Goal: Task Accomplishment & Management: Manage account settings

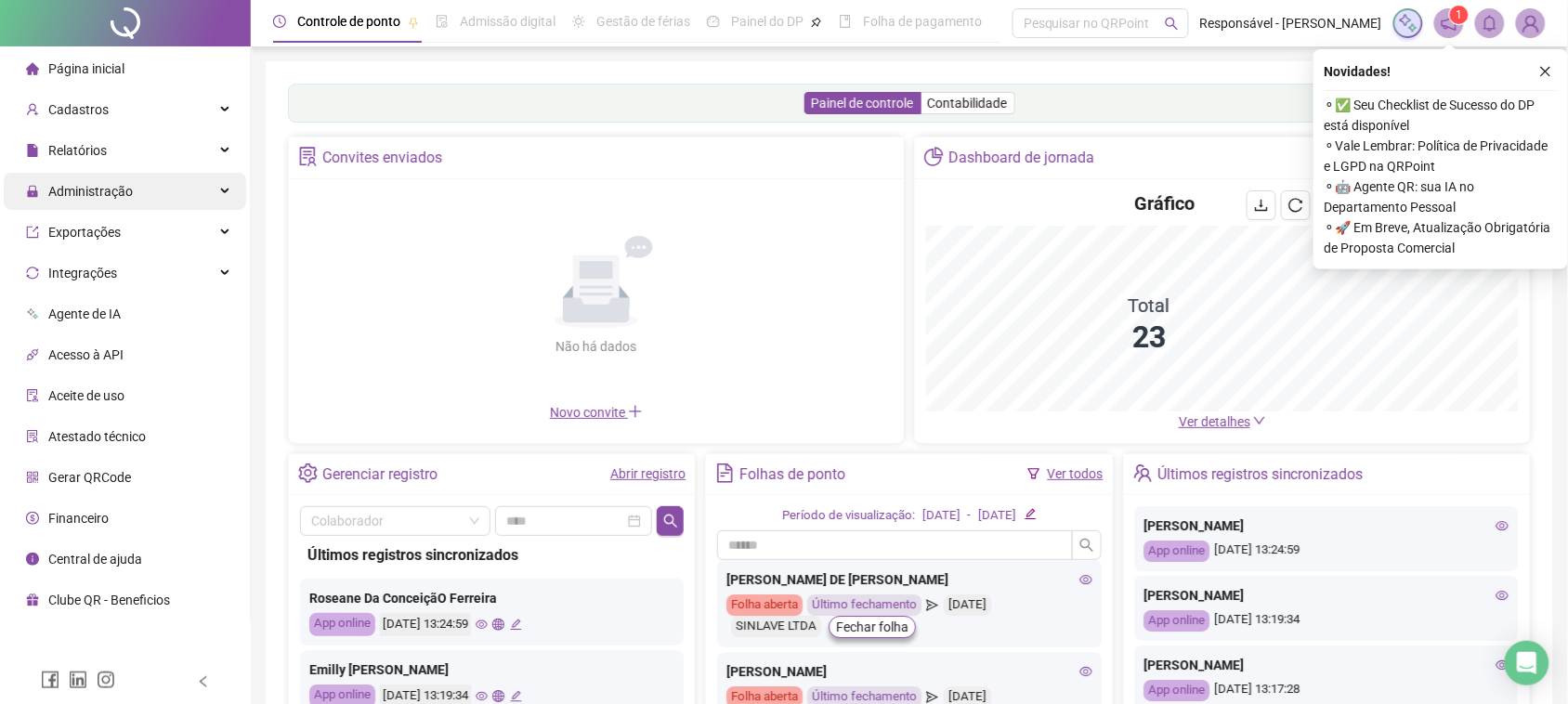
click at [144, 200] on div "Administração" at bounding box center [125, 191] width 242 height 37
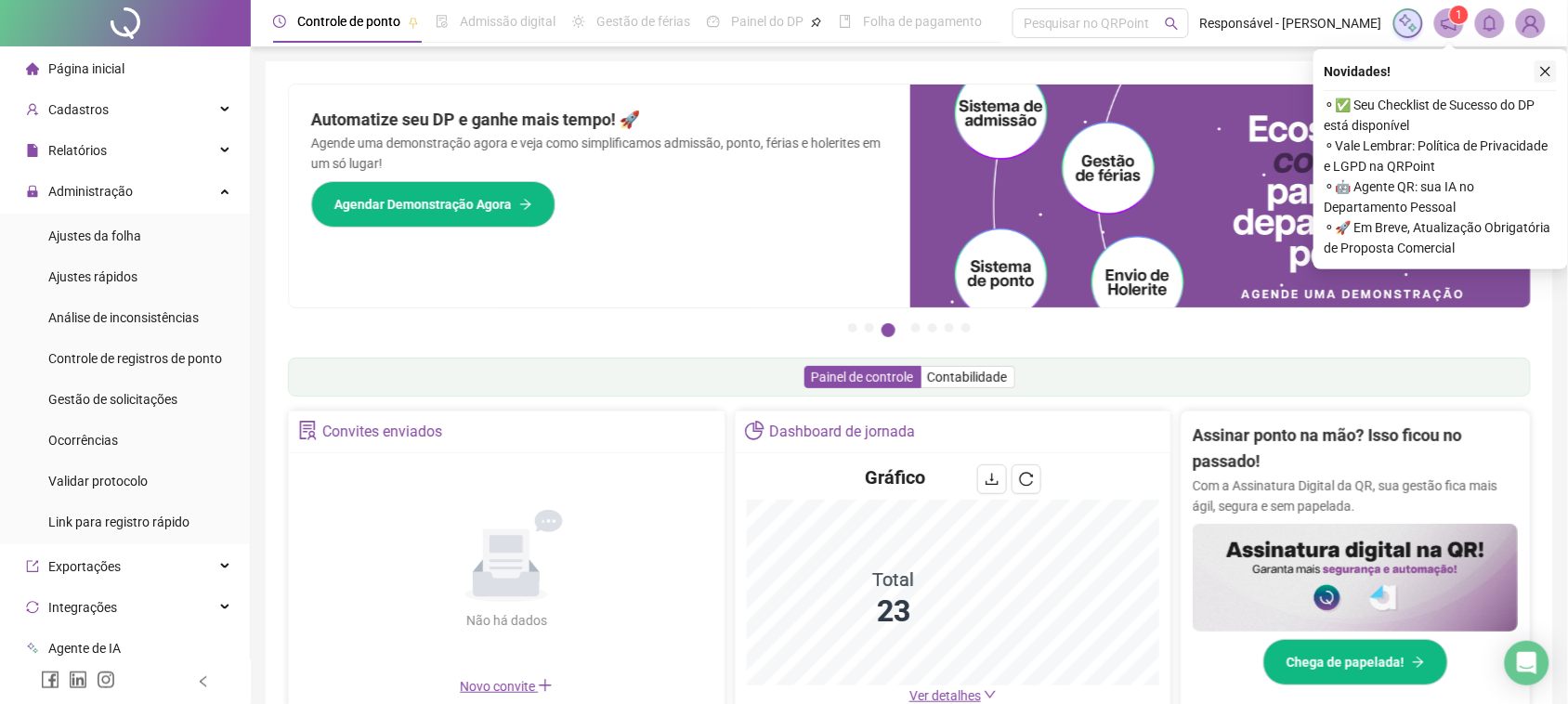
click at [1547, 67] on icon "close" at bounding box center [1546, 72] width 13 height 13
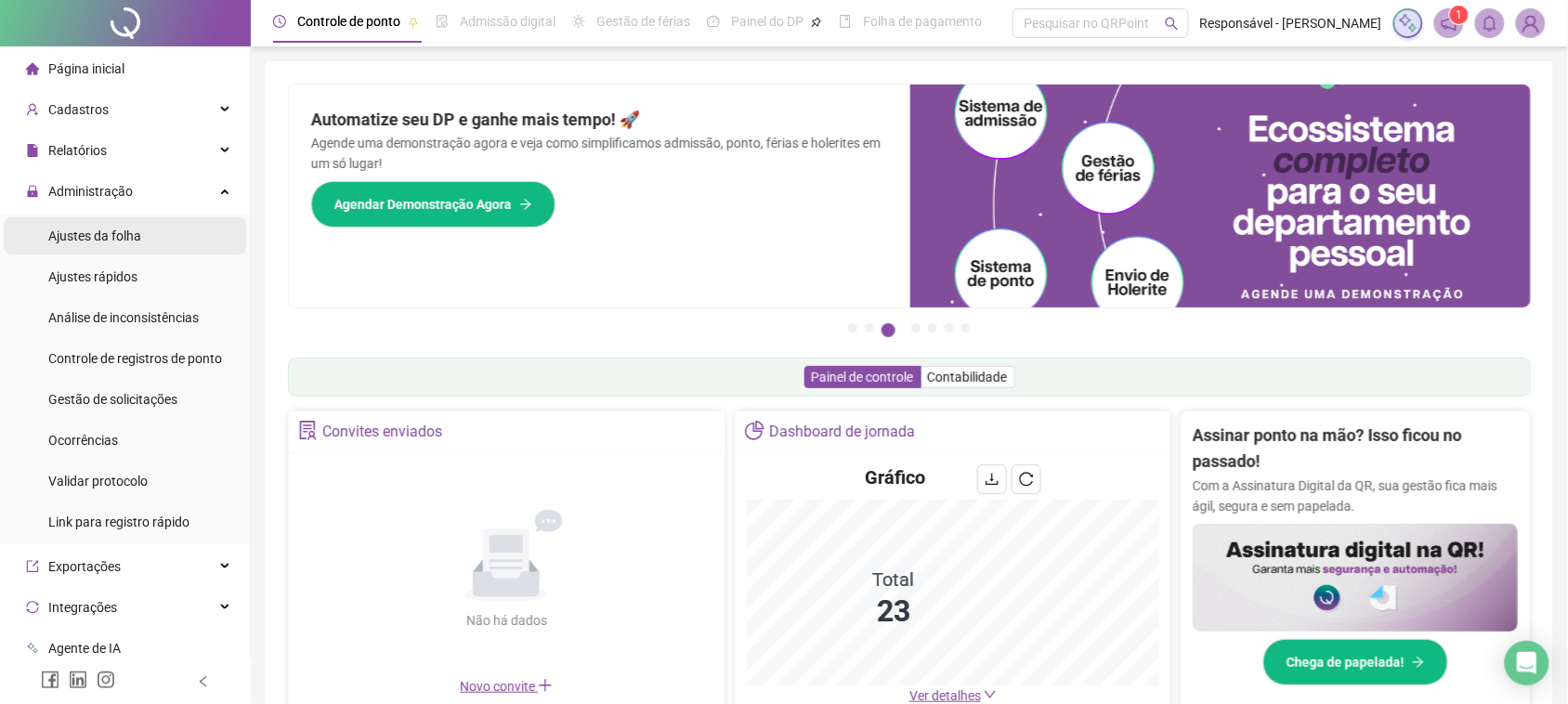
click at [184, 237] on li "Ajustes da folha" at bounding box center [125, 236] width 242 height 37
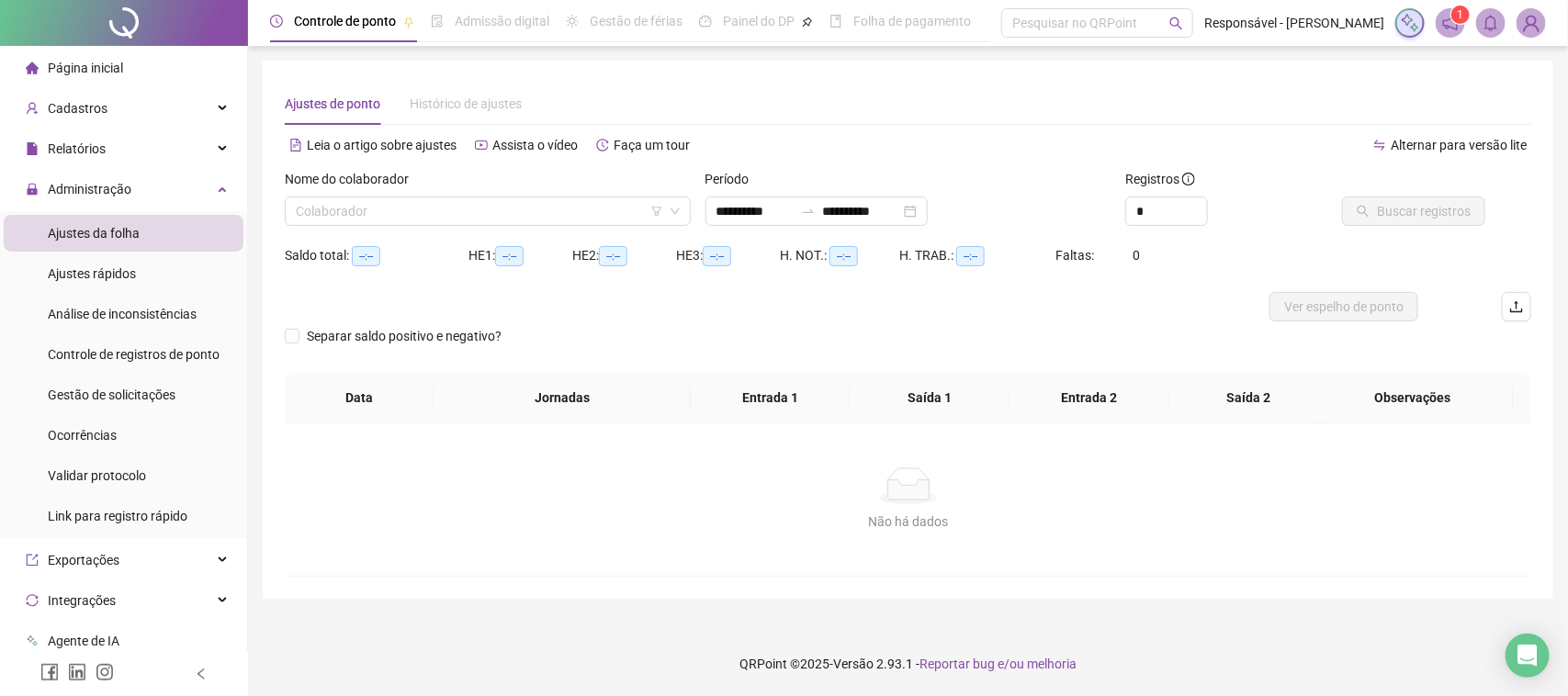
type input "**********"
click at [406, 203] on input "search" at bounding box center [479, 211] width 368 height 28
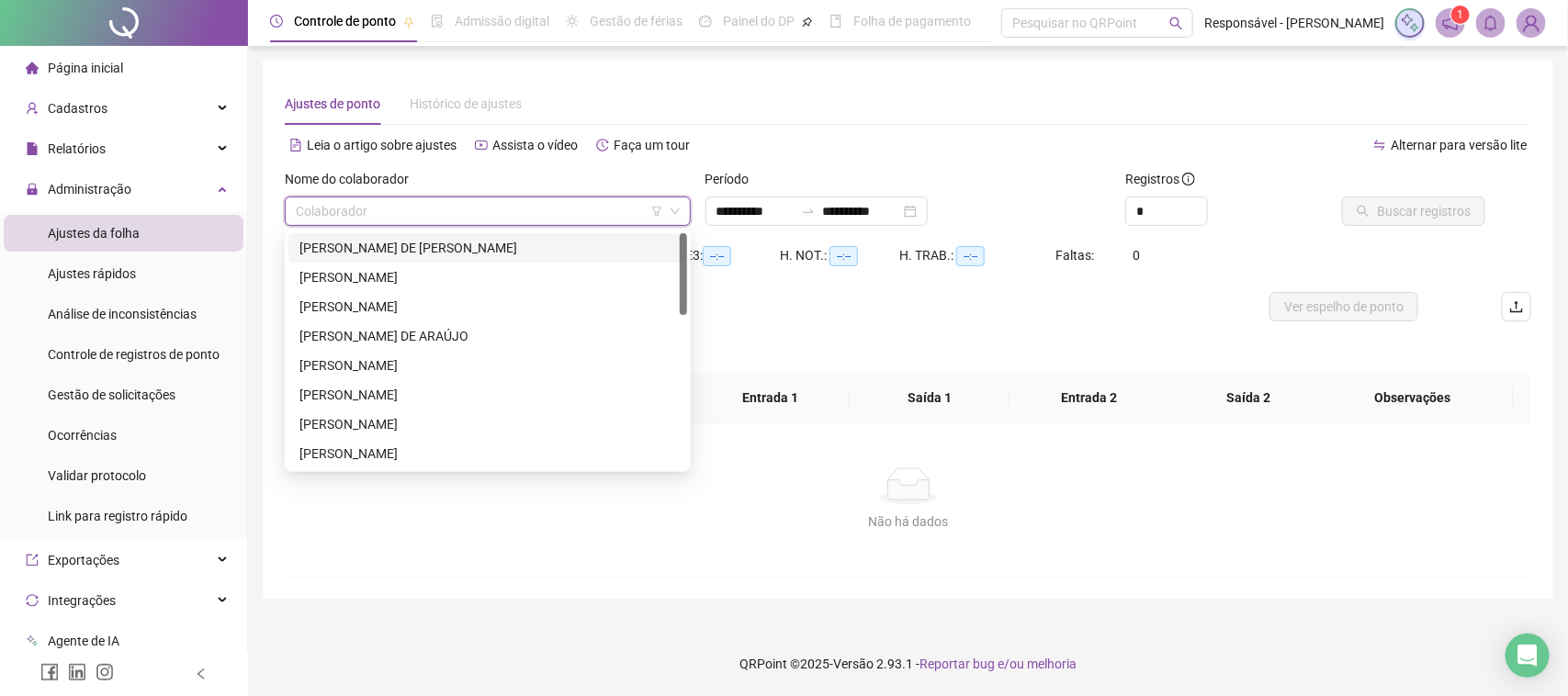
click at [407, 233] on div "[PERSON_NAME] DE [PERSON_NAME]" at bounding box center [487, 248] width 399 height 29
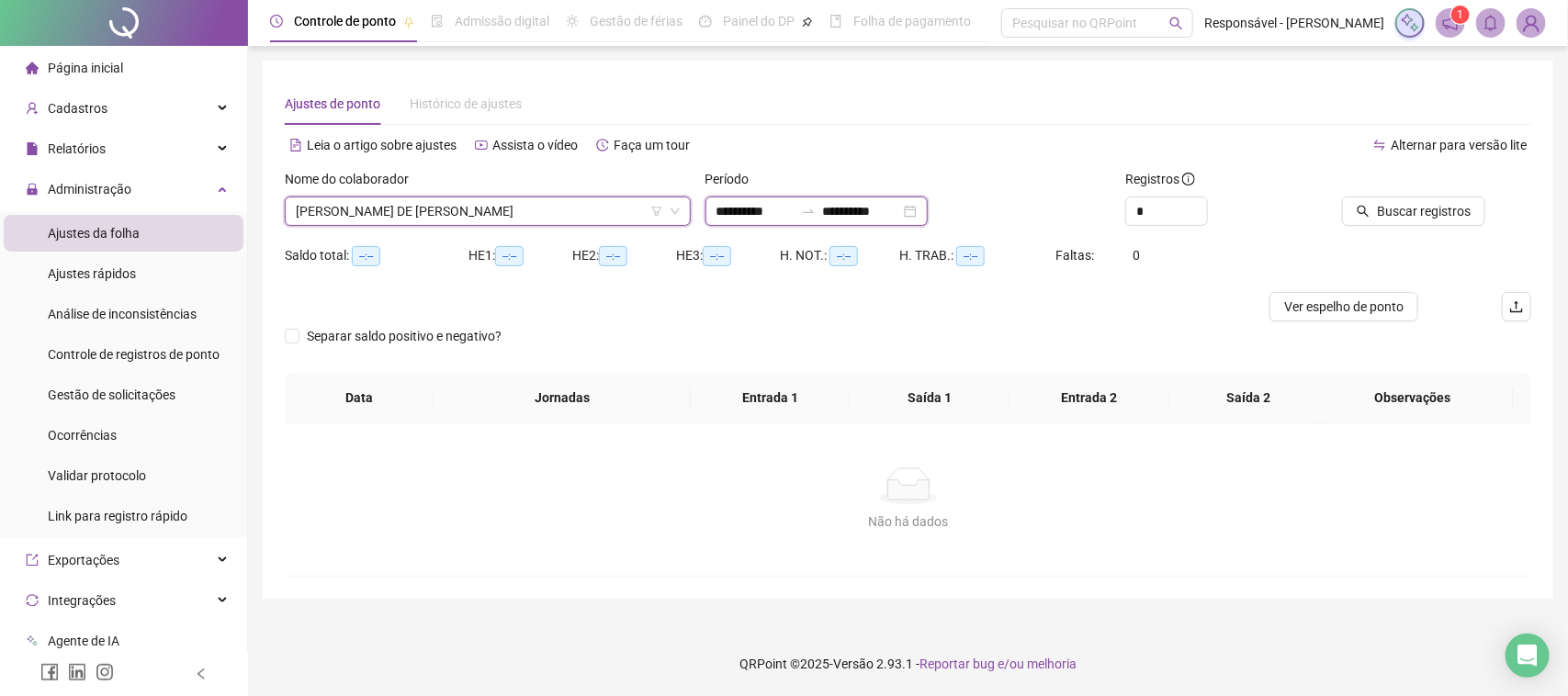
click at [794, 201] on input "**********" at bounding box center [755, 211] width 77 height 20
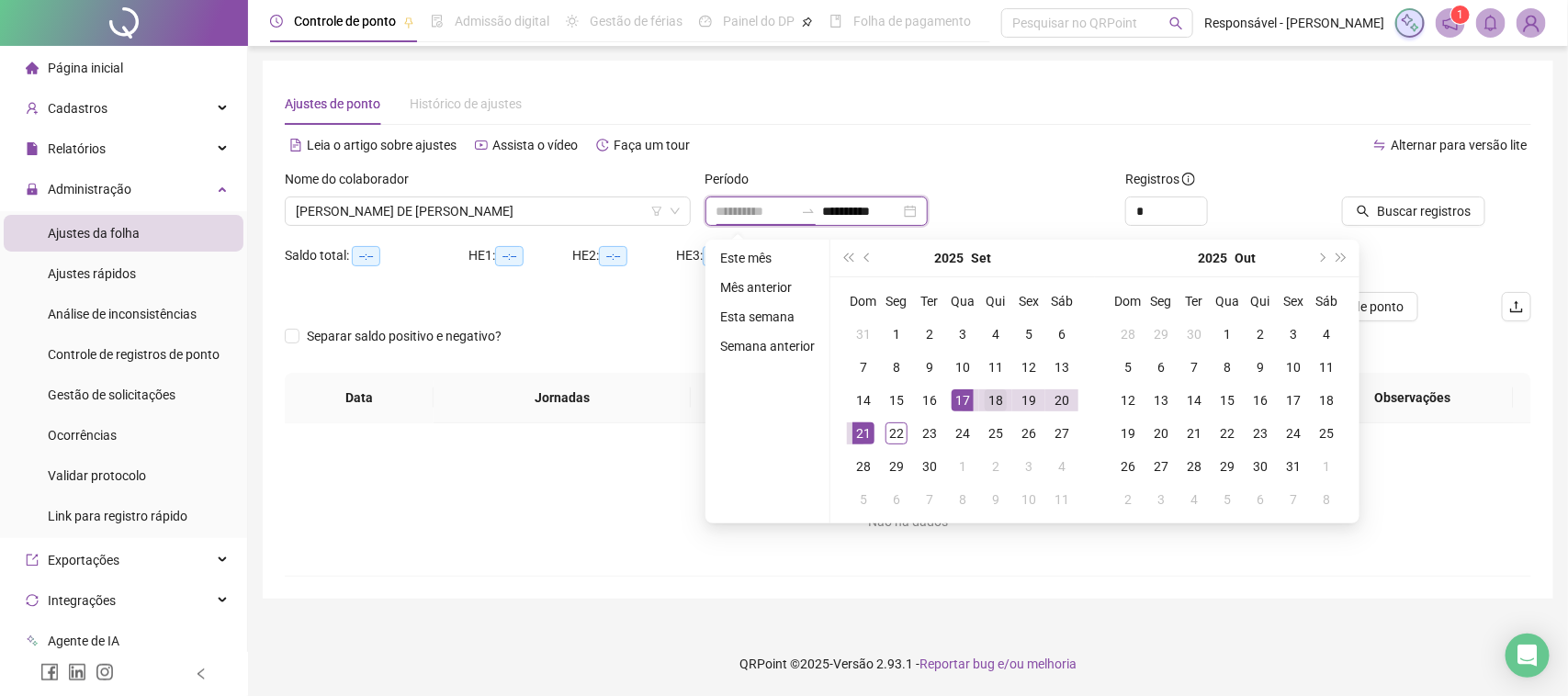
type input "**********"
click at [992, 390] on div "18" at bounding box center [996, 400] width 22 height 22
type input "**********"
click at [885, 437] on div "22" at bounding box center [896, 434] width 22 height 22
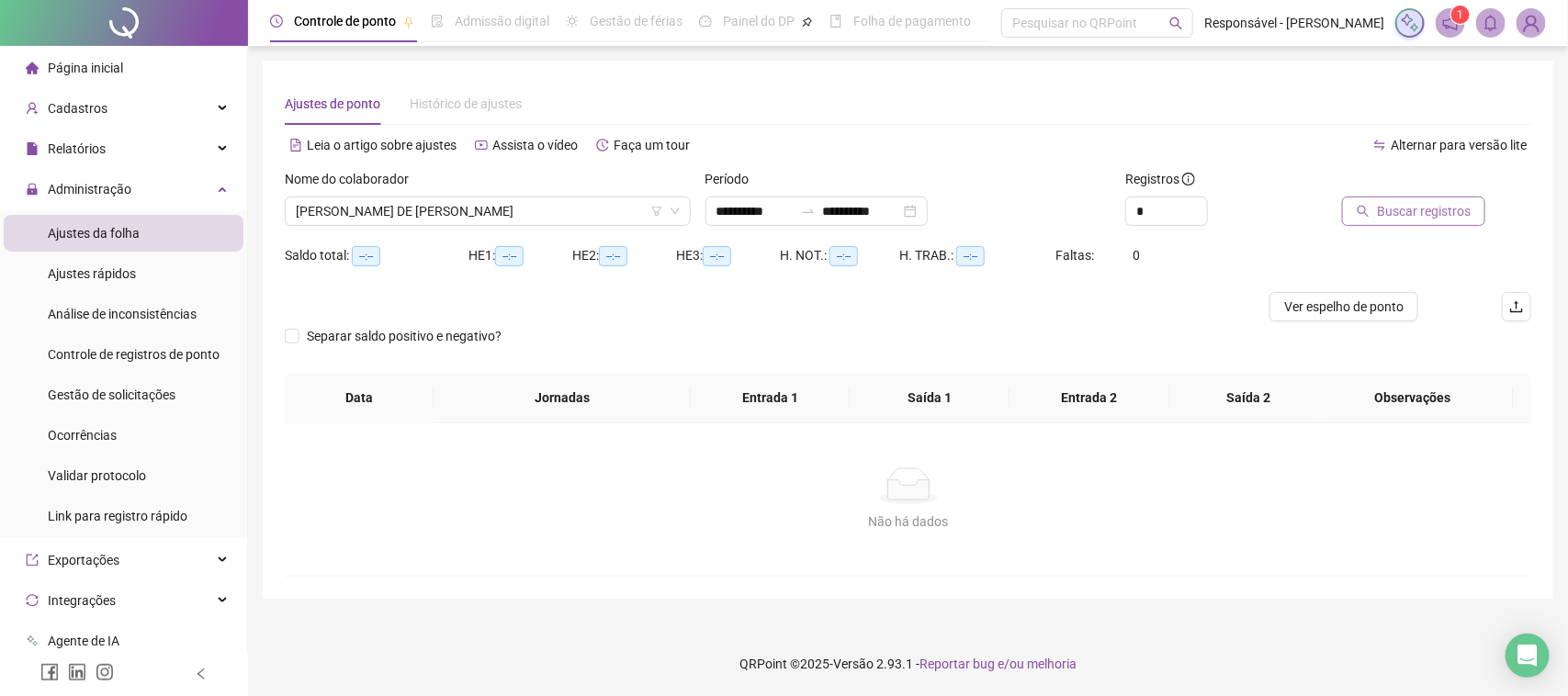
click at [1380, 197] on button "Buscar registros" at bounding box center [1414, 211] width 144 height 29
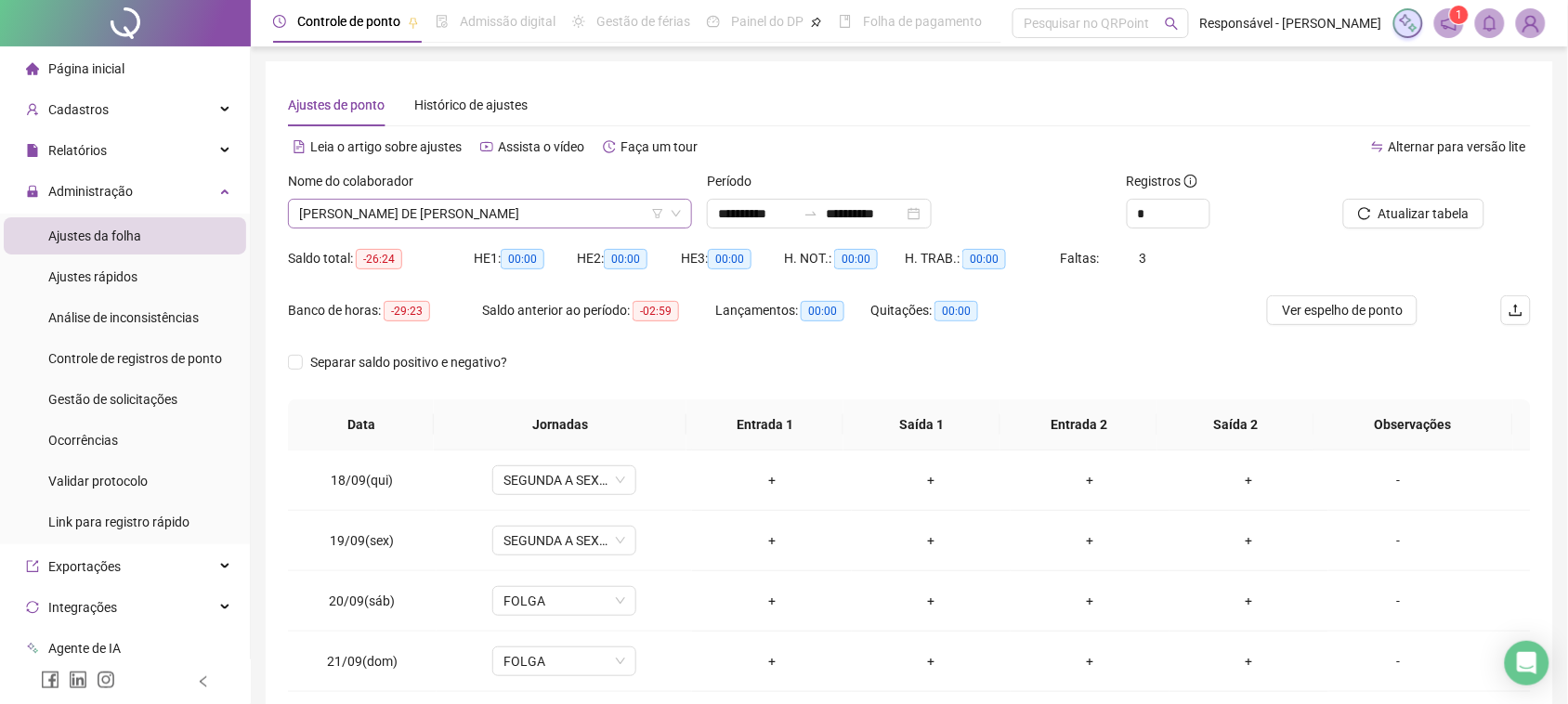
click at [493, 218] on span "[PERSON_NAME] DE [PERSON_NAME]" at bounding box center [490, 213] width 382 height 28
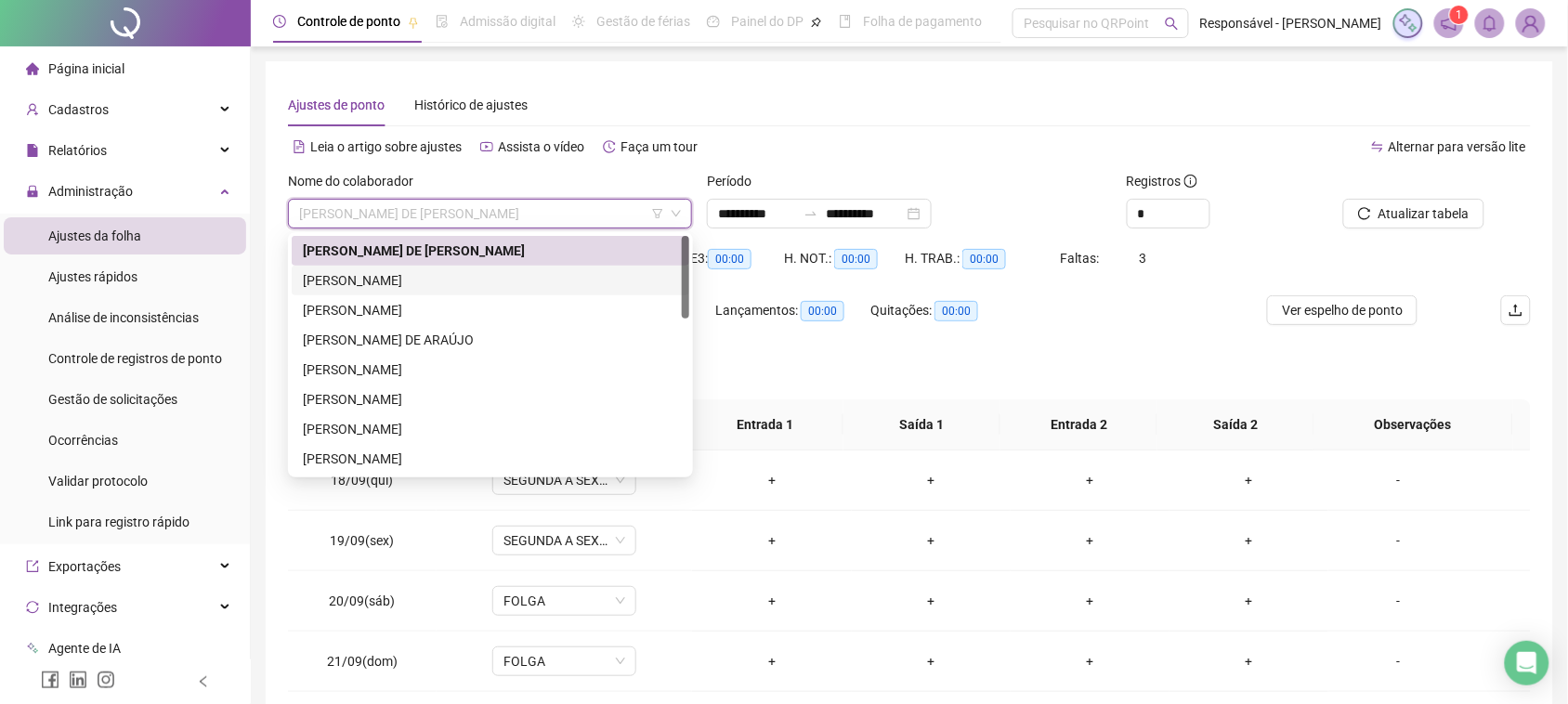
click at [437, 270] on div "[PERSON_NAME]" at bounding box center [490, 280] width 375 height 20
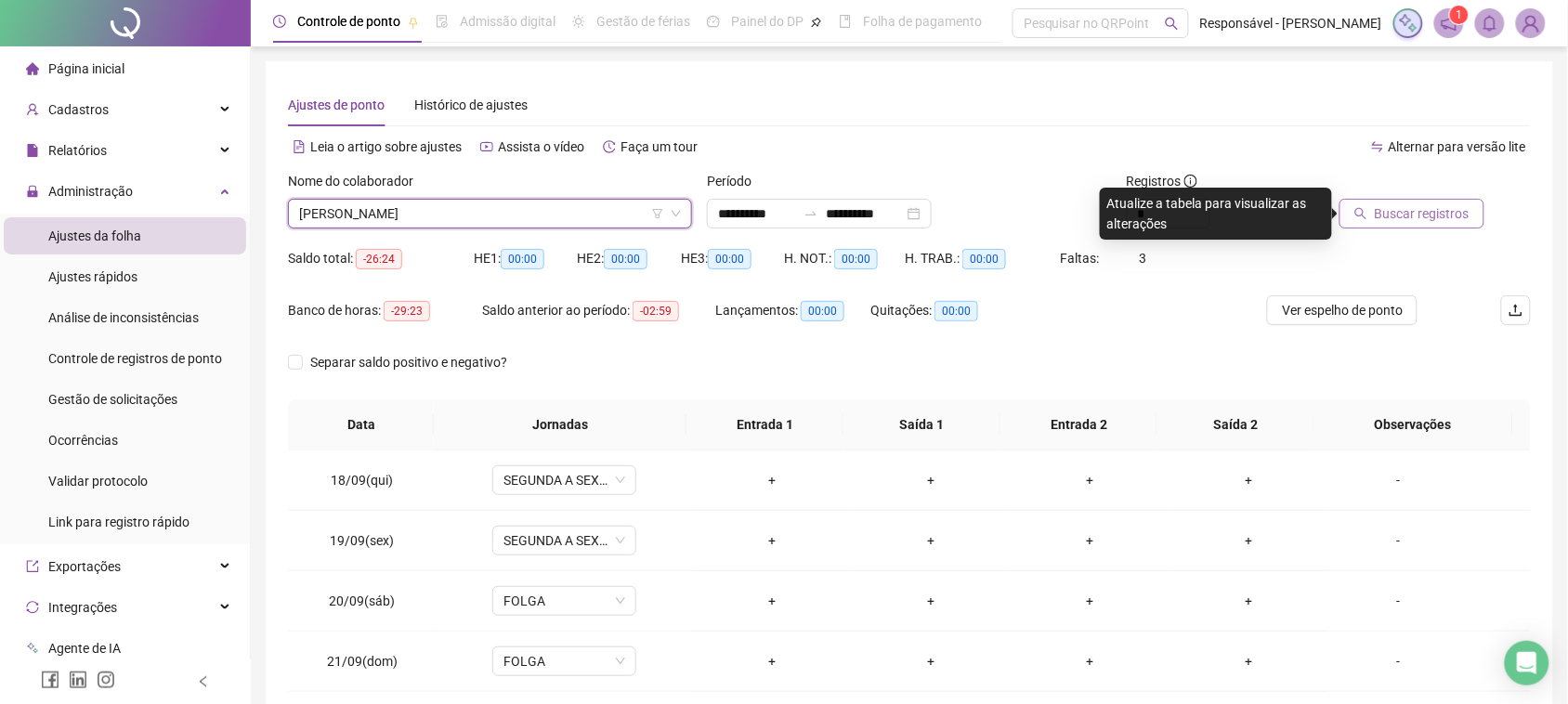
click at [1367, 223] on button "Buscar registros" at bounding box center [1412, 213] width 145 height 30
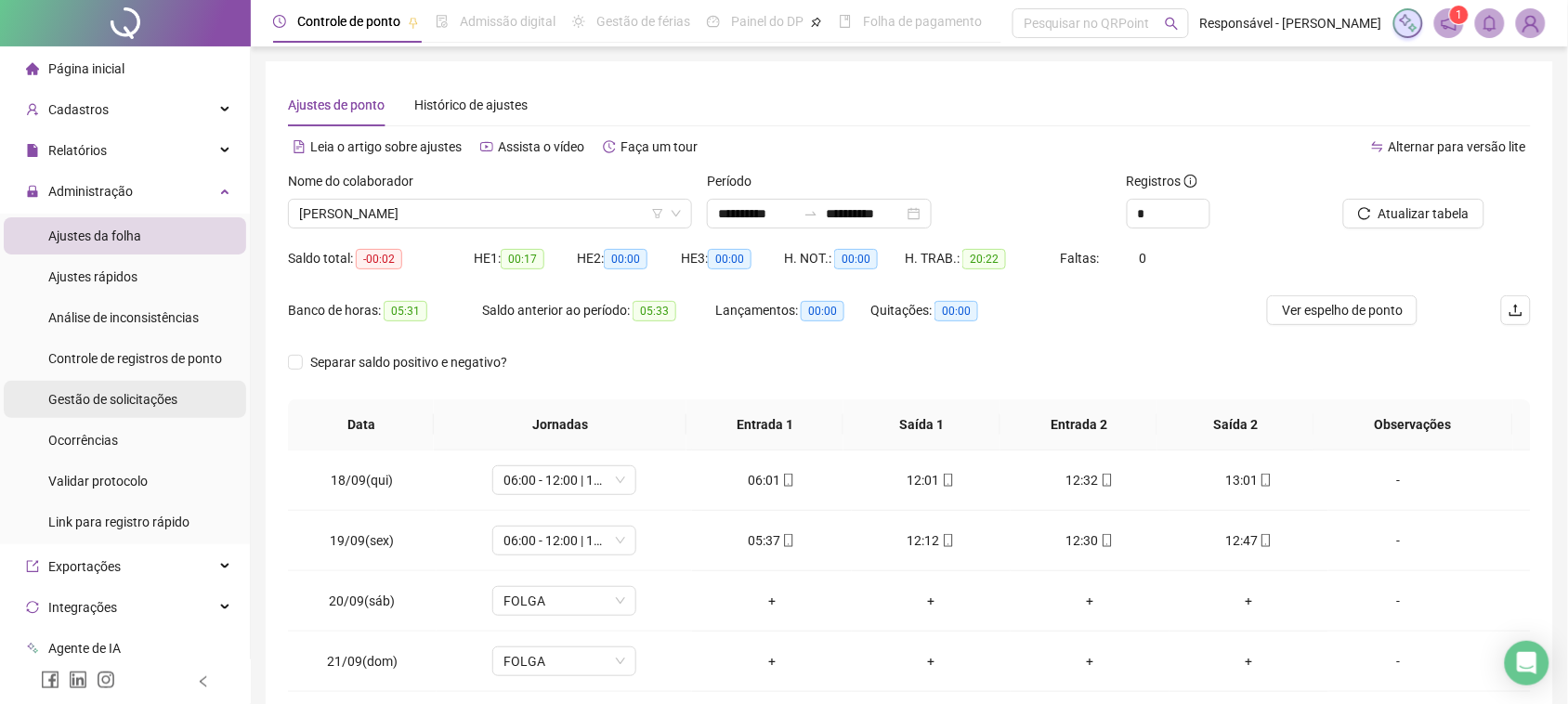
click at [135, 400] on span "Gestão de solicitações" at bounding box center [113, 399] width 130 height 15
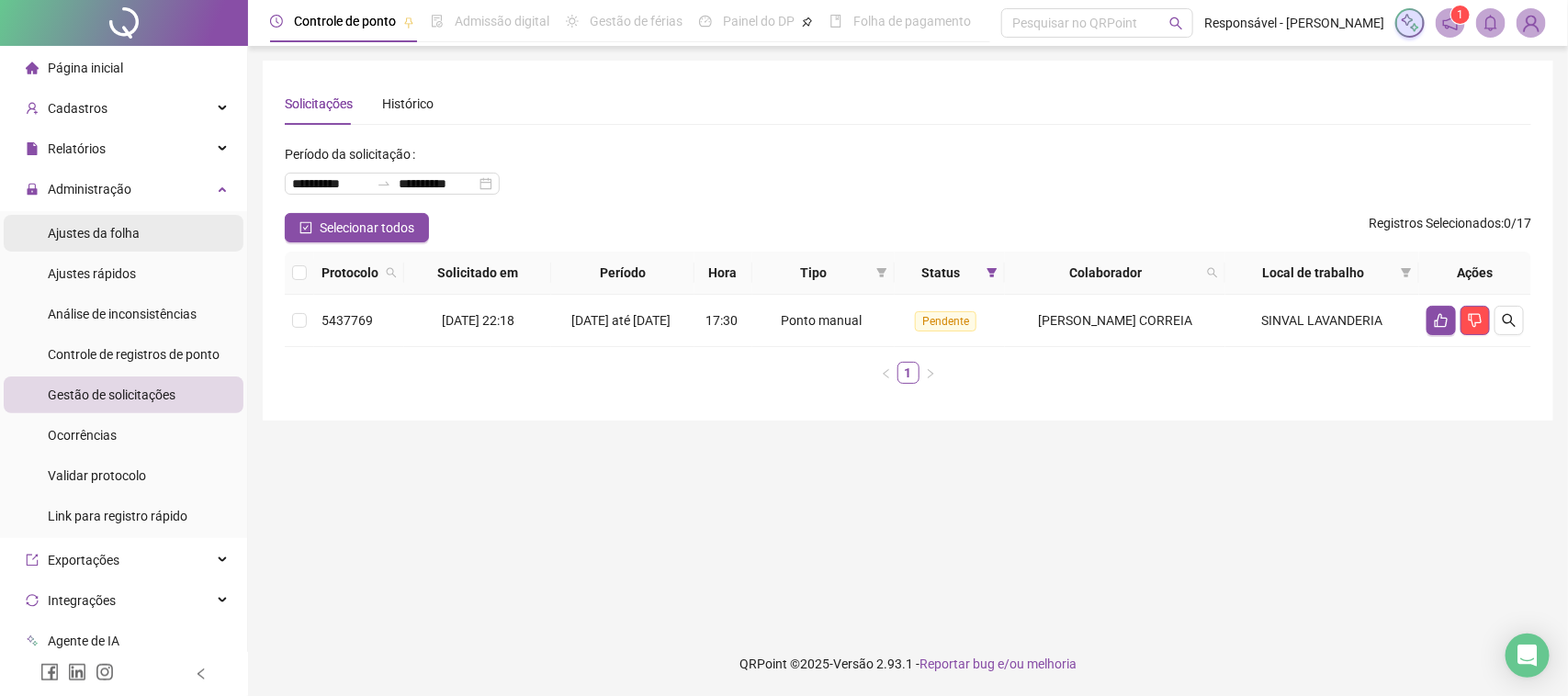
click at [122, 229] on span "Ajustes da folha" at bounding box center [94, 233] width 92 height 15
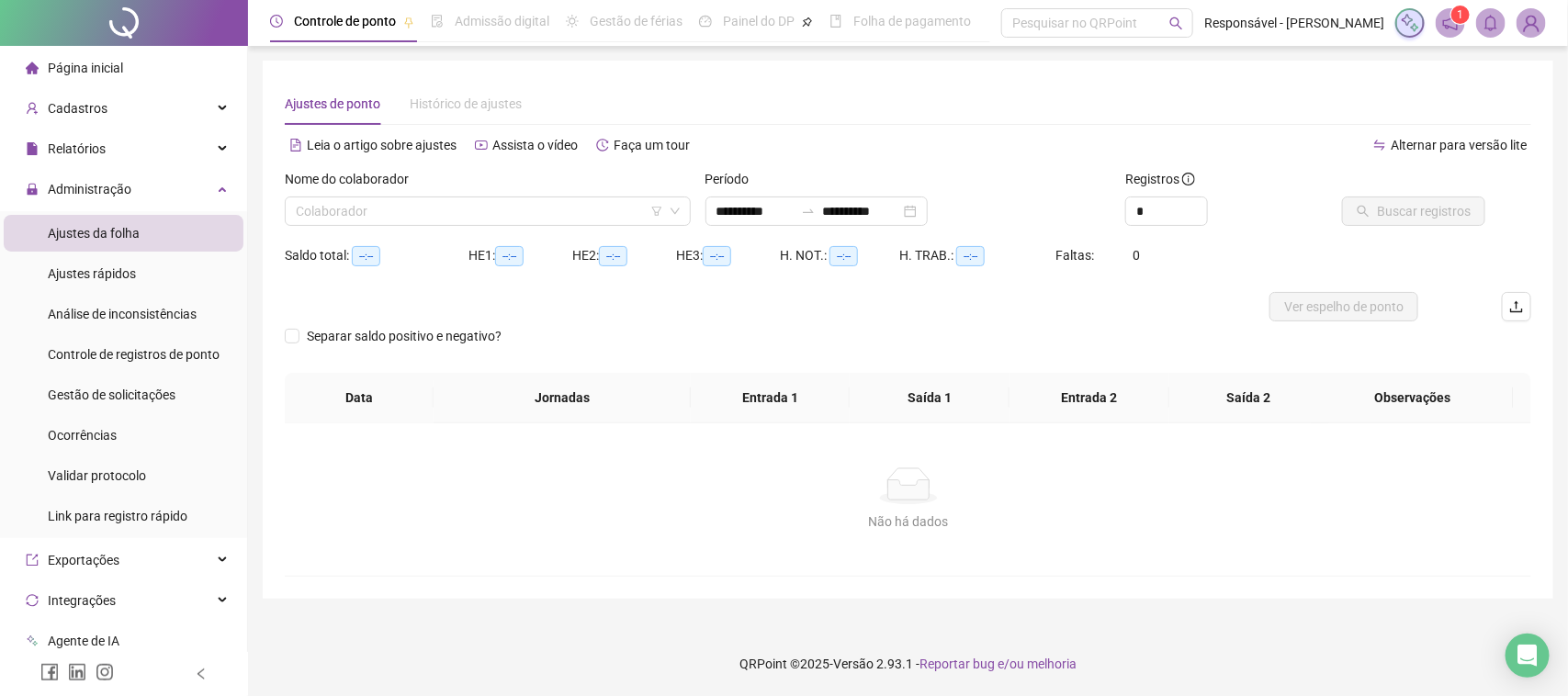
click at [433, 227] on div "Nome do colaborador Colaborador" at bounding box center [487, 204] width 421 height 72
click at [444, 221] on input "search" at bounding box center [479, 211] width 368 height 28
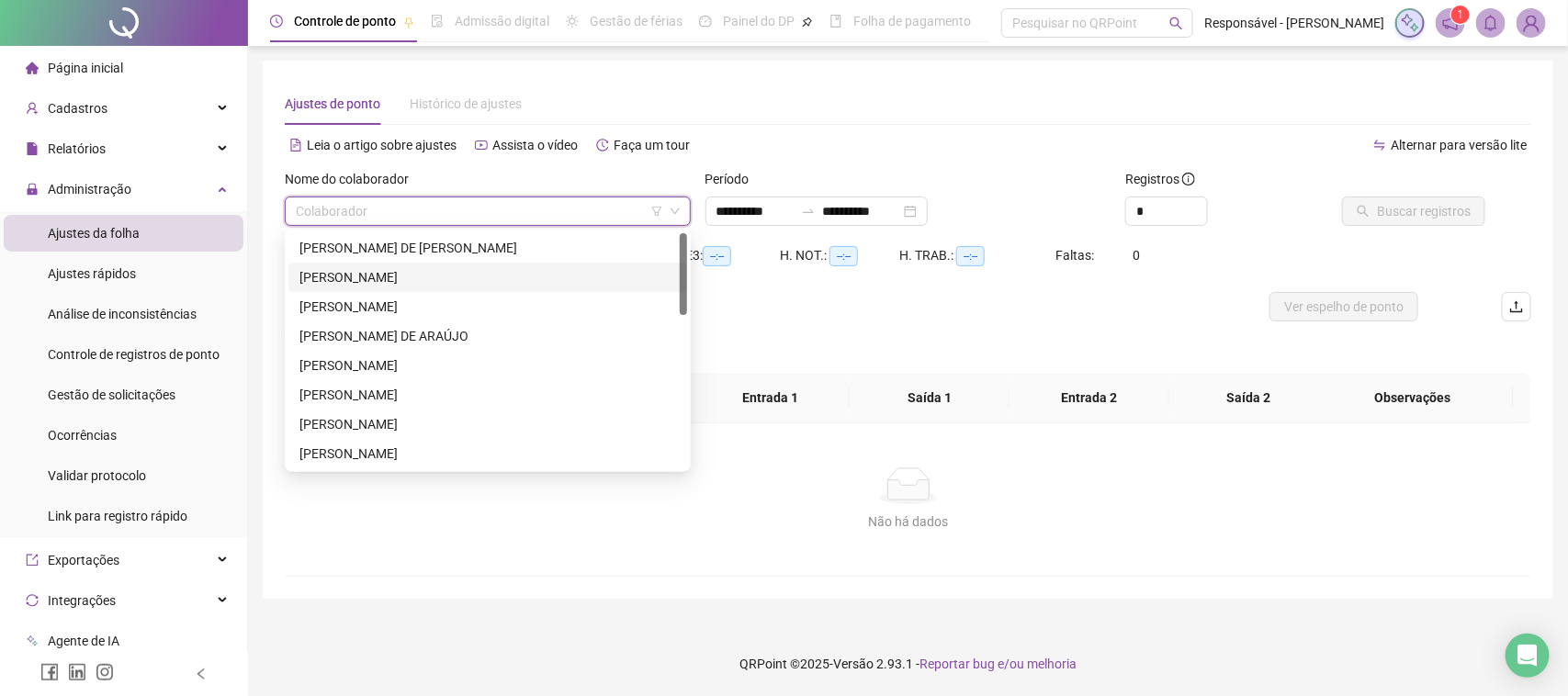
click at [444, 277] on div "[PERSON_NAME]" at bounding box center [487, 277] width 377 height 20
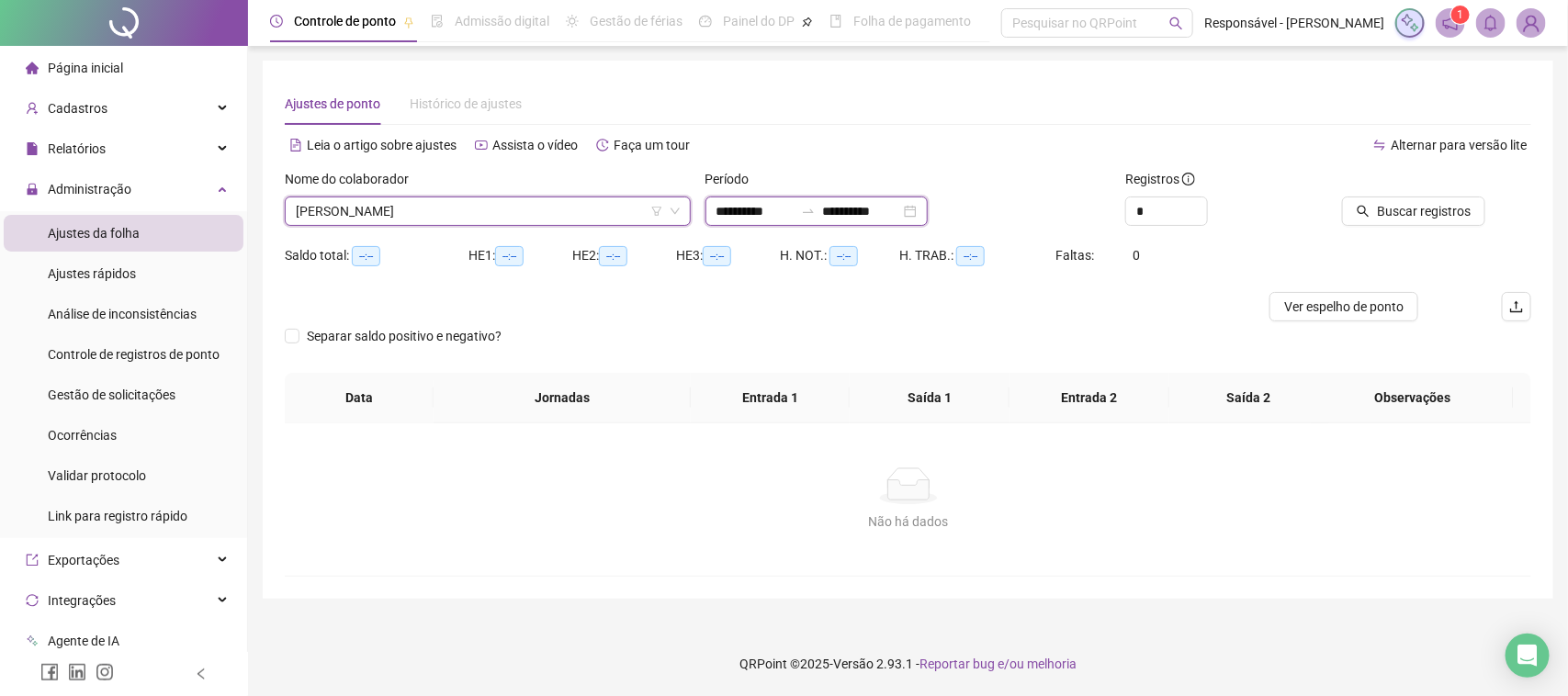
click at [900, 212] on input "**********" at bounding box center [861, 211] width 77 height 20
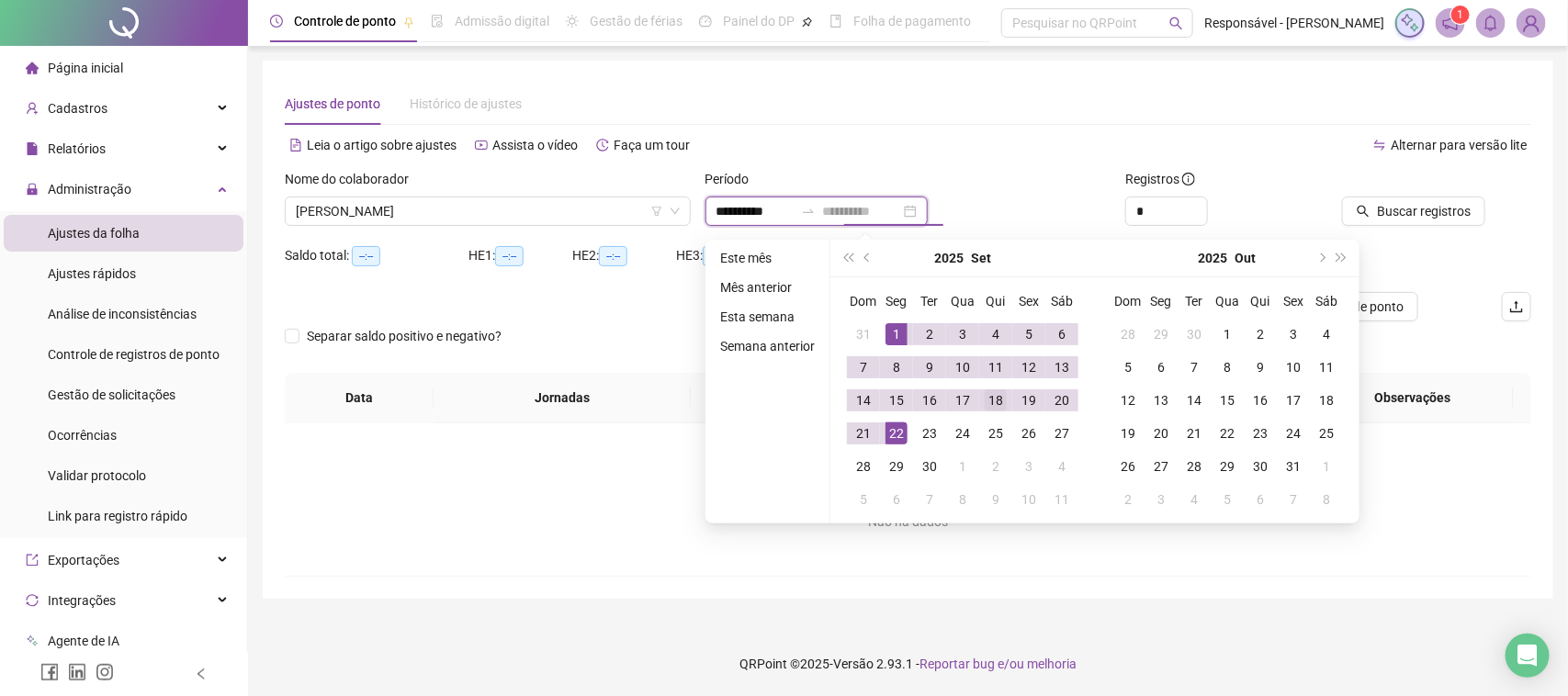
type input "**********"
click at [1004, 401] on td "18" at bounding box center [996, 400] width 33 height 33
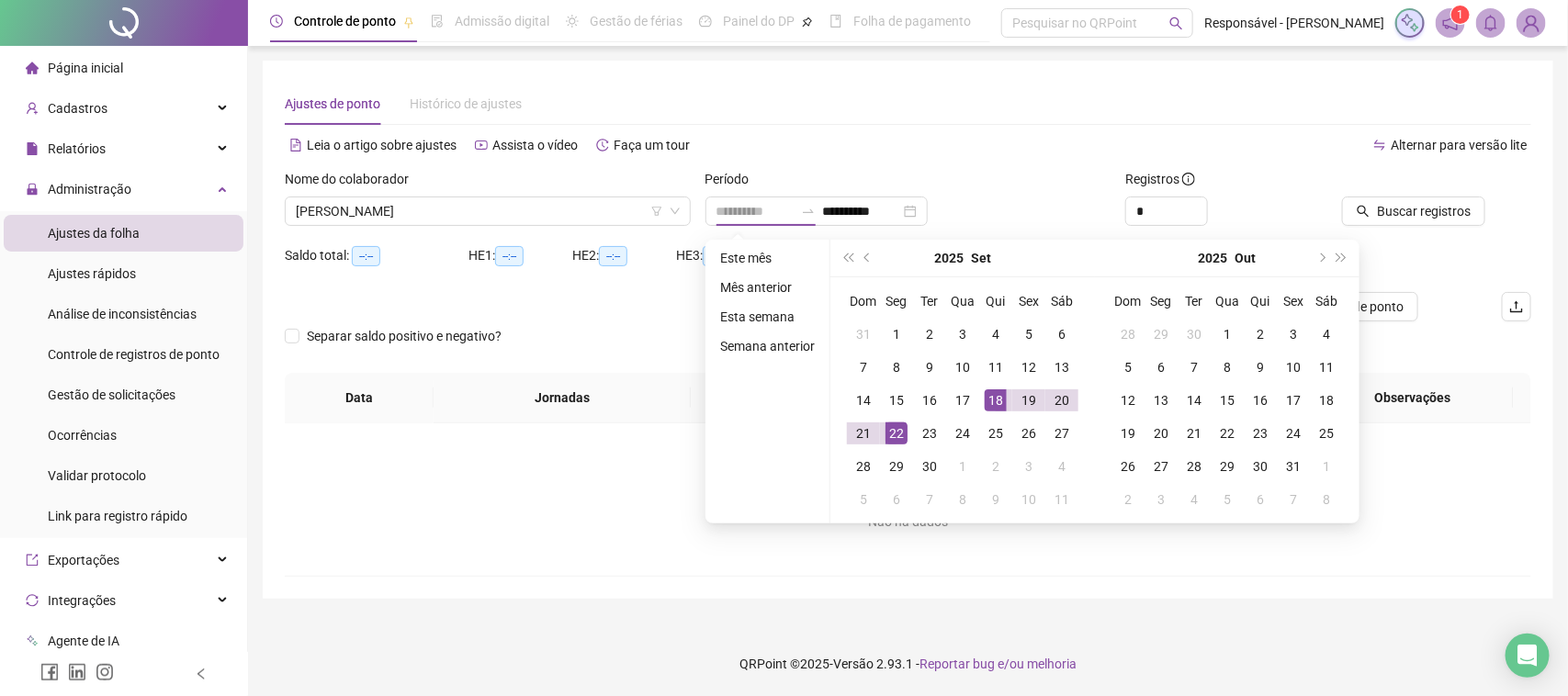
click at [889, 428] on div "22" at bounding box center [896, 434] width 22 height 22
type input "**********"
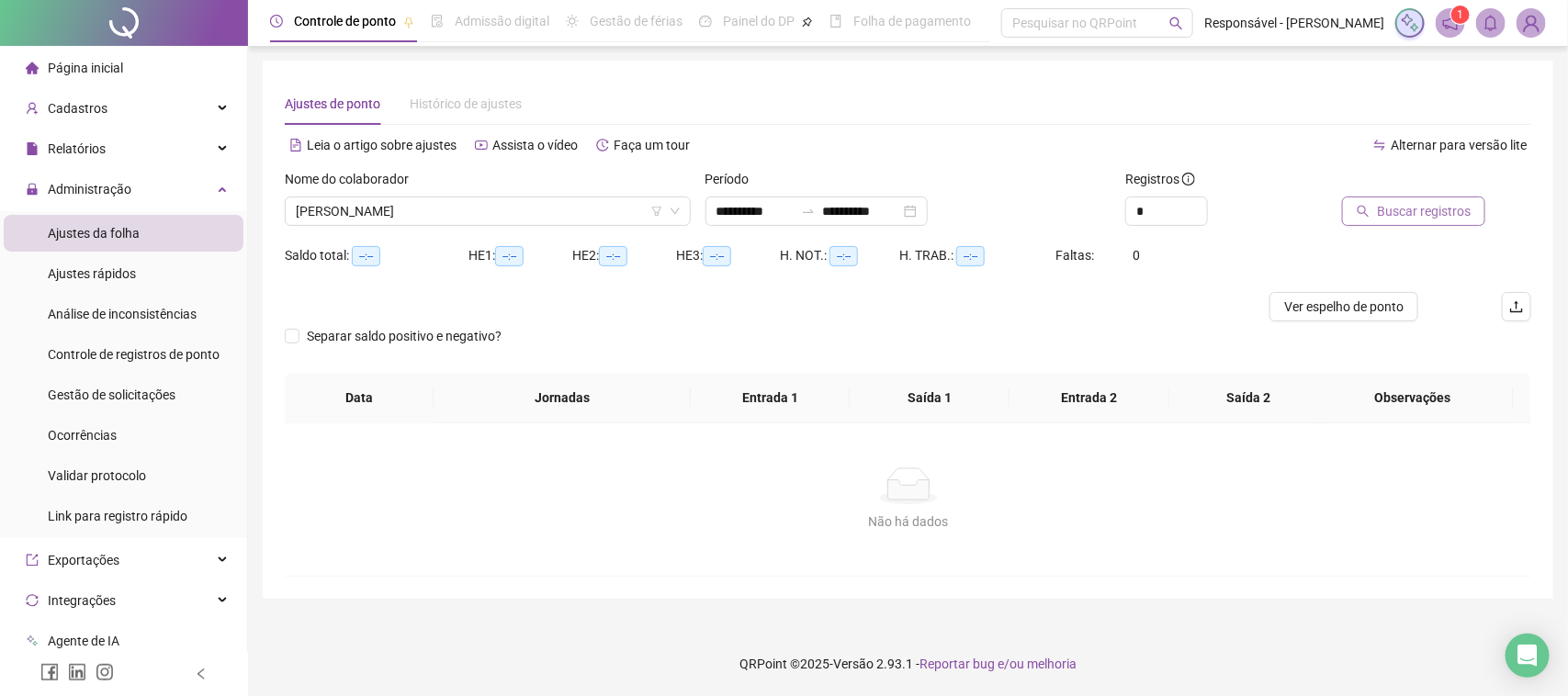
click at [1443, 209] on span "Buscar registros" at bounding box center [1424, 211] width 94 height 20
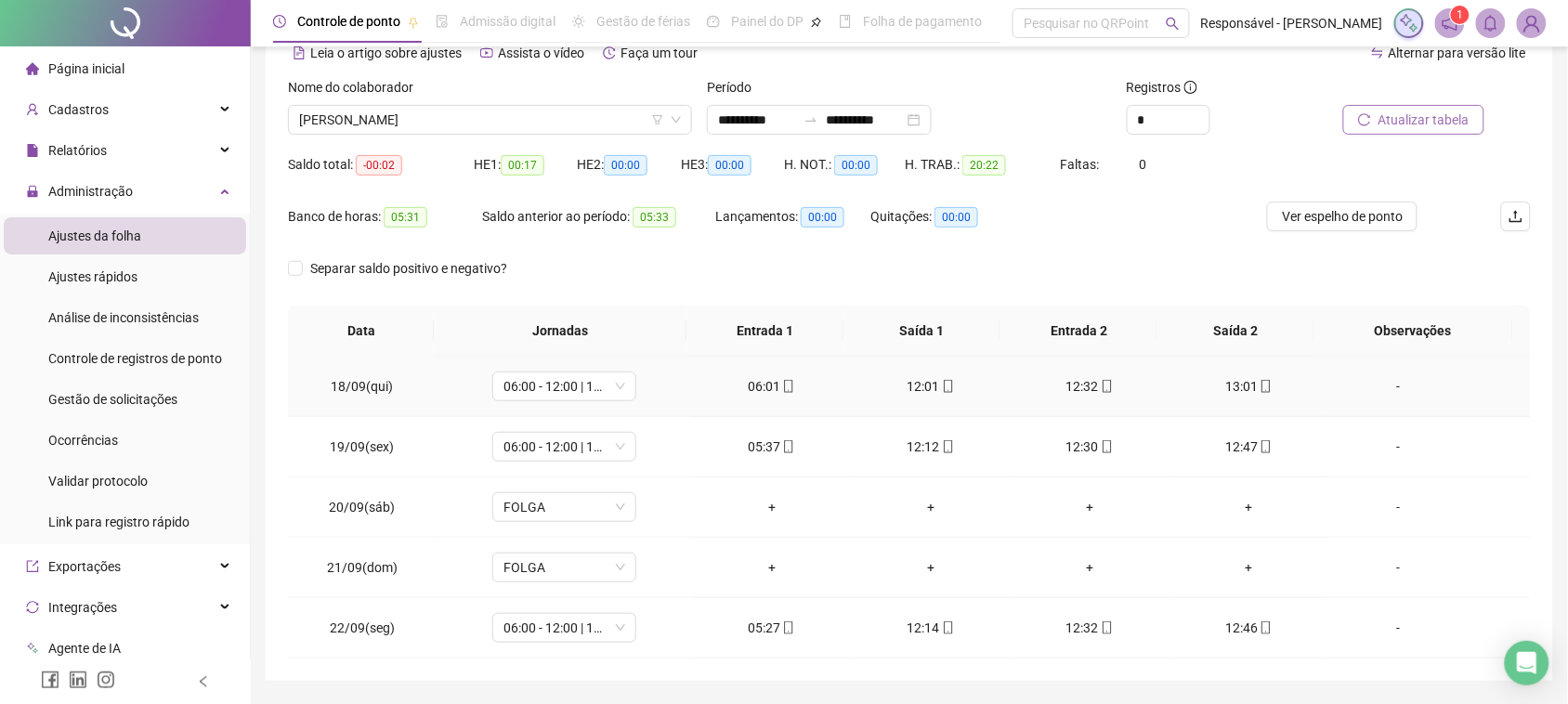
scroll to position [151, 0]
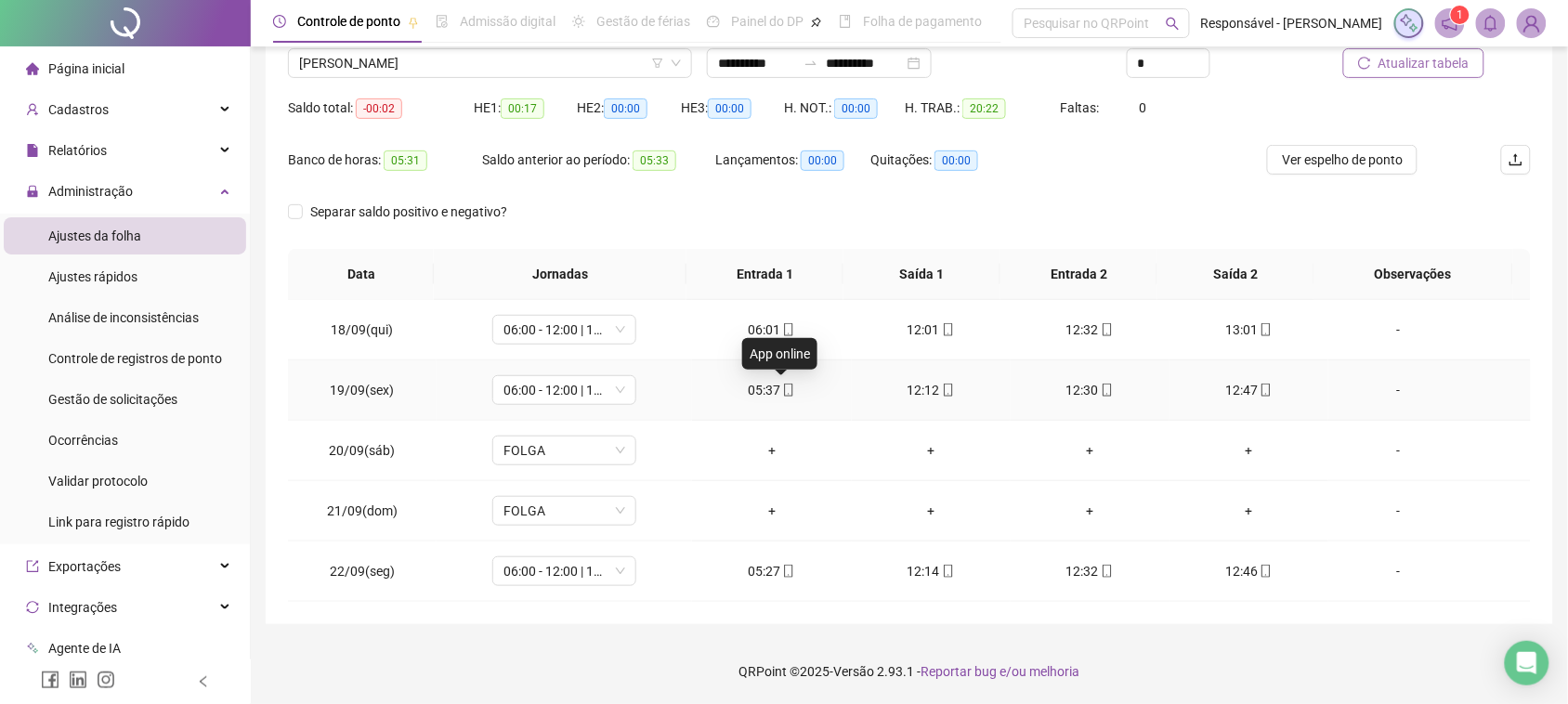
click at [783, 391] on icon "mobile" at bounding box center [789, 390] width 13 height 13
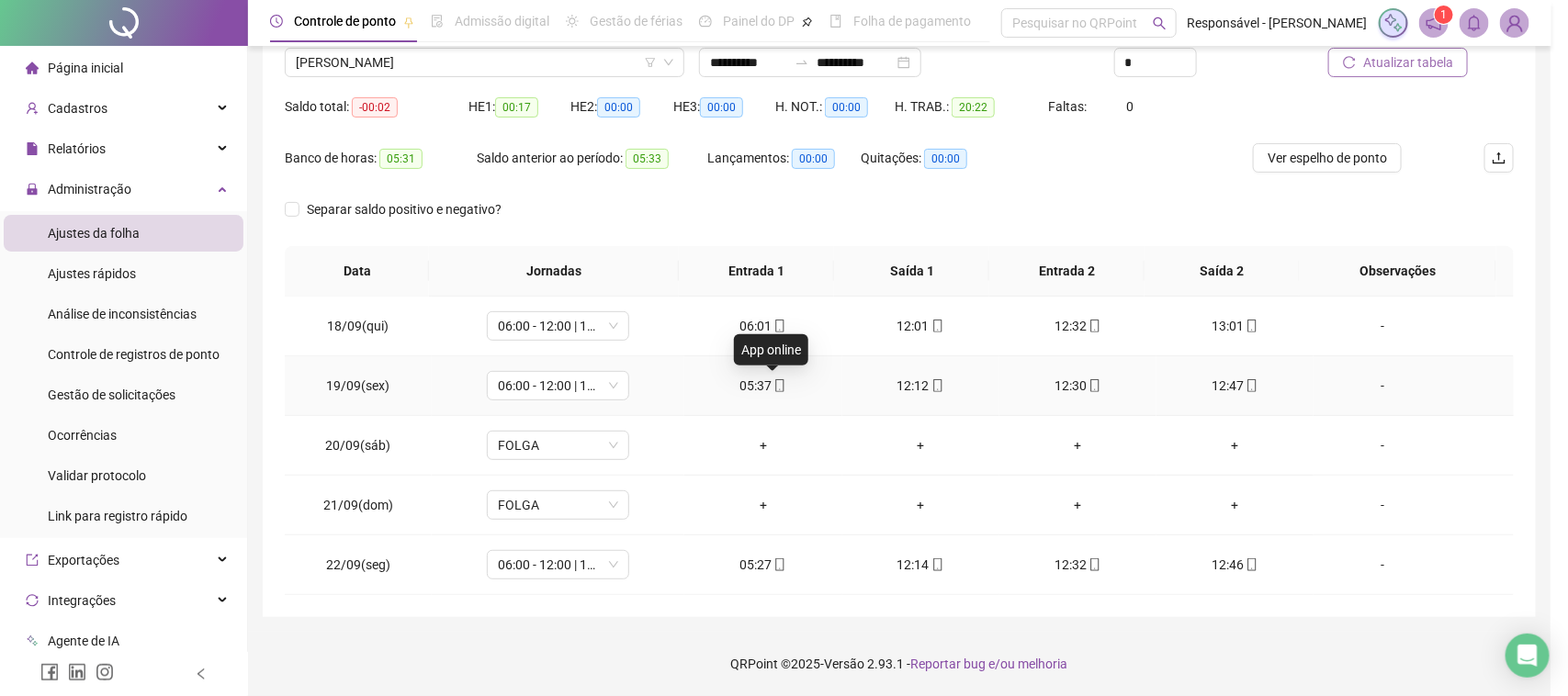
type input "**********"
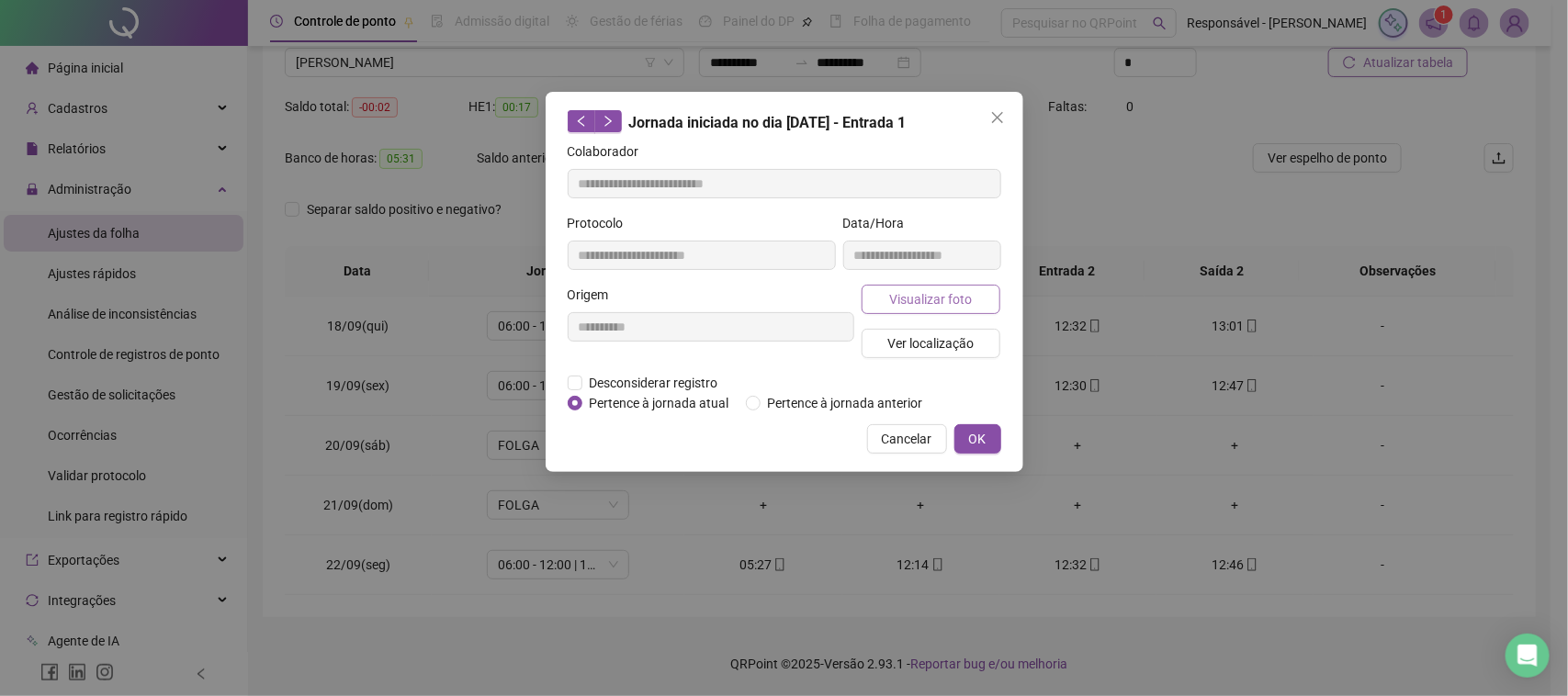
click at [963, 291] on span "Visualizar foto" at bounding box center [930, 299] width 83 height 20
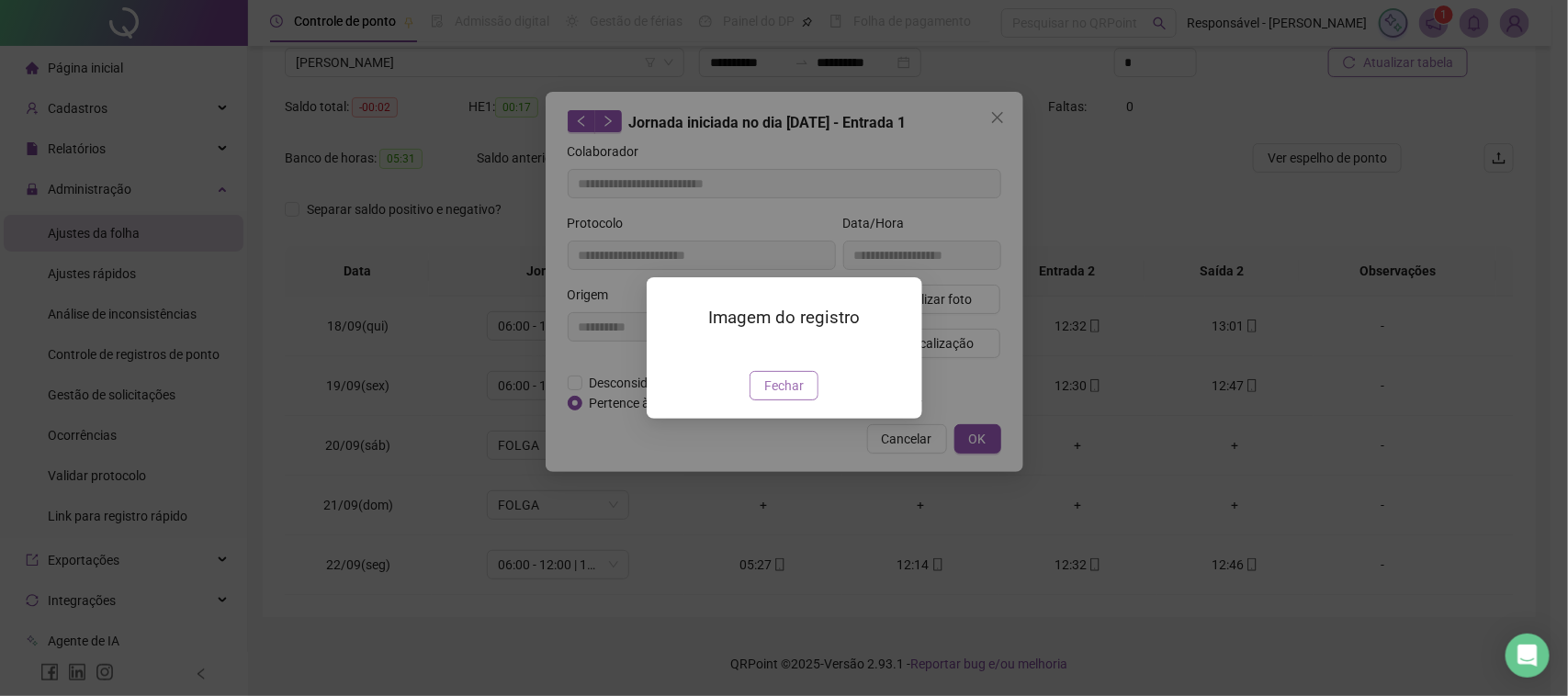
click at [779, 396] on span "Fechar" at bounding box center [784, 386] width 40 height 20
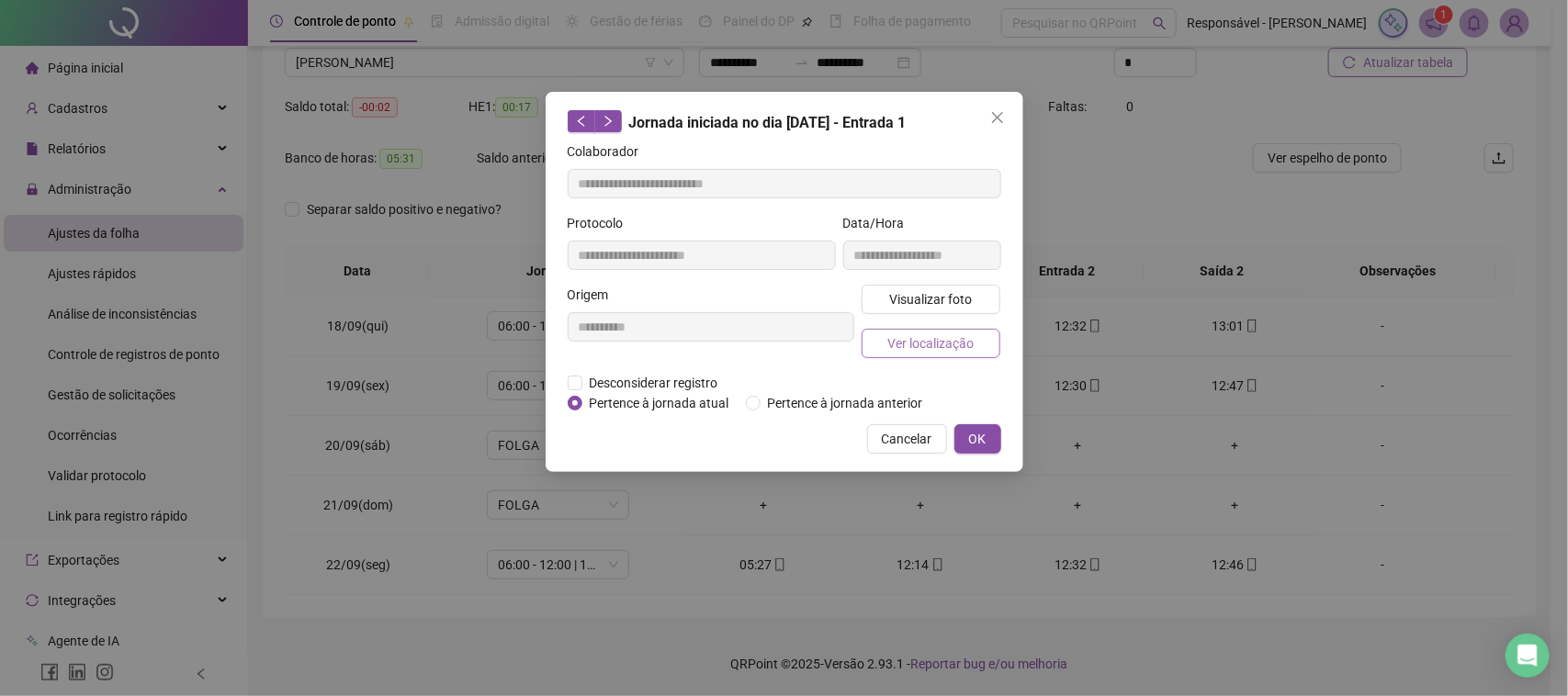
click at [916, 337] on span "Ver localização" at bounding box center [930, 343] width 87 height 20
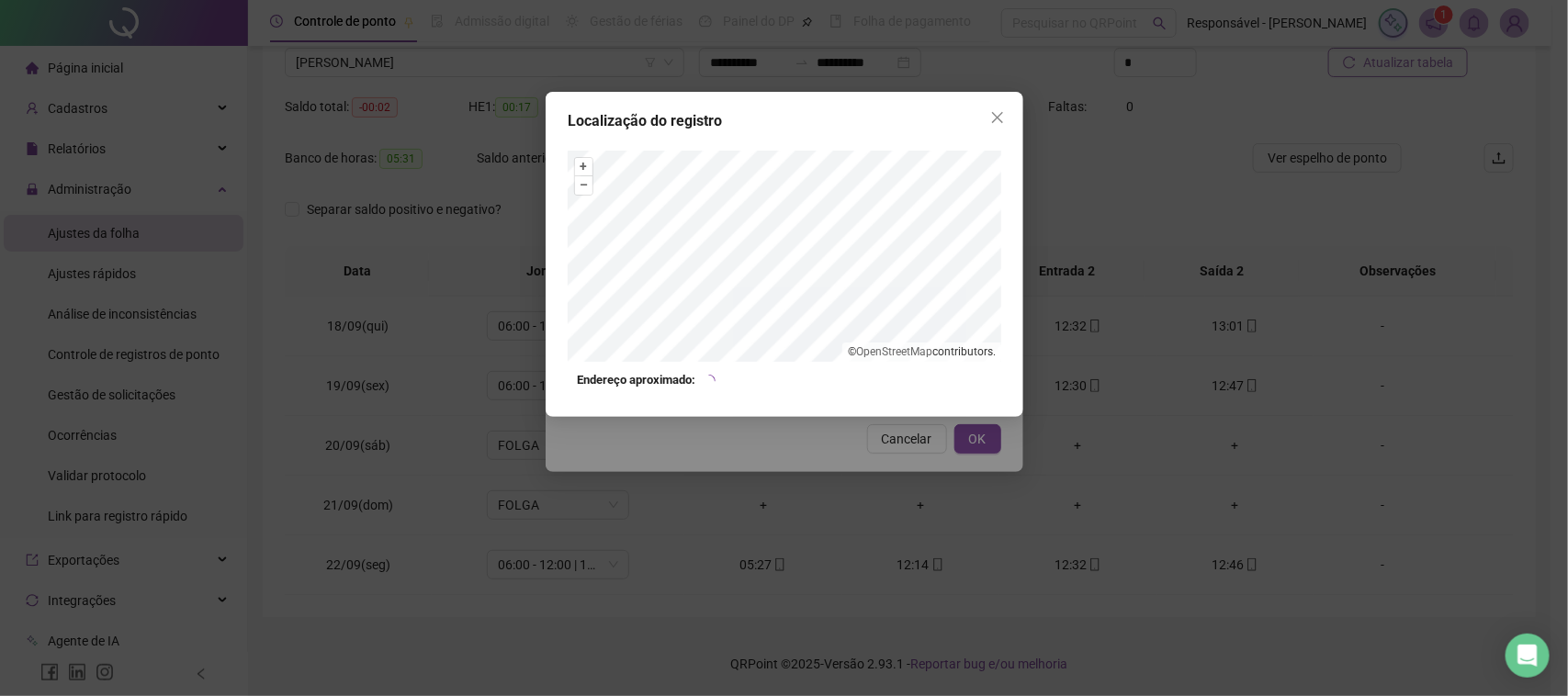
click at [871, 444] on div "Localização do registro + – ⇧ › © OpenStreetMap contributors. Endereço aproxima…" at bounding box center [784, 348] width 1568 height 696
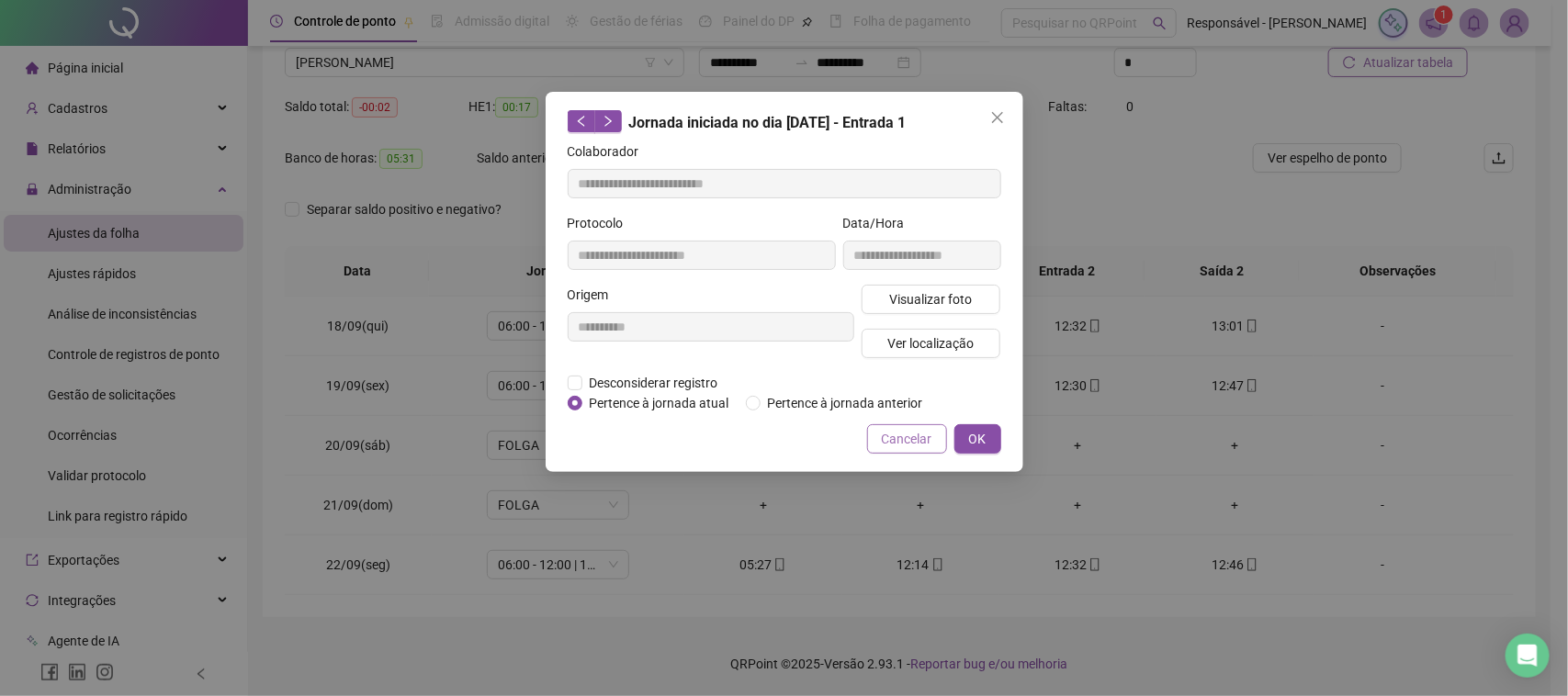
click at [891, 450] on button "Cancelar" at bounding box center [907, 439] width 80 height 29
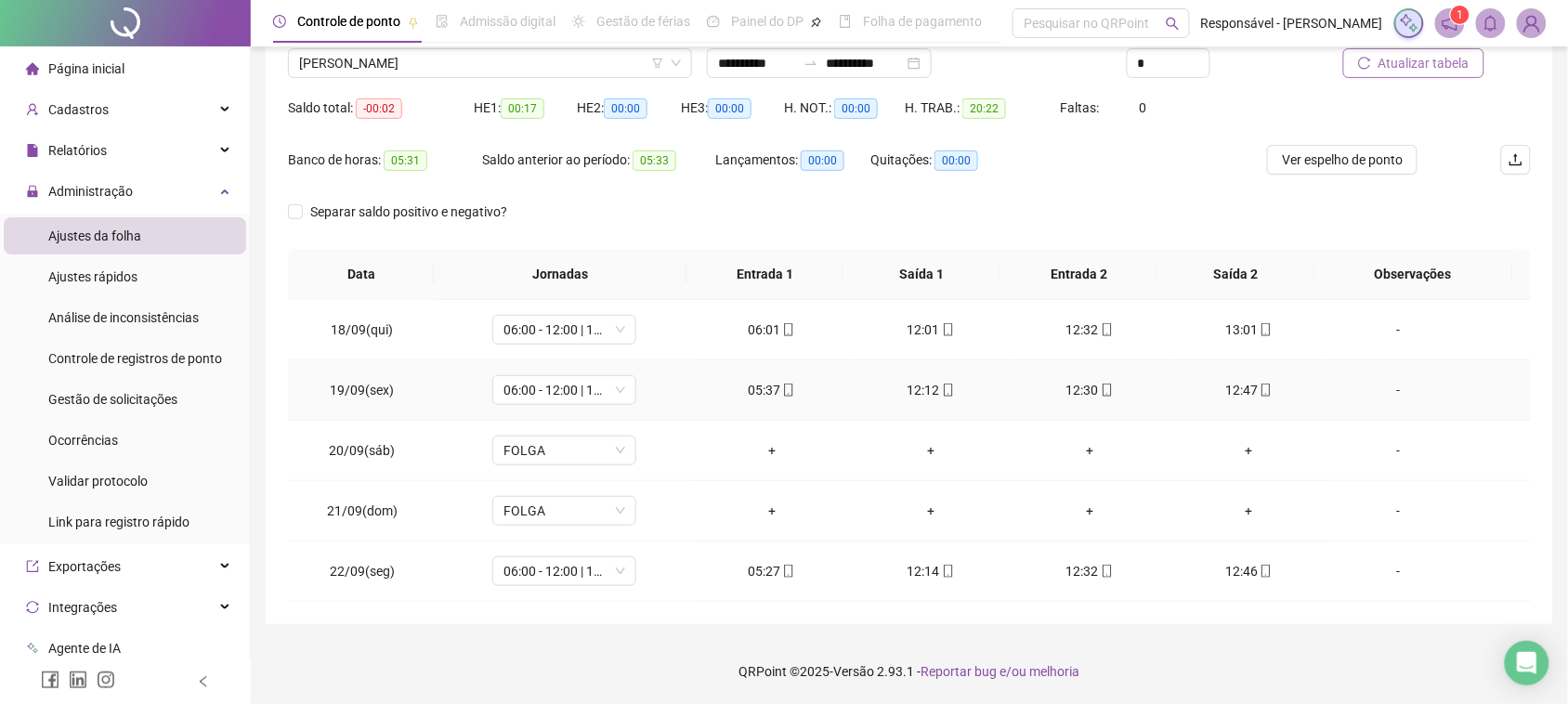
click at [917, 390] on div "12:12" at bounding box center [931, 390] width 130 height 20
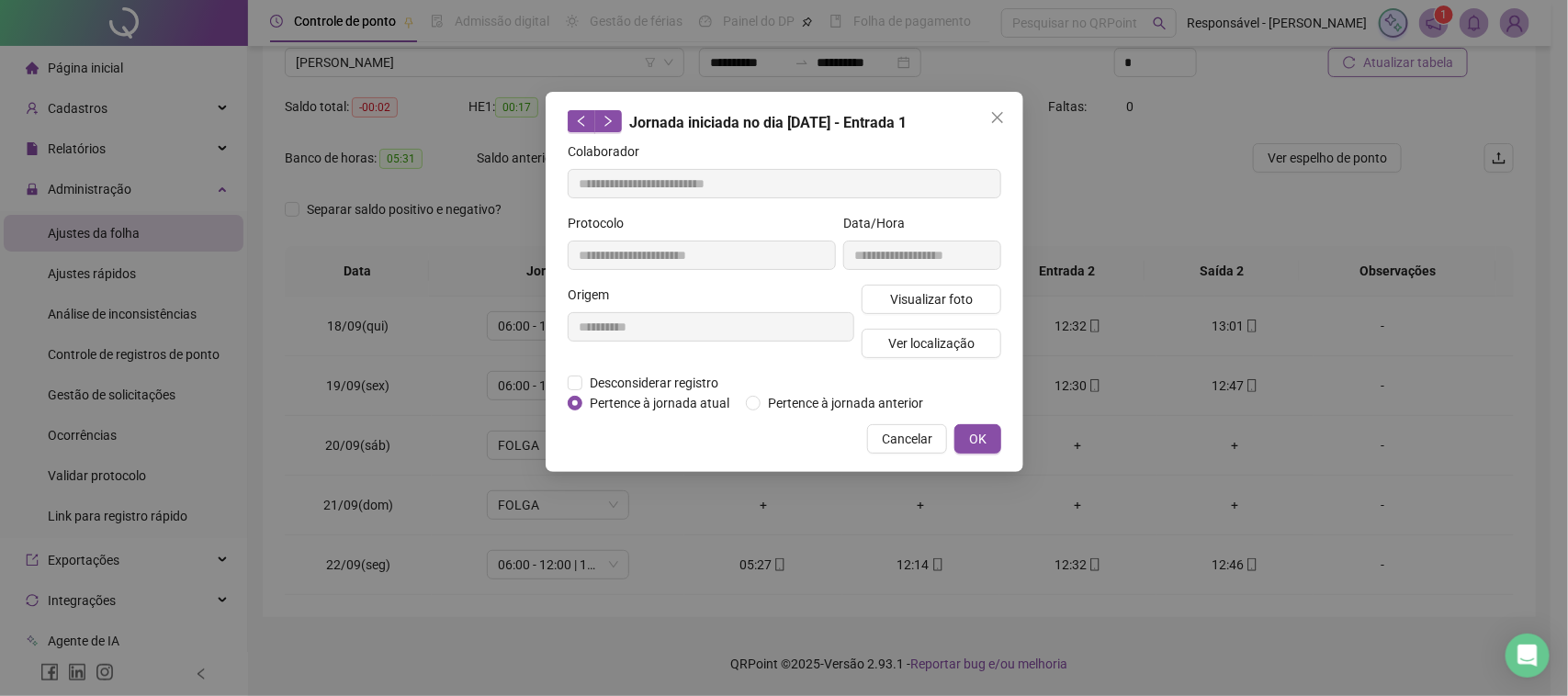
type input "**********"
click at [932, 296] on span "Visualizar foto" at bounding box center [930, 299] width 83 height 20
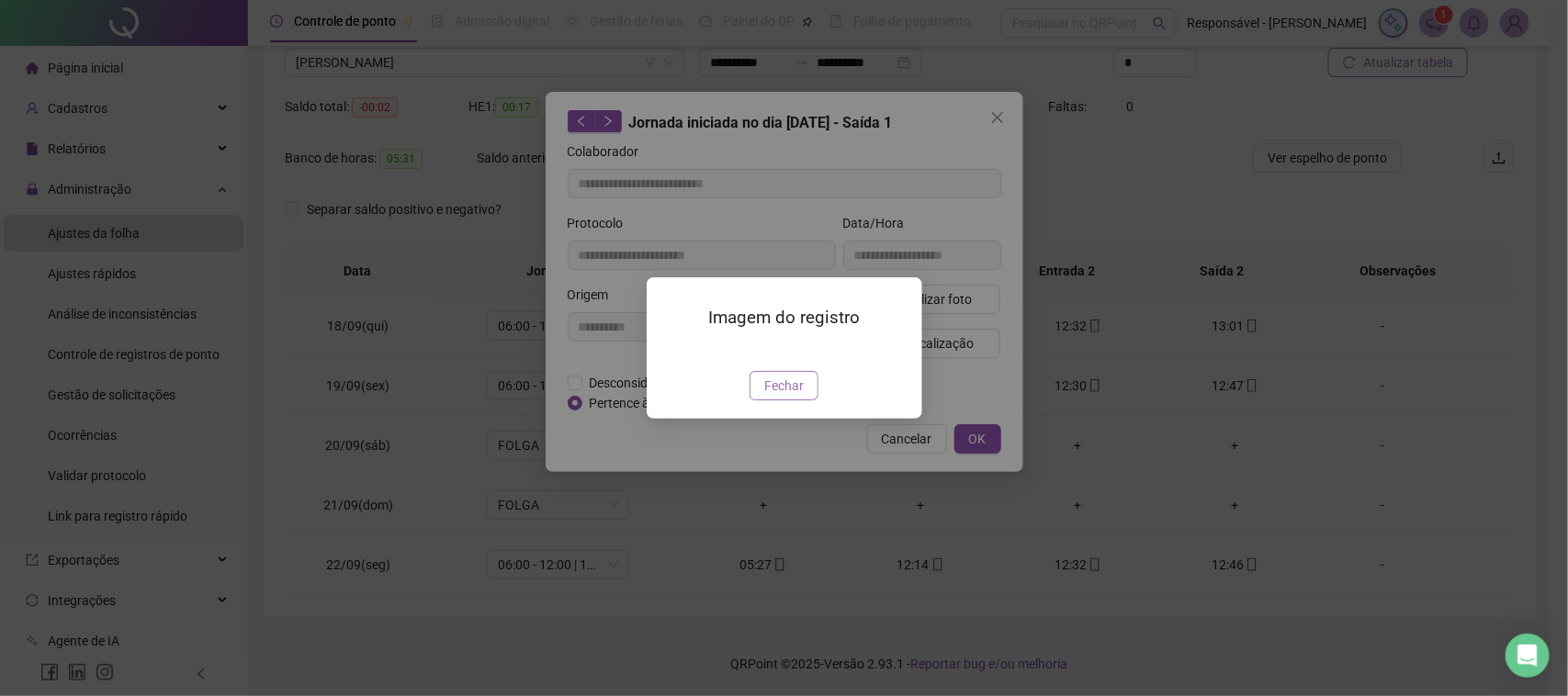
click at [798, 396] on span "Fechar" at bounding box center [784, 386] width 40 height 20
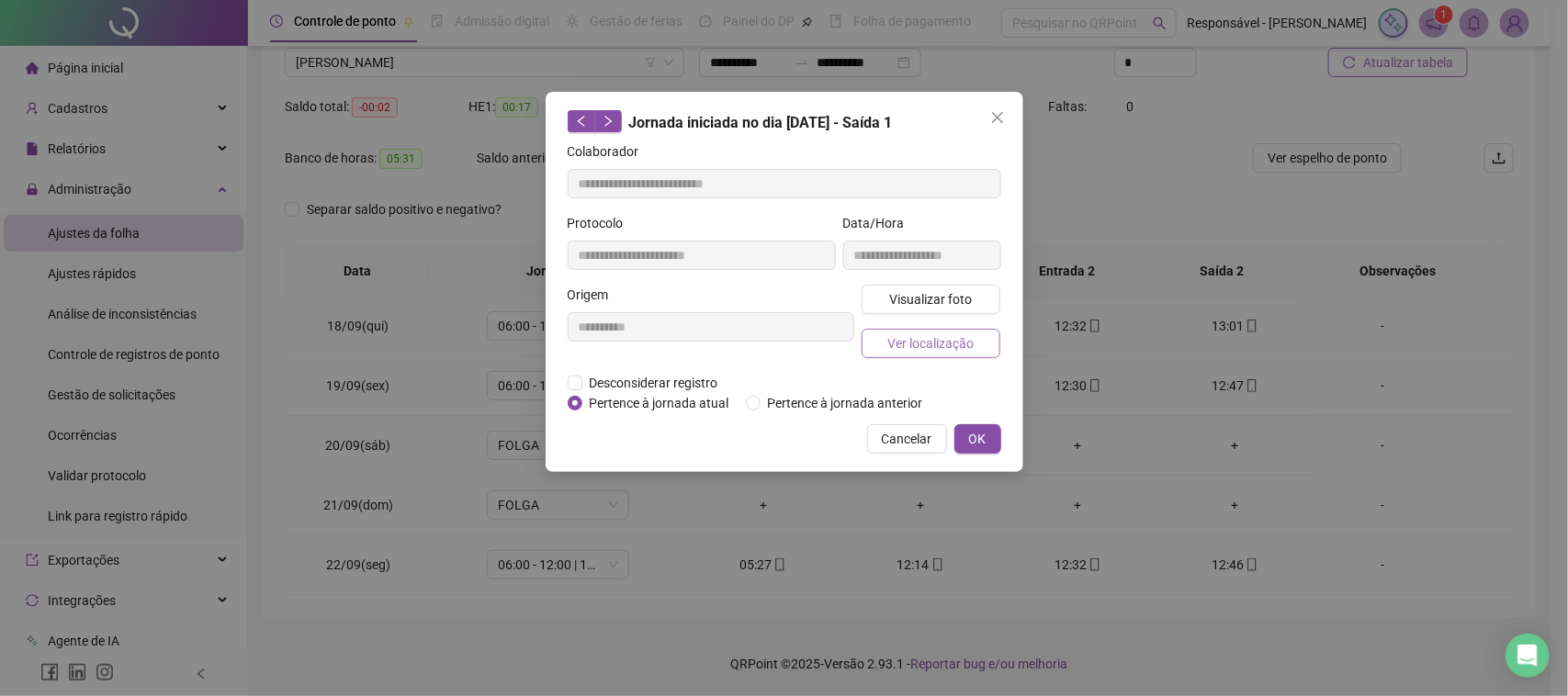
click at [903, 344] on span "Ver localização" at bounding box center [930, 343] width 87 height 20
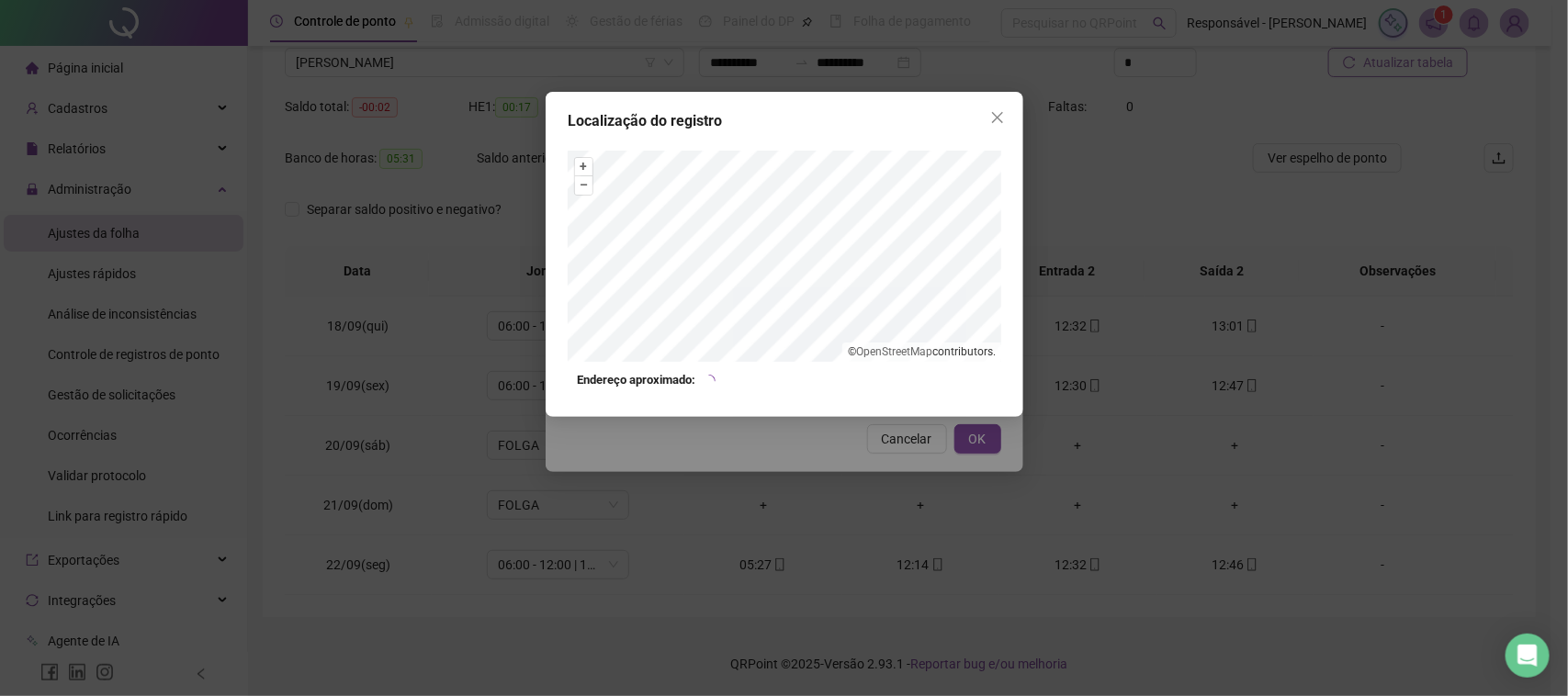
click at [860, 450] on div "Localização do registro + – ⇧ › © OpenStreetMap contributors. Endereço aproxima…" at bounding box center [784, 348] width 1568 height 696
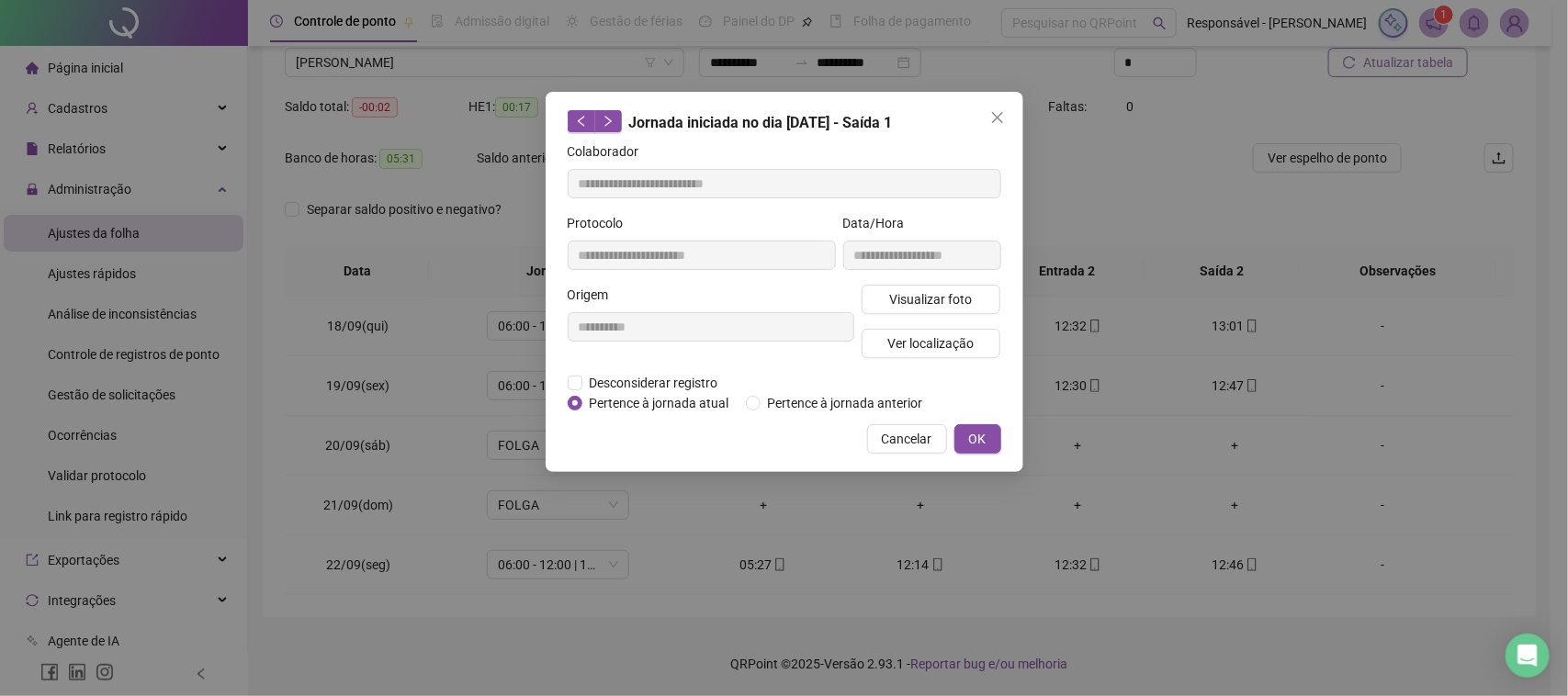
click at [903, 447] on span "Cancelar" at bounding box center [907, 439] width 51 height 20
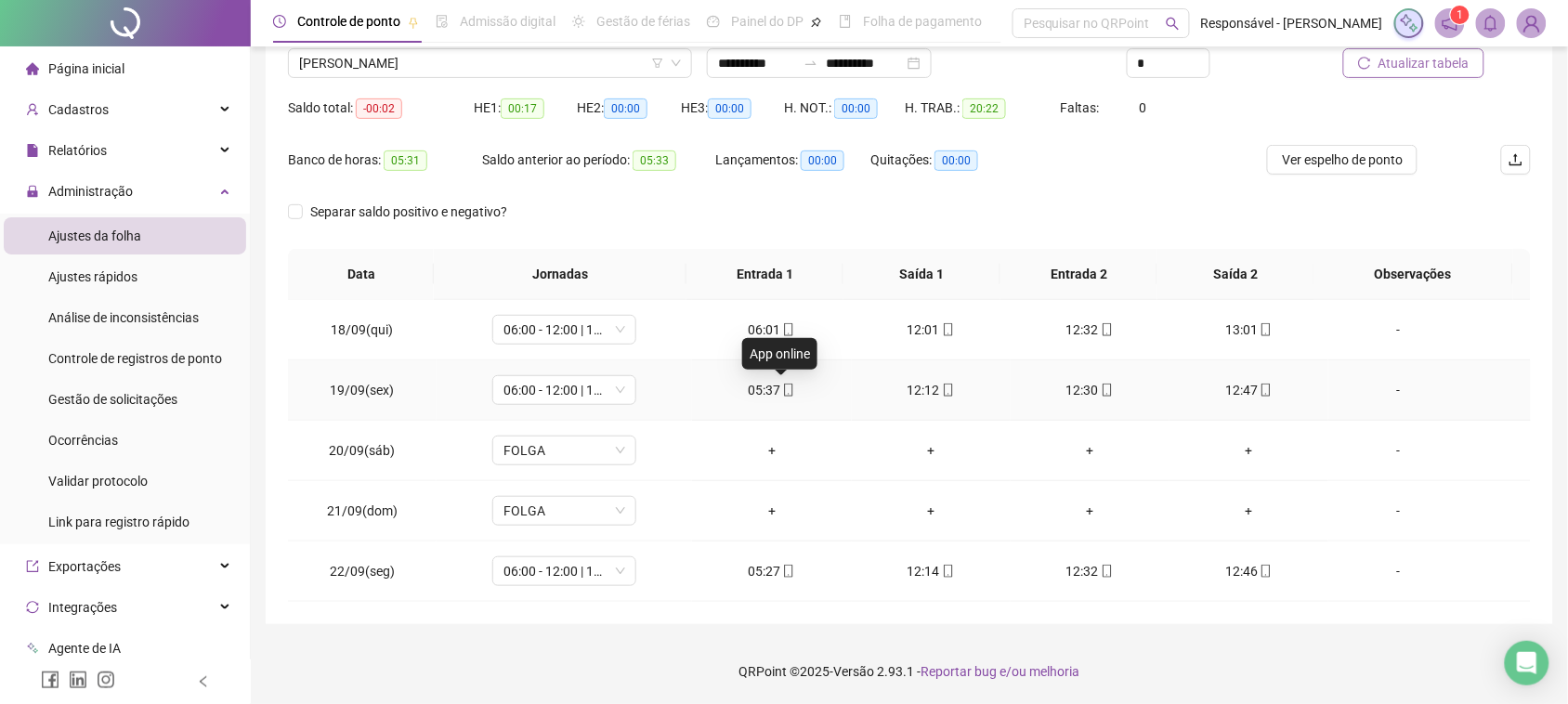
click at [783, 391] on icon "mobile" at bounding box center [789, 390] width 13 height 13
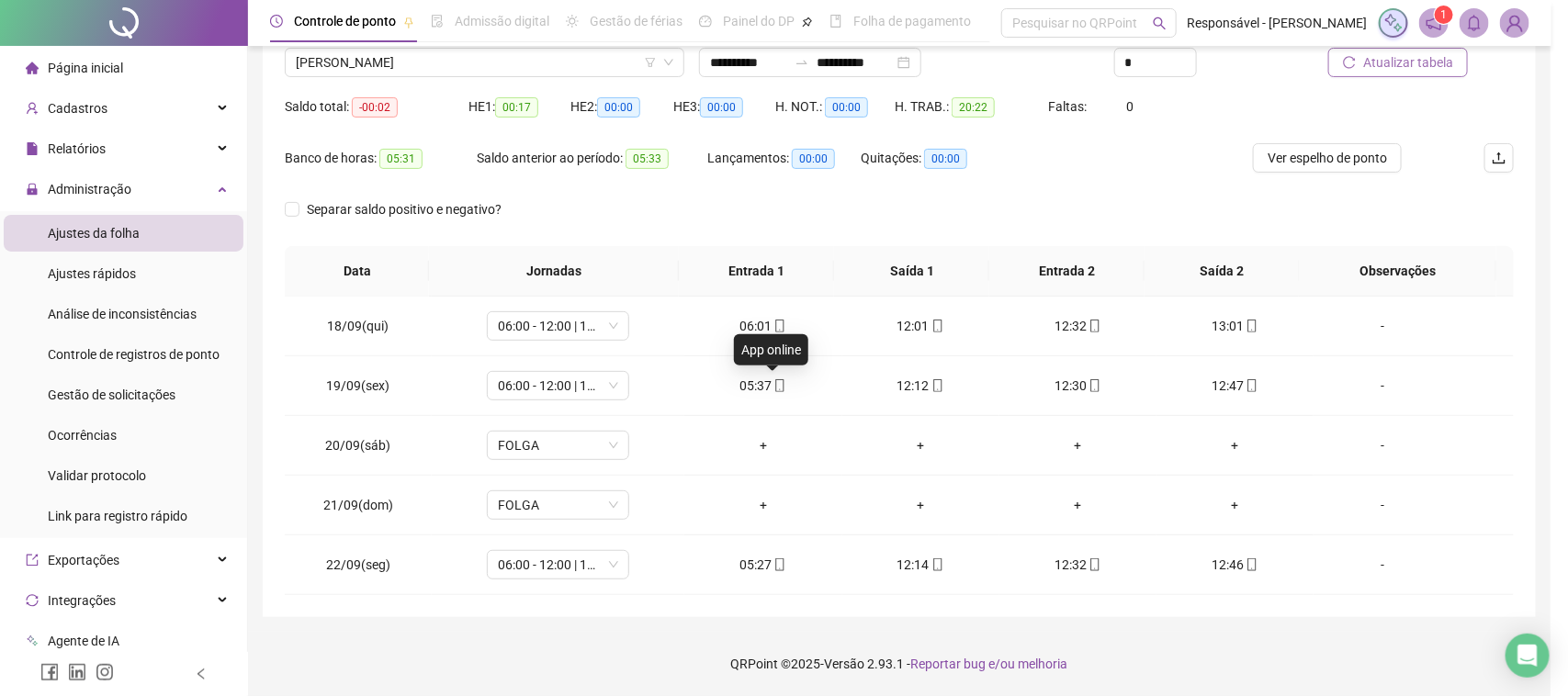
type input "**********"
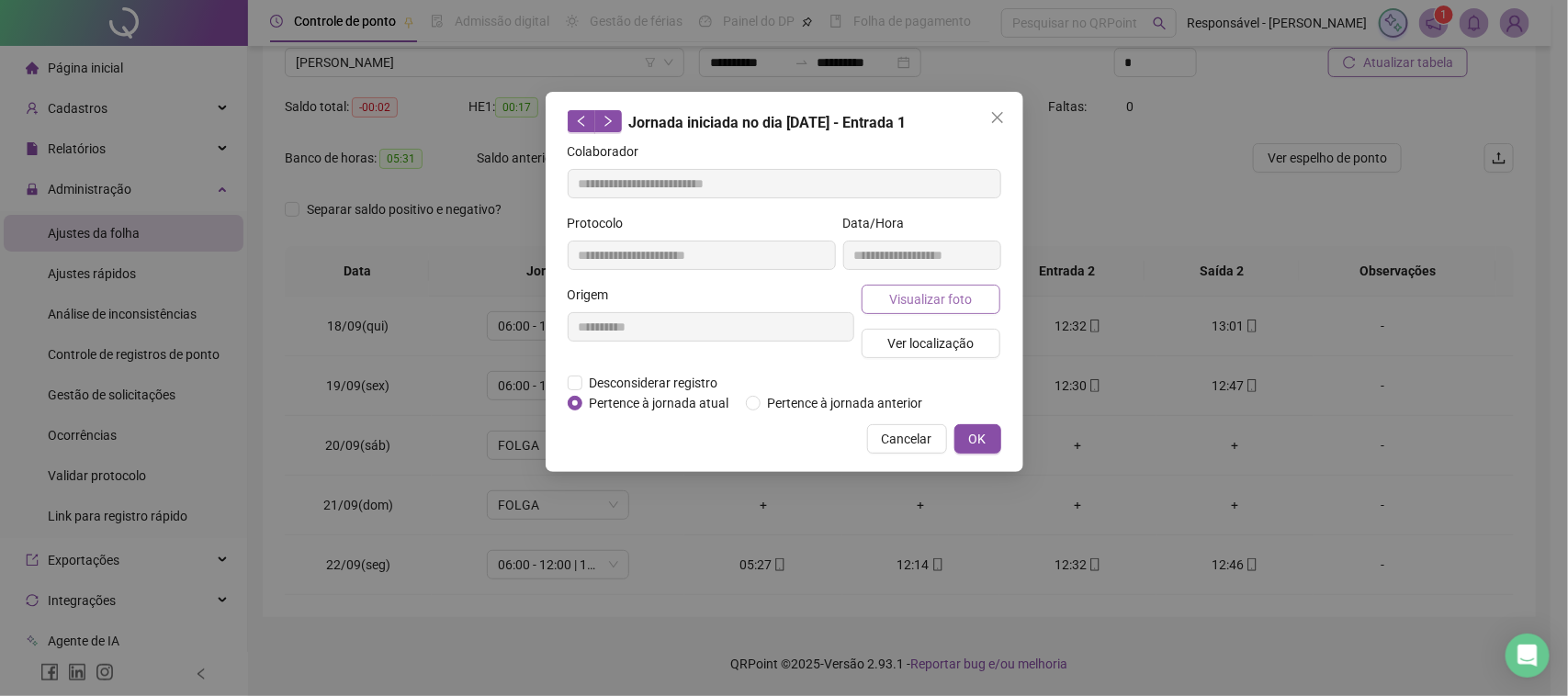
click at [909, 289] on span "Visualizar foto" at bounding box center [930, 299] width 83 height 20
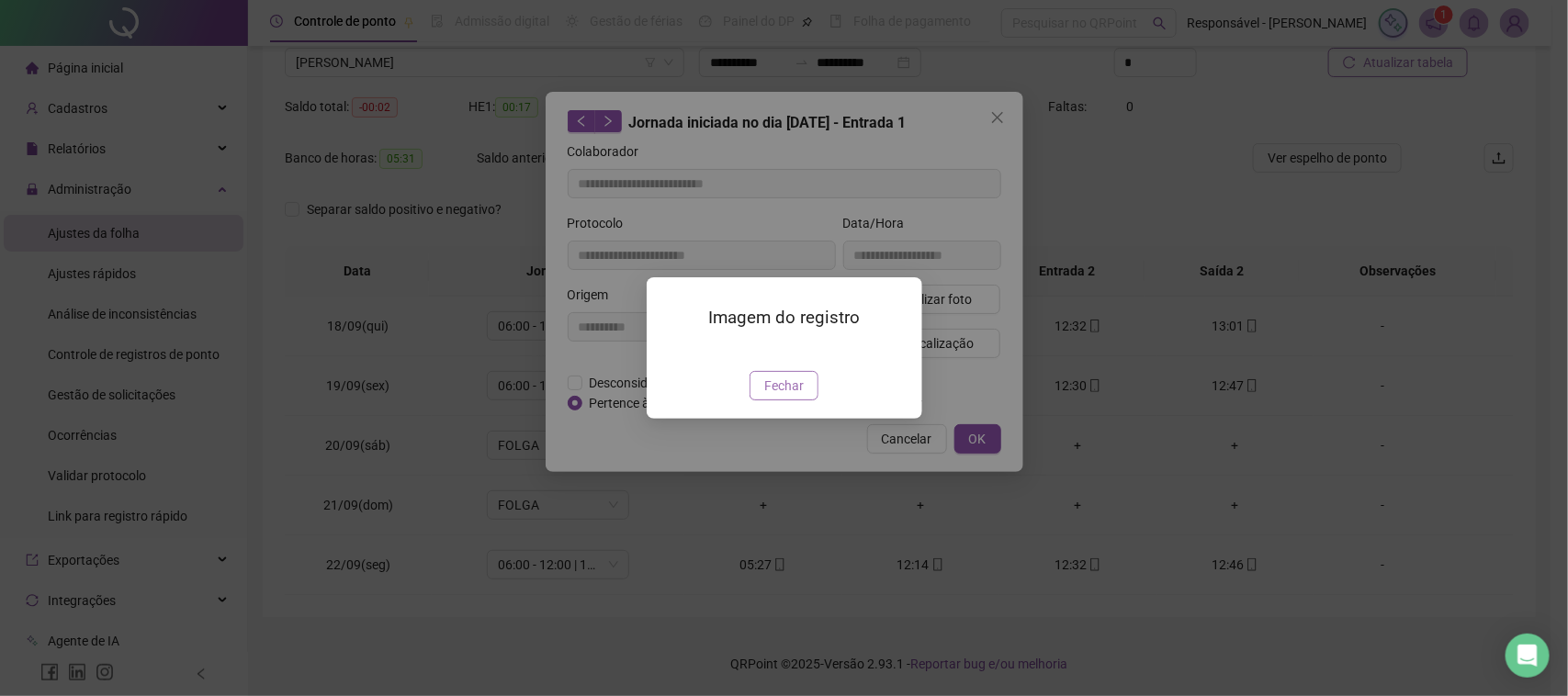
click at [809, 400] on button "Fechar" at bounding box center [784, 386] width 69 height 29
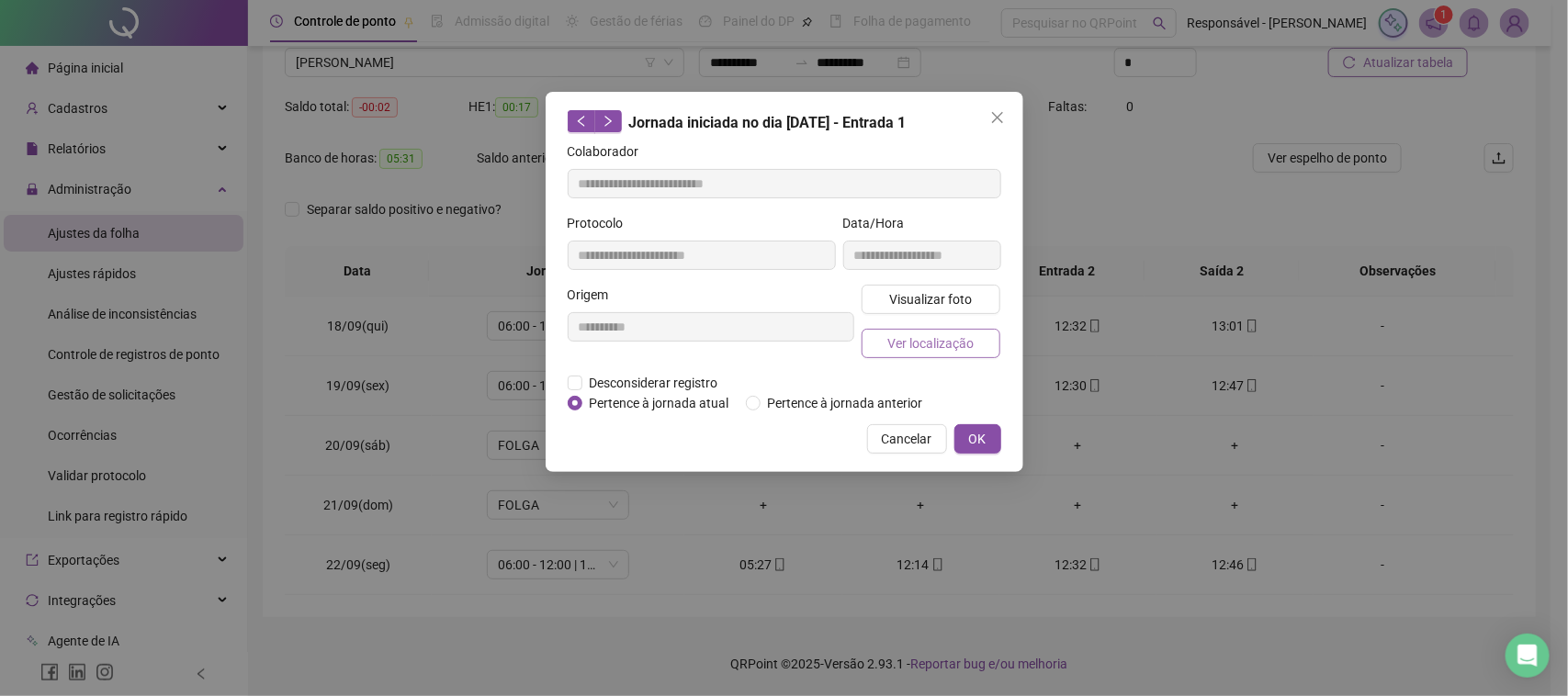
click at [891, 345] on span "Ver localização" at bounding box center [930, 343] width 87 height 20
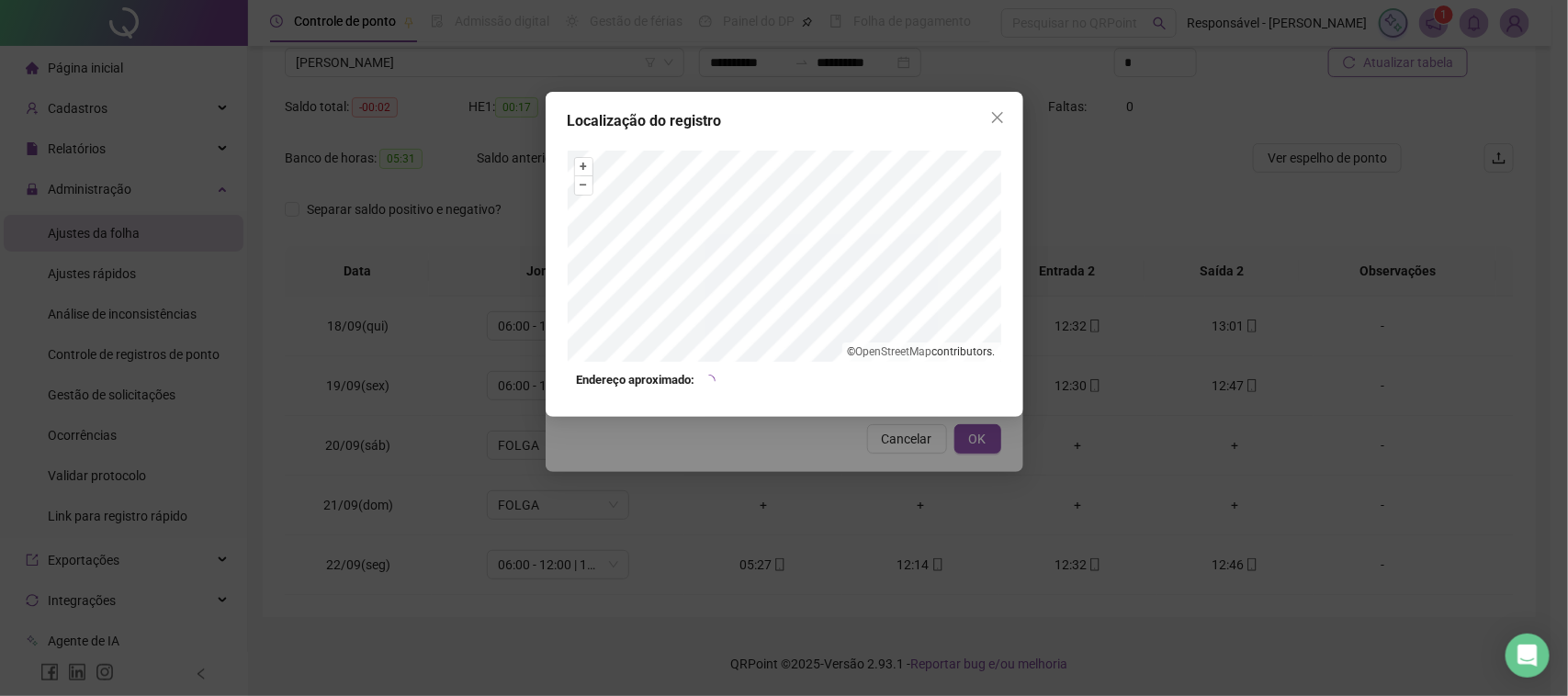
click at [886, 447] on div "Localização do registro + – ⇧ › © OpenStreetMap contributors. Endereço aproxima…" at bounding box center [784, 348] width 1568 height 696
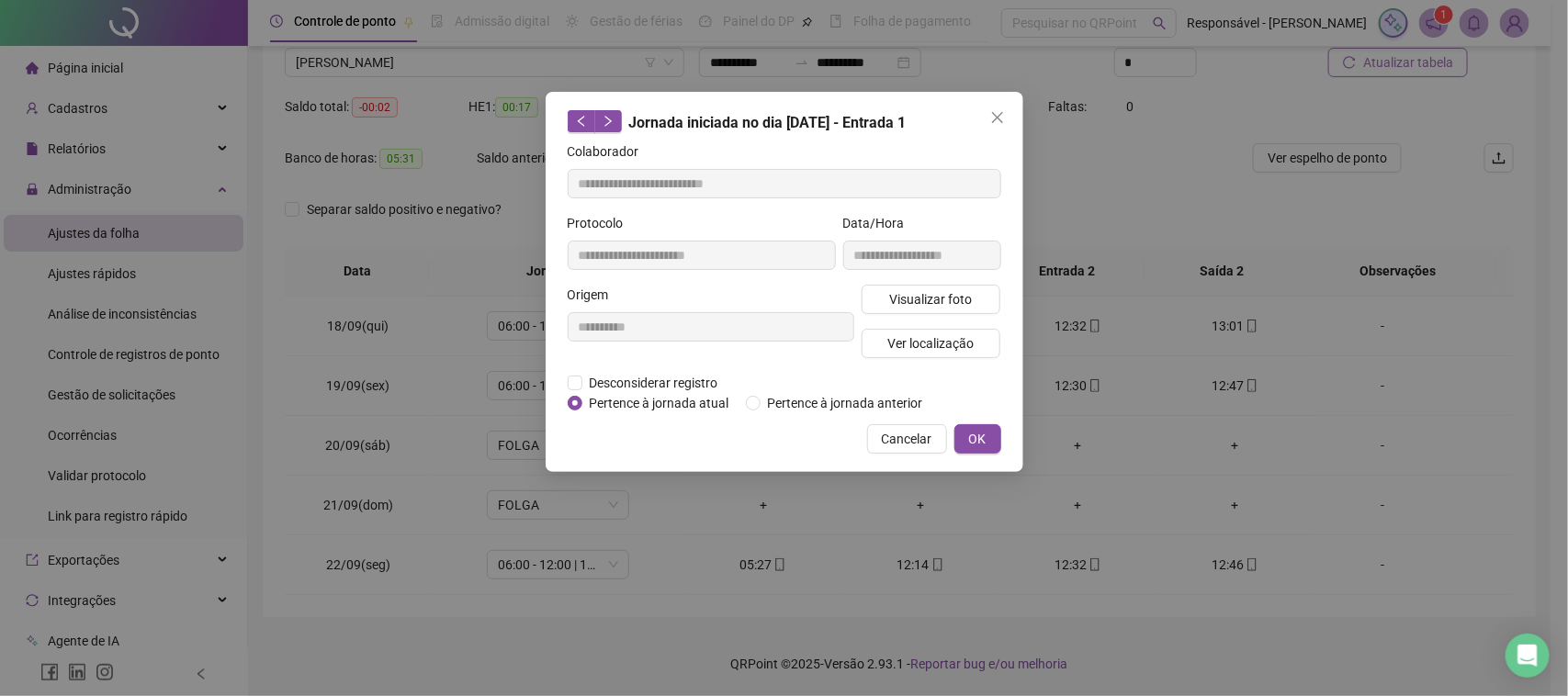
click at [895, 430] on span "Cancelar" at bounding box center [907, 439] width 51 height 20
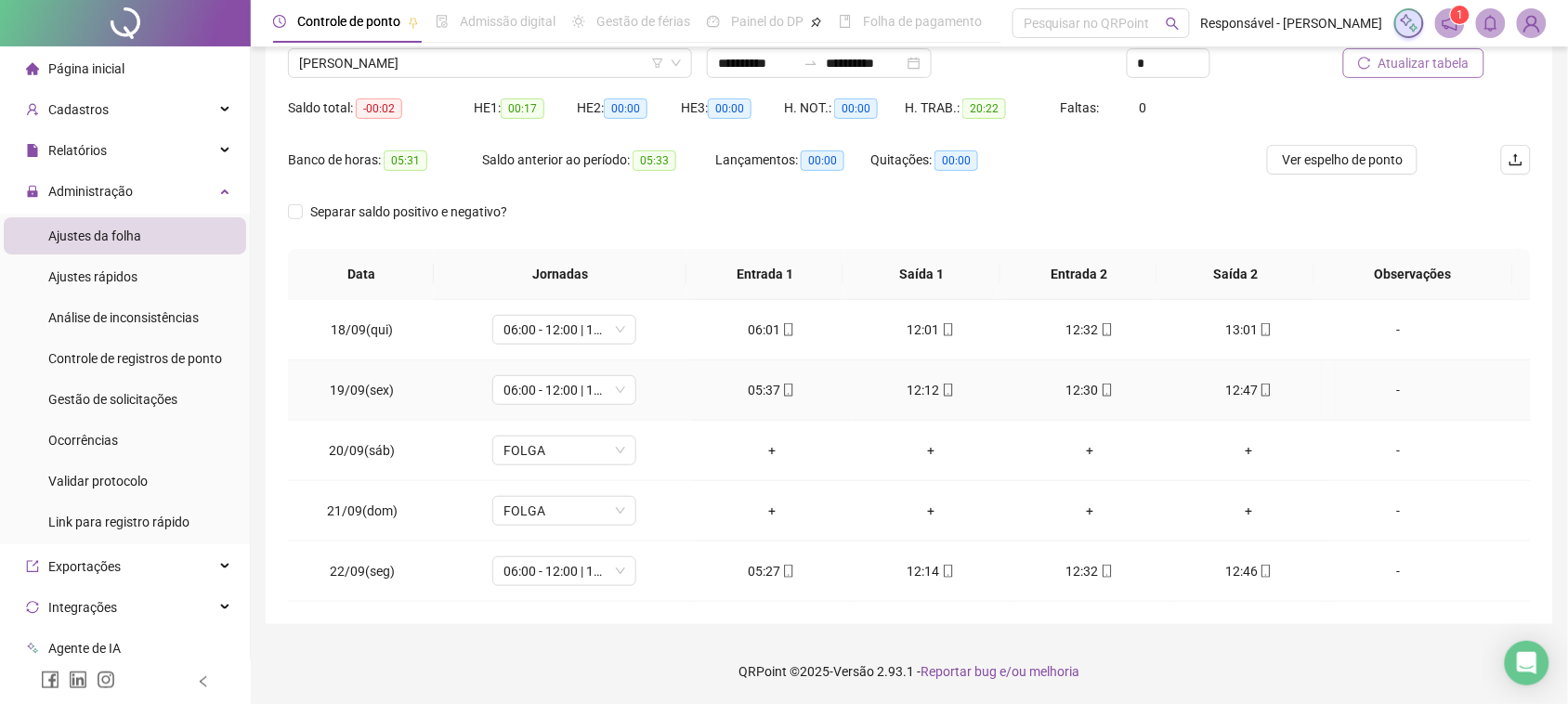
click at [1079, 386] on div "12:30" at bounding box center [1090, 390] width 130 height 20
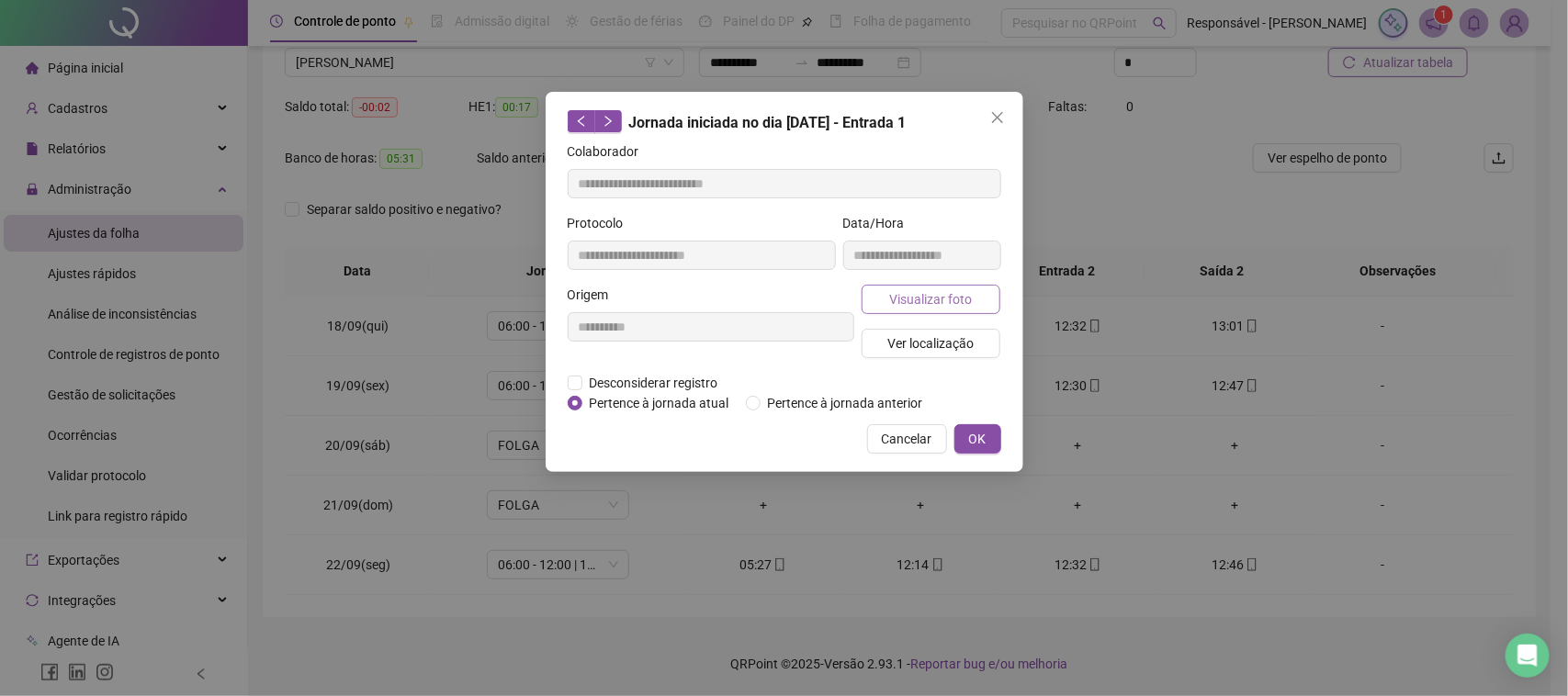
type input "**********"
click at [928, 292] on span "Visualizar foto" at bounding box center [930, 299] width 83 height 20
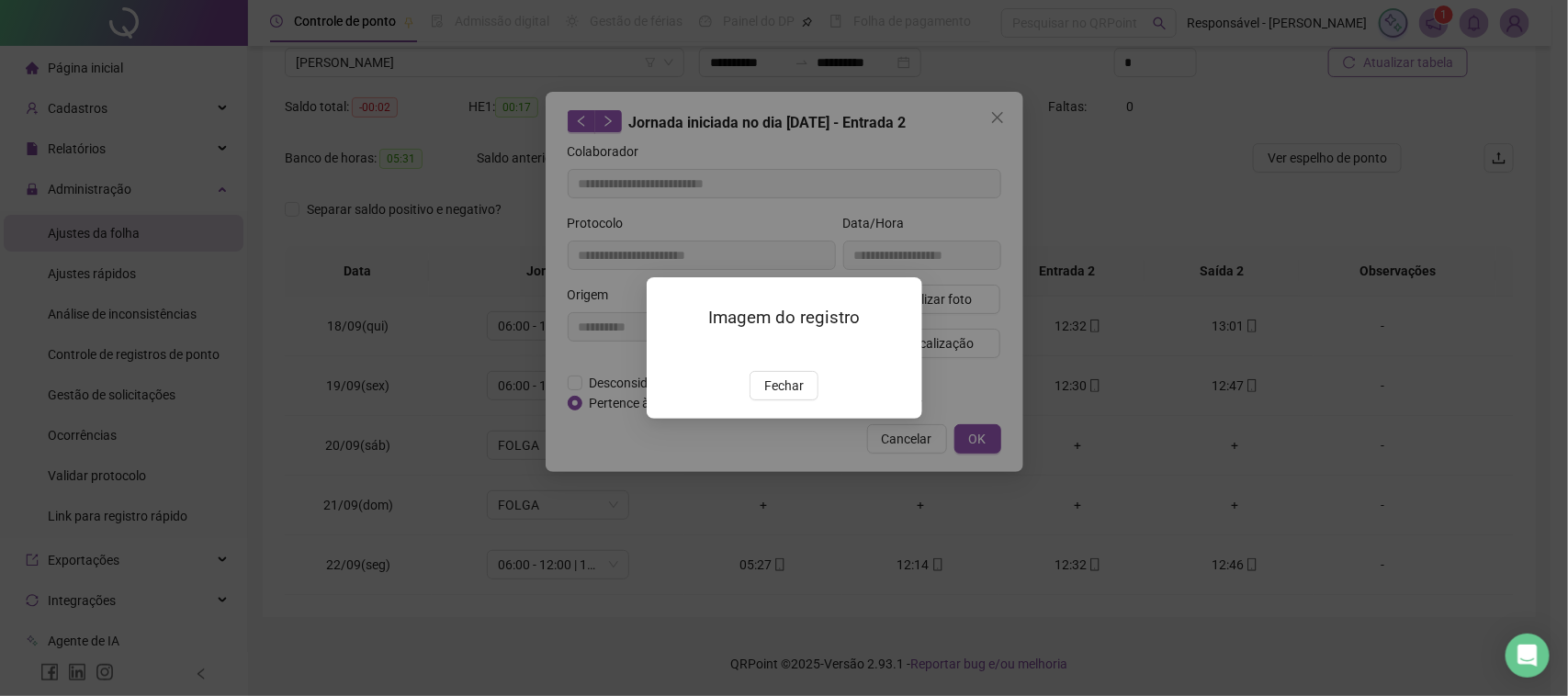
drag, startPoint x: 788, startPoint y: 502, endPoint x: 803, endPoint y: 442, distance: 61.8
click at [787, 400] on button "Fechar" at bounding box center [784, 386] width 69 height 29
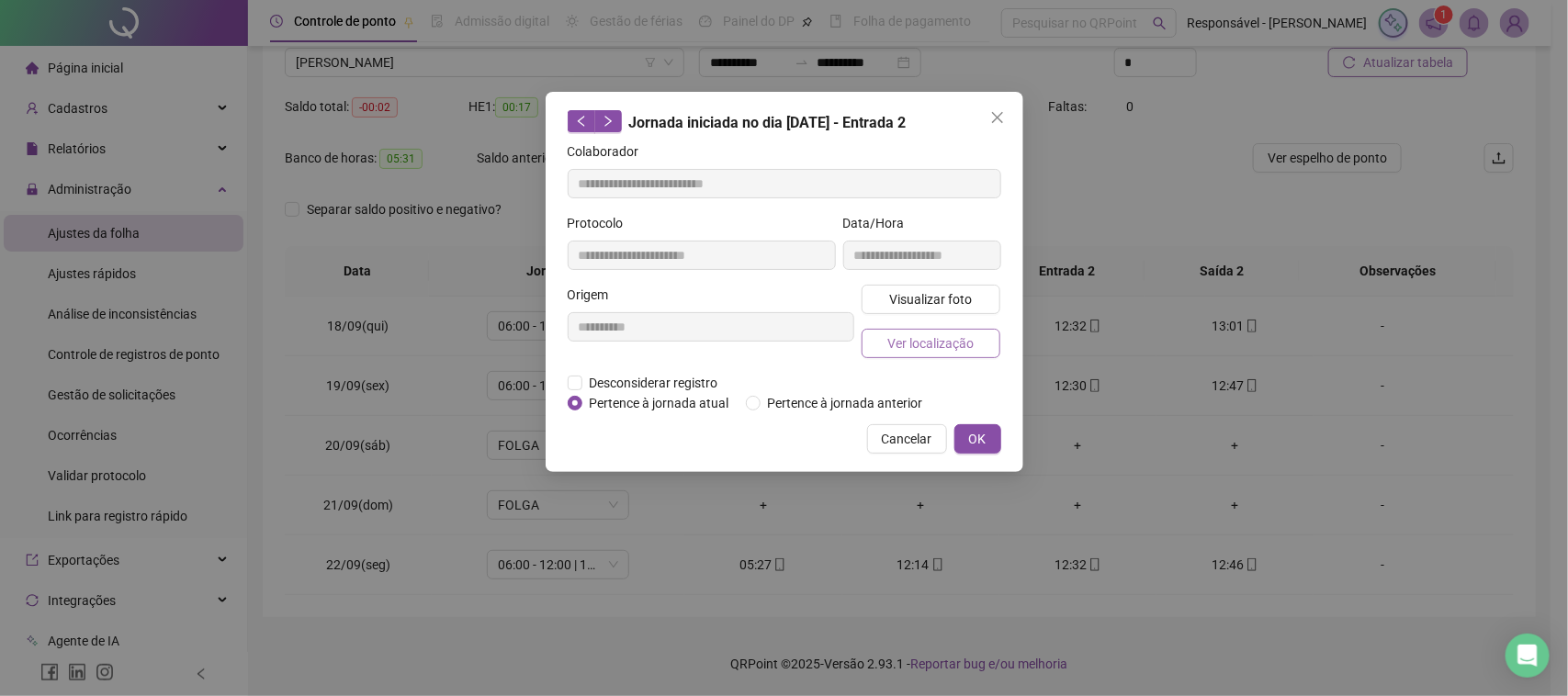
click at [932, 349] on span "Ver localização" at bounding box center [930, 343] width 87 height 20
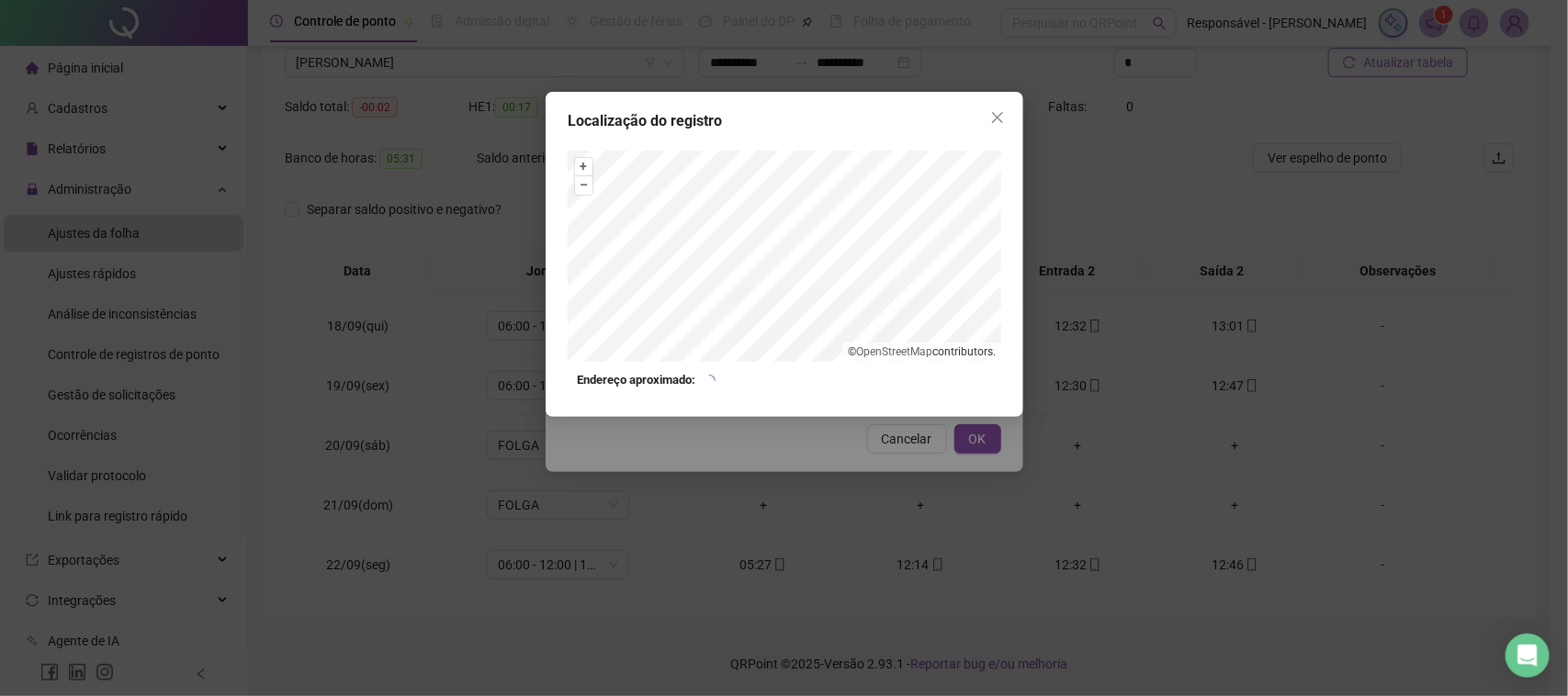
click at [883, 471] on div "Localização do registro + – ⇧ › © OpenStreetMap contributors. Endereço aproxima…" at bounding box center [784, 348] width 1568 height 696
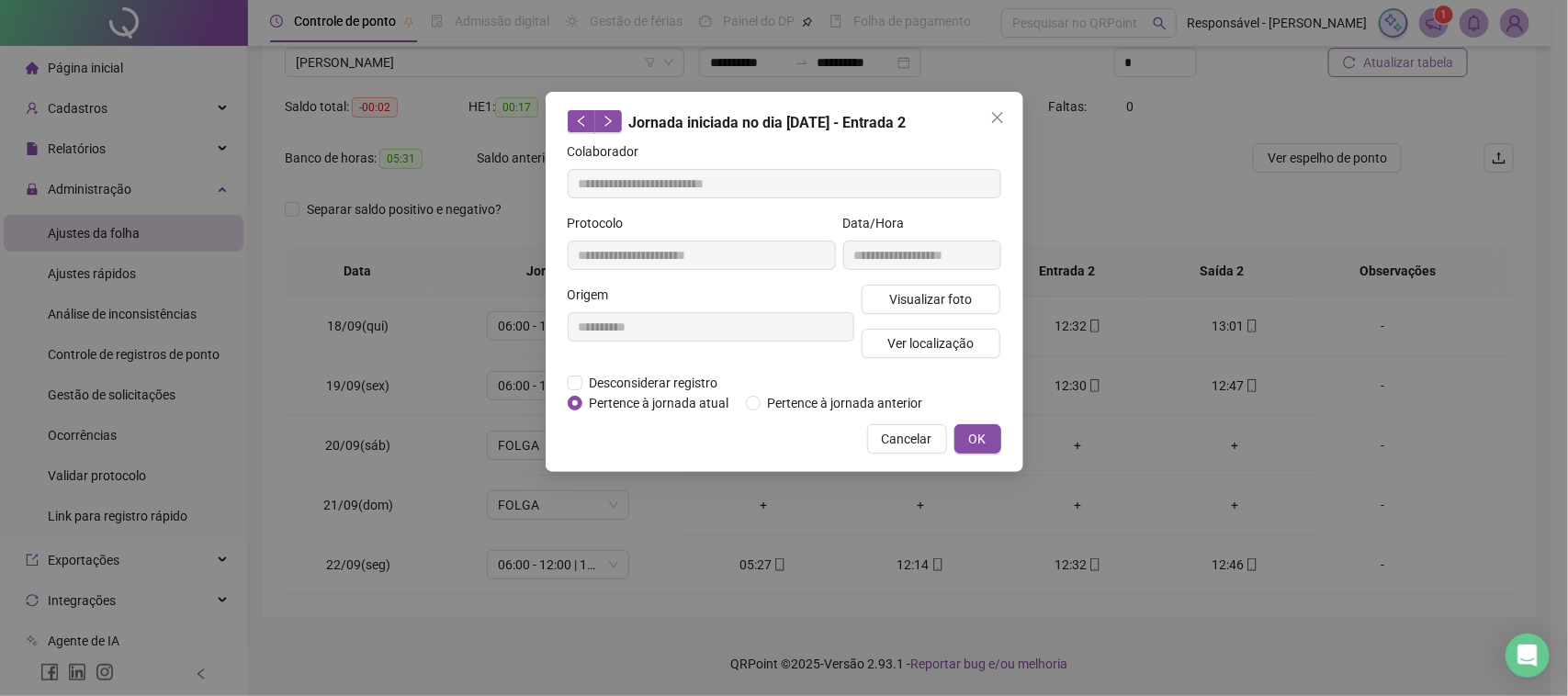
click at [906, 448] on button "Cancelar" at bounding box center [907, 439] width 80 height 29
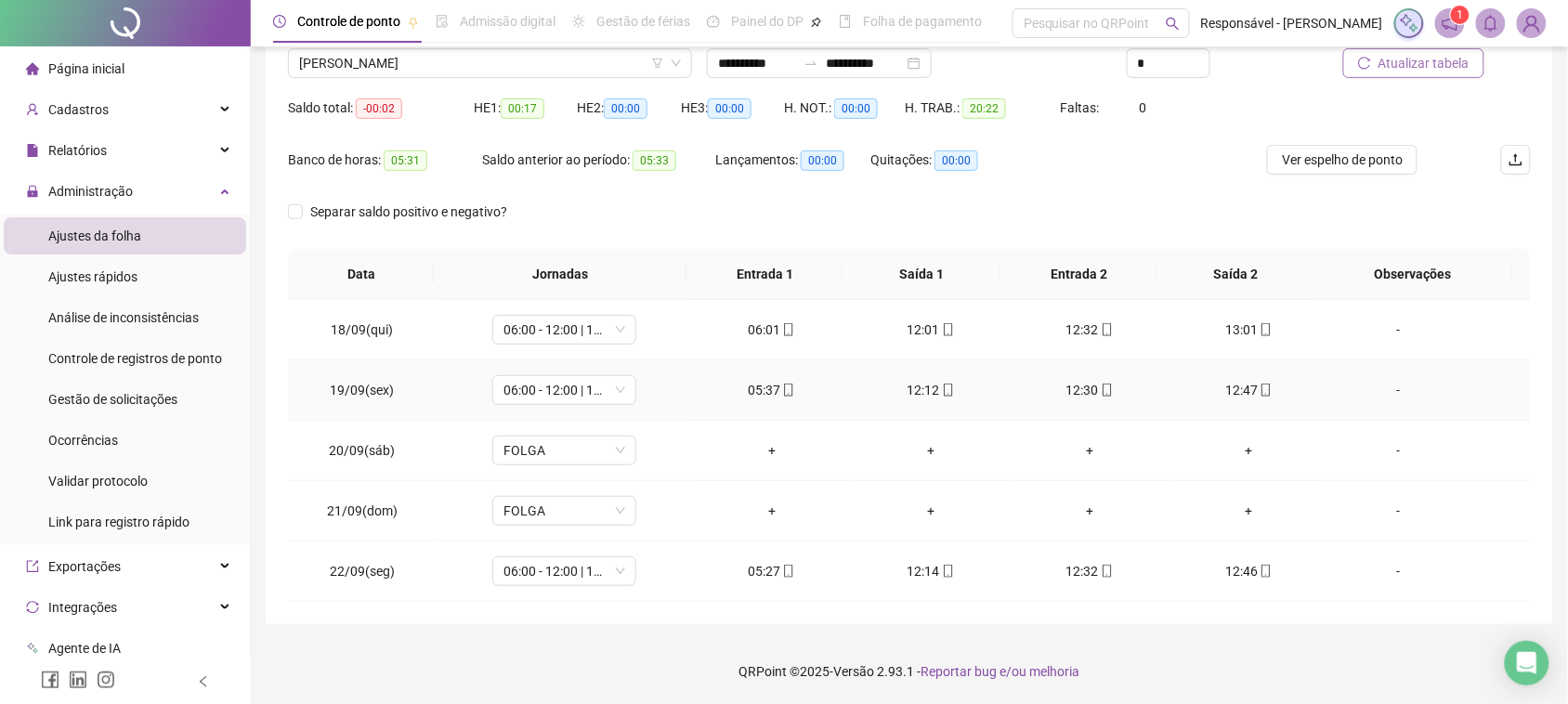
click at [1260, 390] on icon "mobile" at bounding box center [1266, 390] width 13 height 13
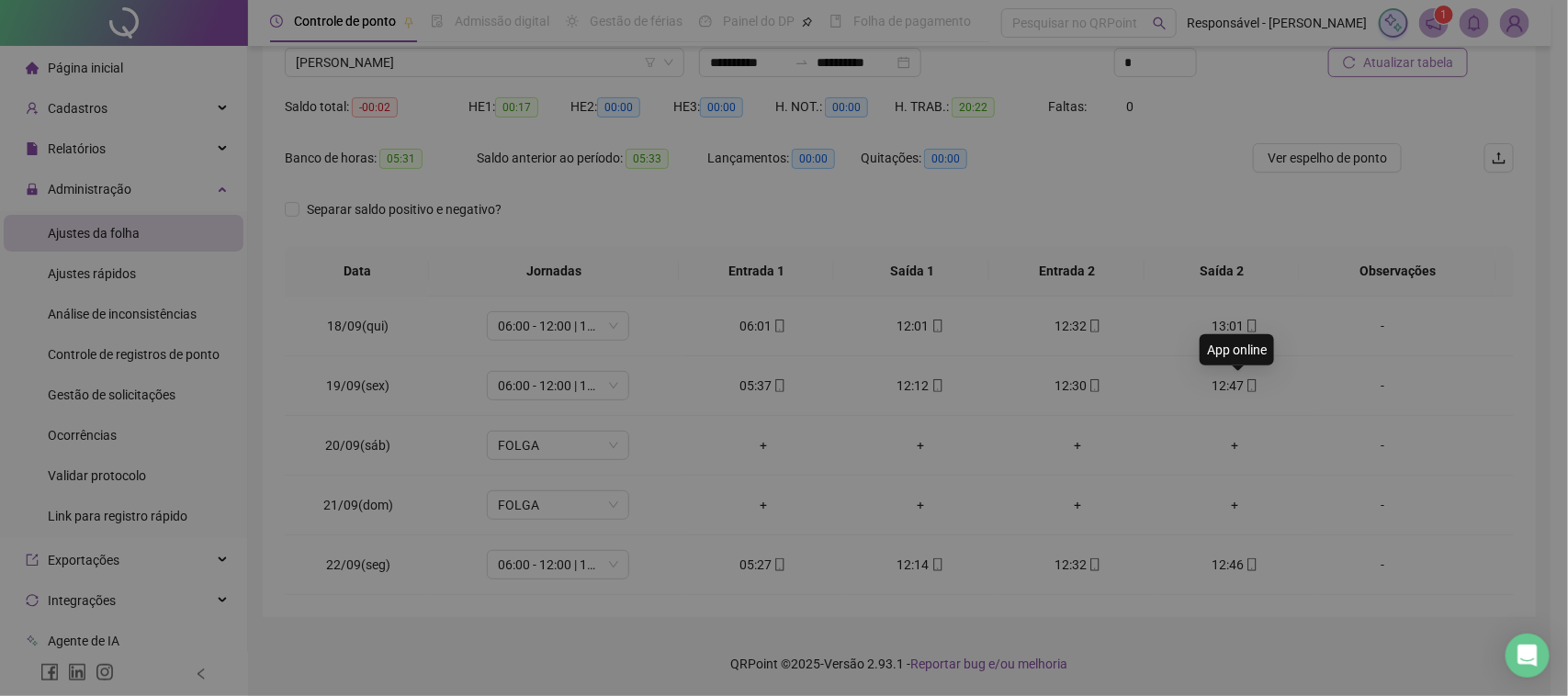
type input "**********"
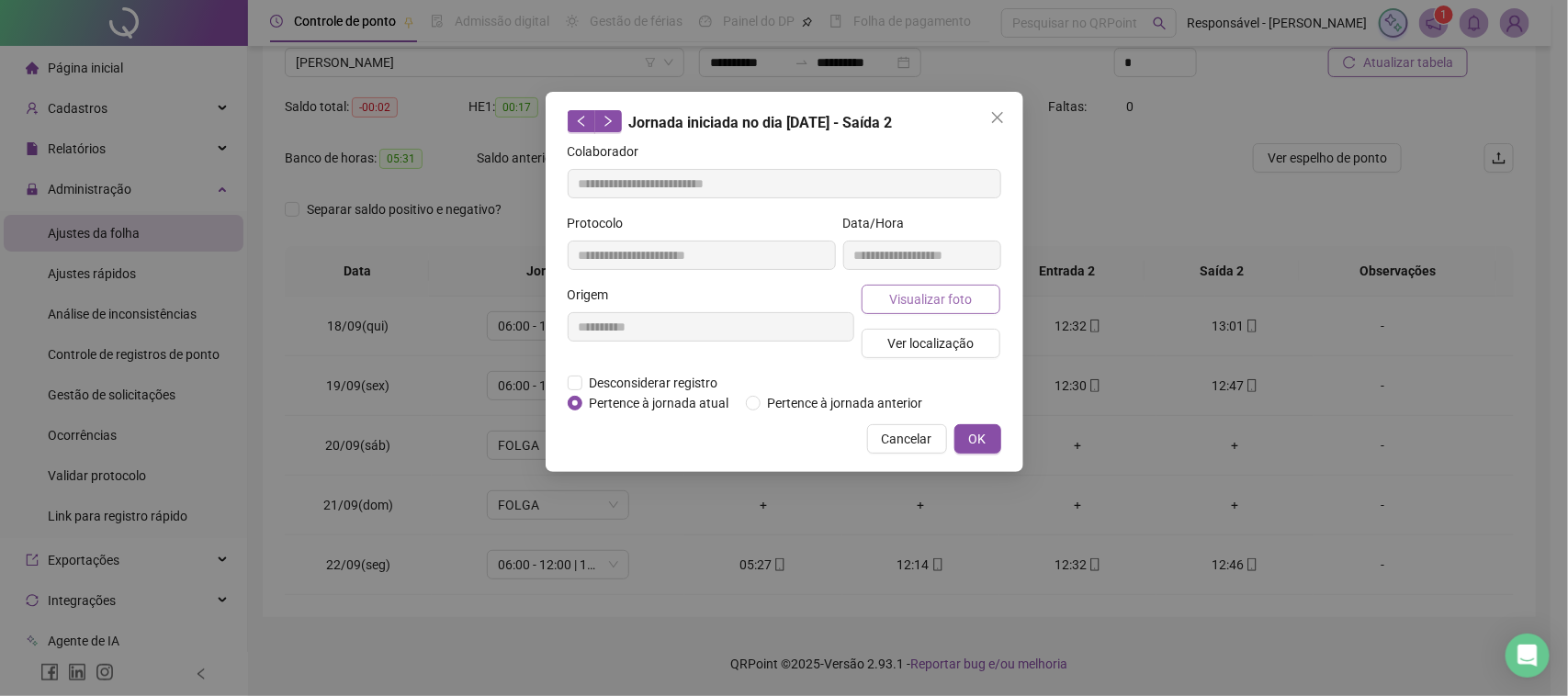
click at [932, 296] on span "Visualizar foto" at bounding box center [930, 299] width 83 height 20
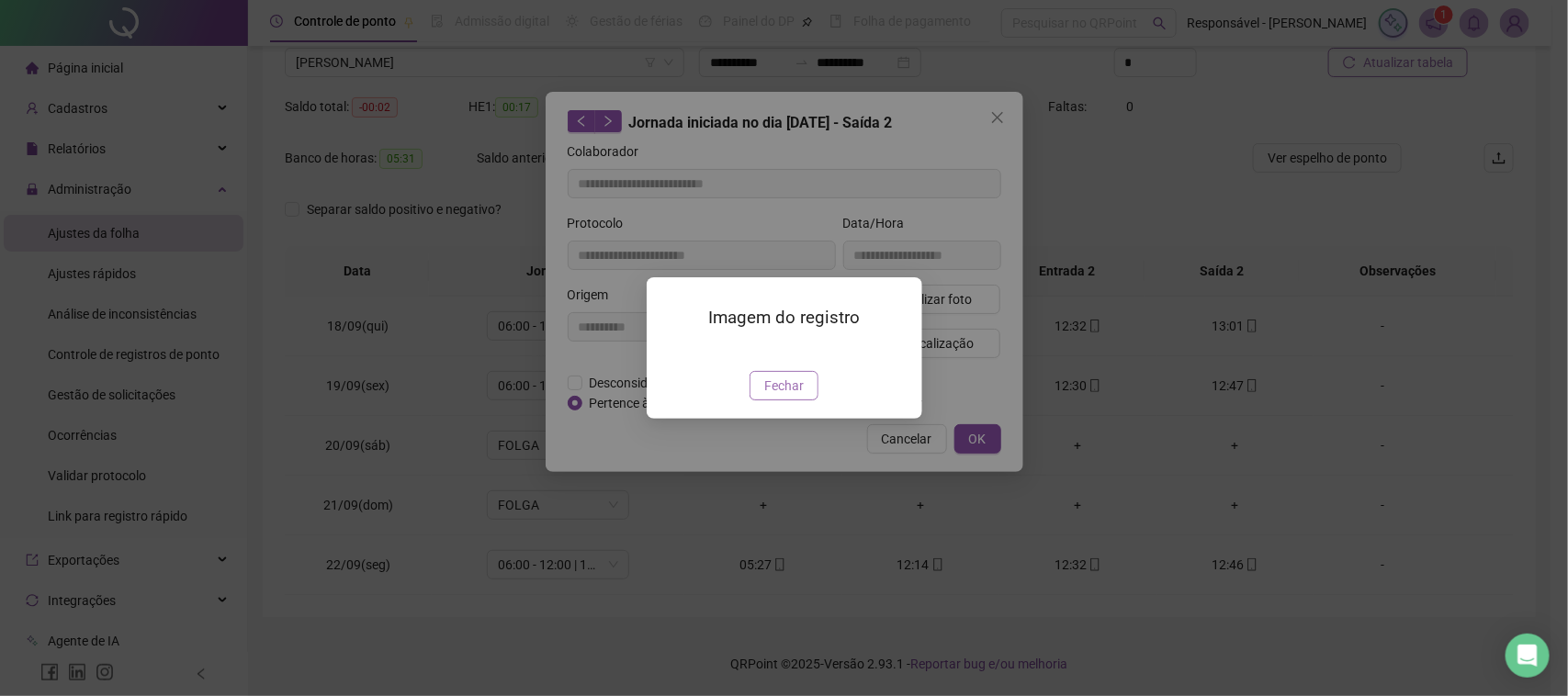
click at [765, 396] on span "Fechar" at bounding box center [784, 386] width 40 height 20
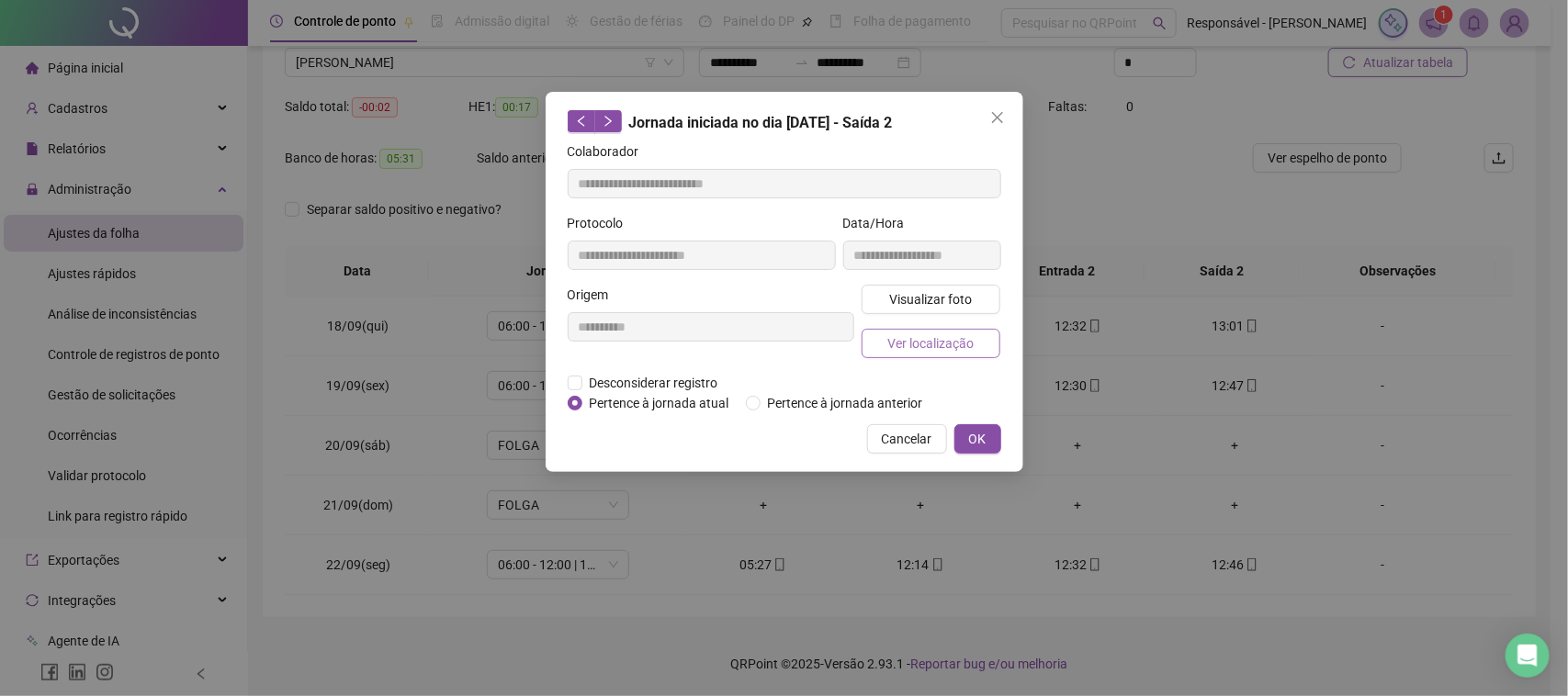
click at [915, 342] on span "Ver localização" at bounding box center [930, 343] width 87 height 20
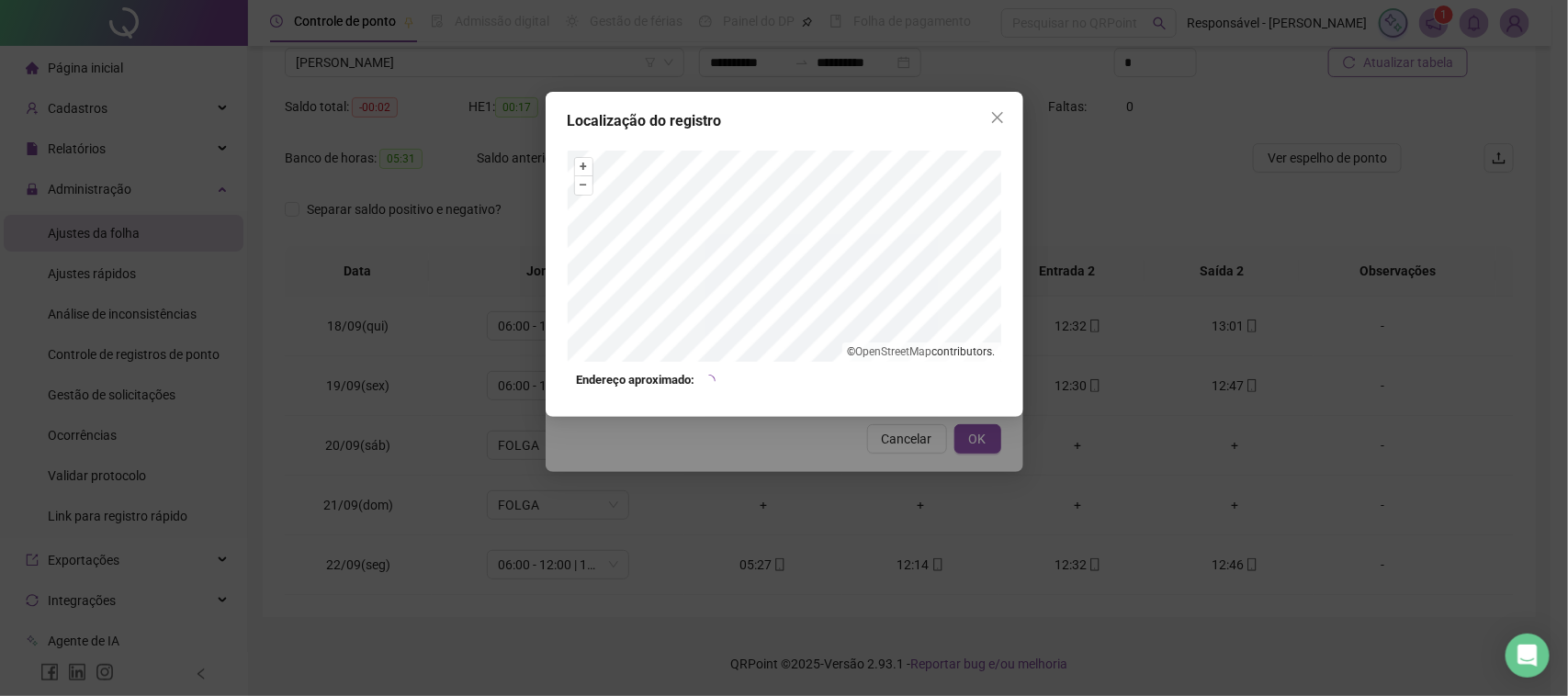
click at [914, 442] on div "Localização do registro + – ⇧ › © OpenStreetMap contributors. Endereço aproxima…" at bounding box center [784, 348] width 1568 height 696
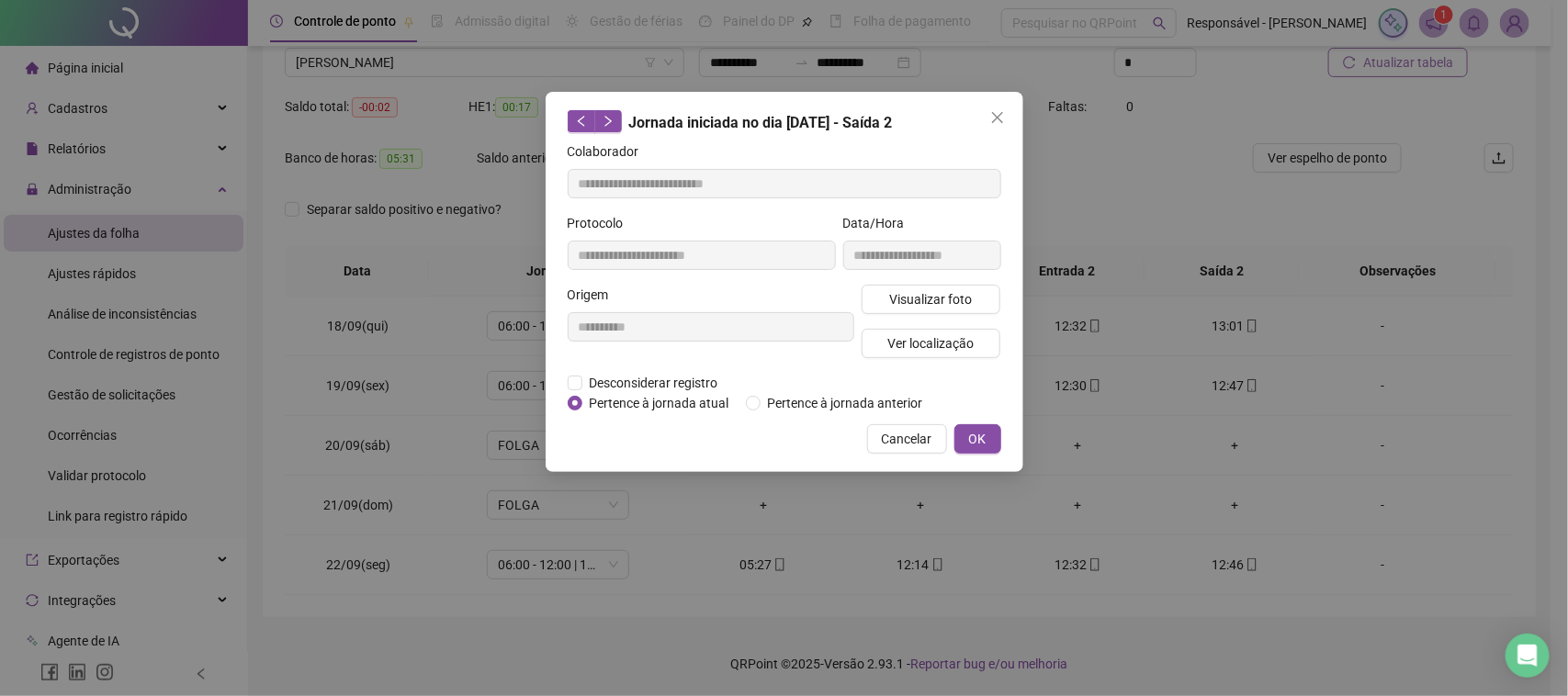
click at [897, 430] on span "Cancelar" at bounding box center [907, 439] width 51 height 20
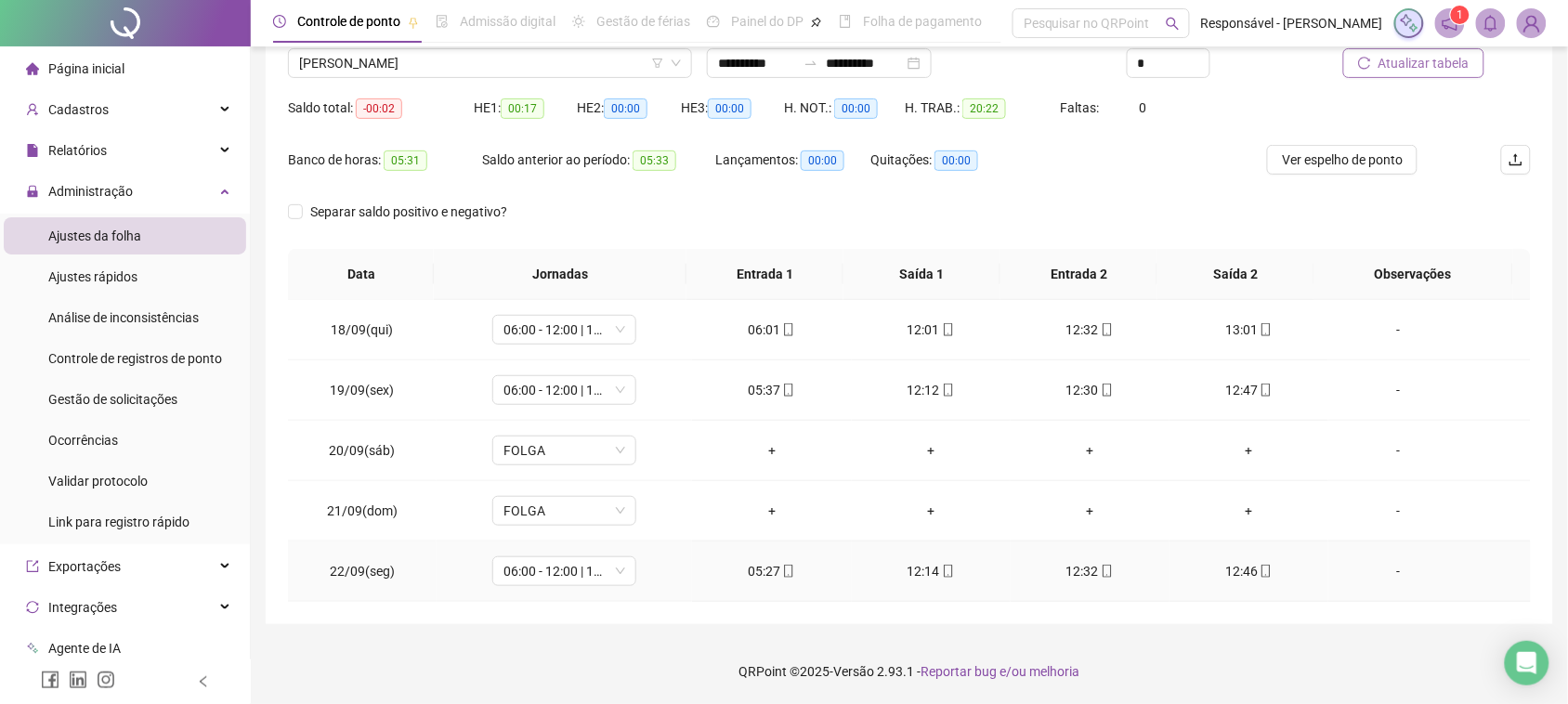
click at [783, 564] on icon "mobile" at bounding box center [789, 571] width 13 height 13
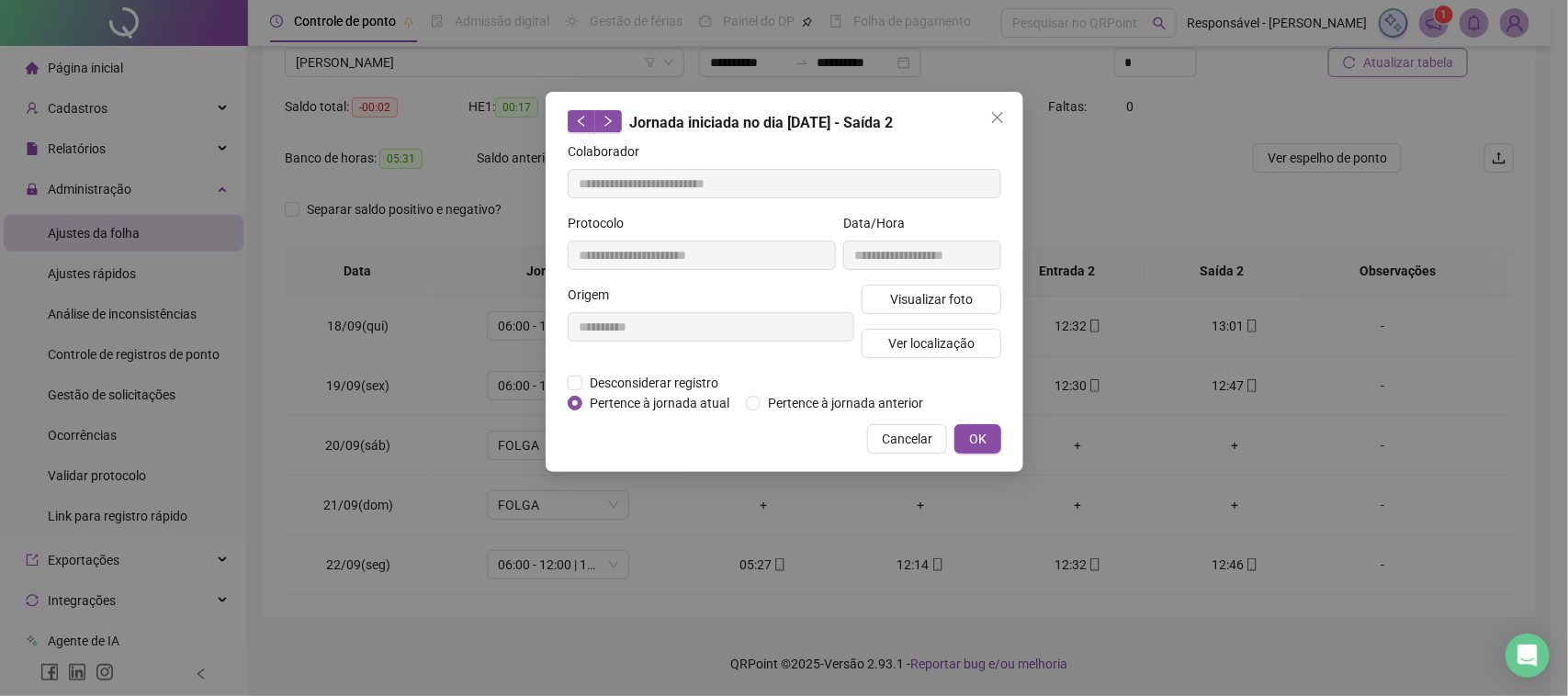
type input "**********"
drag, startPoint x: 896, startPoint y: 432, endPoint x: 681, endPoint y: 278, distance: 264.5
click at [900, 429] on span "Cancelar" at bounding box center [907, 439] width 51 height 20
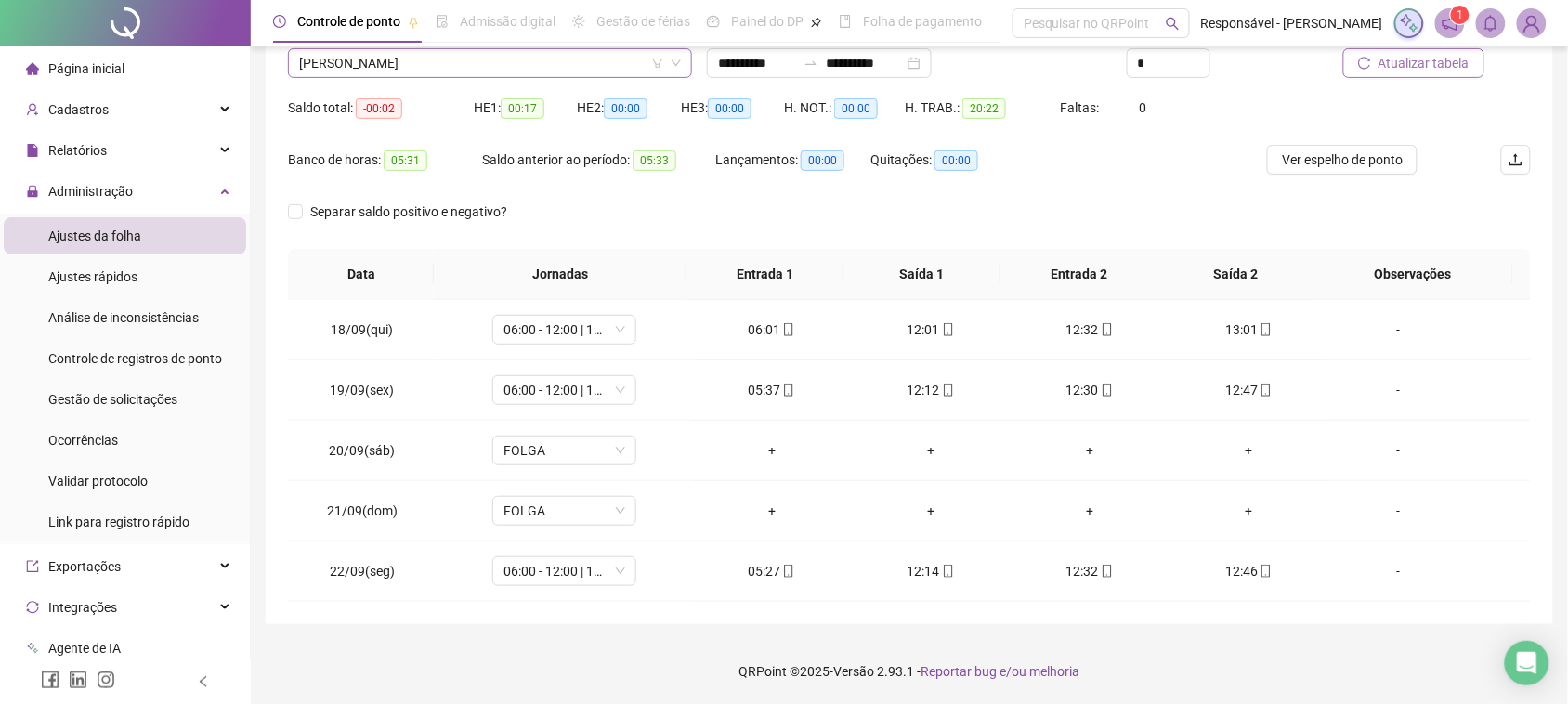
click at [546, 61] on span "[PERSON_NAME]" at bounding box center [490, 63] width 382 height 28
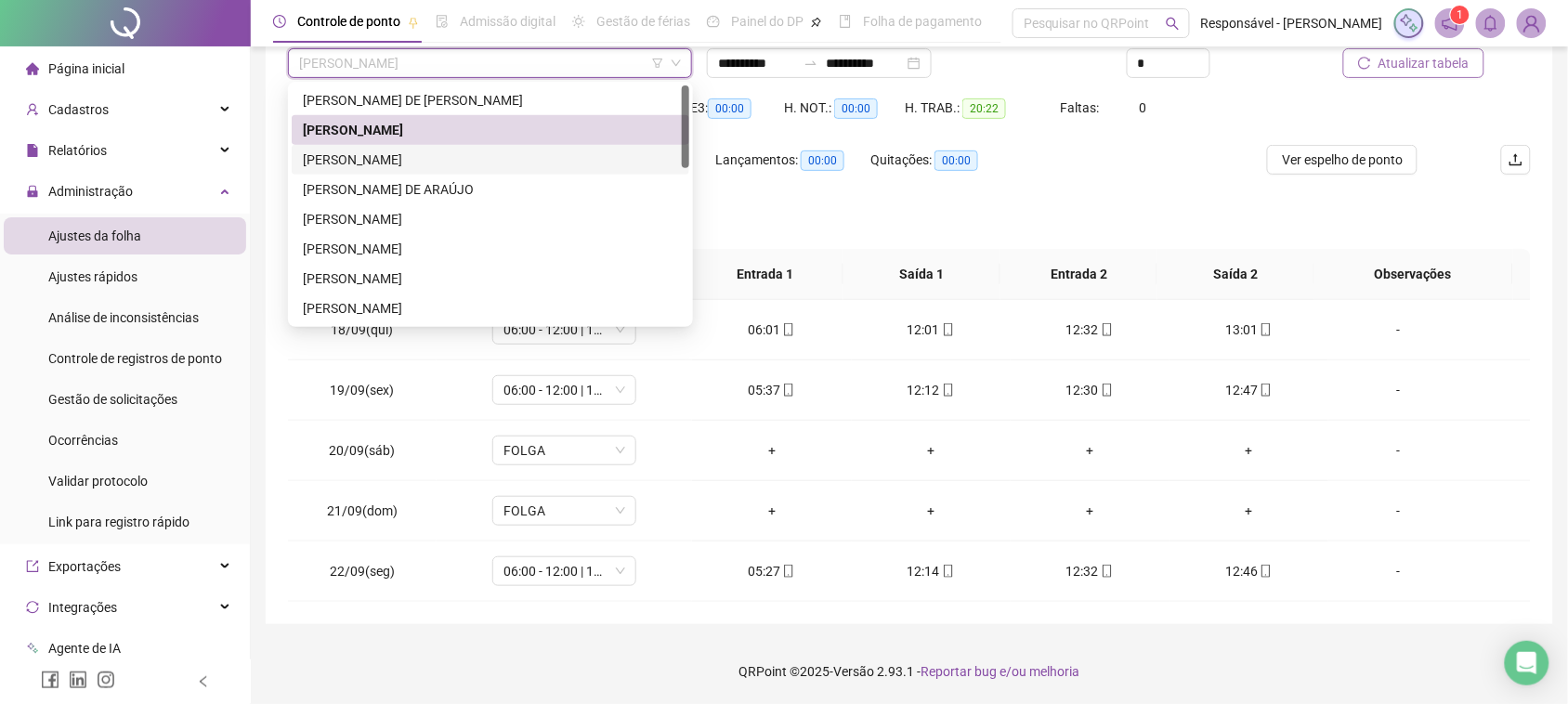
click at [416, 152] on div "[PERSON_NAME]" at bounding box center [490, 160] width 375 height 20
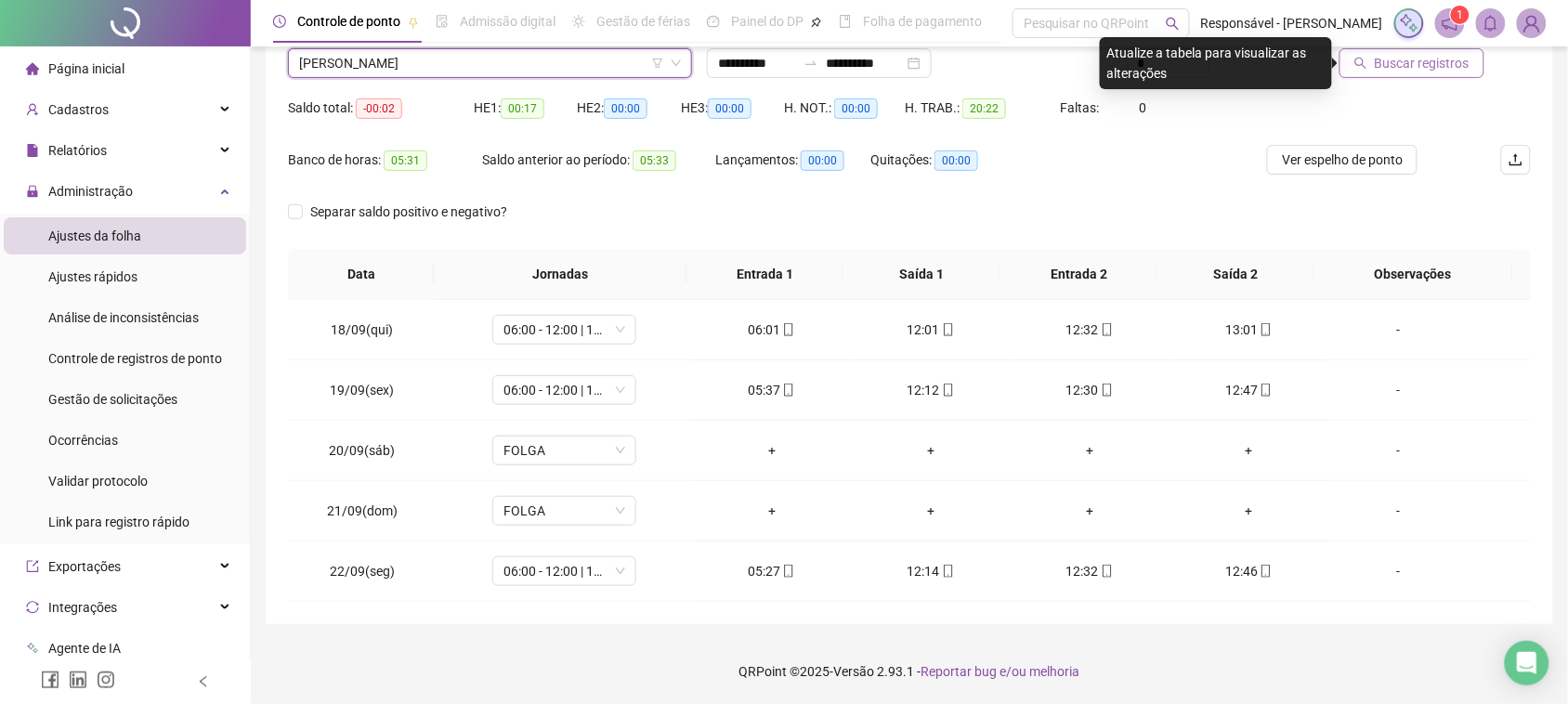
click at [1411, 65] on span "Buscar registros" at bounding box center [1423, 63] width 95 height 20
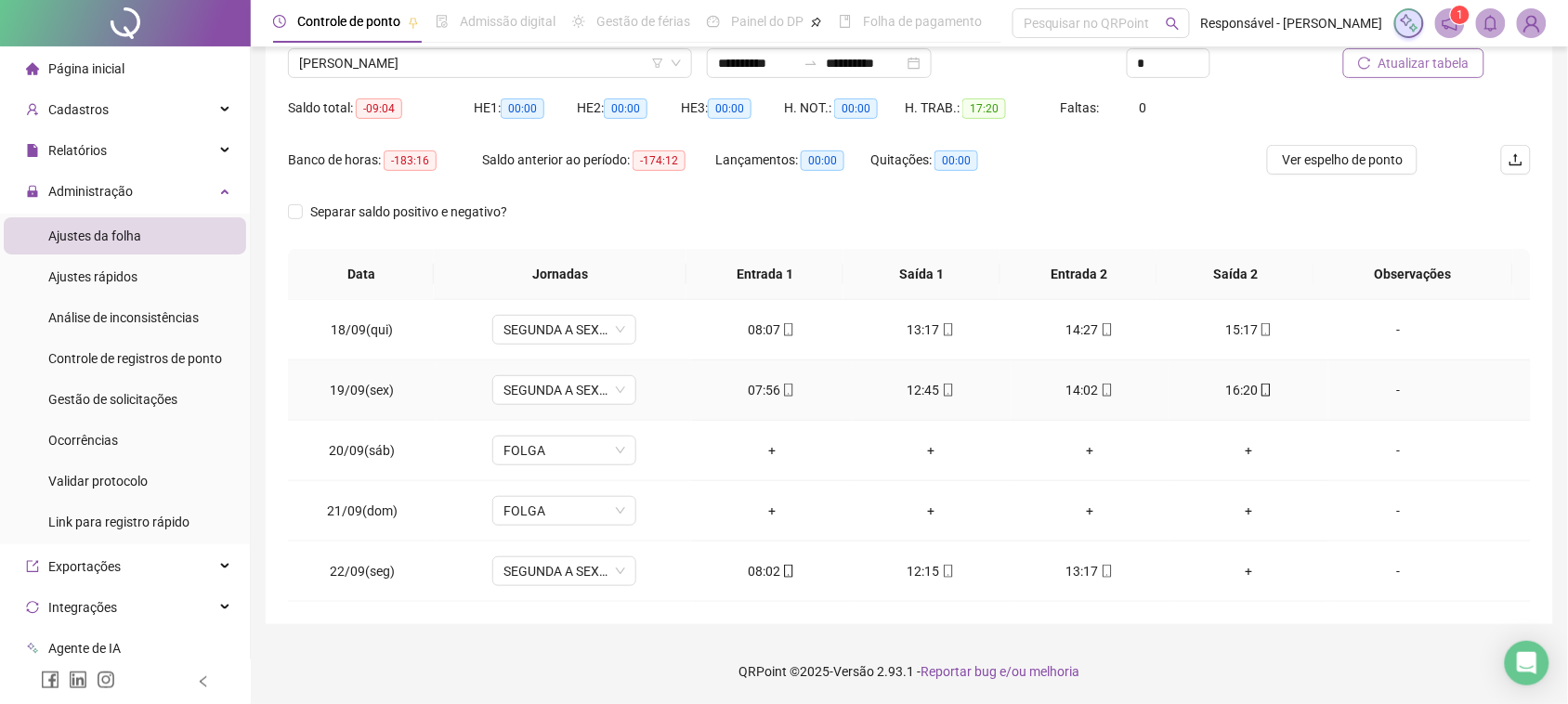
click at [768, 393] on div "07:56" at bounding box center [771, 390] width 130 height 20
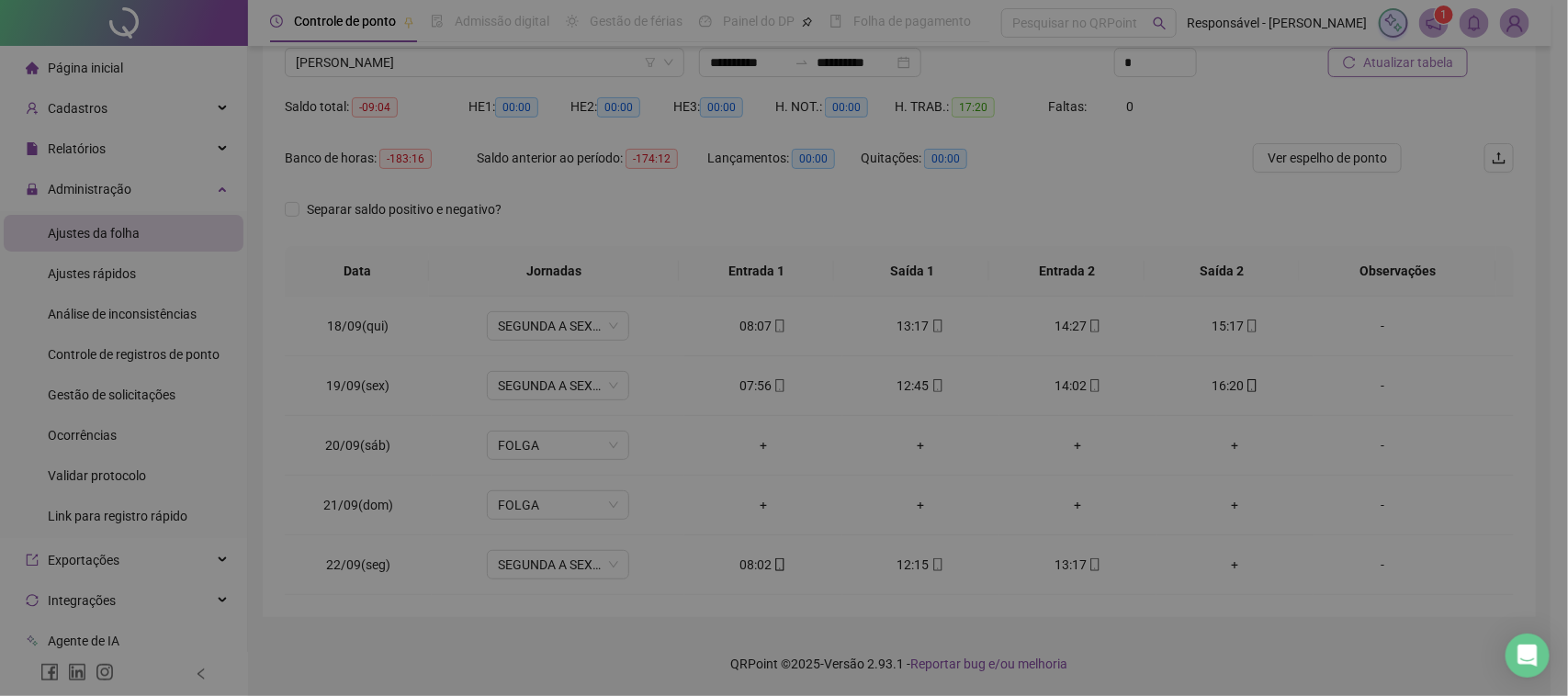
type input "**********"
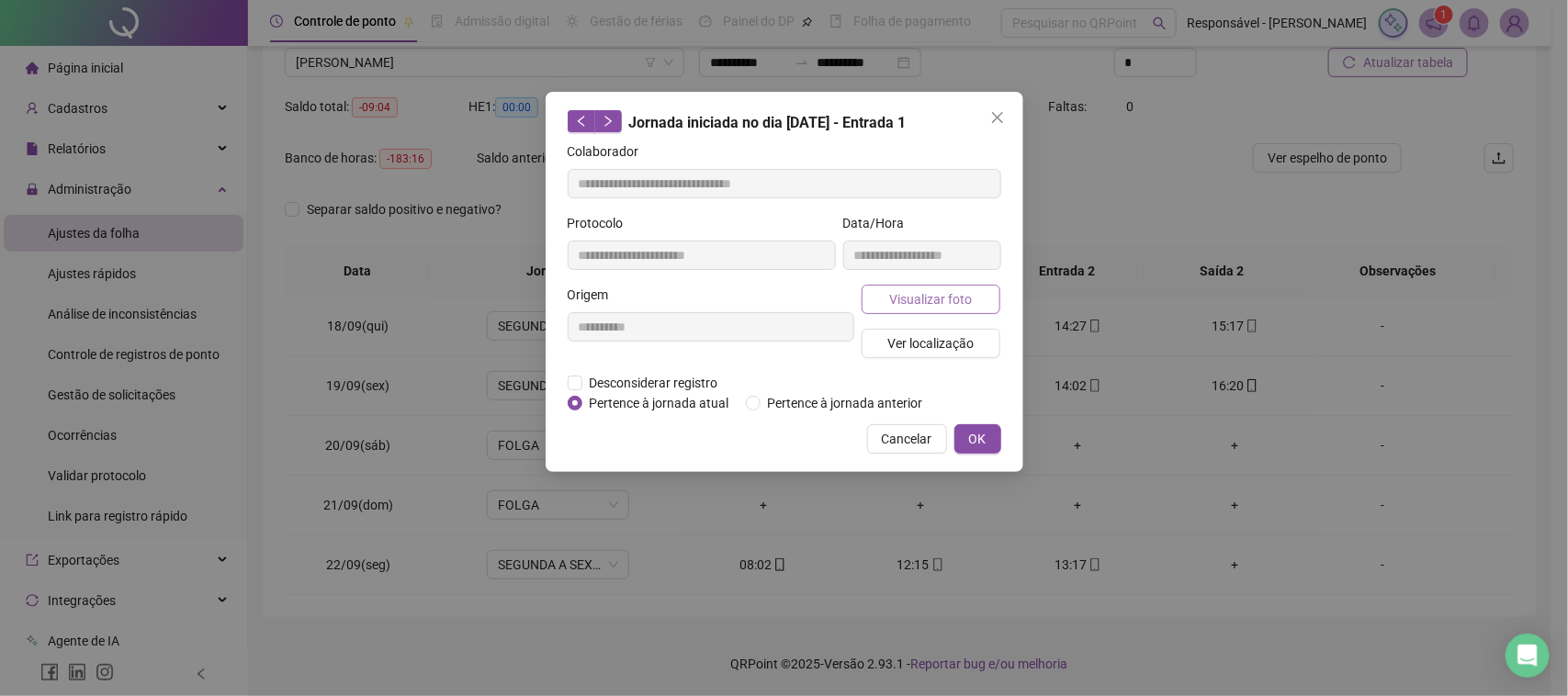
click at [894, 299] on span "Visualizar foto" at bounding box center [930, 299] width 83 height 20
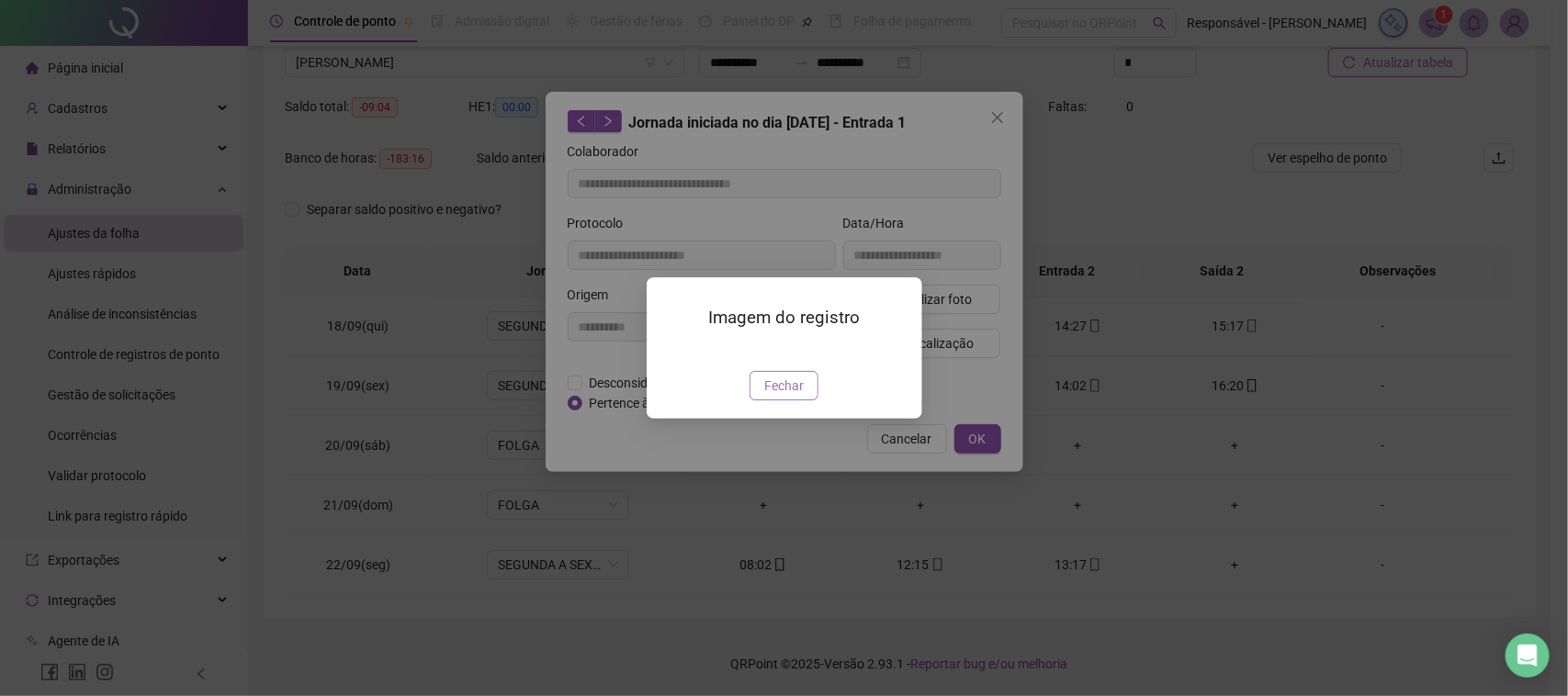
click at [783, 396] on span "Fechar" at bounding box center [784, 386] width 40 height 20
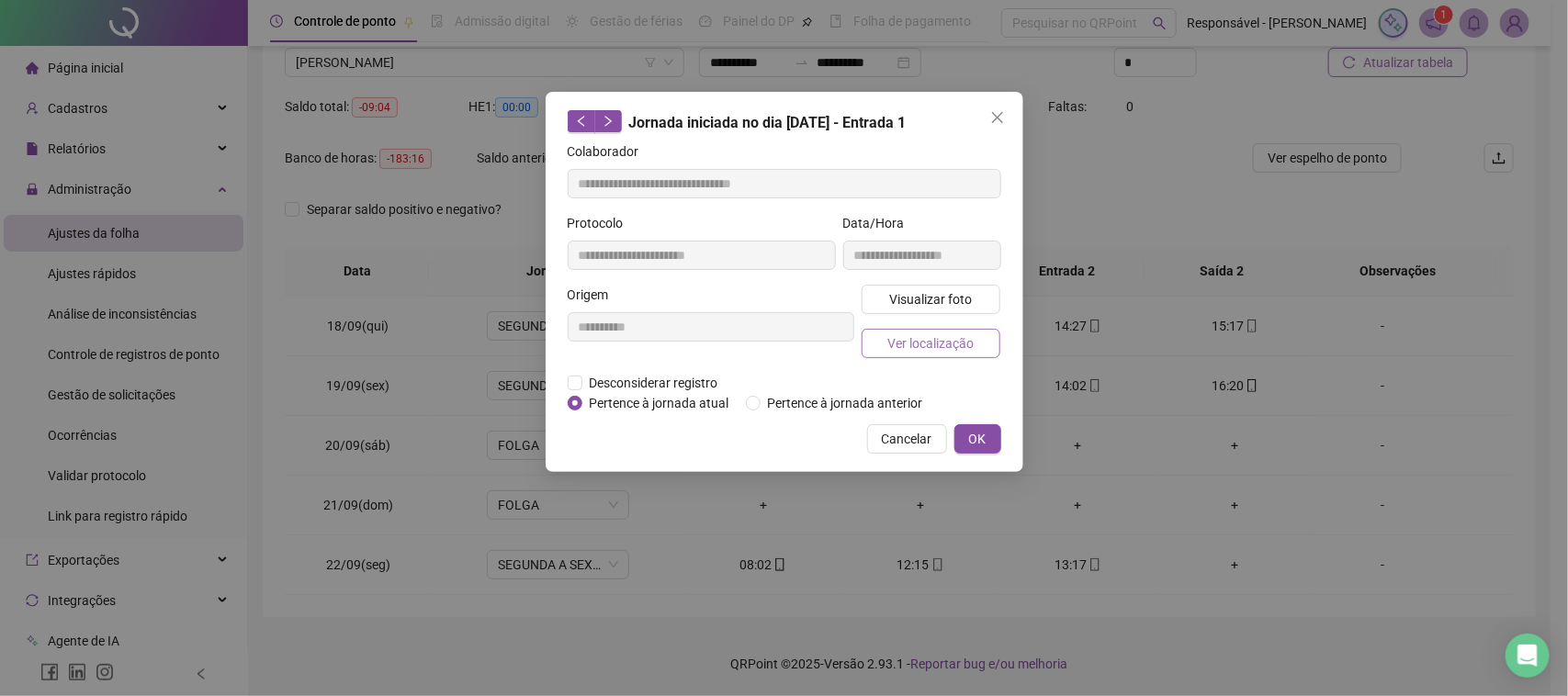
click at [896, 346] on span "Ver localização" at bounding box center [930, 343] width 87 height 20
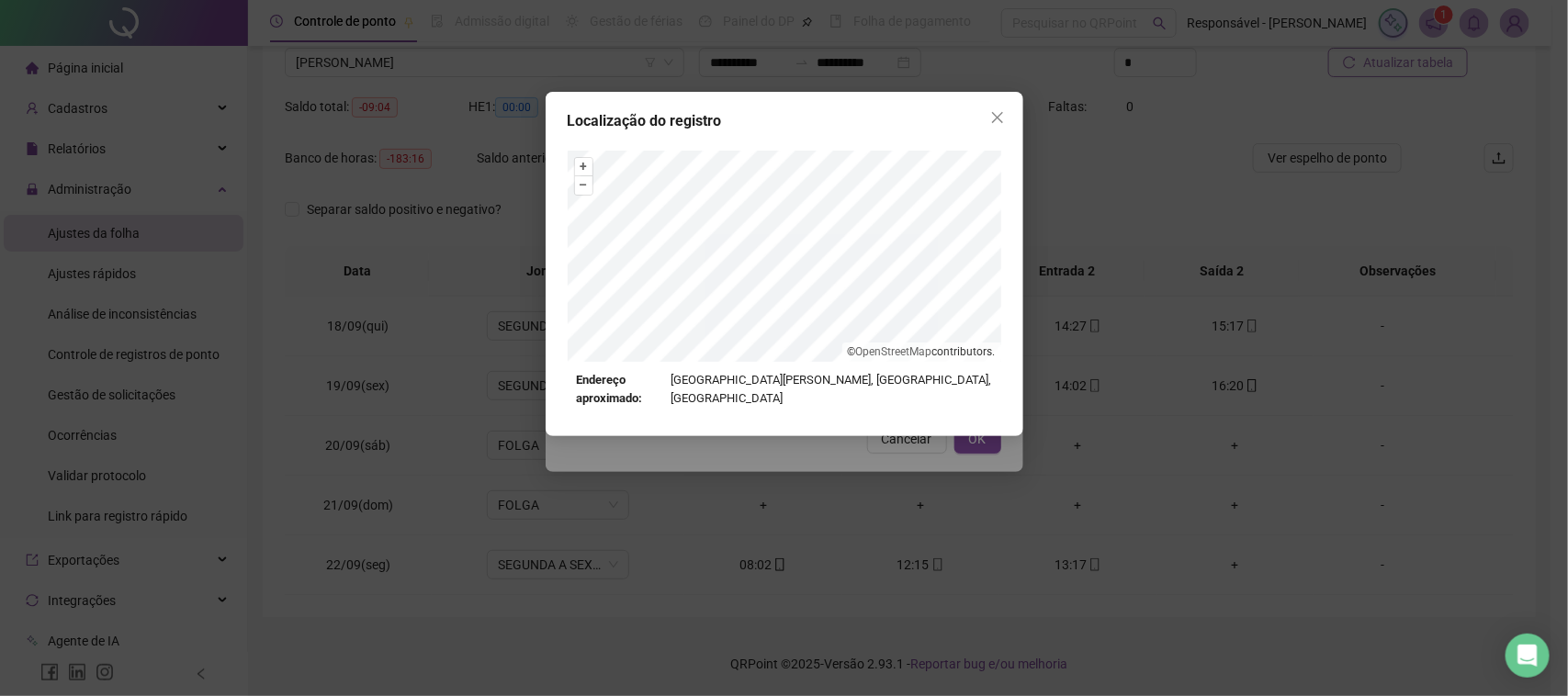
click at [856, 447] on div "Localização do registro + – ⇧ › © OpenStreetMap contributors. Endereço aproxima…" at bounding box center [784, 348] width 1568 height 696
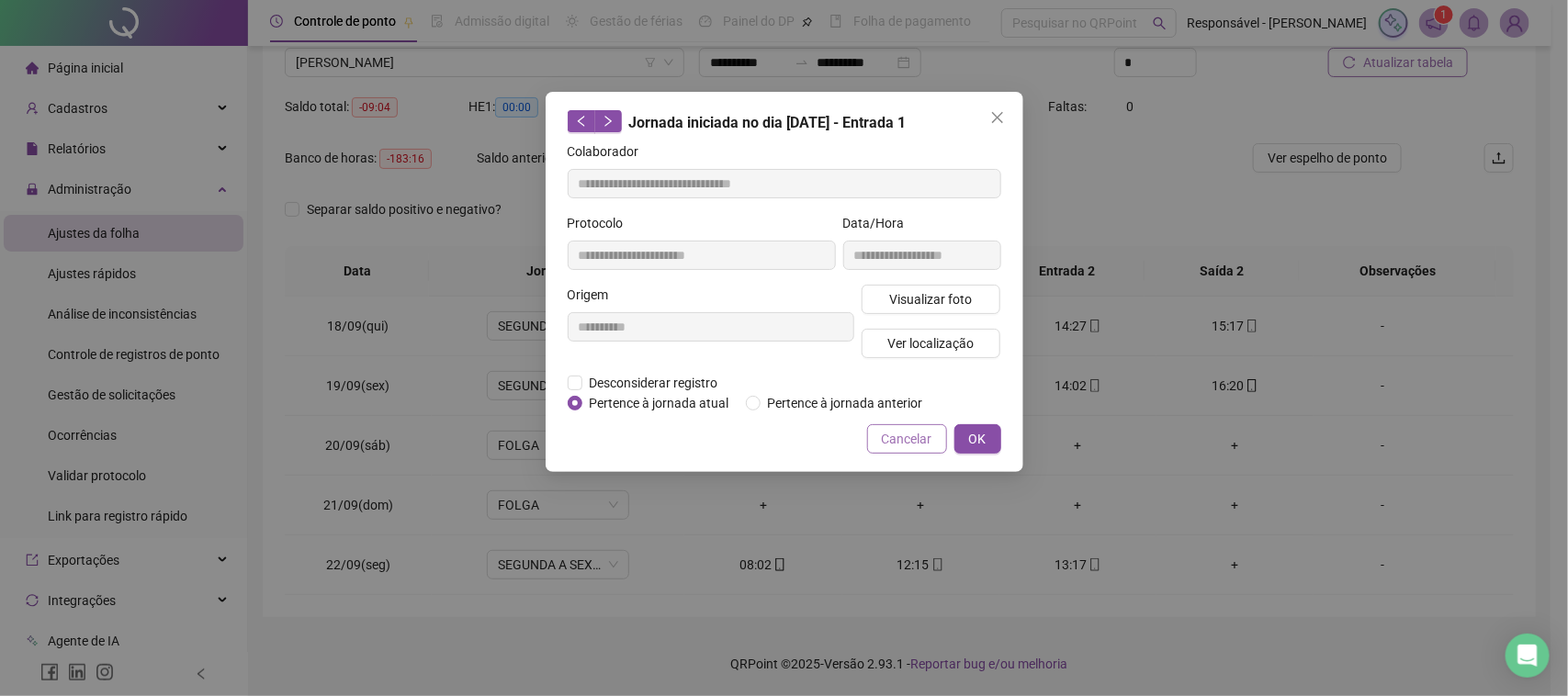
click at [888, 430] on span "Cancelar" at bounding box center [907, 439] width 51 height 20
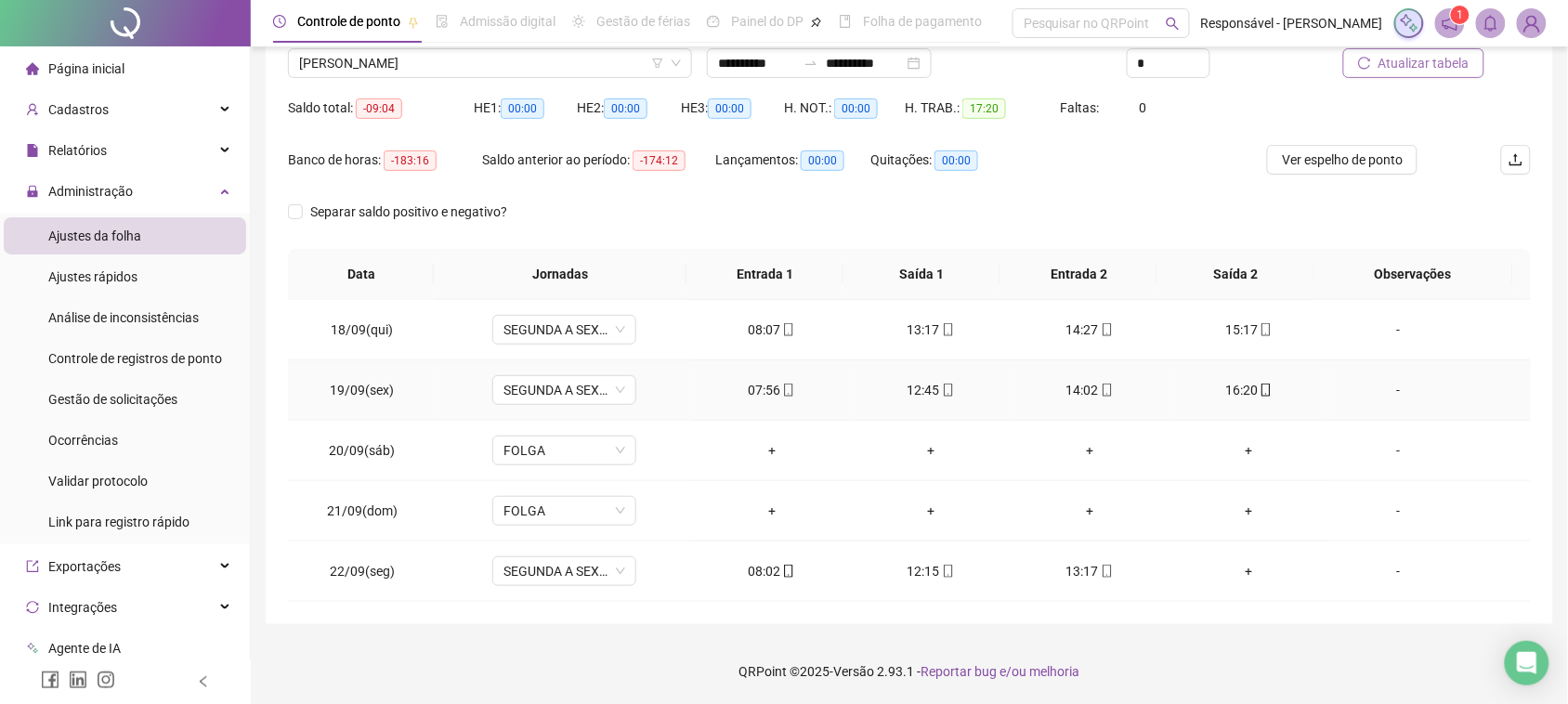
click at [912, 381] on div "12:45" at bounding box center [931, 390] width 130 height 20
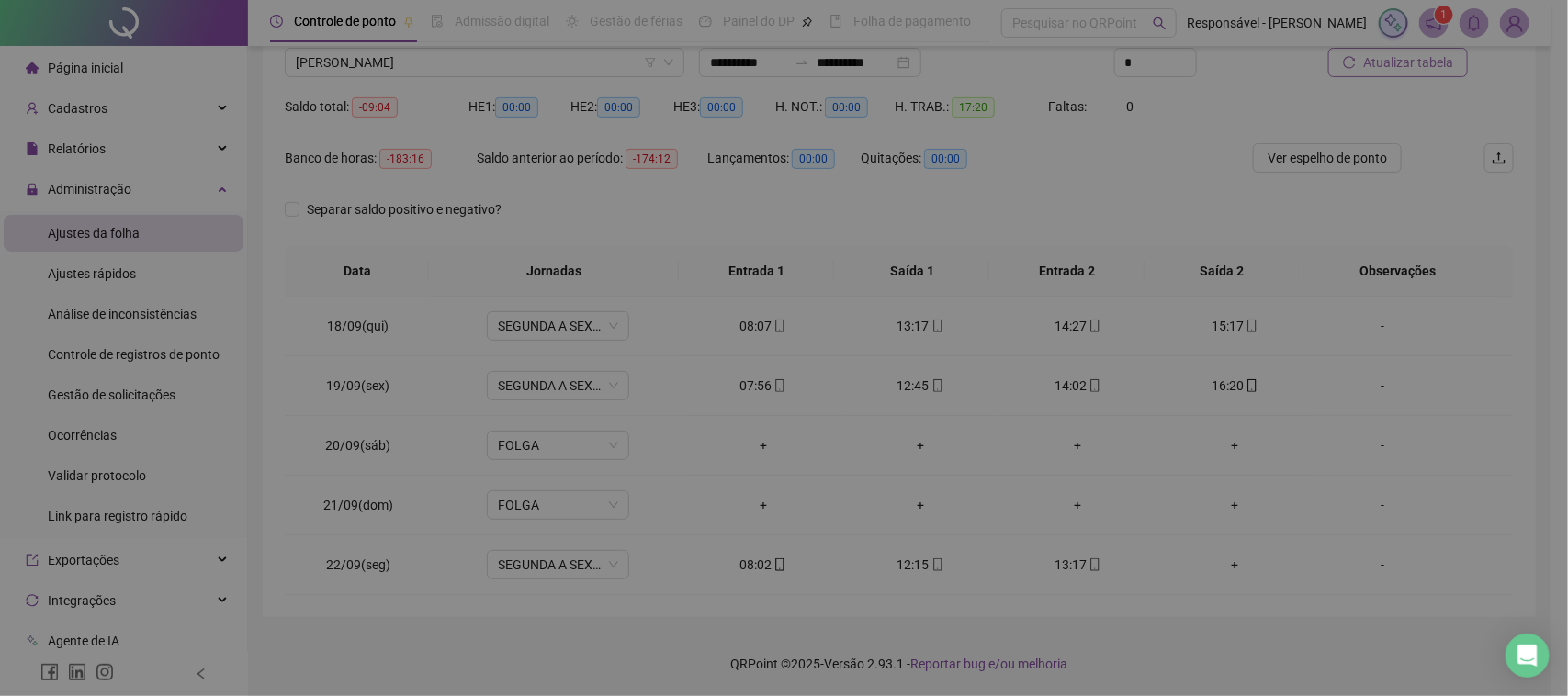
type input "**********"
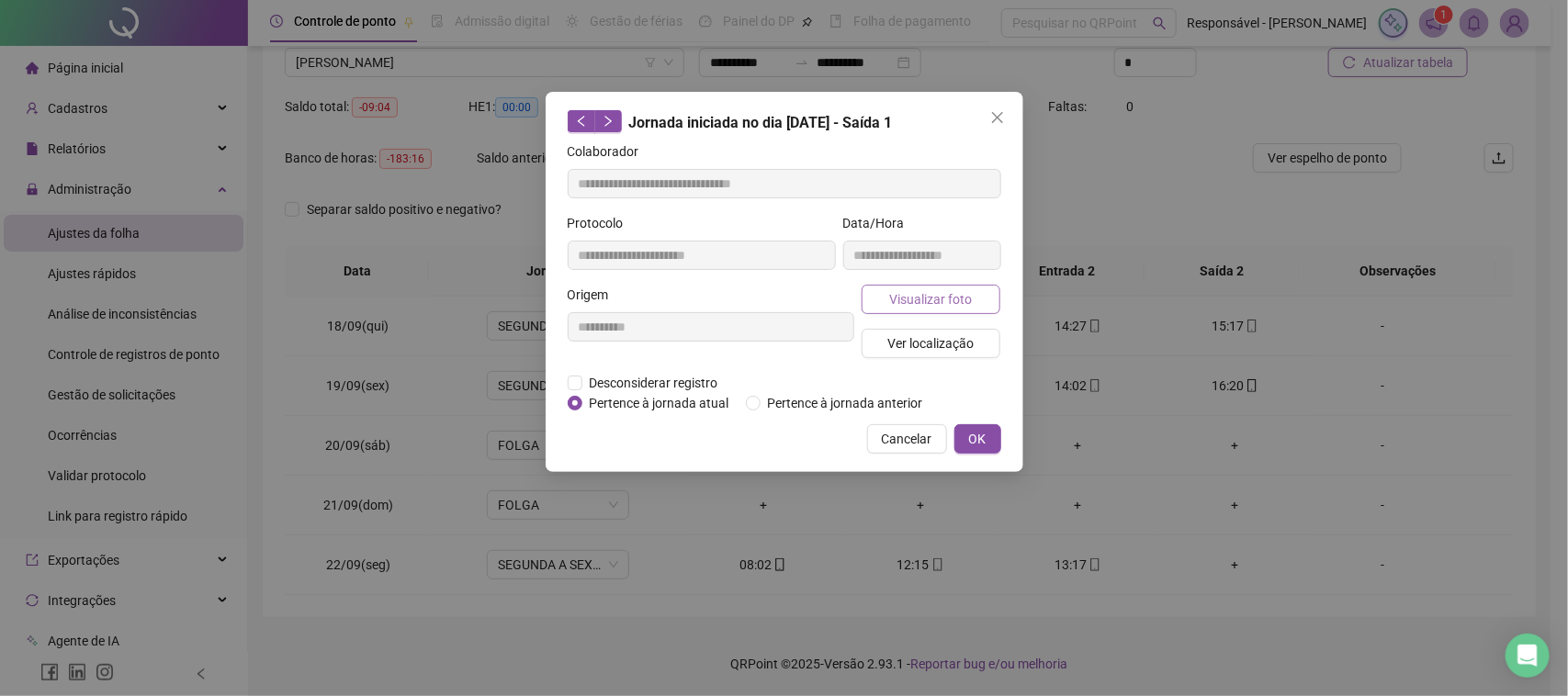
click at [912, 291] on span "Visualizar foto" at bounding box center [930, 299] width 83 height 20
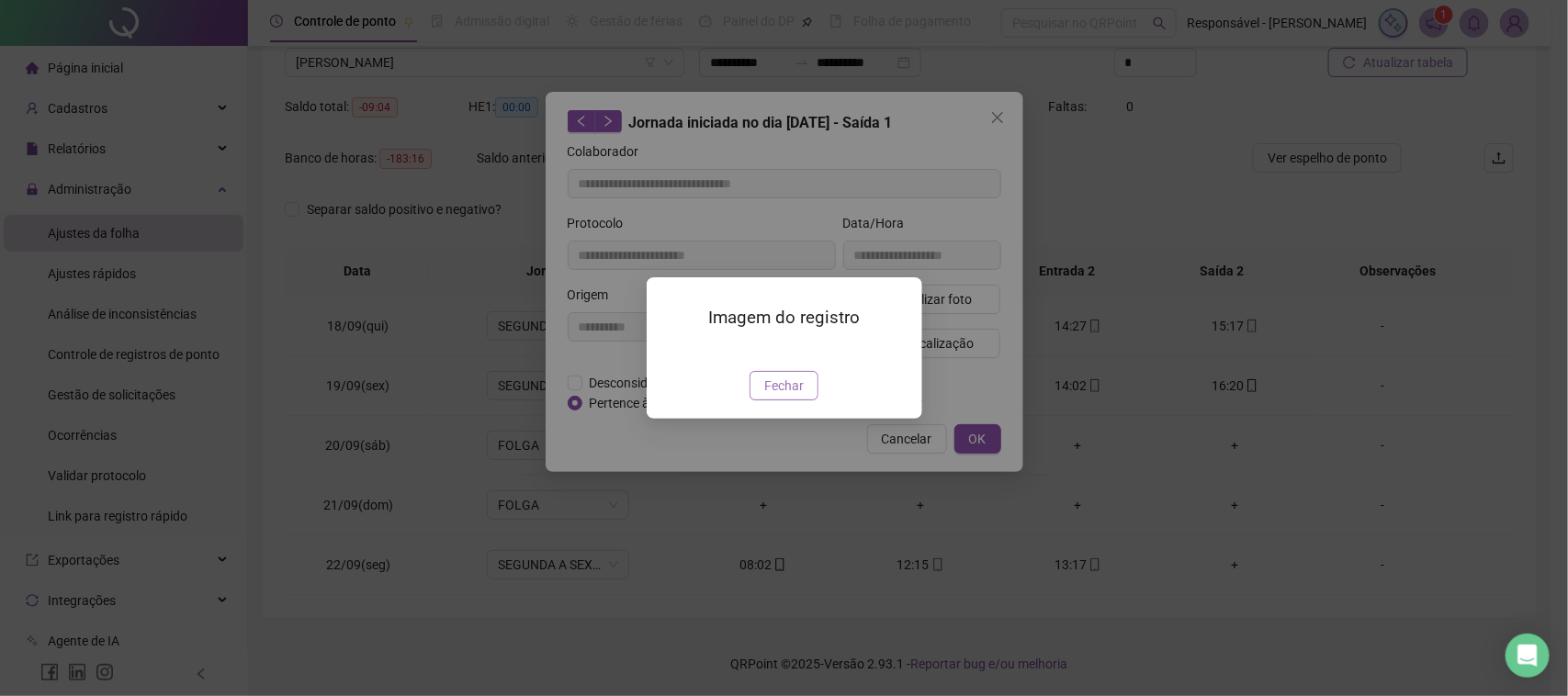
click at [781, 400] on button "Fechar" at bounding box center [784, 386] width 69 height 29
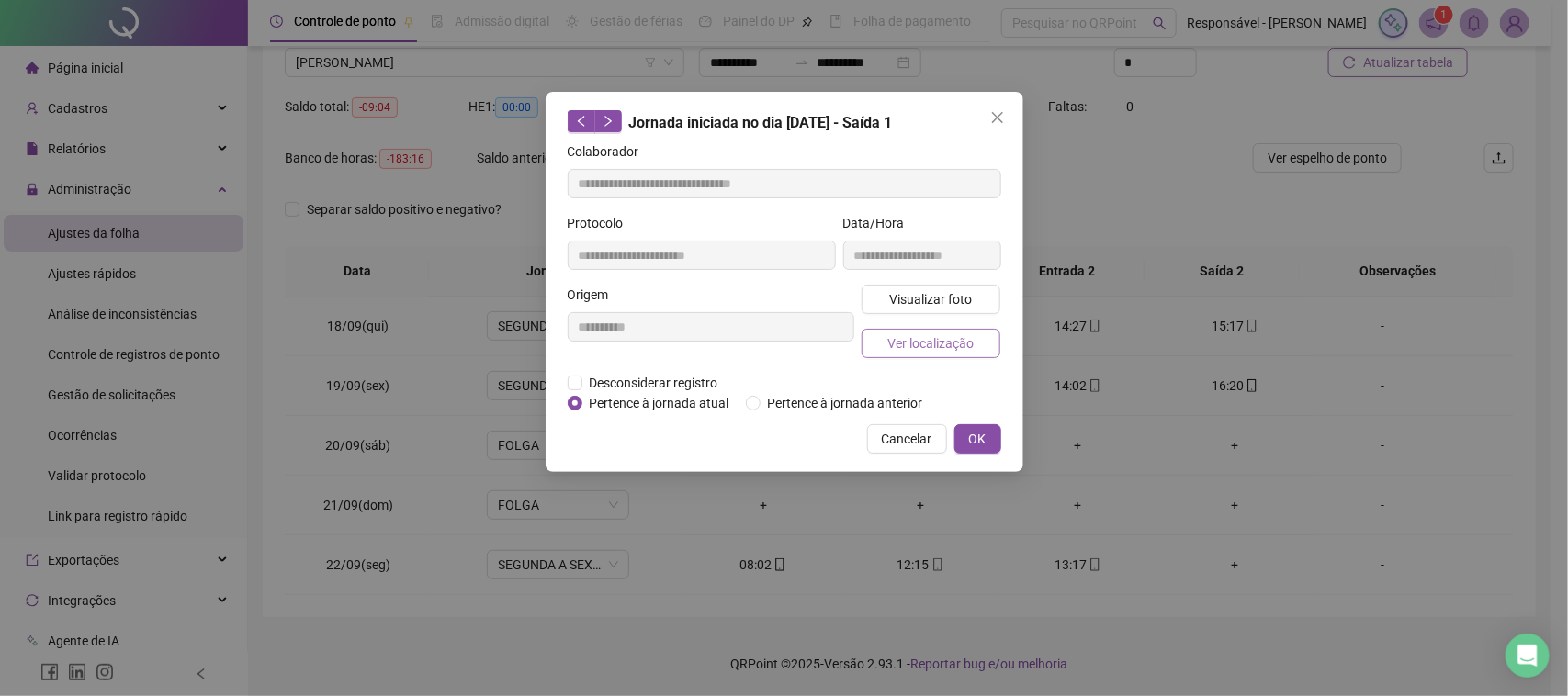
click at [903, 336] on span "Ver localização" at bounding box center [930, 343] width 87 height 20
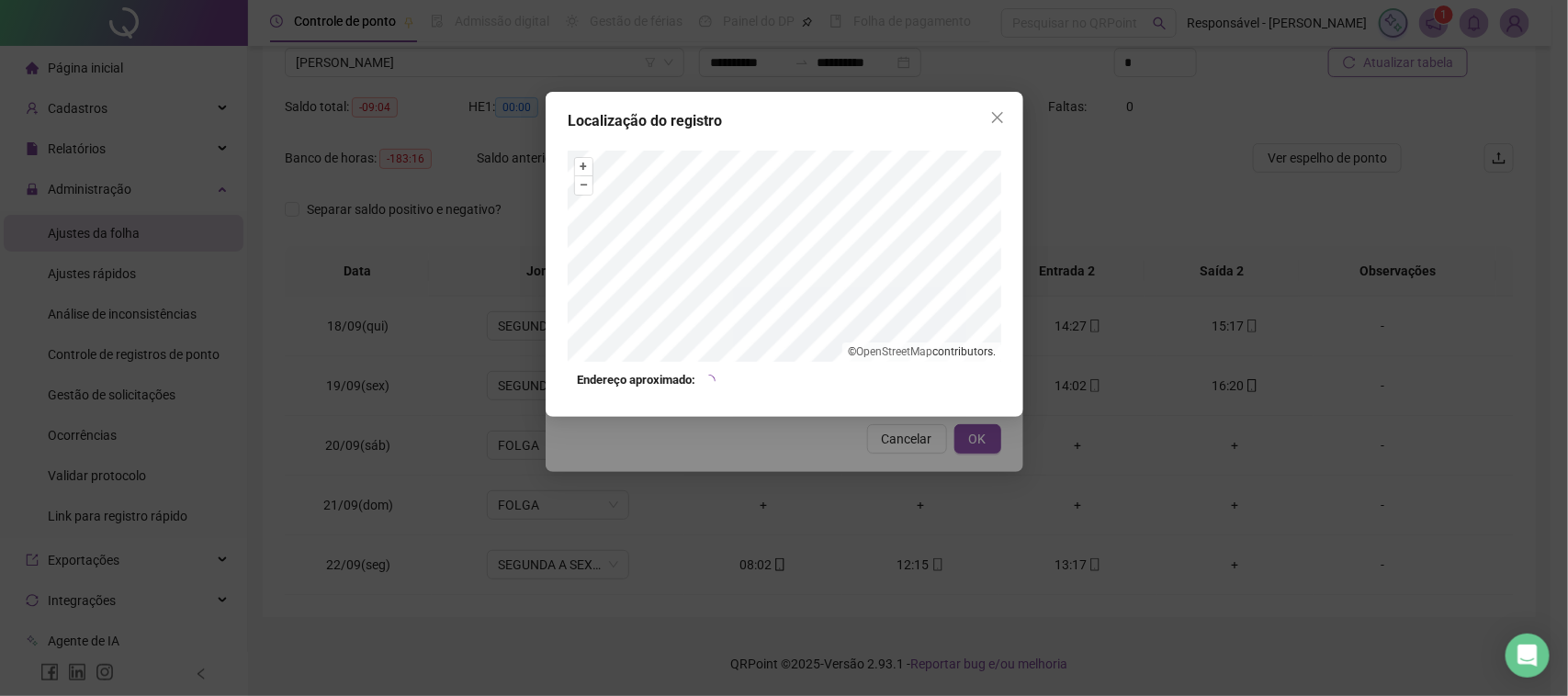
click at [838, 450] on div "Localização do registro + – ⇧ › © OpenStreetMap contributors. Endereço aproxima…" at bounding box center [784, 348] width 1568 height 696
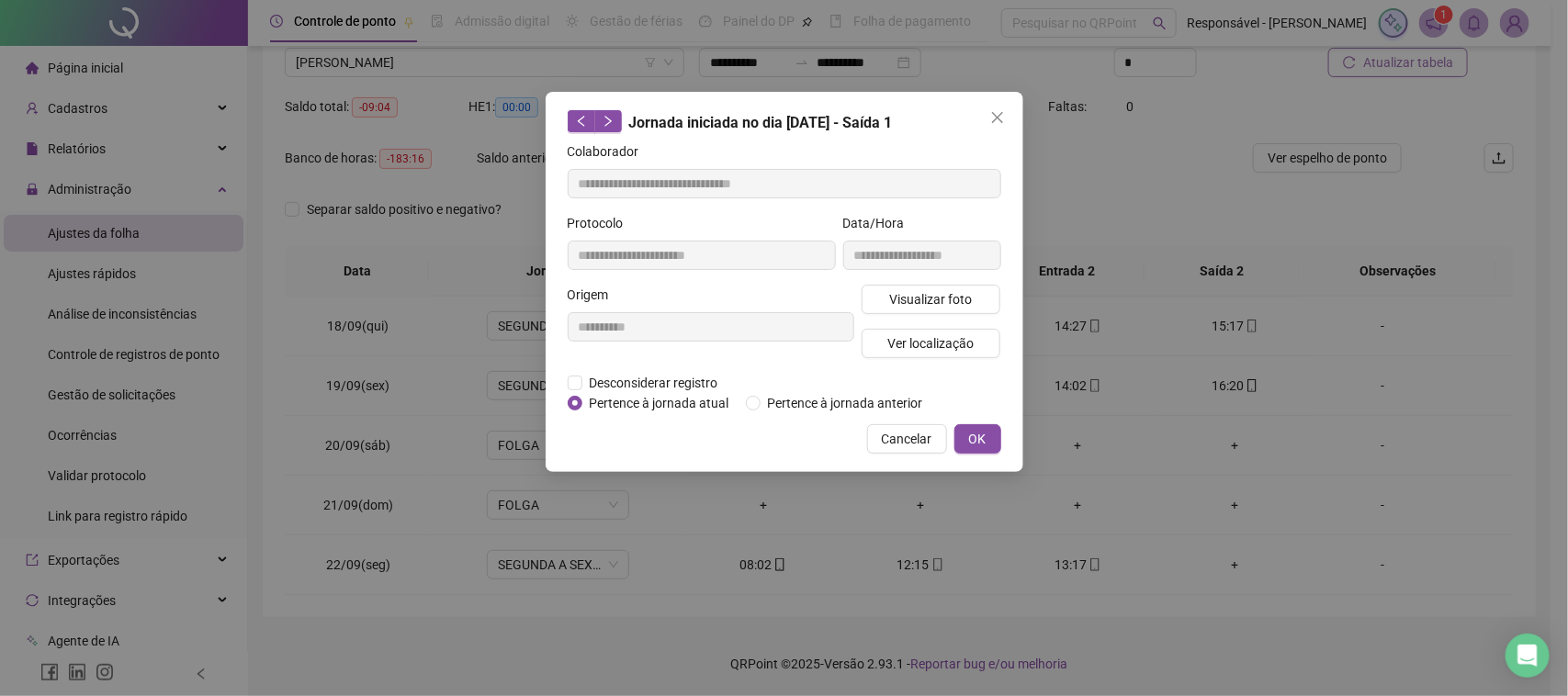
drag, startPoint x: 891, startPoint y: 425, endPoint x: 901, endPoint y: 423, distance: 10.2
click at [892, 425] on button "Cancelar" at bounding box center [907, 439] width 80 height 29
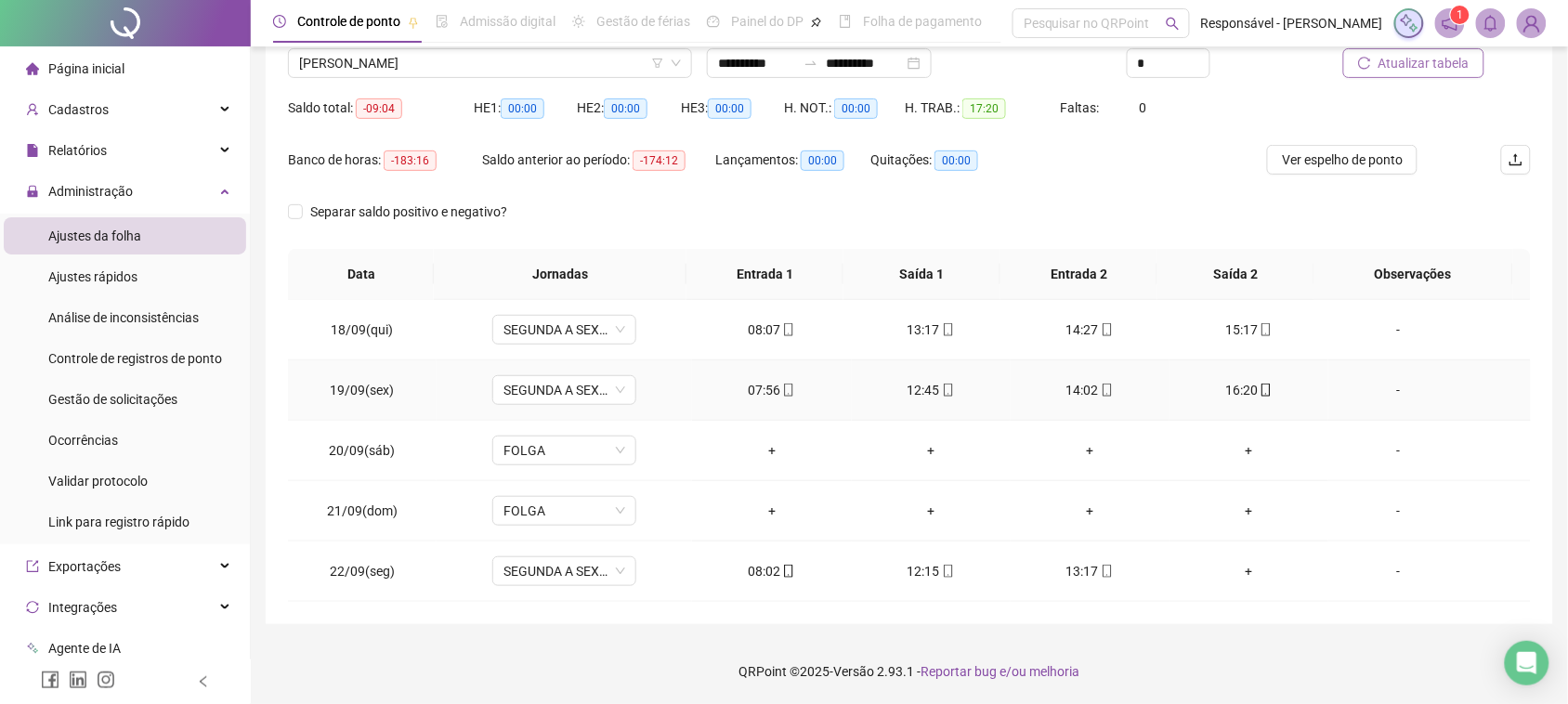
click at [1062, 391] on div "14:02" at bounding box center [1090, 390] width 130 height 20
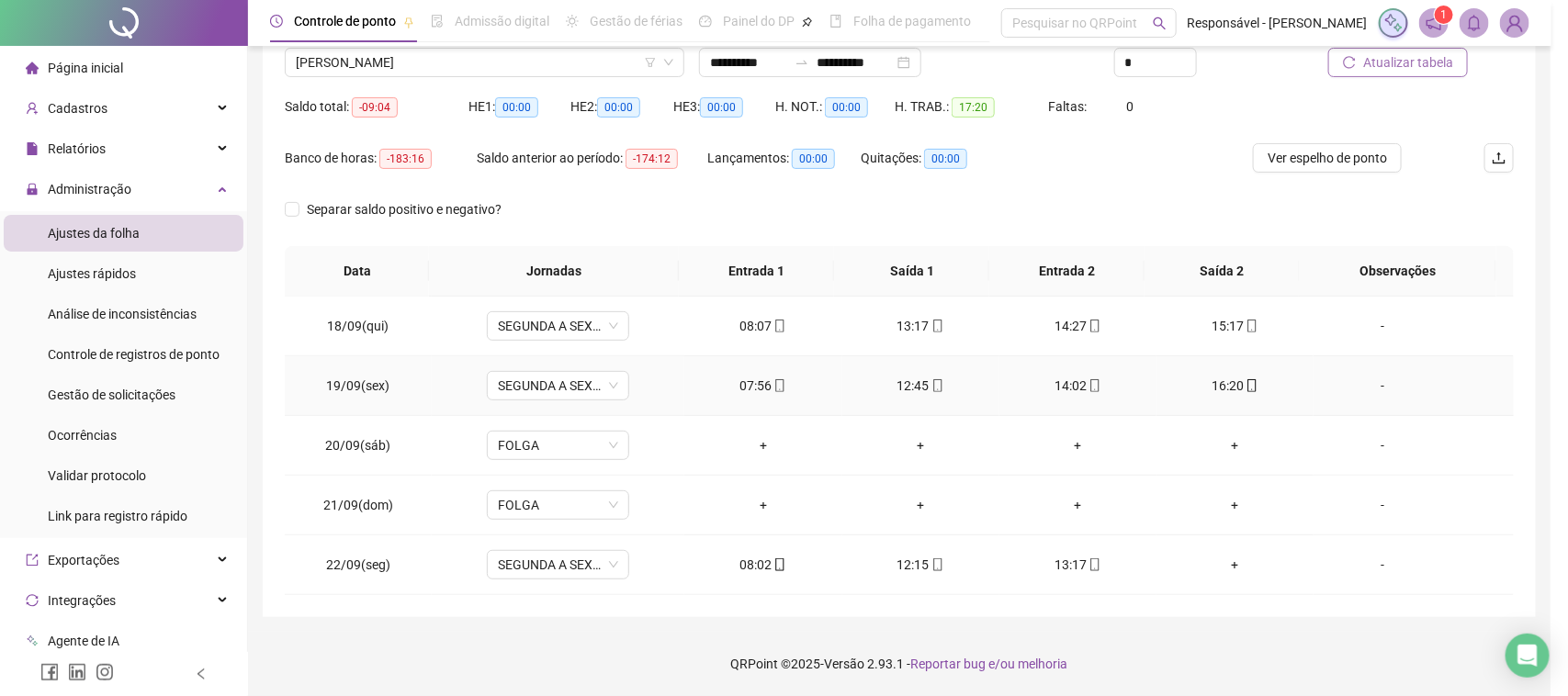
type input "**********"
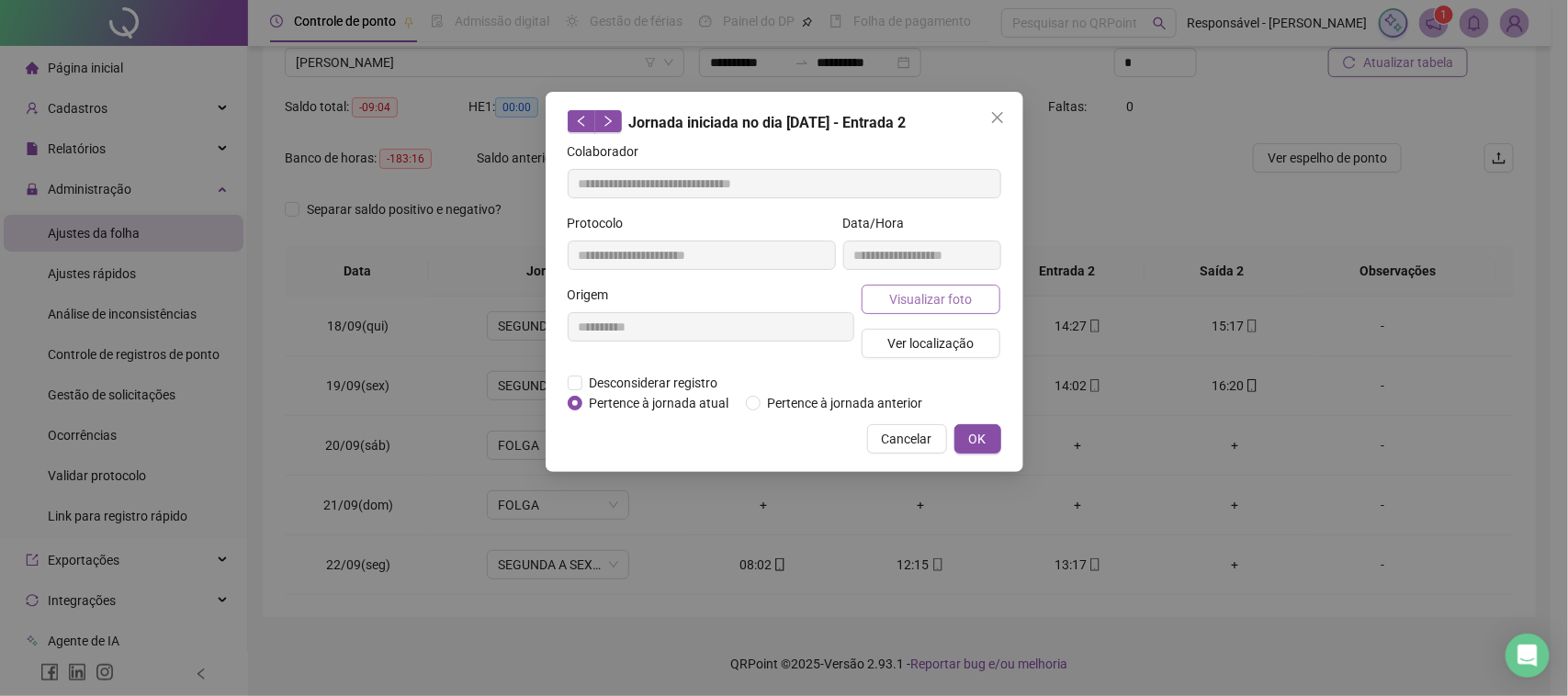
click at [919, 304] on span "Visualizar foto" at bounding box center [930, 299] width 83 height 20
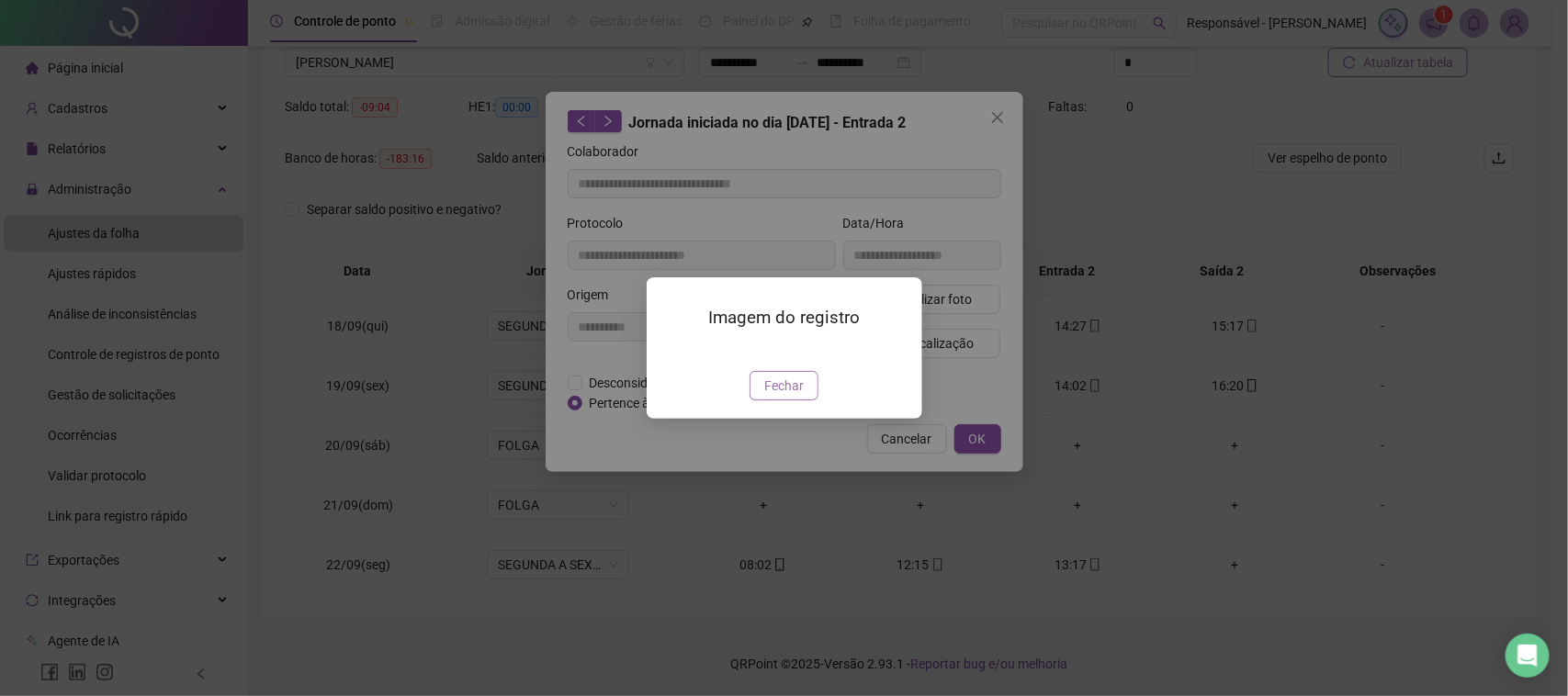
click at [774, 396] on span "Fechar" at bounding box center [784, 386] width 40 height 20
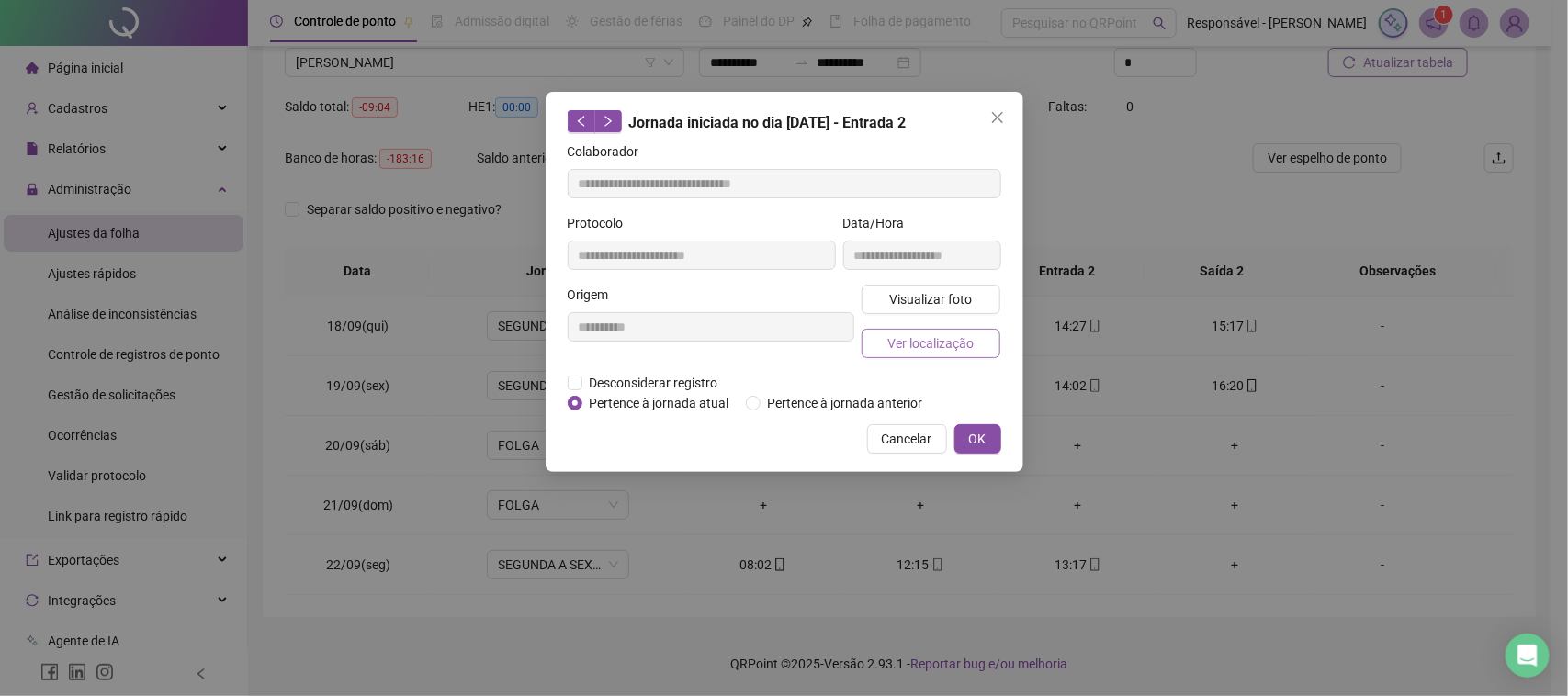
click at [882, 346] on button "Ver localização" at bounding box center [931, 343] width 140 height 29
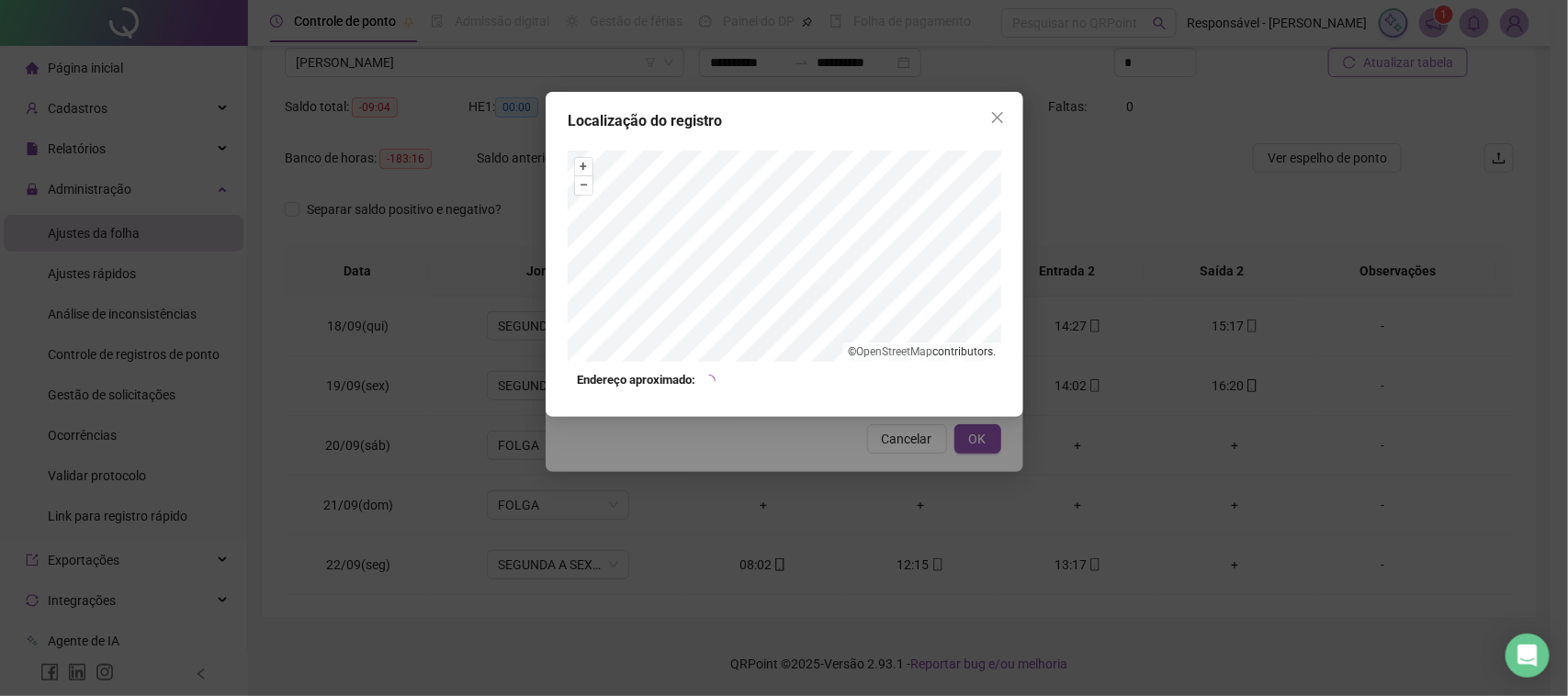
click at [806, 434] on div "Localização do registro + – ⇧ › © OpenStreetMap contributors. Endereço aproxima…" at bounding box center [784, 348] width 1568 height 696
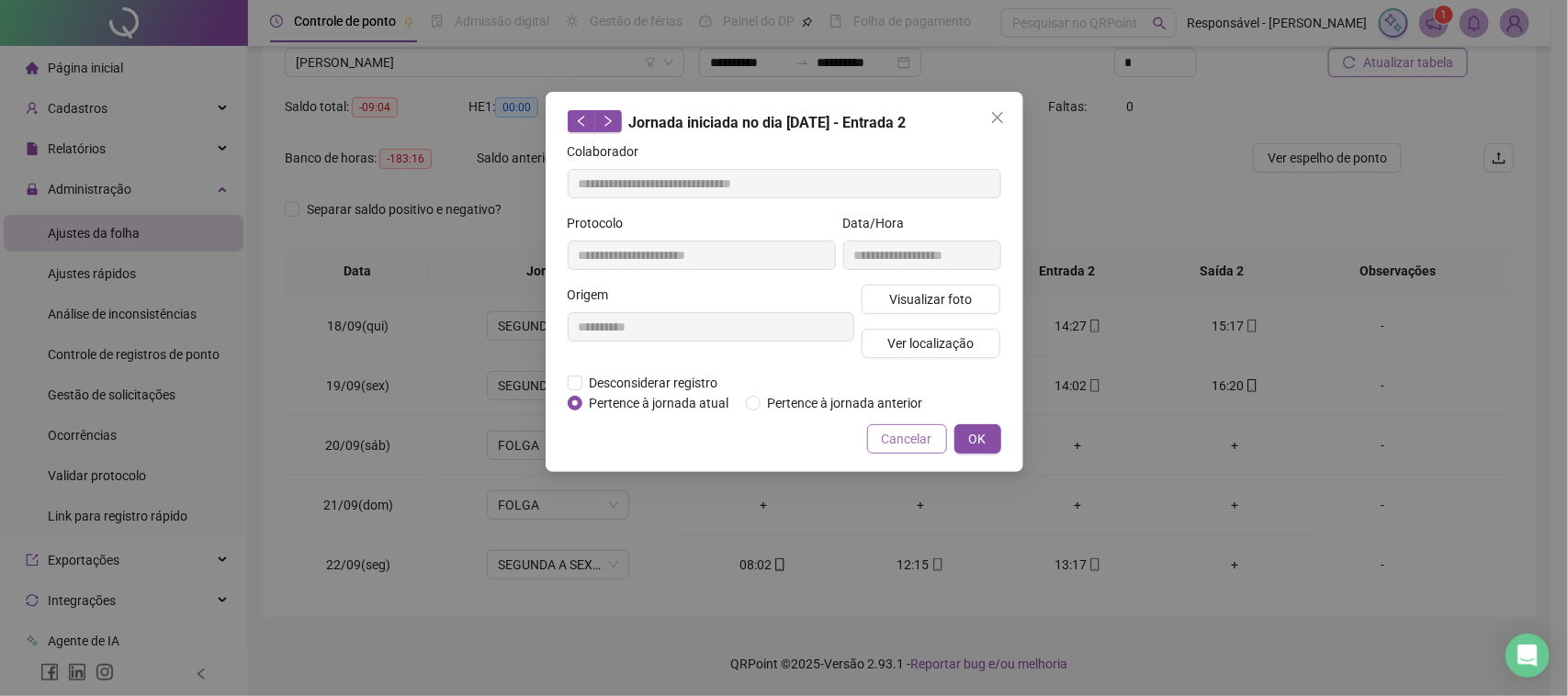
click at [901, 434] on span "Cancelar" at bounding box center [907, 439] width 51 height 20
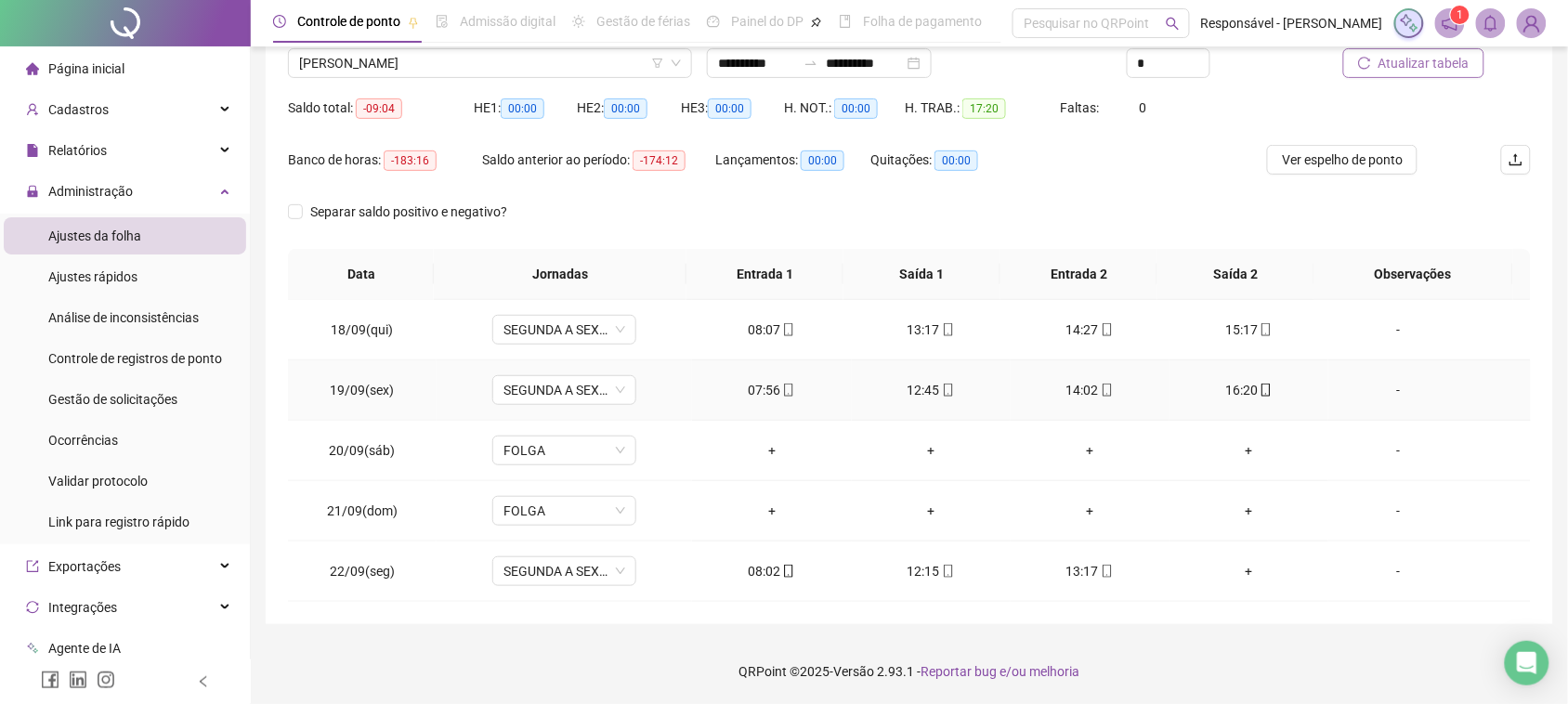
click at [1233, 382] on div "16:20" at bounding box center [1248, 390] width 130 height 20
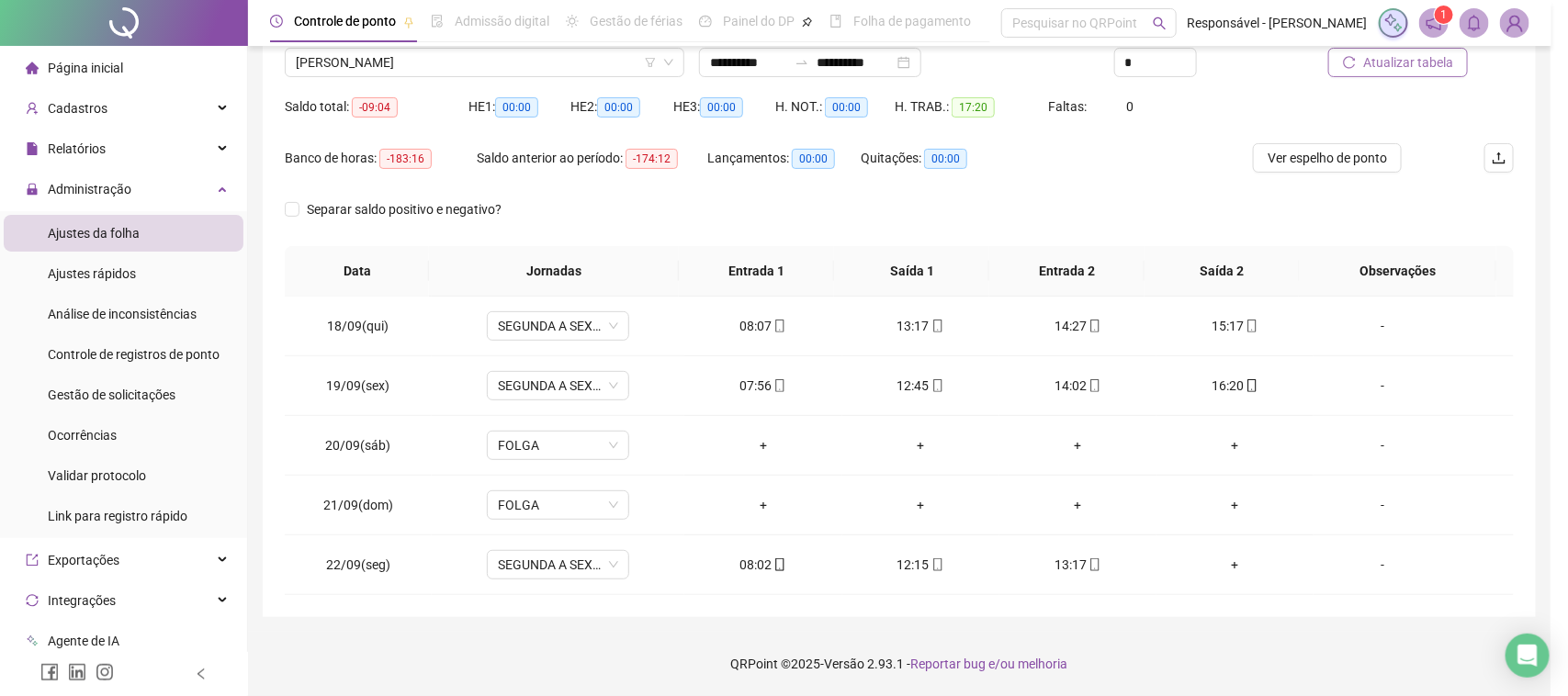
type input "**********"
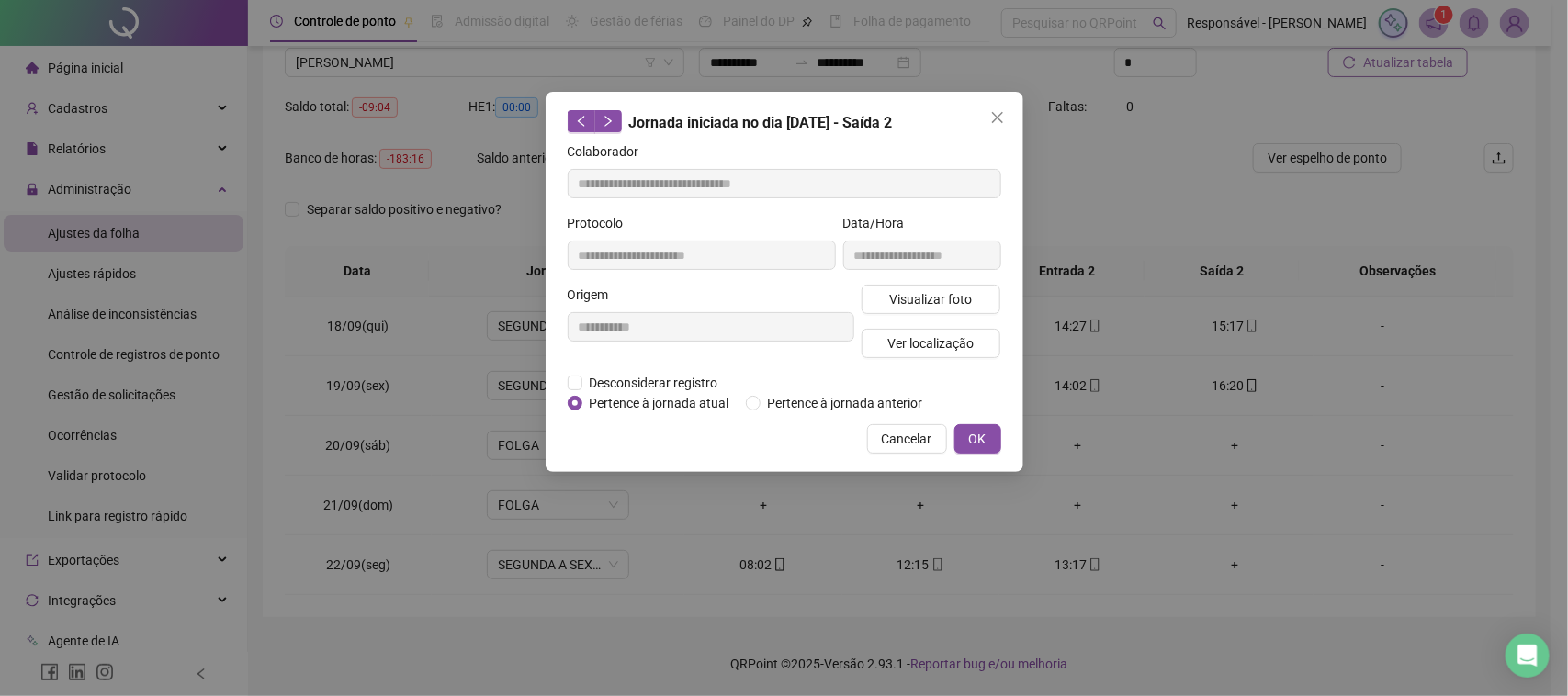
click at [917, 319] on div "Visualizar foto Ver localização" at bounding box center [931, 329] width 147 height 88
click at [928, 313] on div "Visualizar foto Ver localização" at bounding box center [931, 329] width 147 height 88
drag, startPoint x: 937, startPoint y: 309, endPoint x: 939, endPoint y: 321, distance: 12.2
click at [939, 321] on div "Visualizar foto Ver localização" at bounding box center [931, 329] width 147 height 88
click at [915, 298] on span "Visualizar foto" at bounding box center [930, 299] width 83 height 20
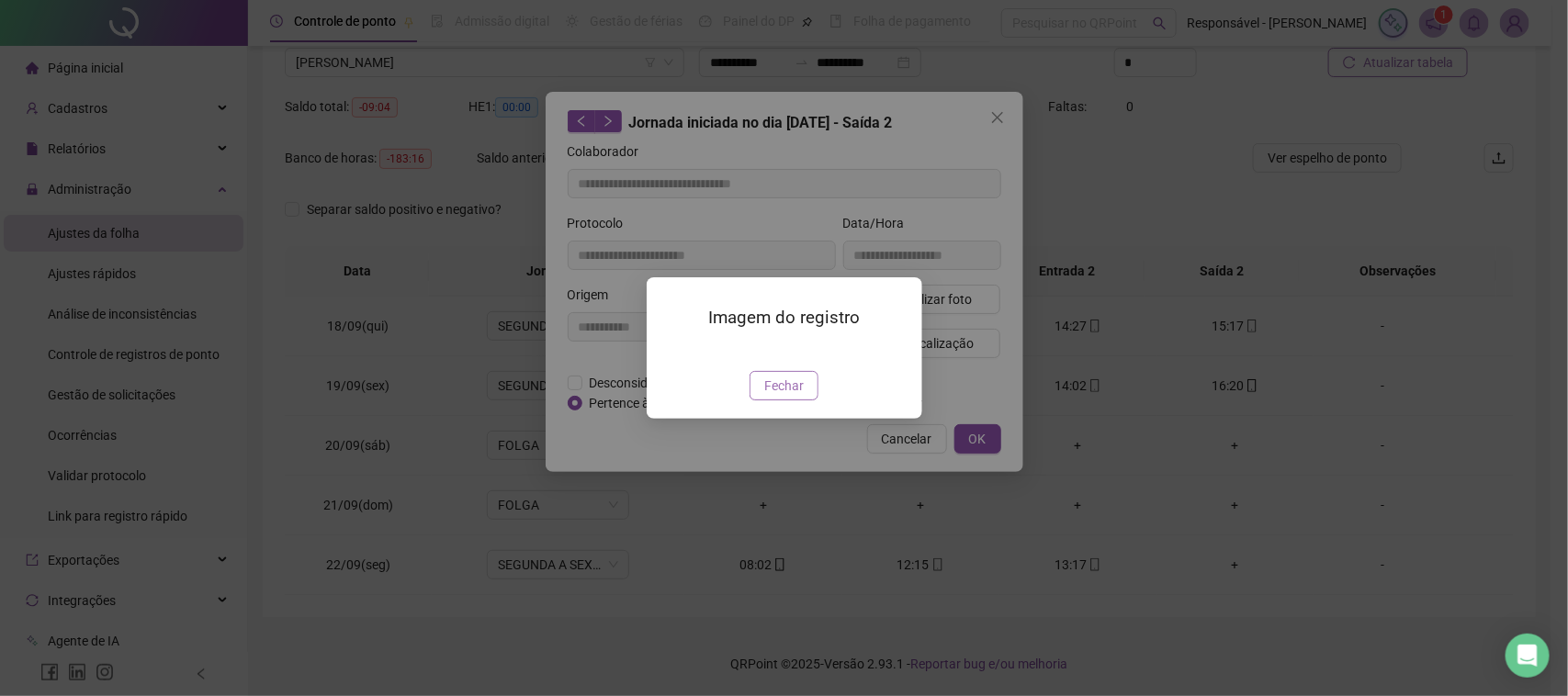
click at [791, 396] on span "Fechar" at bounding box center [784, 386] width 40 height 20
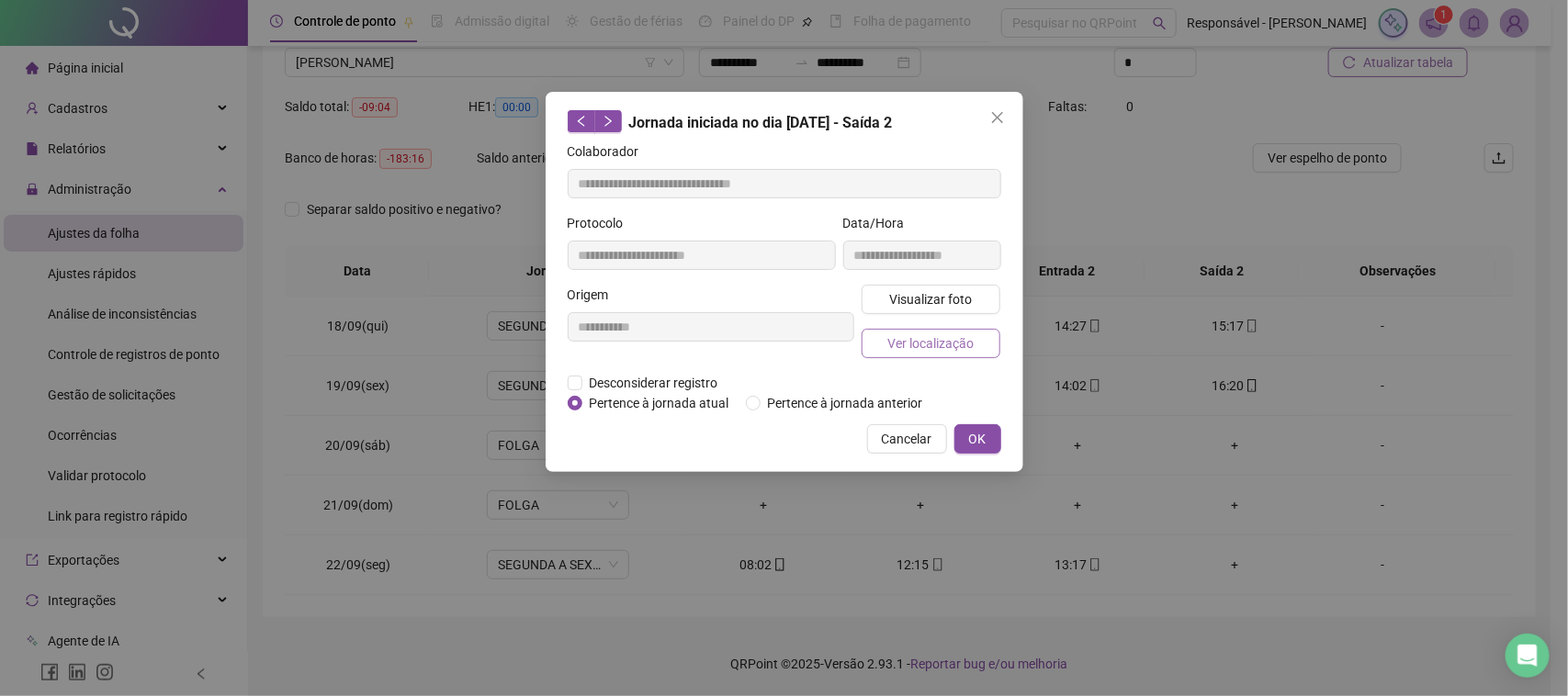
click at [916, 352] on span "Ver localização" at bounding box center [930, 343] width 87 height 20
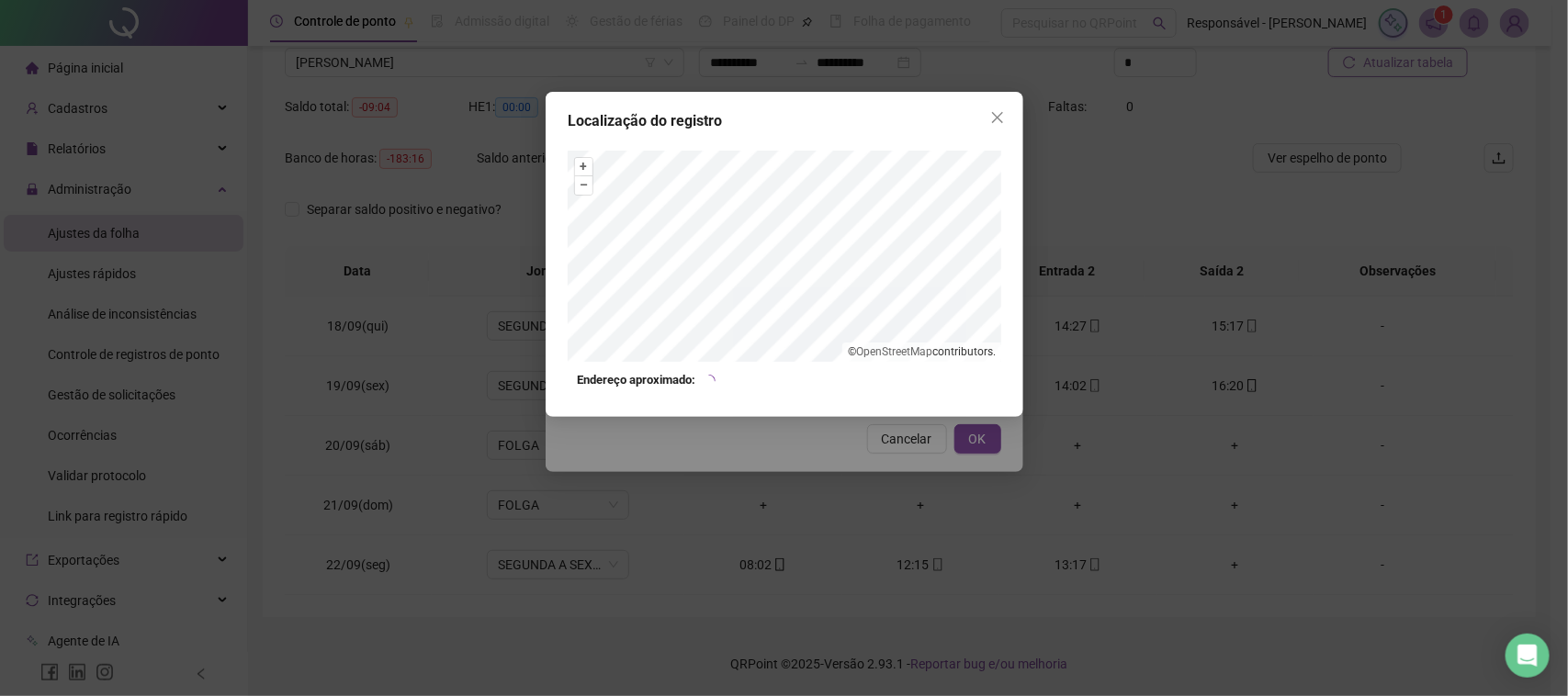
click at [892, 469] on div "Localização do registro + – ⇧ › © OpenStreetMap contributors. Endereço aproxima…" at bounding box center [784, 348] width 1568 height 696
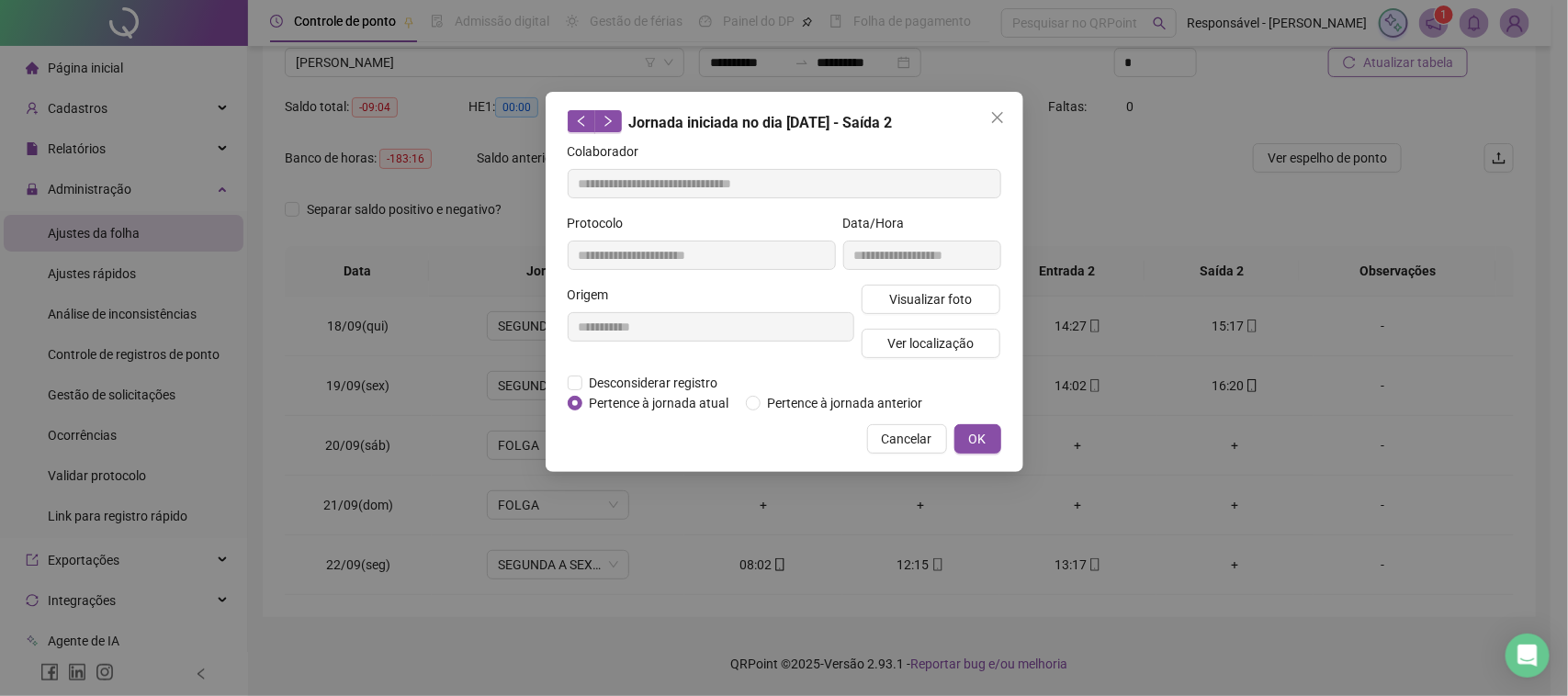
click at [901, 435] on span "Cancelar" at bounding box center [907, 439] width 51 height 20
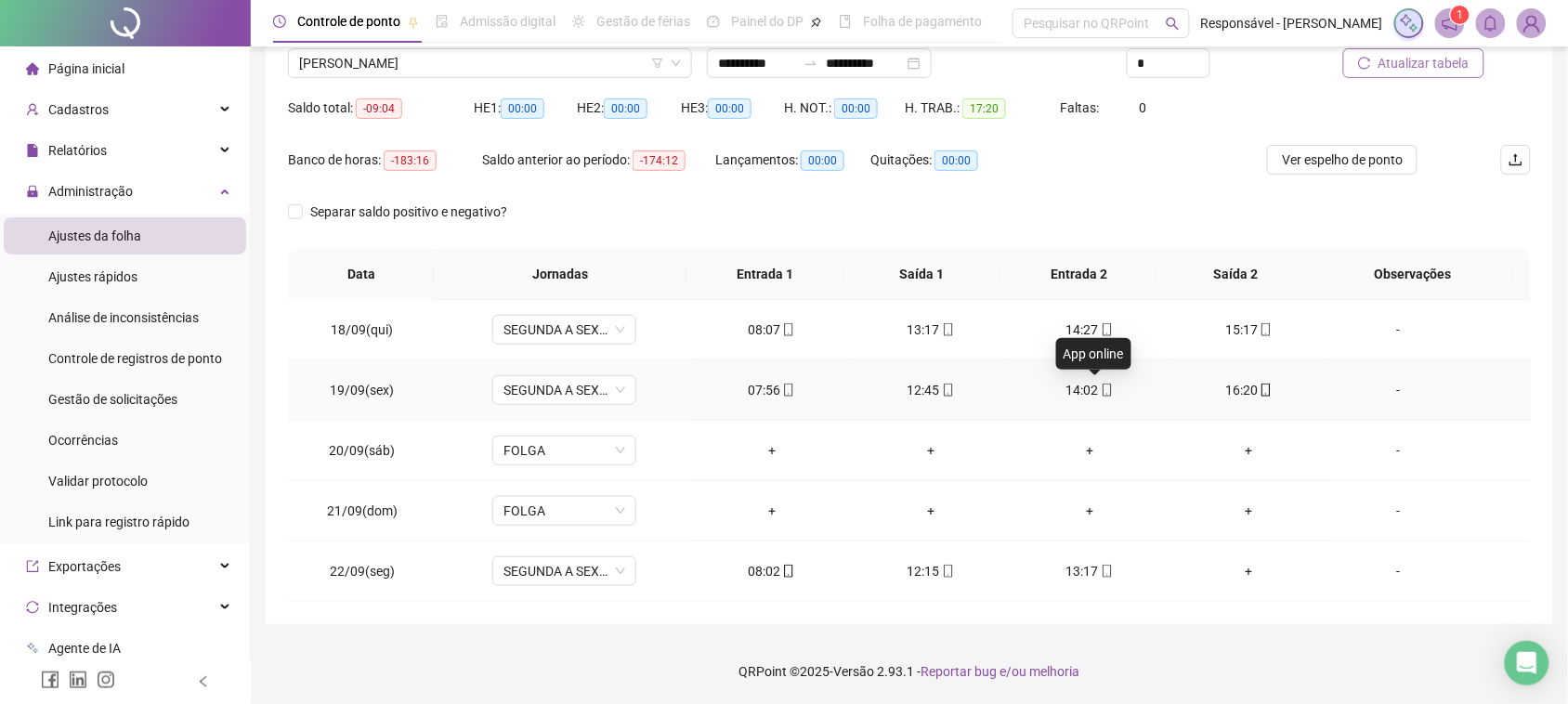
click at [1083, 386] on div "14:02" at bounding box center [1090, 390] width 130 height 20
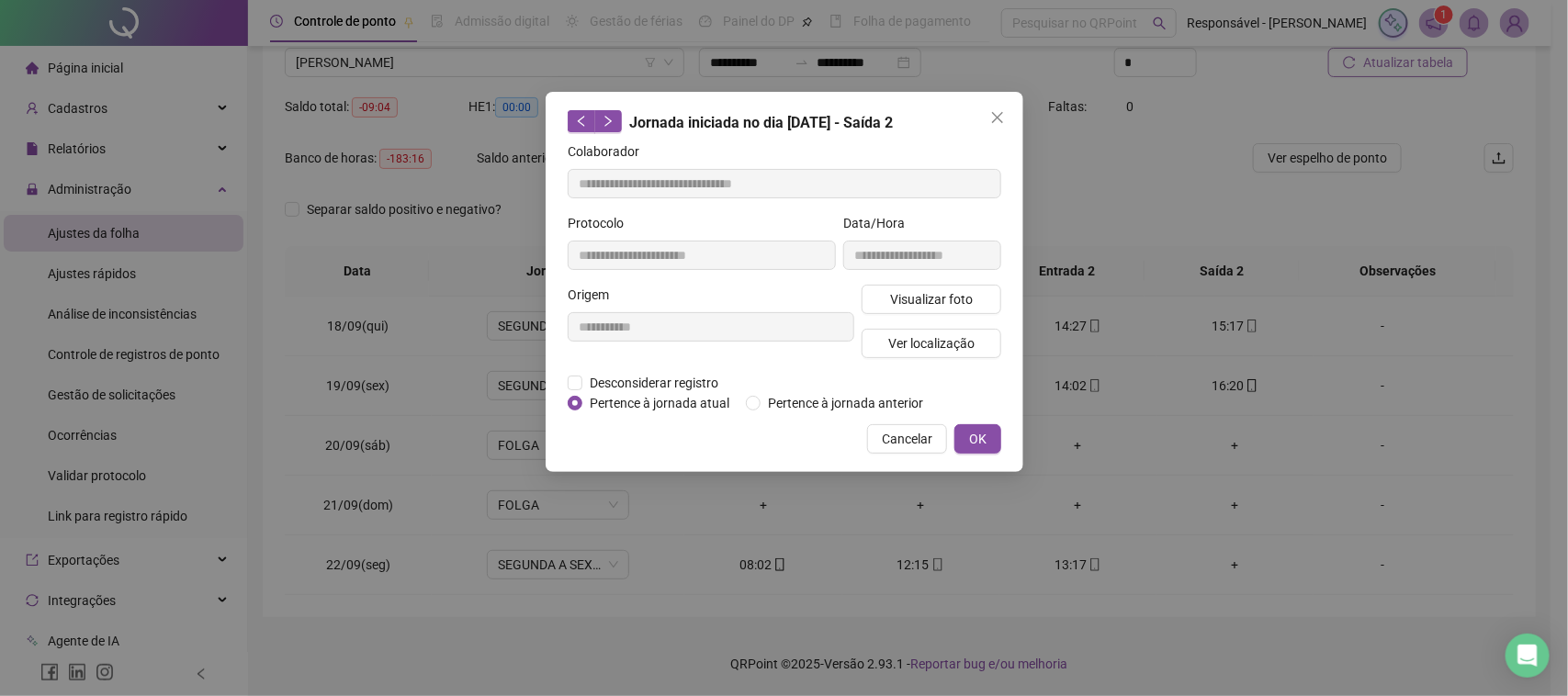
type input "**********"
click at [956, 289] on span "Visualizar foto" at bounding box center [930, 299] width 83 height 20
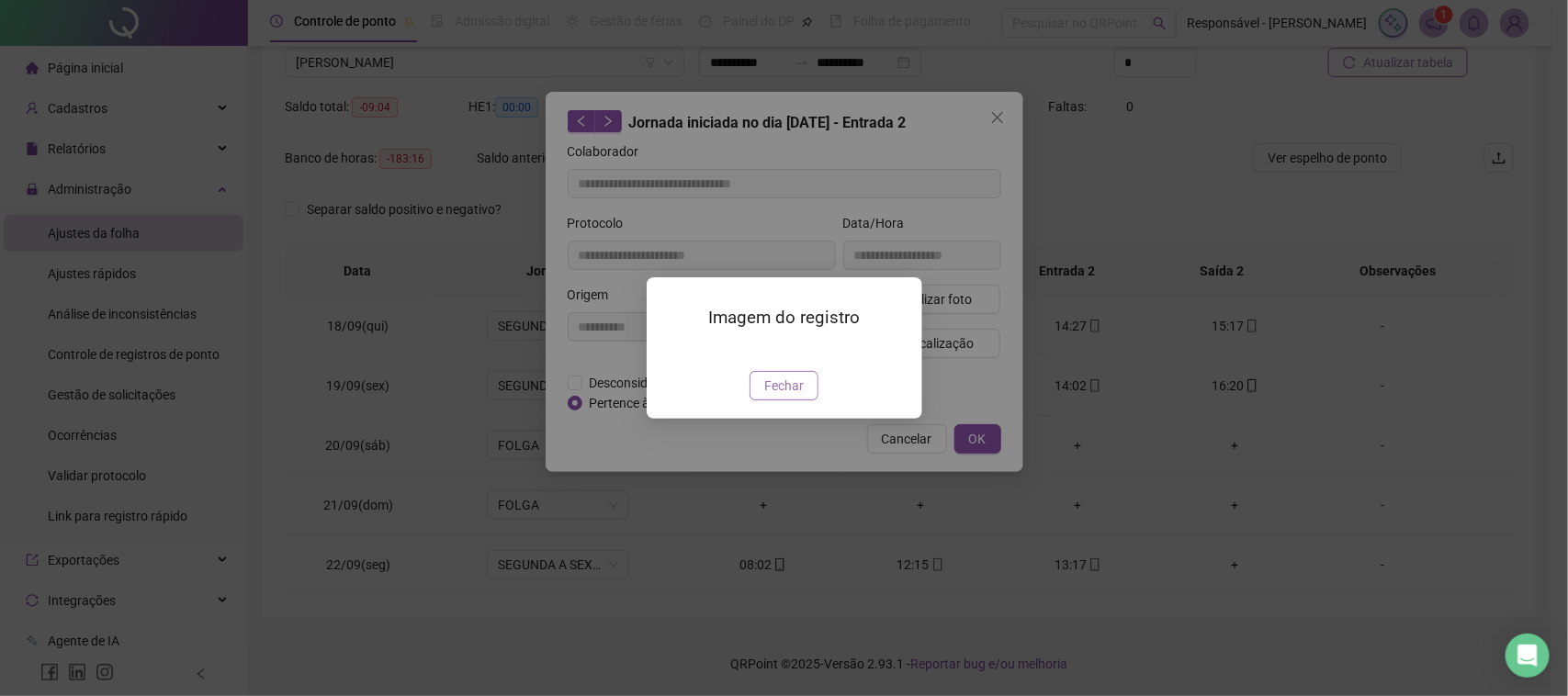
click at [793, 396] on span "Fechar" at bounding box center [784, 386] width 40 height 20
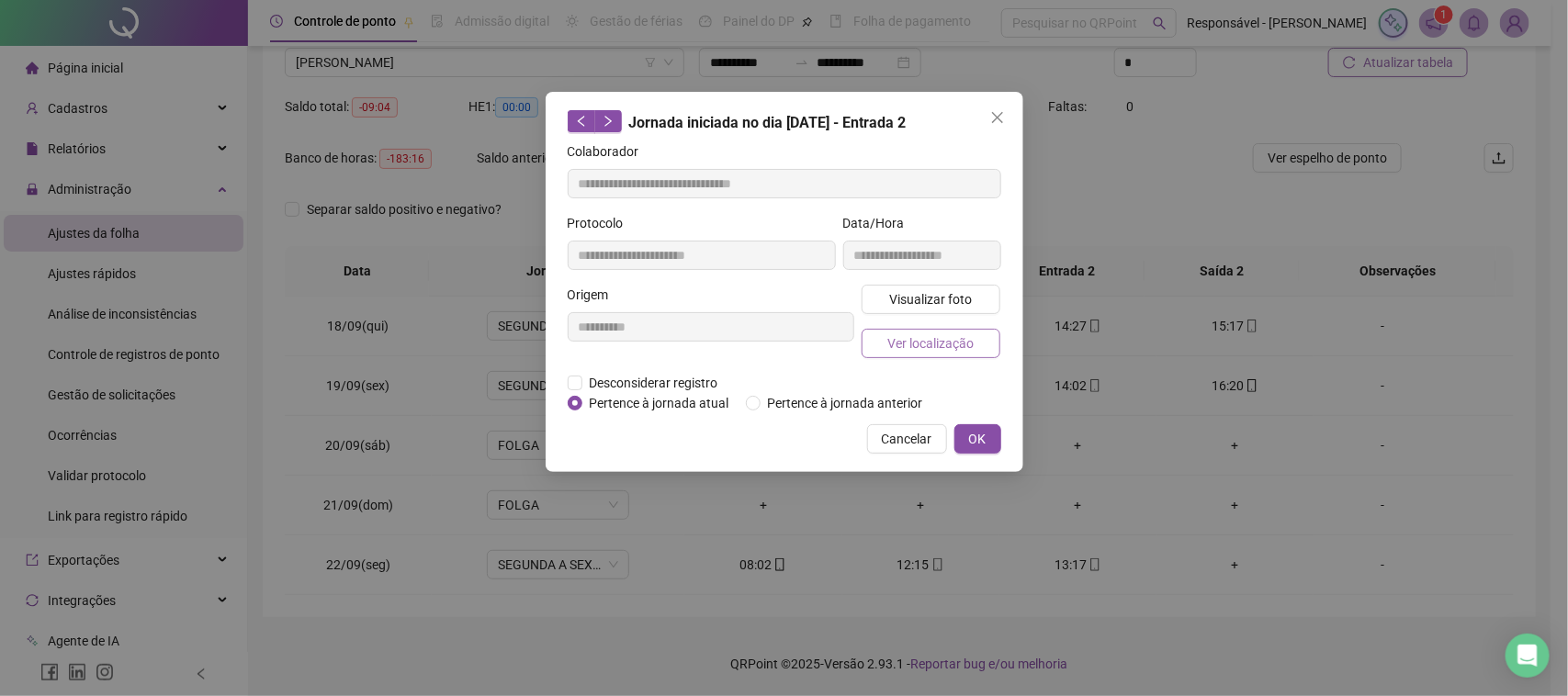
click at [930, 333] on span "Ver localização" at bounding box center [930, 343] width 87 height 20
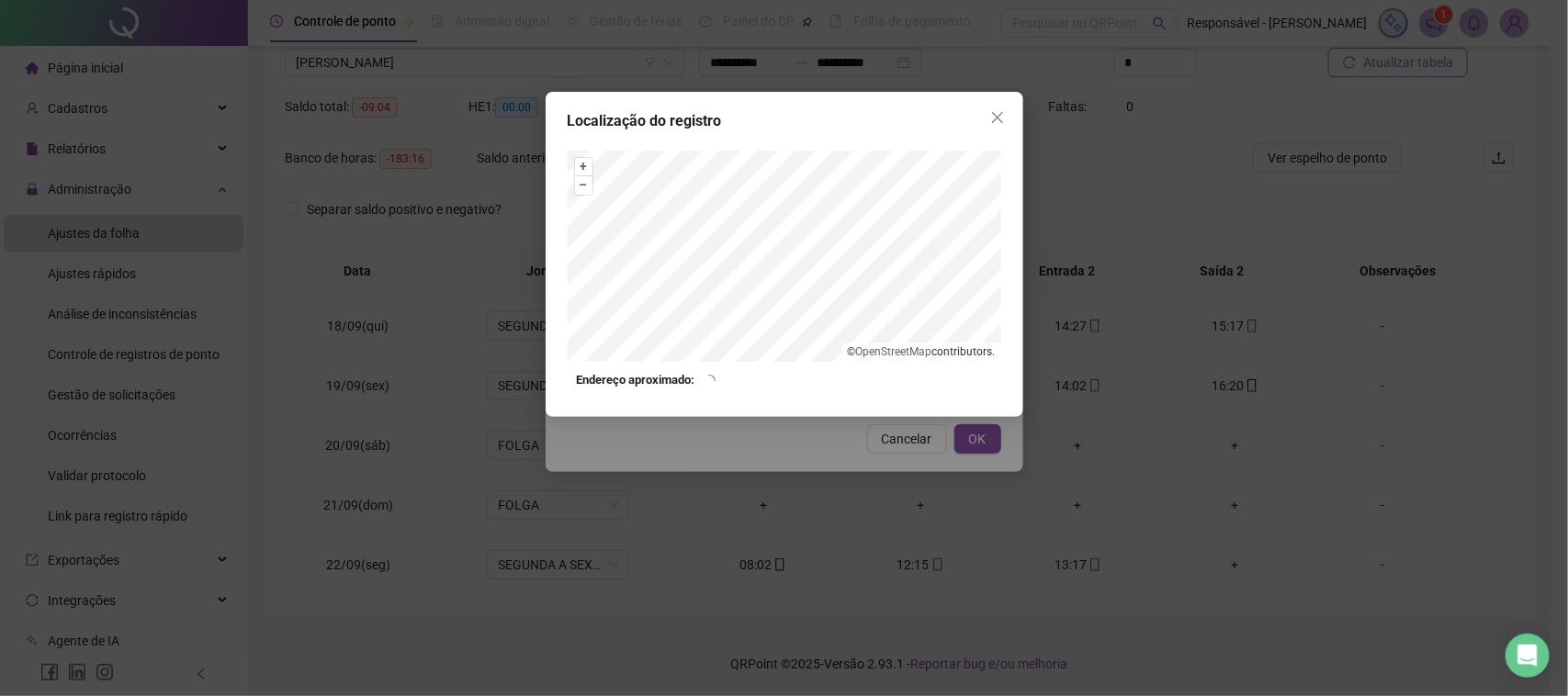
click at [871, 430] on div "Localização do registro + – ⇧ › © OpenStreetMap contributors. Endereço aproxima…" at bounding box center [784, 348] width 1568 height 696
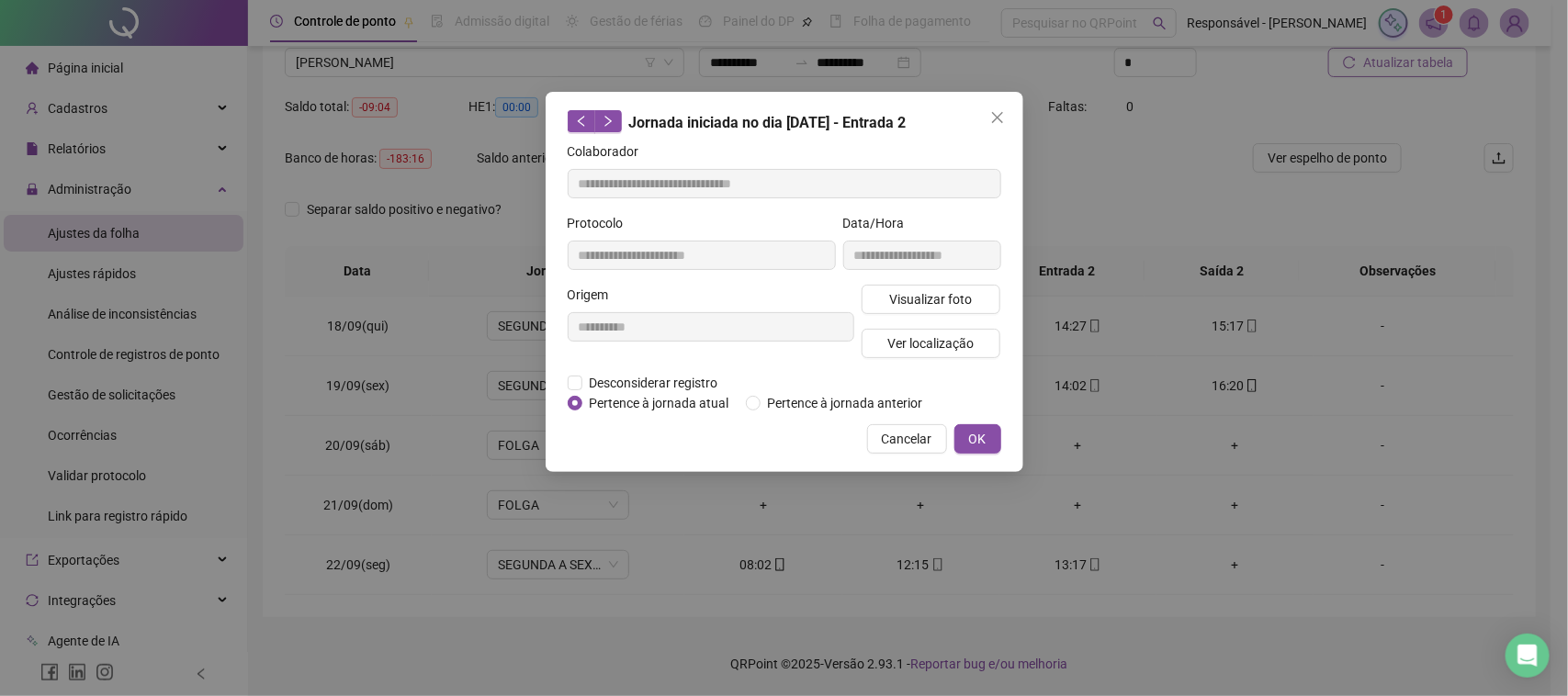
click at [903, 432] on span "Cancelar" at bounding box center [907, 439] width 51 height 20
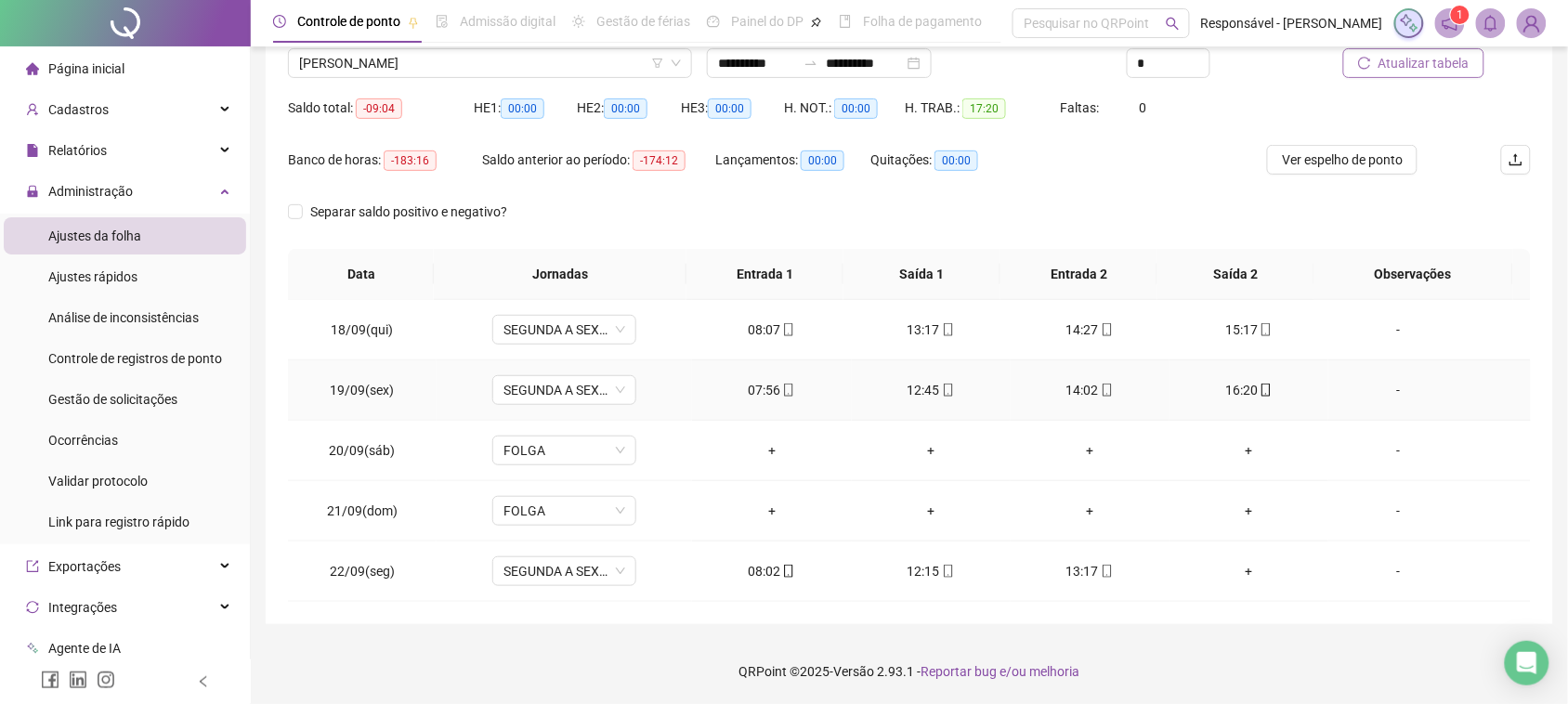
click at [1233, 388] on div "16:20" at bounding box center [1248, 390] width 130 height 20
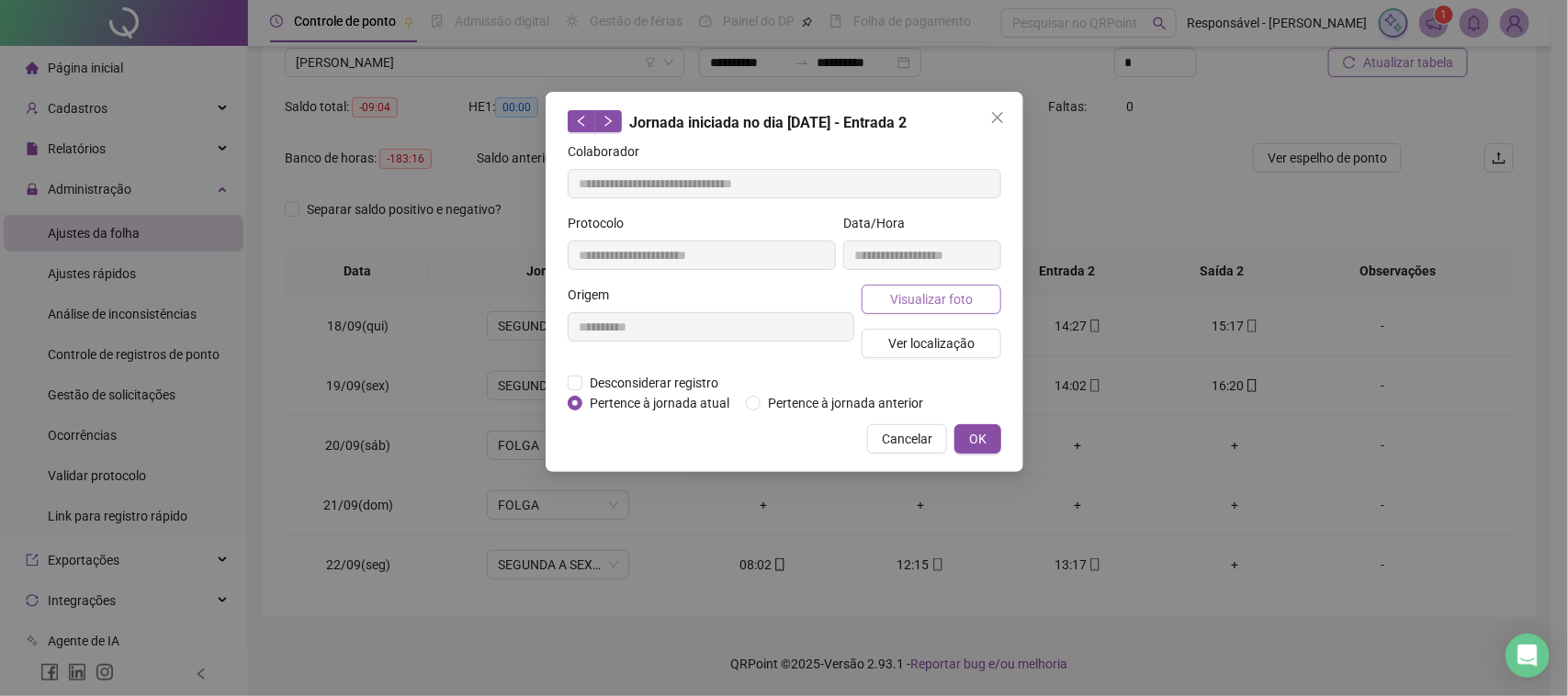
type input "**********"
click at [919, 294] on span "Visualizar foto" at bounding box center [930, 299] width 83 height 20
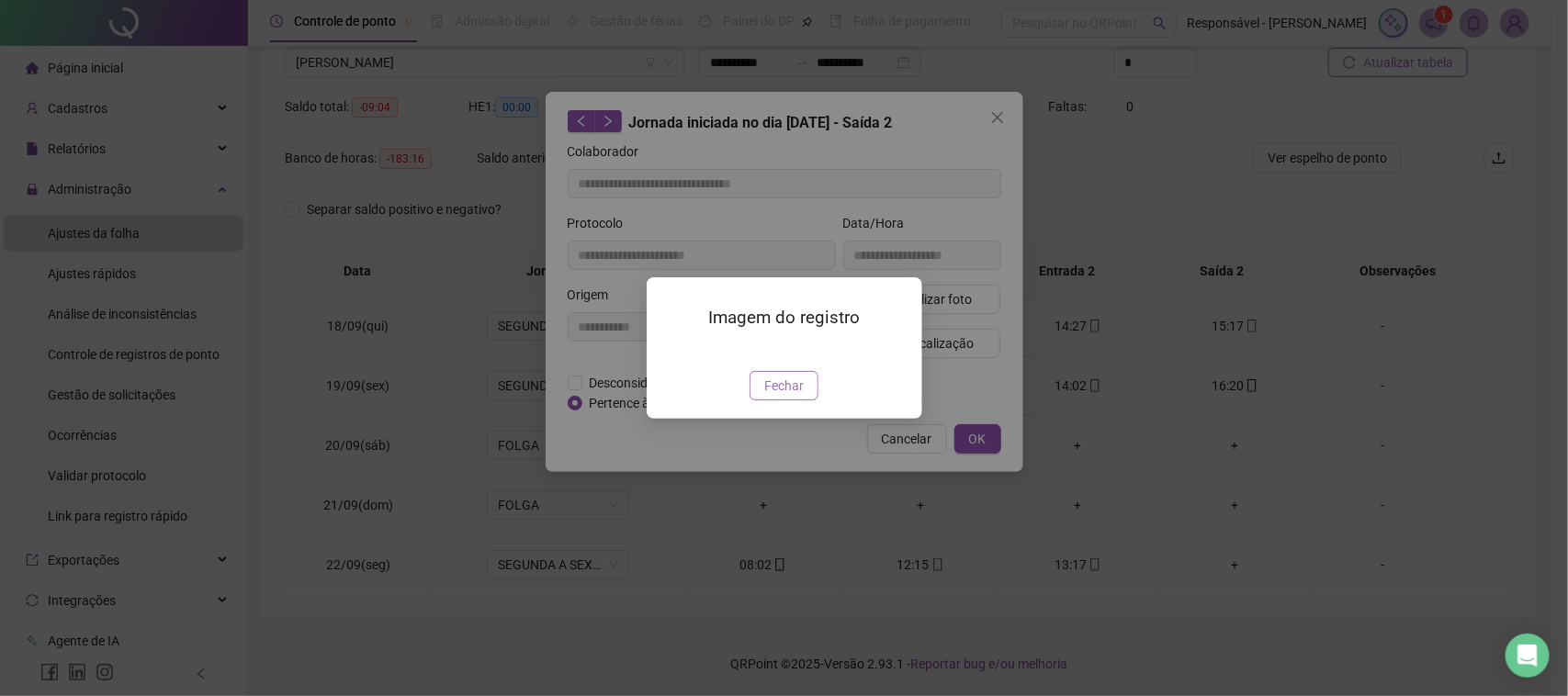
click at [797, 396] on span "Fechar" at bounding box center [784, 386] width 40 height 20
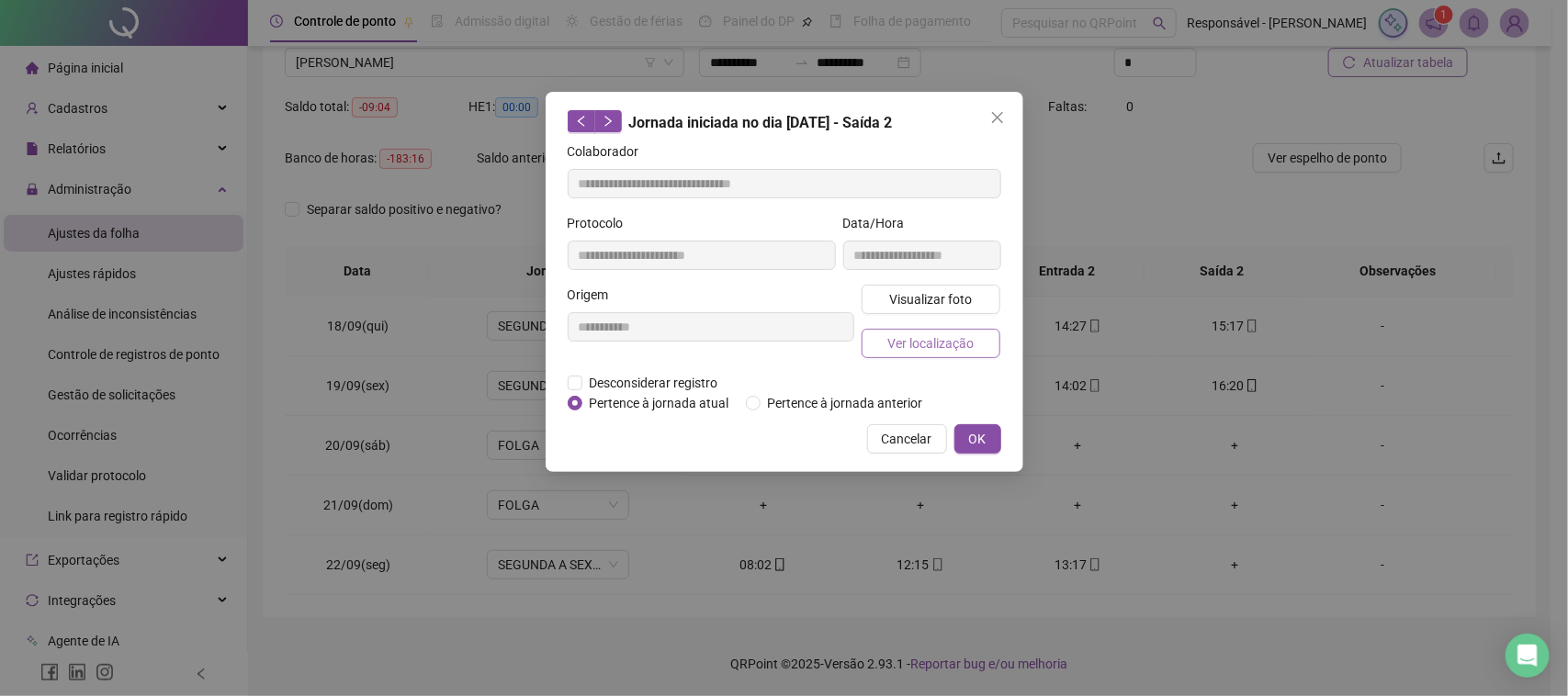
click at [956, 329] on button "Ver localização" at bounding box center [931, 343] width 140 height 29
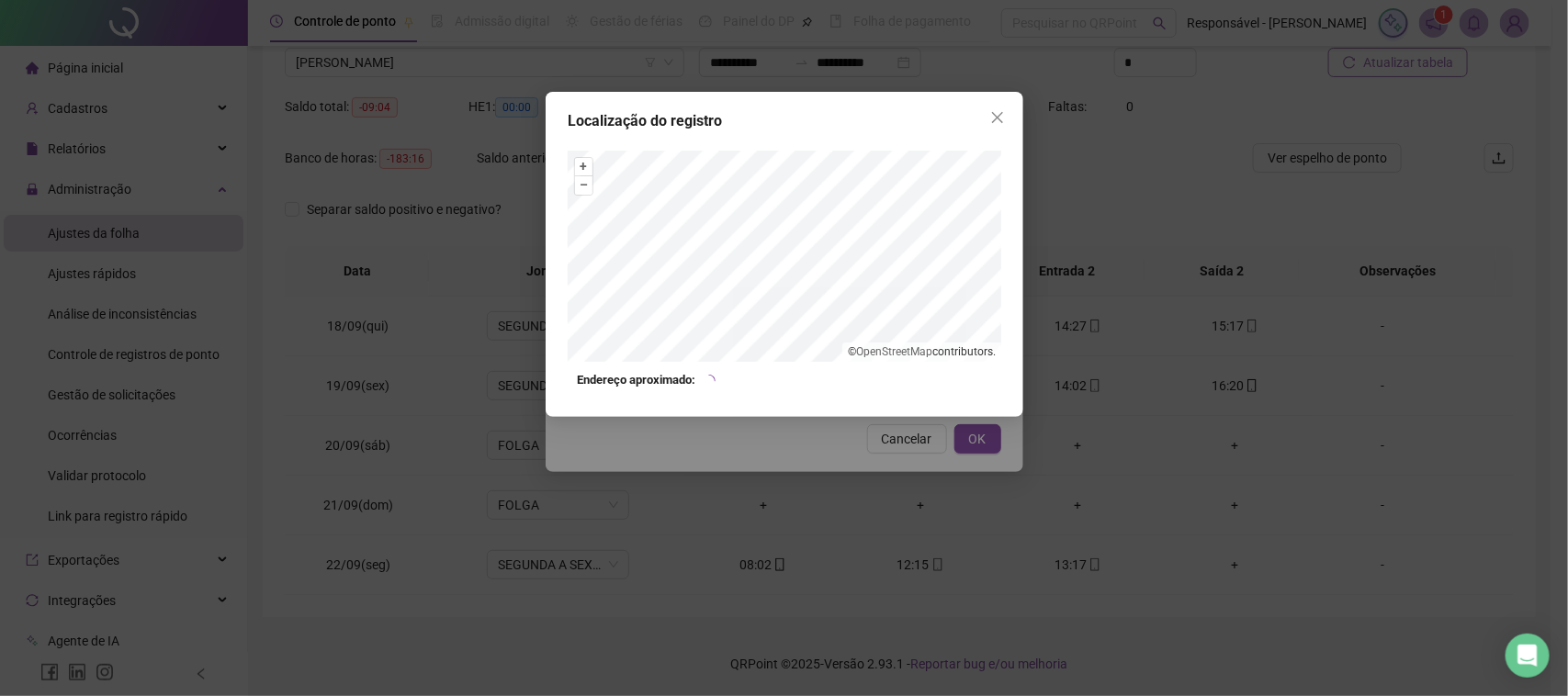
click at [940, 421] on div "Localização do registro + – ⇧ › © OpenStreetMap contributors. Endereço aproxima…" at bounding box center [784, 348] width 1568 height 696
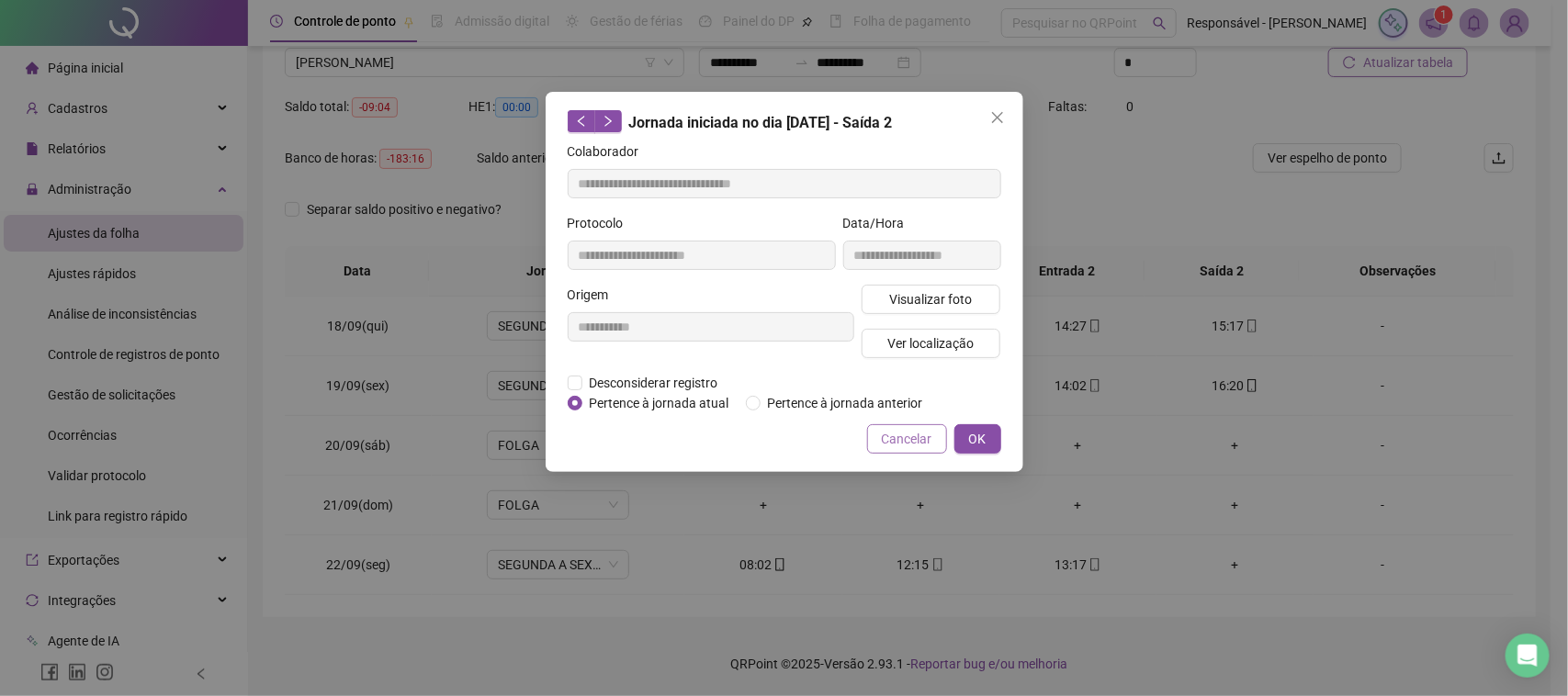
click at [929, 429] on span "Cancelar" at bounding box center [907, 439] width 51 height 20
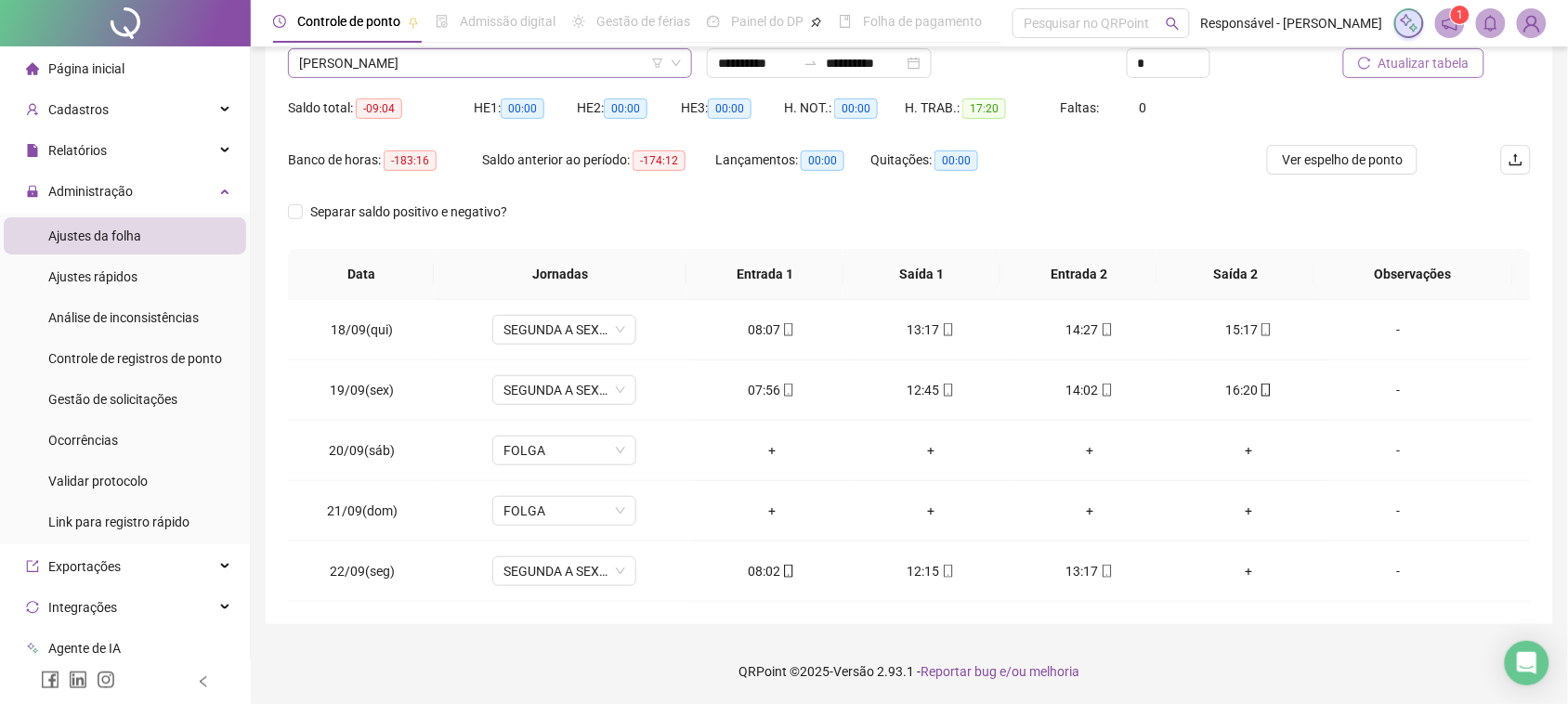
click at [401, 61] on span "[PERSON_NAME]" at bounding box center [490, 63] width 382 height 28
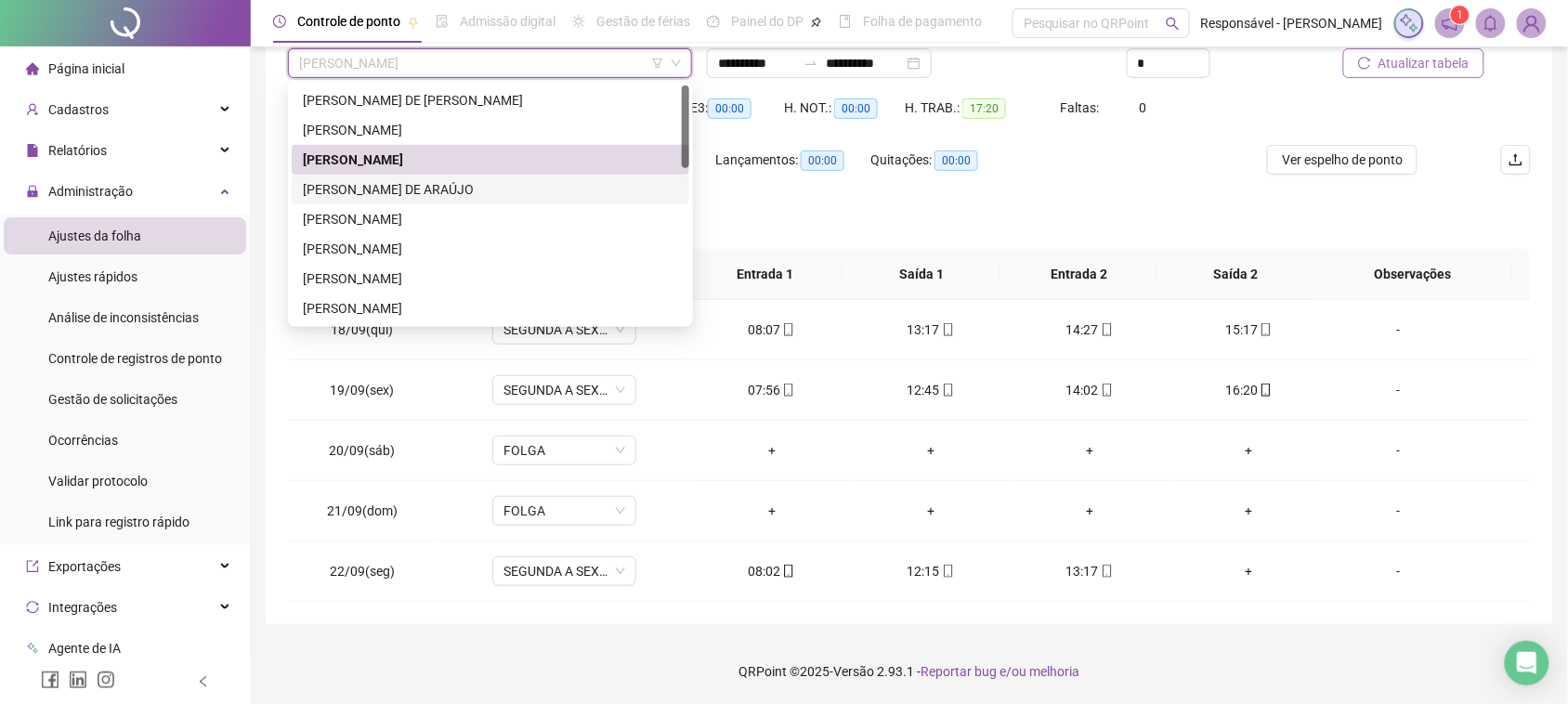
click at [430, 182] on div "[PERSON_NAME] DE ARAÚJO" at bounding box center [490, 189] width 375 height 20
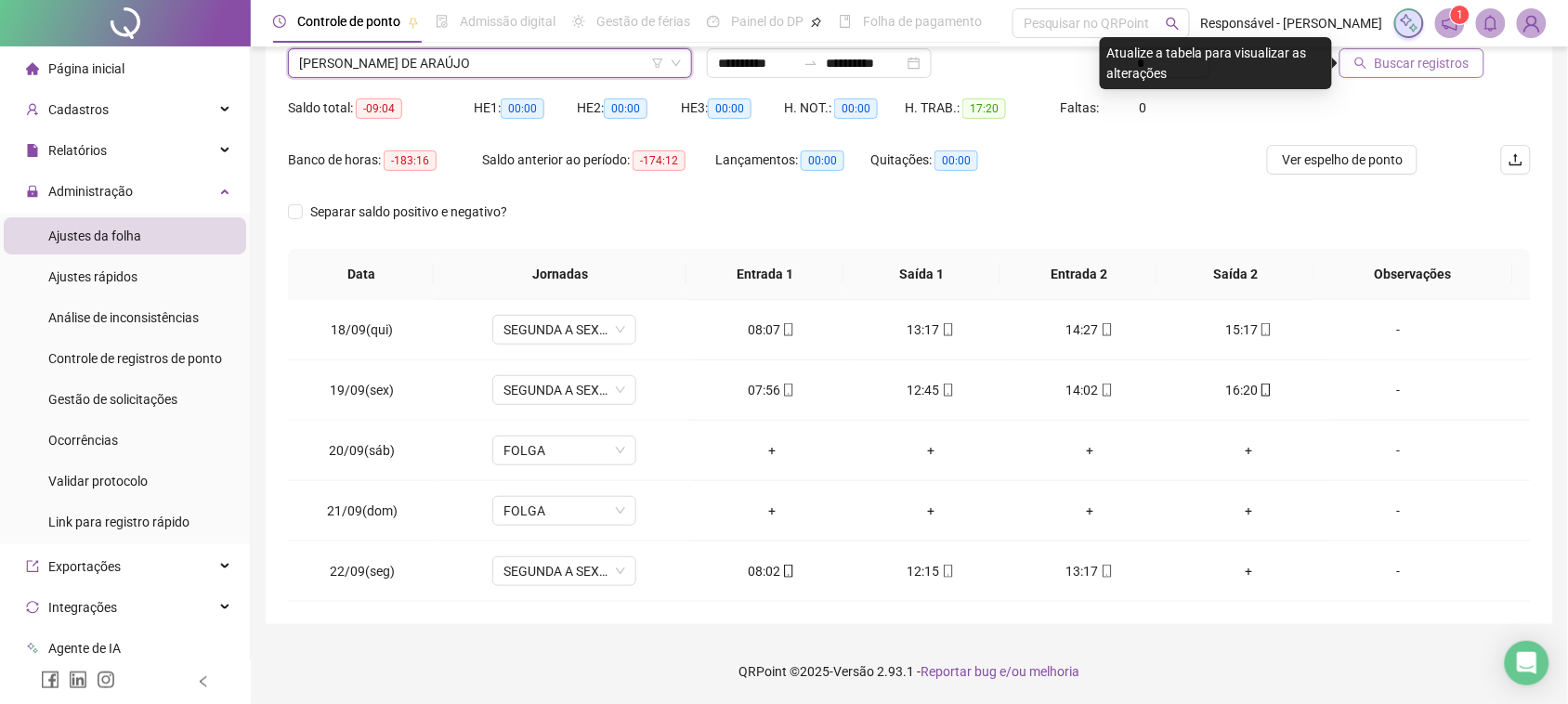
click at [1380, 88] on div "Buscar registros" at bounding box center [1433, 57] width 210 height 73
click at [1386, 70] on span "Buscar registros" at bounding box center [1423, 63] width 95 height 20
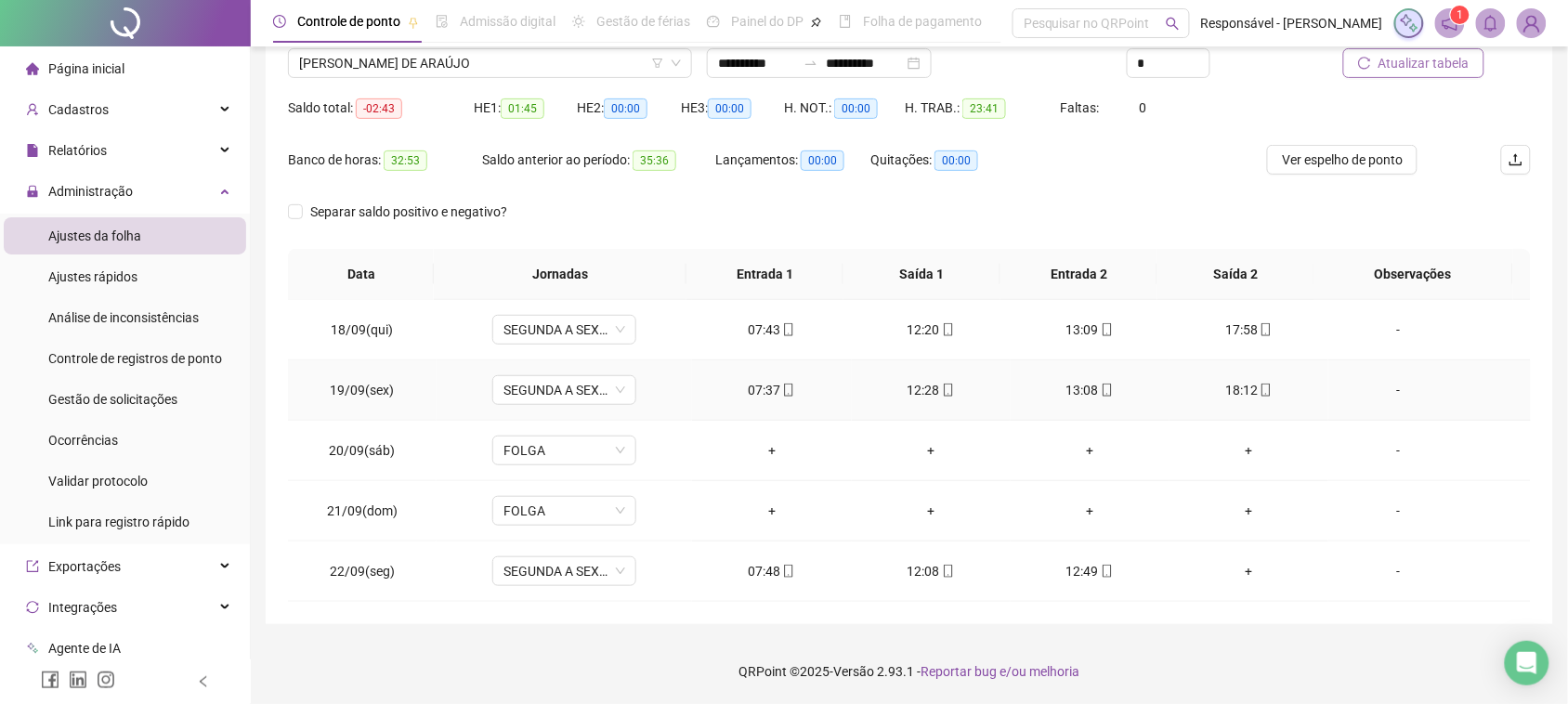
click at [783, 391] on icon "mobile" at bounding box center [789, 390] width 13 height 13
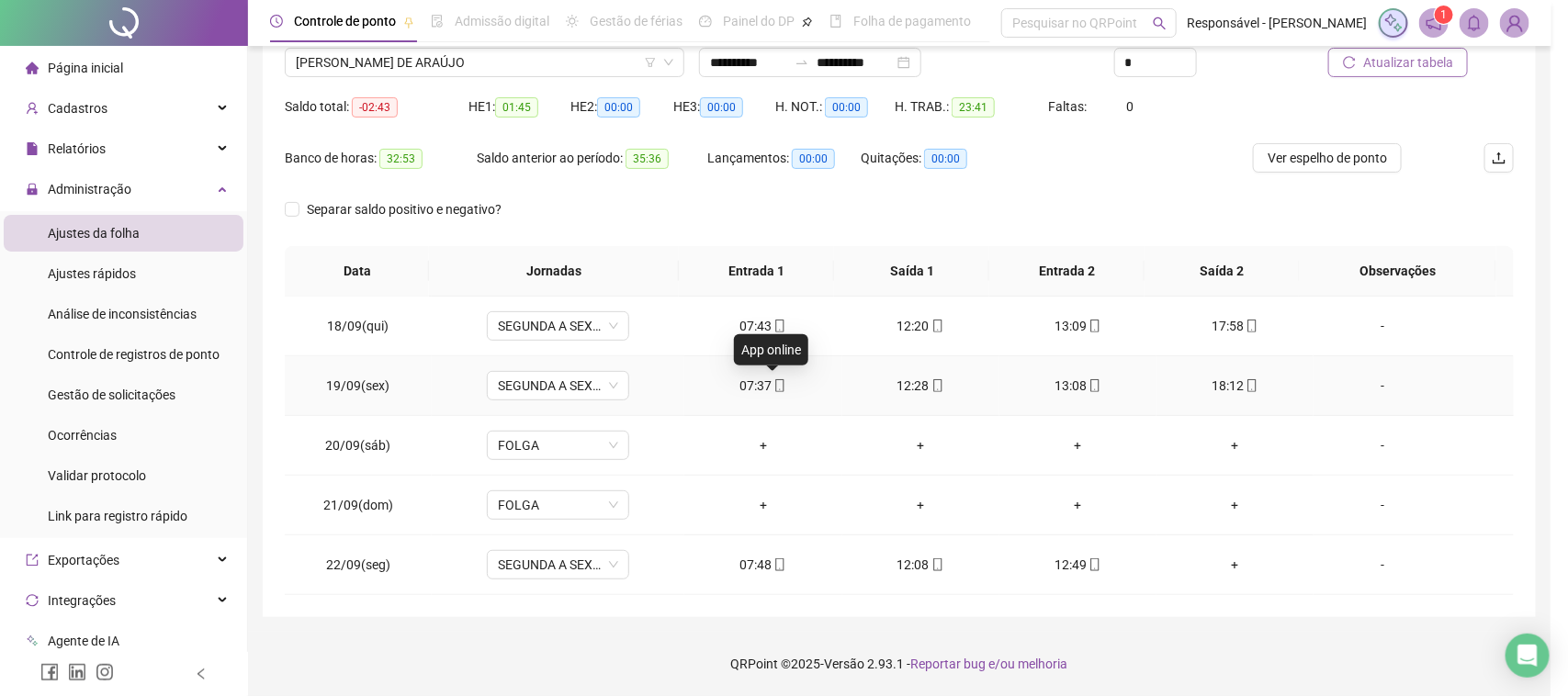
type input "**********"
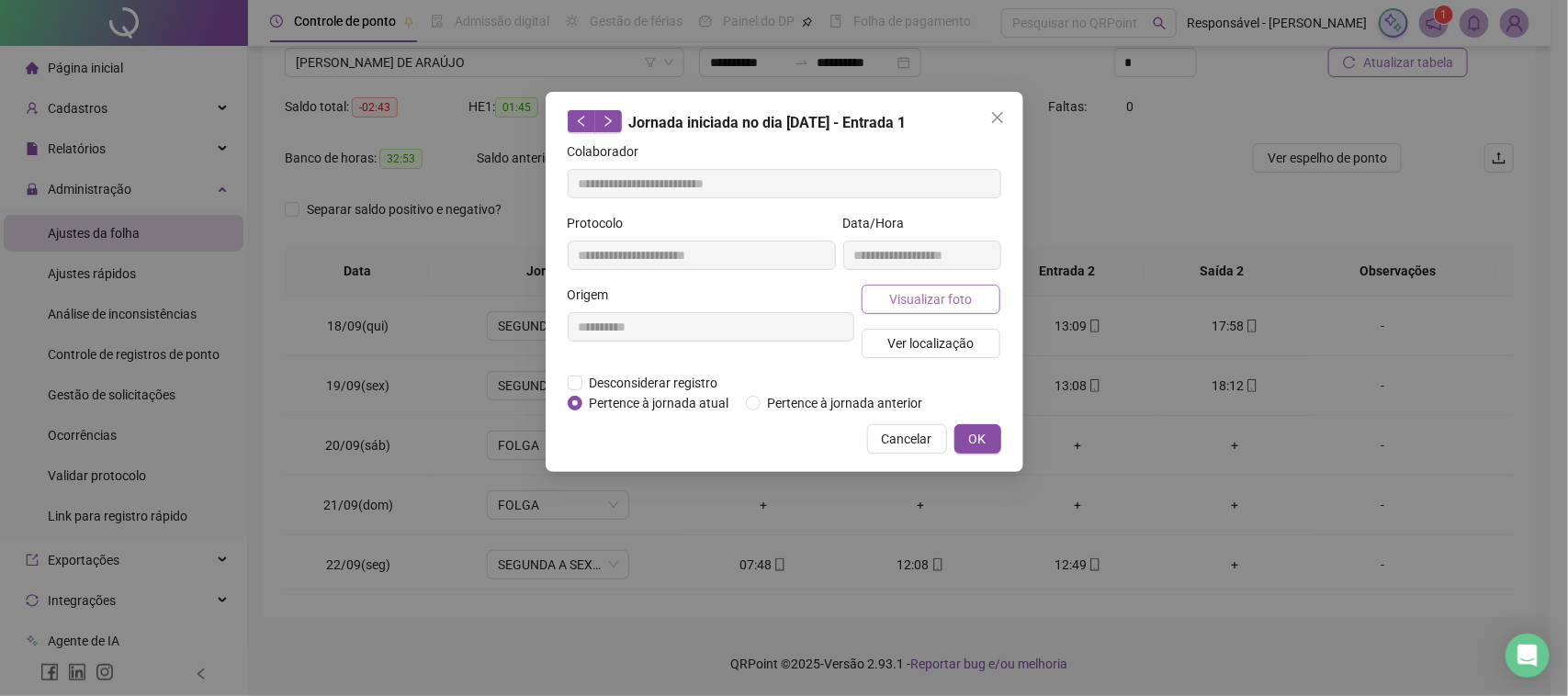
click at [888, 287] on button "Visualizar foto" at bounding box center [931, 299] width 140 height 29
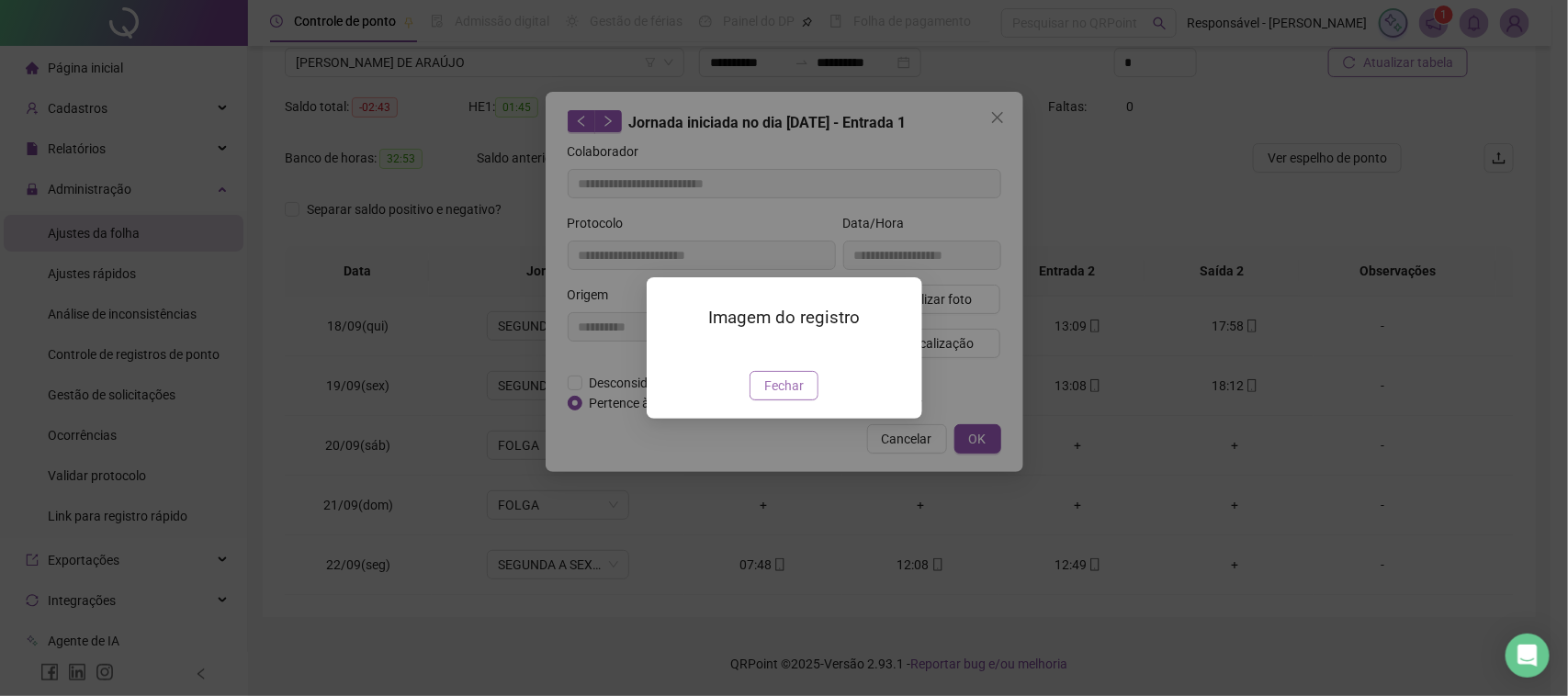
click at [802, 396] on span "Fechar" at bounding box center [784, 386] width 40 height 20
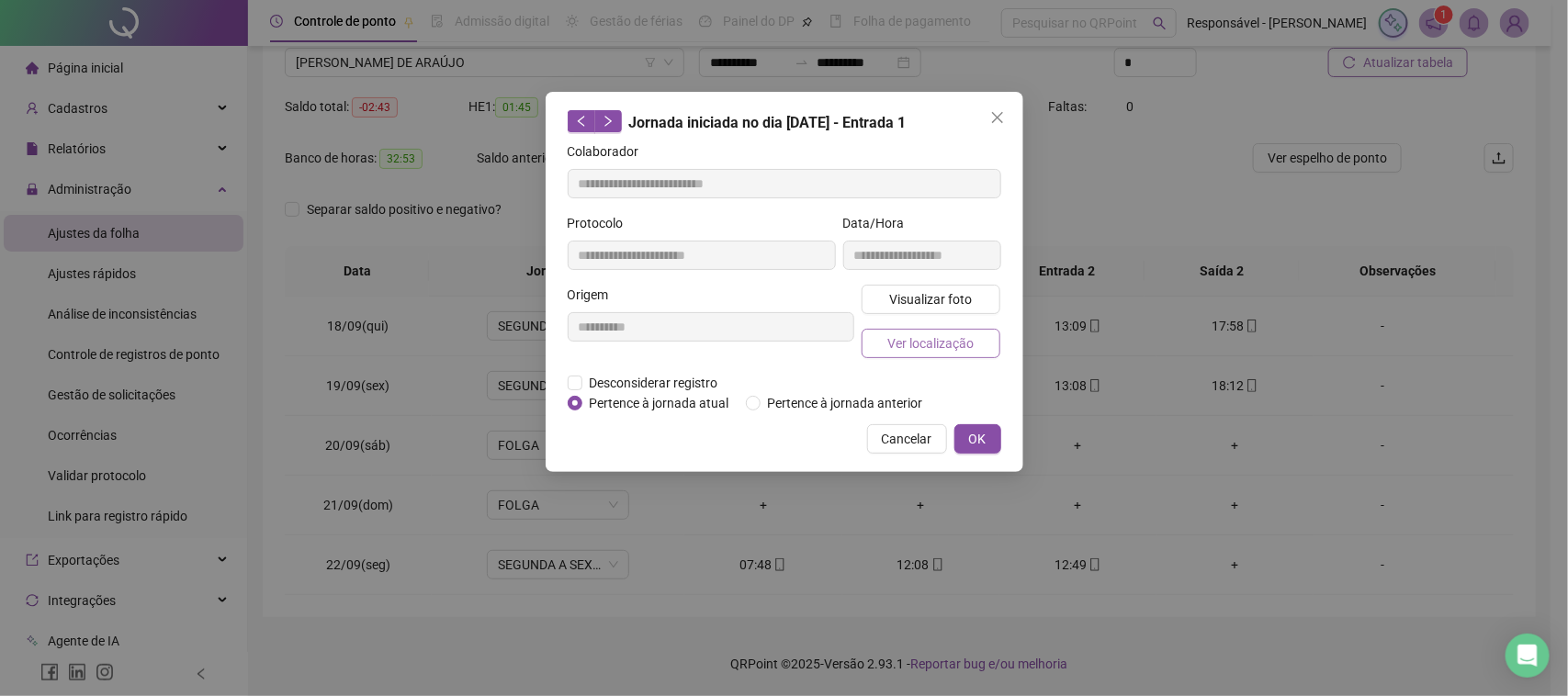
click at [930, 341] on span "Ver localização" at bounding box center [930, 343] width 87 height 20
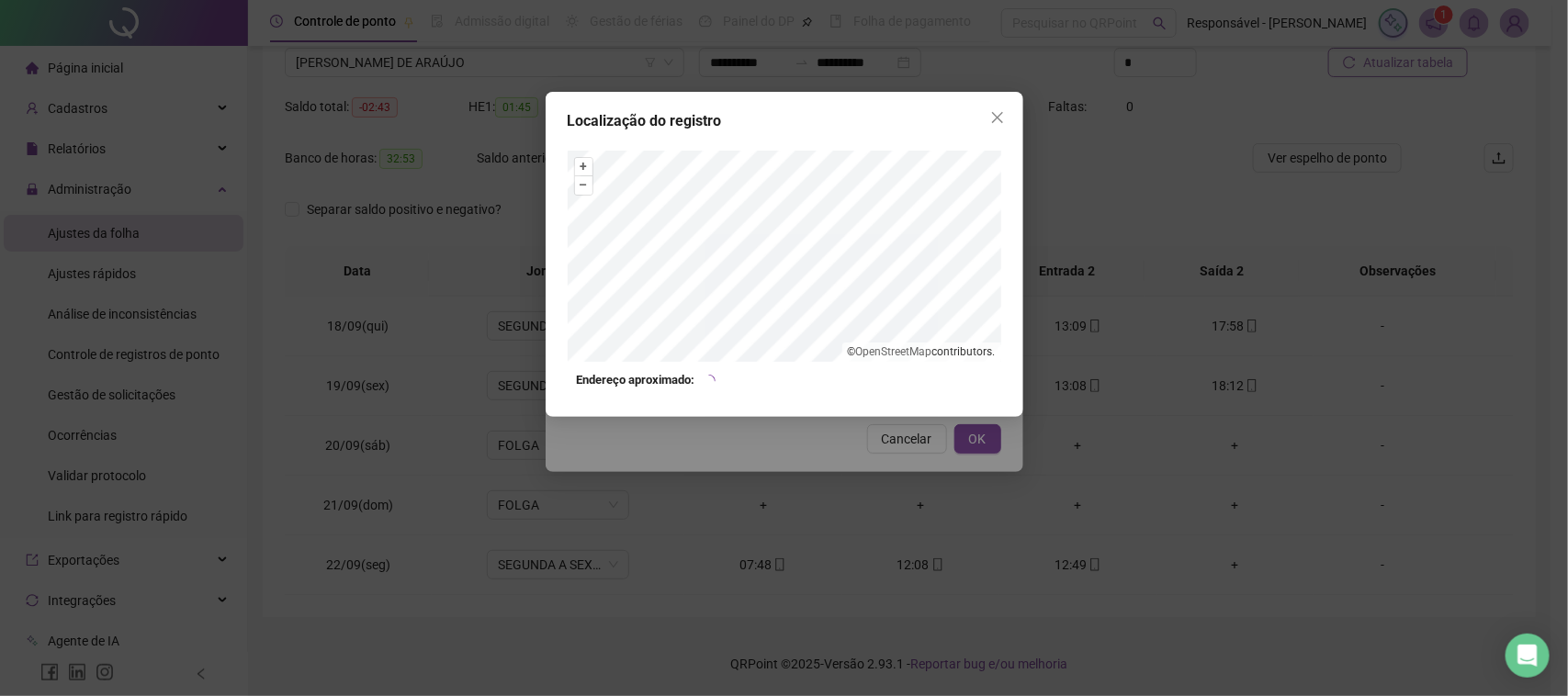
click at [883, 455] on div "Localização do registro + – ⇧ › © OpenStreetMap contributors. Endereço aproxima…" at bounding box center [784, 348] width 1568 height 696
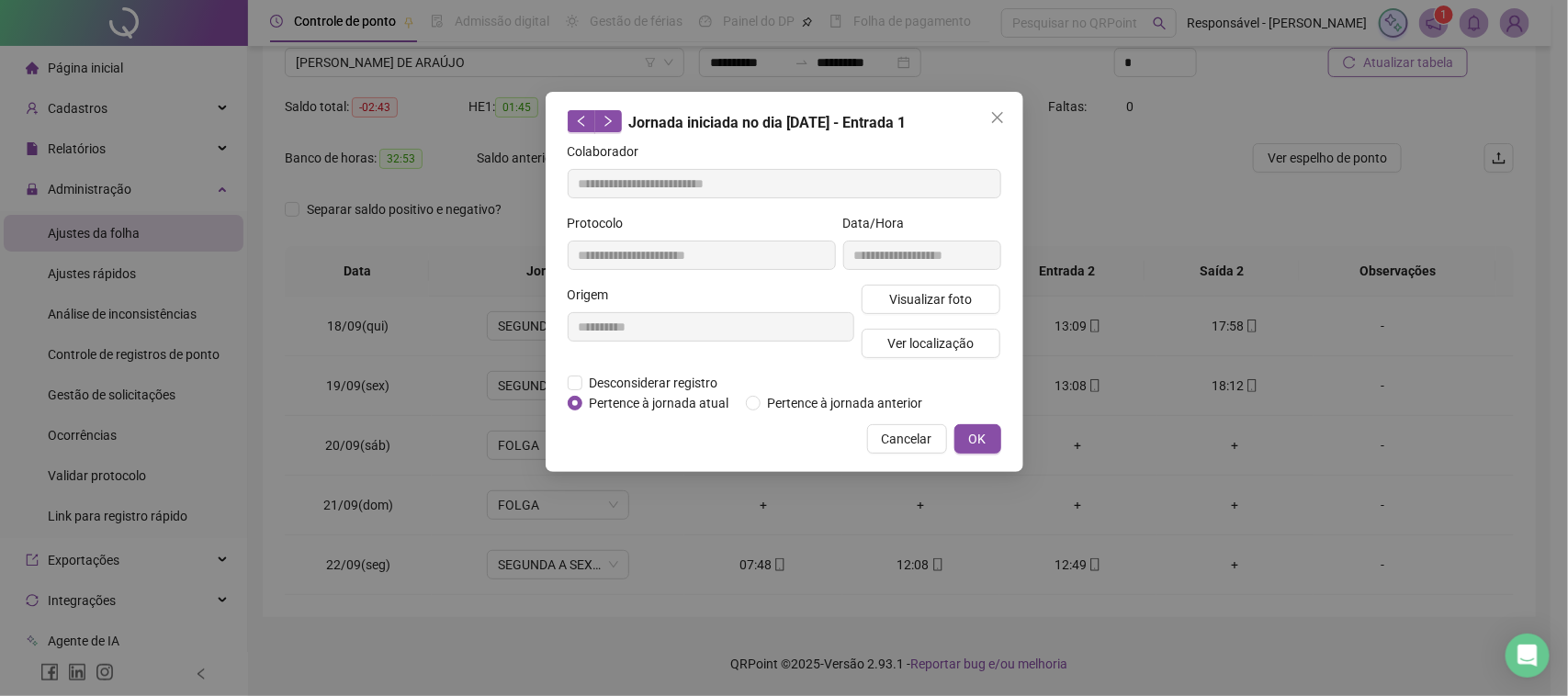
click at [892, 433] on span "Cancelar" at bounding box center [907, 439] width 51 height 20
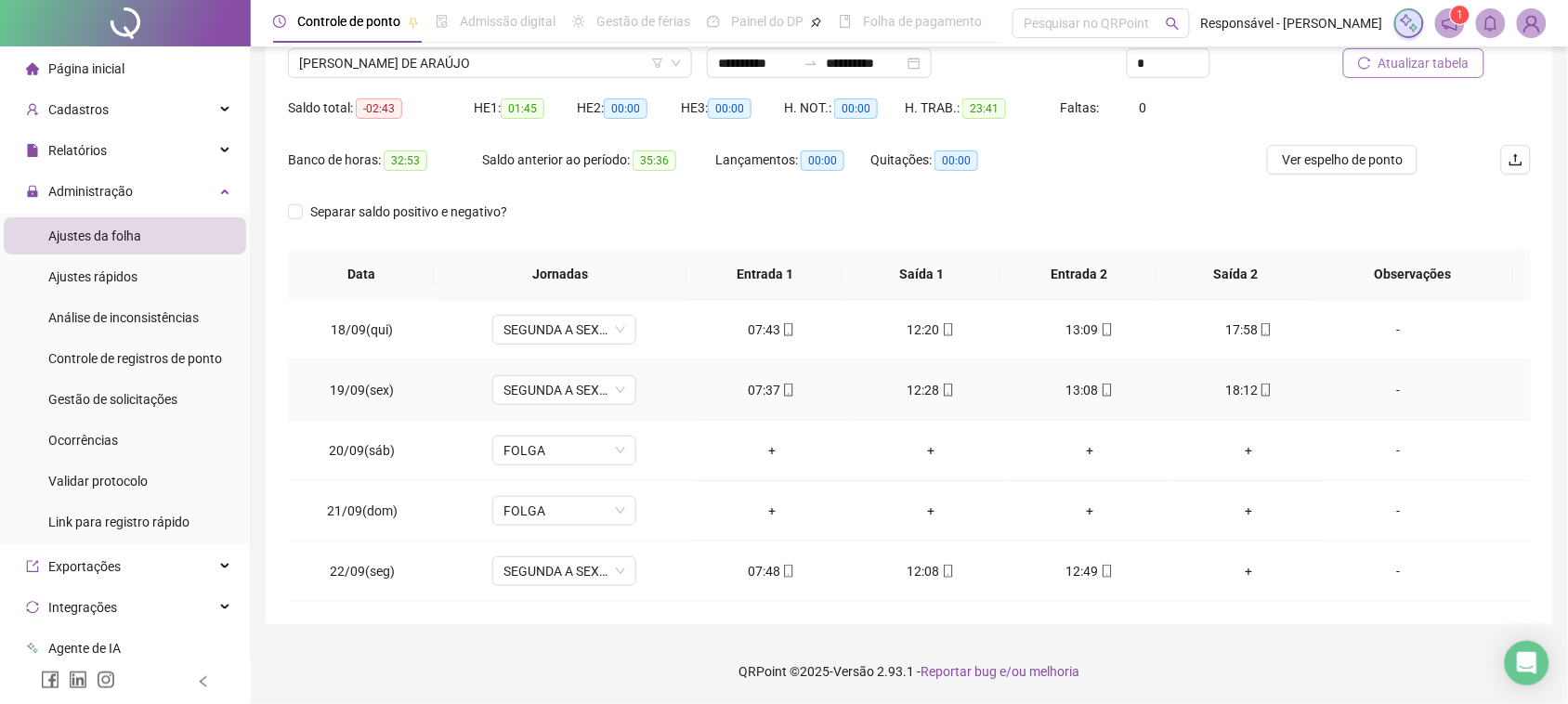
click at [922, 390] on div "12:28" at bounding box center [931, 390] width 130 height 20
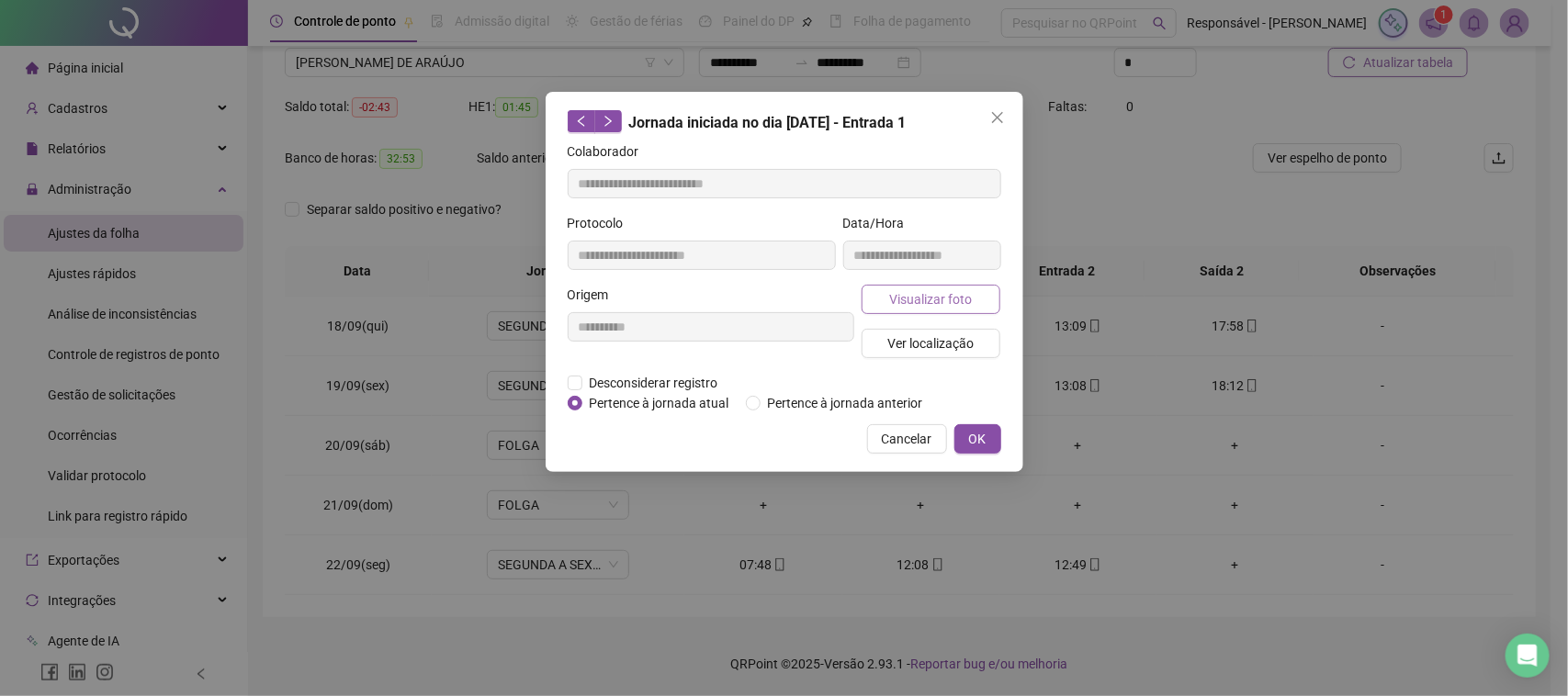
type input "**********"
click at [919, 309] on button "Visualizar foto" at bounding box center [931, 299] width 140 height 29
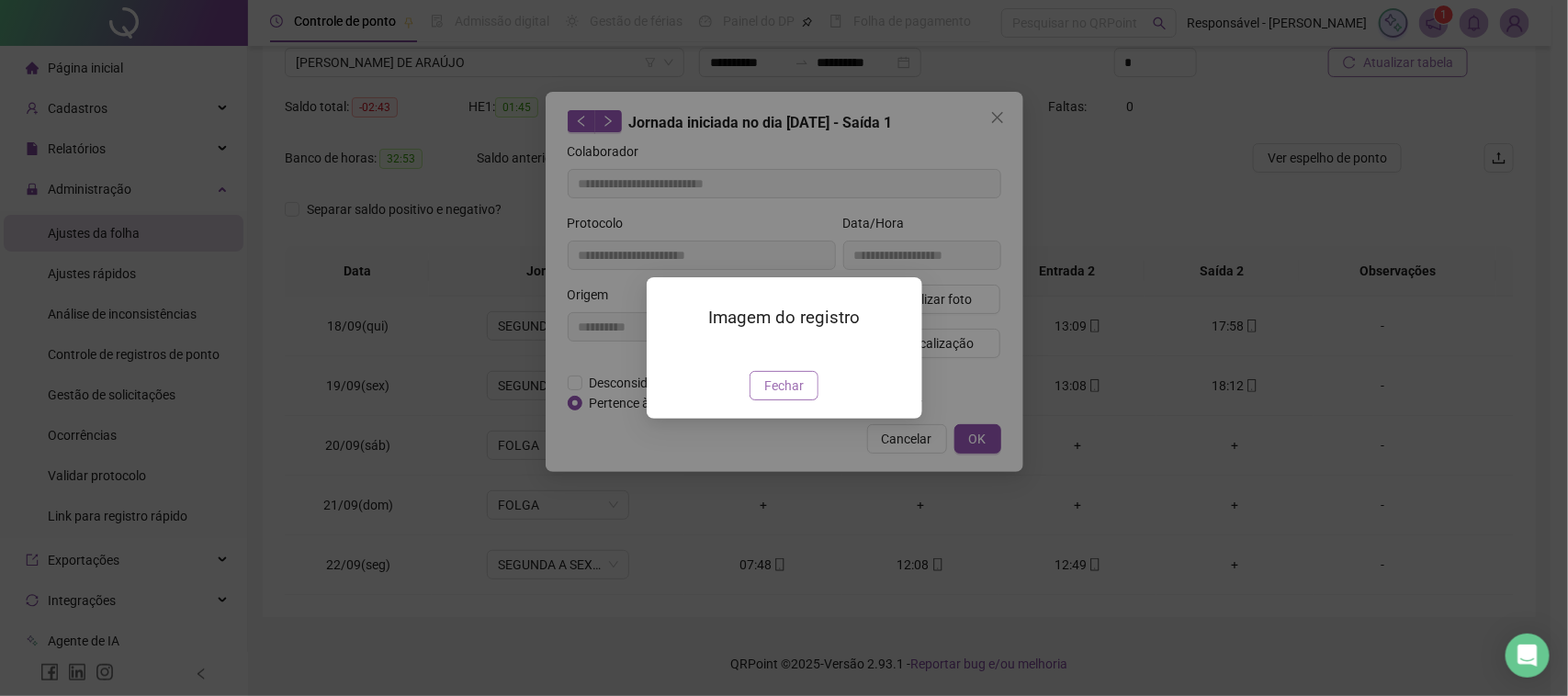
click at [804, 400] on button "Fechar" at bounding box center [784, 386] width 69 height 29
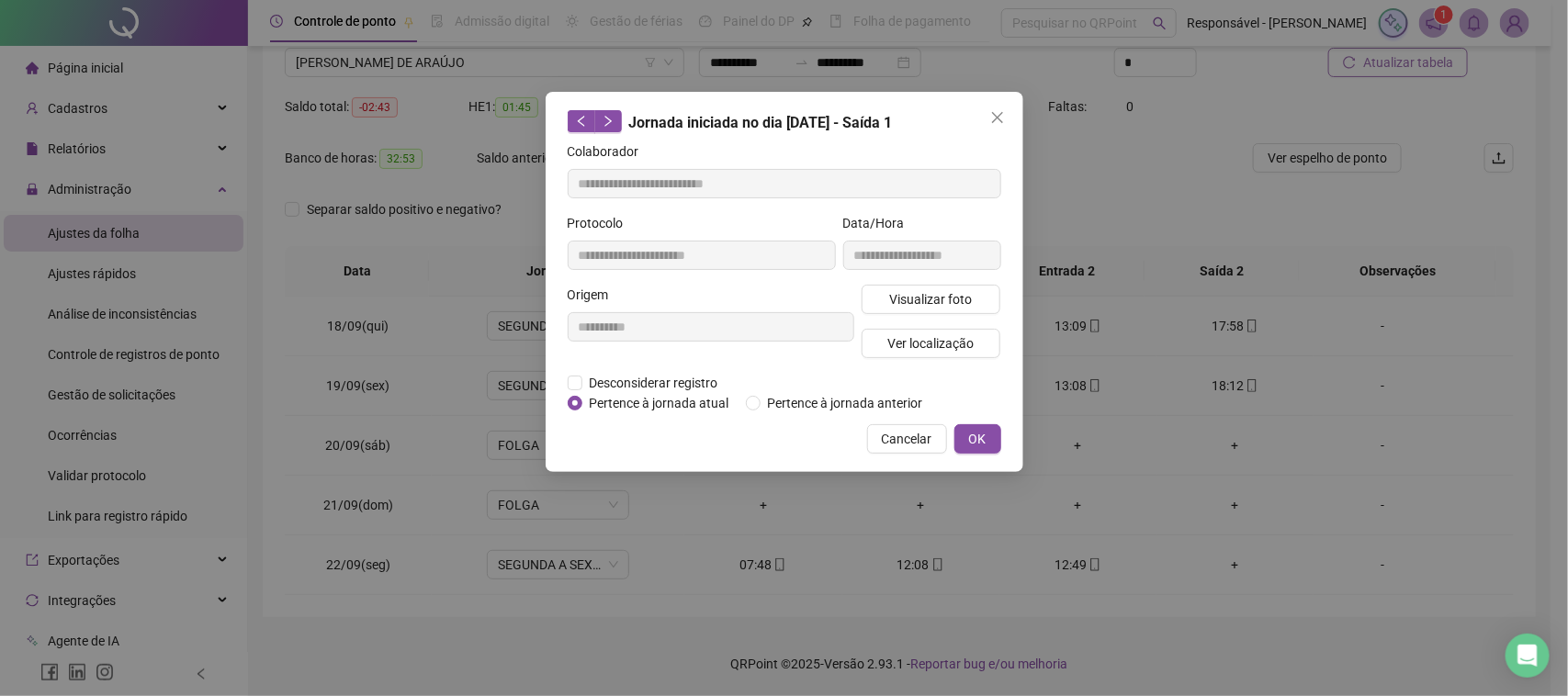
click at [895, 319] on div "Visualizar foto Ver localização" at bounding box center [931, 329] width 147 height 88
click at [903, 345] on span "Ver localização" at bounding box center [930, 343] width 87 height 20
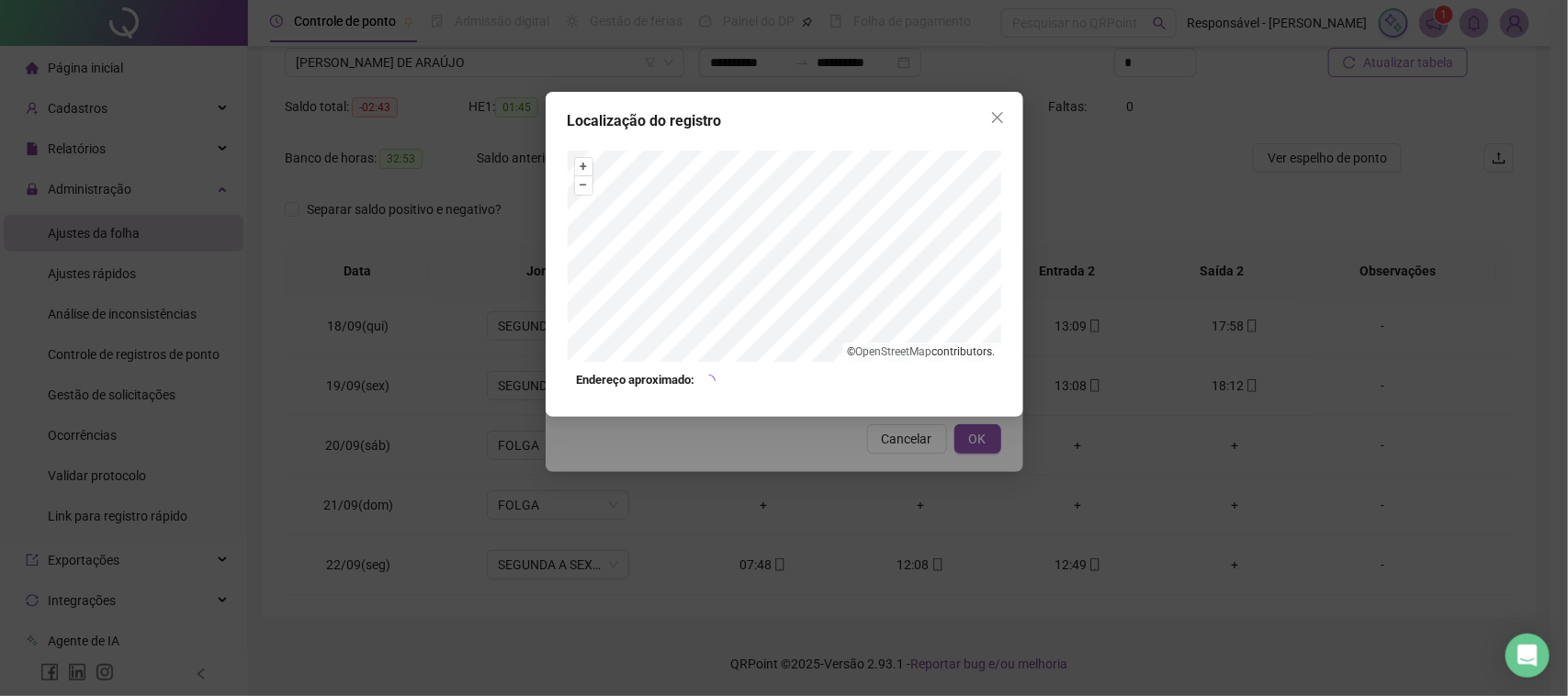
click at [886, 455] on div "Localização do registro + – ⇧ › © OpenStreetMap contributors. Endereço aproxima…" at bounding box center [784, 348] width 1568 height 696
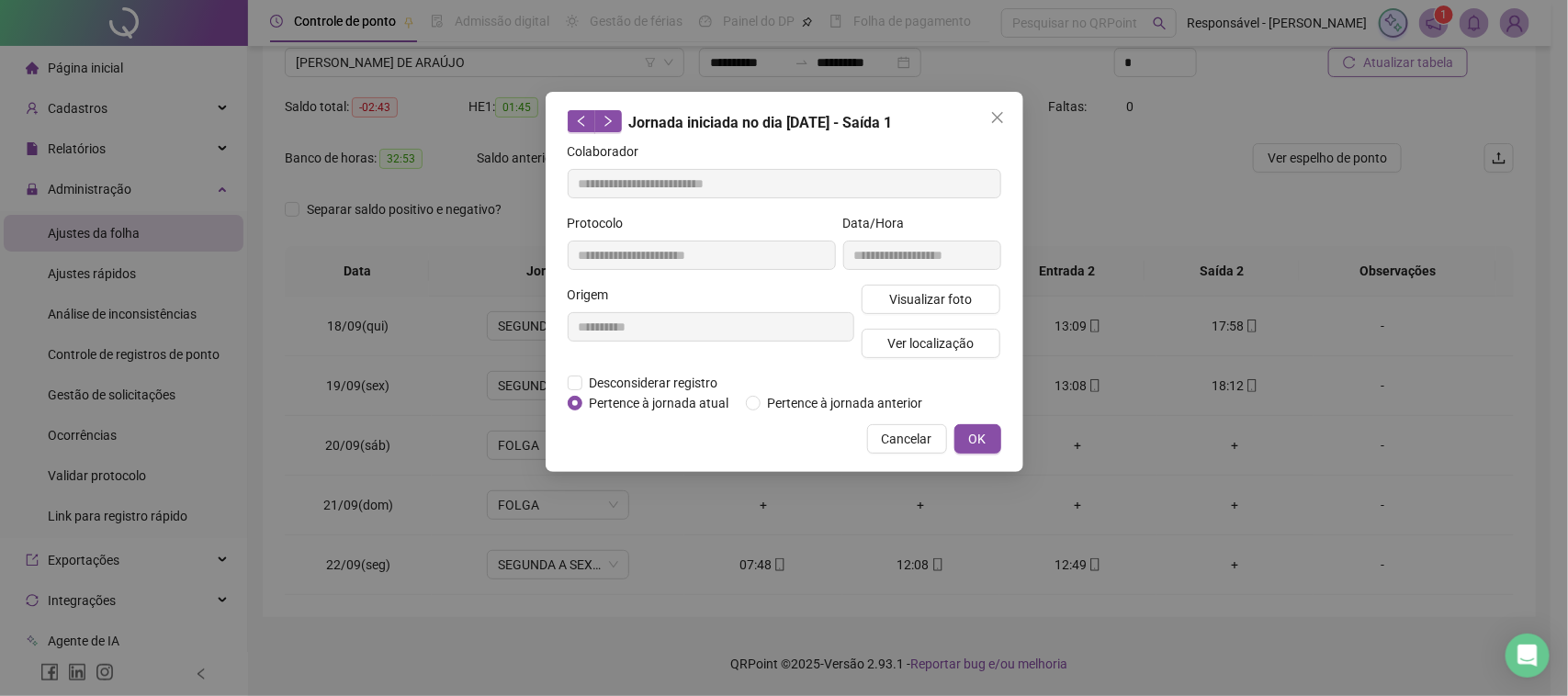
click at [905, 435] on span "Cancelar" at bounding box center [907, 439] width 51 height 20
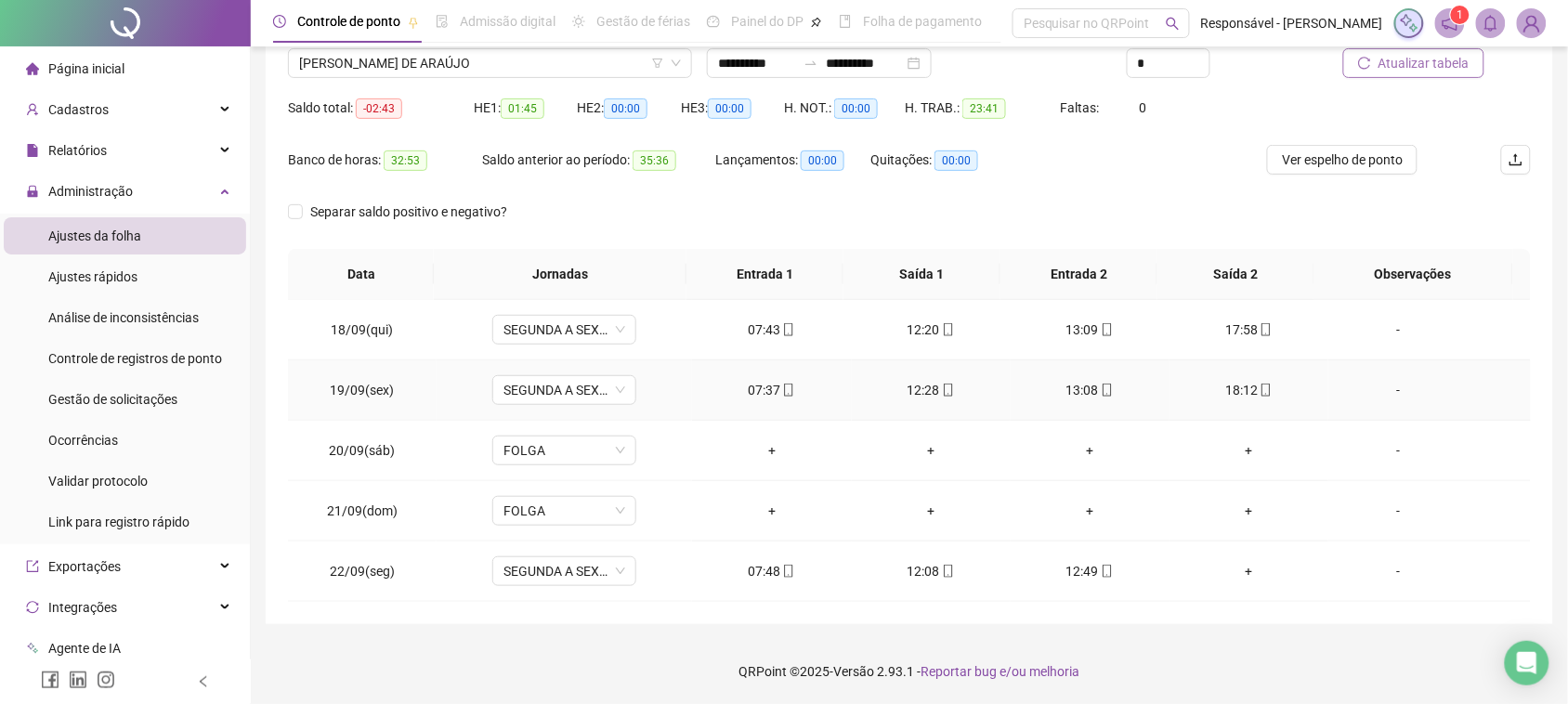
click at [1046, 390] on div "13:08" at bounding box center [1090, 390] width 130 height 20
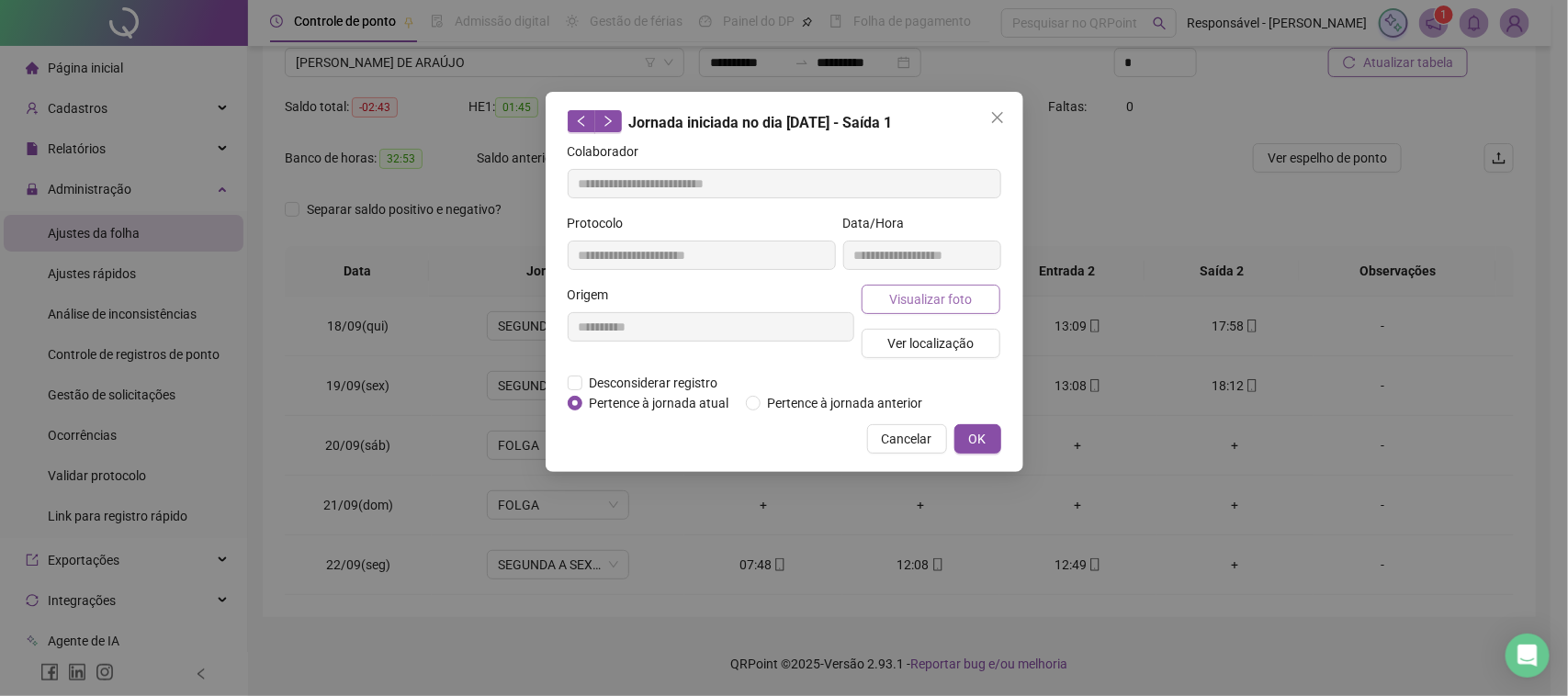
click at [953, 305] on span "Visualizar foto" at bounding box center [930, 299] width 83 height 20
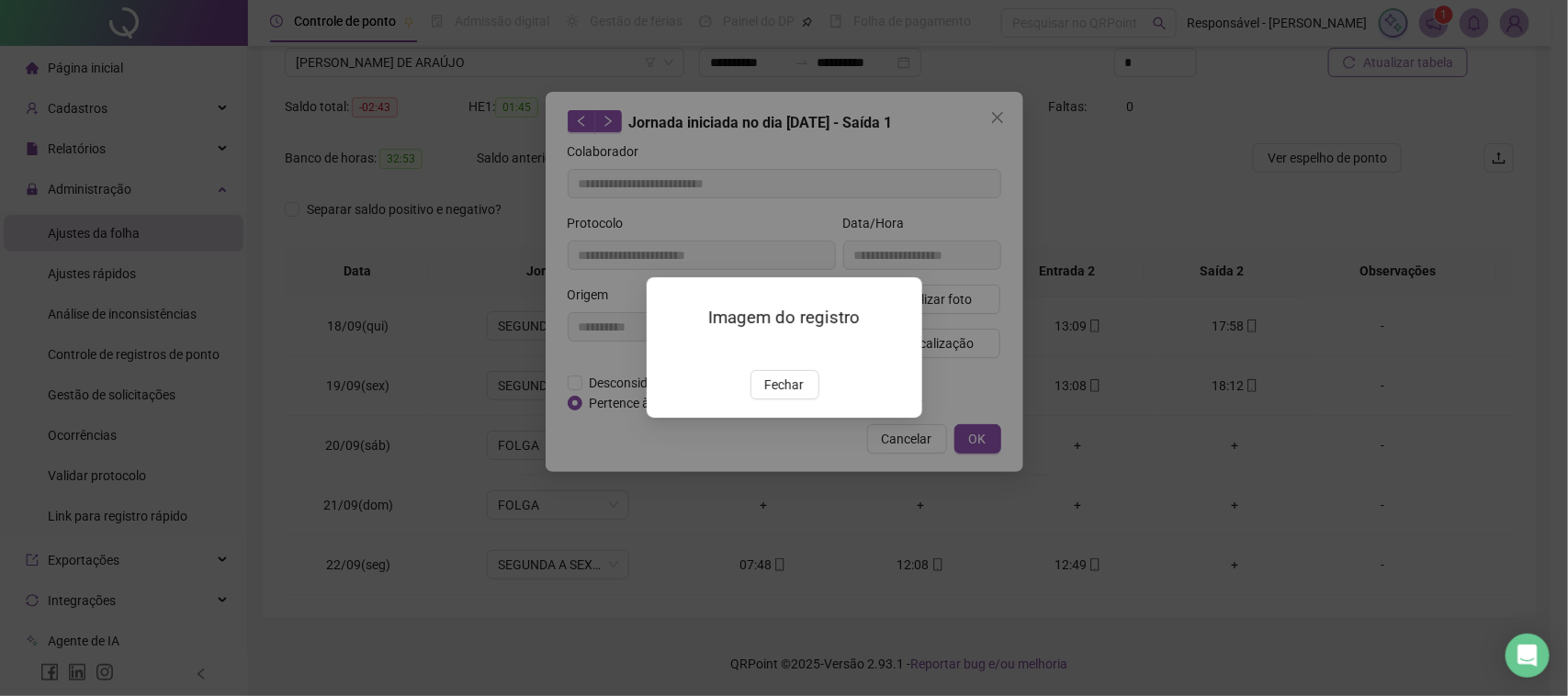
type input "**********"
click at [788, 396] on span "Fechar" at bounding box center [784, 386] width 40 height 20
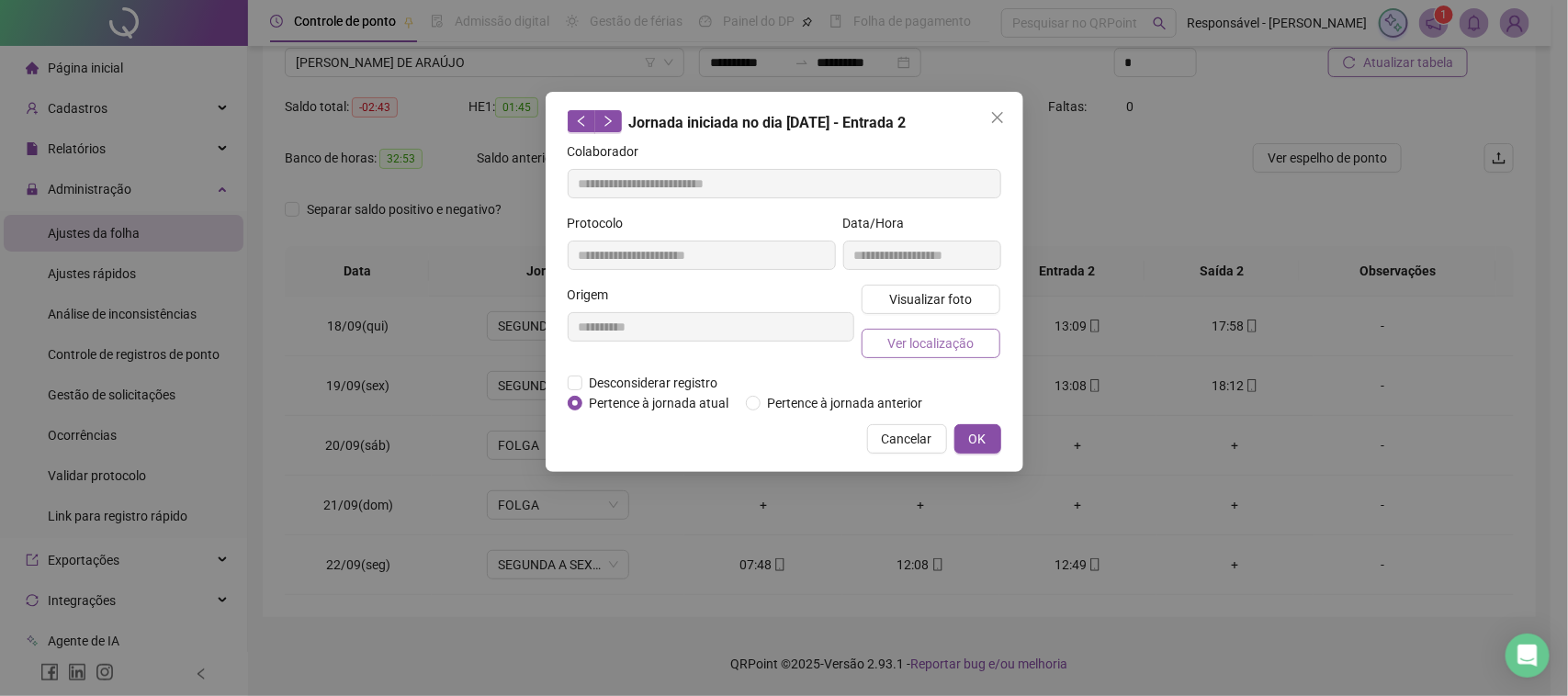
click at [957, 338] on span "Ver localização" at bounding box center [930, 343] width 87 height 20
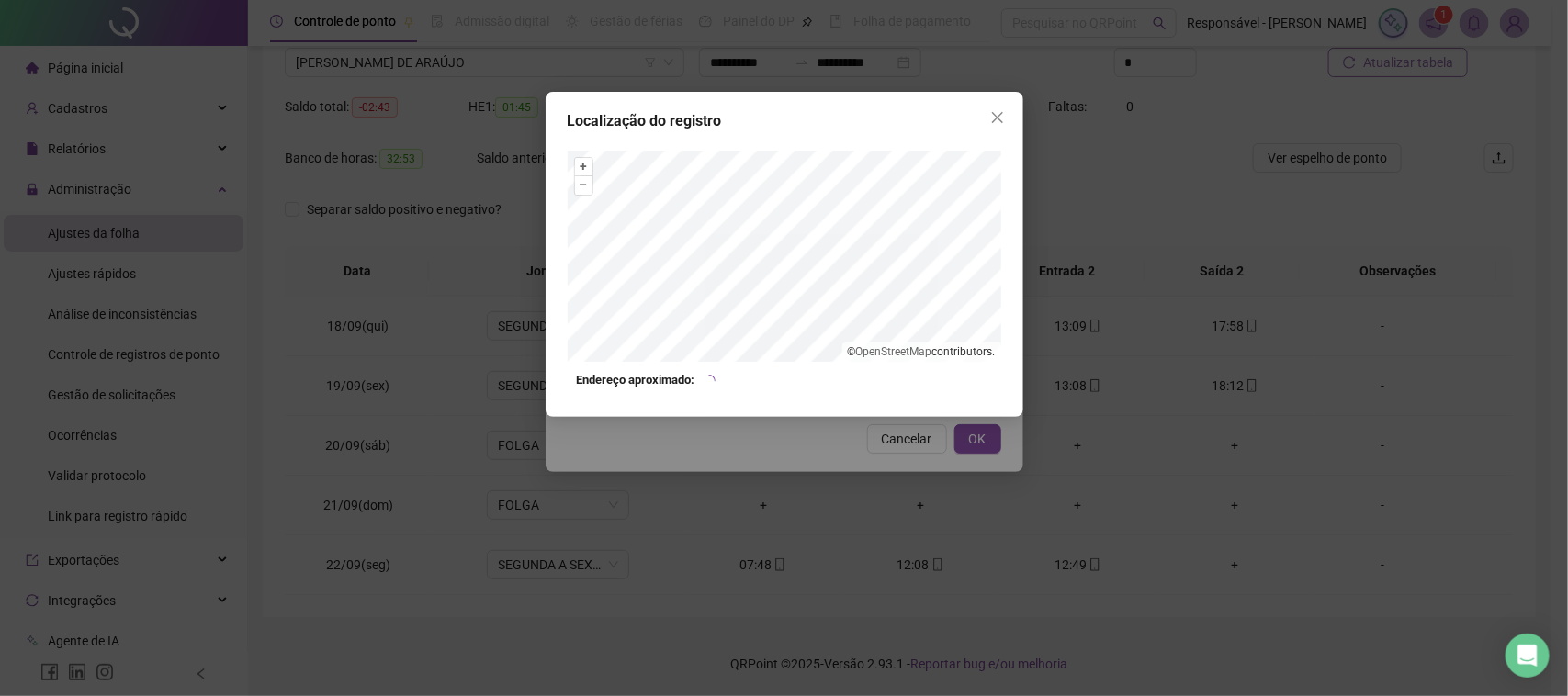
click at [903, 451] on div "Localização do registro + – ⇧ › © OpenStreetMap contributors. Endereço aproxima…" at bounding box center [784, 348] width 1568 height 696
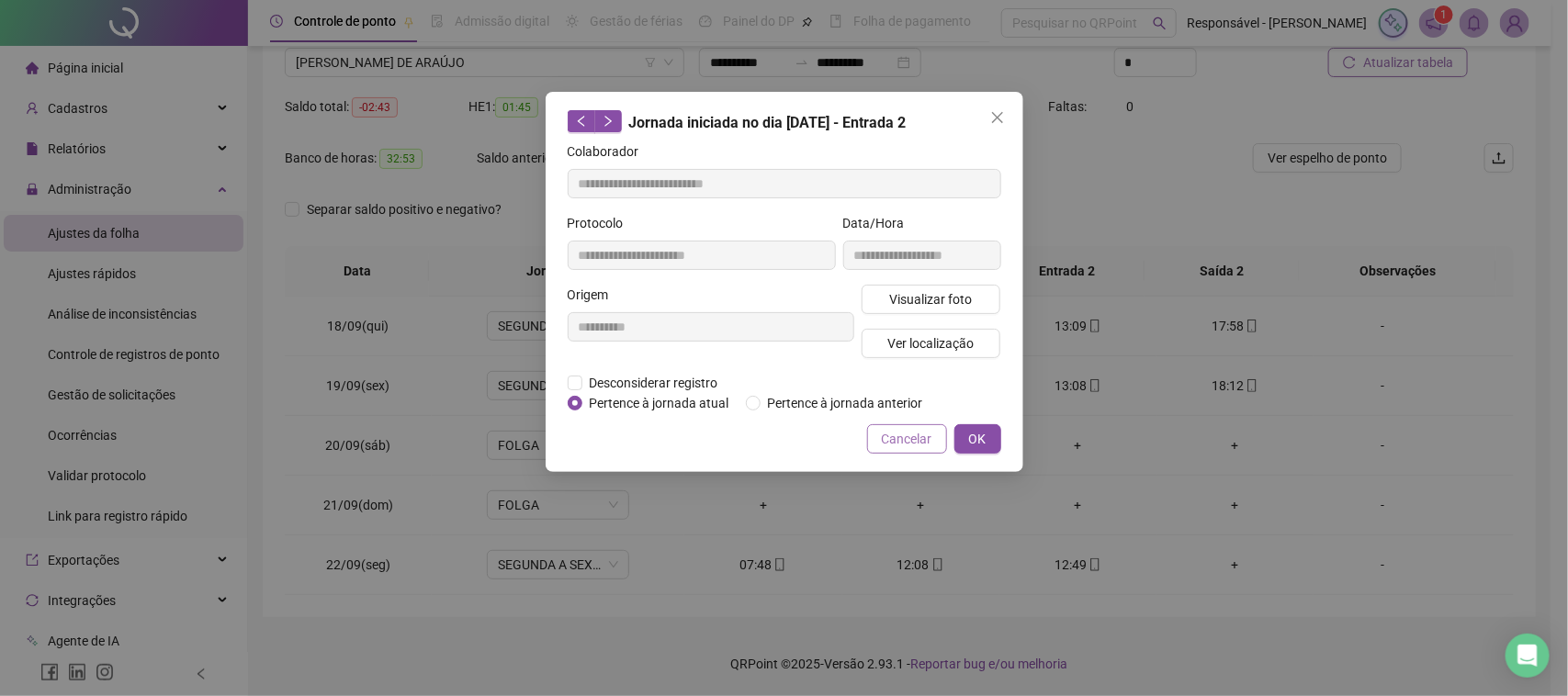
click at [897, 438] on span "Cancelar" at bounding box center [907, 439] width 51 height 20
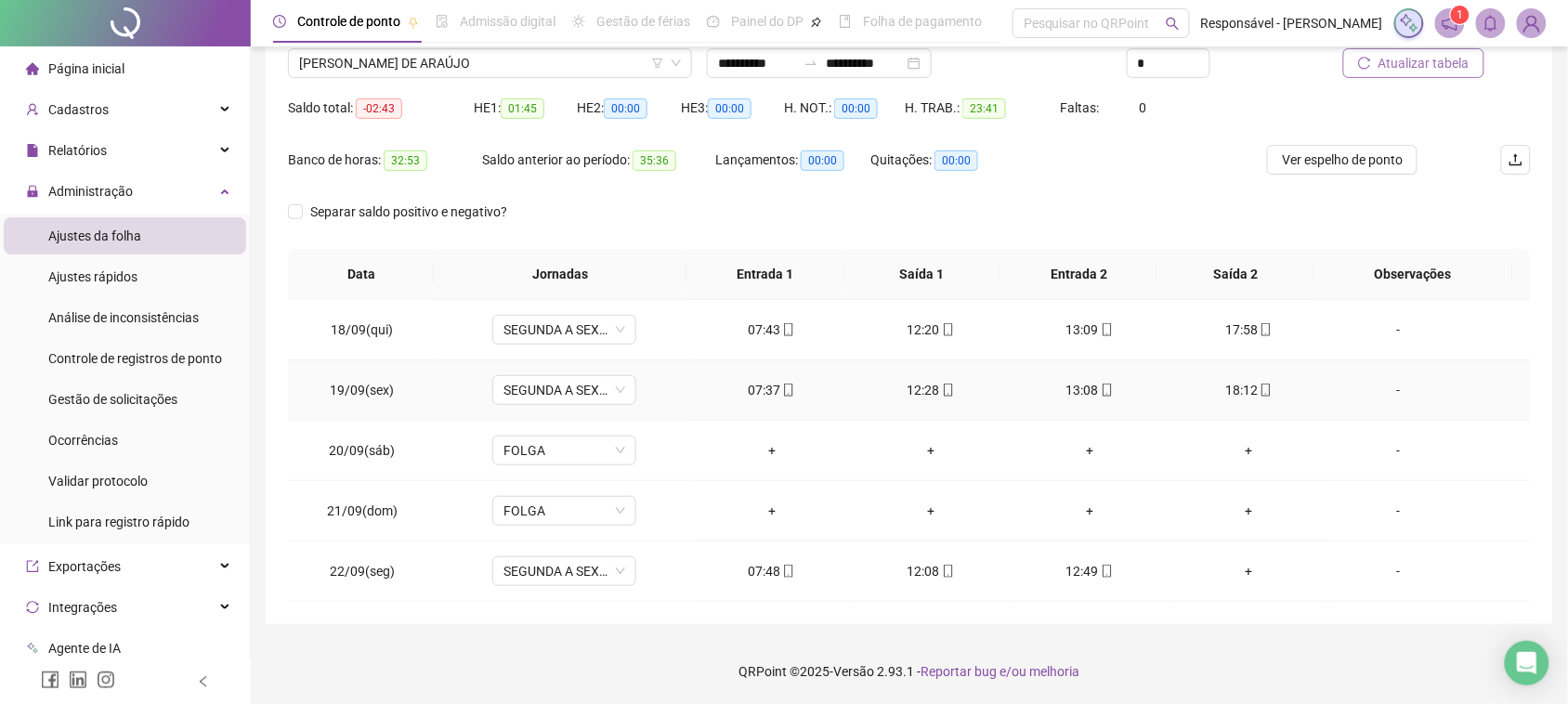
click at [1223, 382] on div "18:12" at bounding box center [1248, 390] width 130 height 20
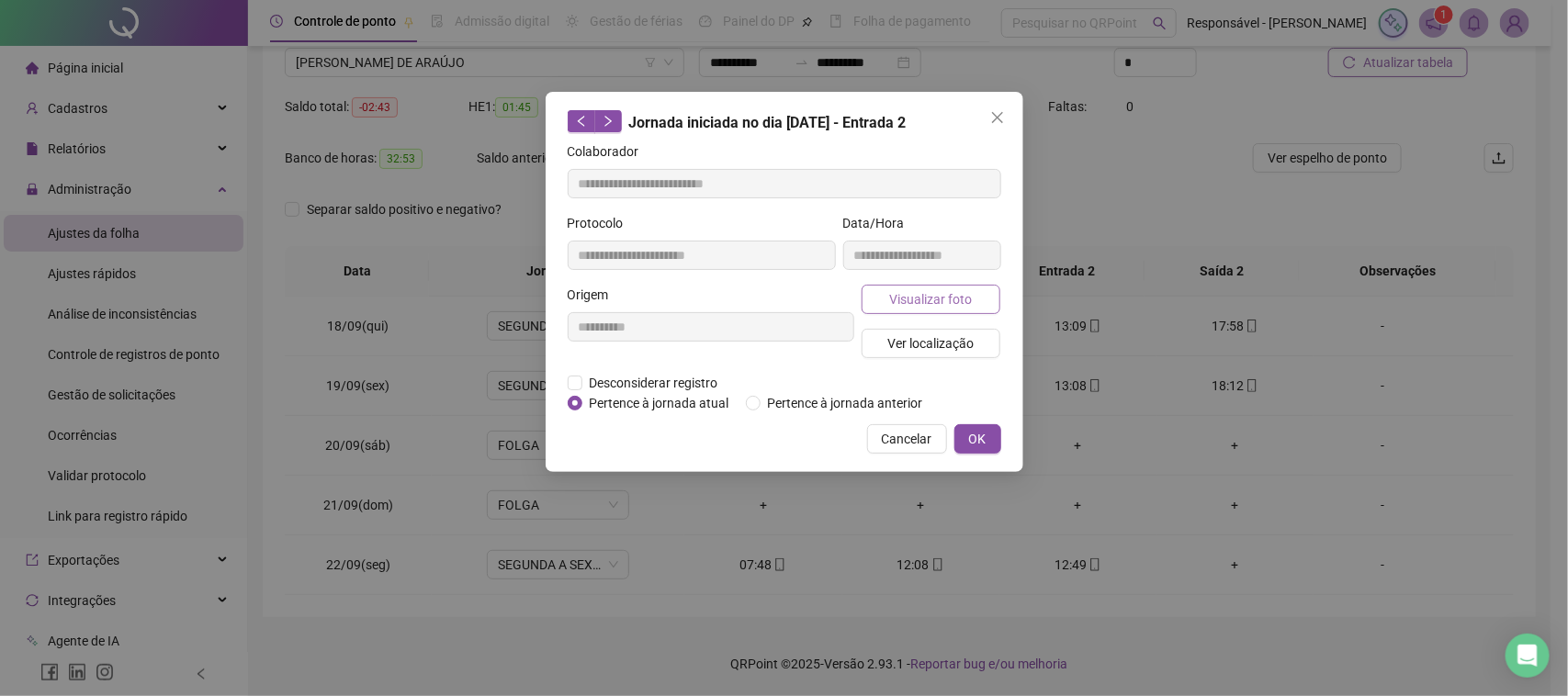
click at [938, 303] on span "Visualizar foto" at bounding box center [930, 299] width 83 height 20
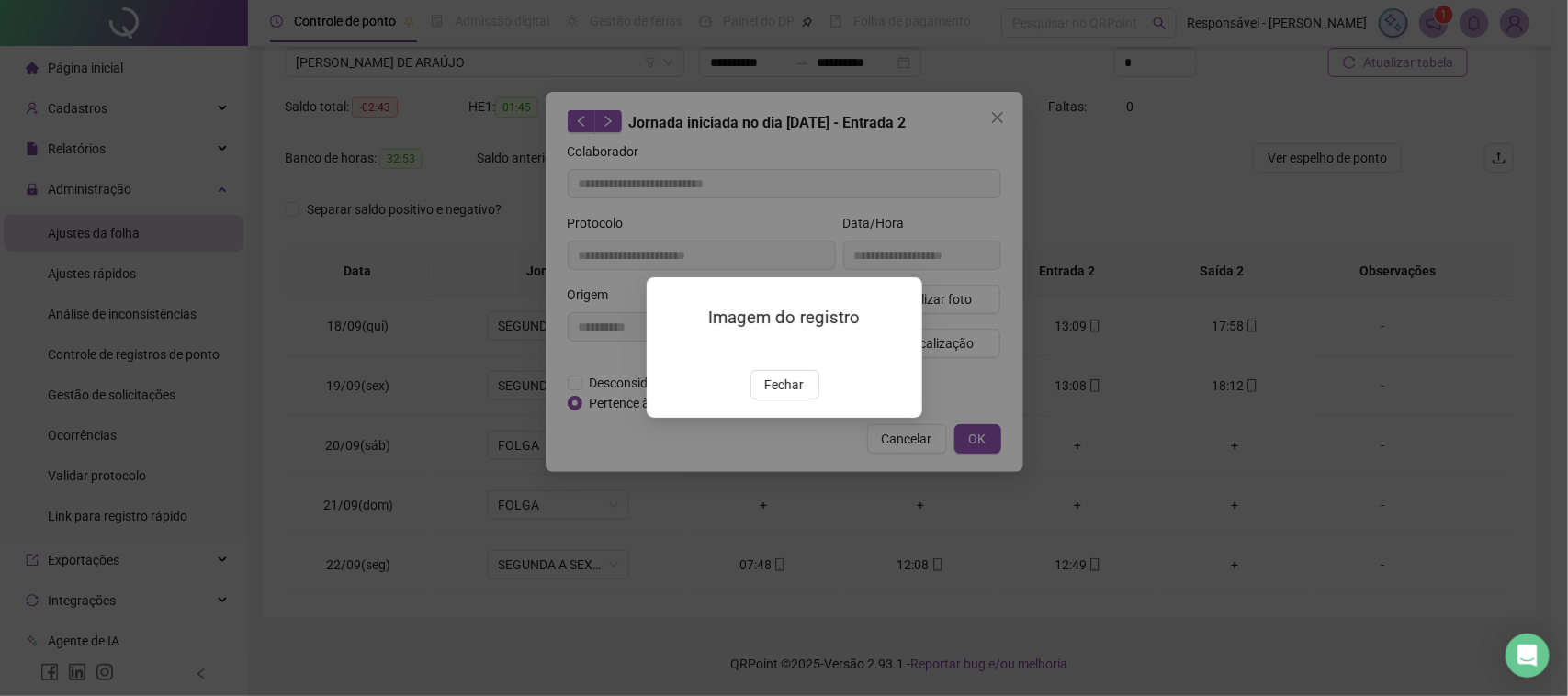
type input "**********"
click at [798, 396] on span "Fechar" at bounding box center [784, 386] width 40 height 20
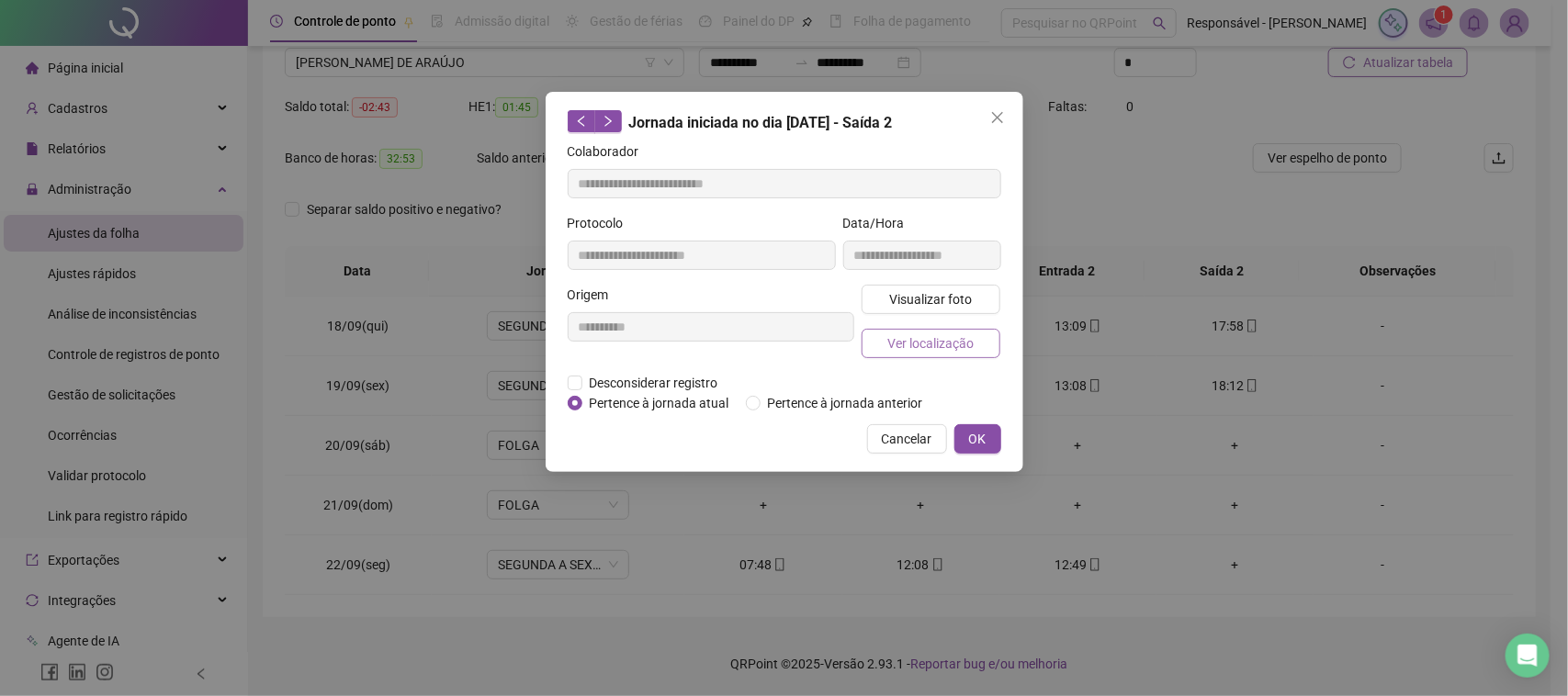
click at [907, 345] on span "Ver localização" at bounding box center [930, 343] width 87 height 20
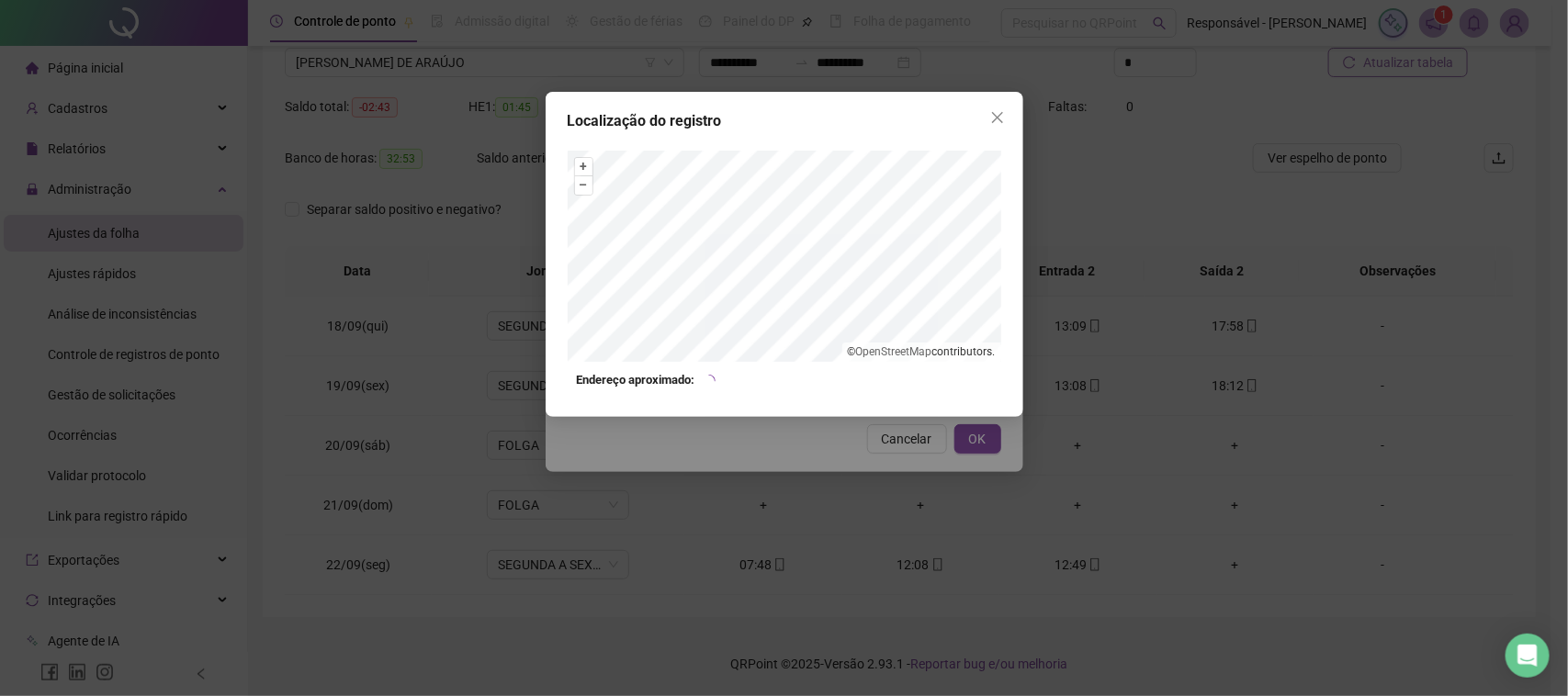
click at [879, 428] on div "Localização do registro + – ⇧ › © OpenStreetMap contributors. Endereço aproxima…" at bounding box center [784, 348] width 1568 height 696
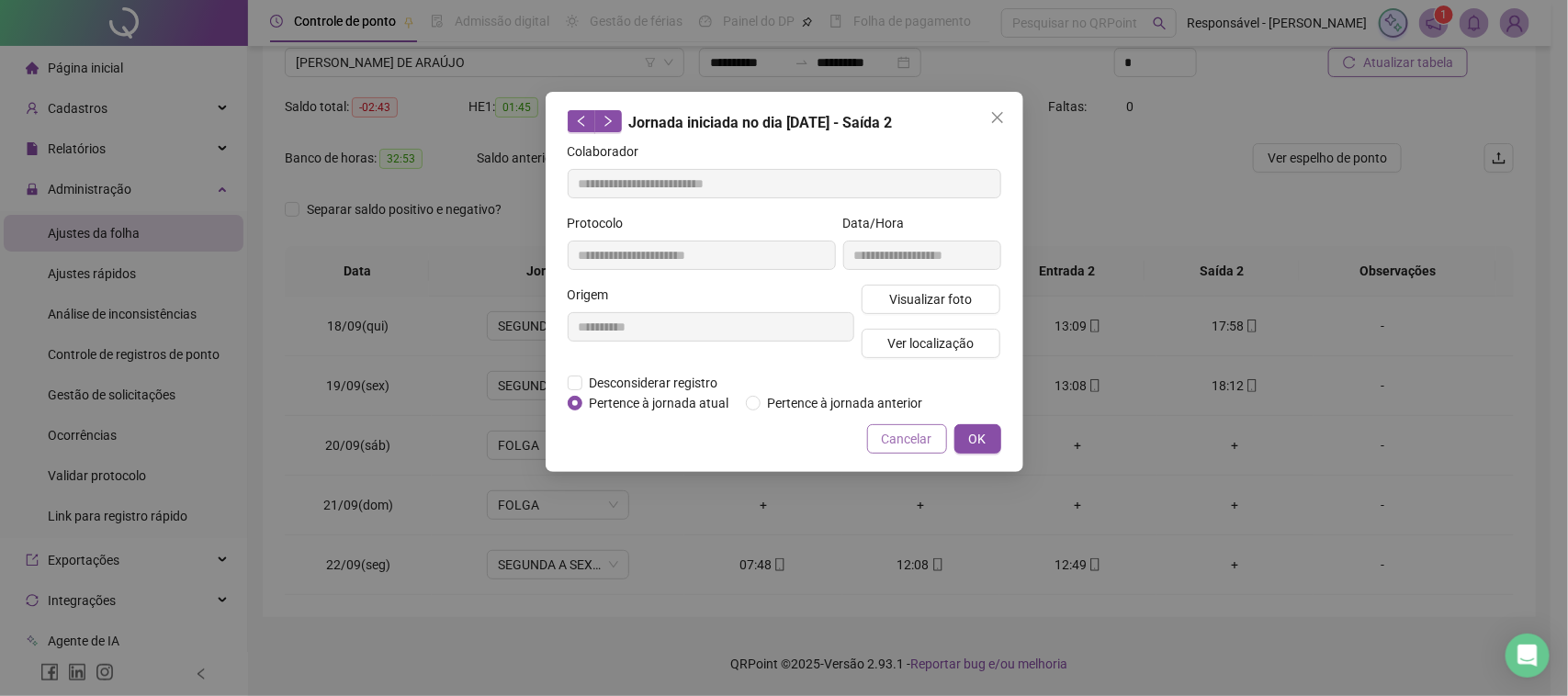
click at [911, 435] on span "Cancelar" at bounding box center [907, 439] width 51 height 20
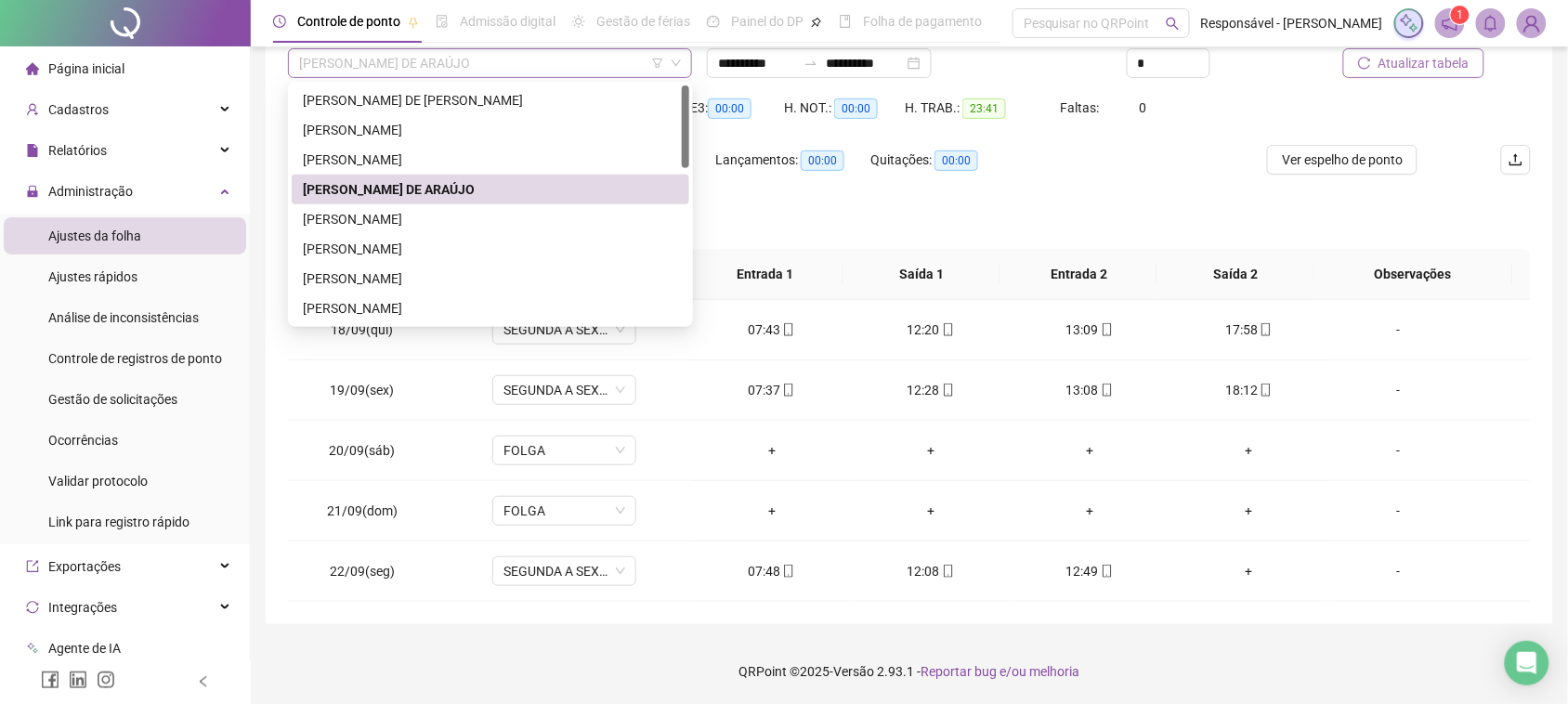
click at [466, 59] on span "[PERSON_NAME] DE ARAÚJO" at bounding box center [490, 63] width 382 height 28
click at [416, 223] on div "[PERSON_NAME]" at bounding box center [490, 219] width 375 height 20
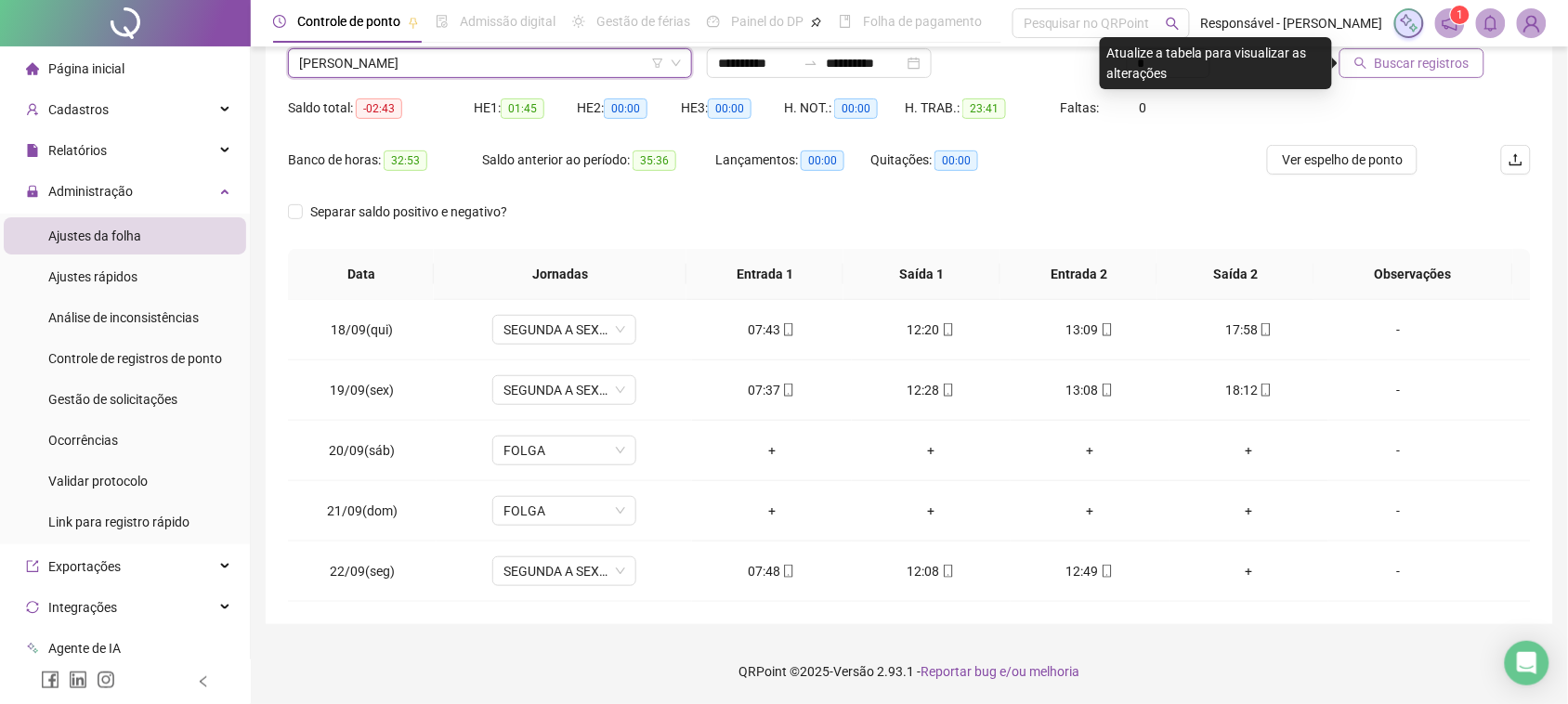
click at [1413, 76] on button "Buscar registros" at bounding box center [1412, 63] width 145 height 30
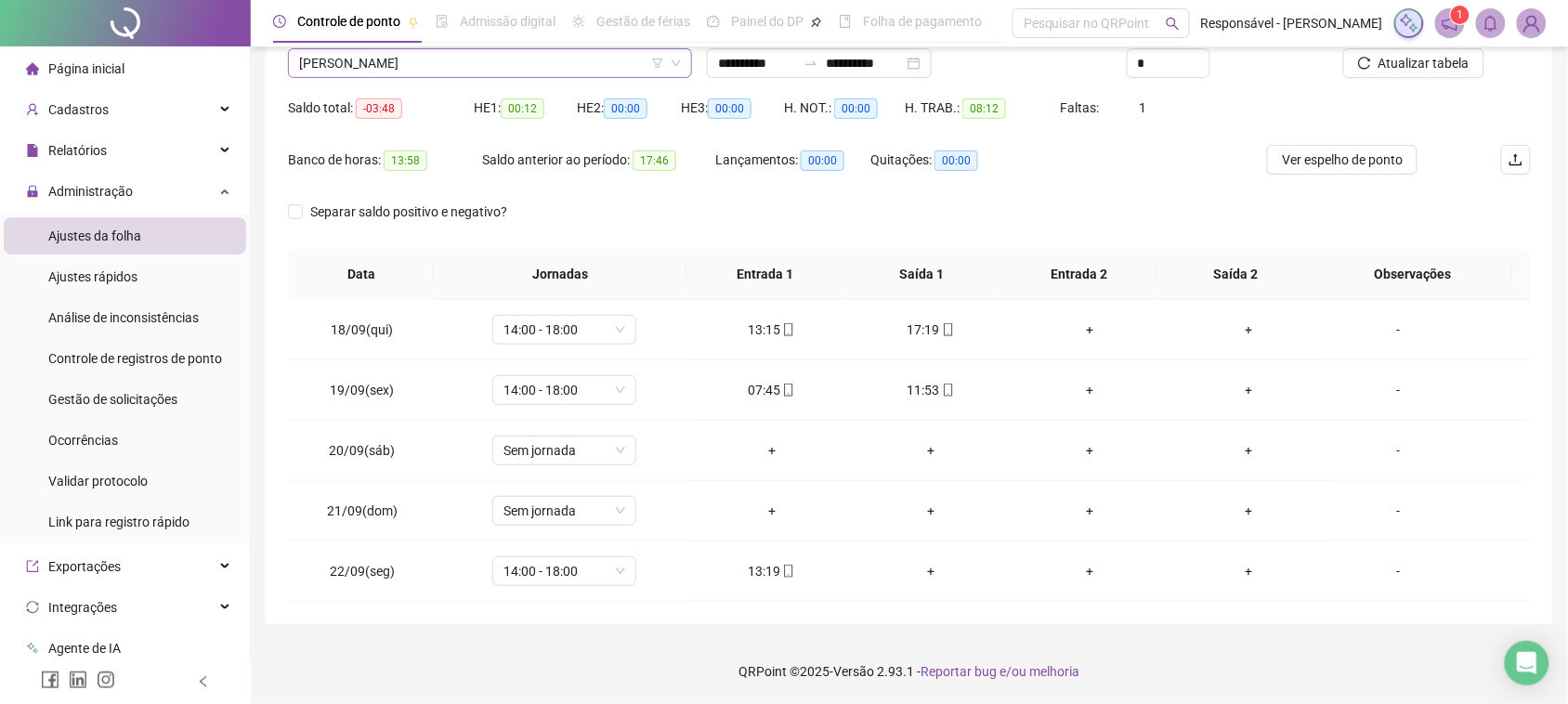
click at [482, 63] on span "[PERSON_NAME]" at bounding box center [490, 63] width 382 height 28
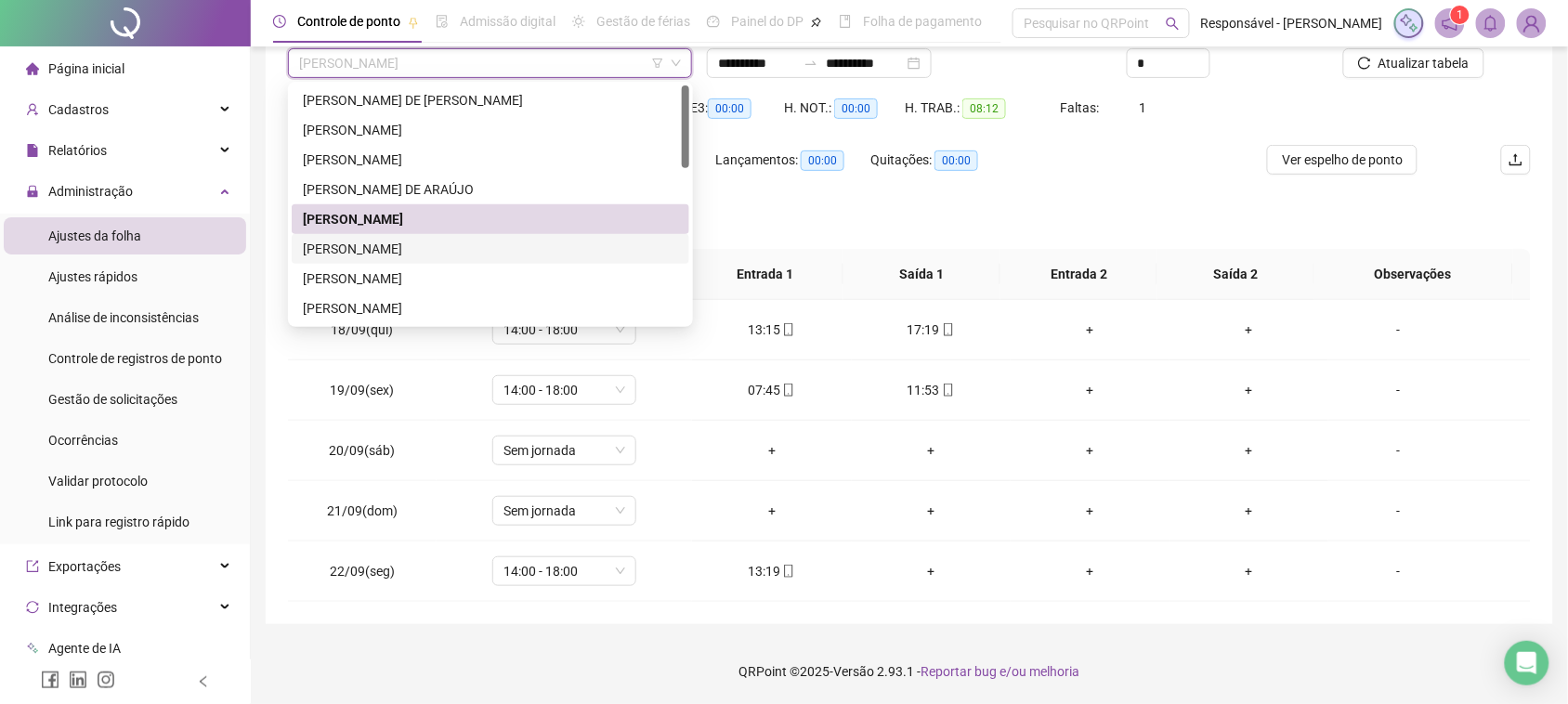
click at [434, 257] on div "[PERSON_NAME]" at bounding box center [490, 249] width 375 height 20
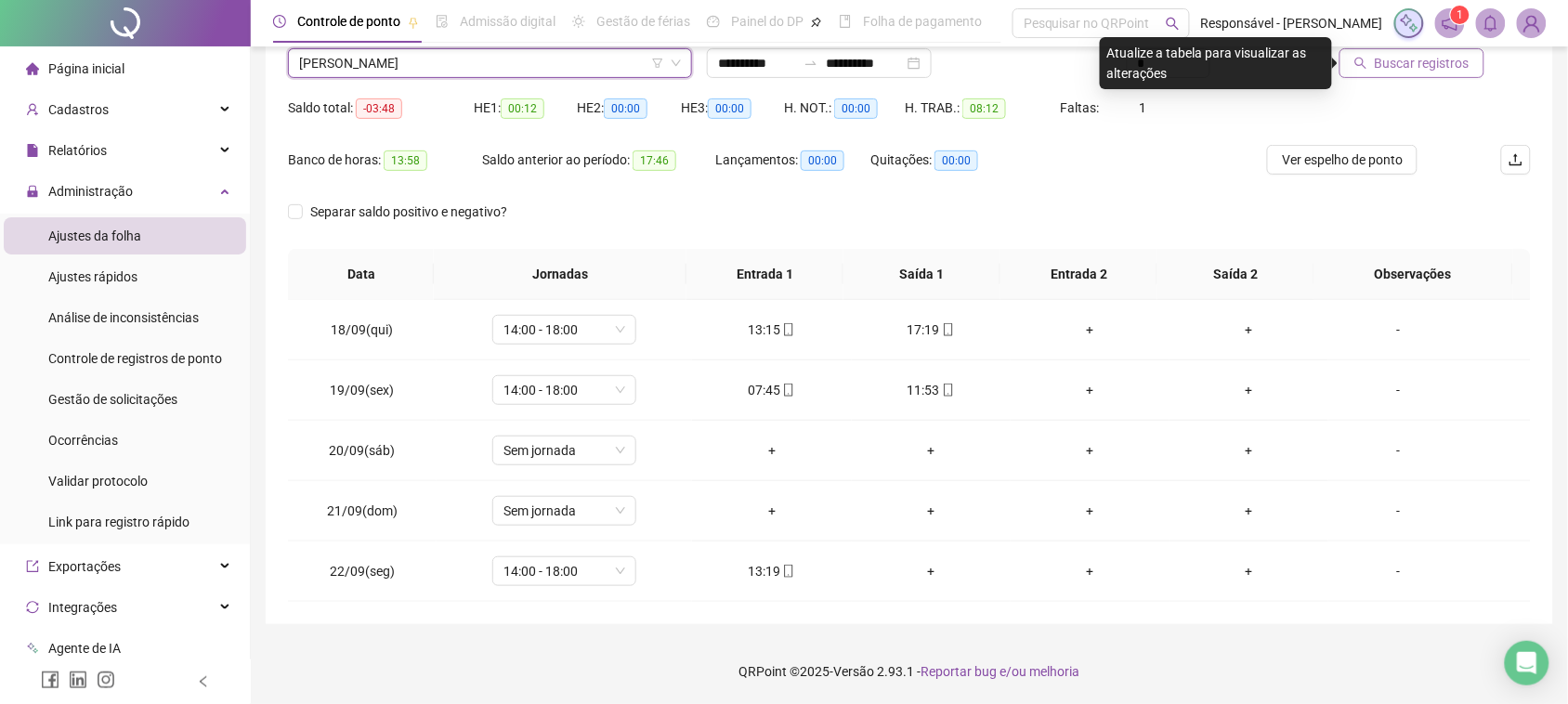
click at [1442, 73] on button "Buscar registros" at bounding box center [1412, 63] width 145 height 30
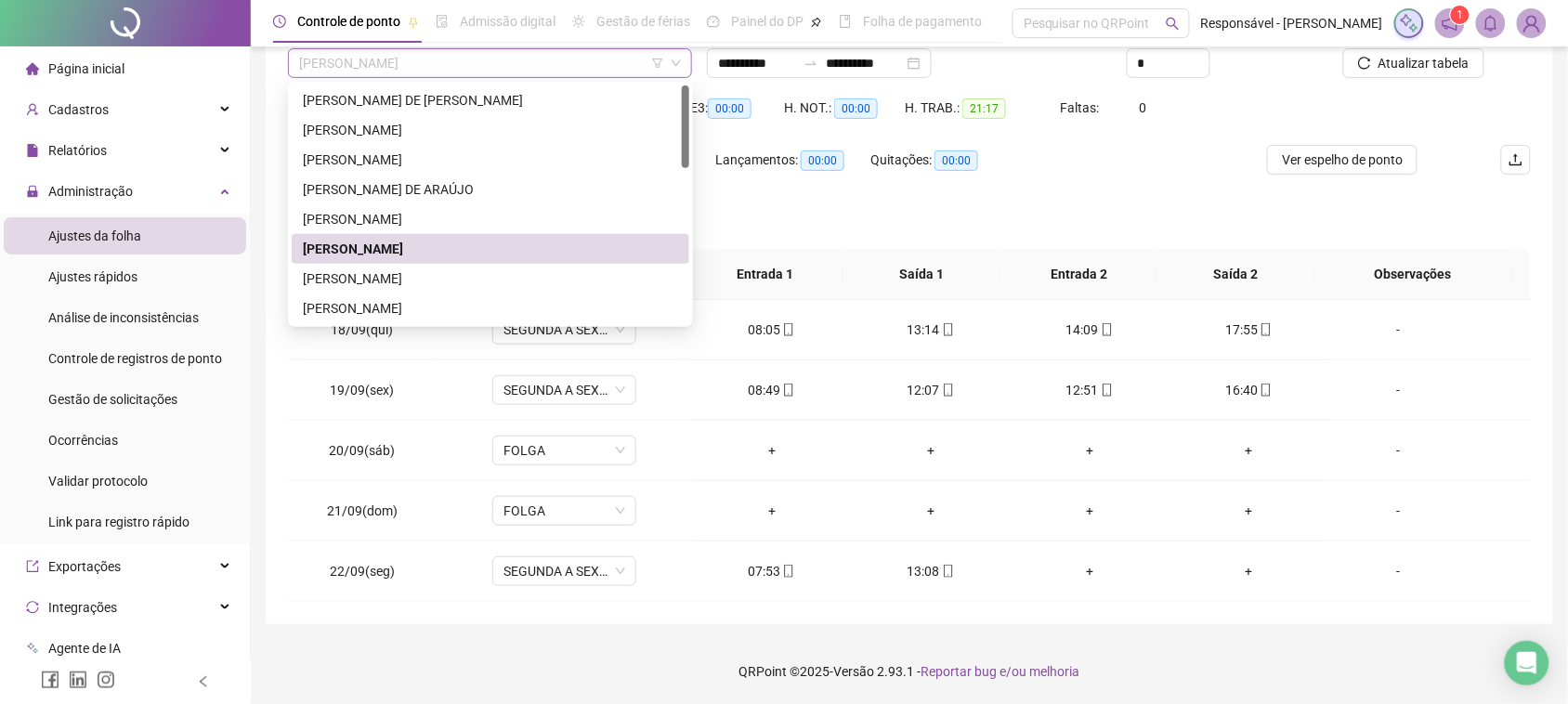
click at [466, 57] on span "[PERSON_NAME]" at bounding box center [490, 63] width 382 height 28
click at [843, 264] on th "Saída 1" at bounding box center [921, 274] width 157 height 51
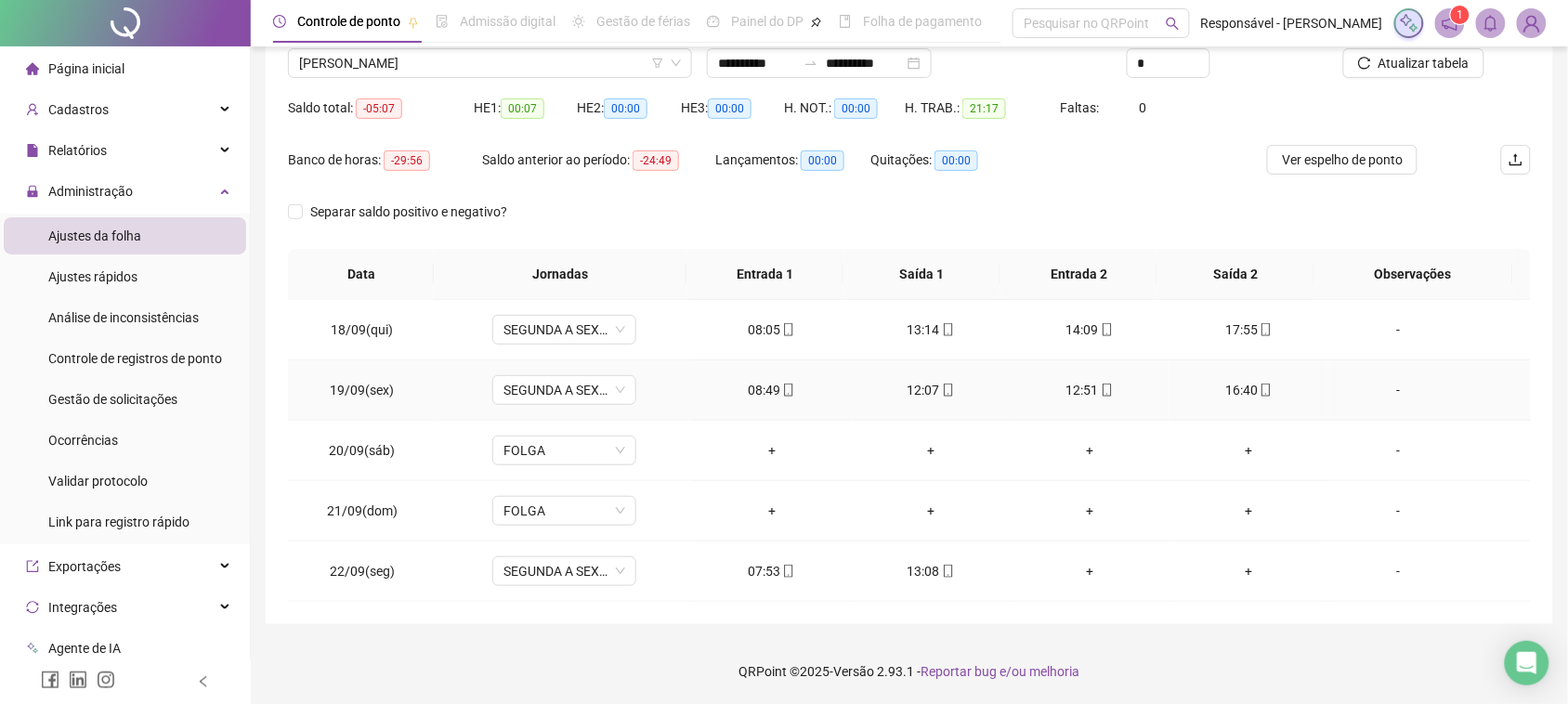
click at [758, 396] on div "08:49" at bounding box center [771, 390] width 130 height 20
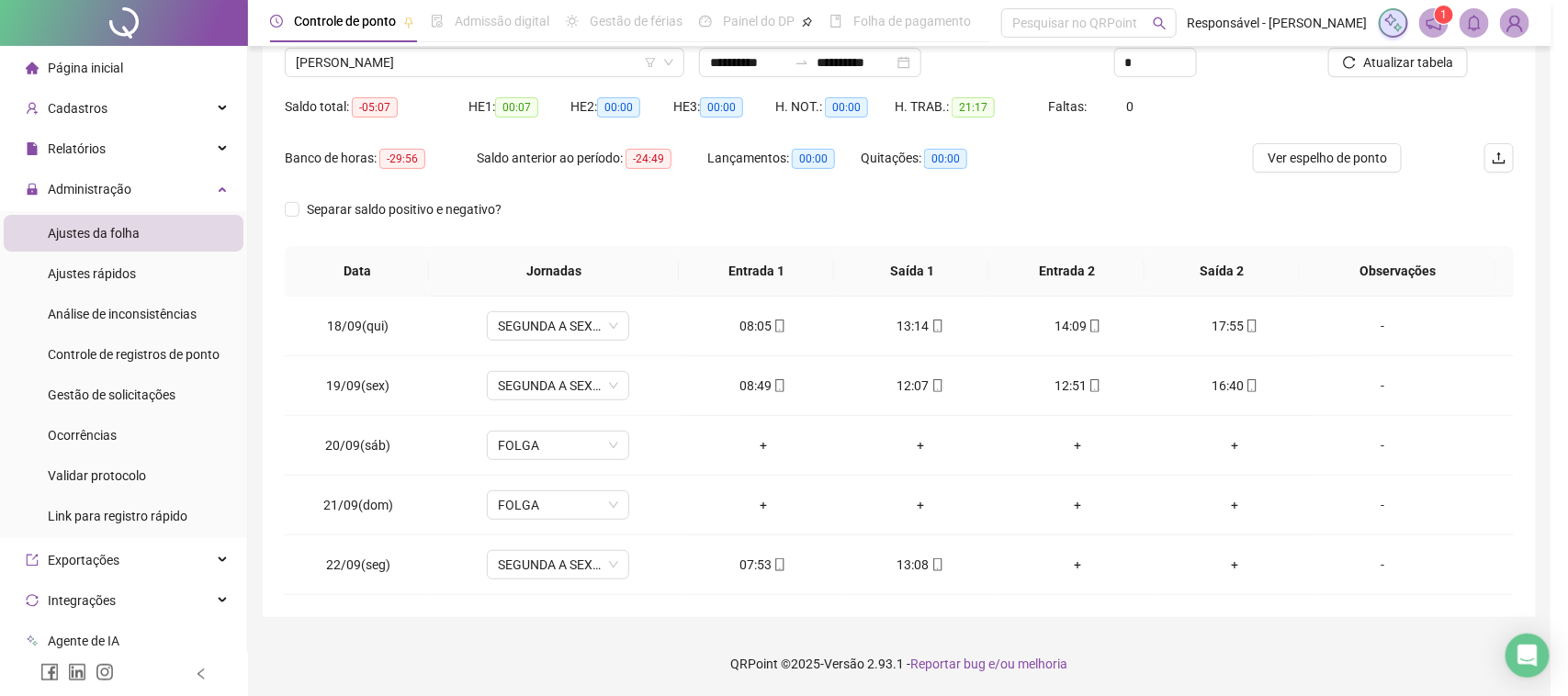
type input "**********"
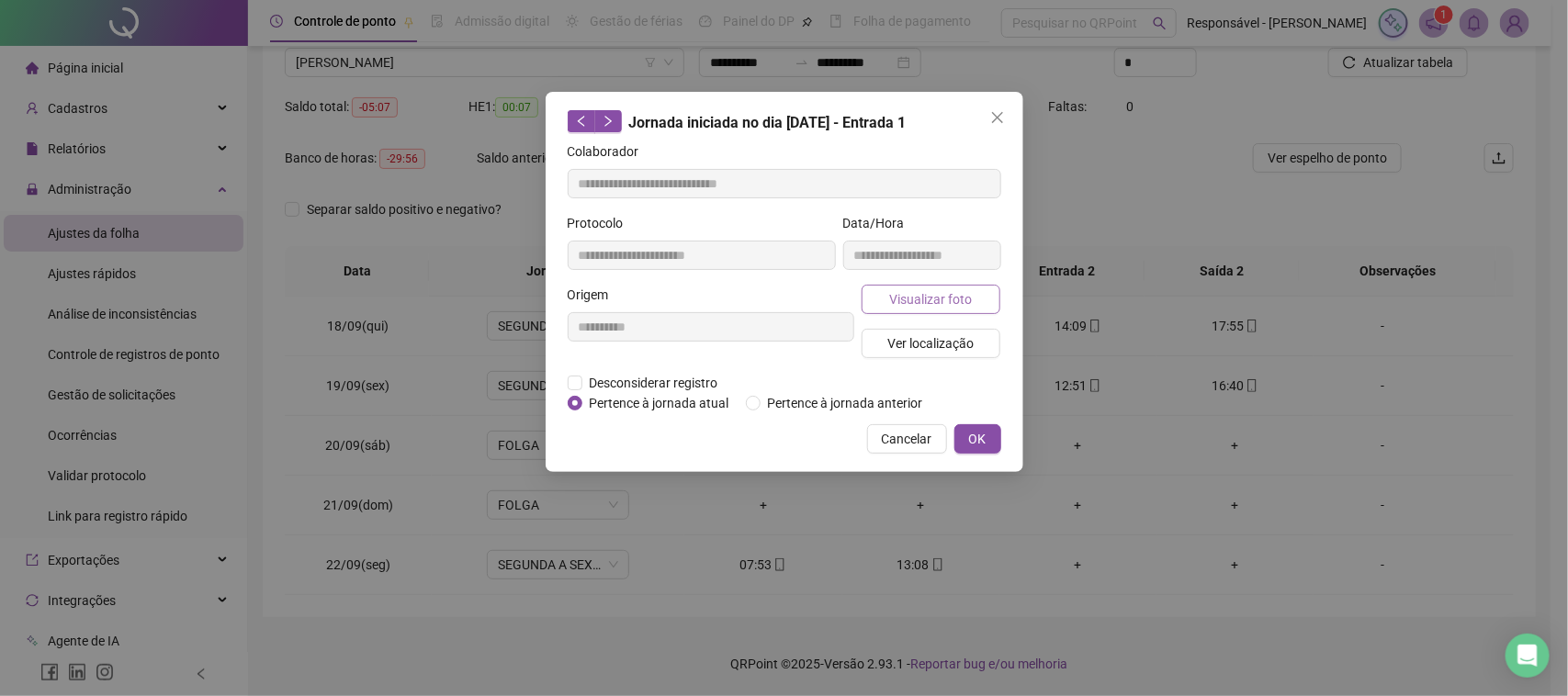
click at [907, 299] on span "Visualizar foto" at bounding box center [930, 299] width 83 height 20
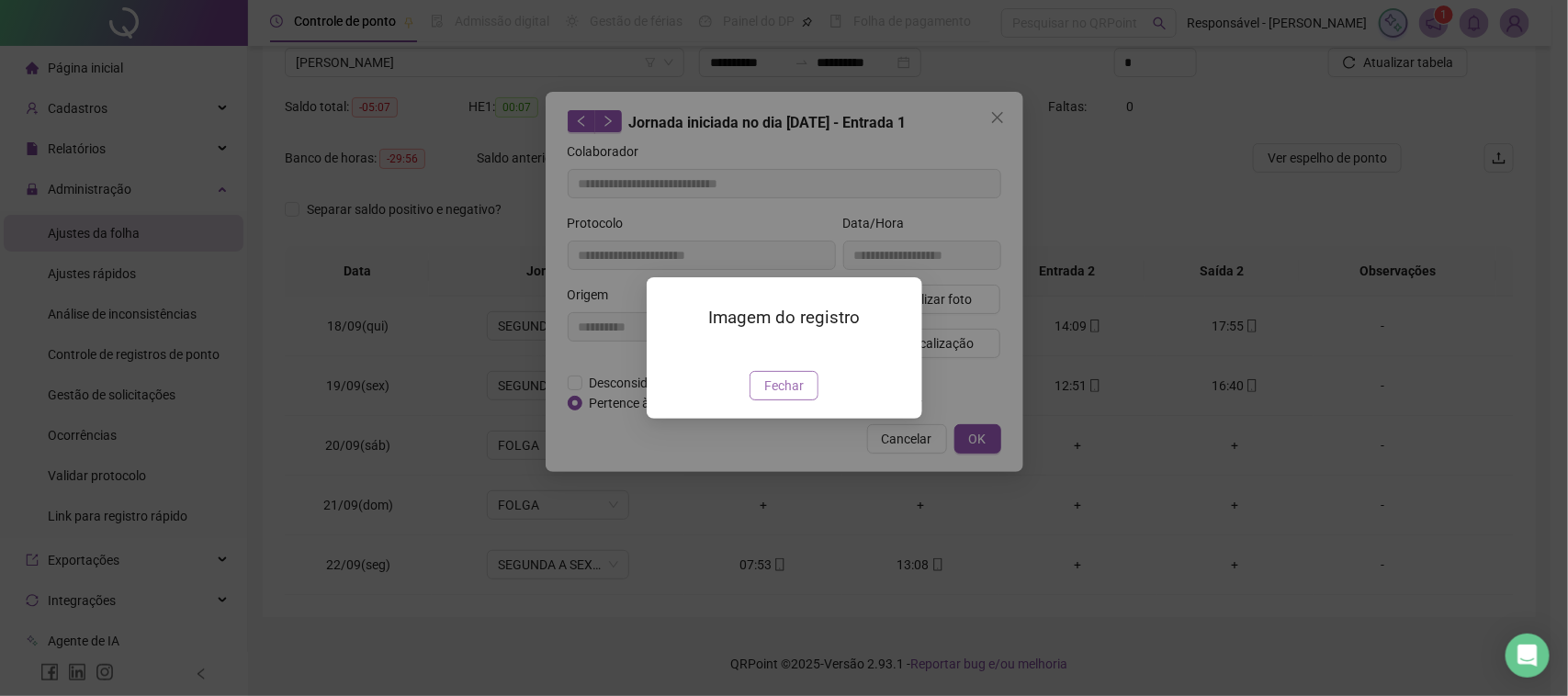
click at [770, 396] on span "Fechar" at bounding box center [784, 386] width 40 height 20
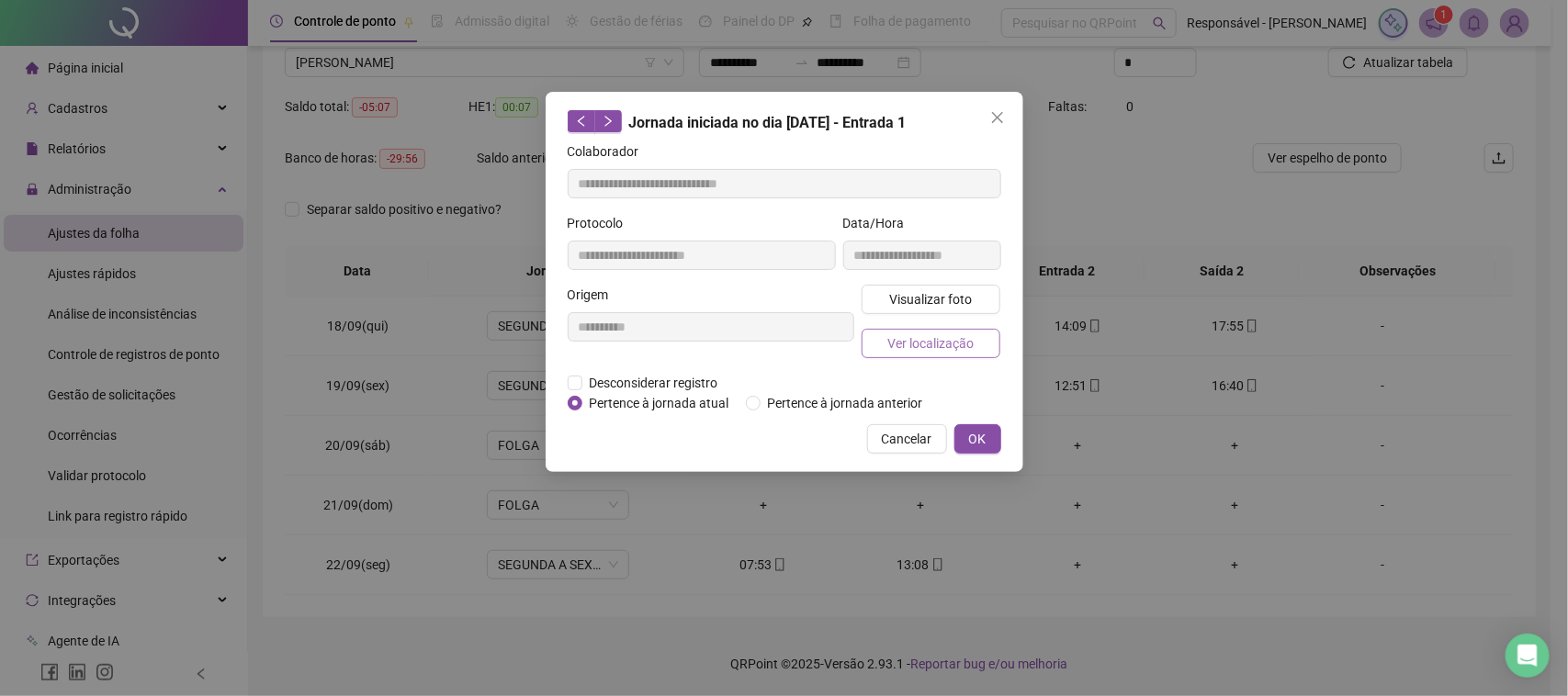
click at [917, 344] on span "Ver localização" at bounding box center [930, 343] width 87 height 20
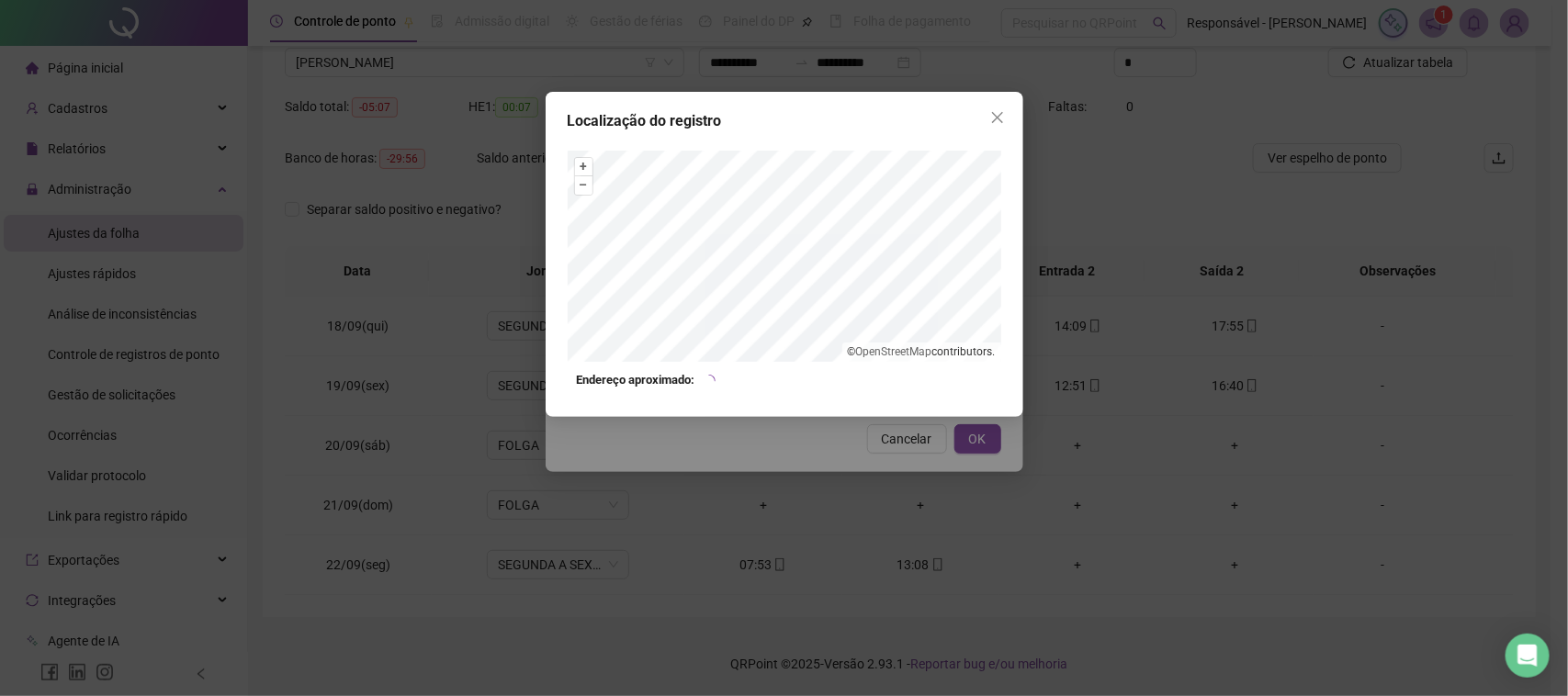
click at [850, 488] on div "Localização do registro + – ⇧ › © OpenStreetMap contributors. Endereço aproxima…" at bounding box center [784, 348] width 1568 height 696
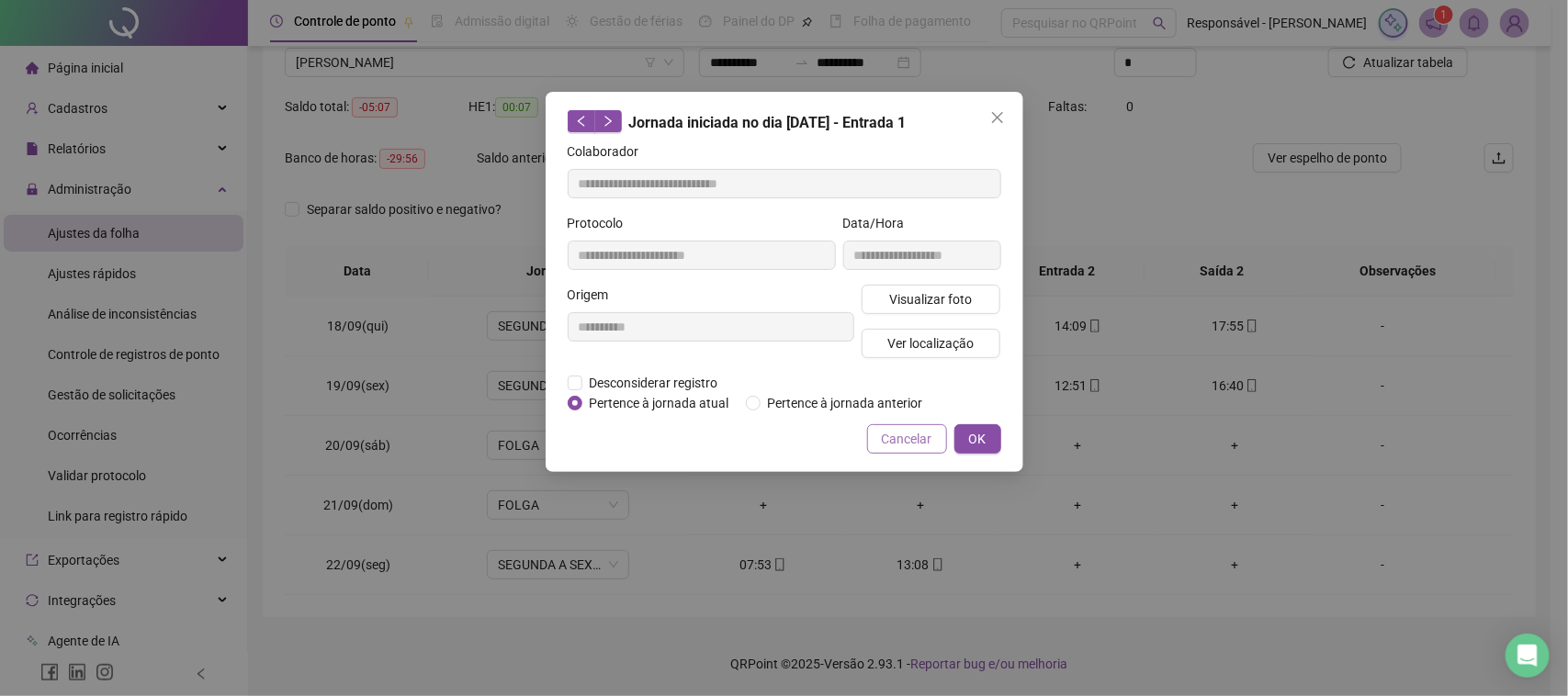
click at [877, 443] on button "Cancelar" at bounding box center [907, 439] width 80 height 29
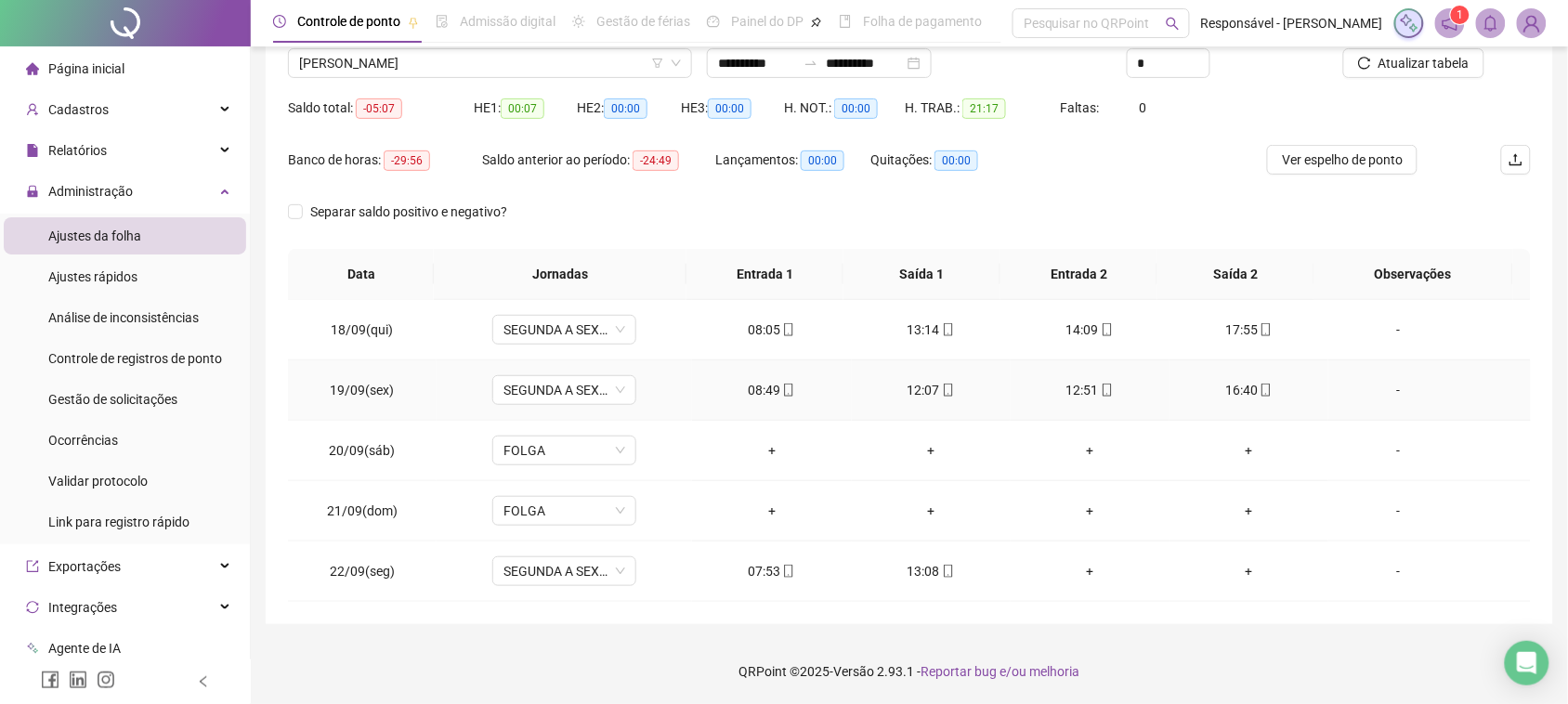
click at [942, 392] on icon "mobile" at bounding box center [948, 390] width 13 height 13
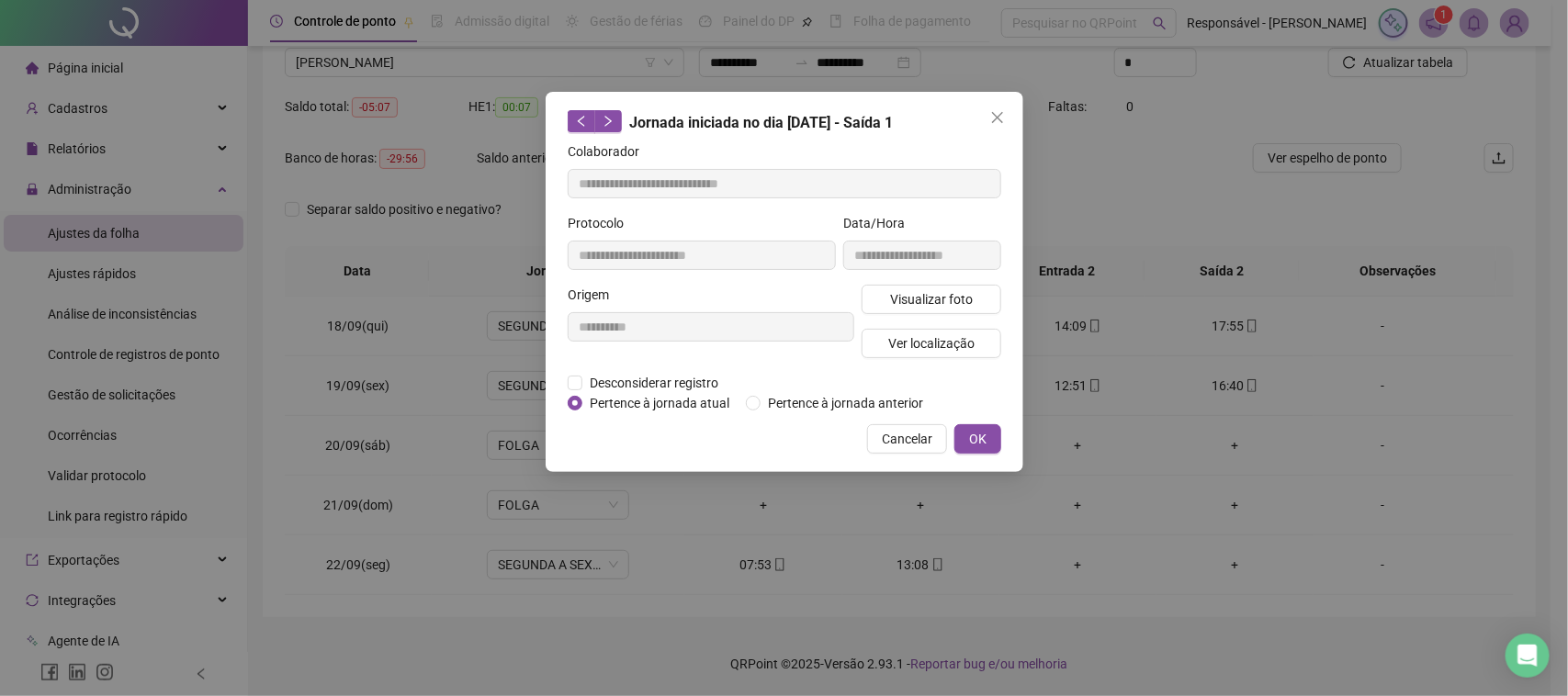
type input "**********"
click at [932, 286] on button "Visualizar foto" at bounding box center [931, 299] width 140 height 29
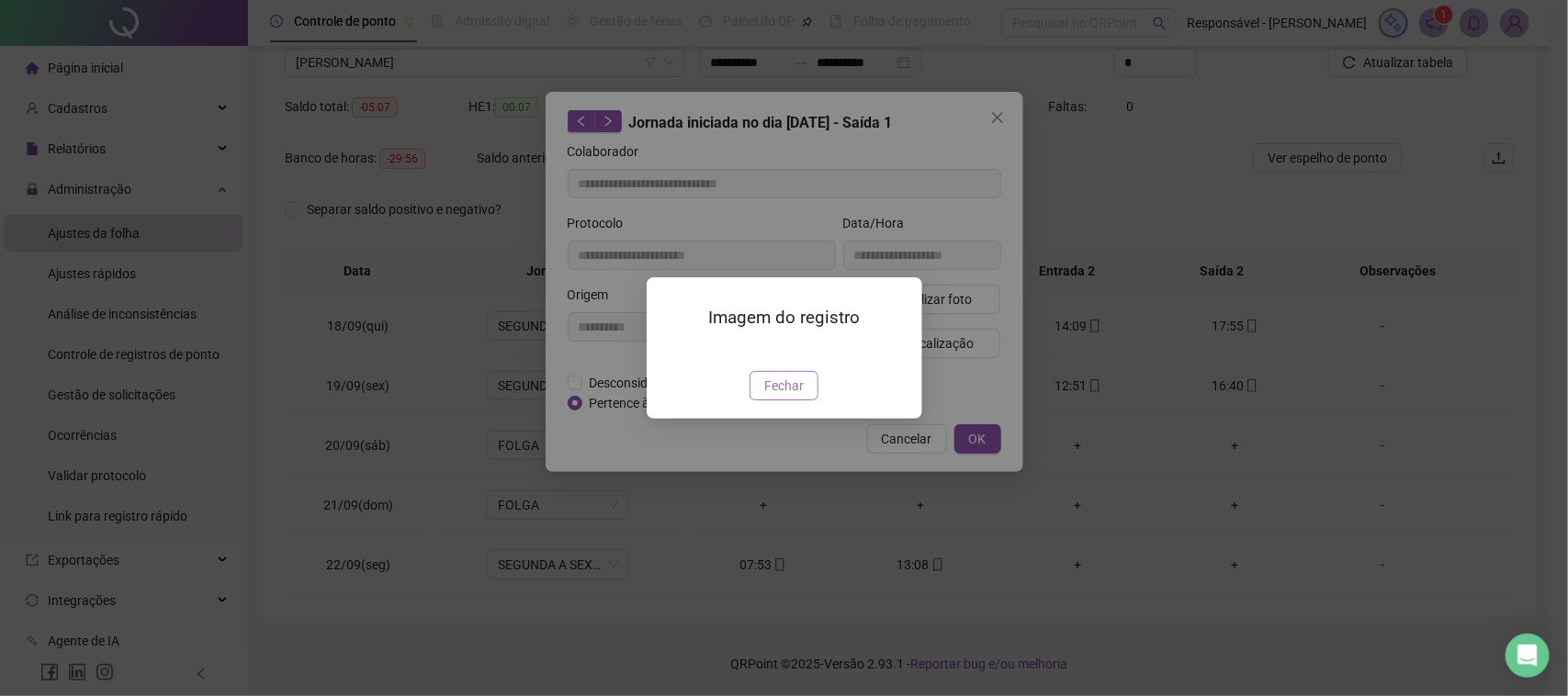
click at [761, 400] on button "Fechar" at bounding box center [784, 386] width 69 height 29
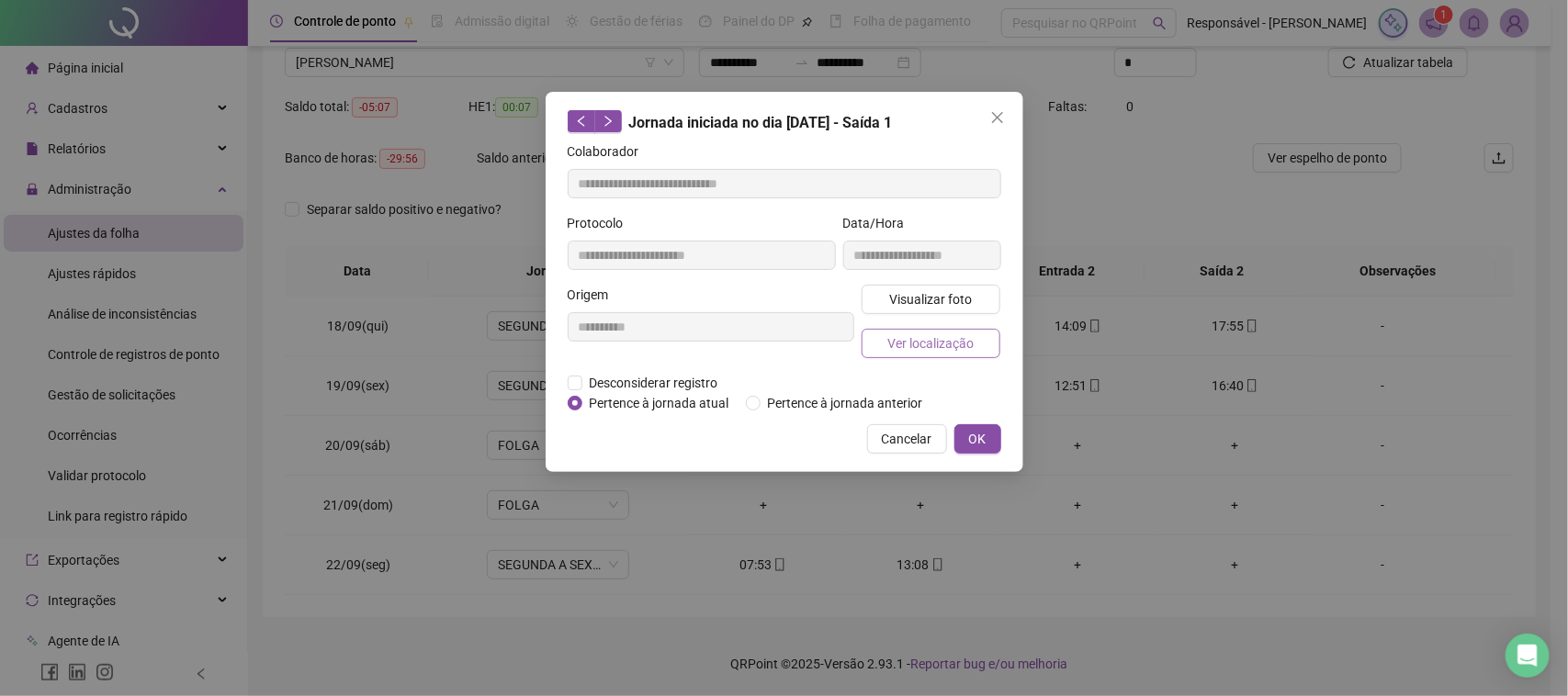
click at [911, 352] on span "Ver localização" at bounding box center [930, 343] width 87 height 20
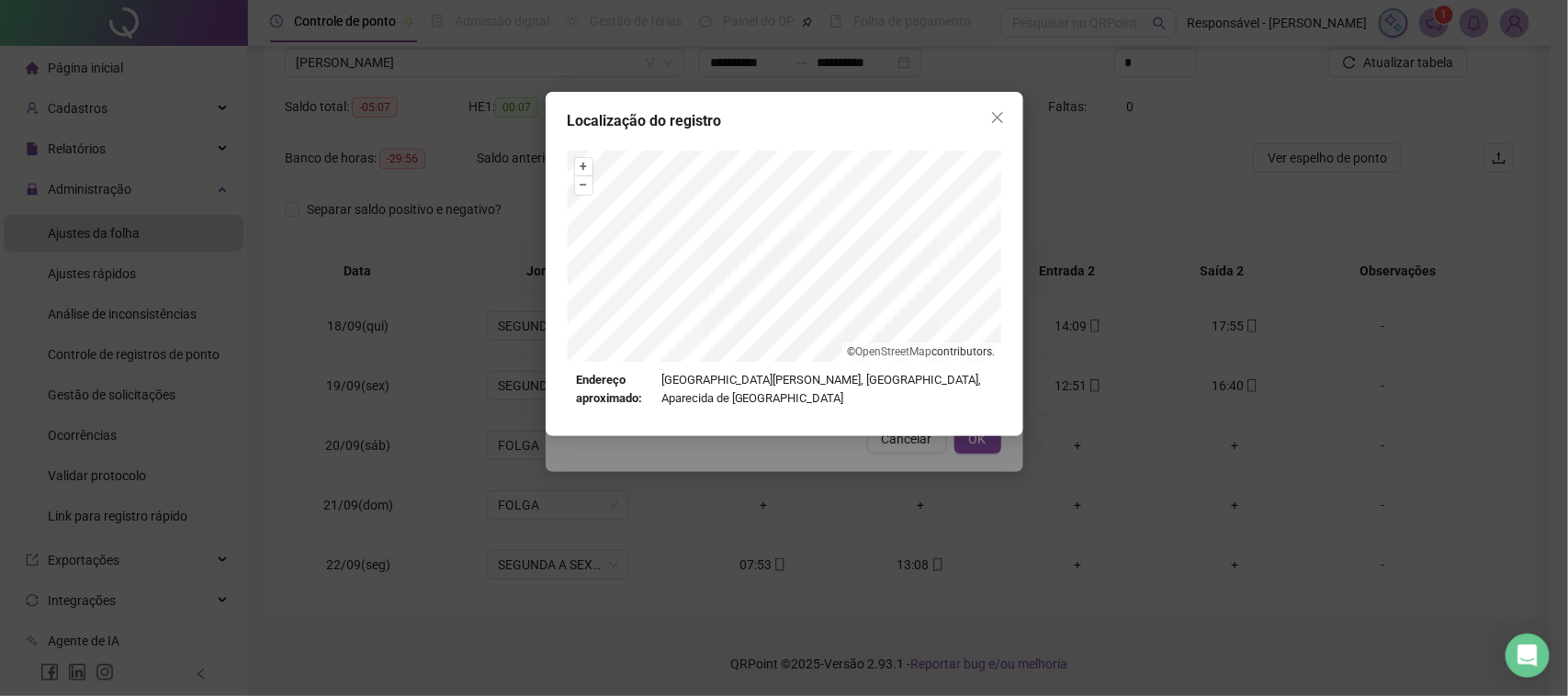
click at [879, 447] on div "Localização do registro + – ⇧ › © OpenStreetMap contributors. Endereço aproxima…" at bounding box center [784, 348] width 1568 height 696
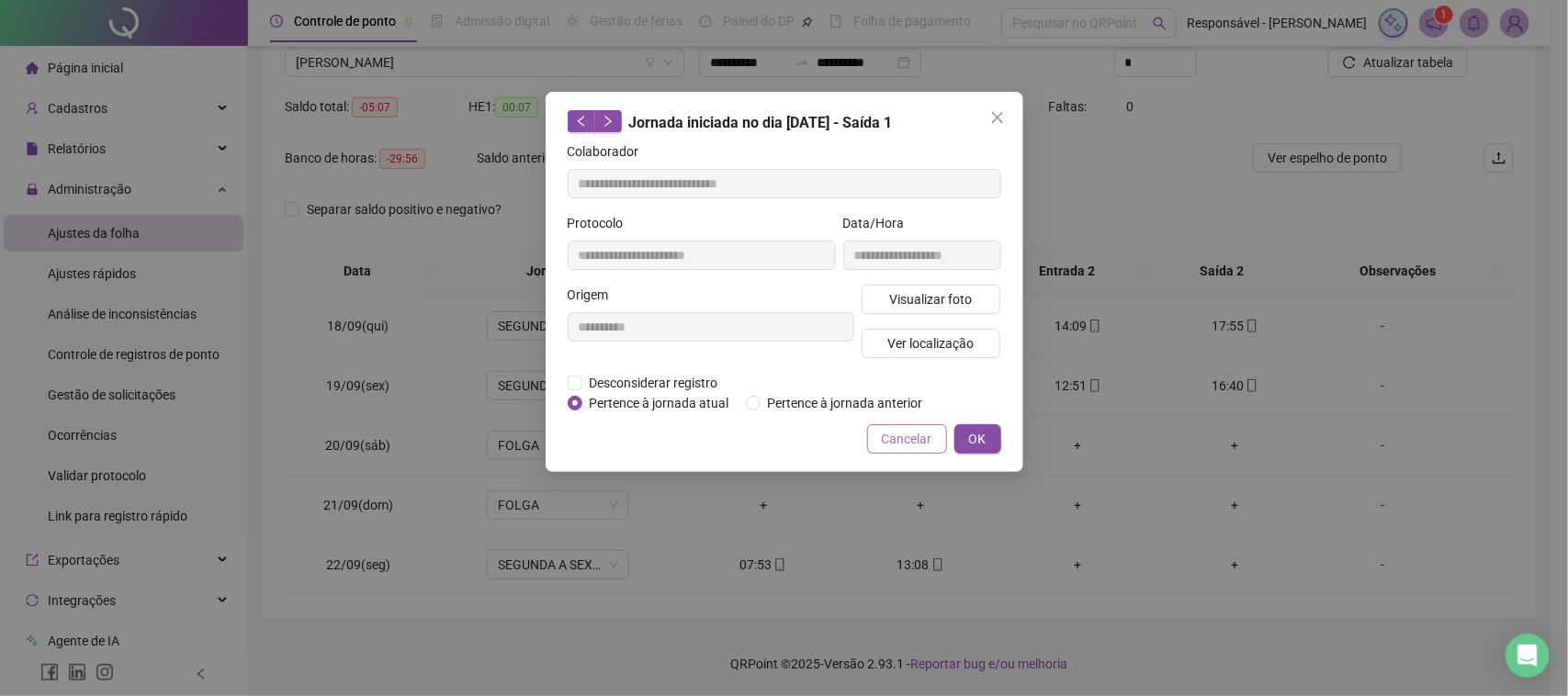
click at [903, 438] on span "Cancelar" at bounding box center [907, 439] width 51 height 20
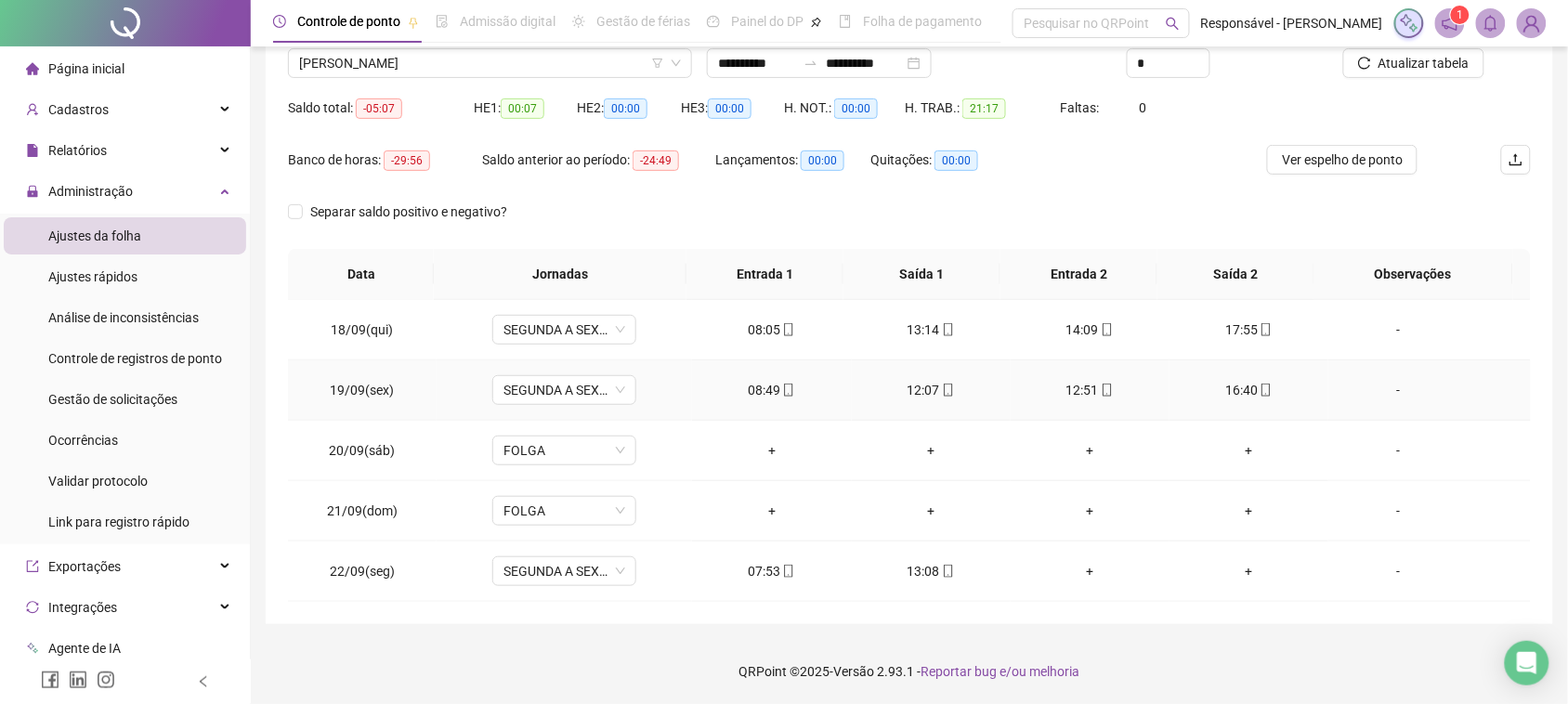
click at [1075, 387] on div "12:51" at bounding box center [1090, 390] width 130 height 20
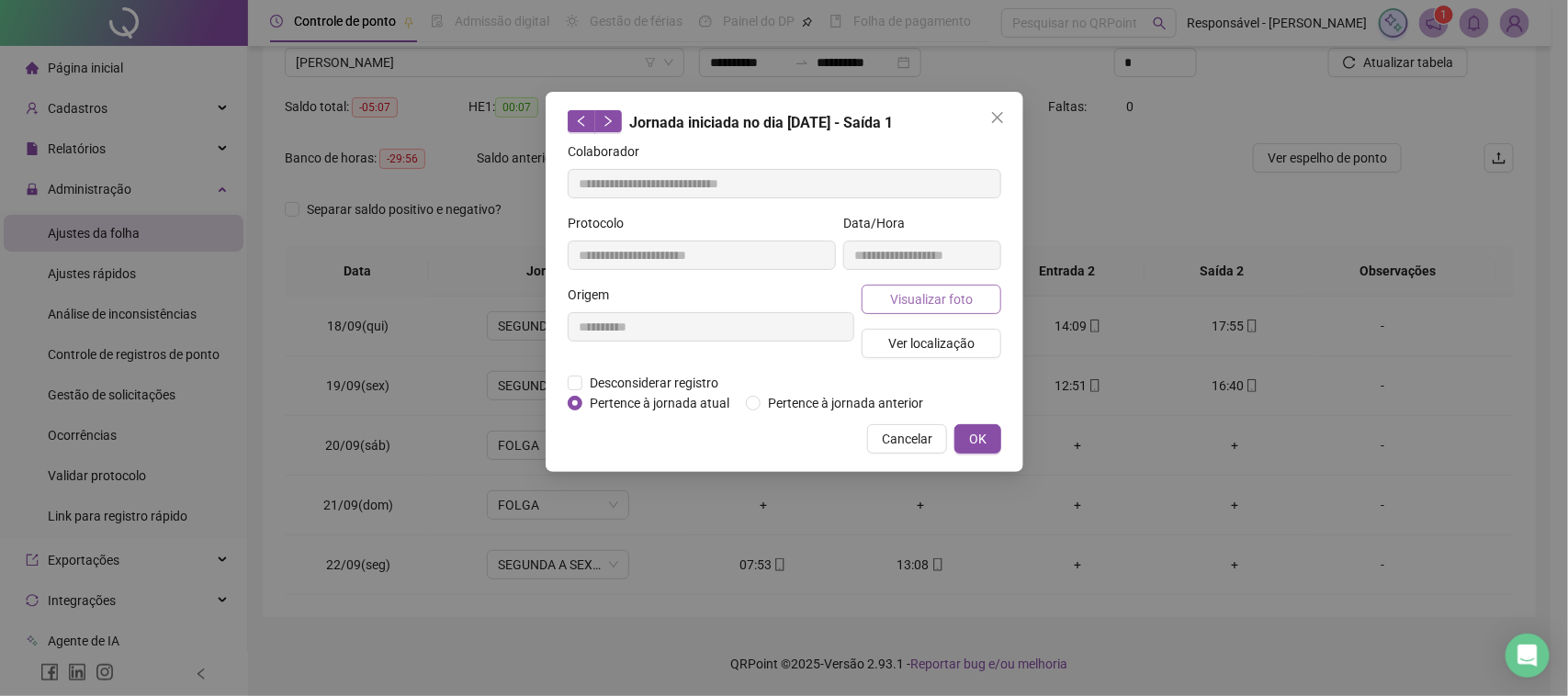
type input "**********"
click at [979, 292] on button "Visualizar foto" at bounding box center [931, 299] width 140 height 29
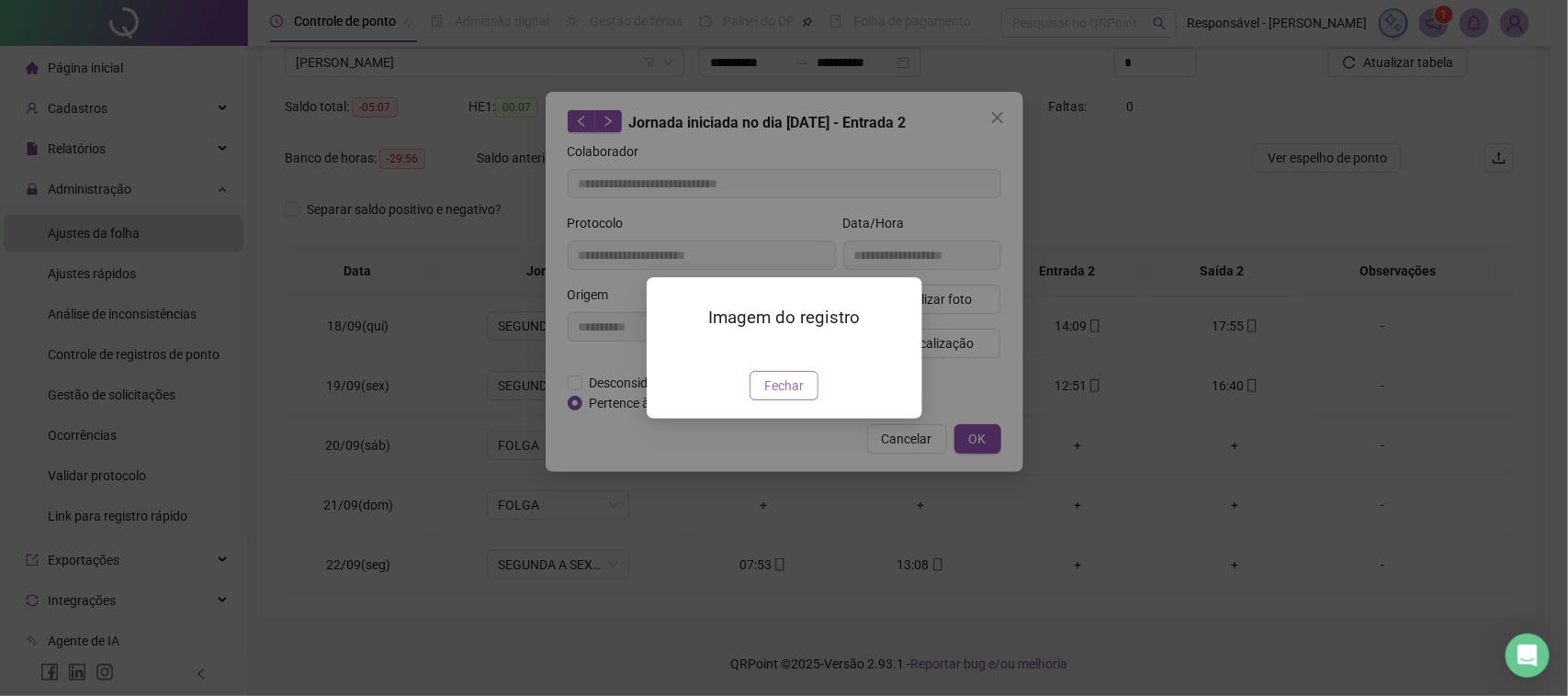
click at [808, 400] on button "Fechar" at bounding box center [784, 386] width 69 height 29
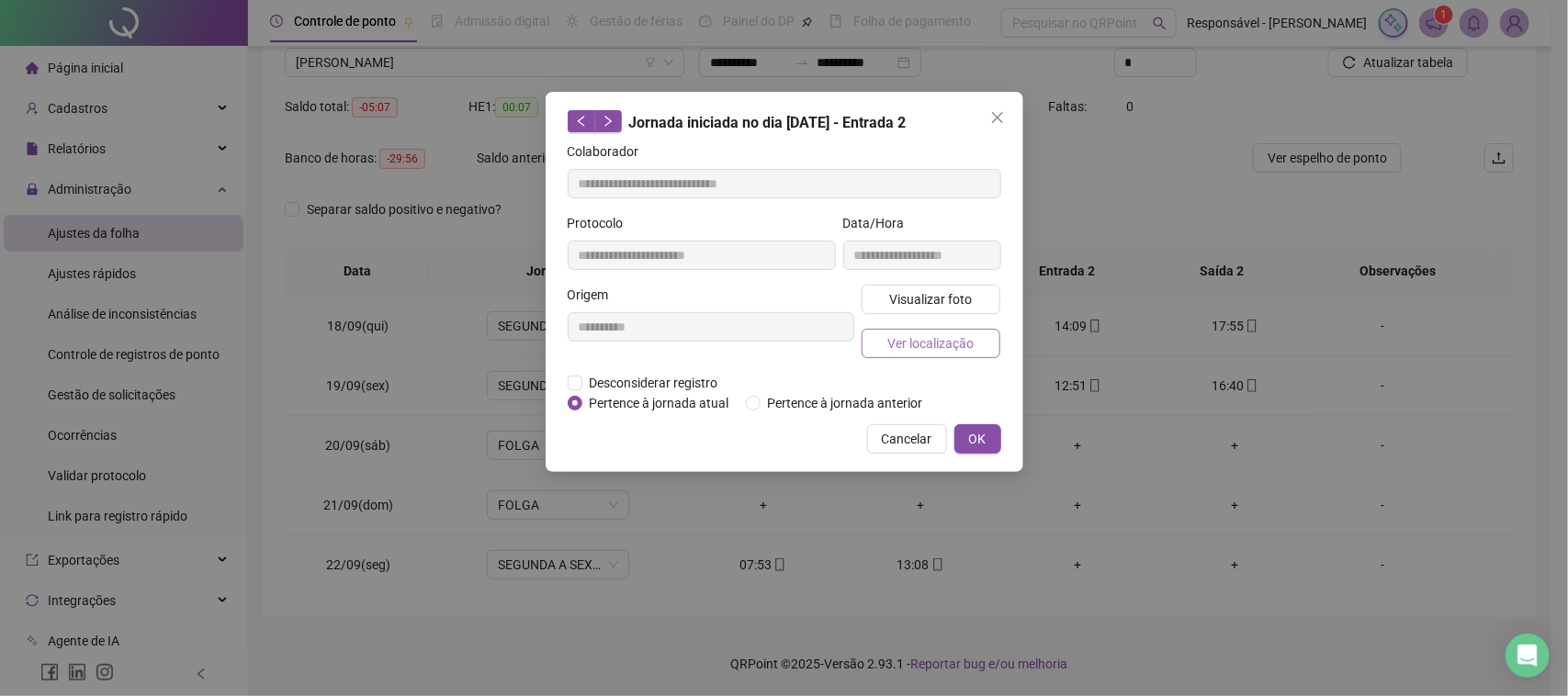
click at [925, 335] on span "Ver localização" at bounding box center [930, 343] width 87 height 20
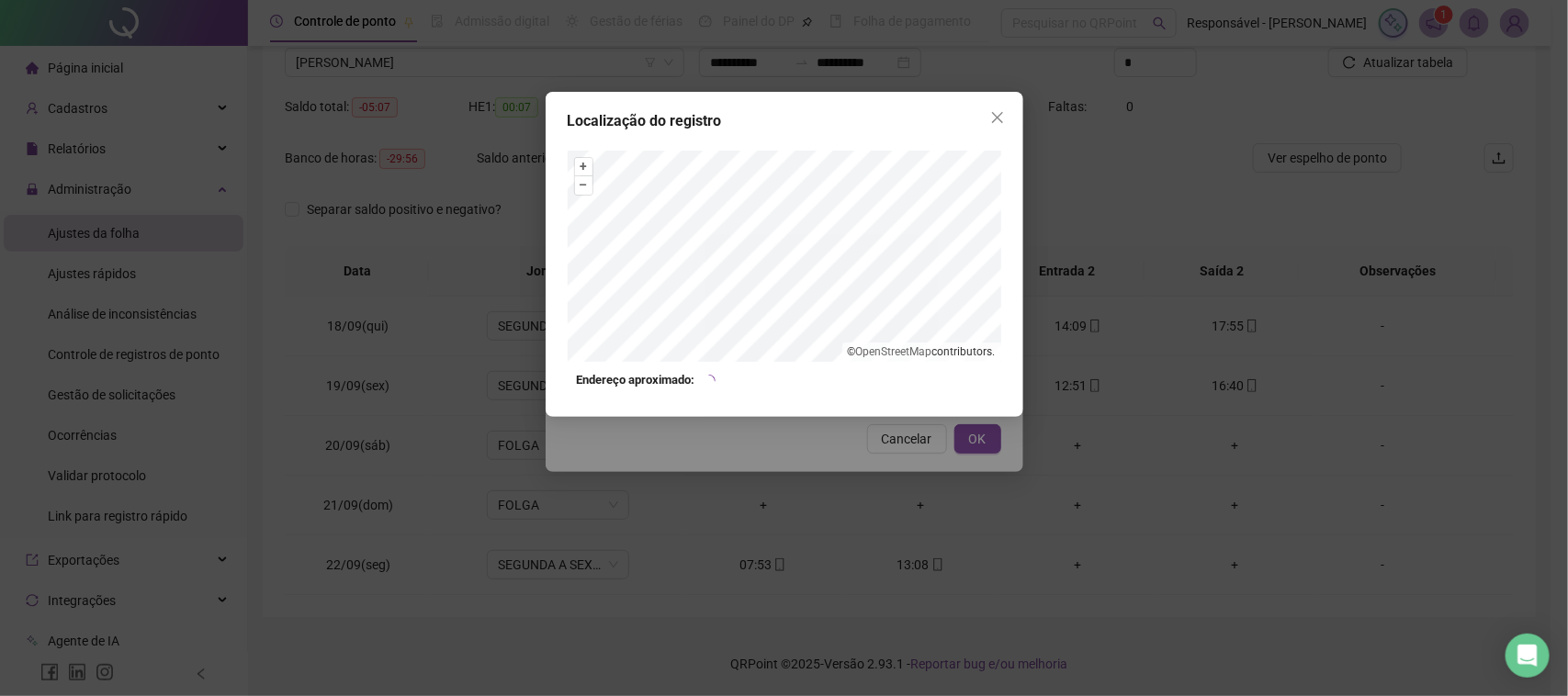
click at [865, 481] on div "Localização do registro + – ⇧ › © OpenStreetMap contributors. Endereço aproxima…" at bounding box center [784, 348] width 1568 height 696
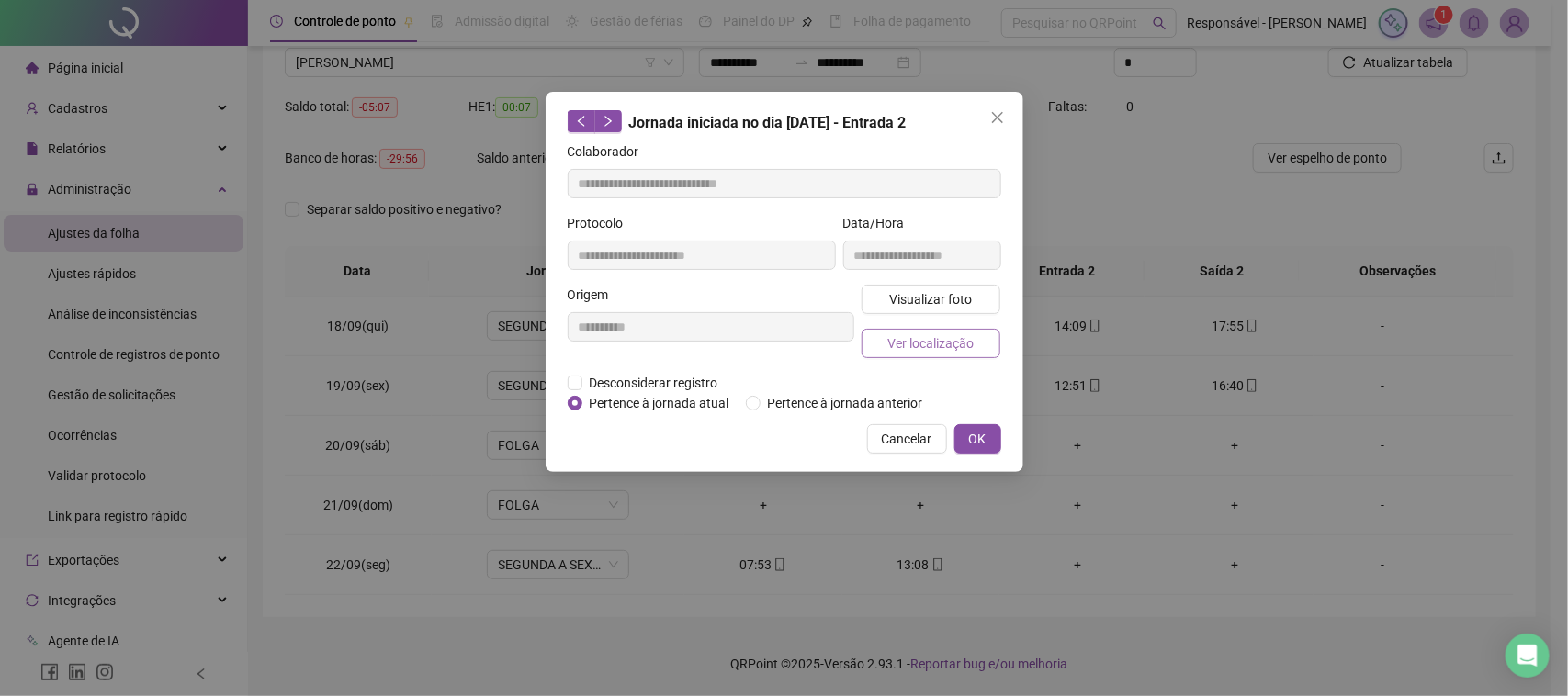
click at [943, 345] on span "Ver localização" at bounding box center [930, 343] width 87 height 20
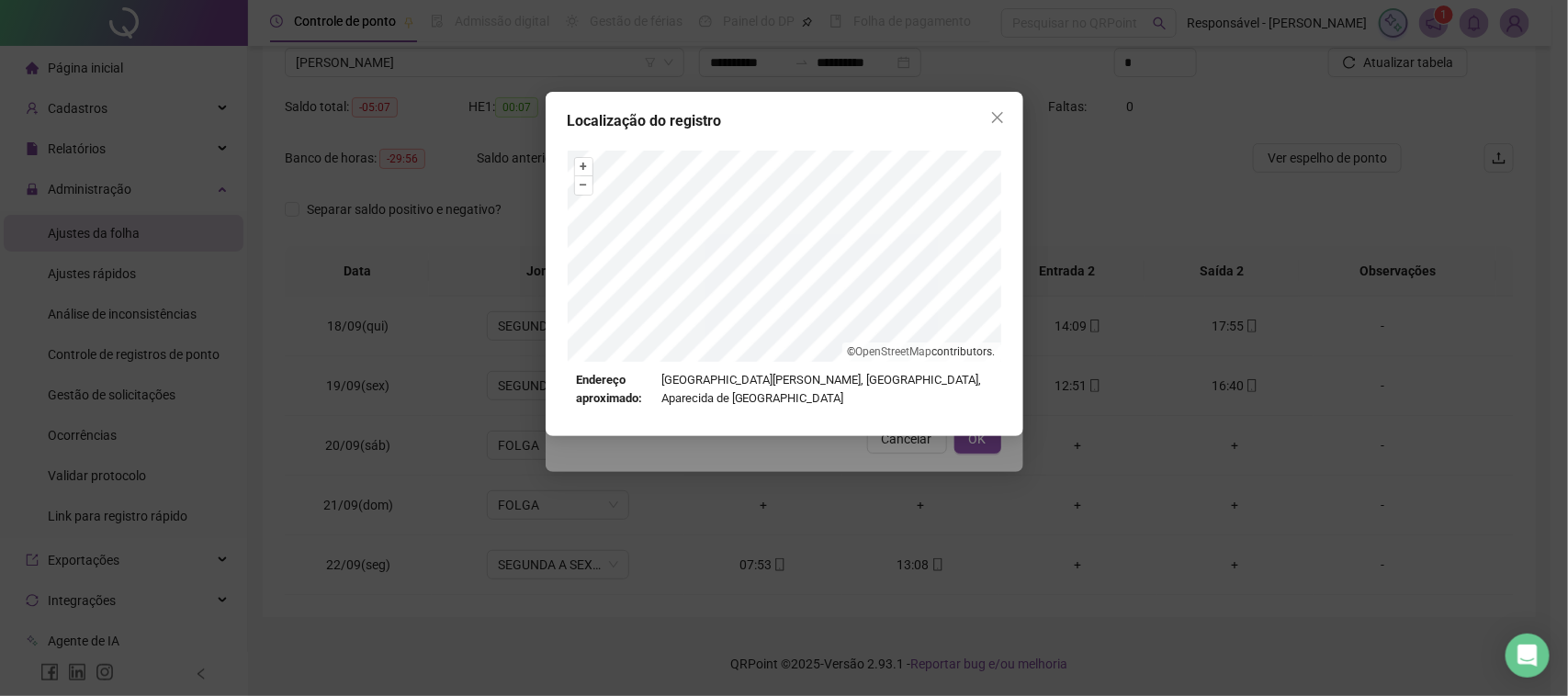
click at [917, 461] on div "Localização do registro + – ⇧ › © OpenStreetMap contributors. Endereço aproxima…" at bounding box center [784, 348] width 1568 height 696
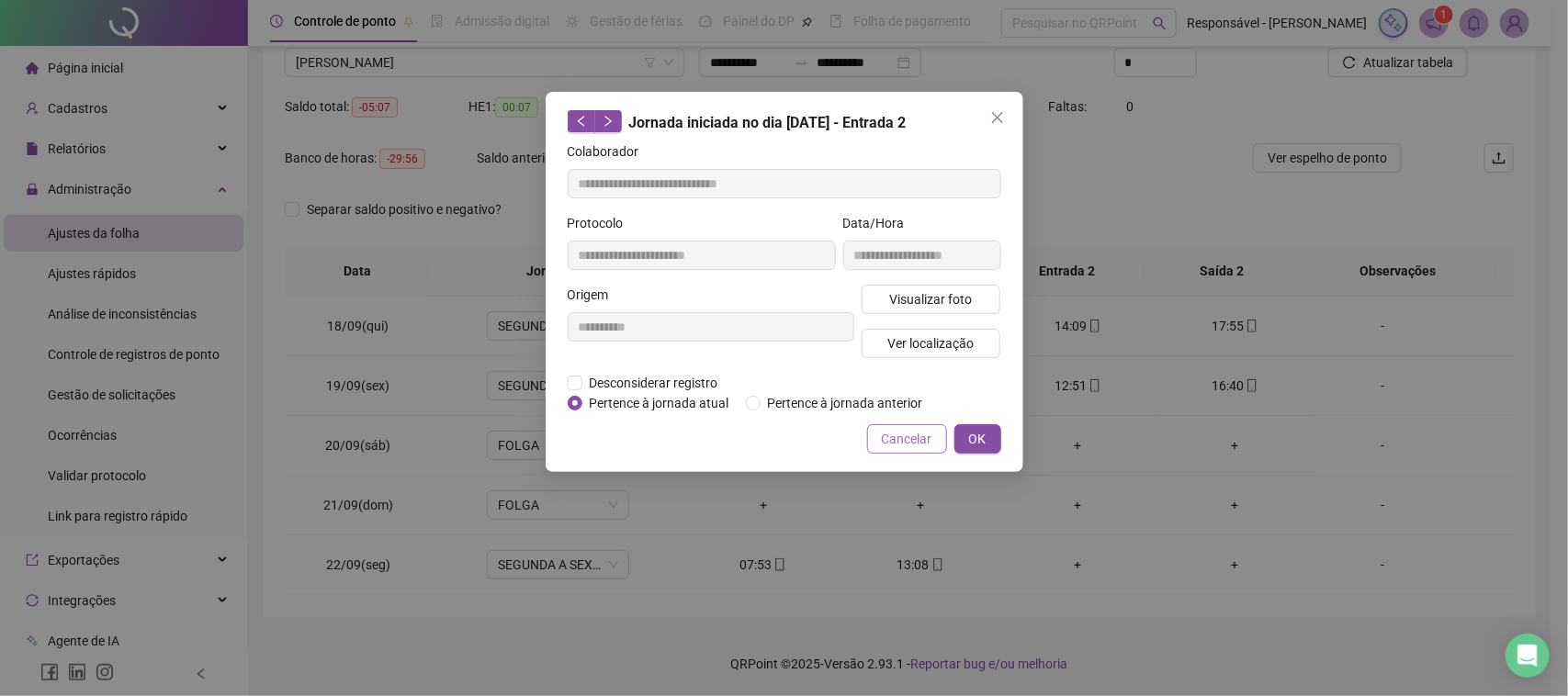
click at [910, 442] on span "Cancelar" at bounding box center [907, 439] width 51 height 20
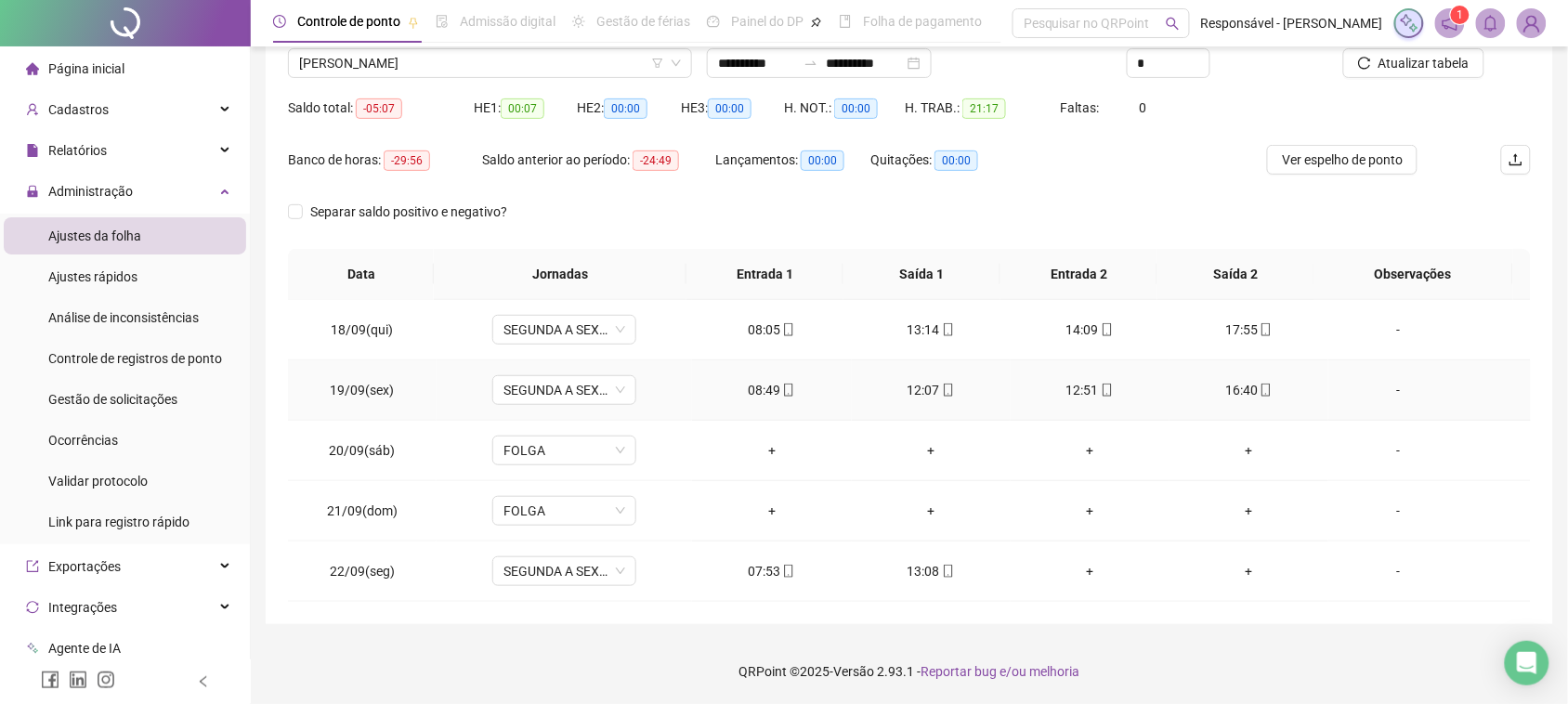
click at [1242, 391] on div "16:40" at bounding box center [1248, 390] width 130 height 20
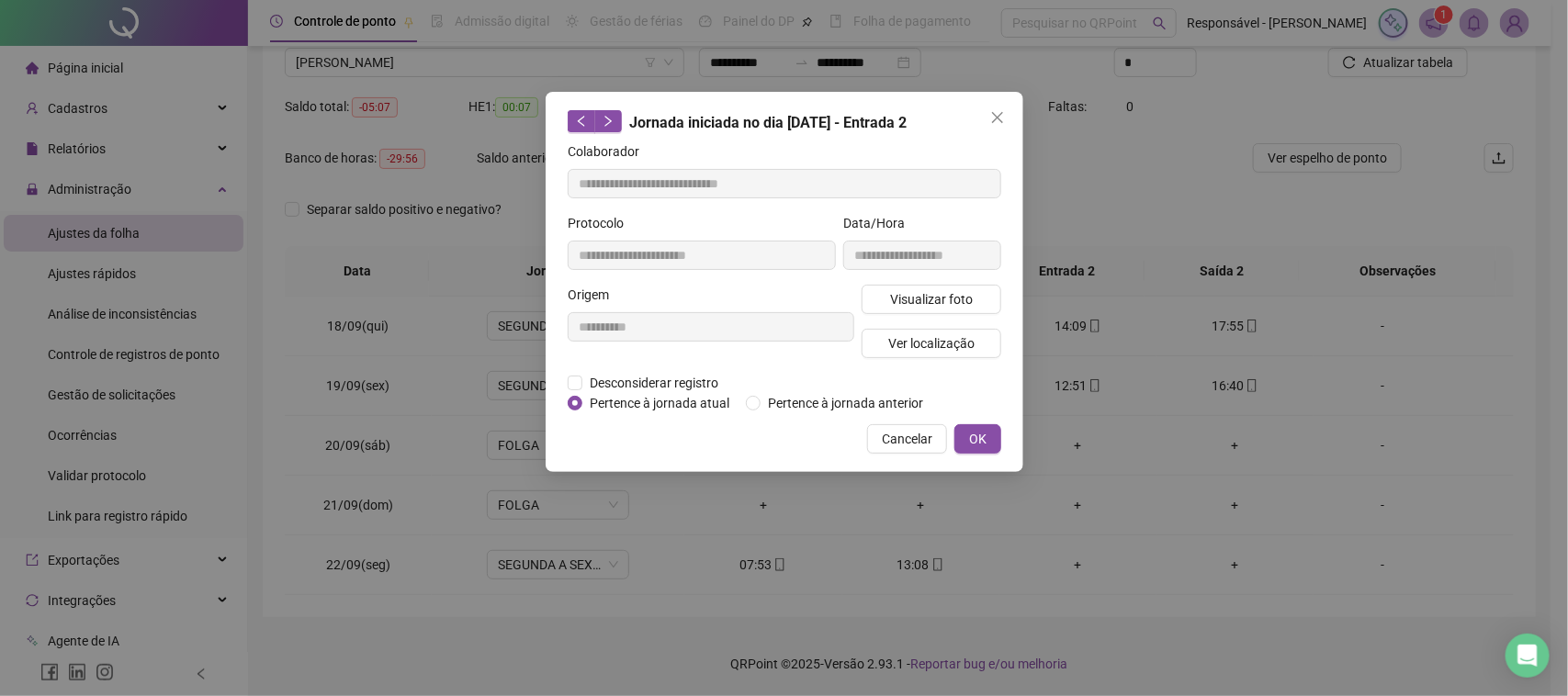
type input "**********"
click at [994, 304] on button "Visualizar foto" at bounding box center [931, 299] width 140 height 29
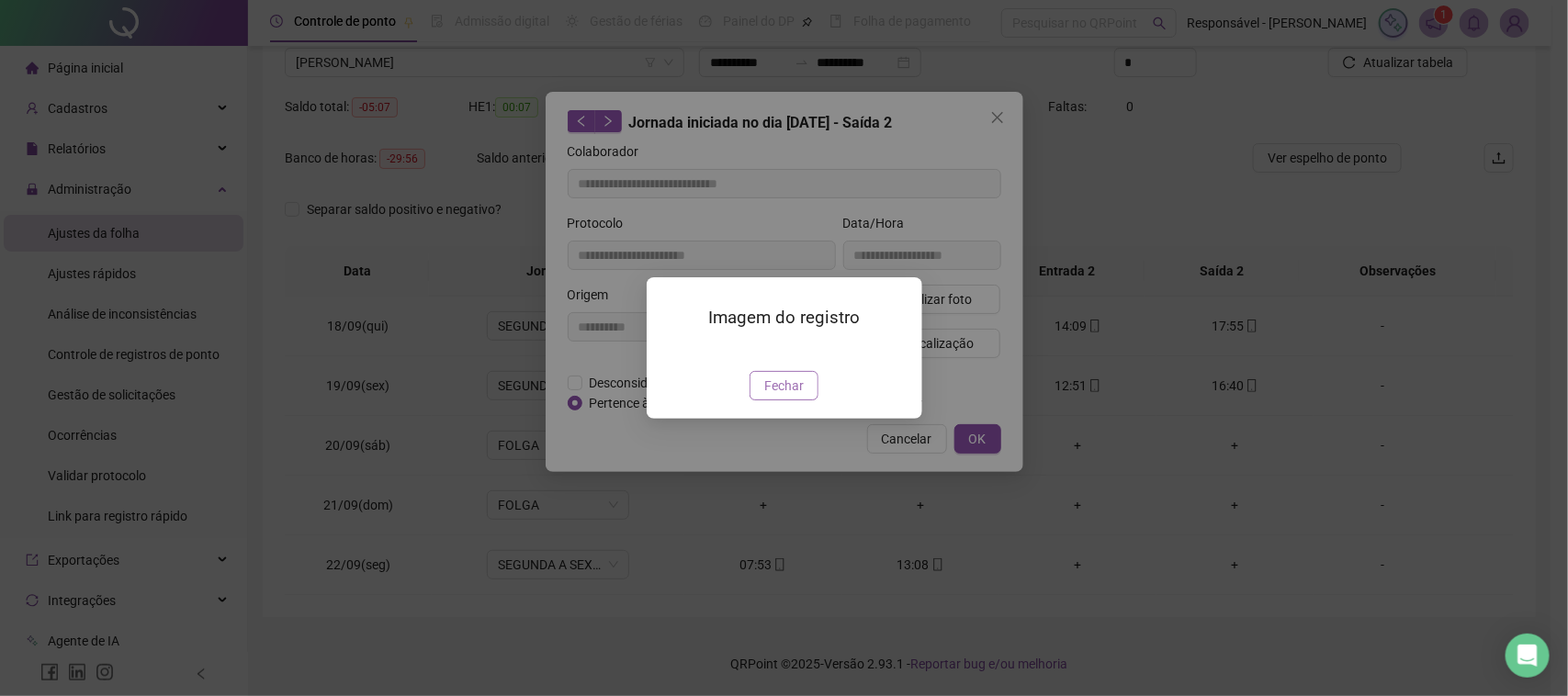
click at [790, 400] on button "Fechar" at bounding box center [784, 386] width 69 height 29
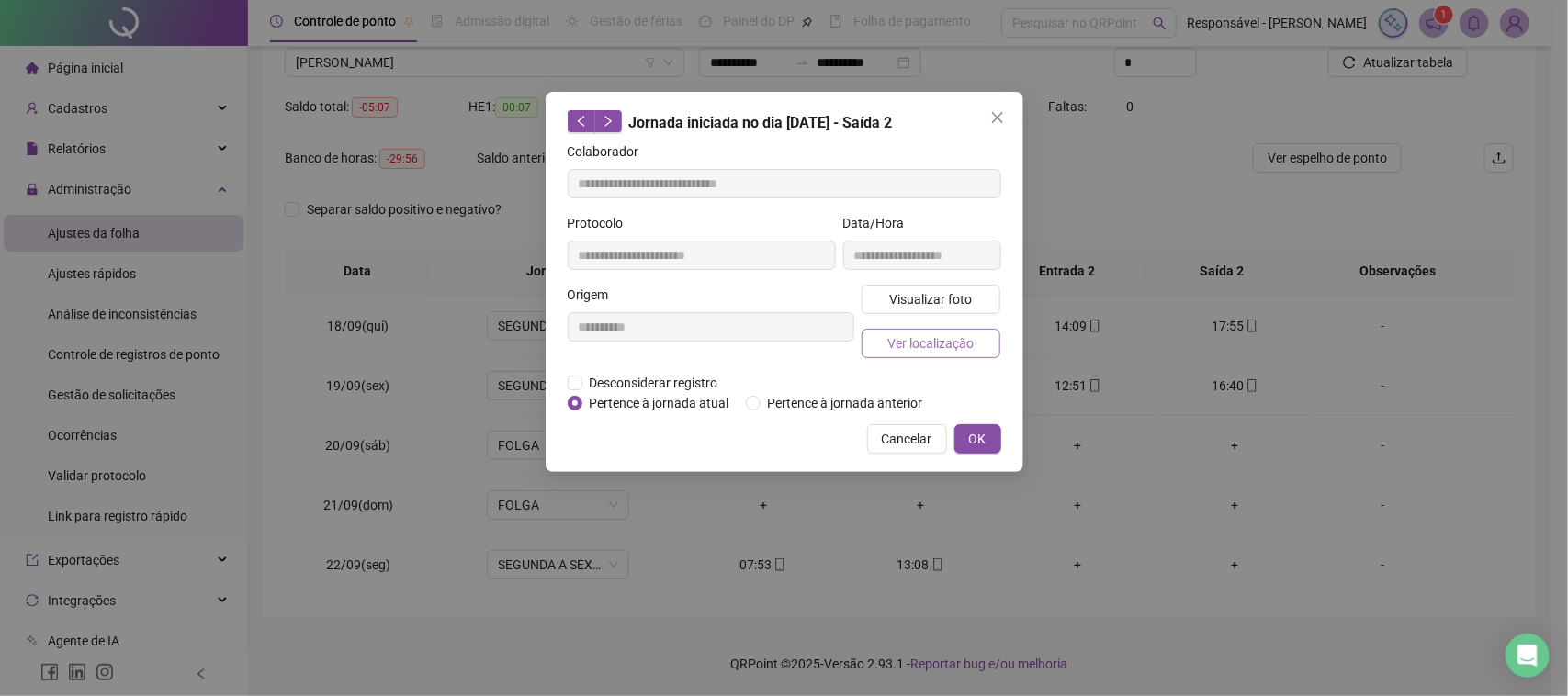
click at [912, 341] on span "Ver localização" at bounding box center [930, 343] width 87 height 20
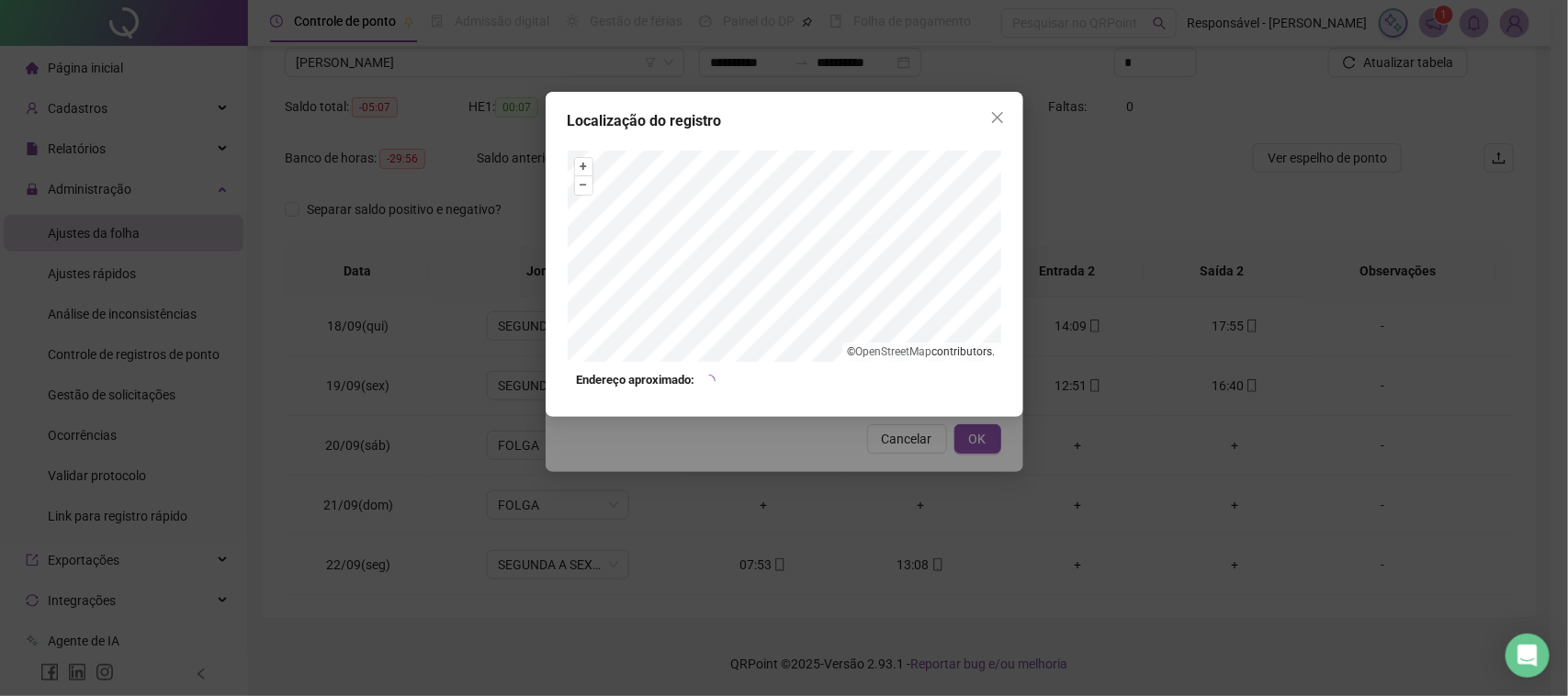
click at [790, 421] on div "Localização do registro + – ⇧ › © OpenStreetMap contributors. Endereço aproxima…" at bounding box center [784, 348] width 1568 height 696
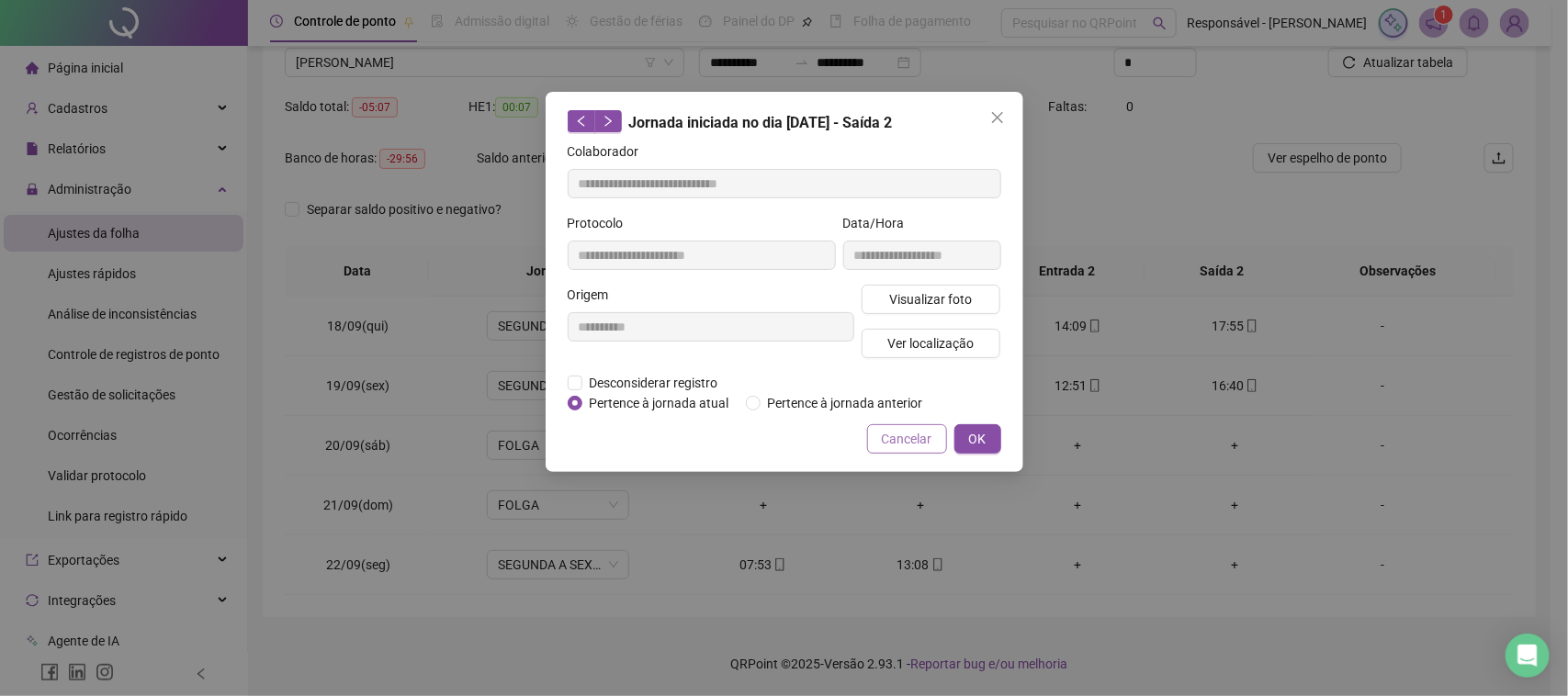
click at [882, 433] on button "Cancelar" at bounding box center [907, 439] width 80 height 29
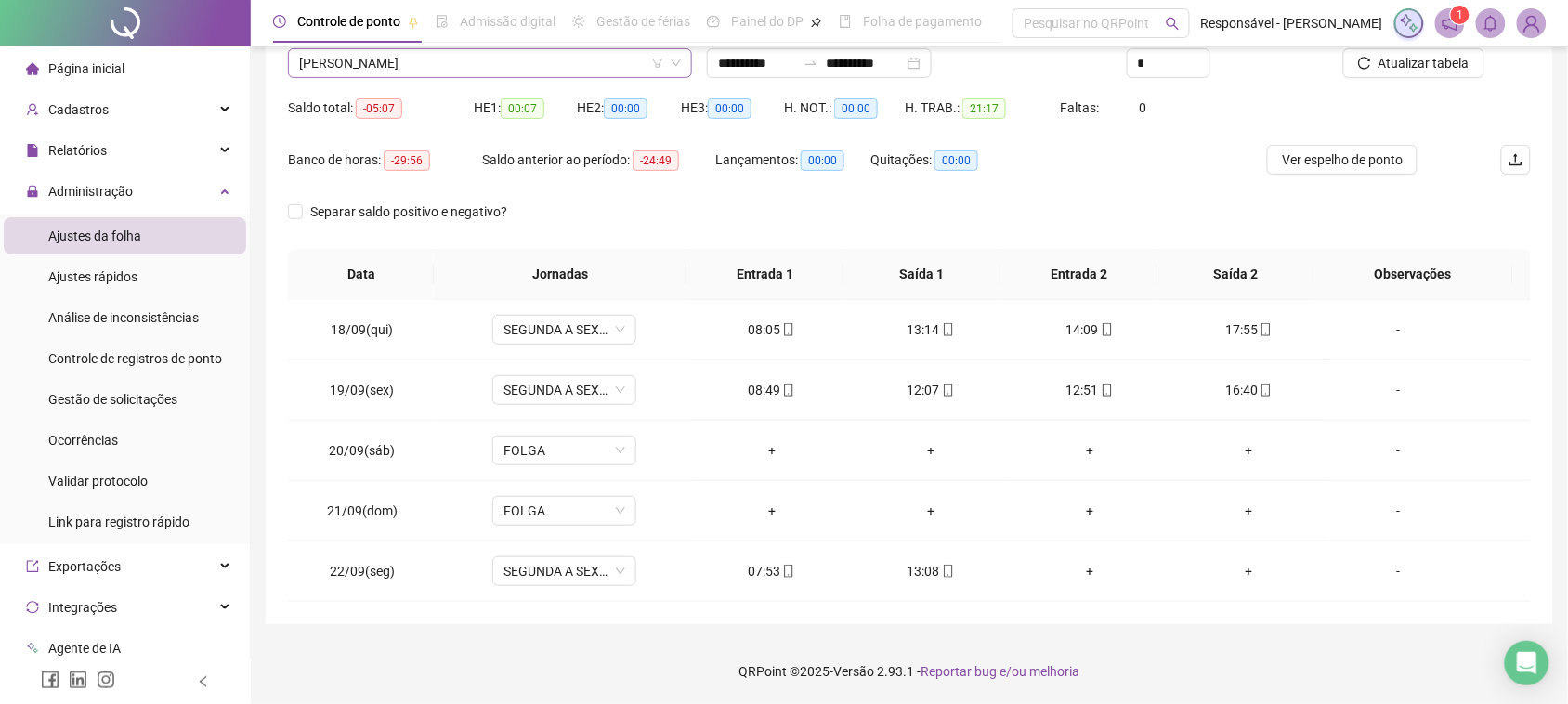
click at [420, 66] on span "[PERSON_NAME]" at bounding box center [490, 63] width 382 height 28
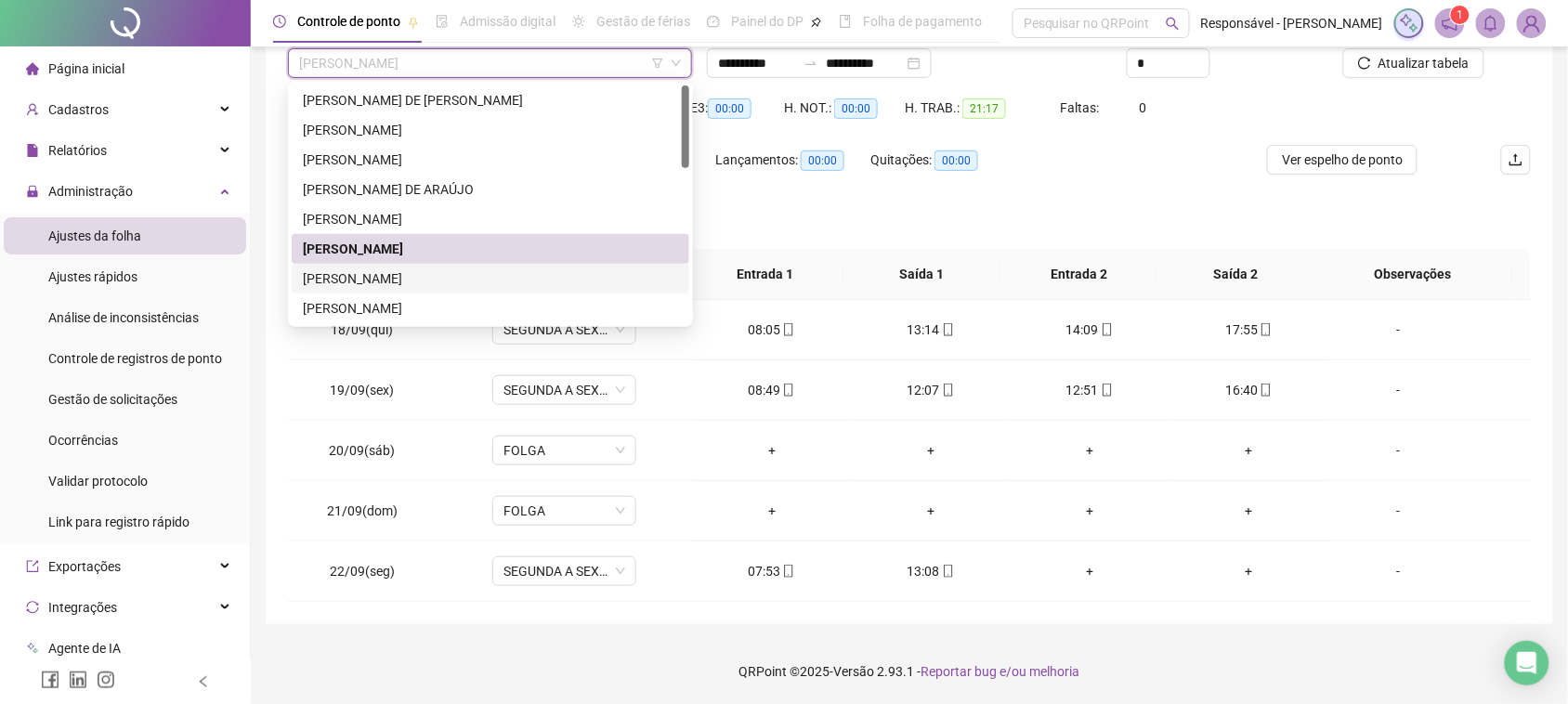
click at [299, 266] on div "[PERSON_NAME]" at bounding box center [490, 278] width 398 height 30
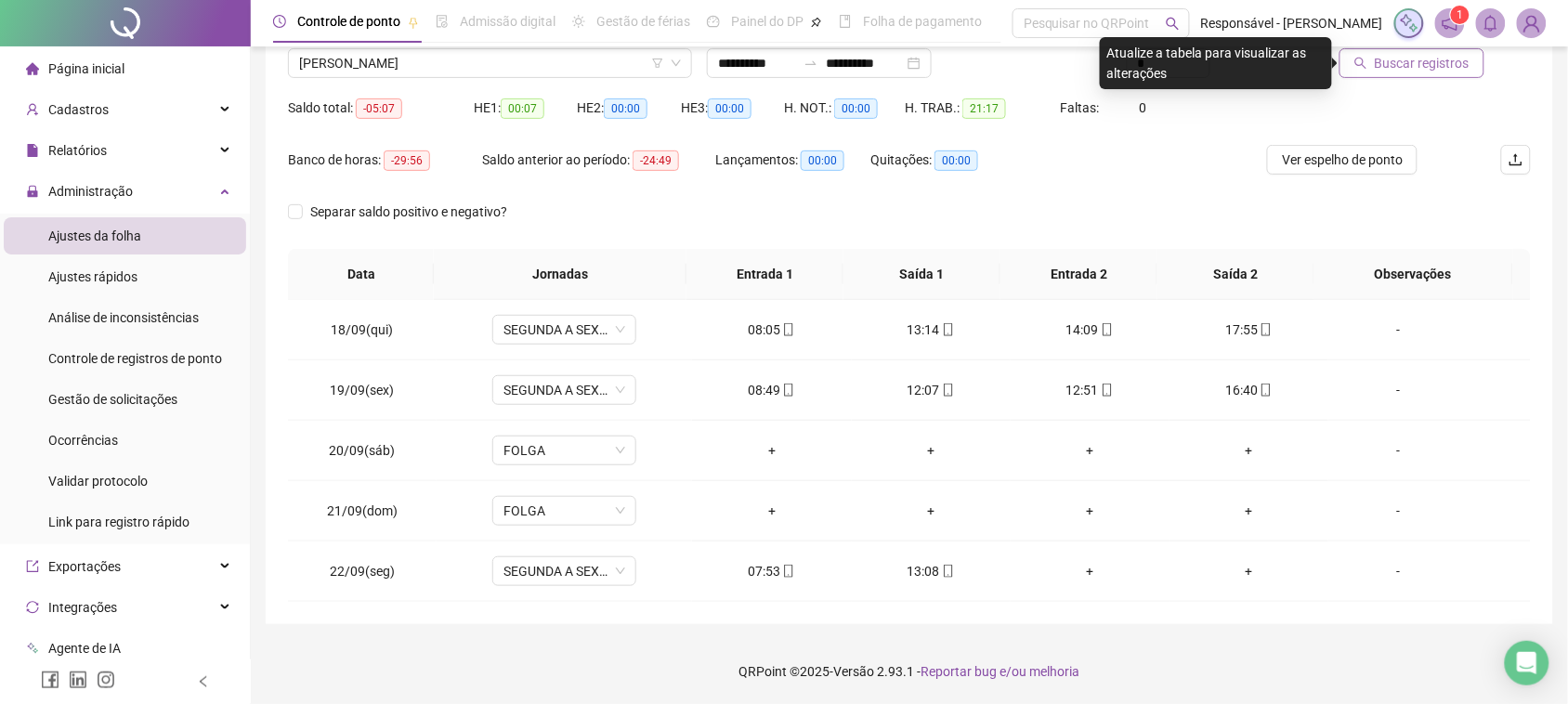
click at [1375, 67] on button "Buscar registros" at bounding box center [1412, 63] width 145 height 30
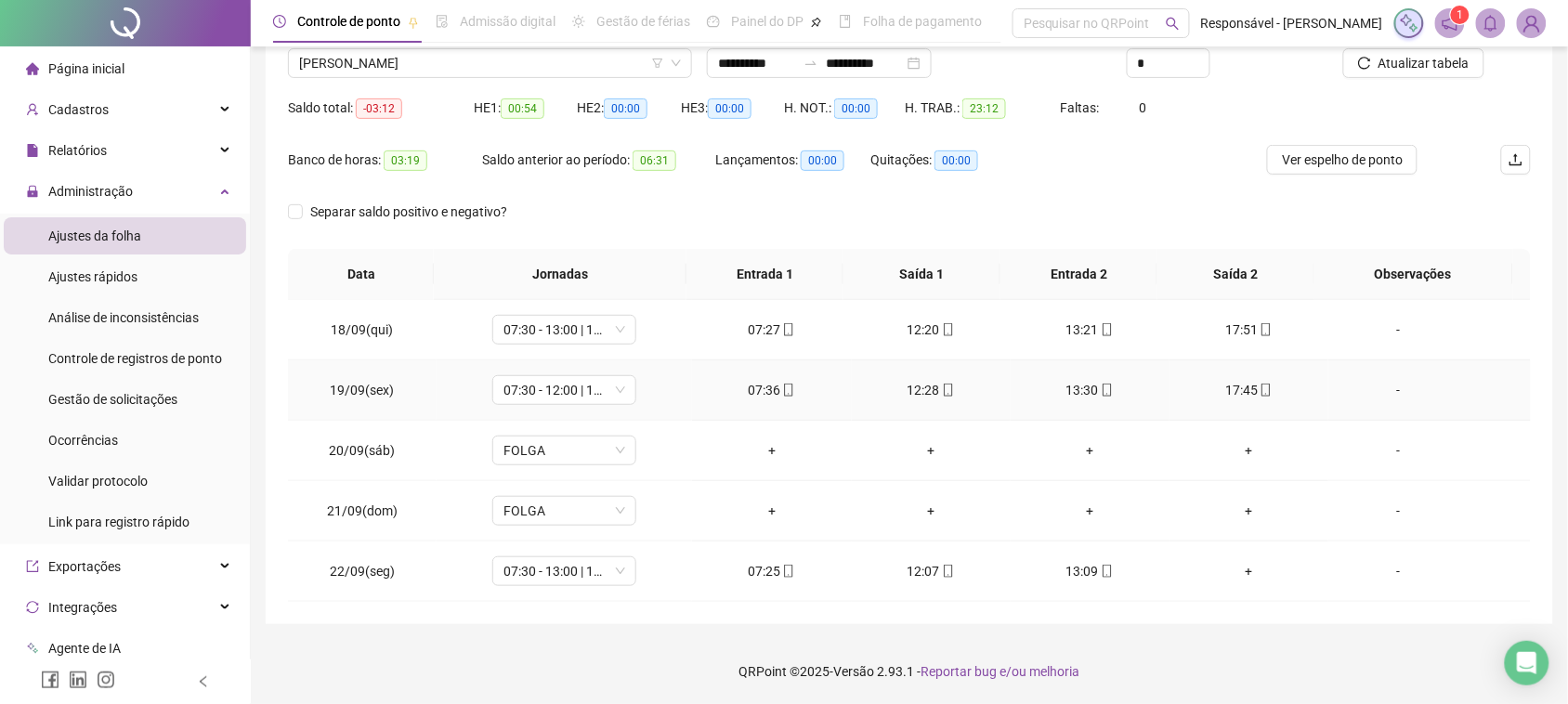
click at [756, 387] on div "07:36" at bounding box center [771, 390] width 130 height 20
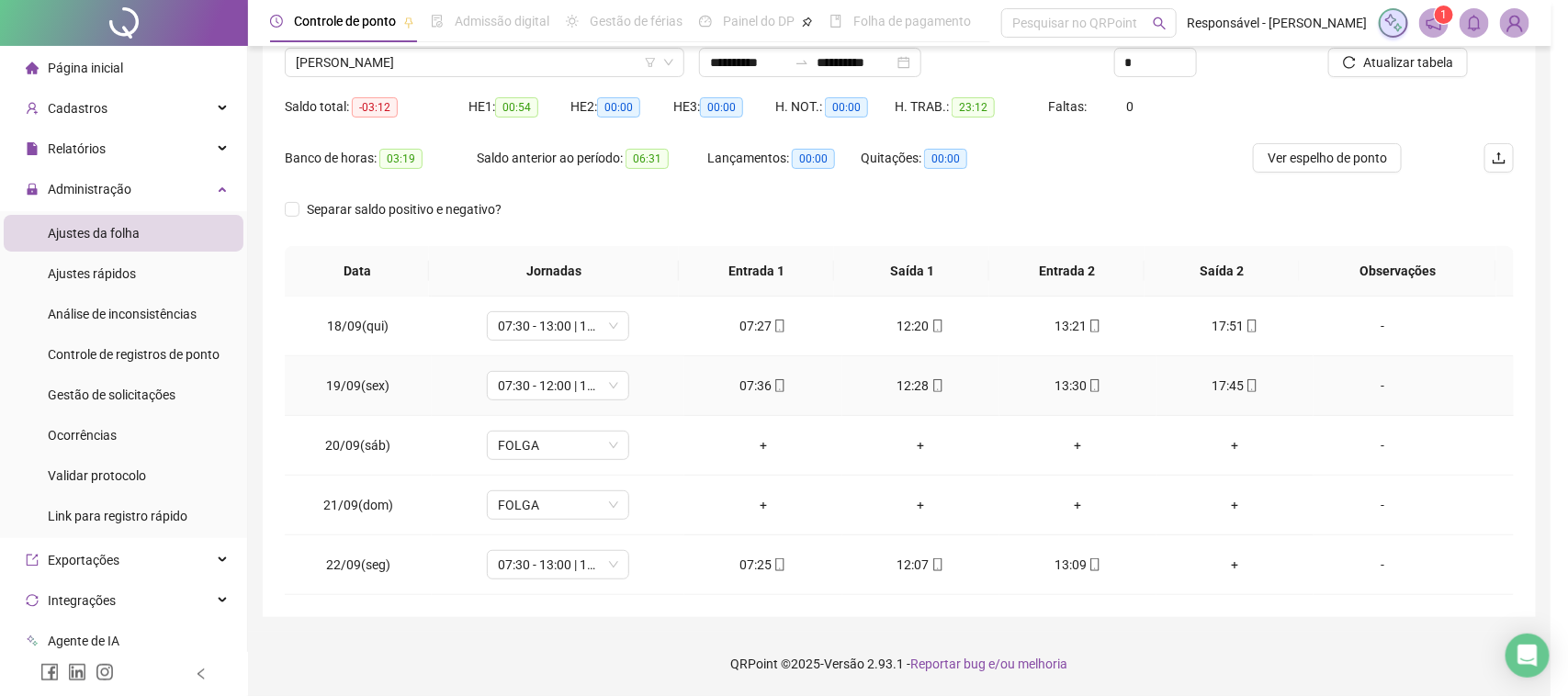
type input "**********"
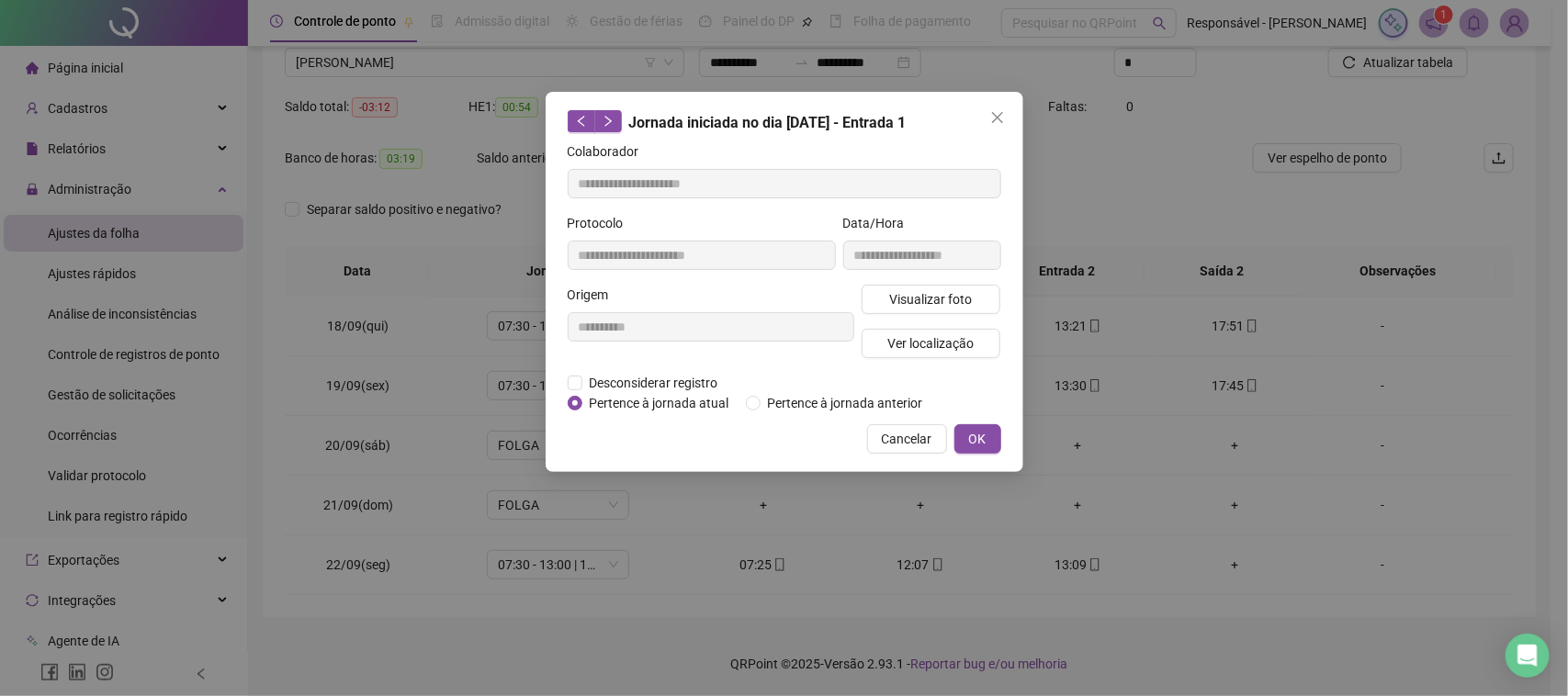
click at [905, 281] on div "**********" at bounding box center [921, 249] width 165 height 72
click at [903, 291] on span "Visualizar foto" at bounding box center [930, 299] width 83 height 20
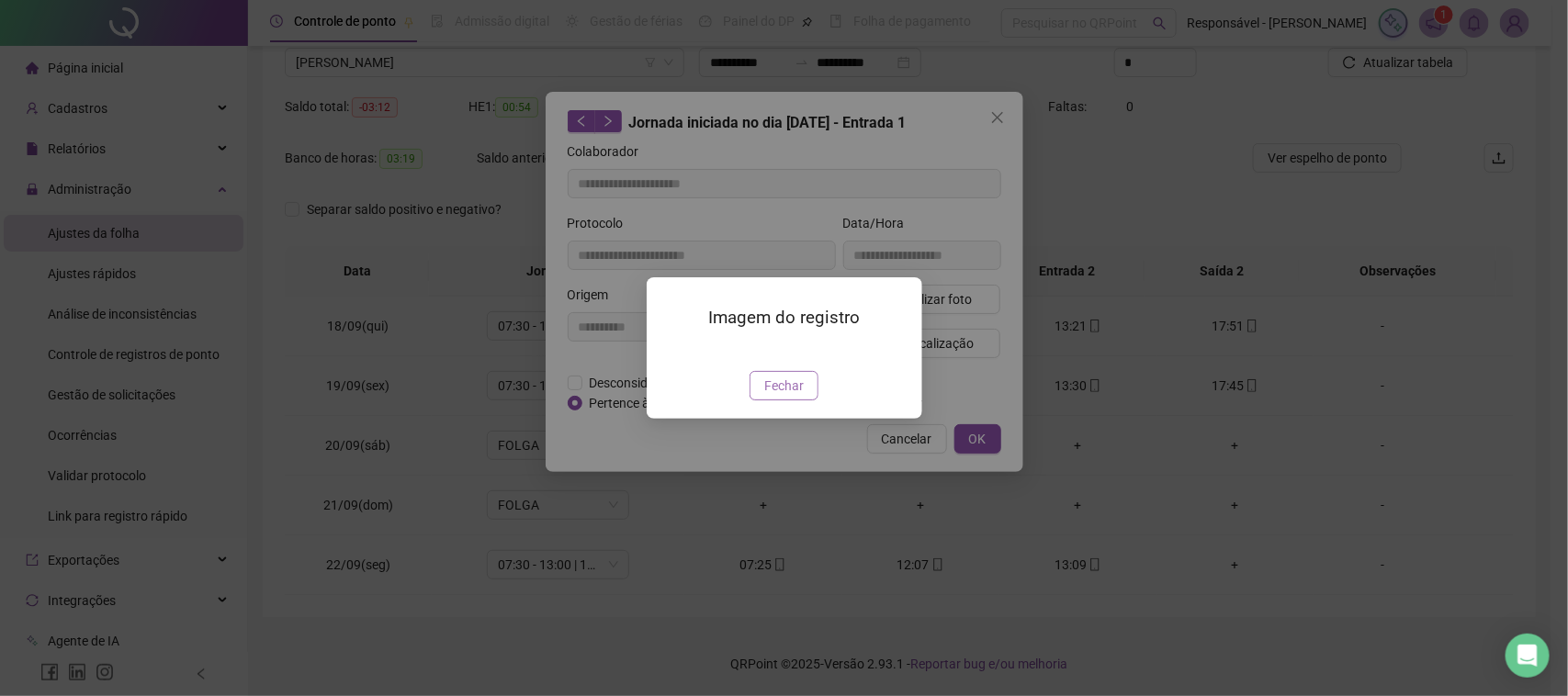
click at [779, 396] on span "Fechar" at bounding box center [784, 386] width 40 height 20
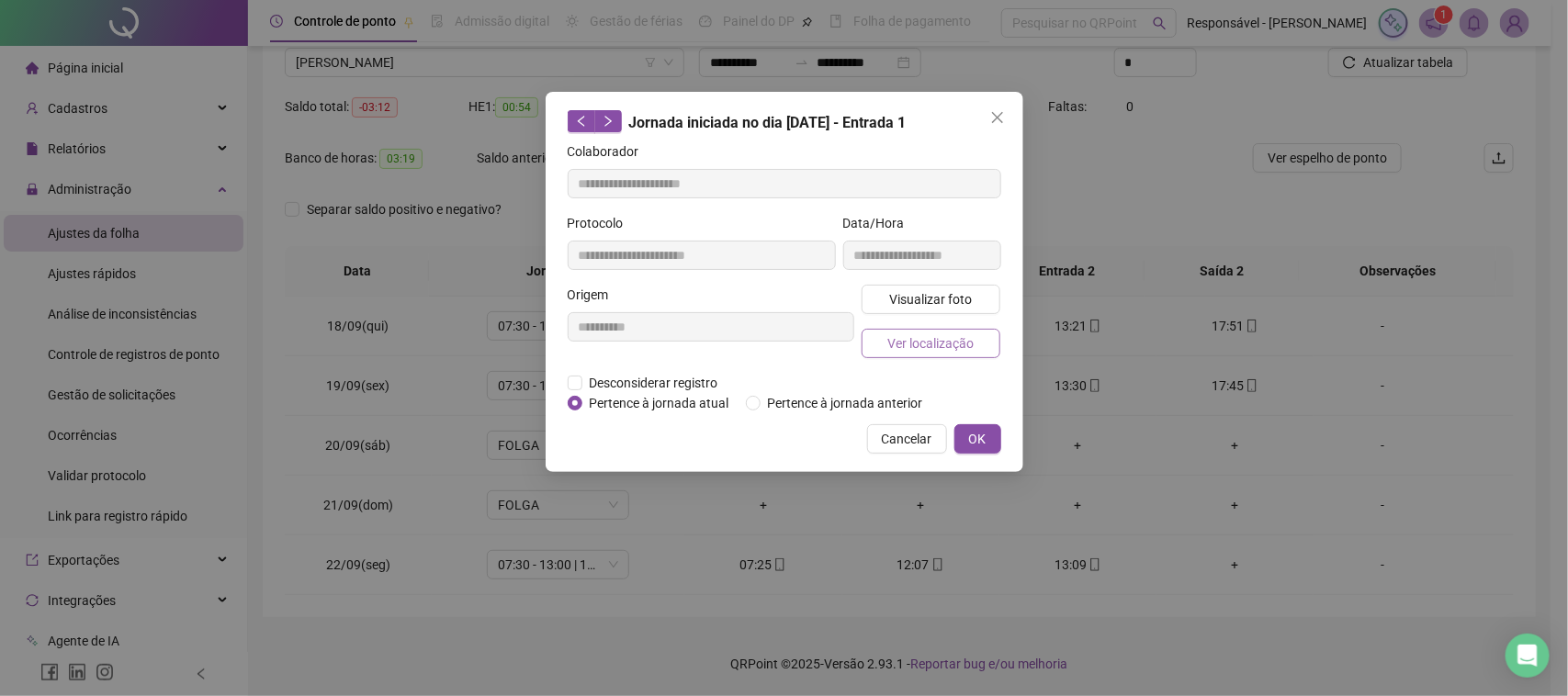
click at [905, 338] on span "Ver localização" at bounding box center [930, 343] width 87 height 20
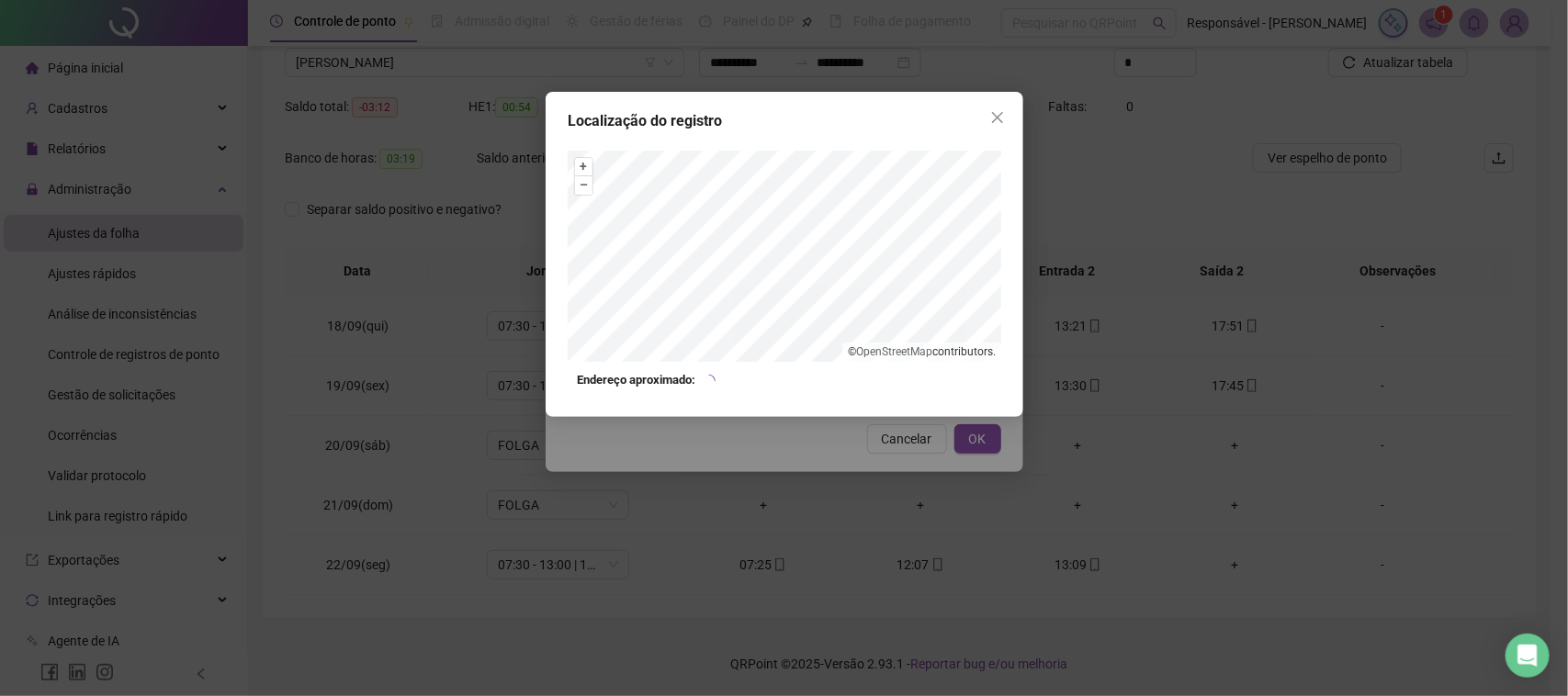
click at [841, 479] on div "Localização do registro + – ⇧ › © OpenStreetMap contributors. Endereço aproxima…" at bounding box center [784, 348] width 1568 height 696
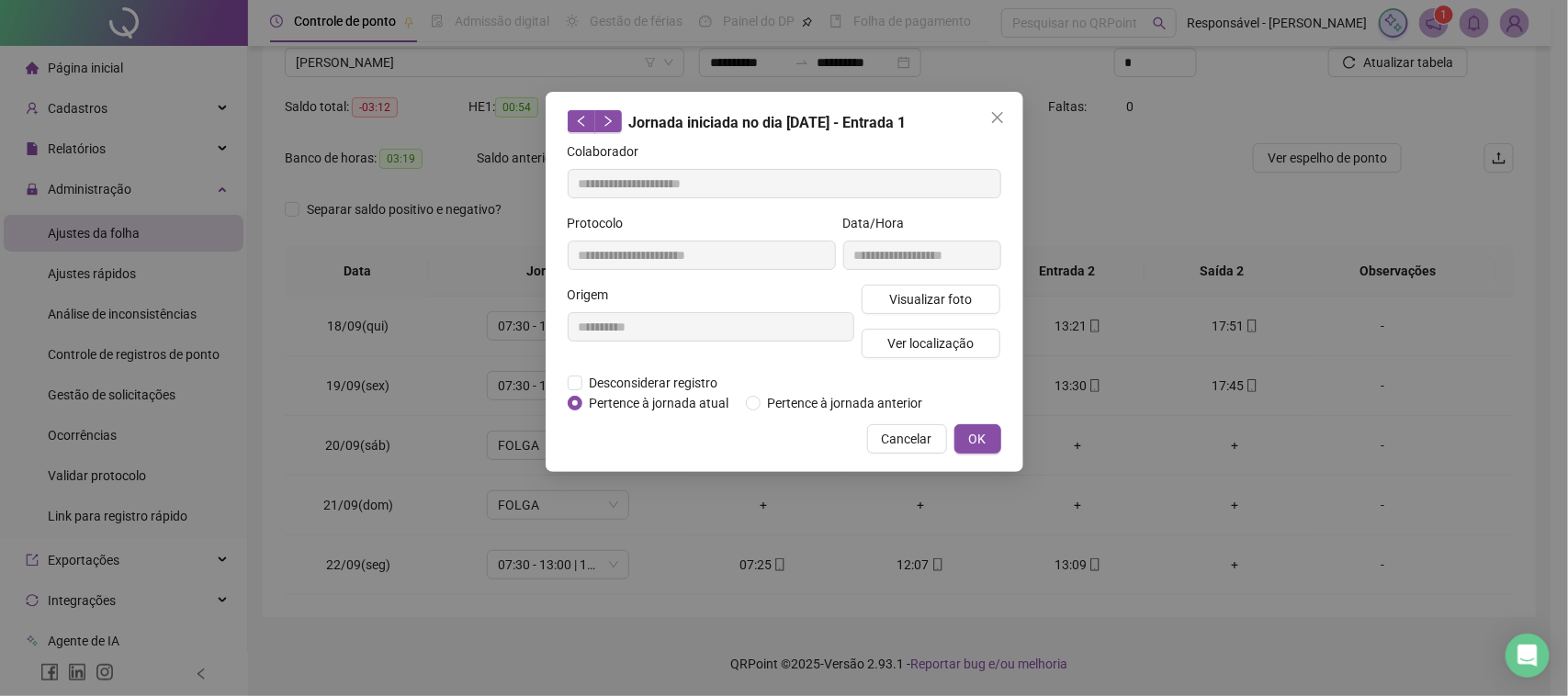
click at [907, 469] on div "**********" at bounding box center [784, 282] width 478 height 380
click at [906, 442] on span "Cancelar" at bounding box center [907, 439] width 51 height 20
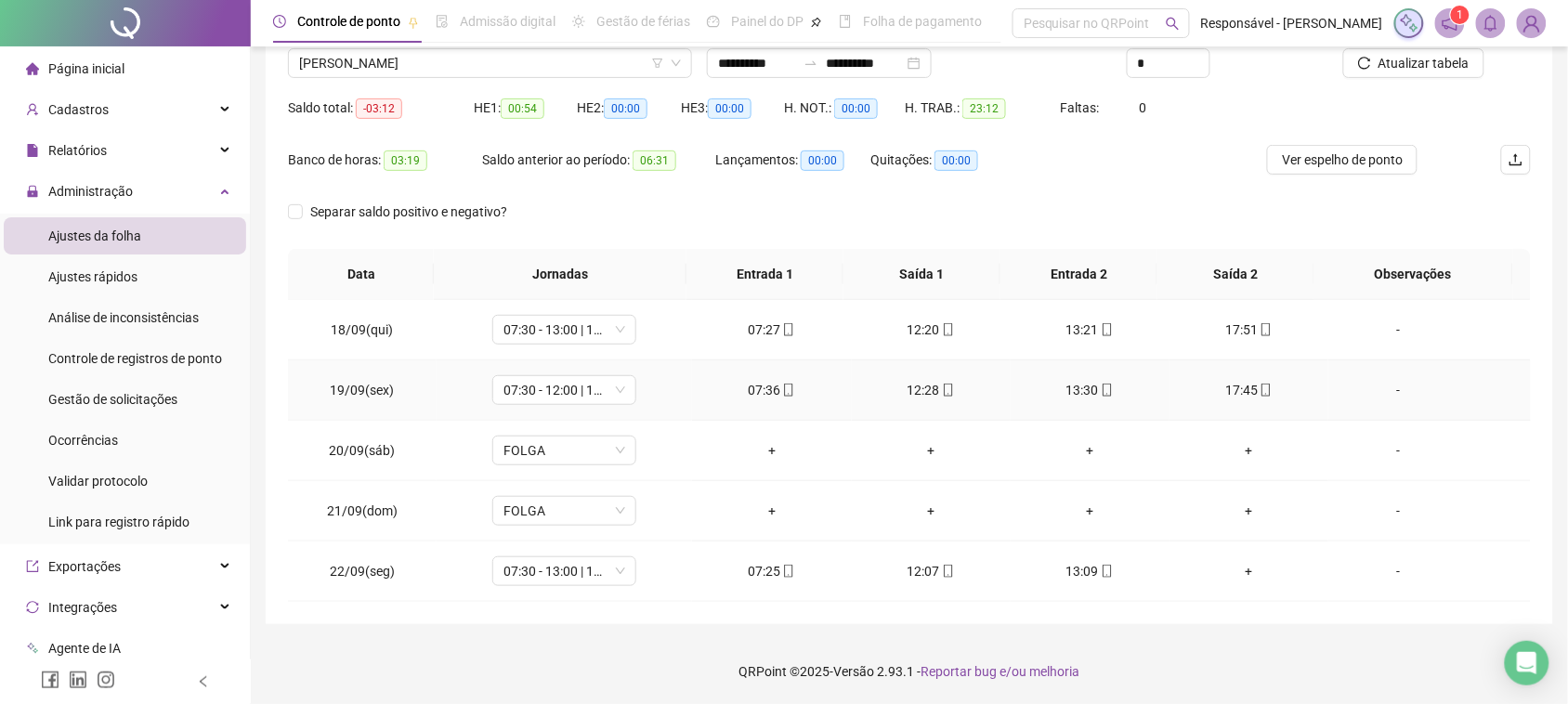
click at [929, 400] on td "12:28" at bounding box center [931, 390] width 159 height 61
click at [929, 386] on div "12:28" at bounding box center [931, 390] width 130 height 20
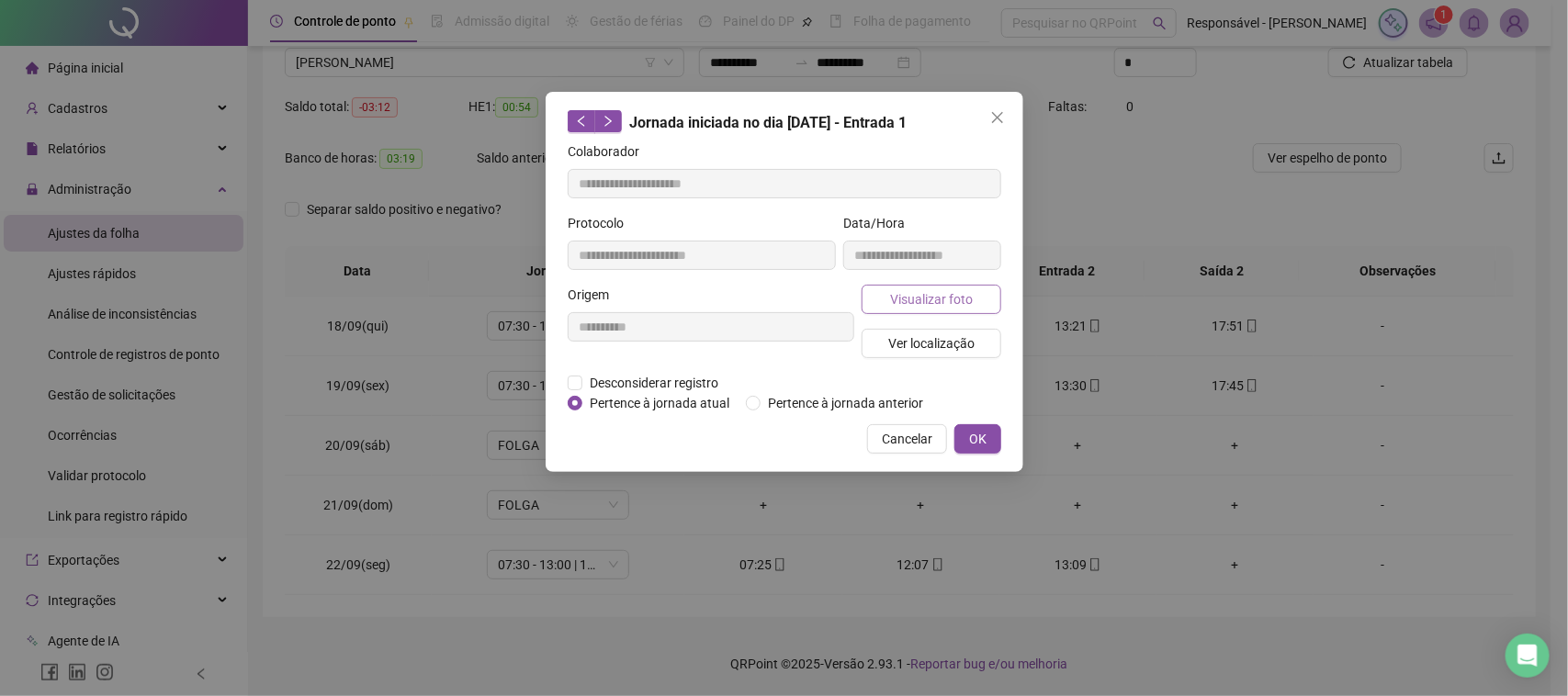
type input "**********"
click at [948, 296] on span "Visualizar foto" at bounding box center [930, 299] width 83 height 20
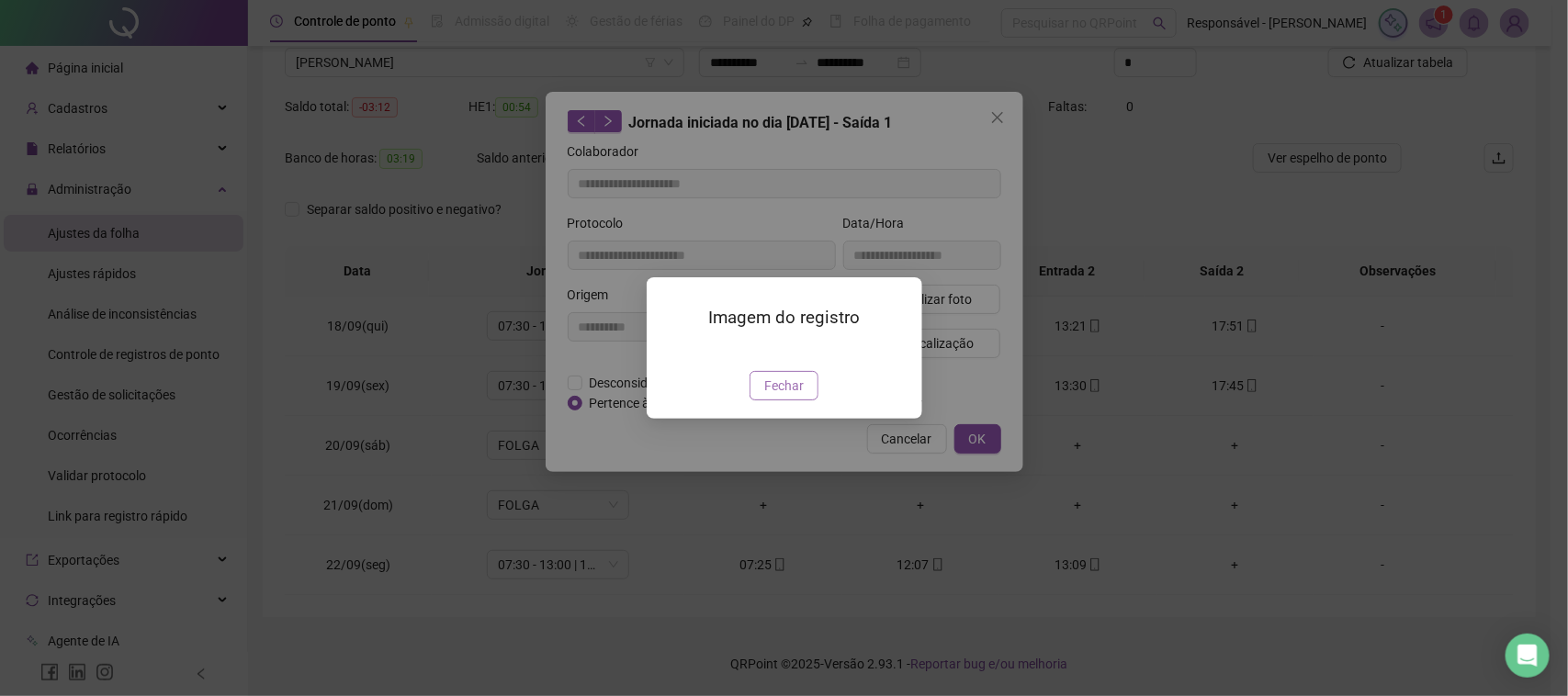
click at [770, 396] on span "Fechar" at bounding box center [784, 386] width 40 height 20
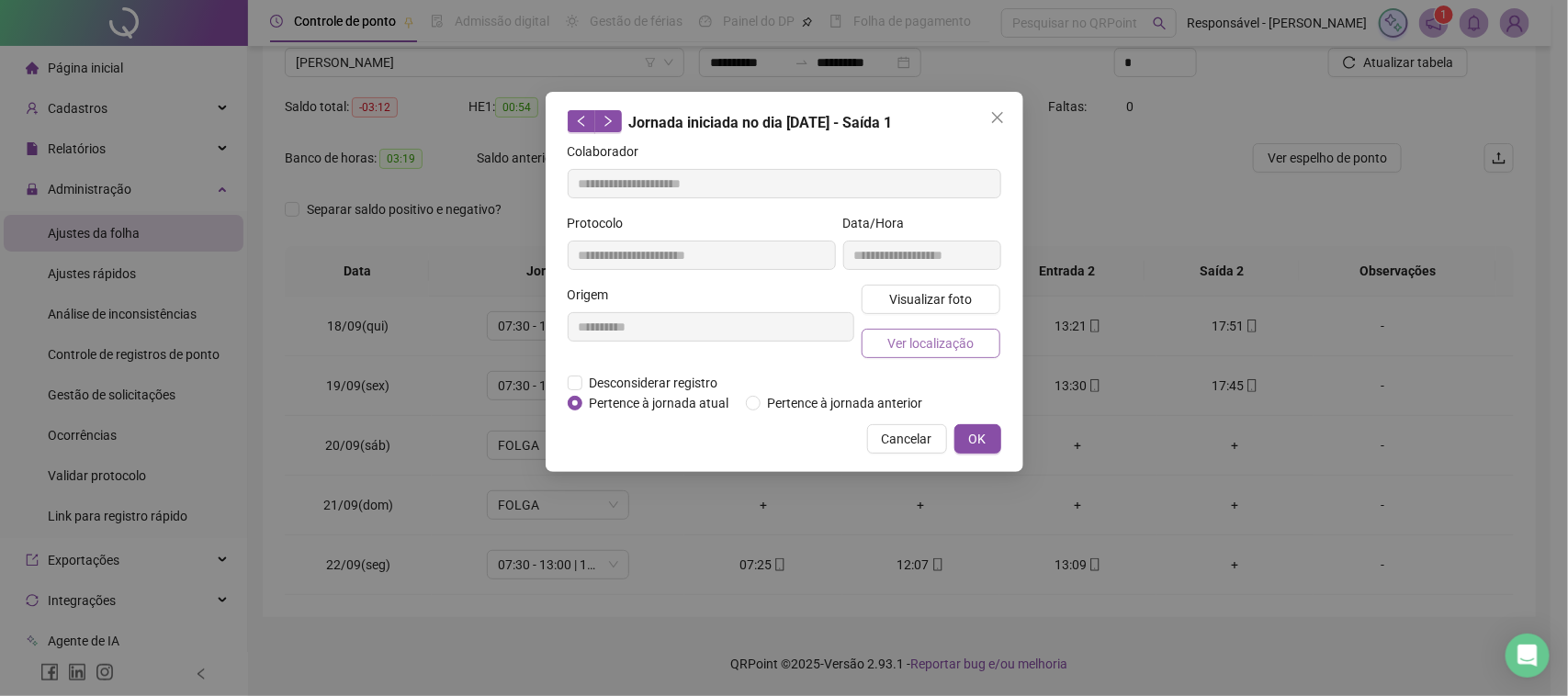
click at [933, 346] on span "Ver localização" at bounding box center [930, 343] width 87 height 20
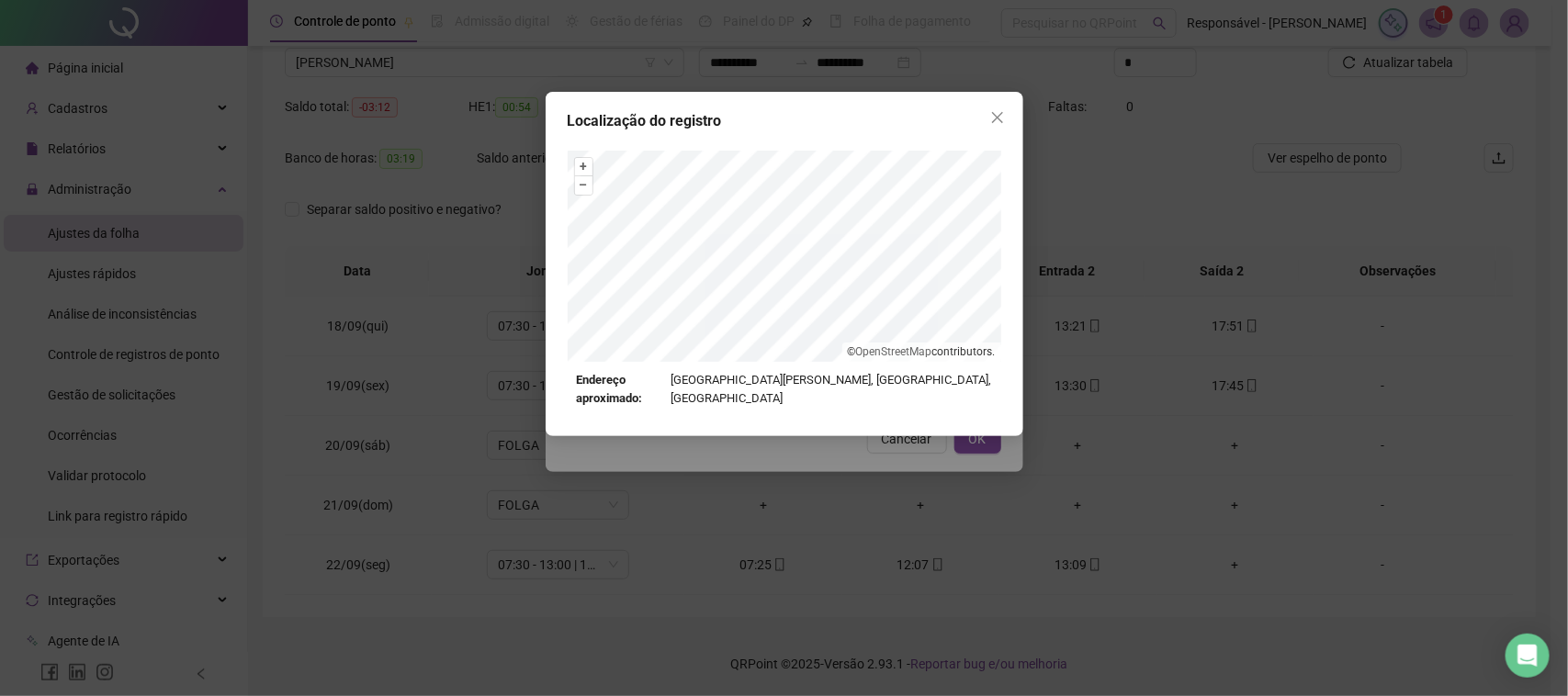
click at [870, 495] on div "Localização do registro + – ⇧ › © OpenStreetMap contributors. Endereço aproxima…" at bounding box center [784, 348] width 1568 height 696
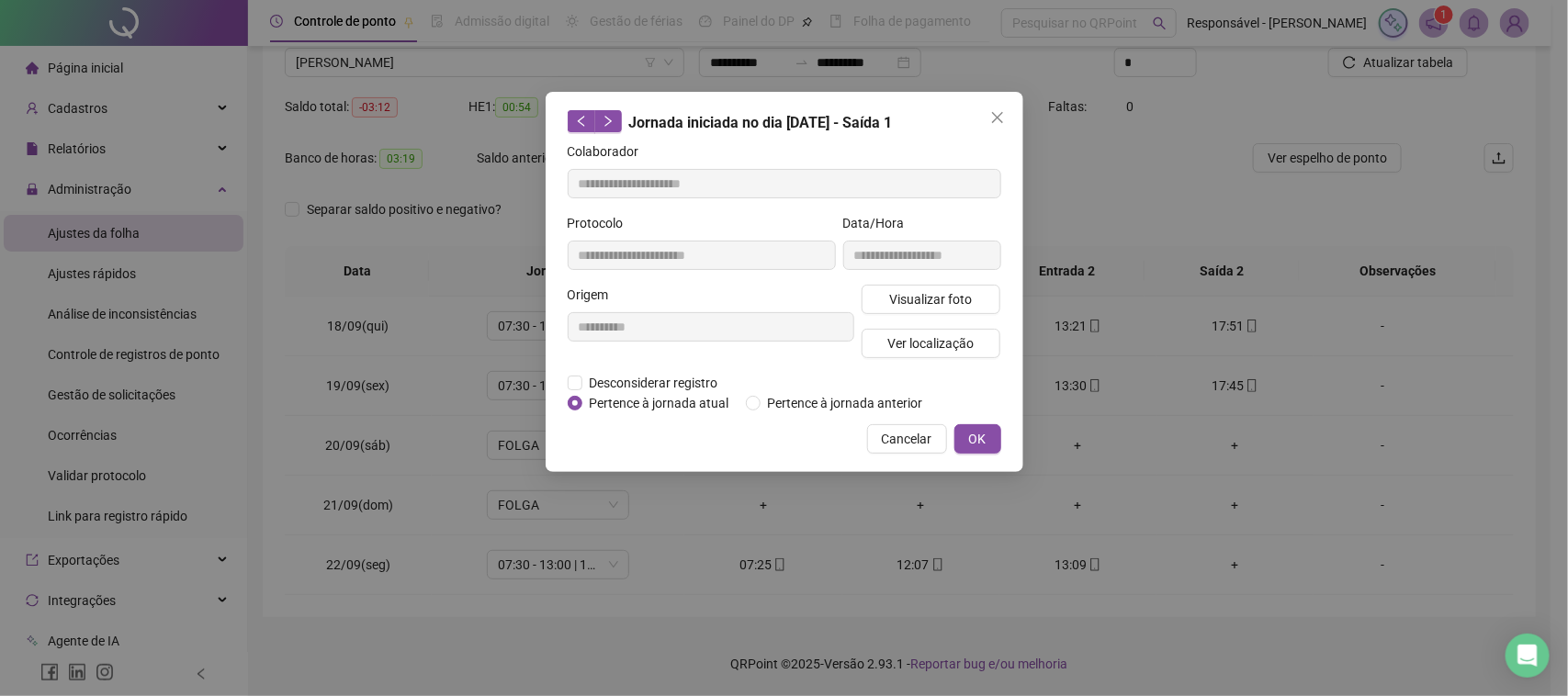
click at [883, 438] on span "Cancelar" at bounding box center [907, 439] width 51 height 20
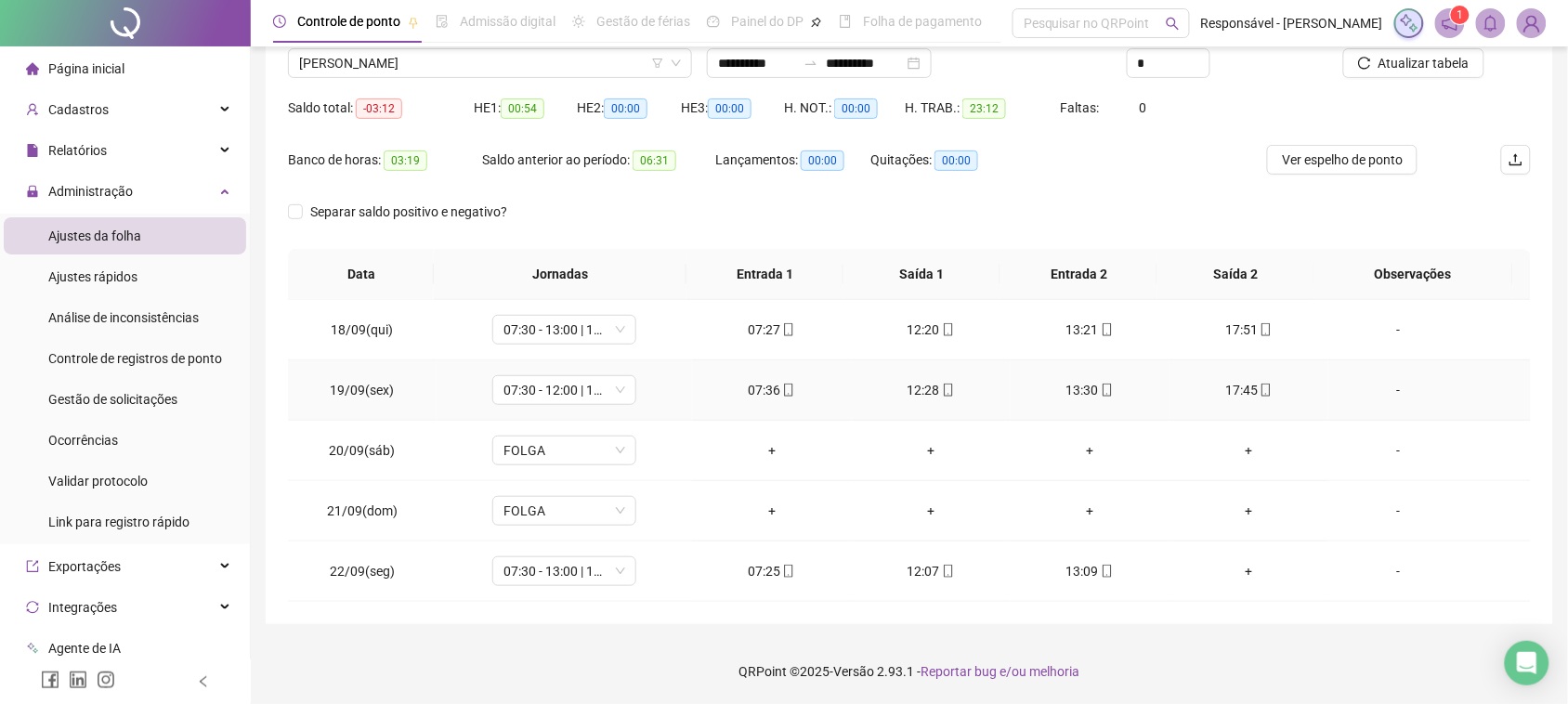
click at [1099, 386] on span "mobile" at bounding box center [1107, 390] width 15 height 13
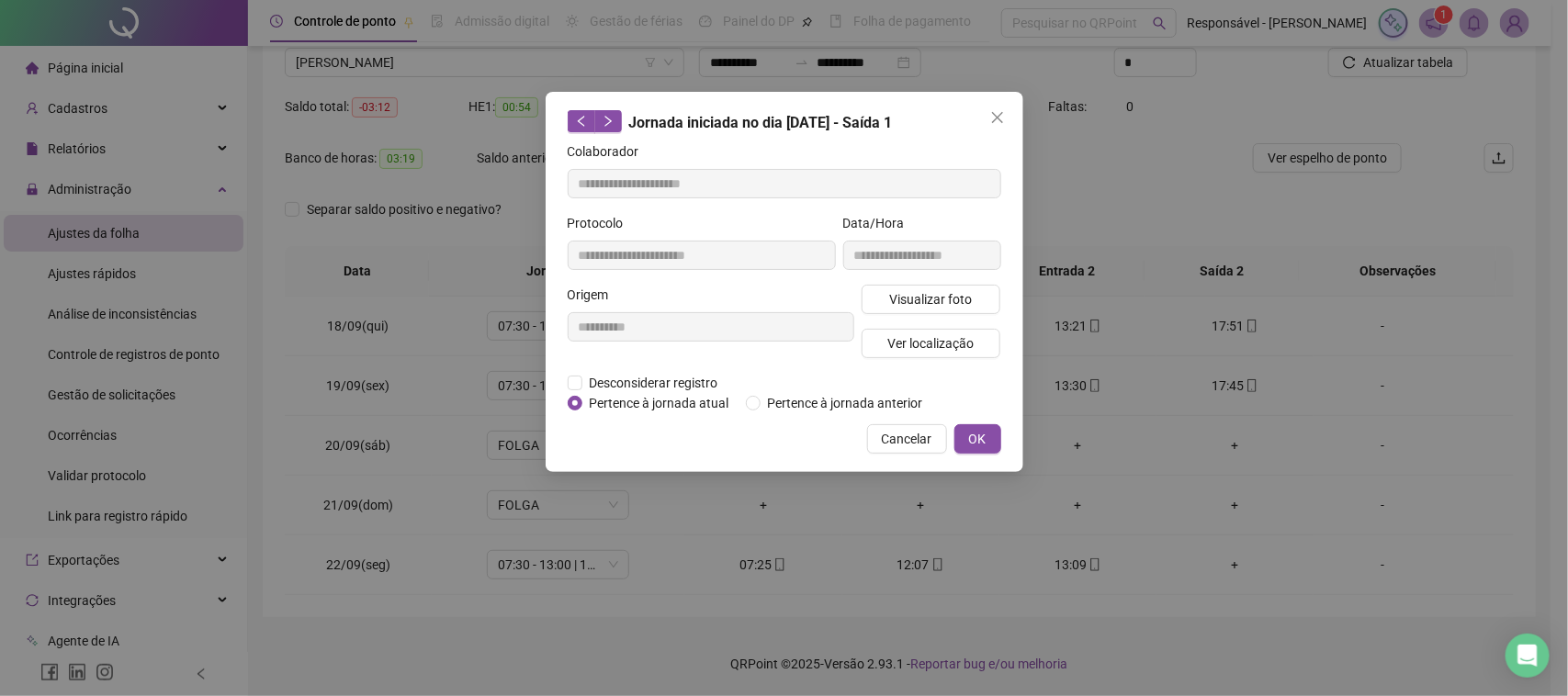
click at [965, 313] on div "Visualizar foto Ver localização" at bounding box center [931, 329] width 147 height 88
click at [965, 304] on span "Visualizar foto" at bounding box center [930, 299] width 83 height 20
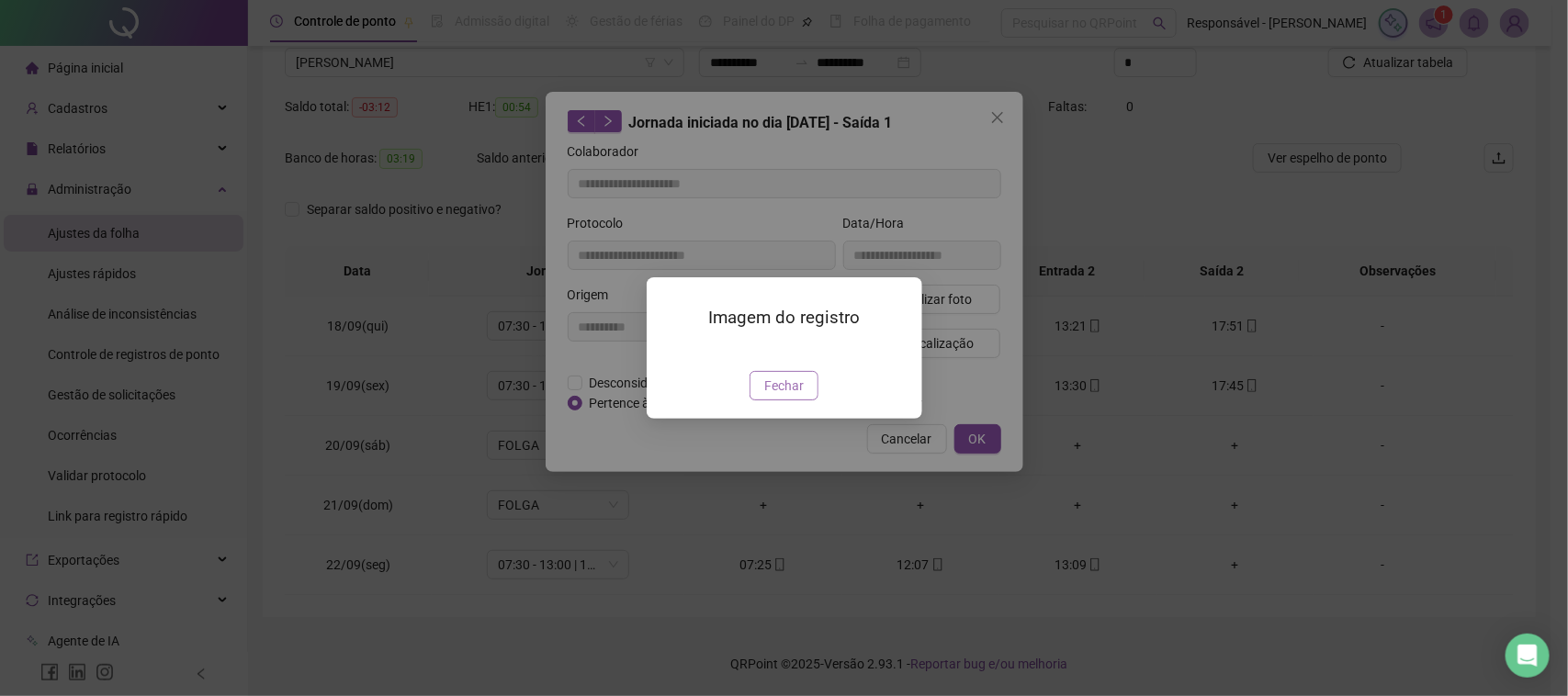
type input "**********"
click at [800, 396] on span "Fechar" at bounding box center [784, 386] width 40 height 20
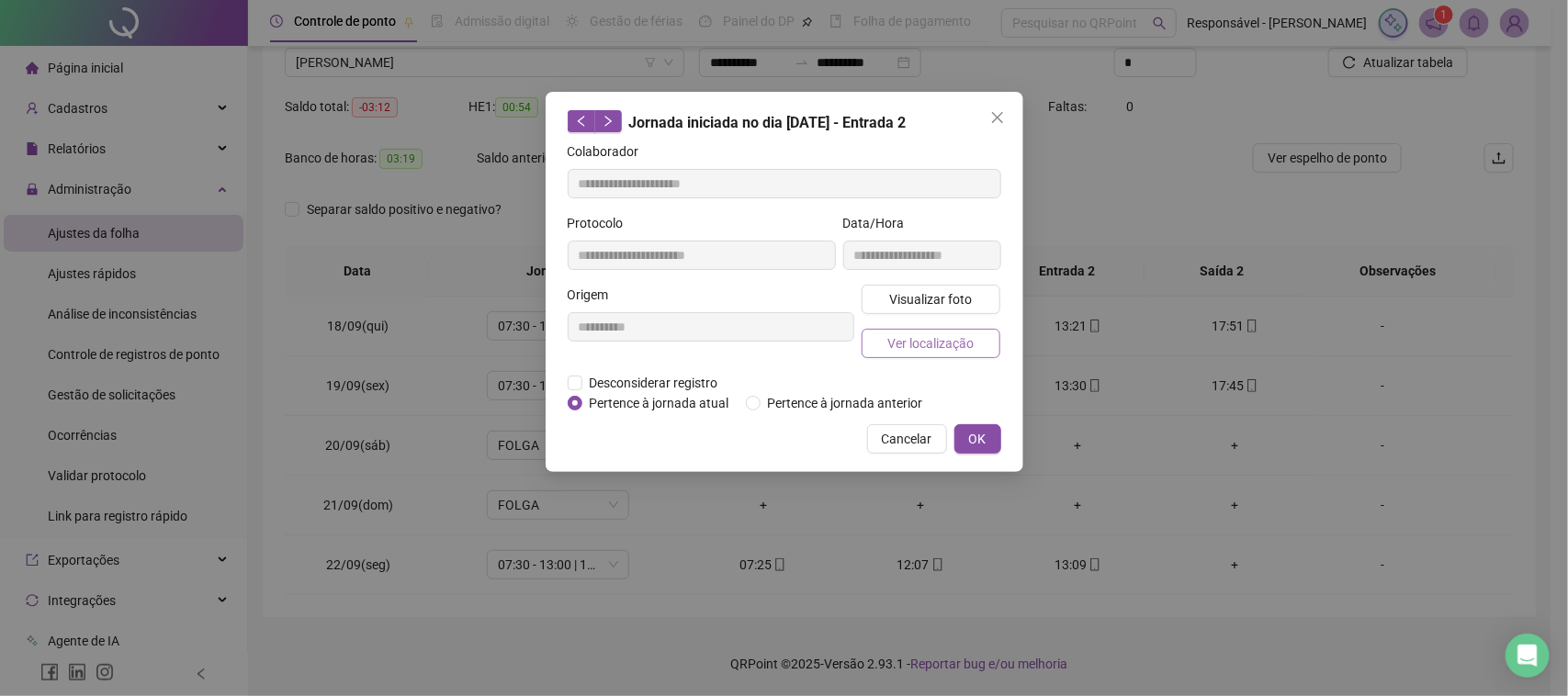
click at [935, 347] on span "Ver localização" at bounding box center [930, 343] width 87 height 20
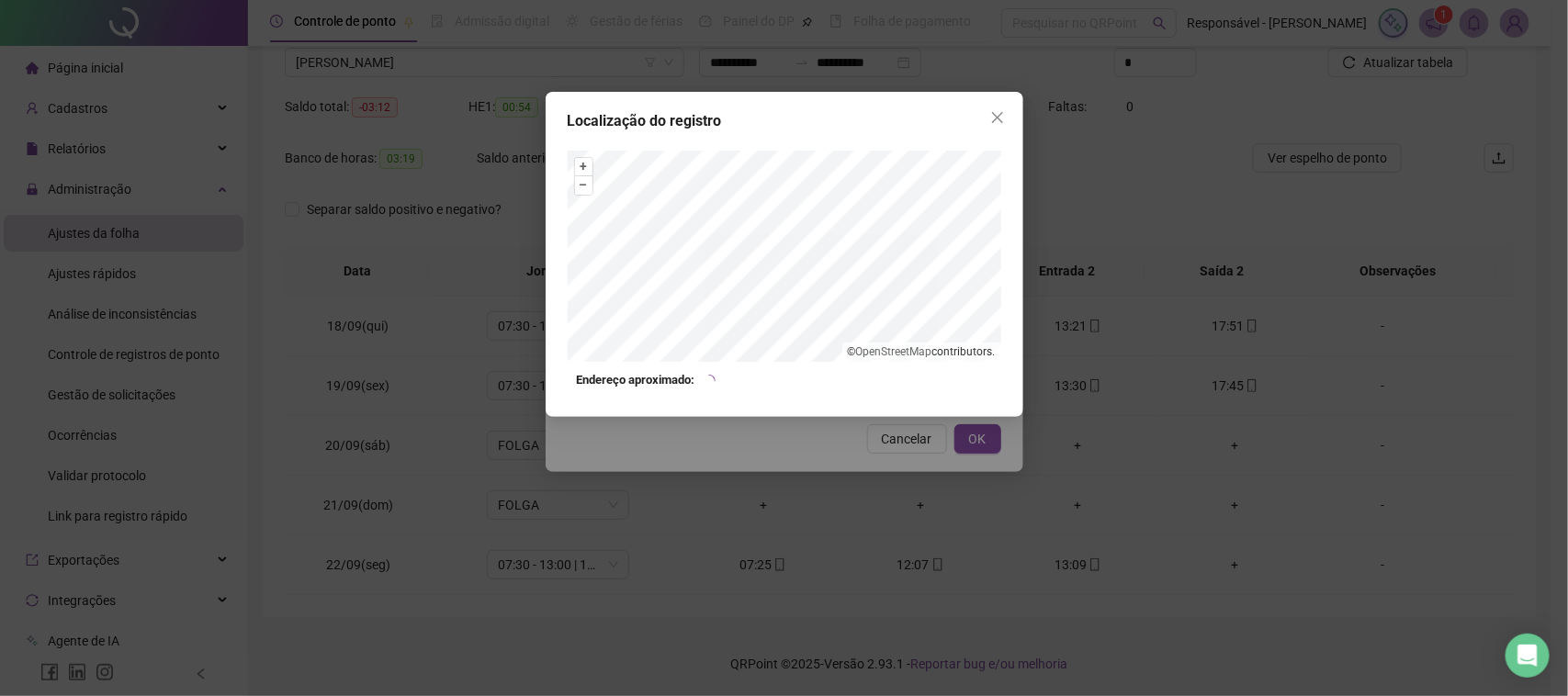
click at [854, 444] on div "Localização do registro + – ⇧ › © OpenStreetMap contributors. Endereço aproxima…" at bounding box center [784, 348] width 1568 height 696
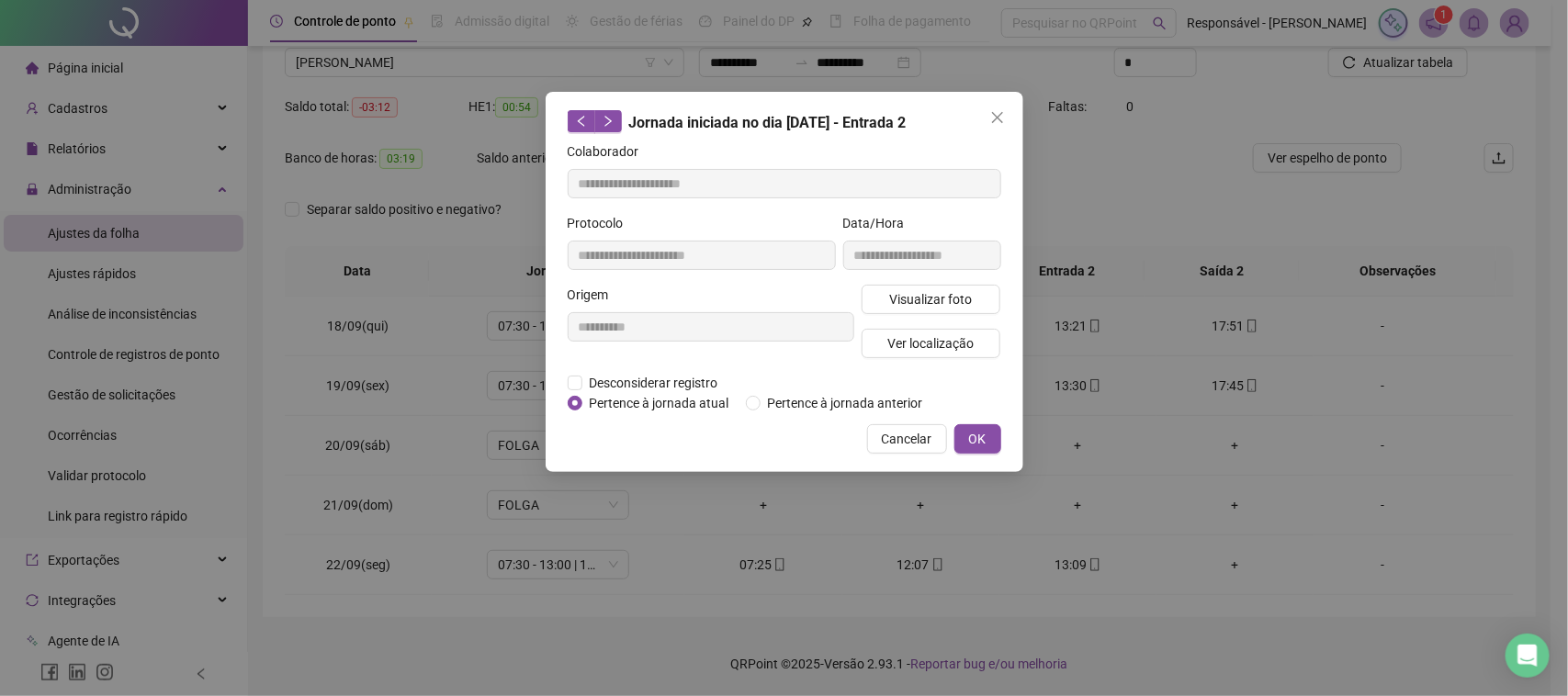
click at [937, 434] on button "Cancelar" at bounding box center [907, 439] width 80 height 29
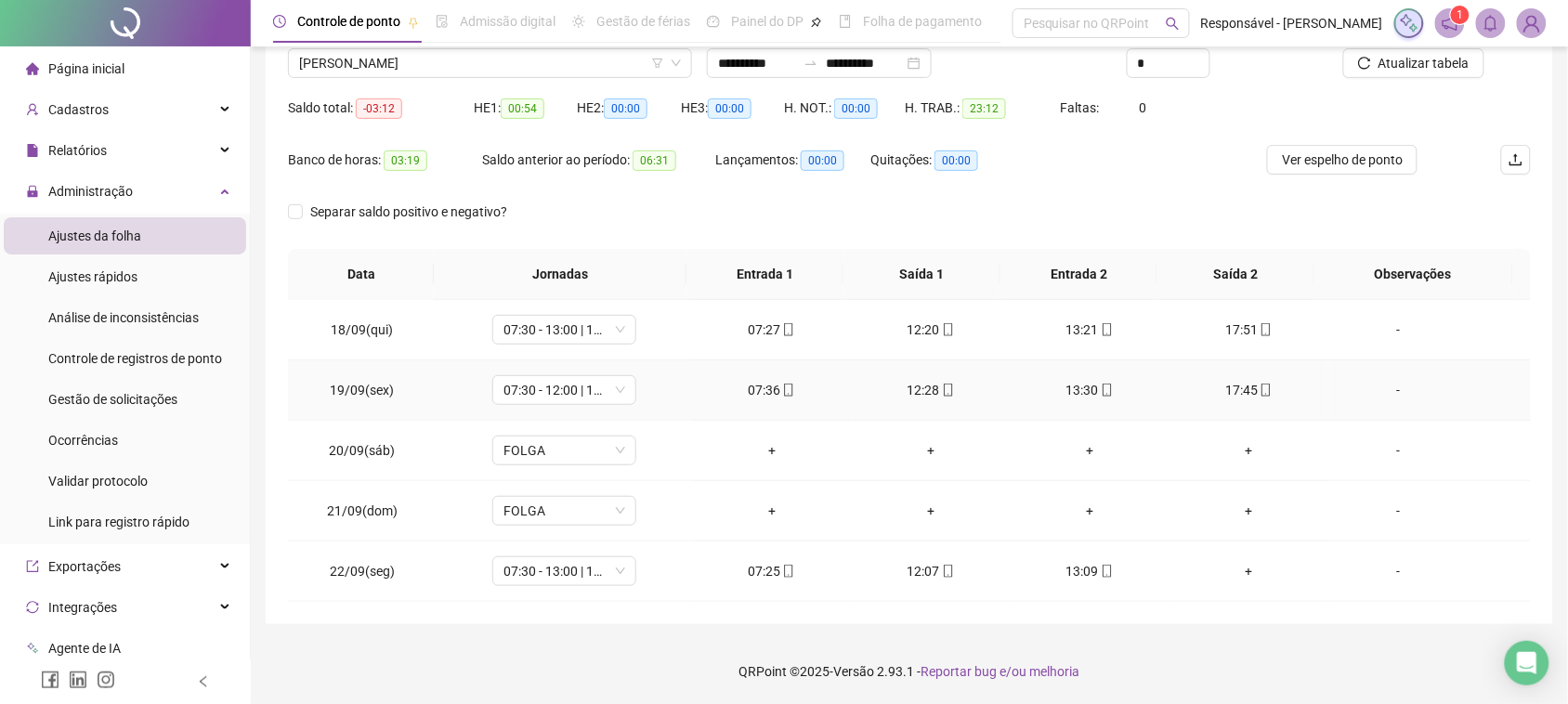
click at [1260, 383] on div "17:45" at bounding box center [1248, 390] width 130 height 20
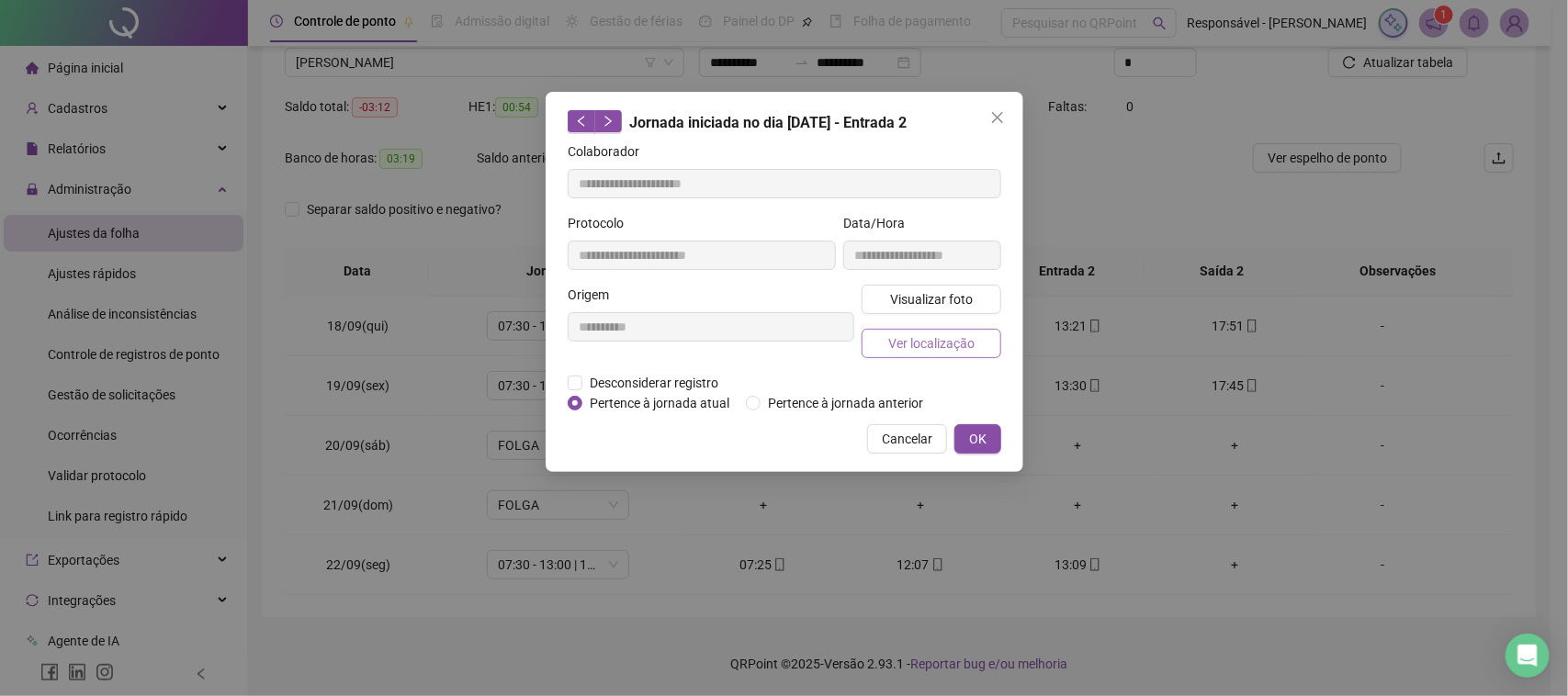
type input "**********"
click at [935, 298] on span "Visualizar foto" at bounding box center [930, 299] width 83 height 20
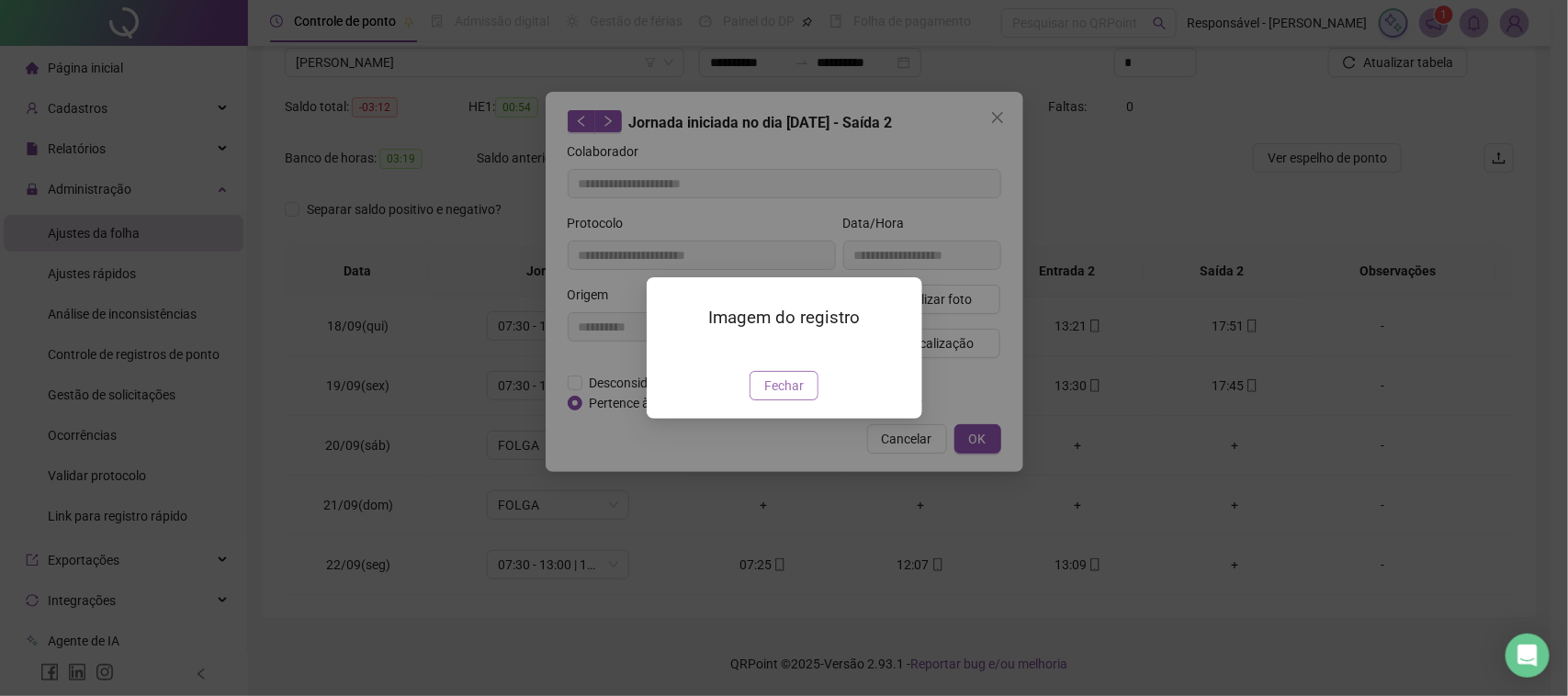
click at [774, 396] on span "Fechar" at bounding box center [784, 386] width 40 height 20
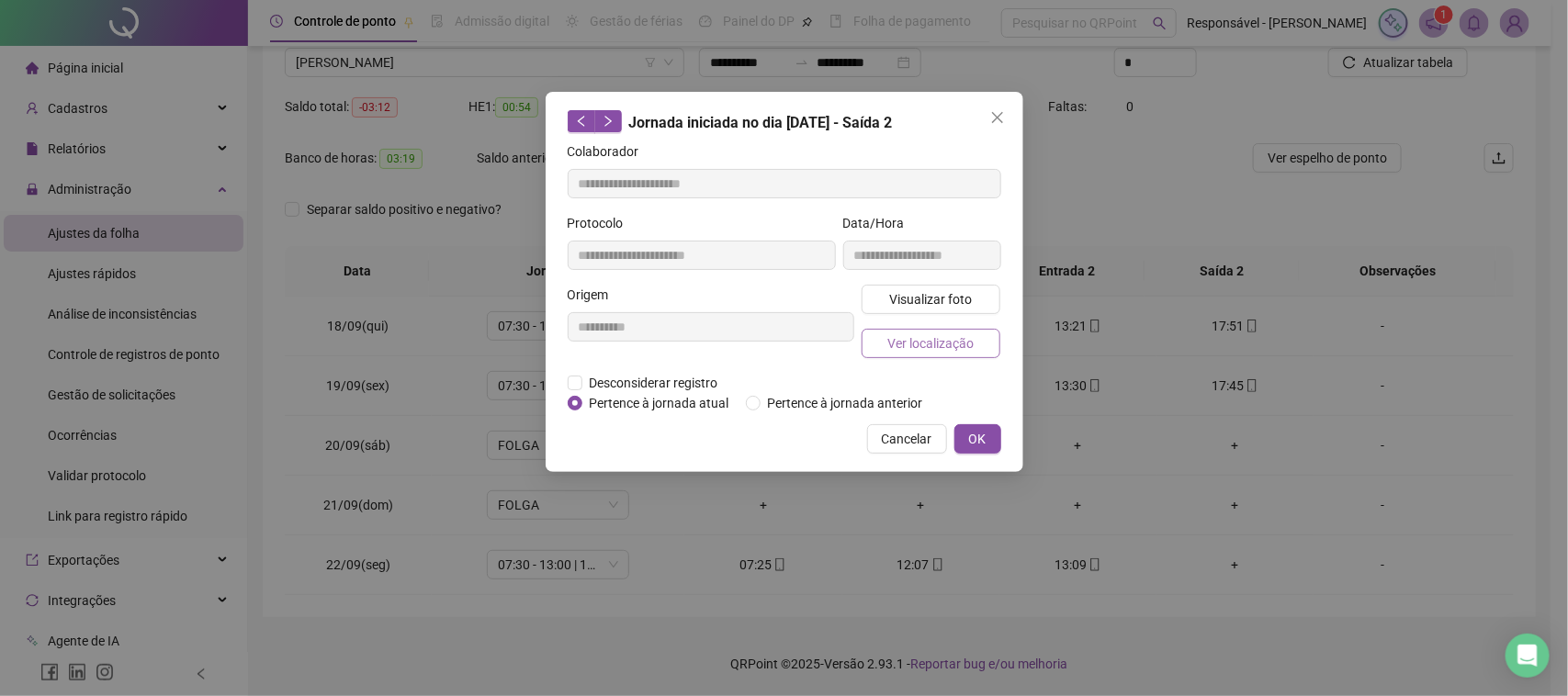
click at [919, 333] on span "Ver localização" at bounding box center [930, 343] width 87 height 20
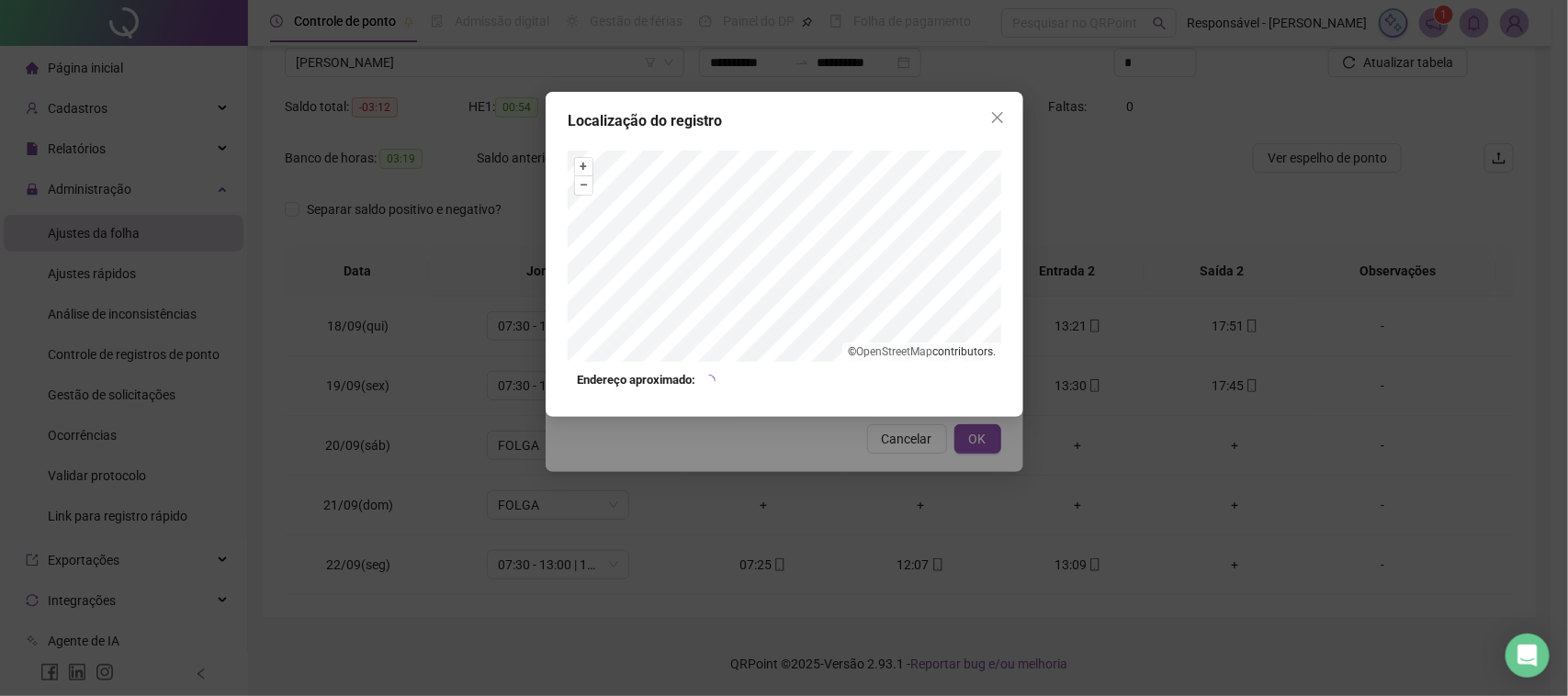
click at [893, 424] on div "Localização do registro + – ⇧ › © OpenStreetMap contributors. Endereço aproxima…" at bounding box center [784, 348] width 1568 height 696
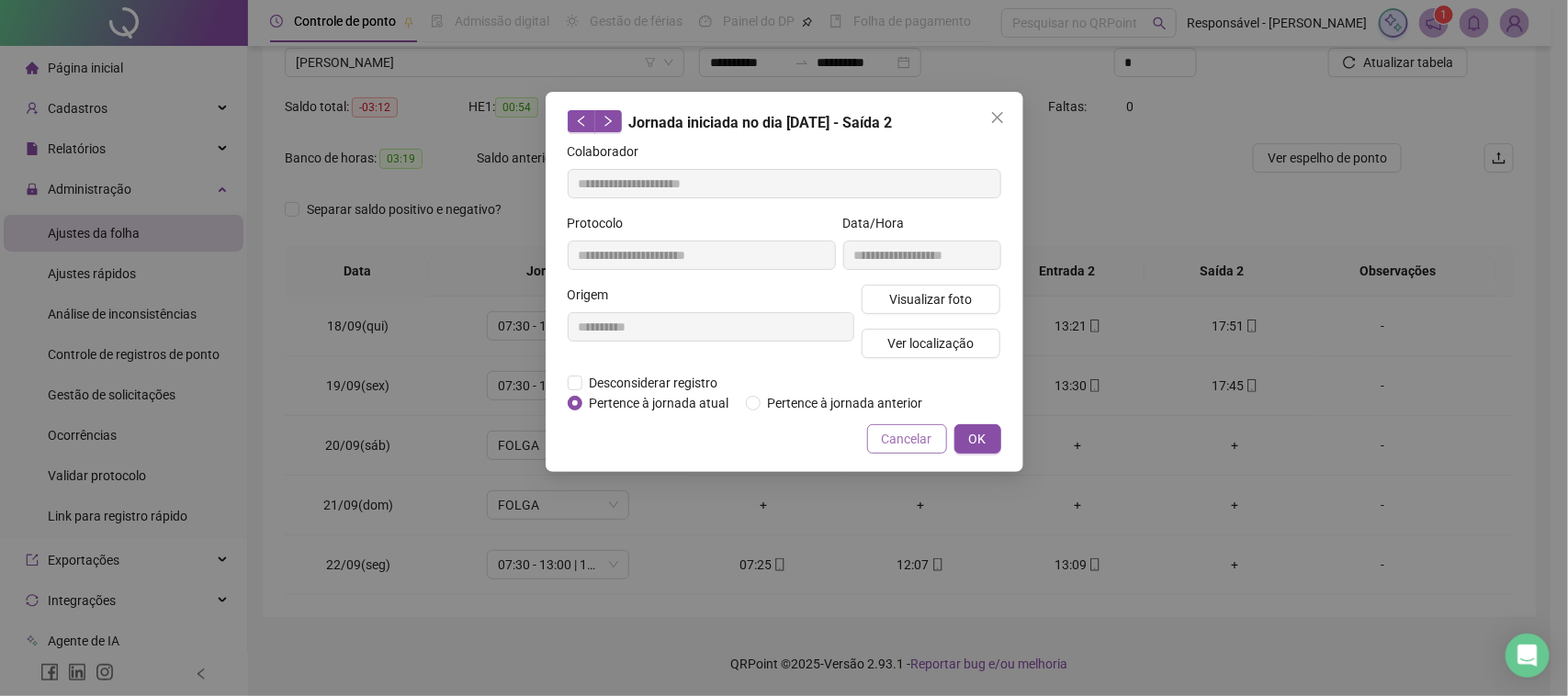
click at [894, 435] on span "Cancelar" at bounding box center [907, 439] width 51 height 20
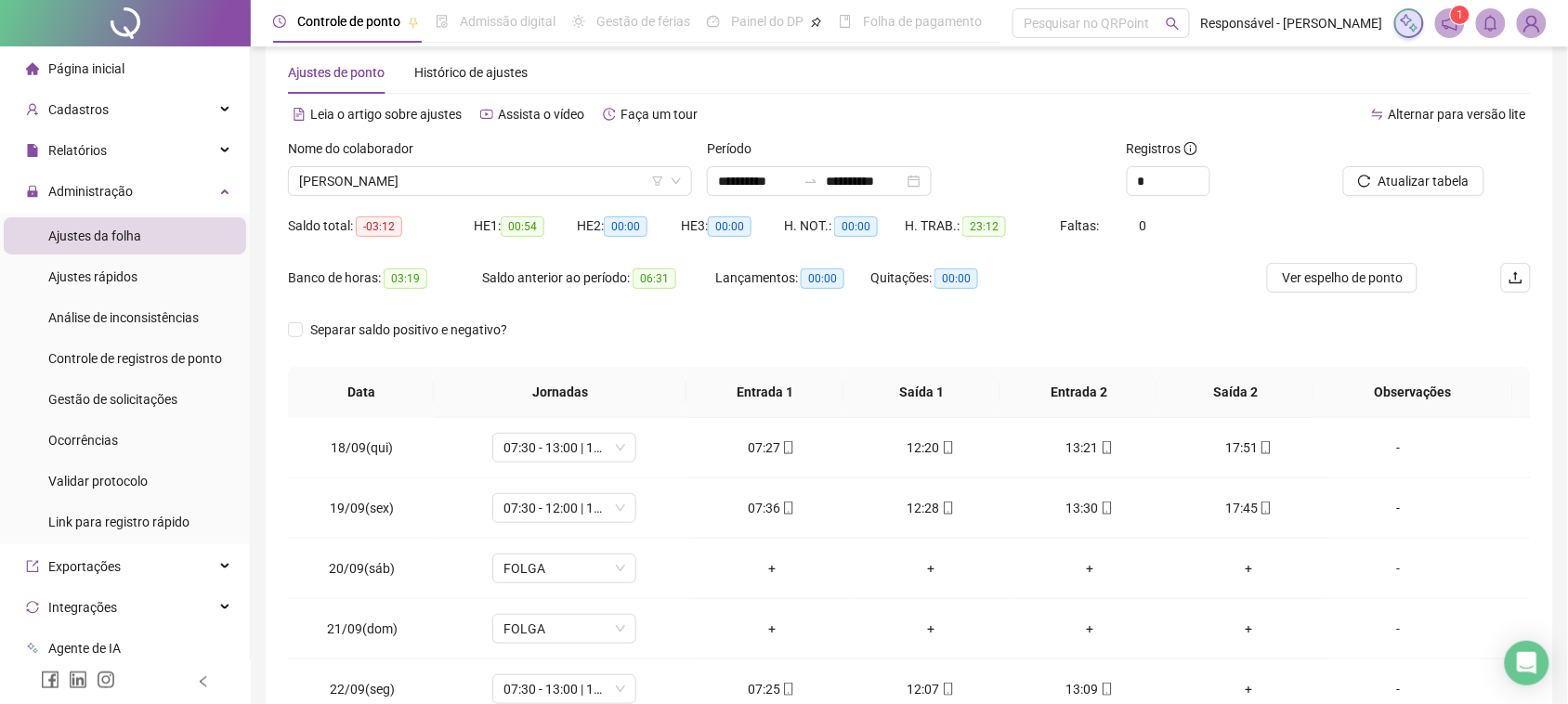
scroll to position [0, 0]
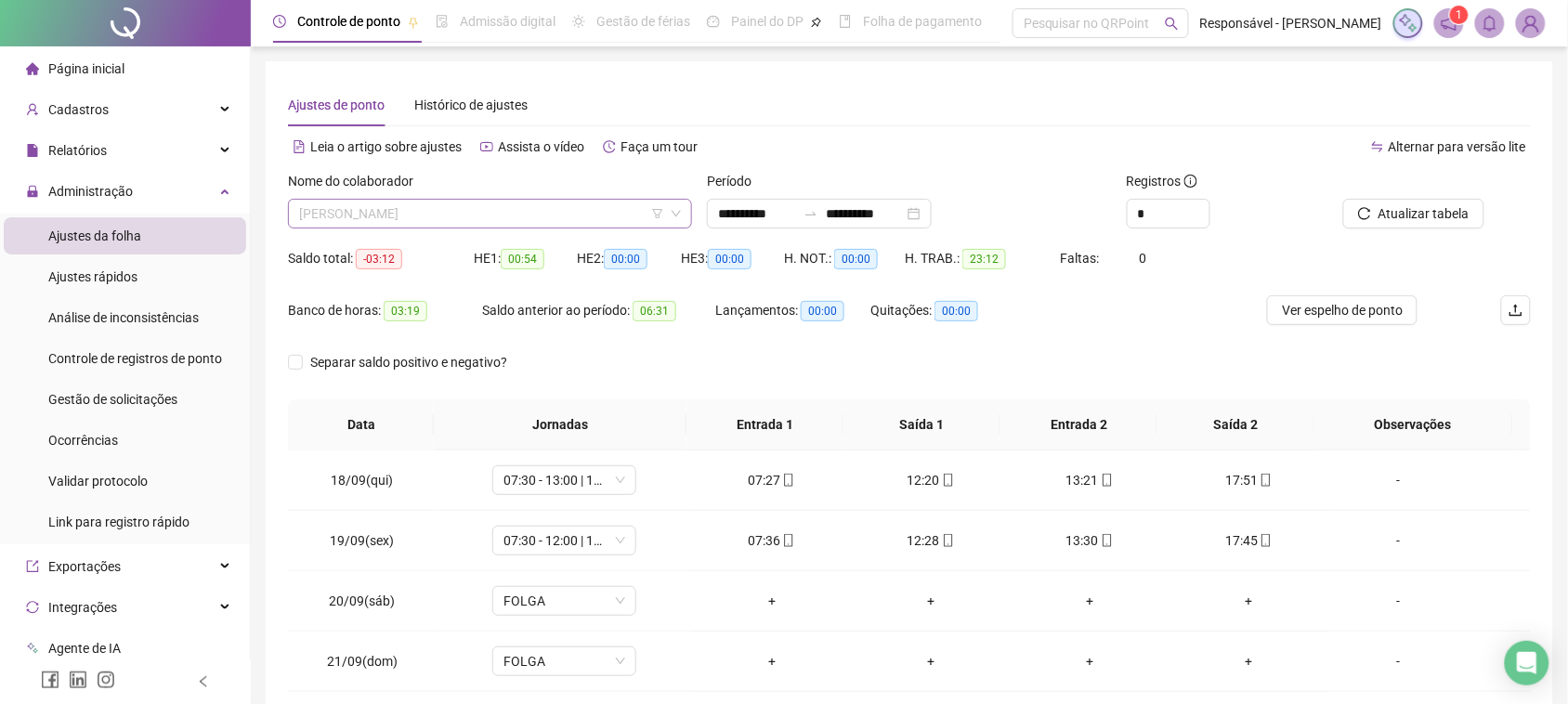
click at [481, 221] on span "[PERSON_NAME]" at bounding box center [490, 213] width 382 height 28
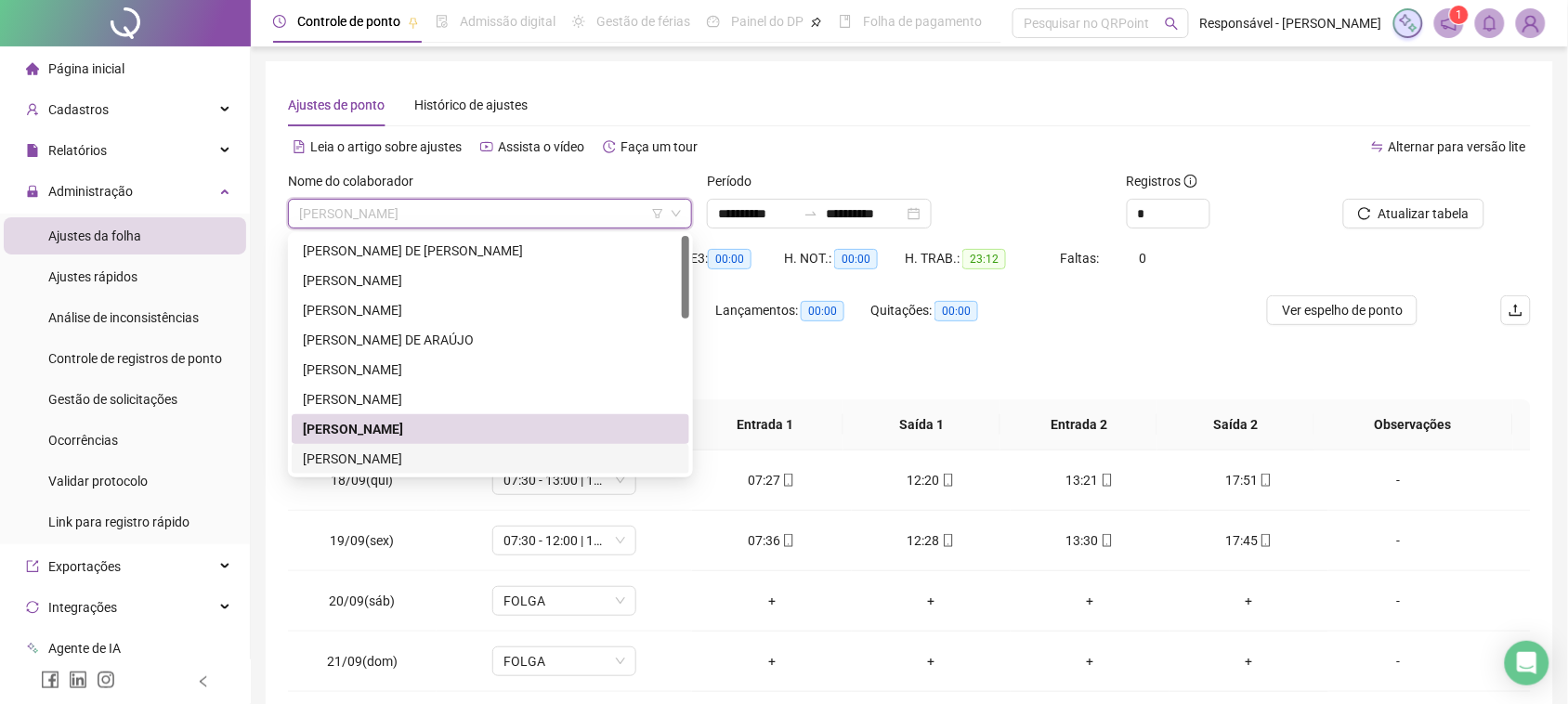
click at [389, 451] on div "[PERSON_NAME]" at bounding box center [490, 459] width 375 height 20
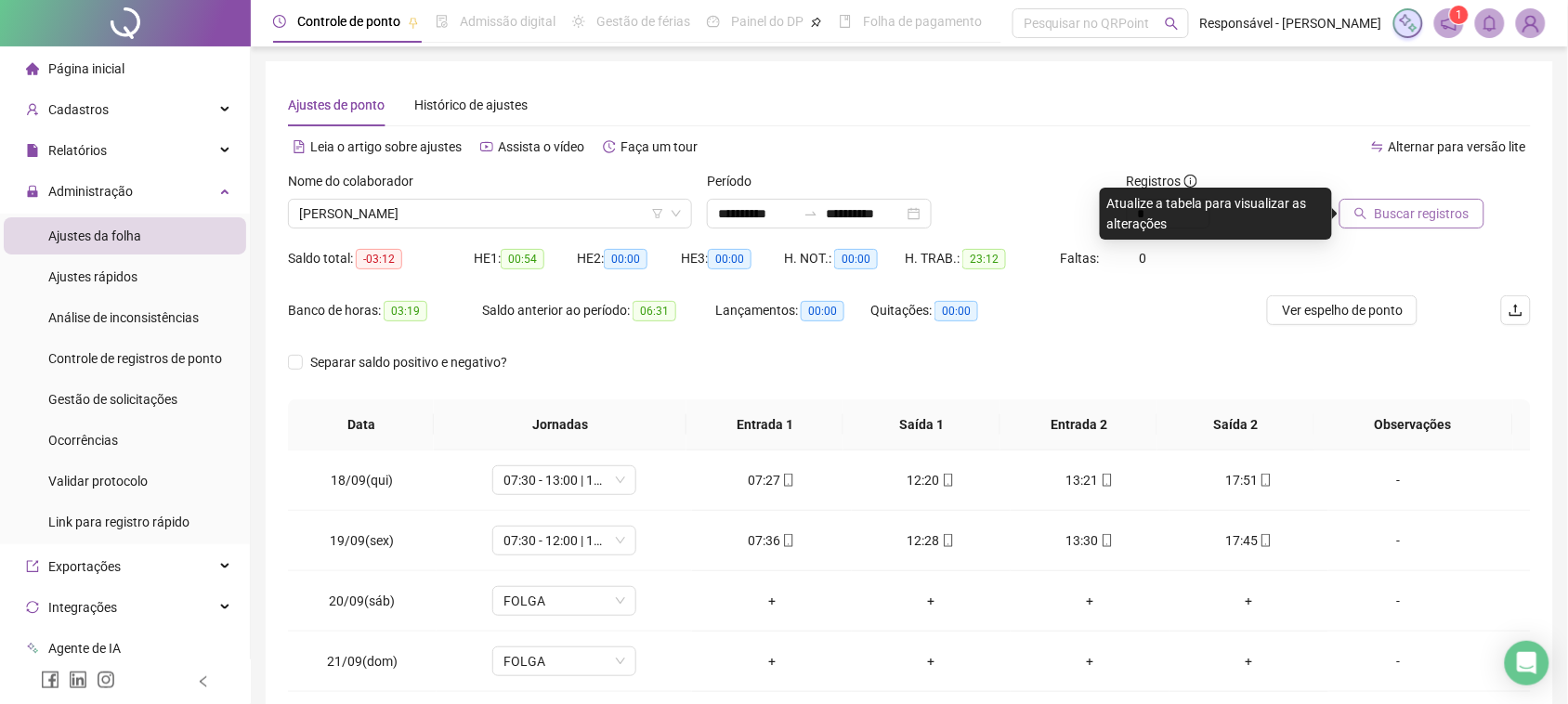
click at [1398, 210] on span "Buscar registros" at bounding box center [1423, 213] width 95 height 20
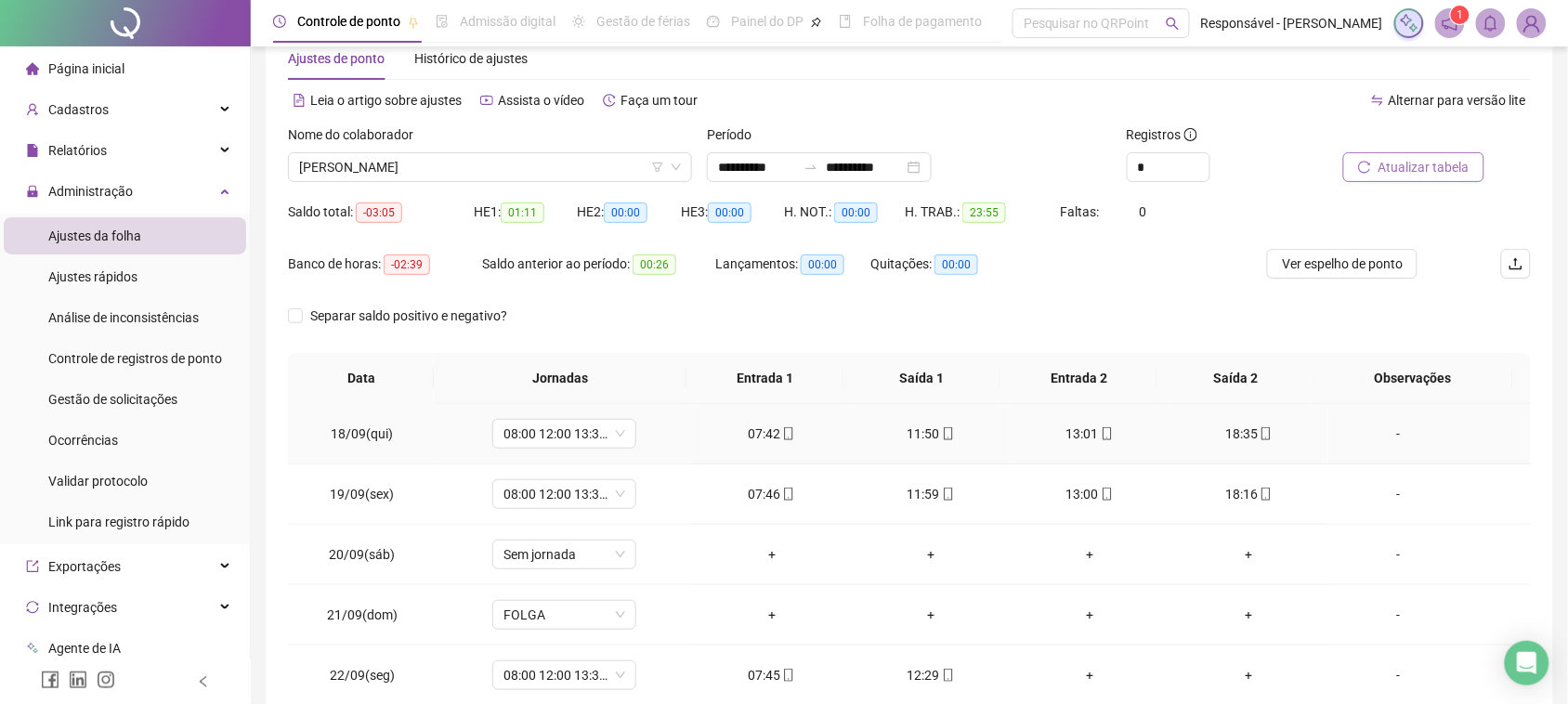
scroll to position [116, 0]
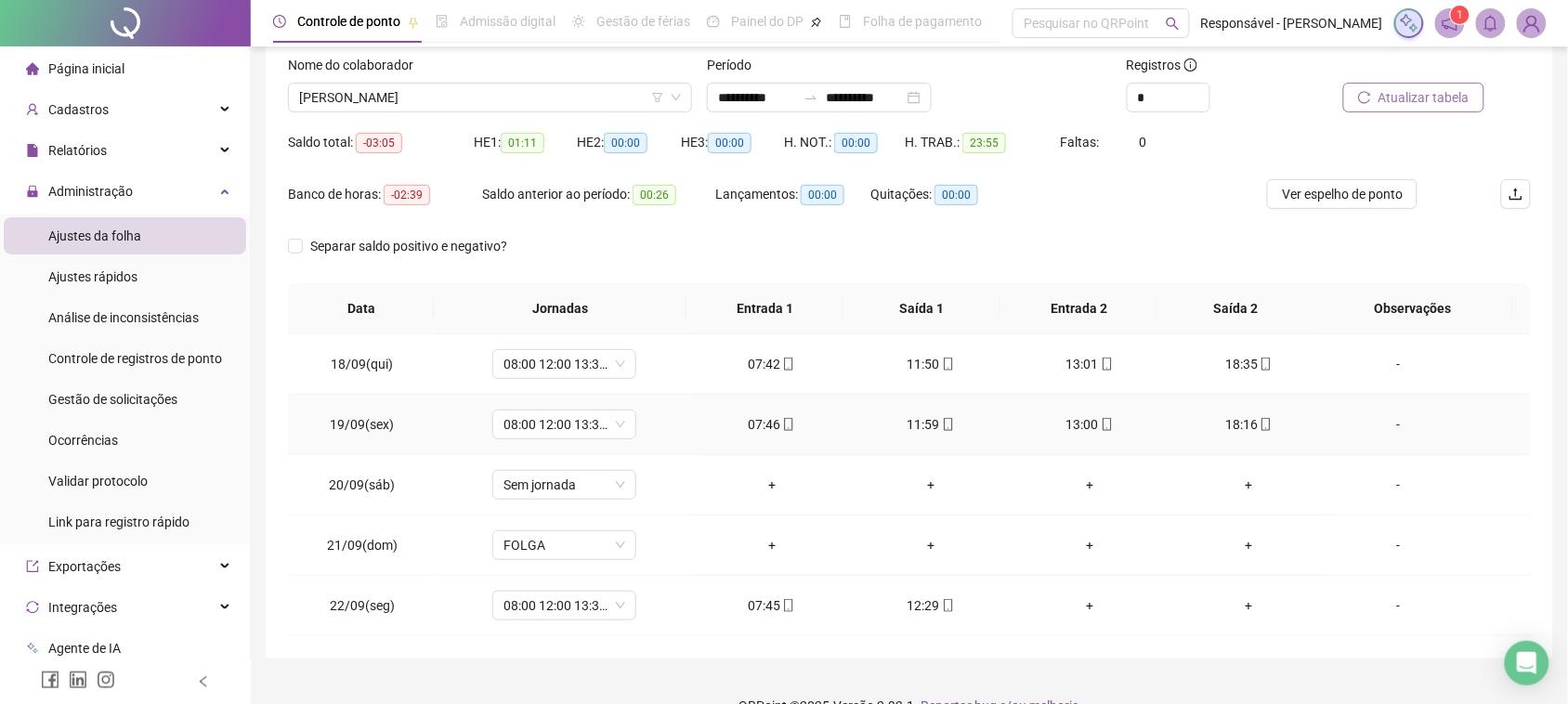
click at [783, 425] on icon "mobile" at bounding box center [789, 425] width 13 height 13
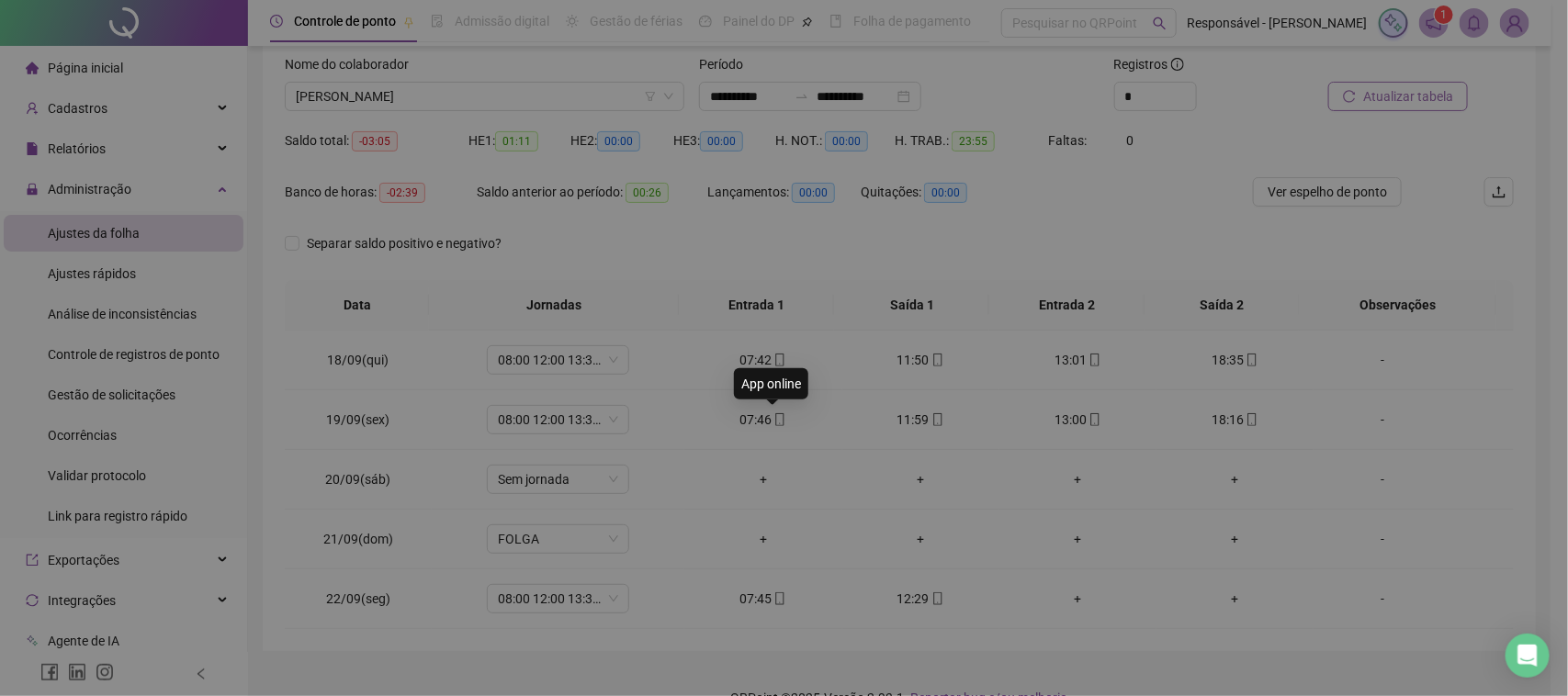
type input "**********"
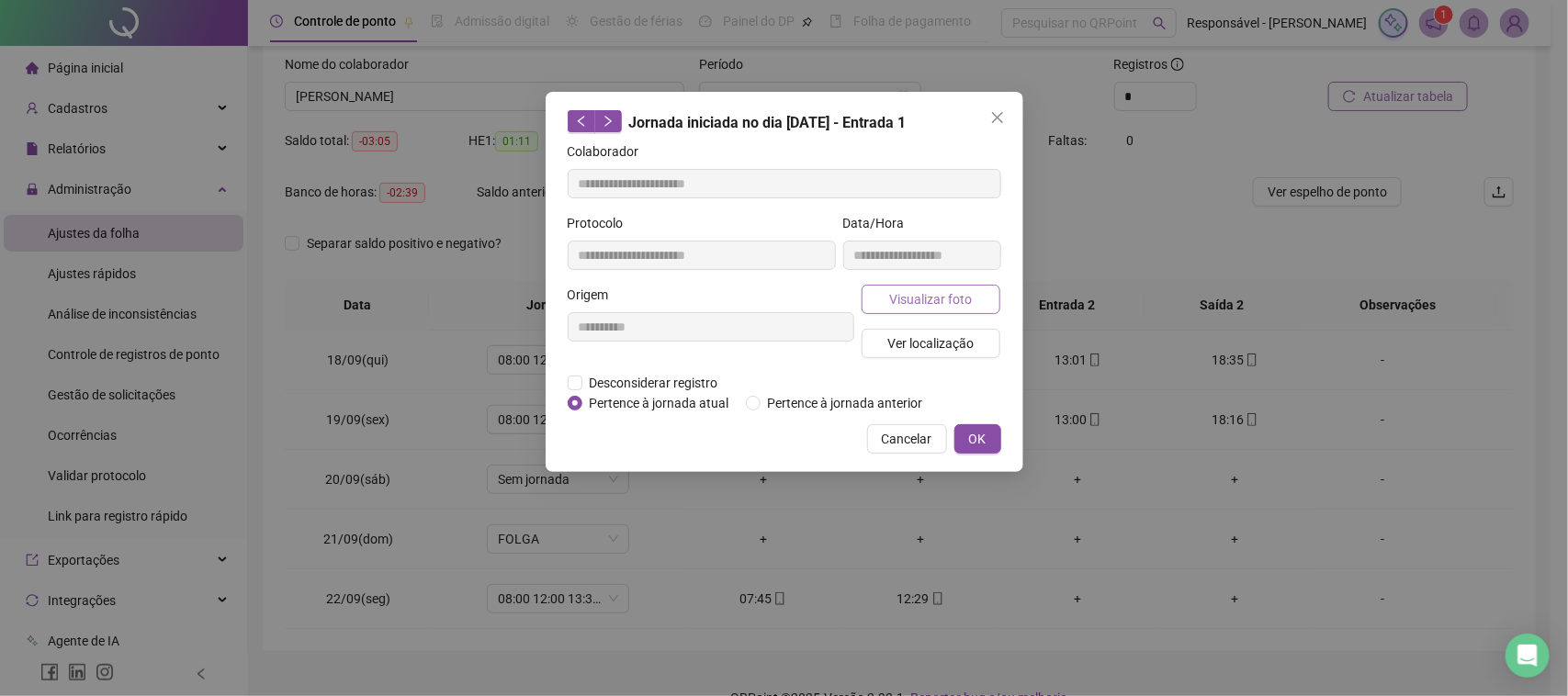
click at [992, 296] on button "Visualizar foto" at bounding box center [931, 299] width 140 height 29
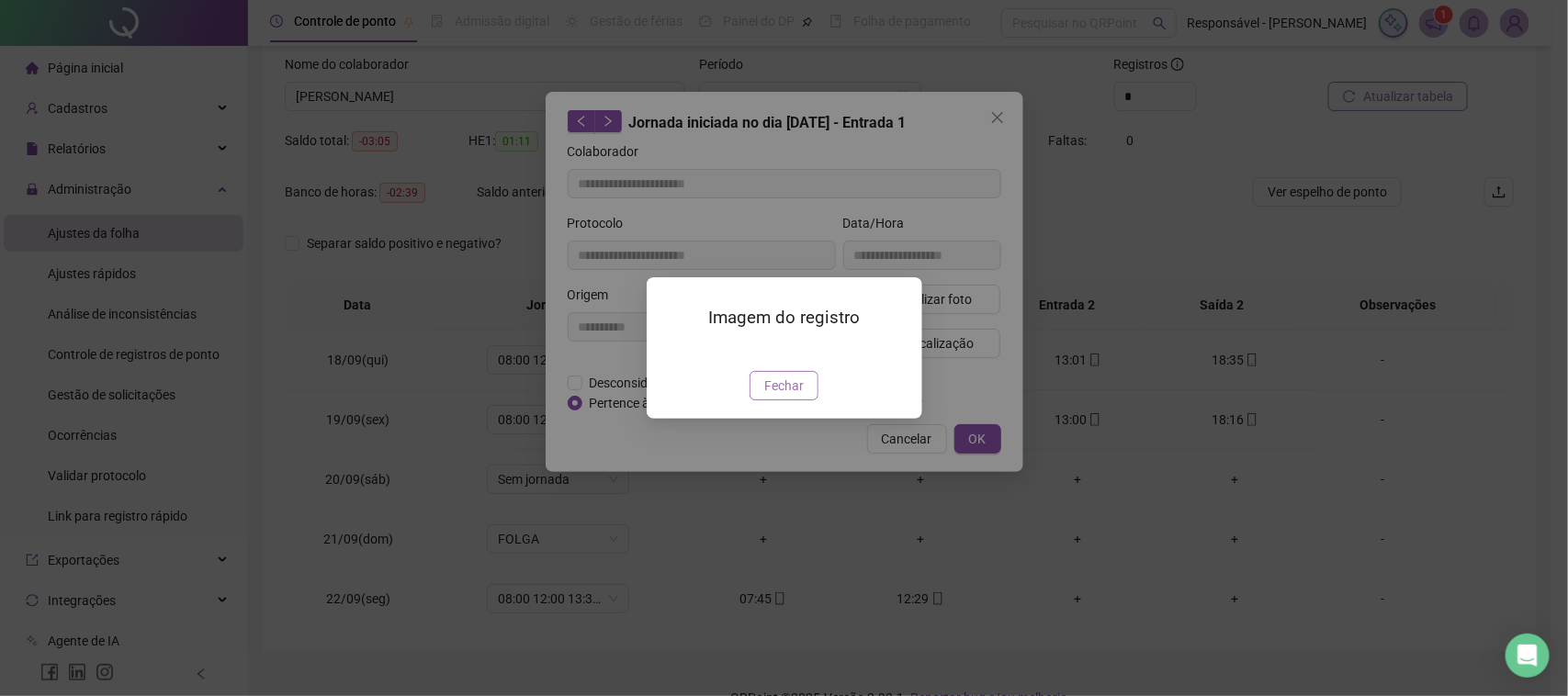
click at [784, 396] on span "Fechar" at bounding box center [784, 386] width 40 height 20
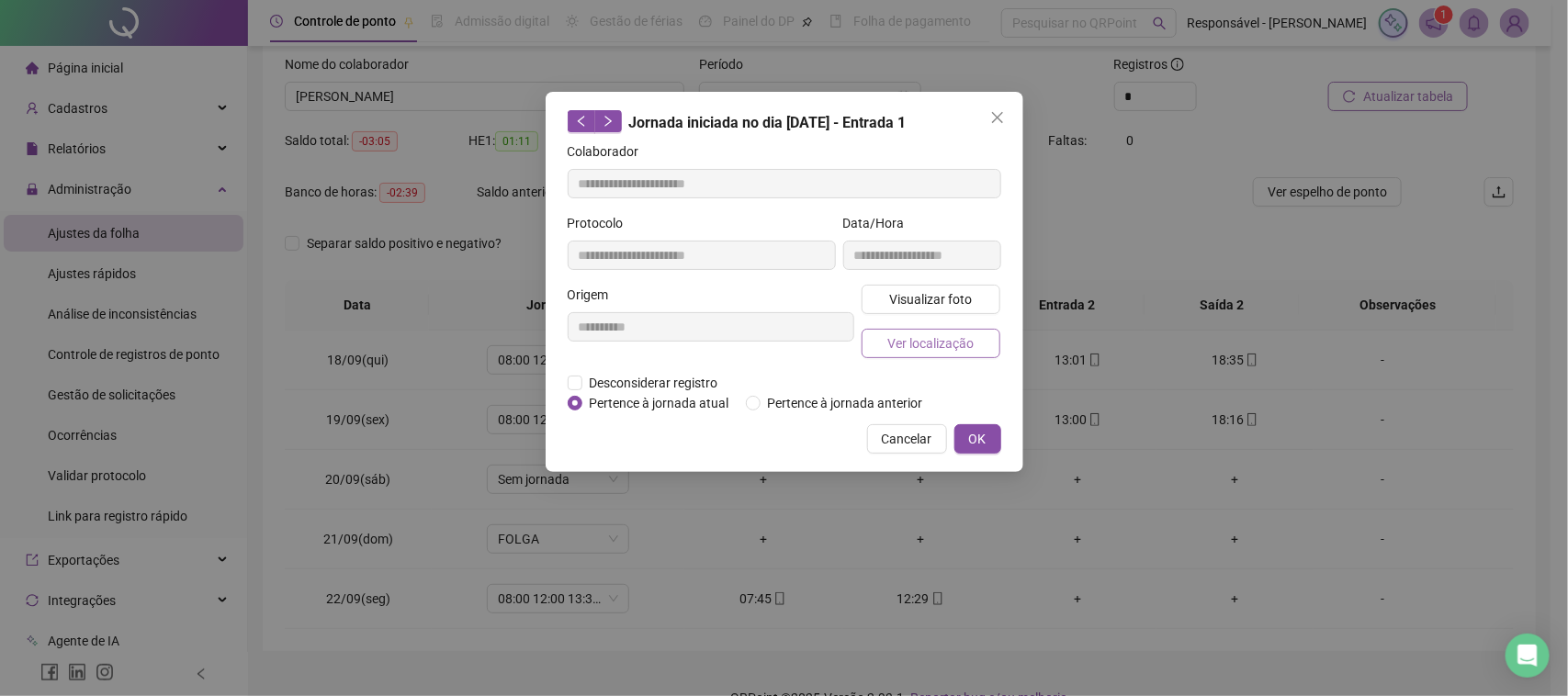
click at [912, 344] on span "Ver localização" at bounding box center [930, 343] width 87 height 20
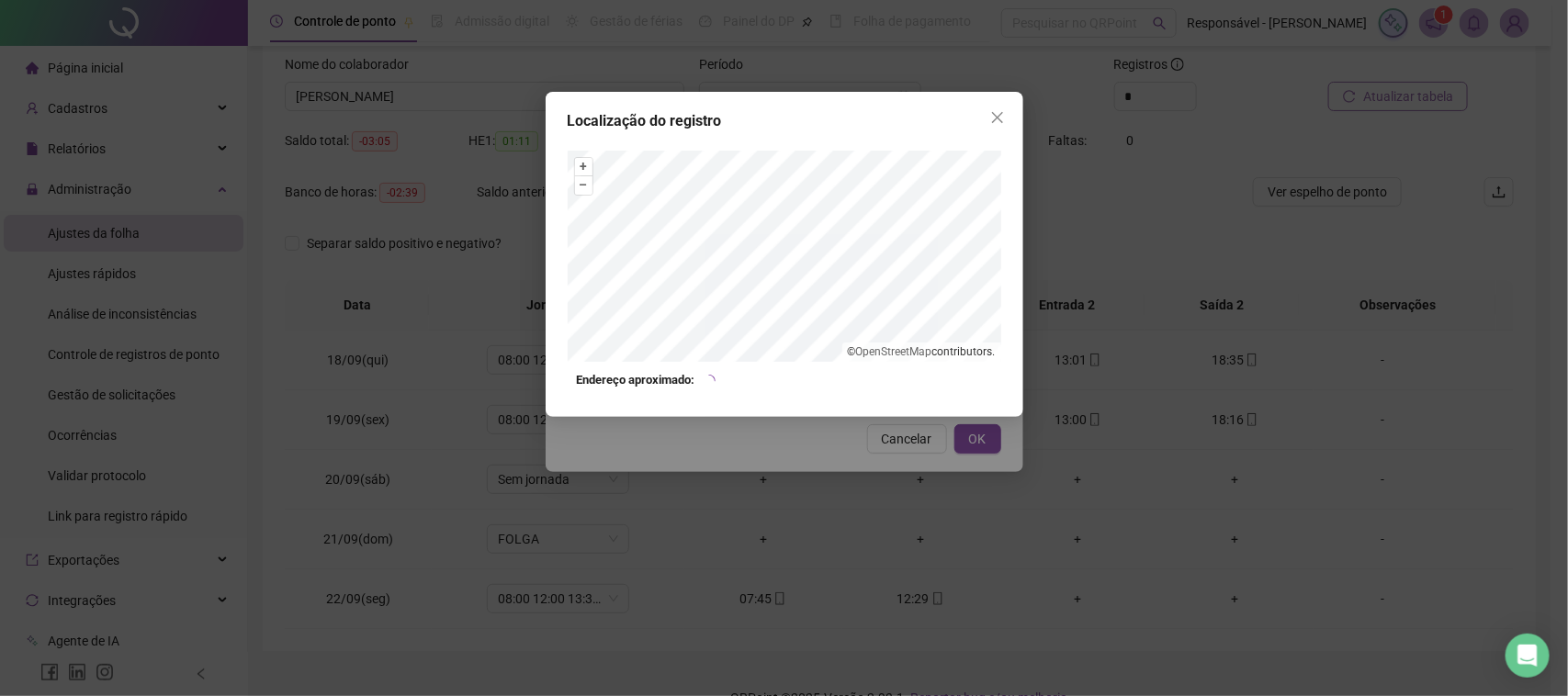
click at [873, 447] on div "Localização do registro + – ⇧ › © OpenStreetMap contributors. Endereço aproxima…" at bounding box center [784, 348] width 1568 height 696
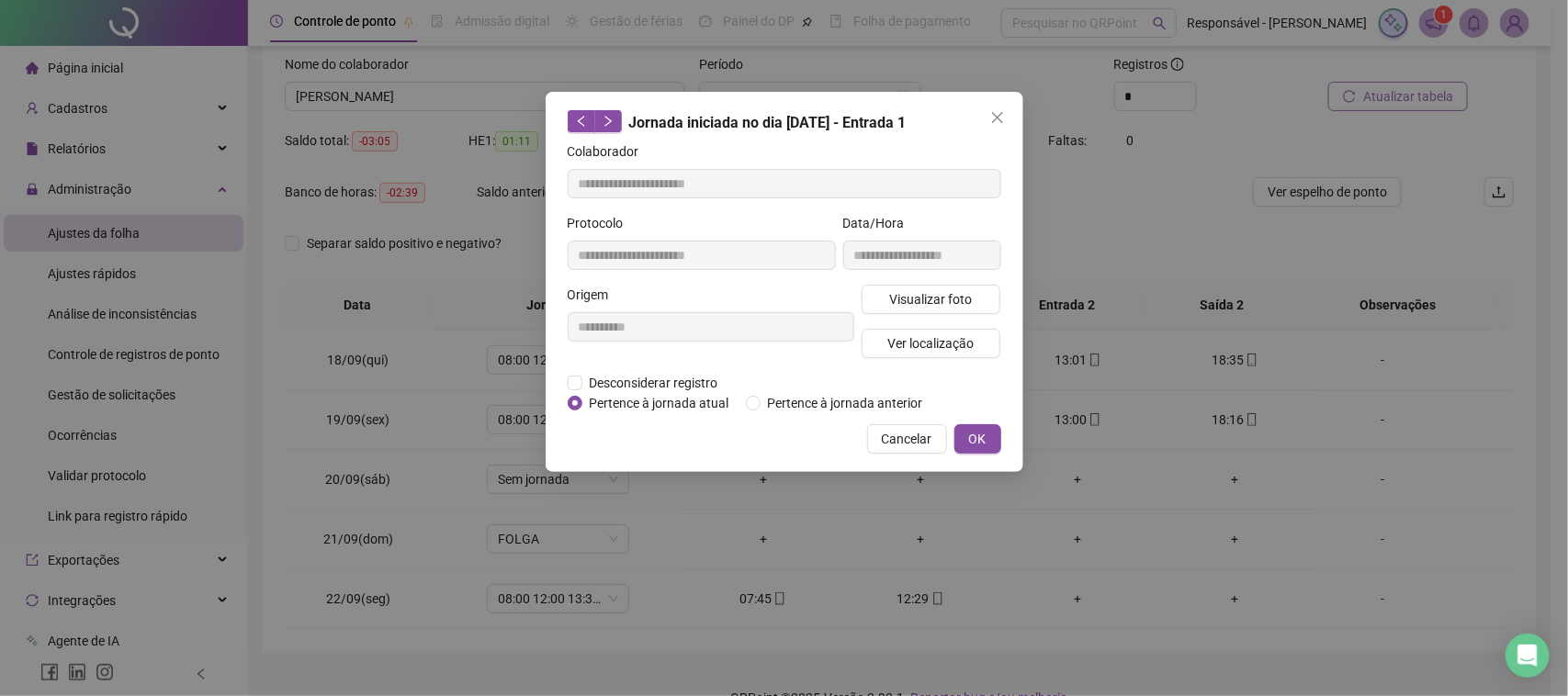
click at [879, 447] on button "Cancelar" at bounding box center [907, 439] width 80 height 29
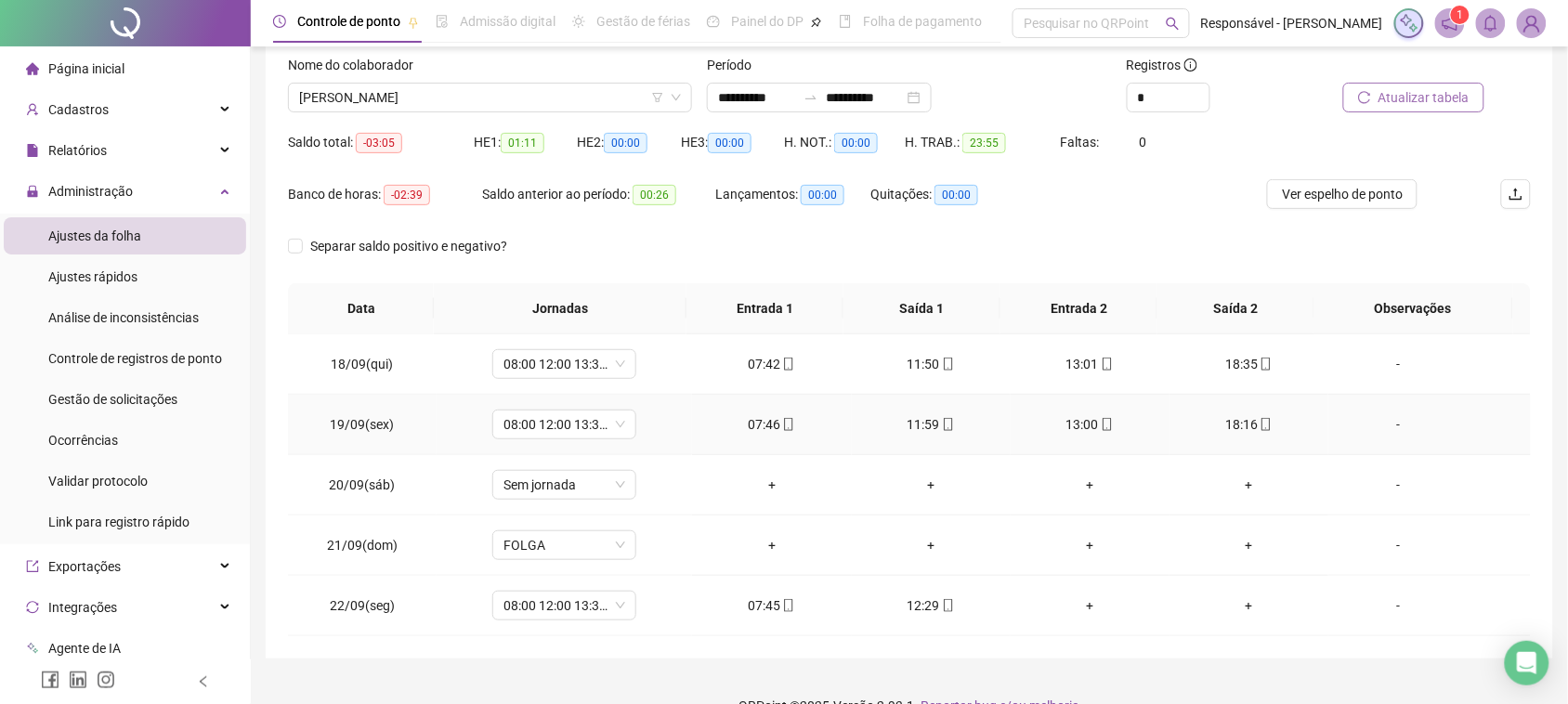
click at [910, 423] on div "11:59" at bounding box center [931, 425] width 130 height 20
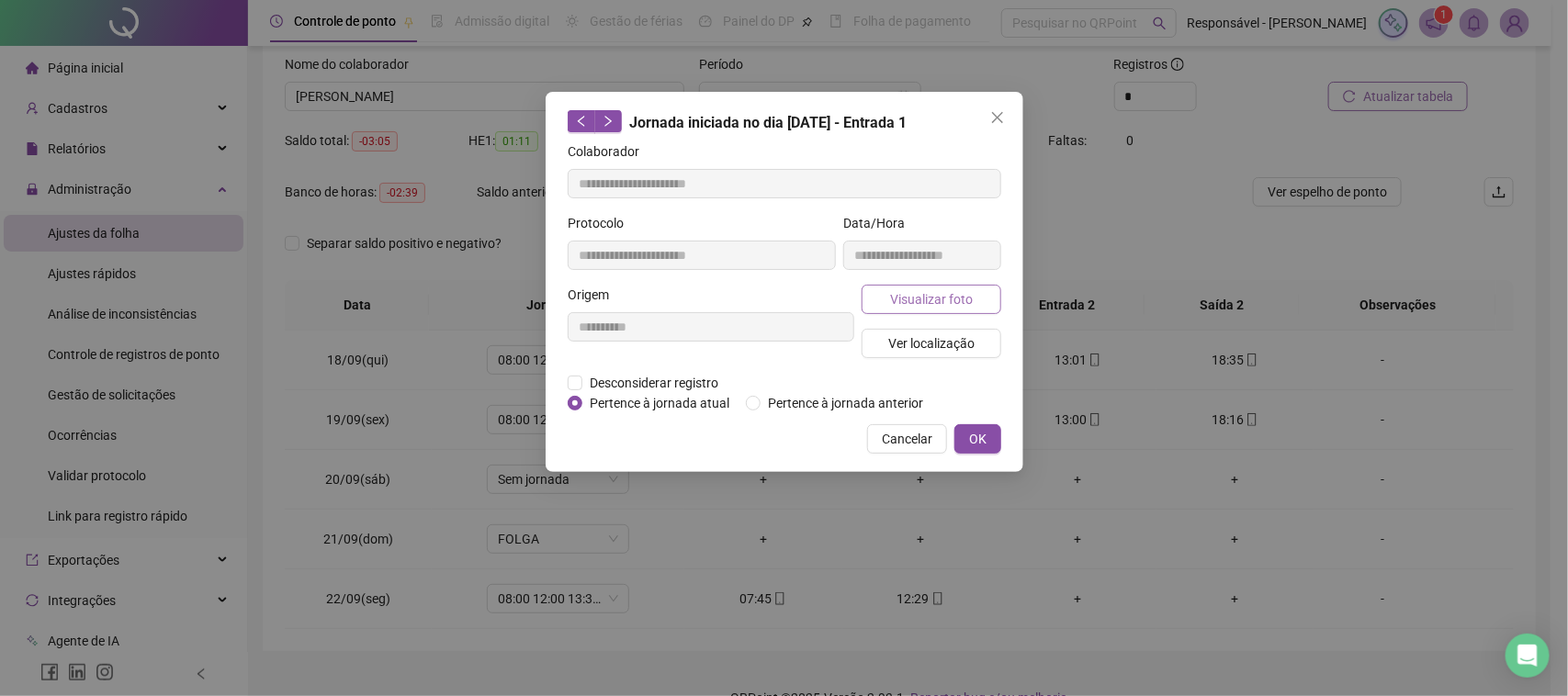
type input "**********"
click at [921, 285] on button "Visualizar foto" at bounding box center [931, 299] width 140 height 29
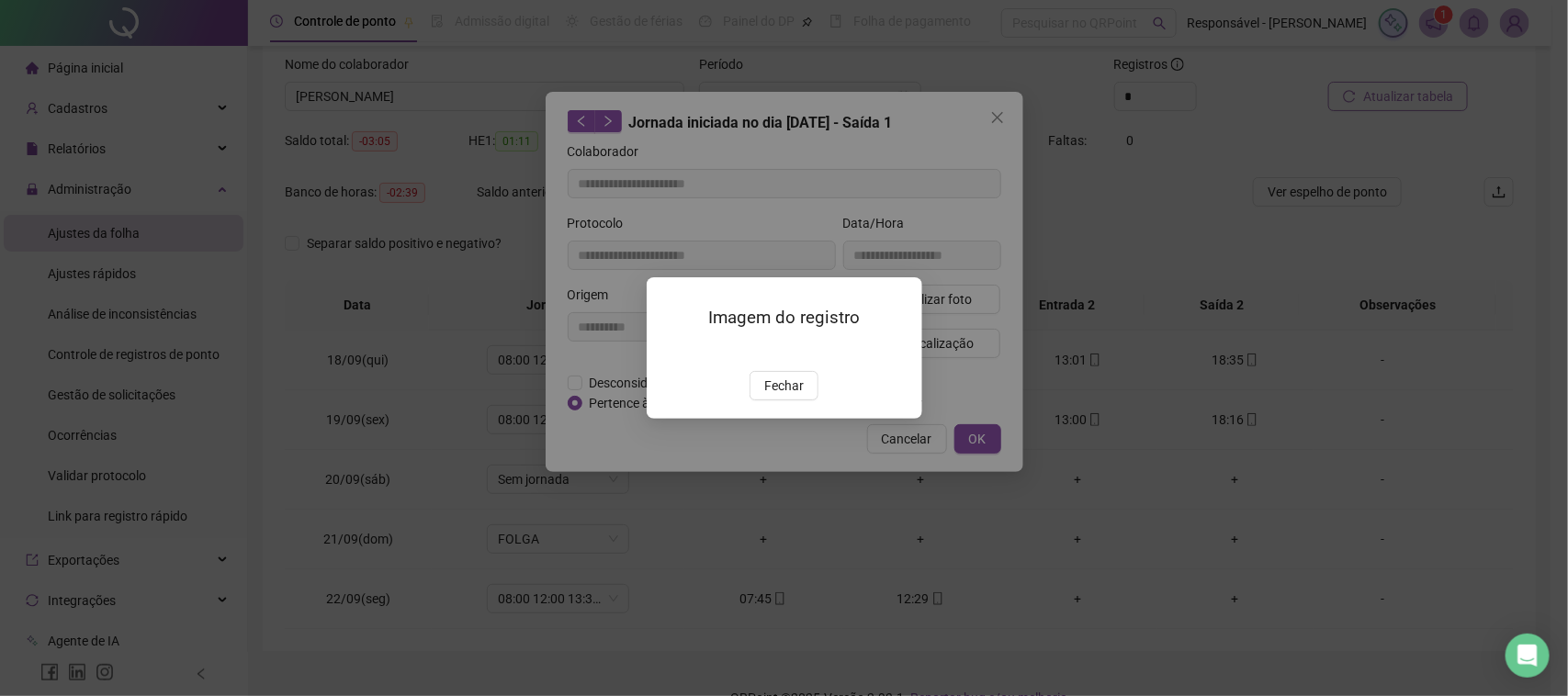
click at [803, 400] on button "Fechar" at bounding box center [784, 386] width 69 height 29
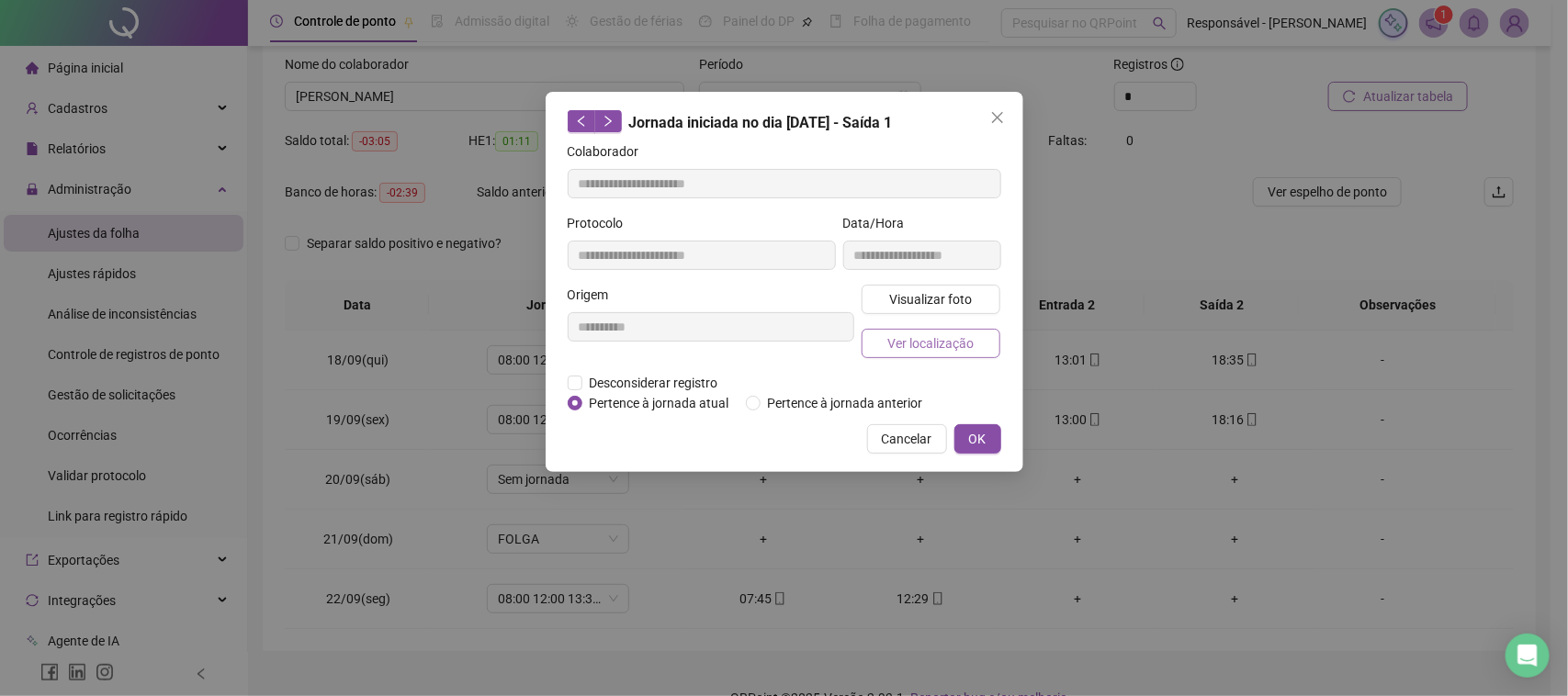
click at [901, 337] on span "Ver localização" at bounding box center [930, 343] width 87 height 20
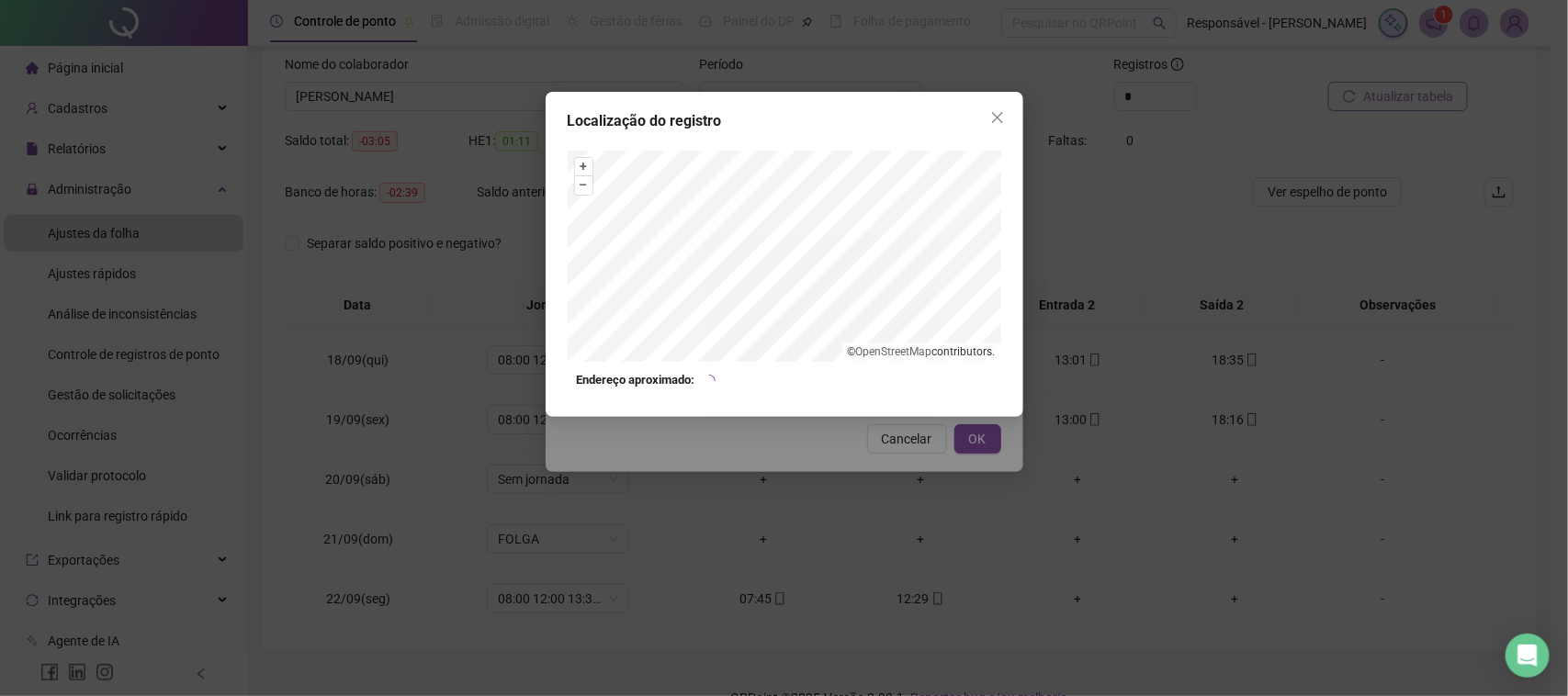
click at [879, 456] on div "Localização do registro + – ⇧ › © OpenStreetMap contributors. Endereço aproxima…" at bounding box center [784, 348] width 1568 height 696
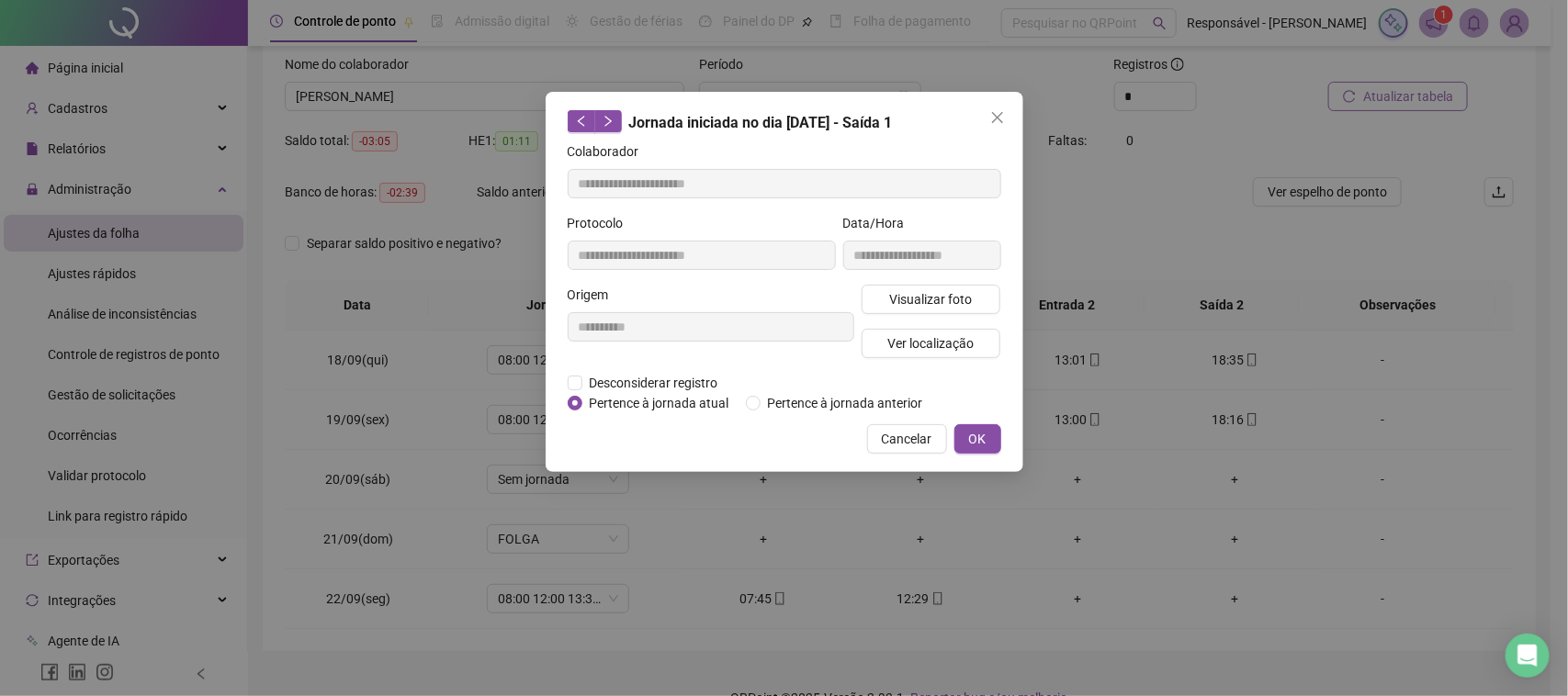
click at [895, 432] on span "Cancelar" at bounding box center [907, 439] width 51 height 20
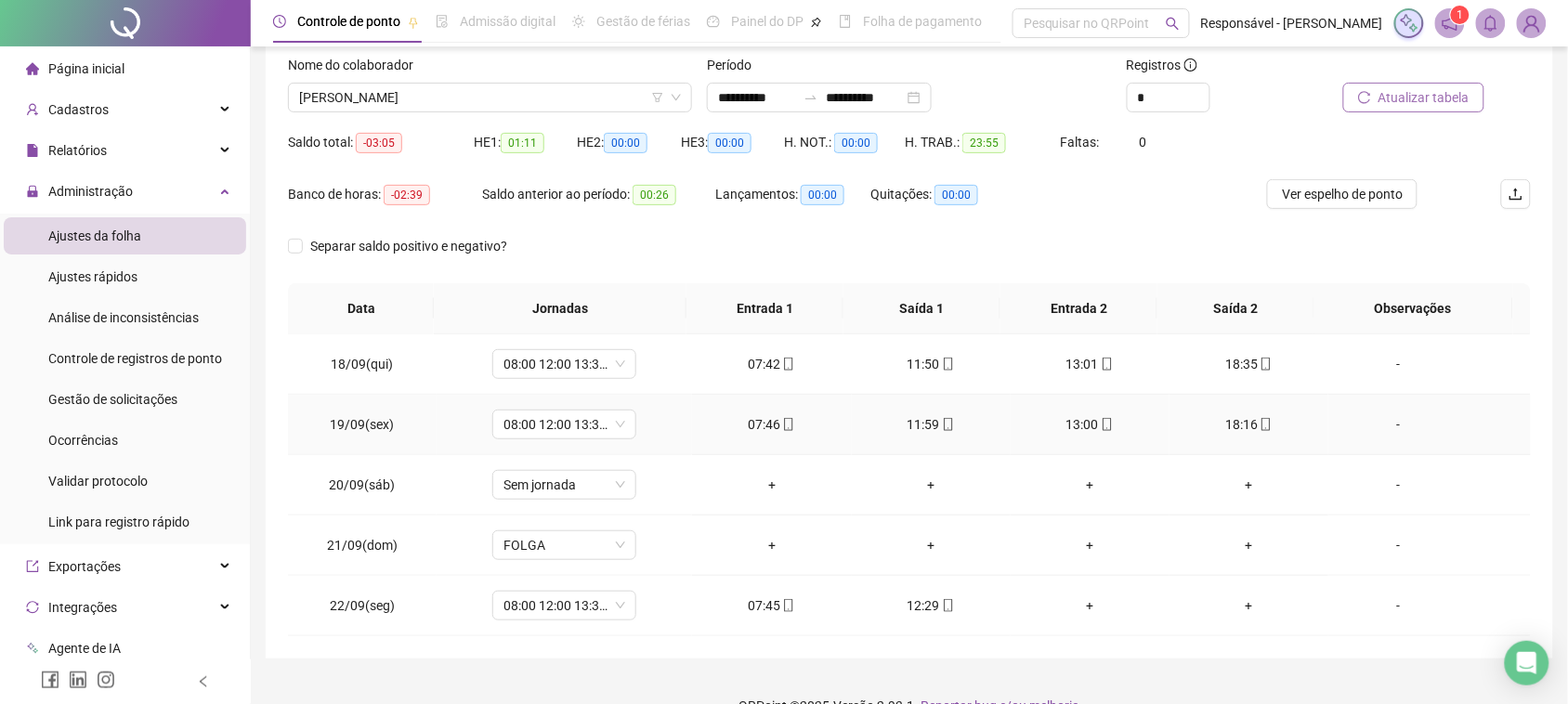
click at [1078, 433] on div "13:00" at bounding box center [1090, 425] width 130 height 20
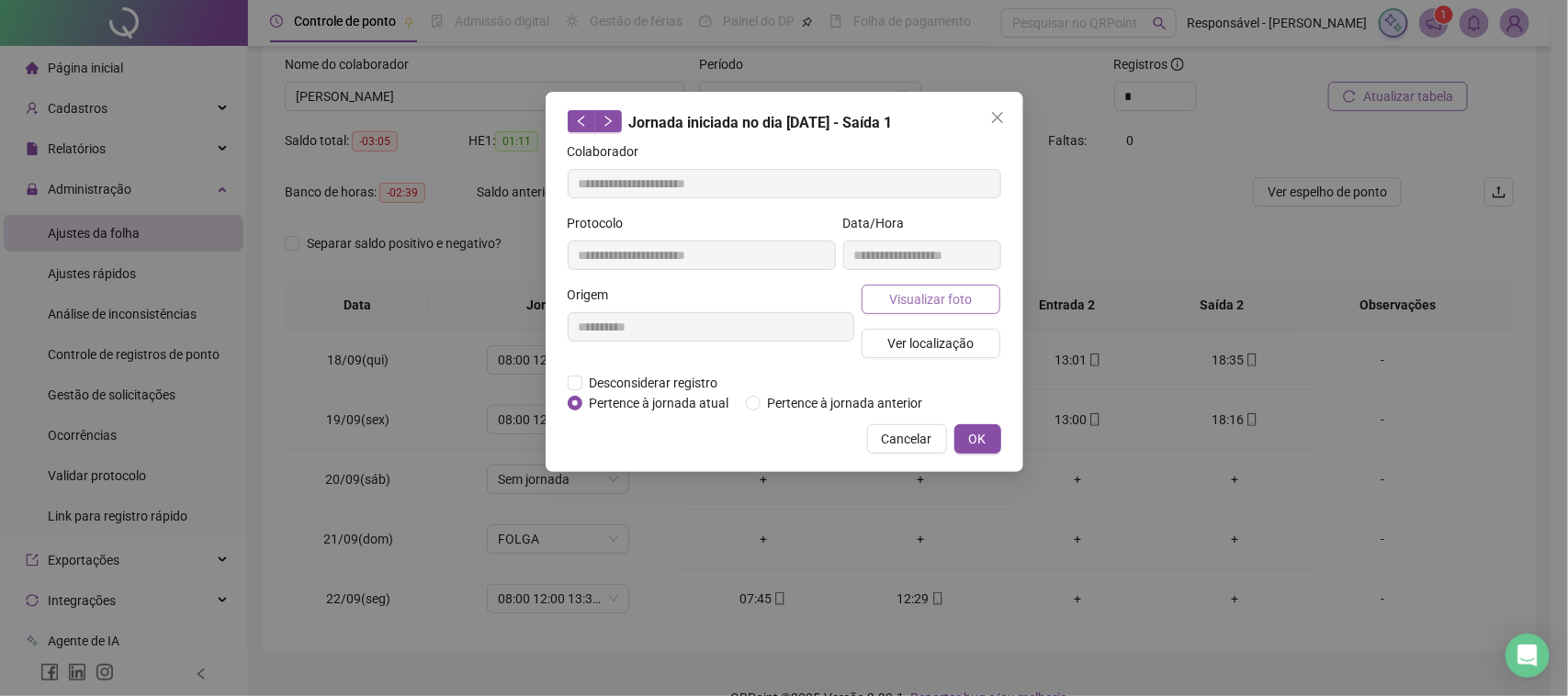
type input "**********"
click at [967, 298] on span "Visualizar foto" at bounding box center [930, 299] width 83 height 20
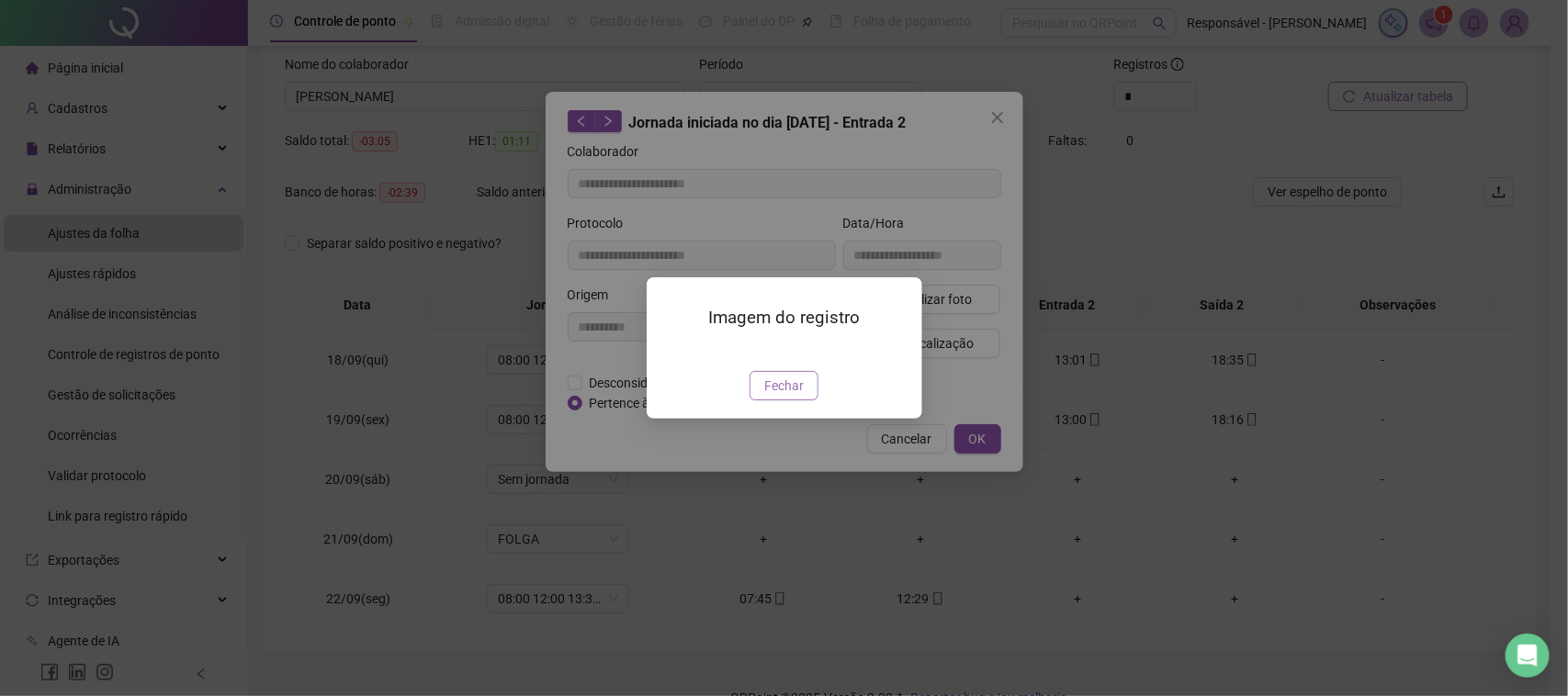
click at [789, 400] on button "Fechar" at bounding box center [784, 386] width 69 height 29
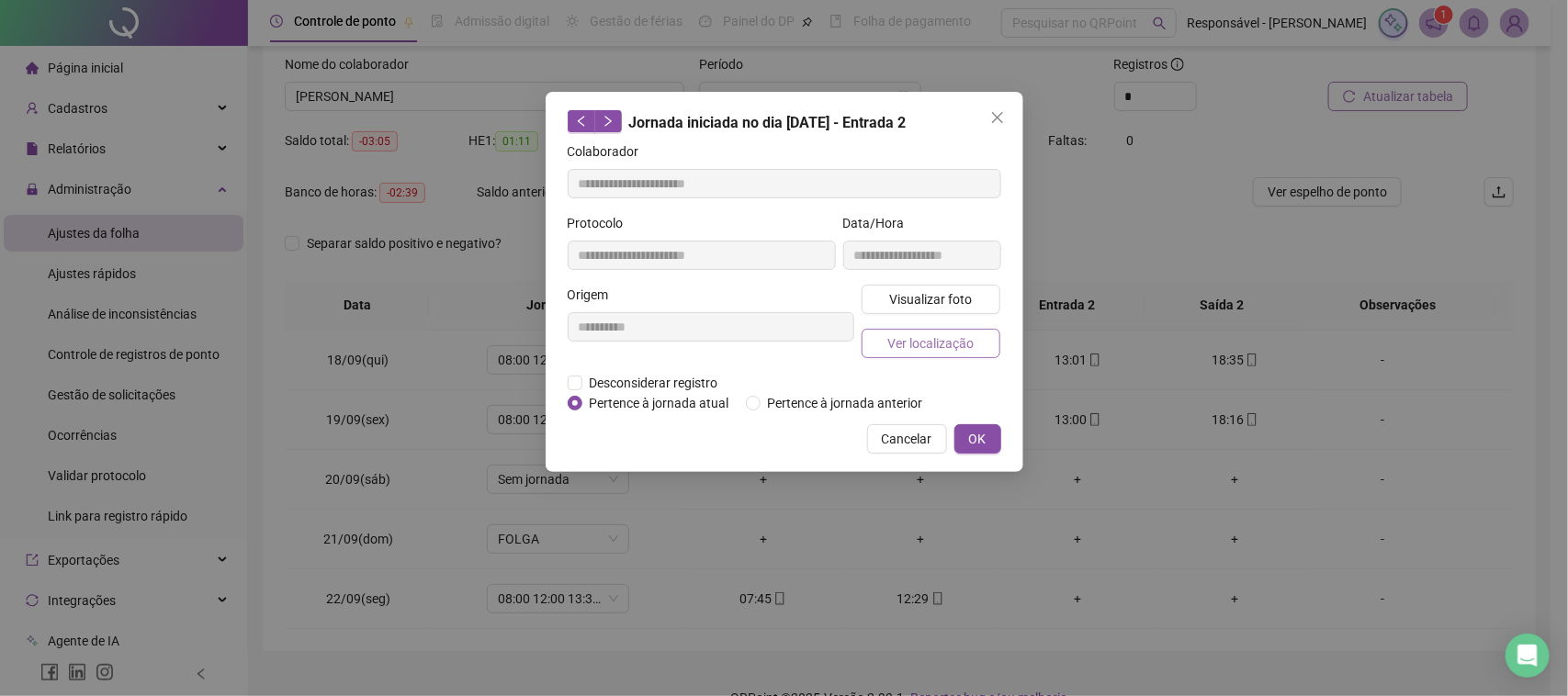
click at [917, 351] on span "Ver localização" at bounding box center [930, 343] width 87 height 20
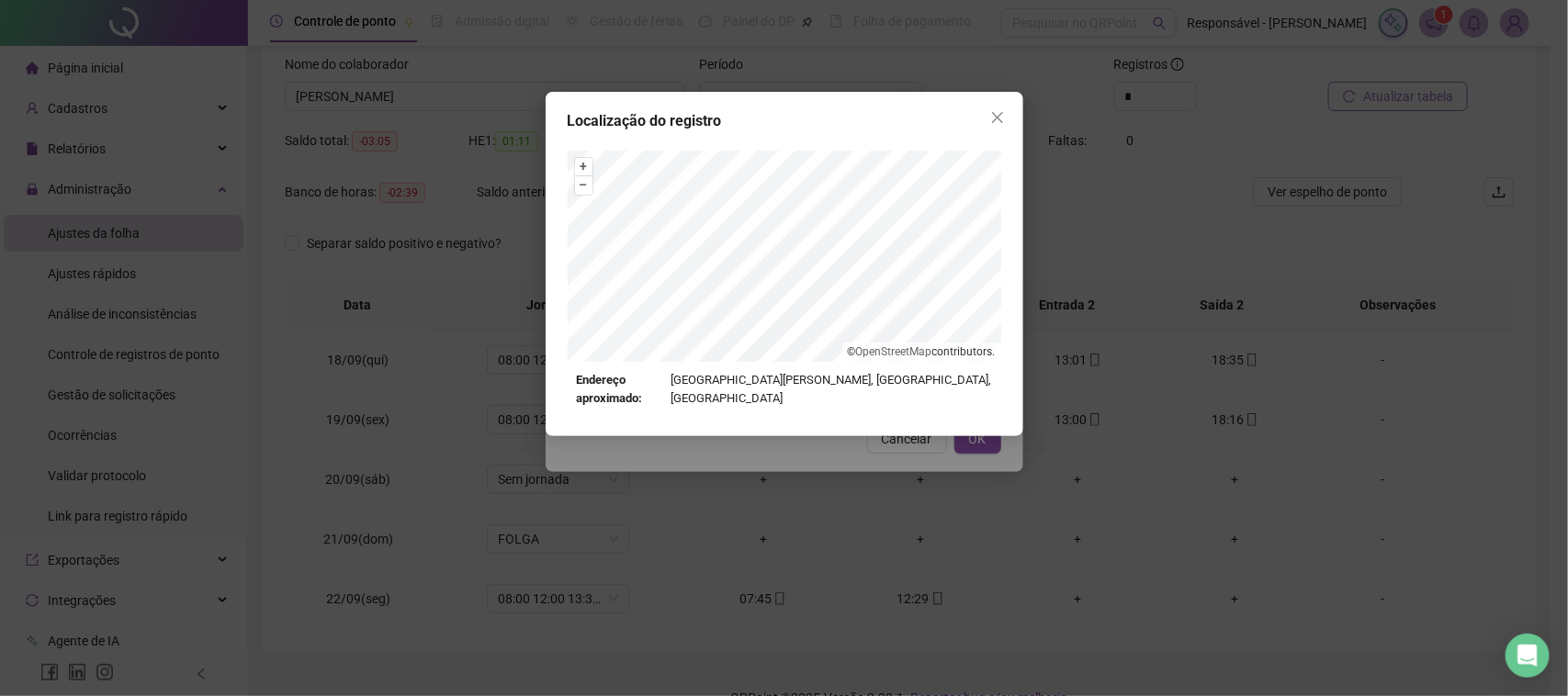
click at [868, 436] on div "Localização do registro + – ⇧ › © OpenStreetMap contributors. Endereço aproxima…" at bounding box center [784, 348] width 1568 height 696
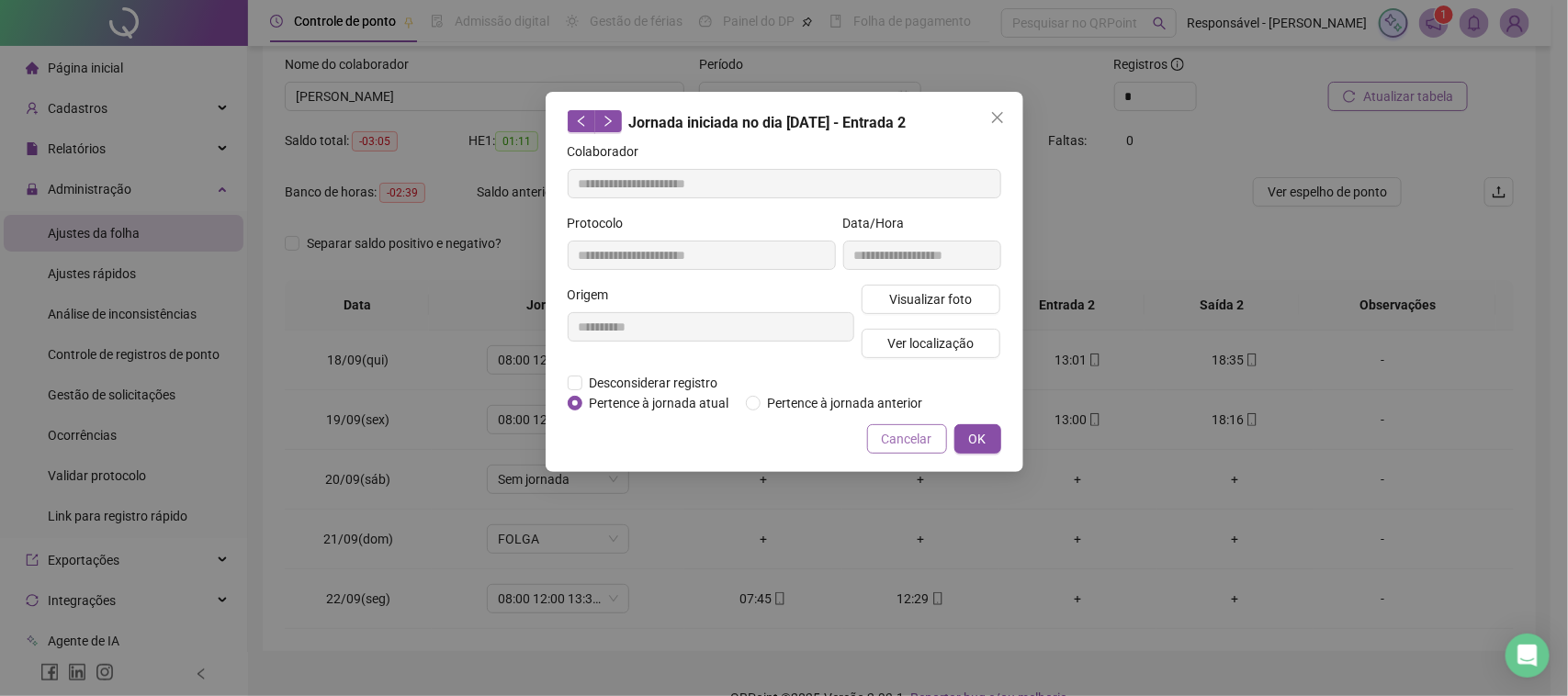
click at [896, 430] on span "Cancelar" at bounding box center [907, 439] width 51 height 20
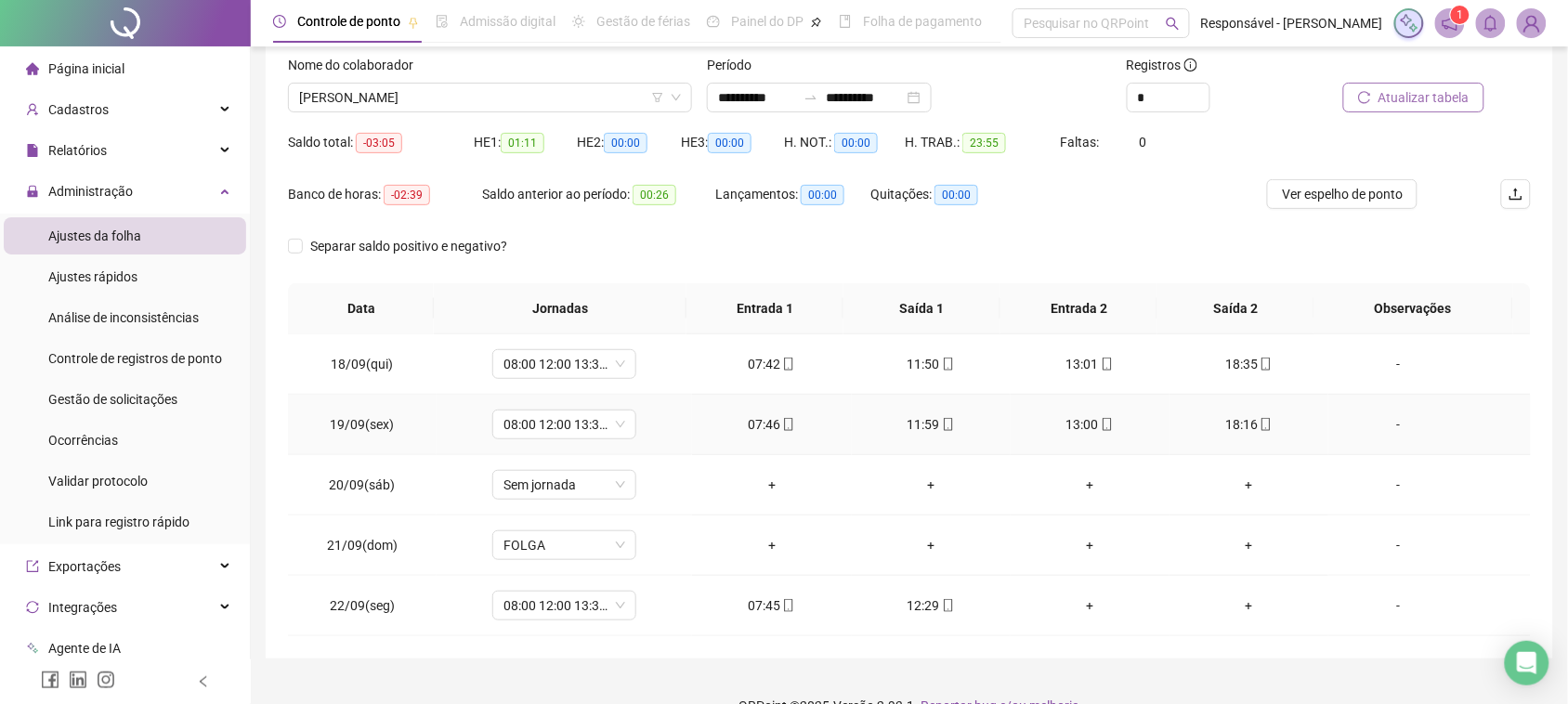
click at [1236, 419] on div "18:16" at bounding box center [1248, 425] width 130 height 20
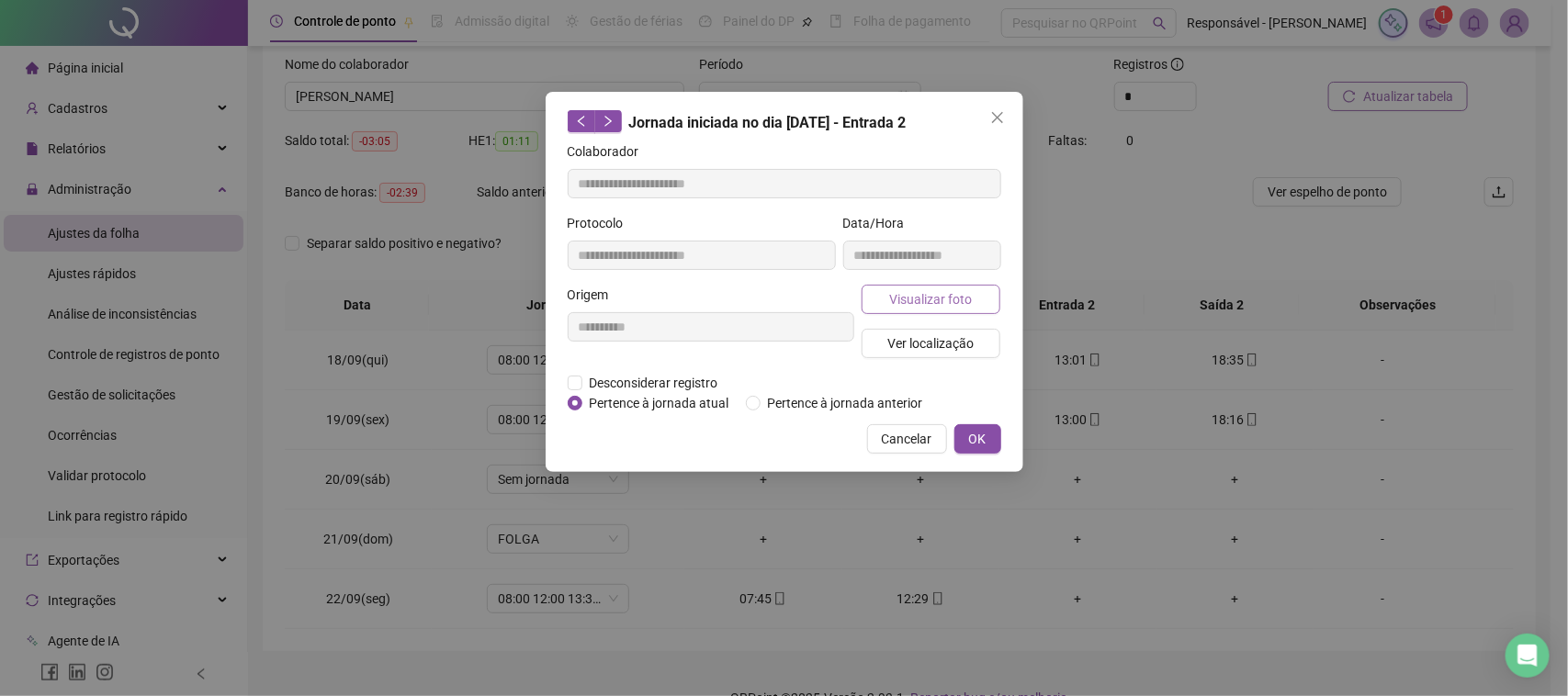
type input "**********"
click at [993, 296] on button "Visualizar foto" at bounding box center [931, 299] width 140 height 29
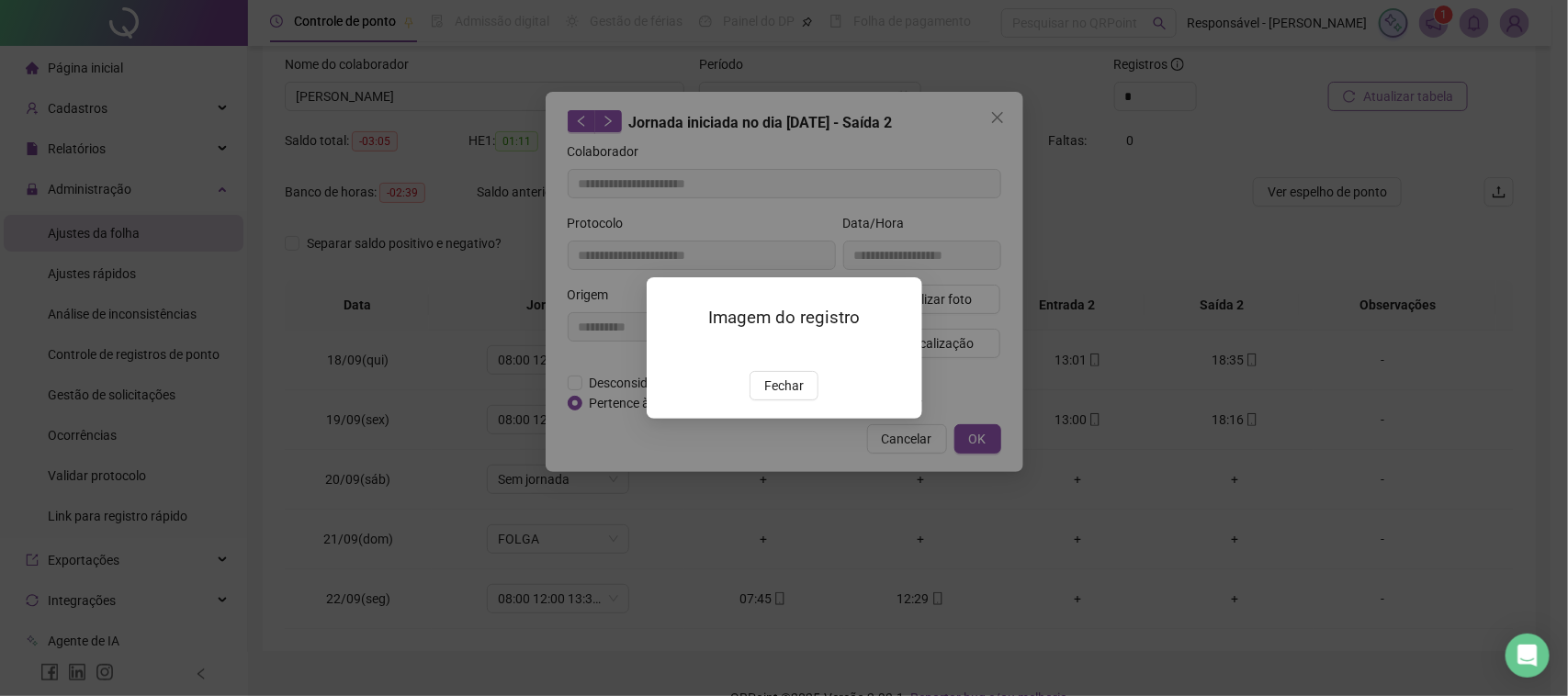
click at [787, 418] on div "Imagem do registro Fechar" at bounding box center [784, 347] width 275 height 141
click at [788, 396] on span "Fechar" at bounding box center [784, 386] width 40 height 20
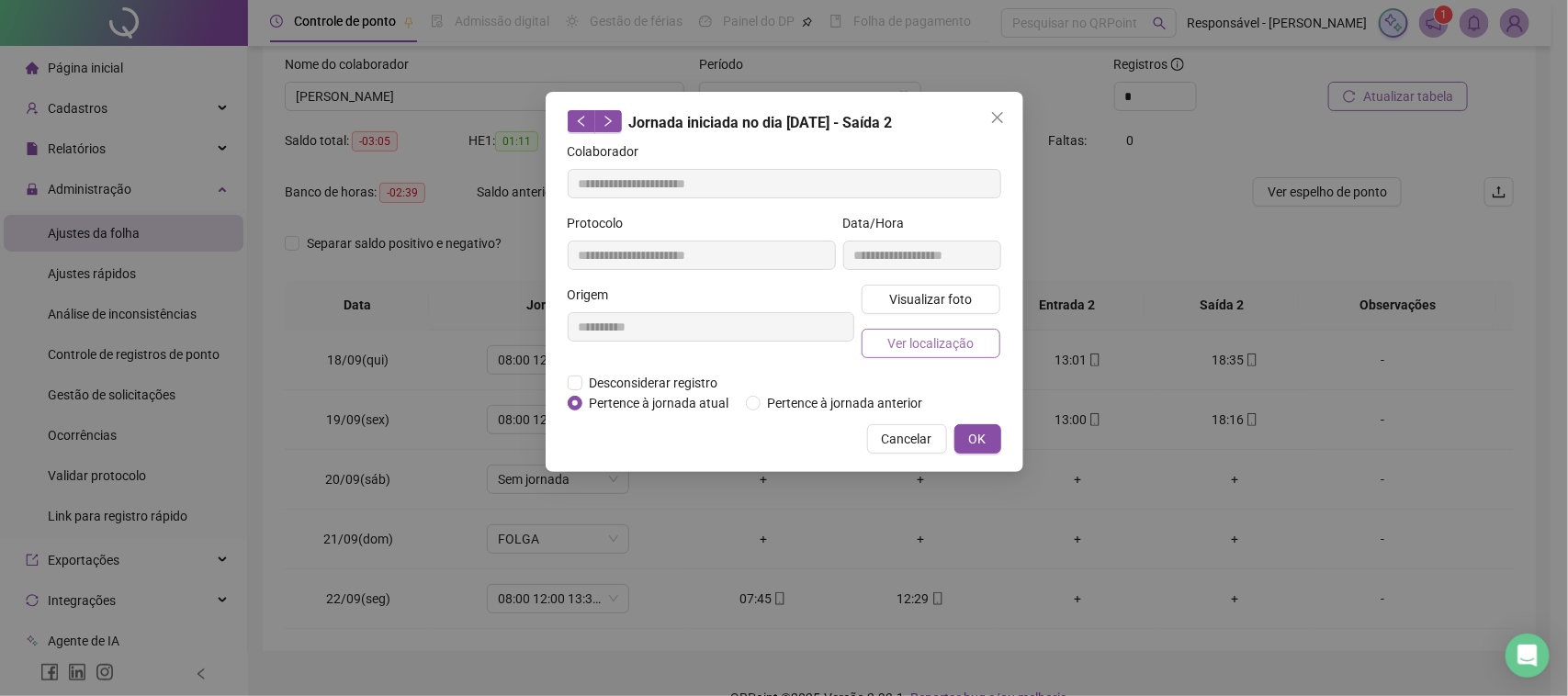
click at [916, 355] on button "Ver localização" at bounding box center [931, 343] width 140 height 29
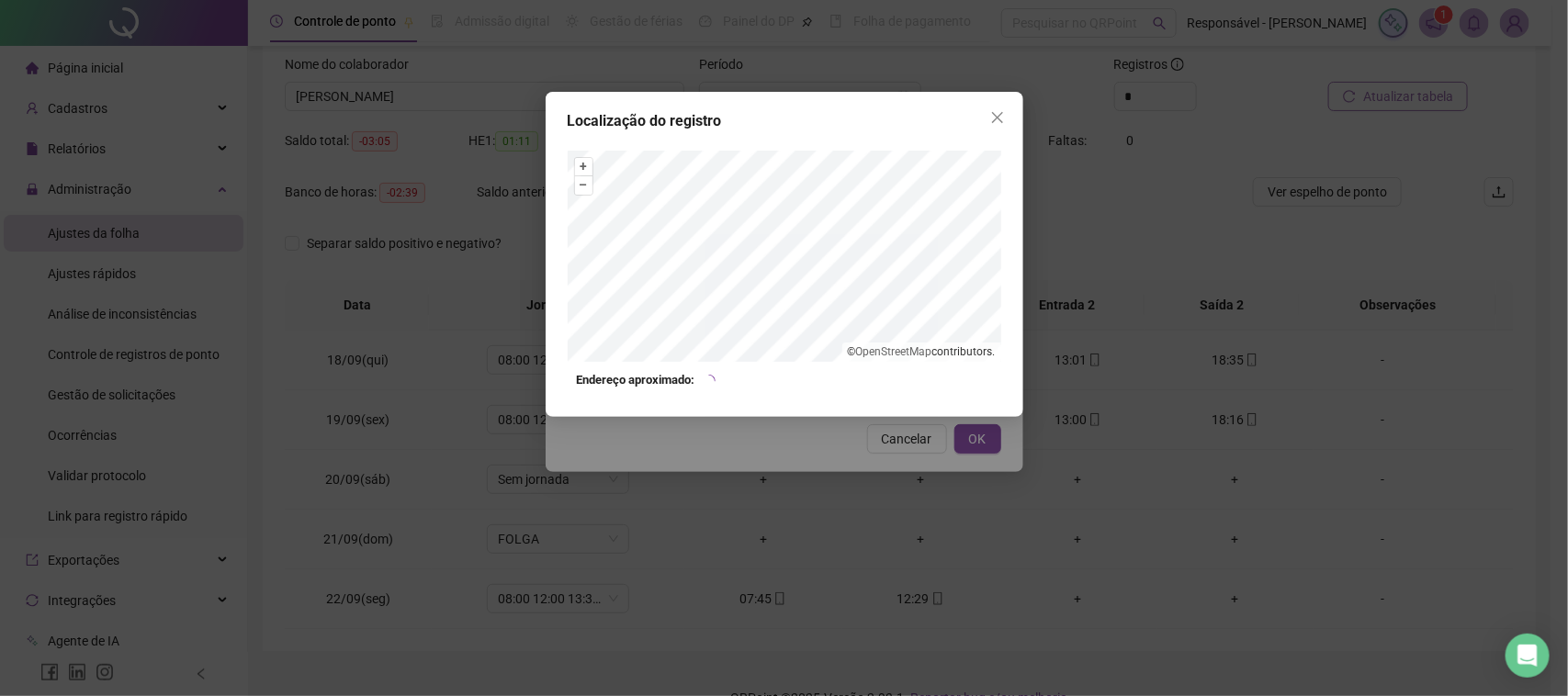
click at [884, 466] on div "Localização do registro + – ⇧ › © OpenStreetMap contributors. Endereço aproxima…" at bounding box center [784, 348] width 1568 height 696
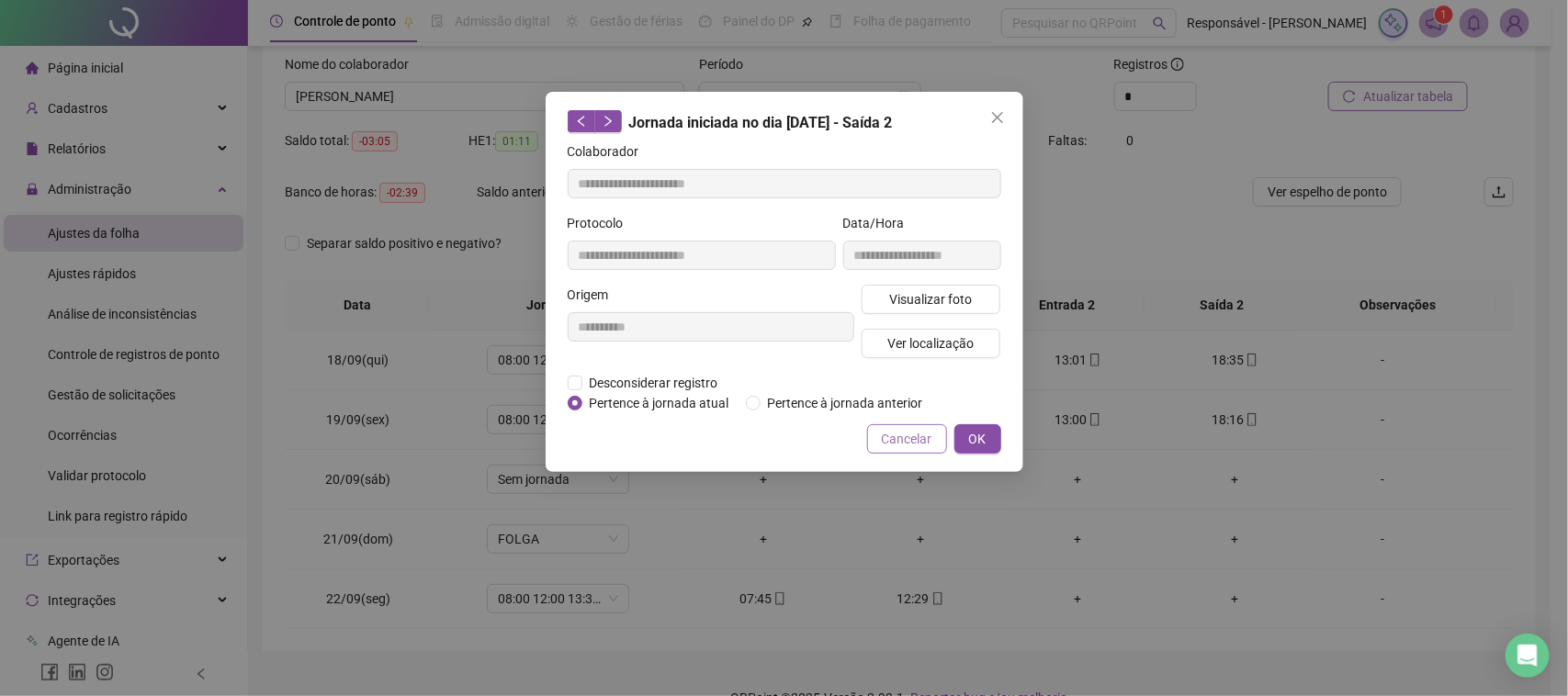
click at [895, 437] on span "Cancelar" at bounding box center [907, 439] width 51 height 20
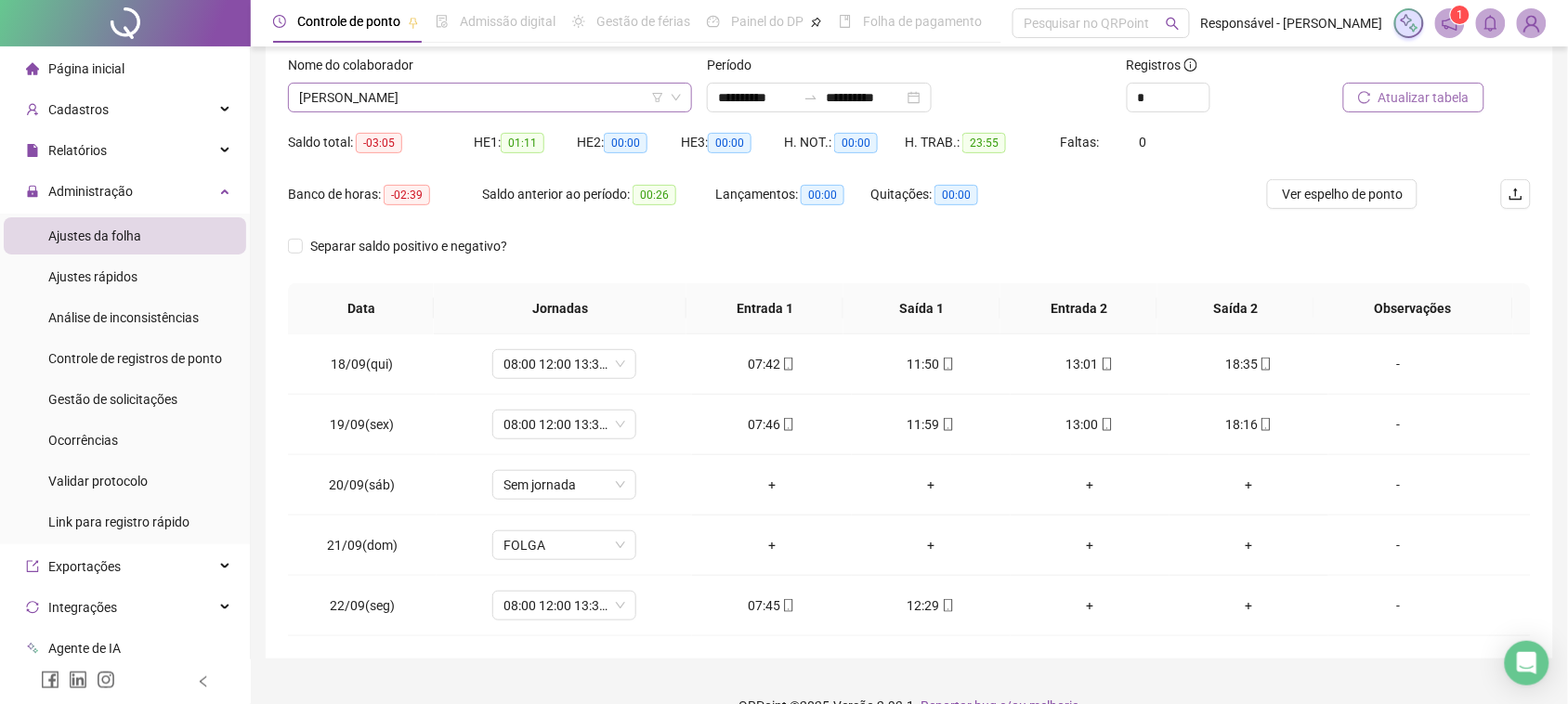
click at [578, 90] on span "[PERSON_NAME]" at bounding box center [490, 98] width 382 height 28
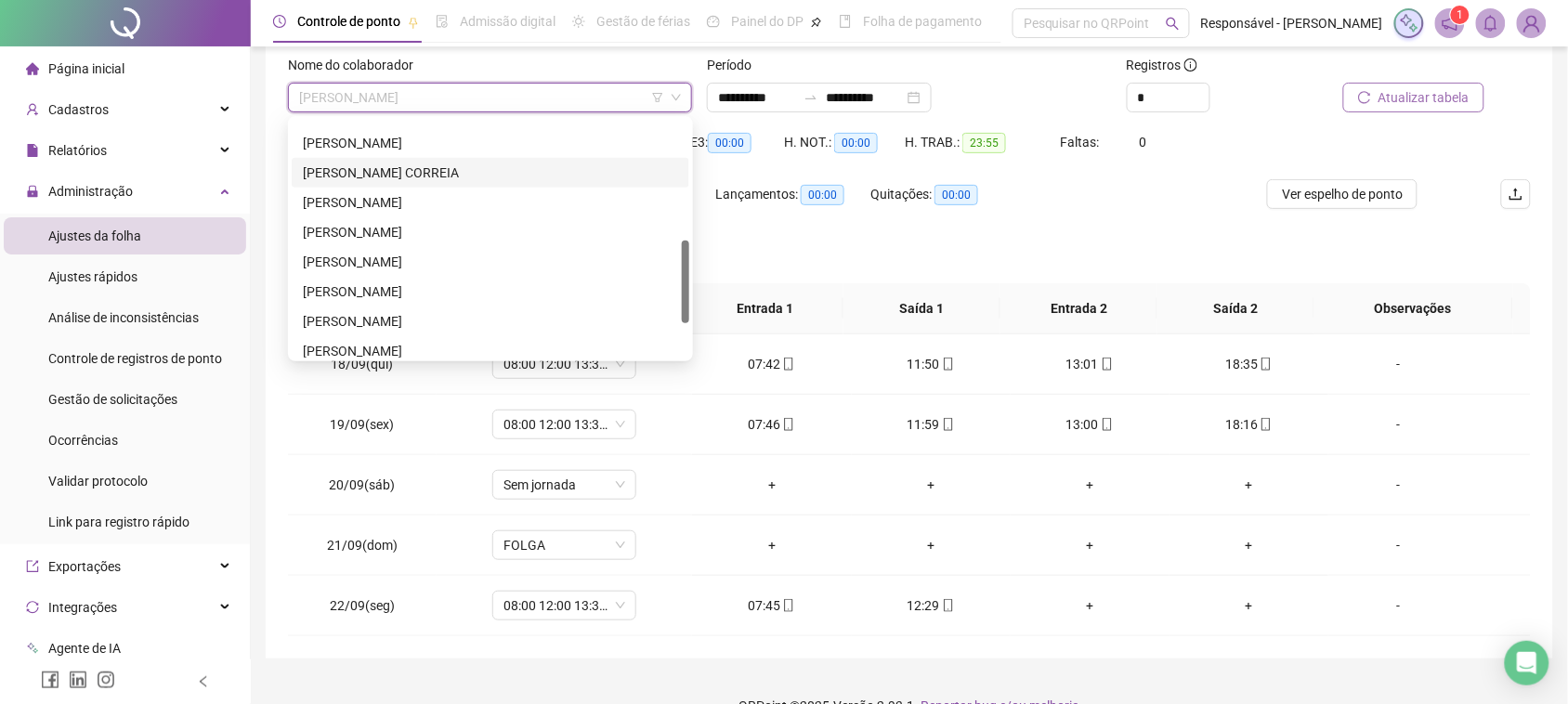
scroll to position [232, 0]
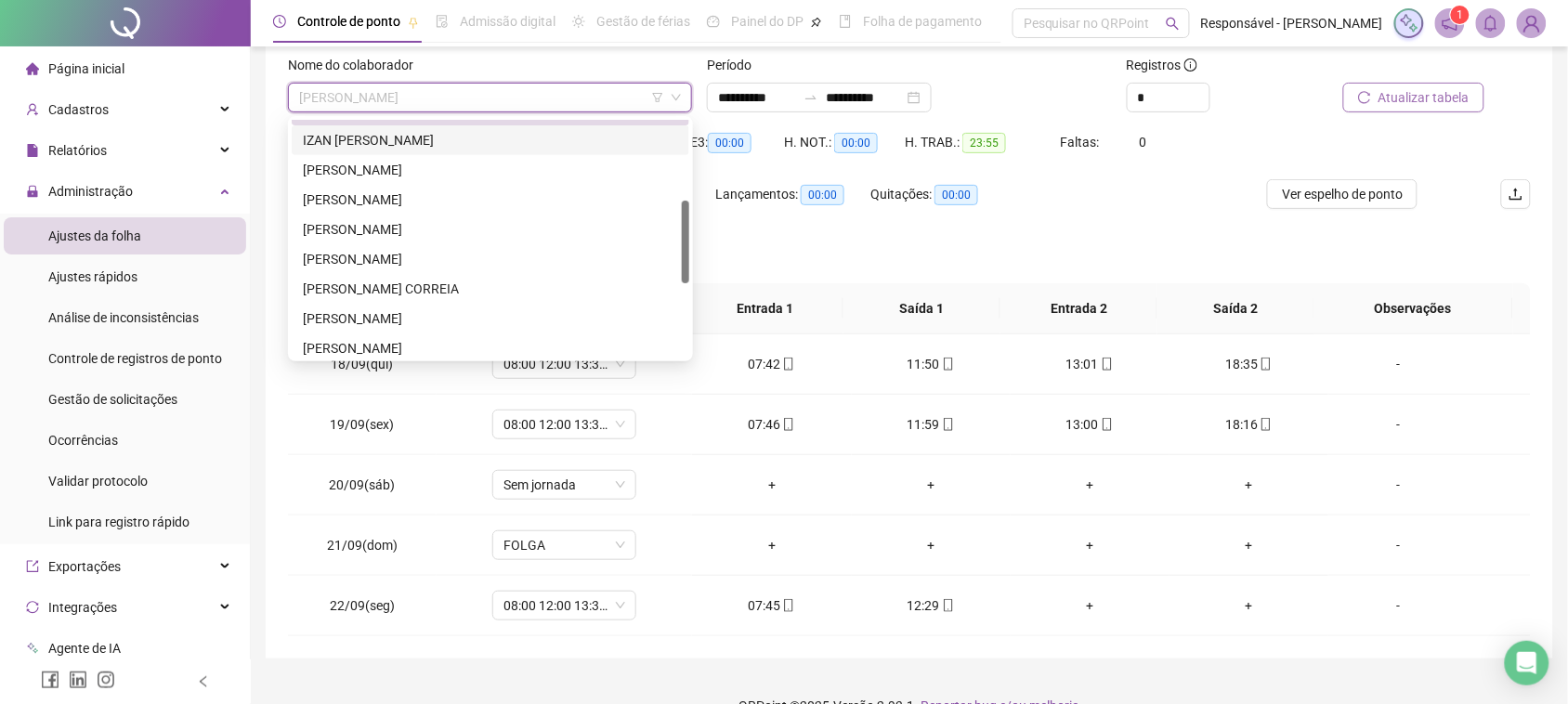
click at [444, 144] on div "IZAN [PERSON_NAME]" at bounding box center [490, 141] width 375 height 20
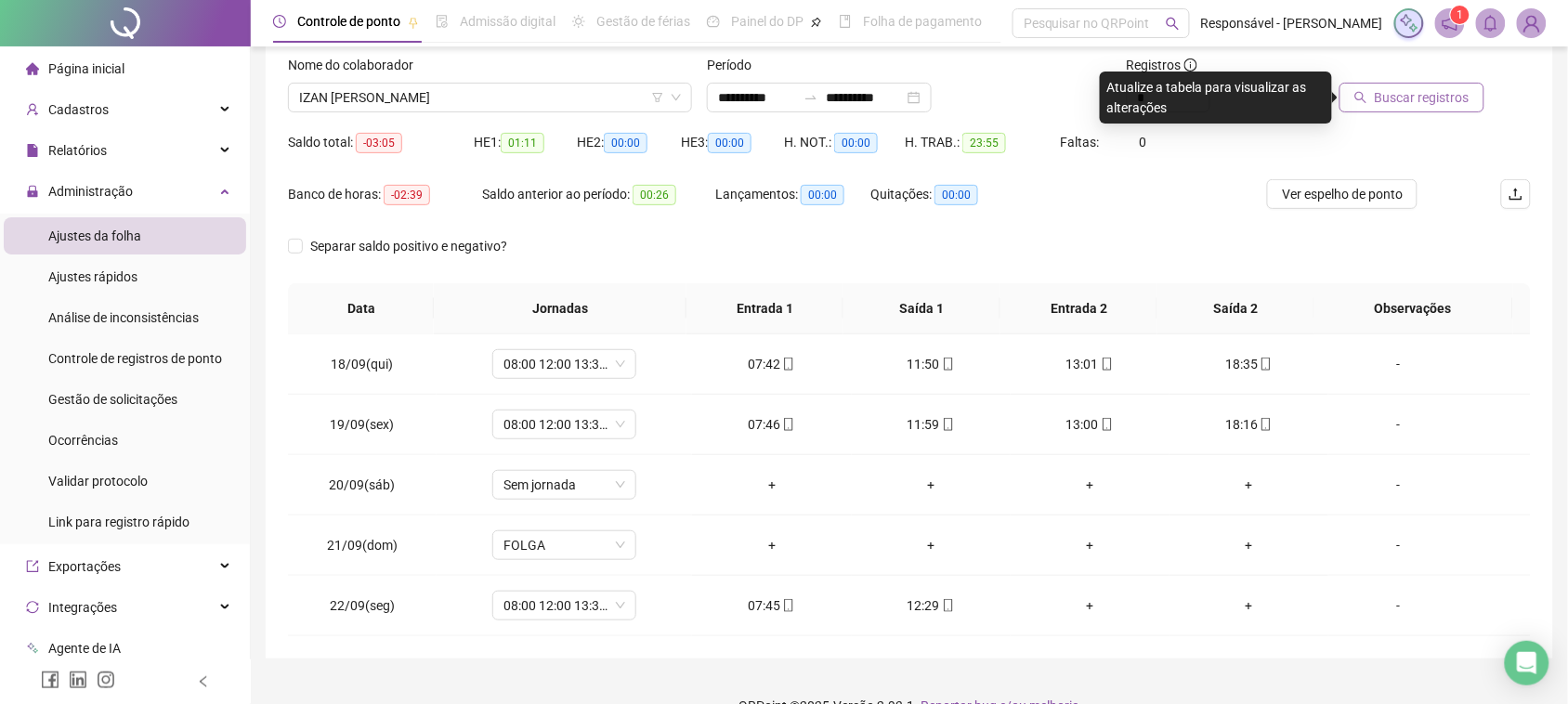
click at [1443, 104] on span "Buscar registros" at bounding box center [1423, 98] width 95 height 20
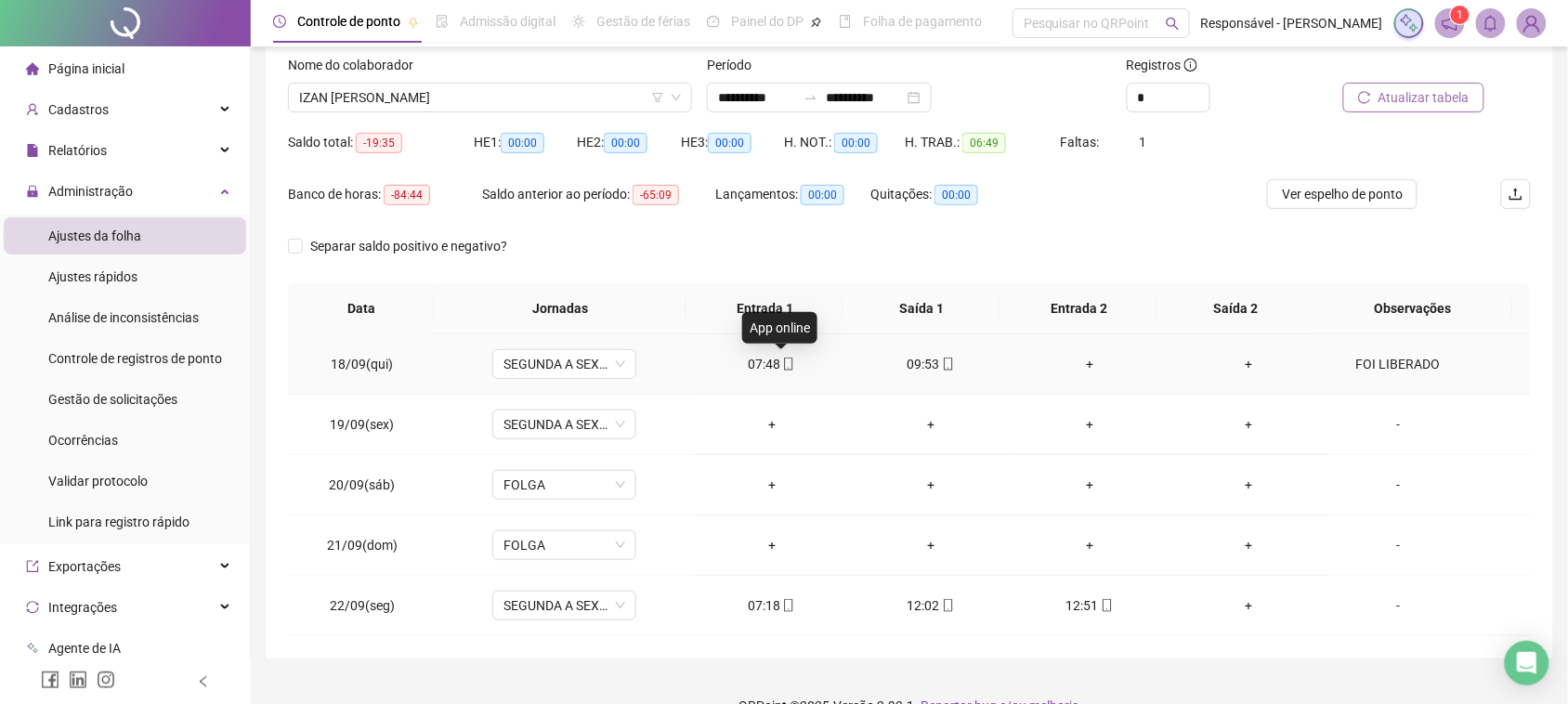
click at [785, 369] on icon "mobile" at bounding box center [789, 364] width 13 height 13
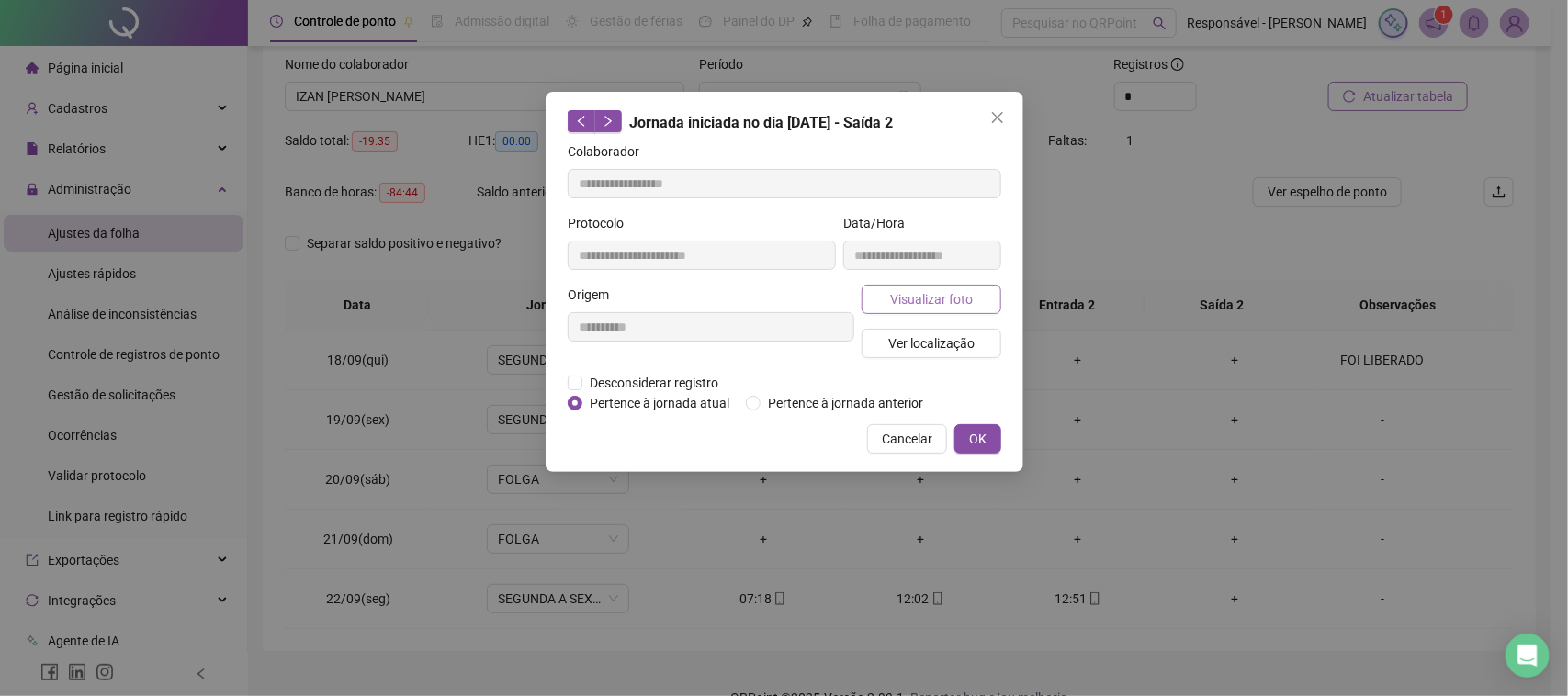
type input "**********"
click at [907, 282] on div "**********" at bounding box center [921, 249] width 165 height 72
click at [905, 308] on button "Visualizar foto" at bounding box center [931, 299] width 140 height 29
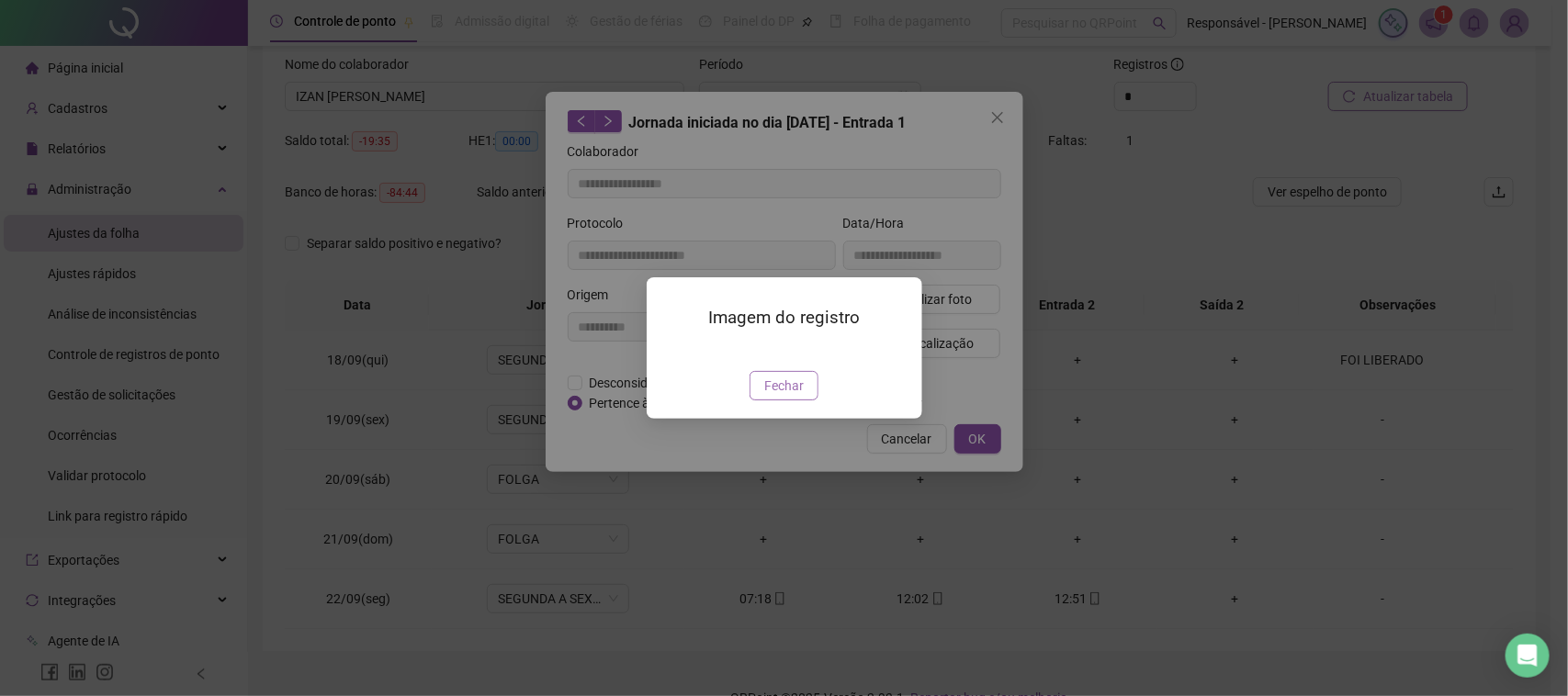
click at [767, 396] on span "Fechar" at bounding box center [784, 386] width 40 height 20
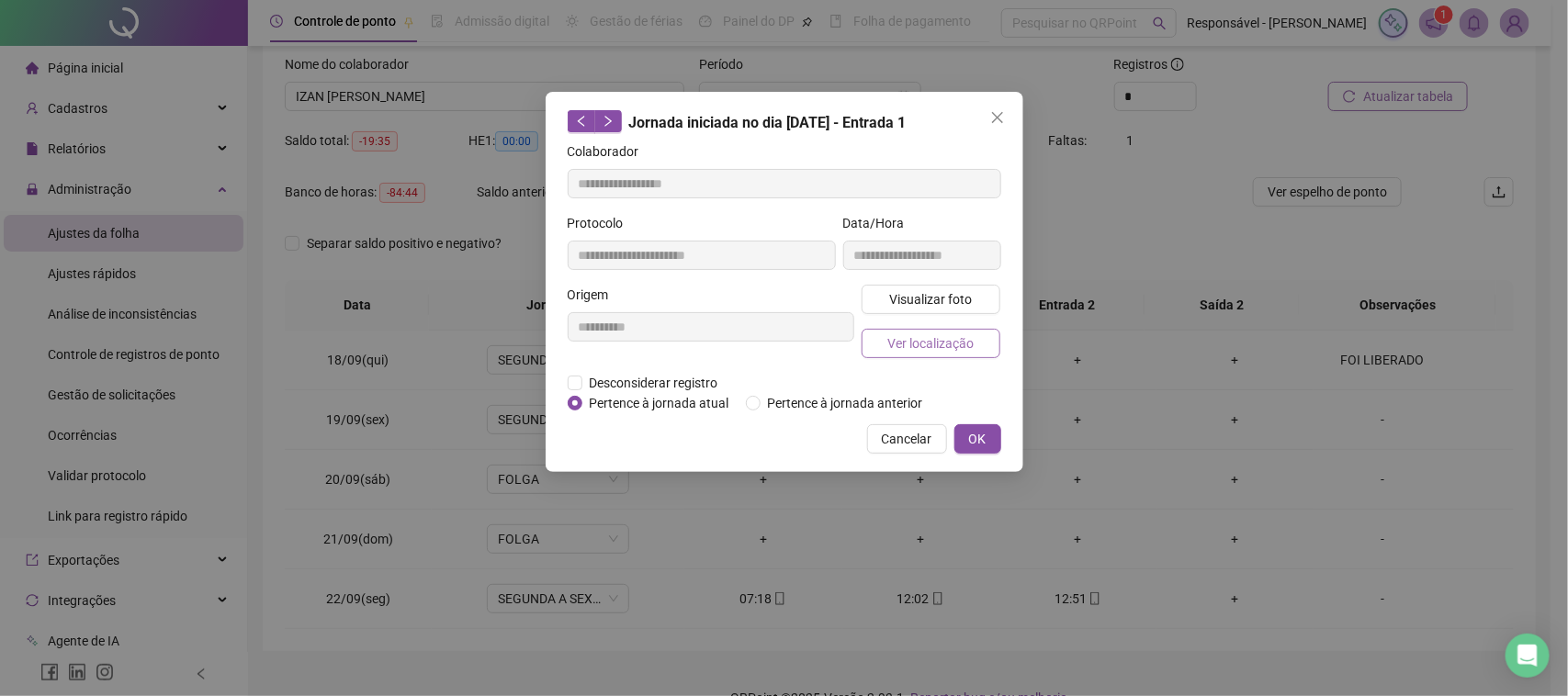
click at [905, 349] on span "Ver localização" at bounding box center [930, 343] width 87 height 20
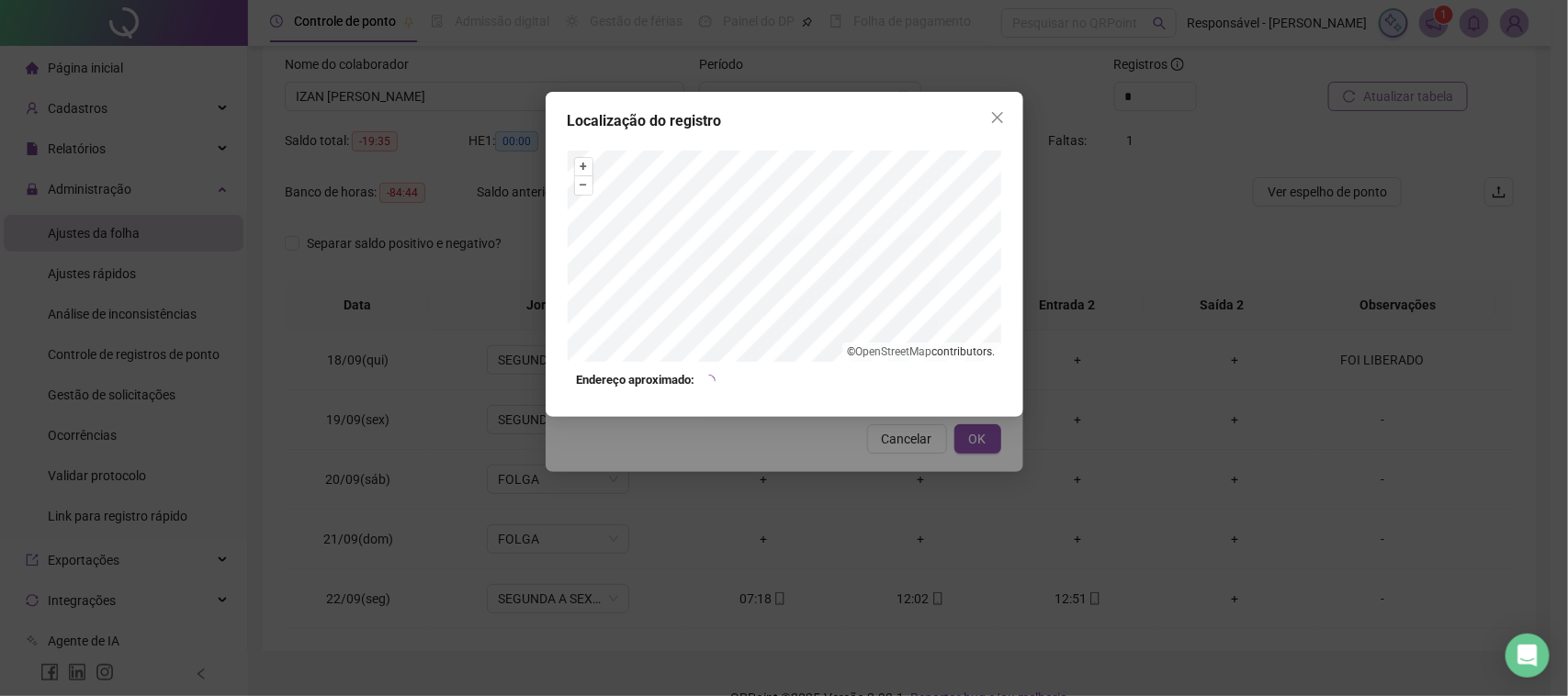
click at [895, 421] on div "Localização do registro + – ⇧ › © OpenStreetMap contributors. Endereço aproxima…" at bounding box center [784, 348] width 1568 height 696
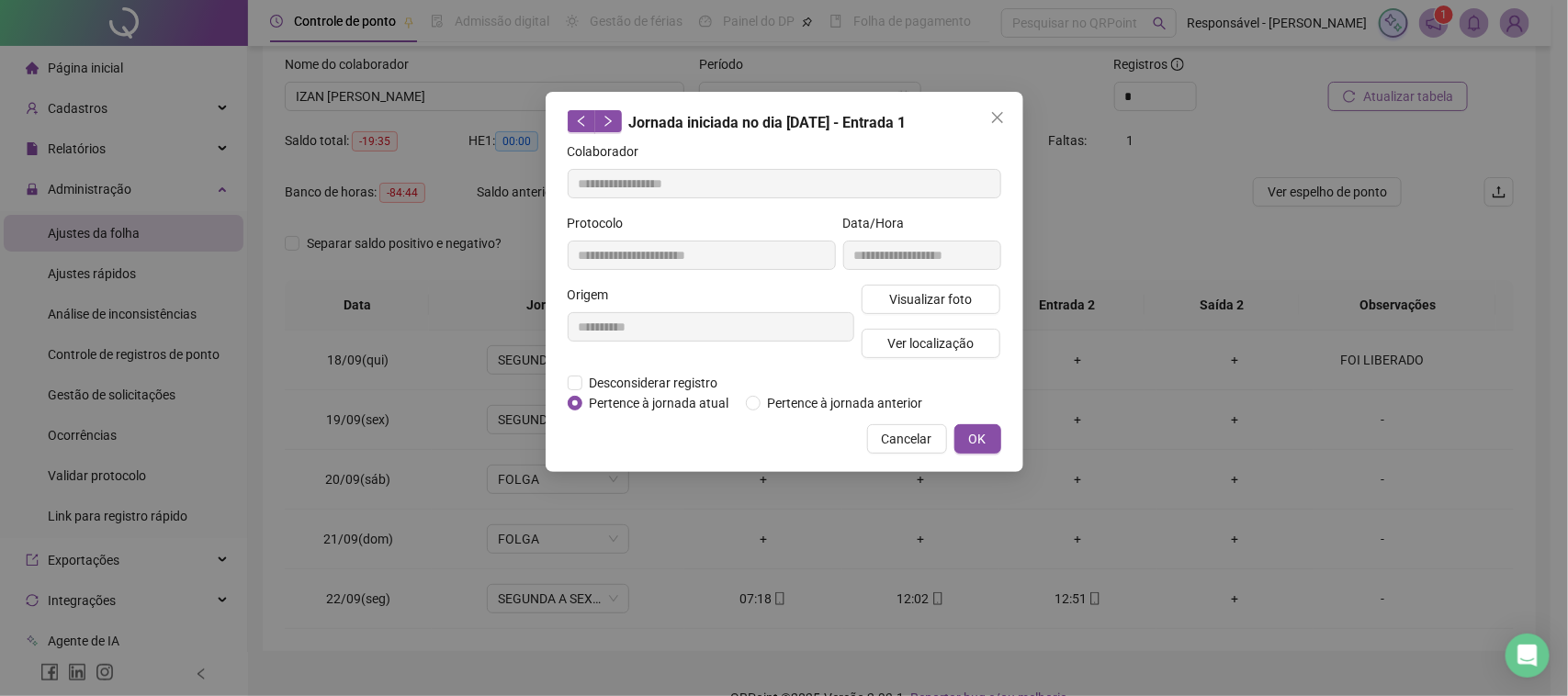
click at [898, 441] on span "Cancelar" at bounding box center [907, 439] width 51 height 20
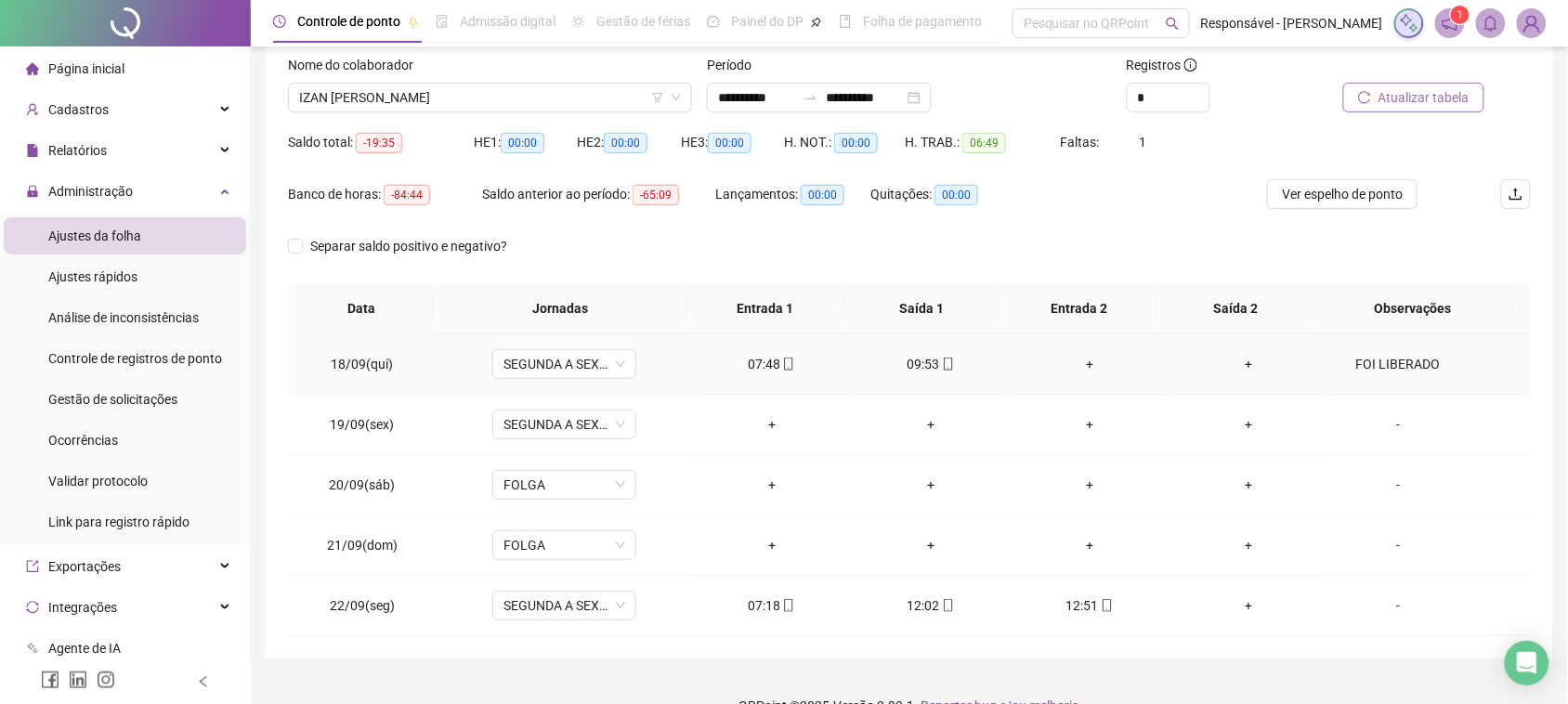
click at [906, 368] on div "09:53" at bounding box center [931, 364] width 130 height 20
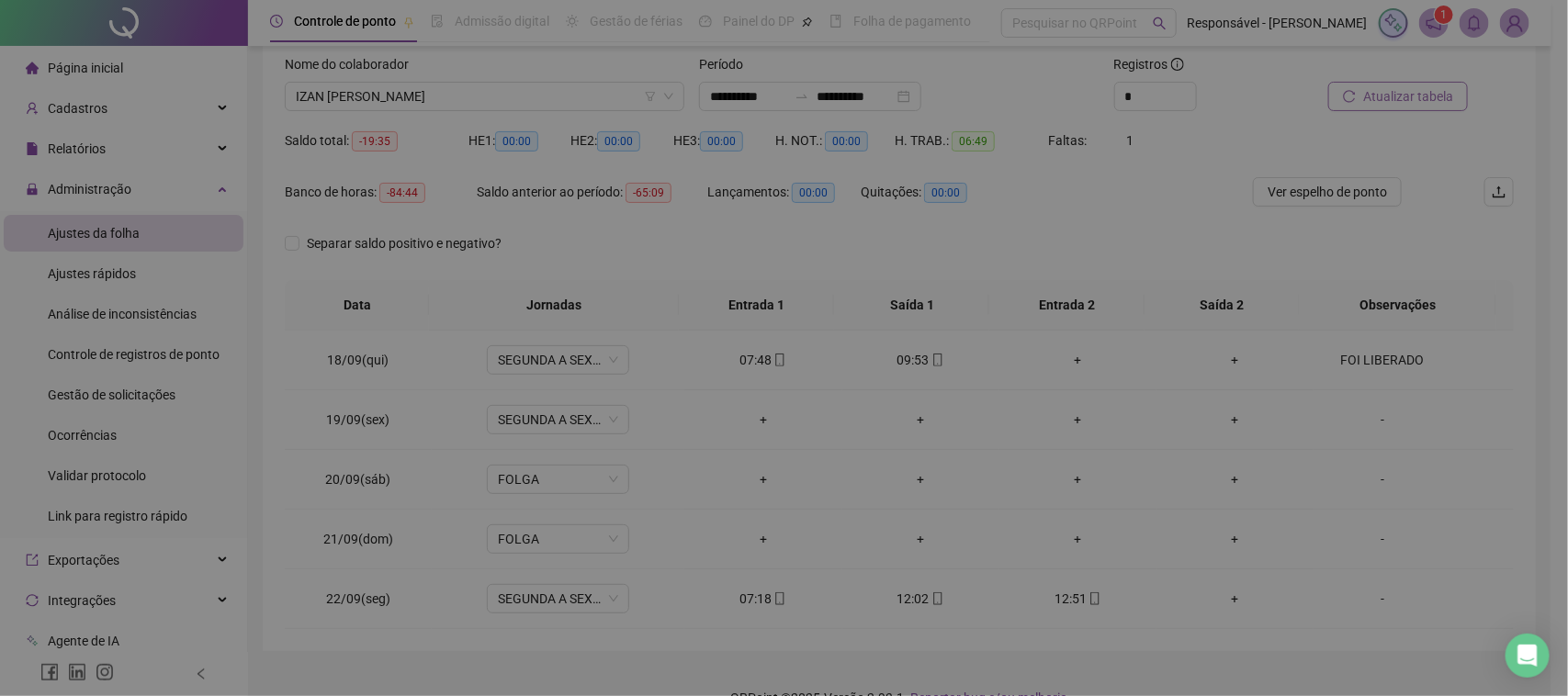
type input "**********"
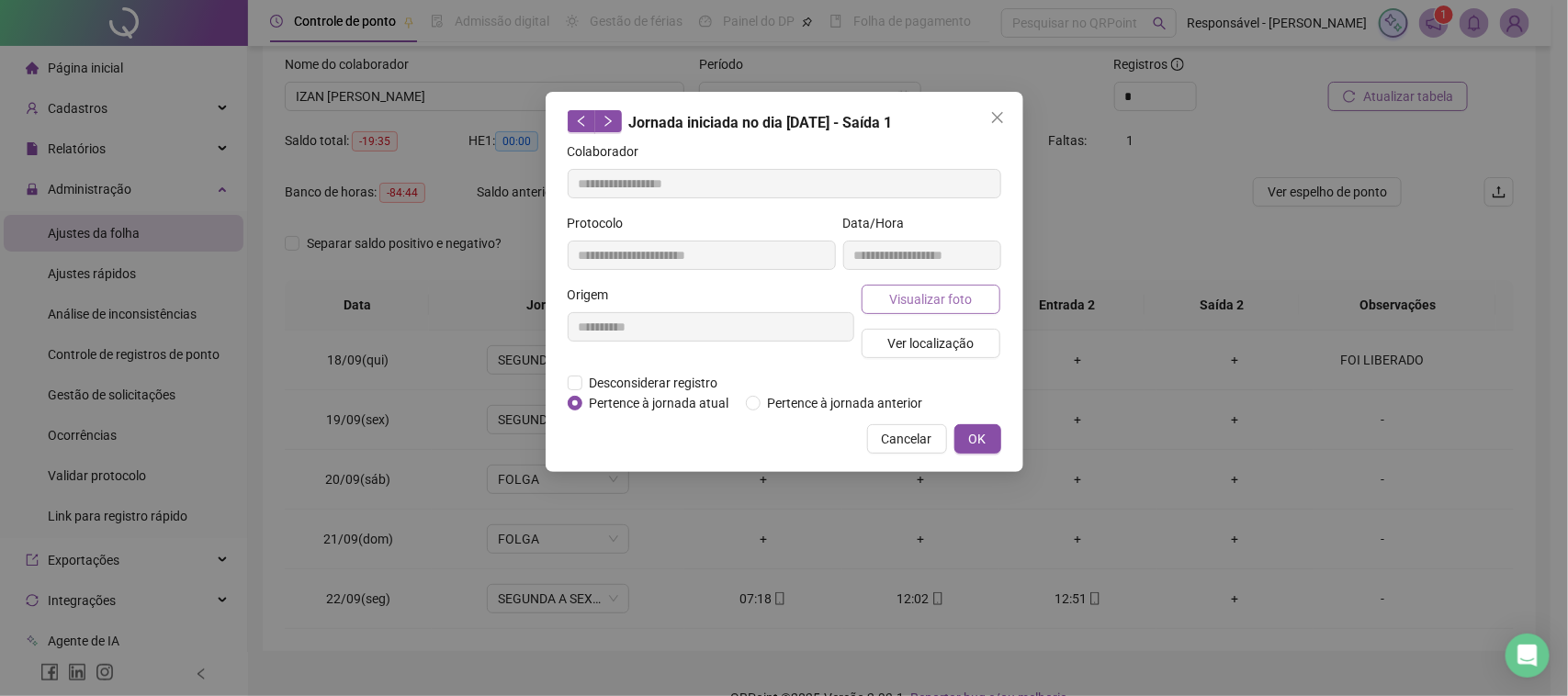
click at [900, 309] on button "Visualizar foto" at bounding box center [931, 299] width 140 height 29
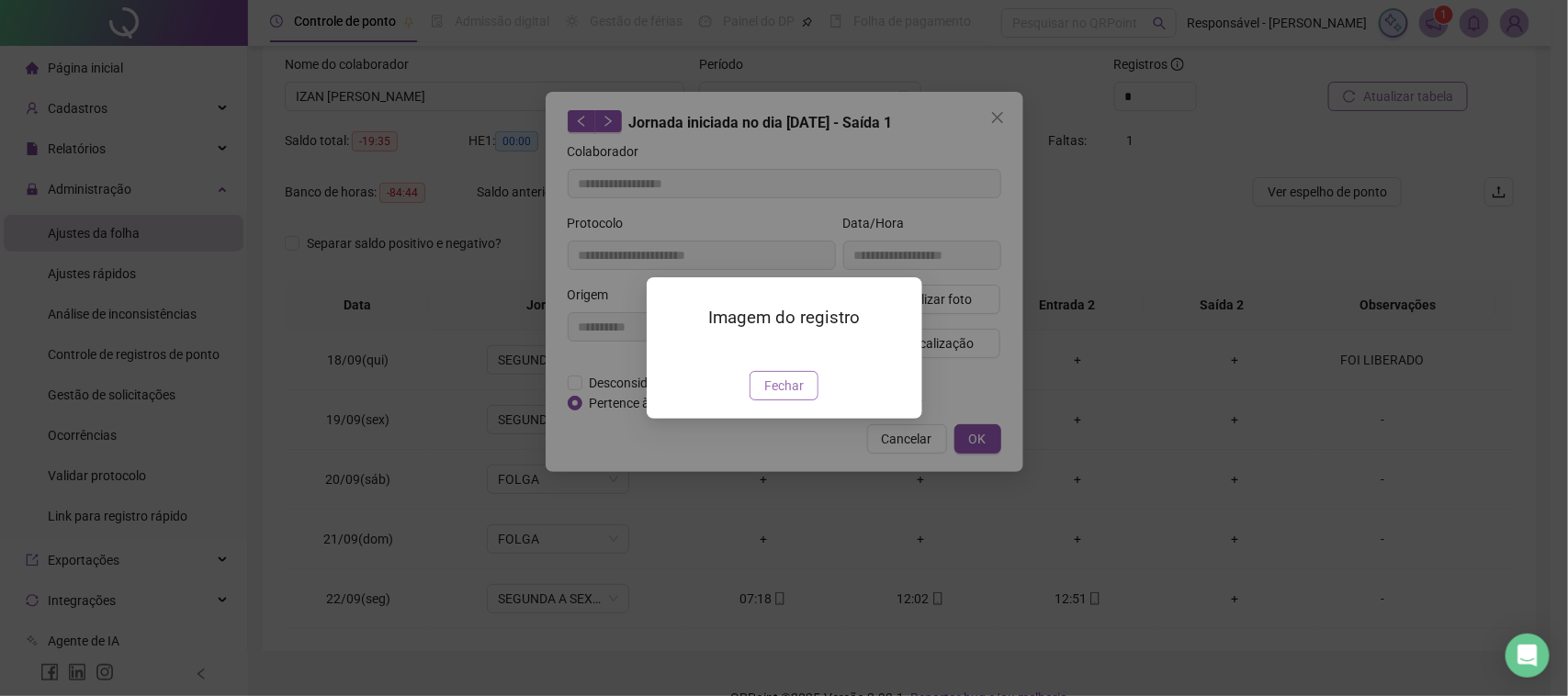
click at [787, 396] on span "Fechar" at bounding box center [784, 386] width 40 height 20
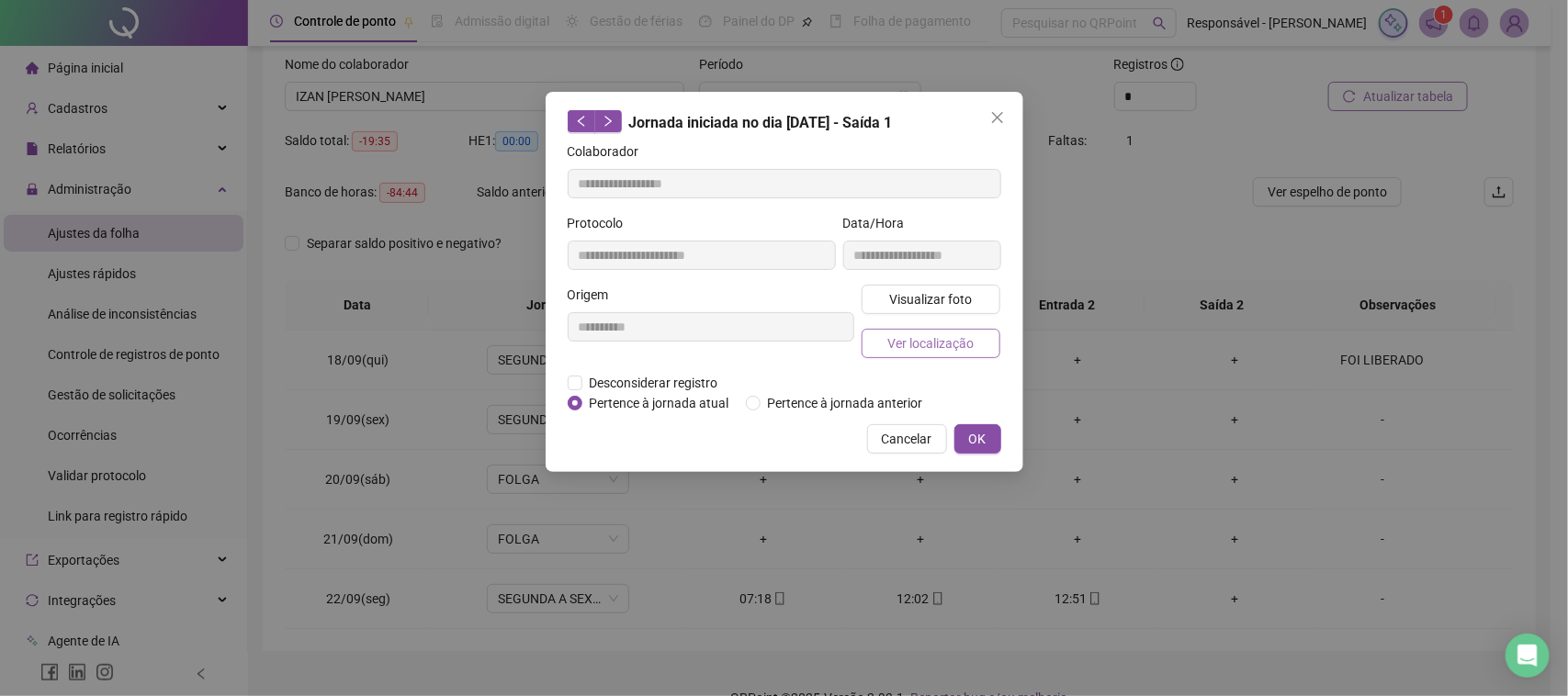
click at [926, 329] on button "Ver localização" at bounding box center [931, 343] width 140 height 29
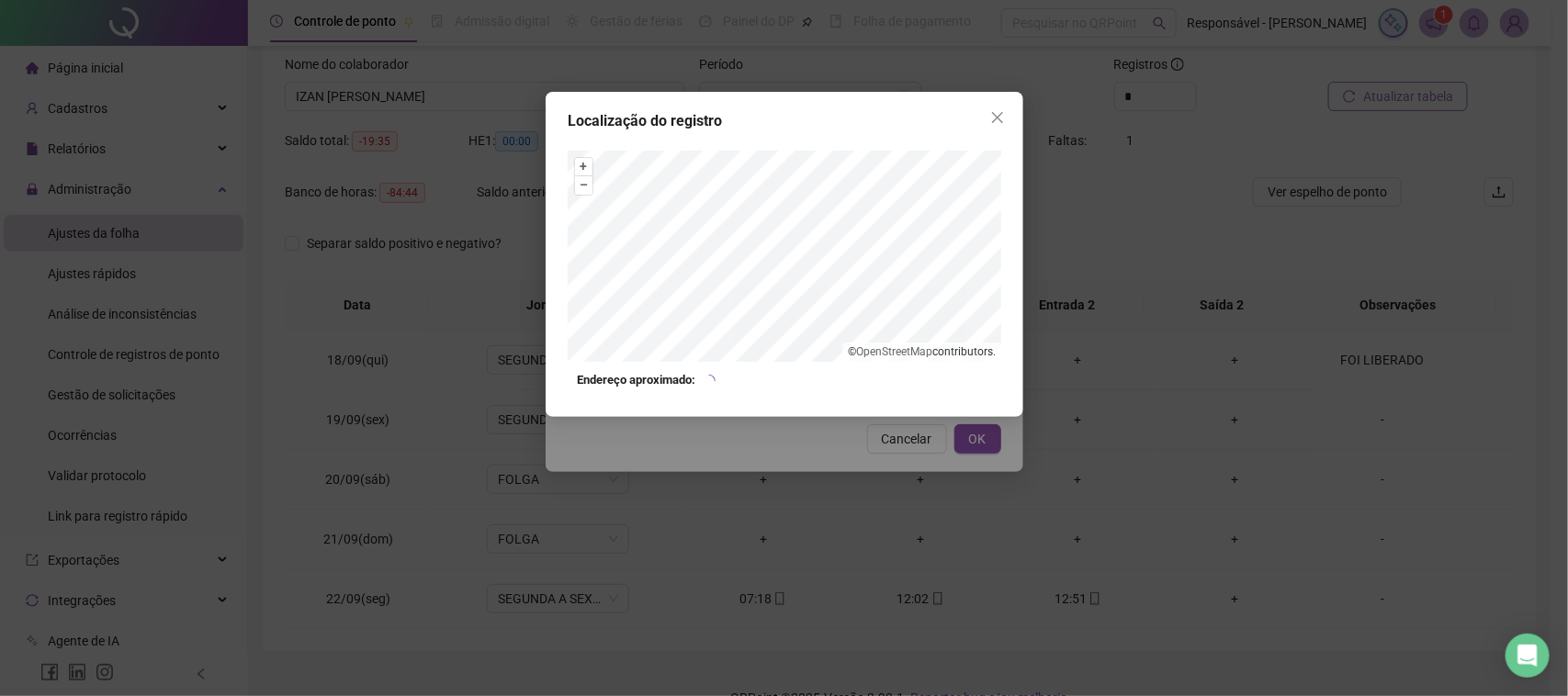
click at [871, 481] on div "Localização do registro + – ⇧ › © OpenStreetMap contributors. Endereço aproxima…" at bounding box center [784, 348] width 1568 height 696
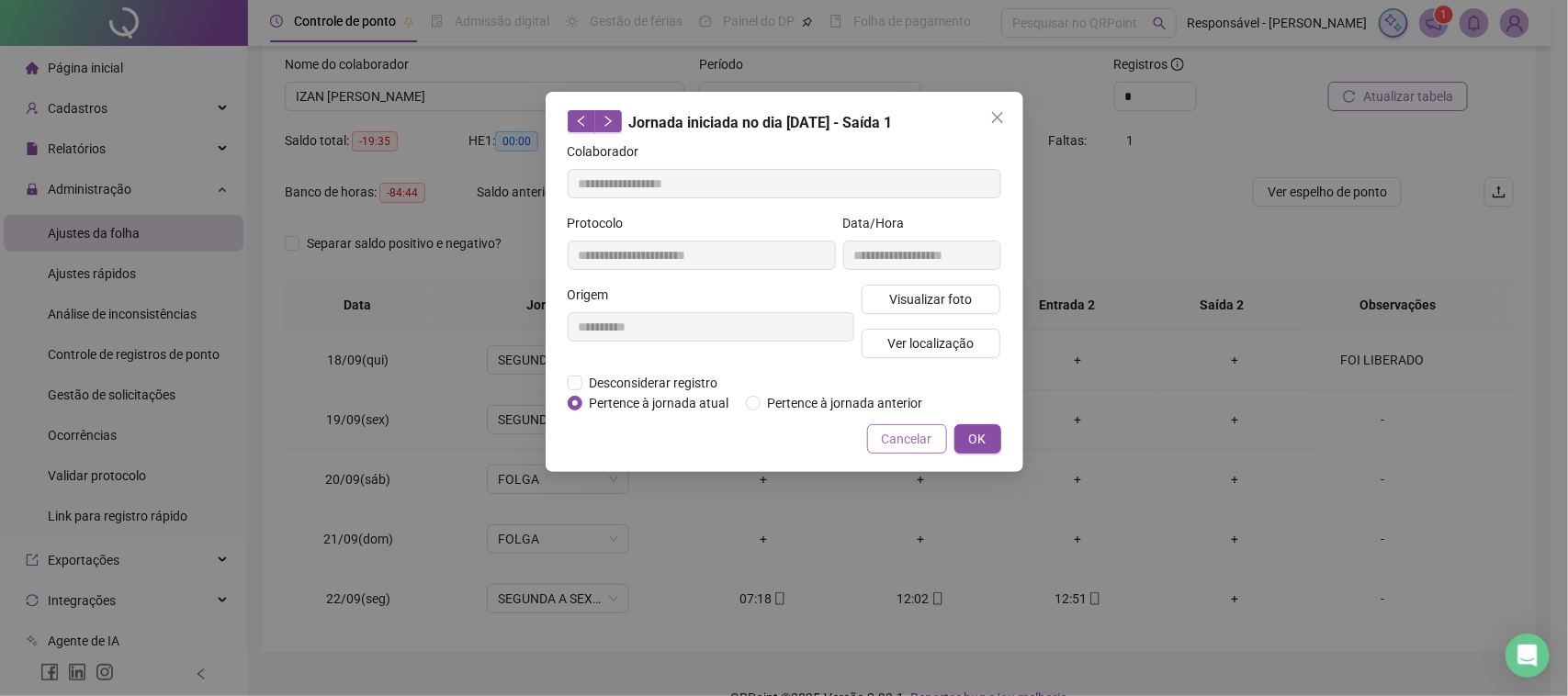
click at [906, 452] on button "Cancelar" at bounding box center [907, 439] width 80 height 29
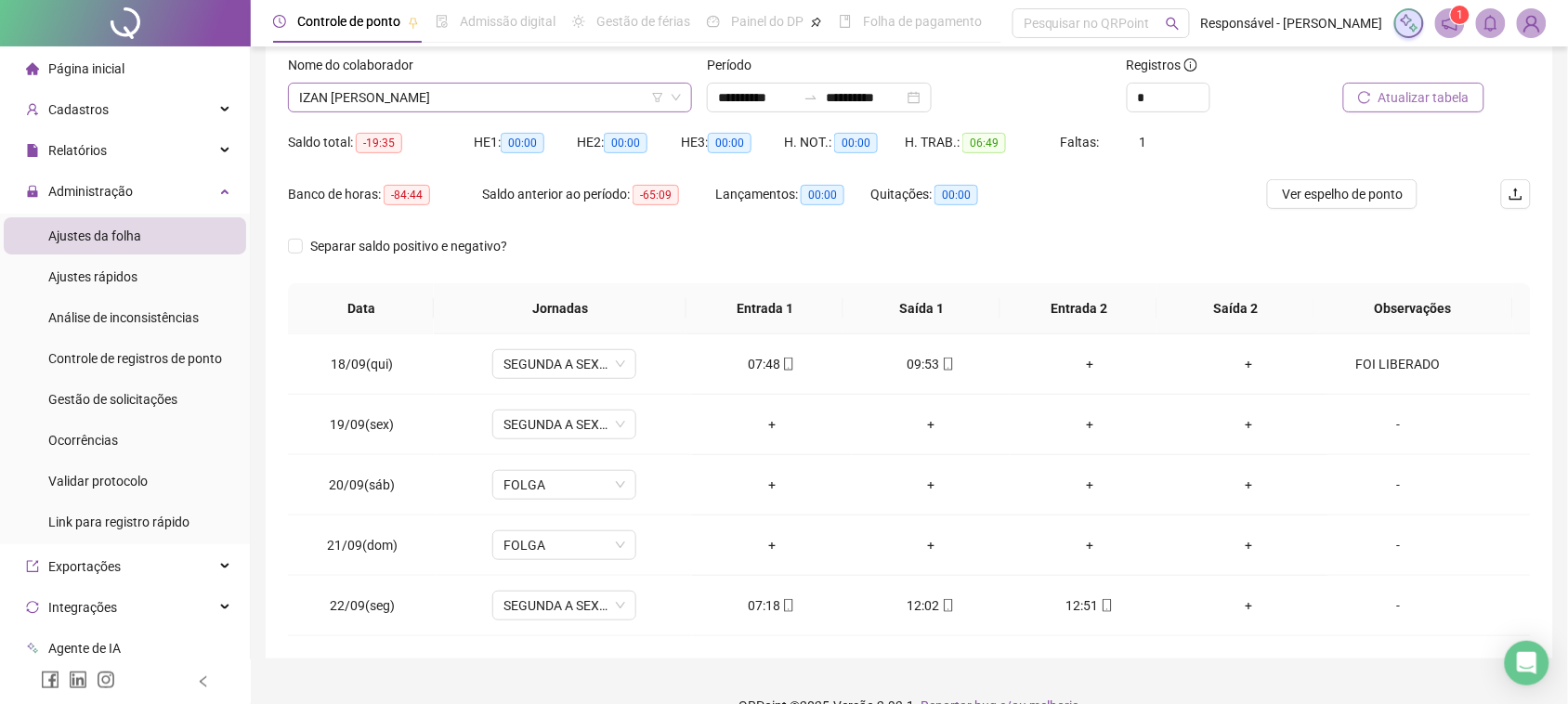
drag, startPoint x: 495, startPoint y: 112, endPoint x: 536, endPoint y: 99, distance: 43.0
click at [502, 110] on div "IZAN [PERSON_NAME]" at bounding box center [490, 98] width 404 height 30
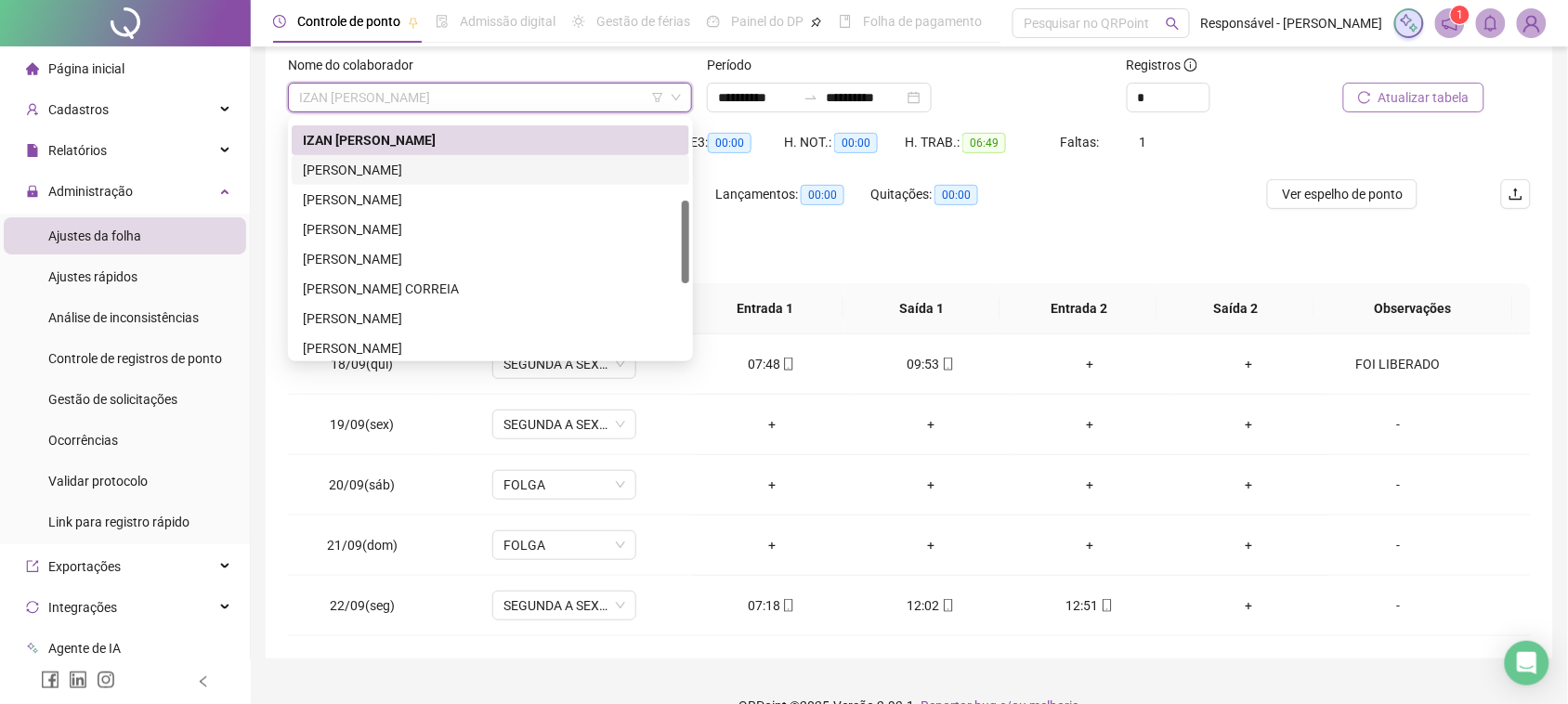
click at [424, 169] on div "[PERSON_NAME]" at bounding box center [490, 170] width 375 height 20
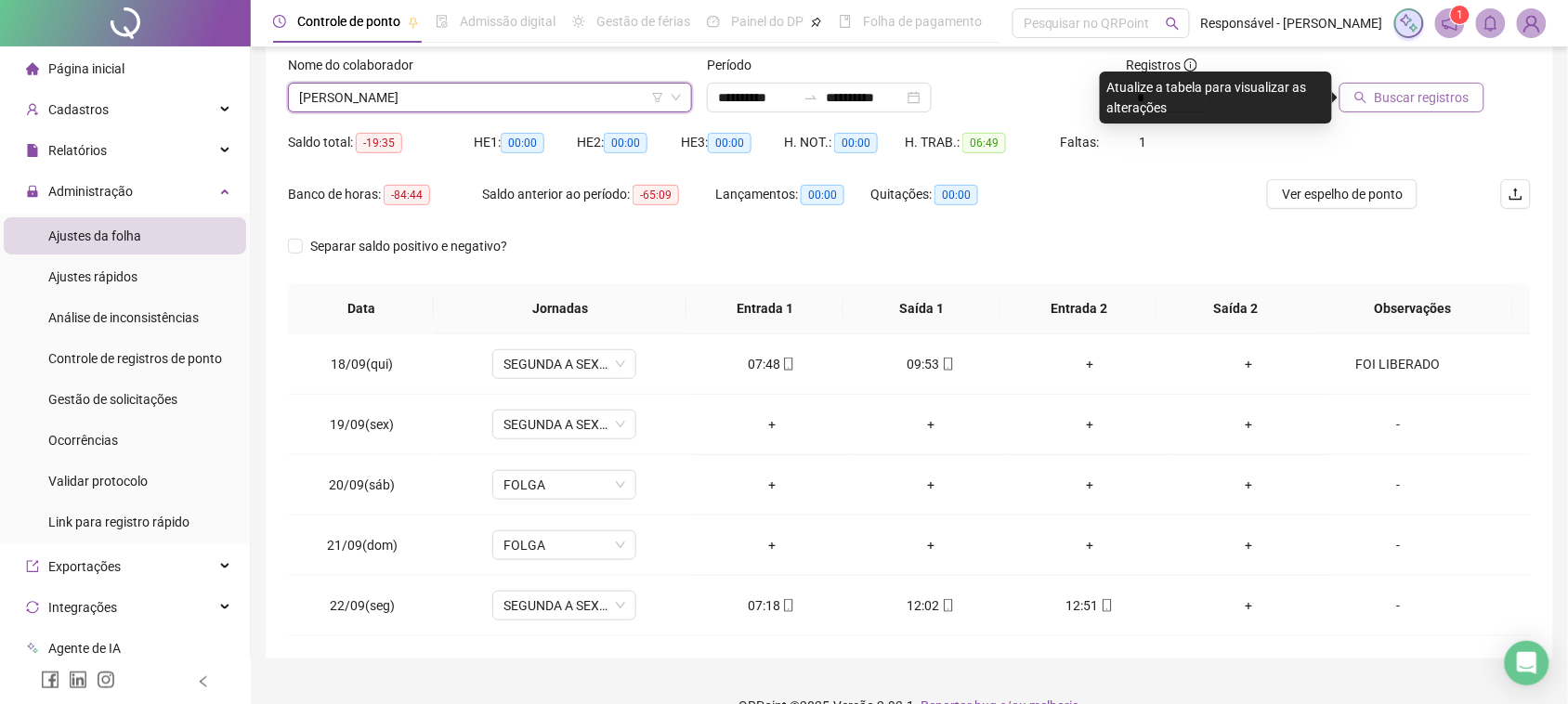
click at [1363, 94] on icon "search" at bounding box center [1361, 98] width 13 height 13
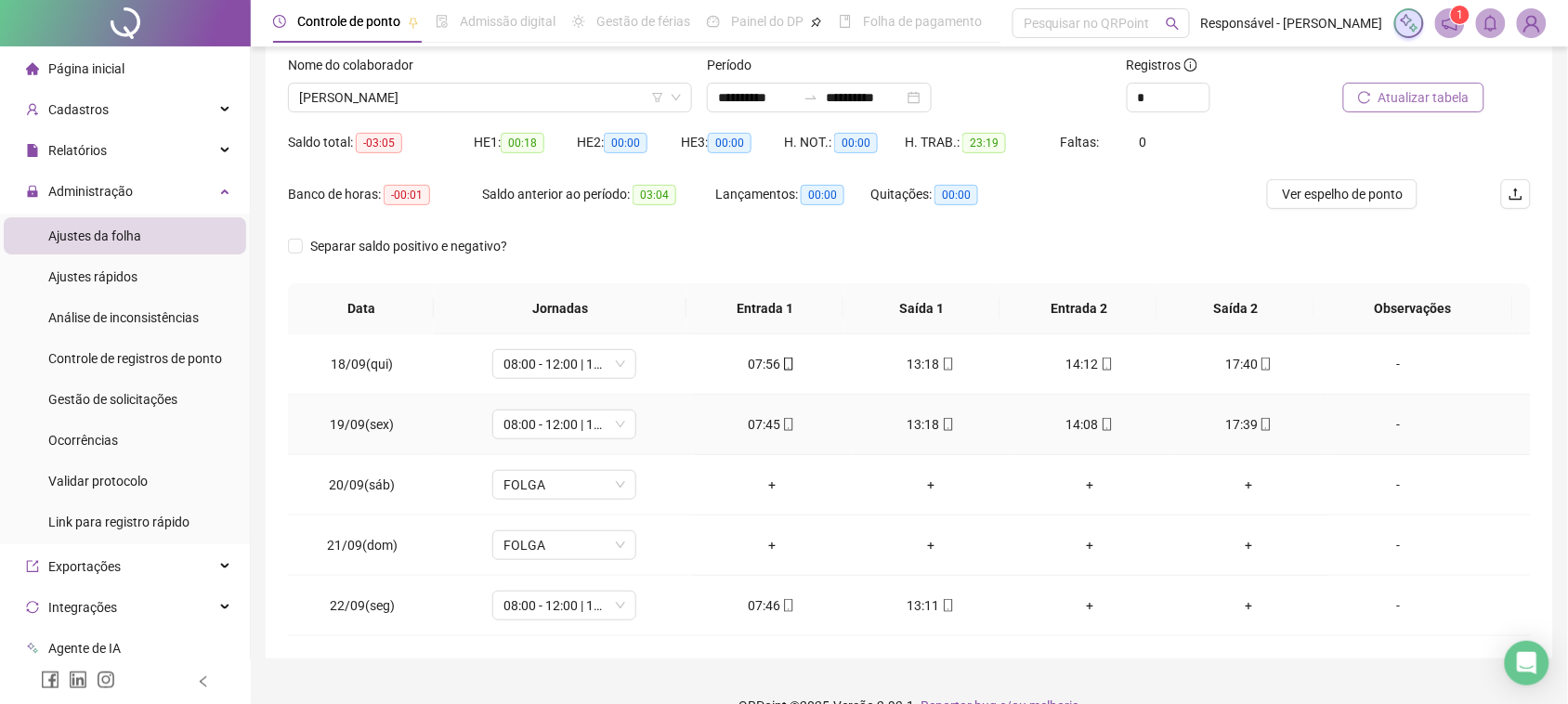
click at [771, 427] on div "07:45" at bounding box center [771, 425] width 130 height 20
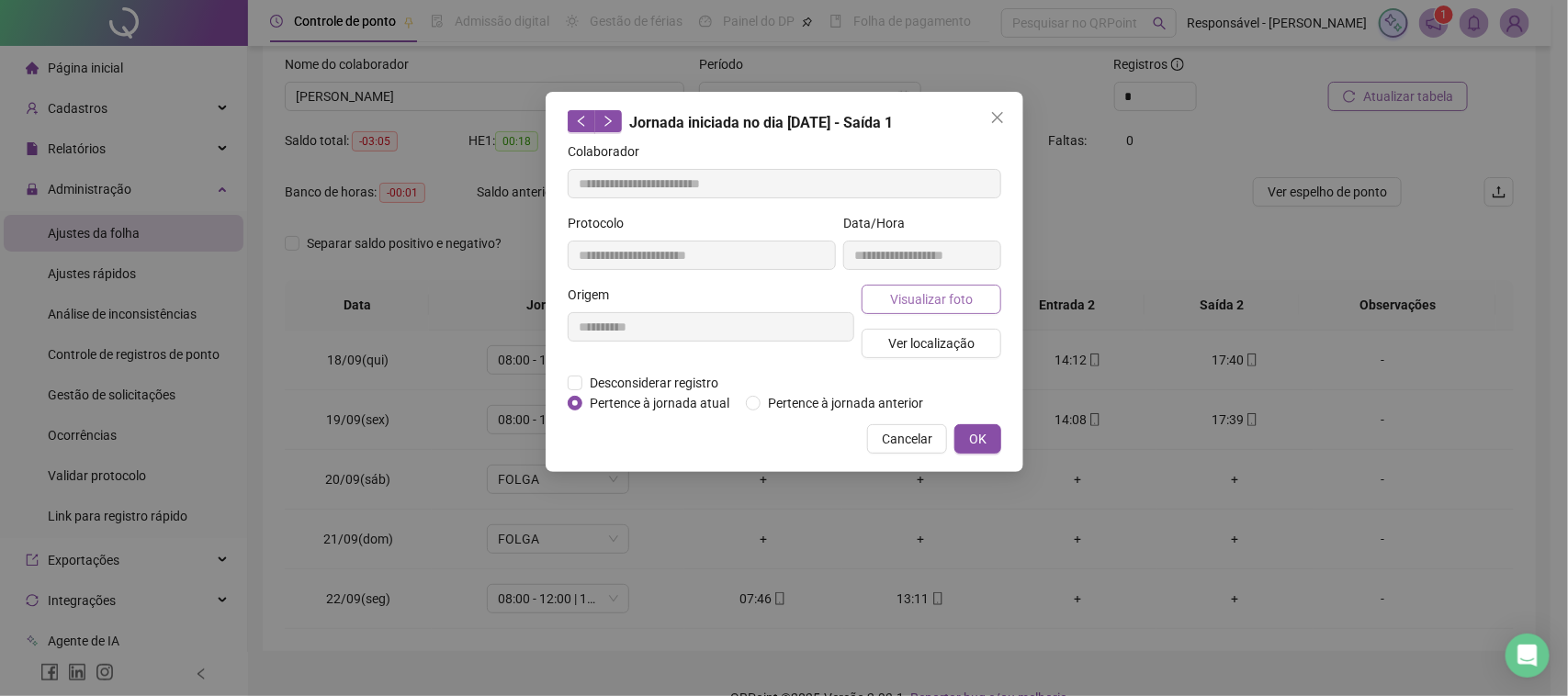
type input "**********"
click at [915, 312] on button "Visualizar foto" at bounding box center [931, 299] width 140 height 29
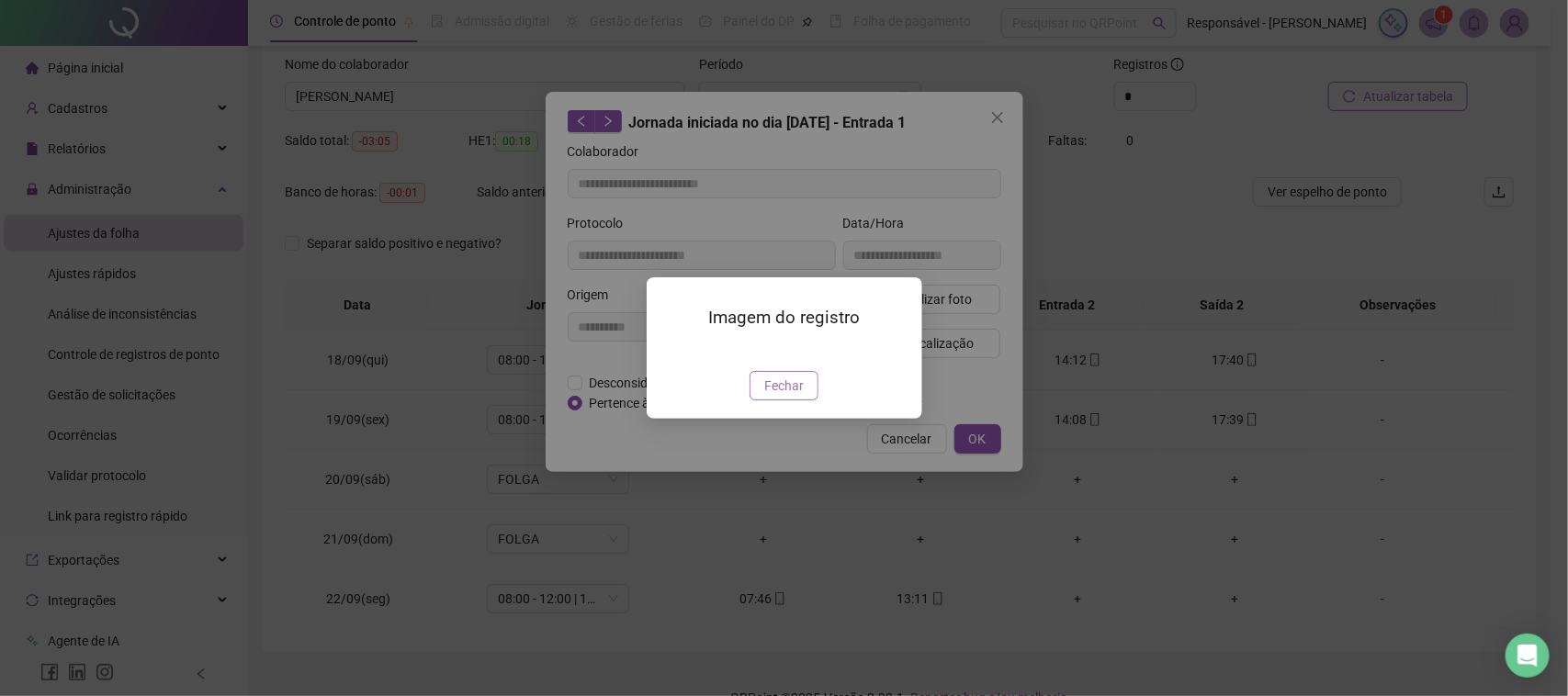
click at [775, 396] on span "Fechar" at bounding box center [784, 386] width 40 height 20
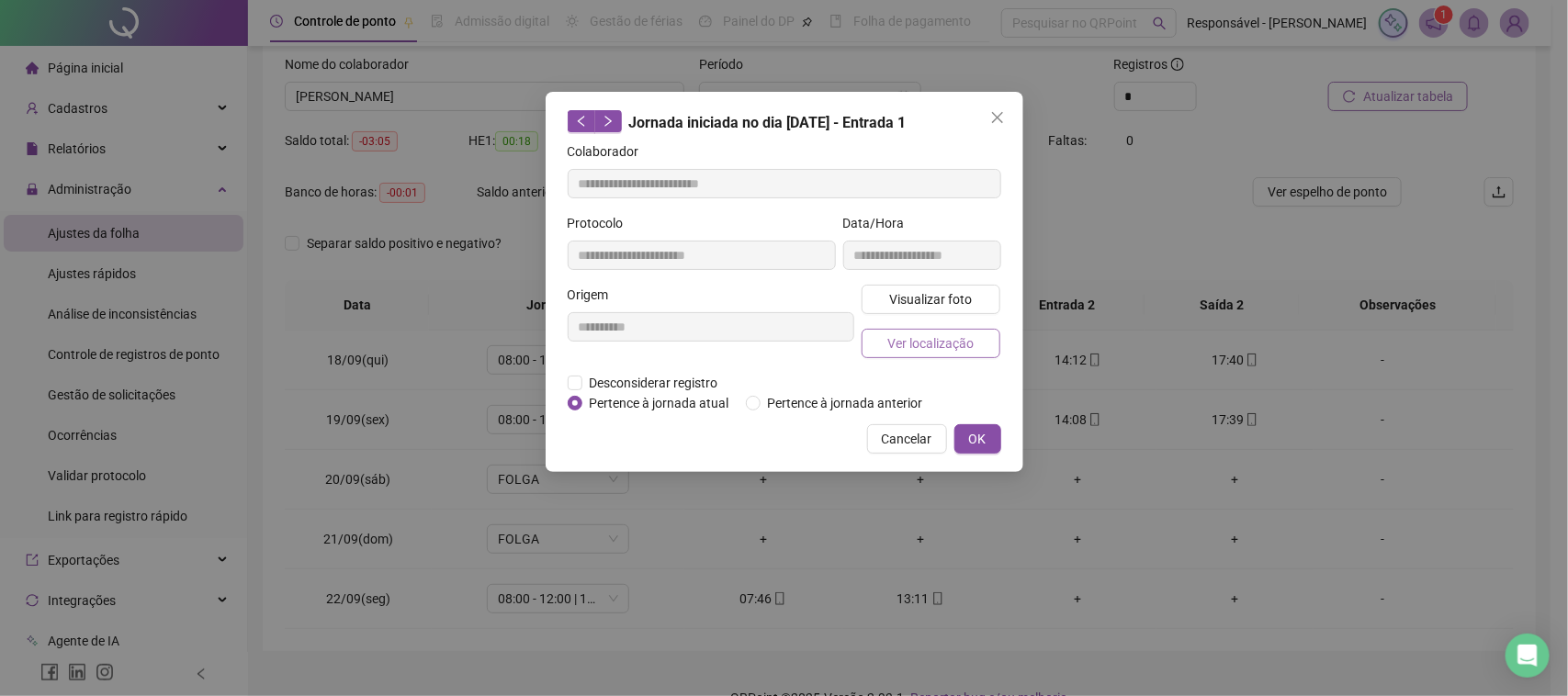
click at [924, 346] on span "Ver localização" at bounding box center [930, 343] width 87 height 20
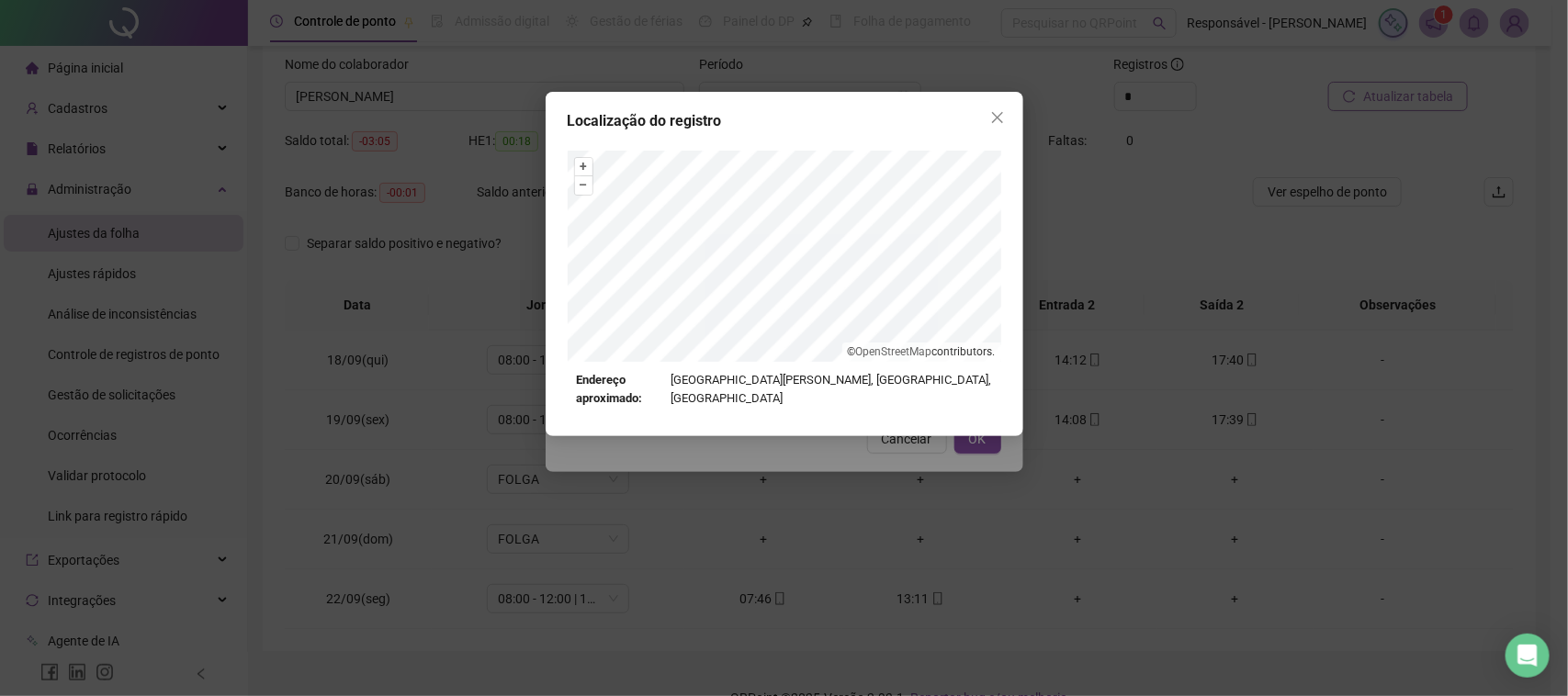
click at [864, 479] on div "Localização do registro + – ⇧ › © OpenStreetMap contributors. Endereço aproxima…" at bounding box center [784, 348] width 1568 height 696
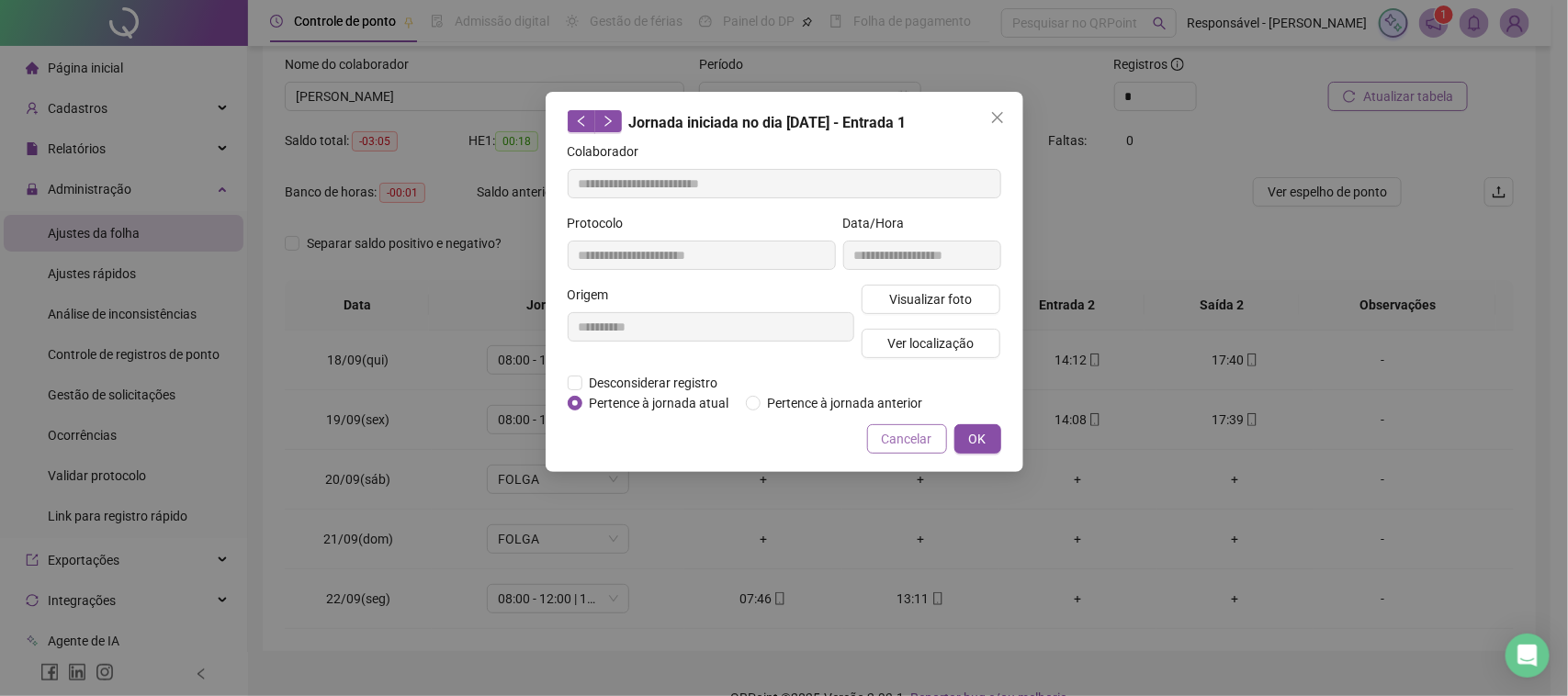
click at [897, 447] on span "Cancelar" at bounding box center [907, 439] width 51 height 20
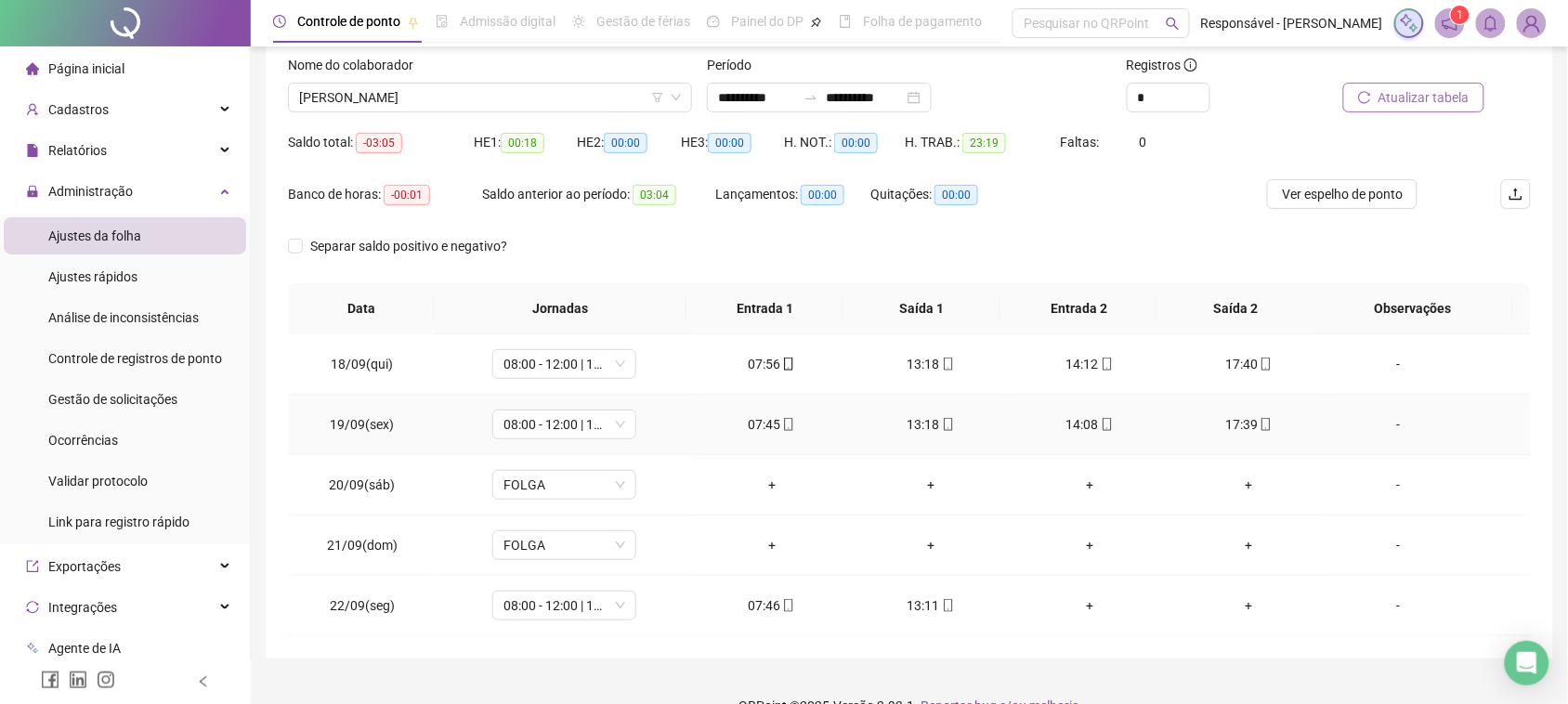
click at [917, 426] on div "13:18" at bounding box center [931, 425] width 130 height 20
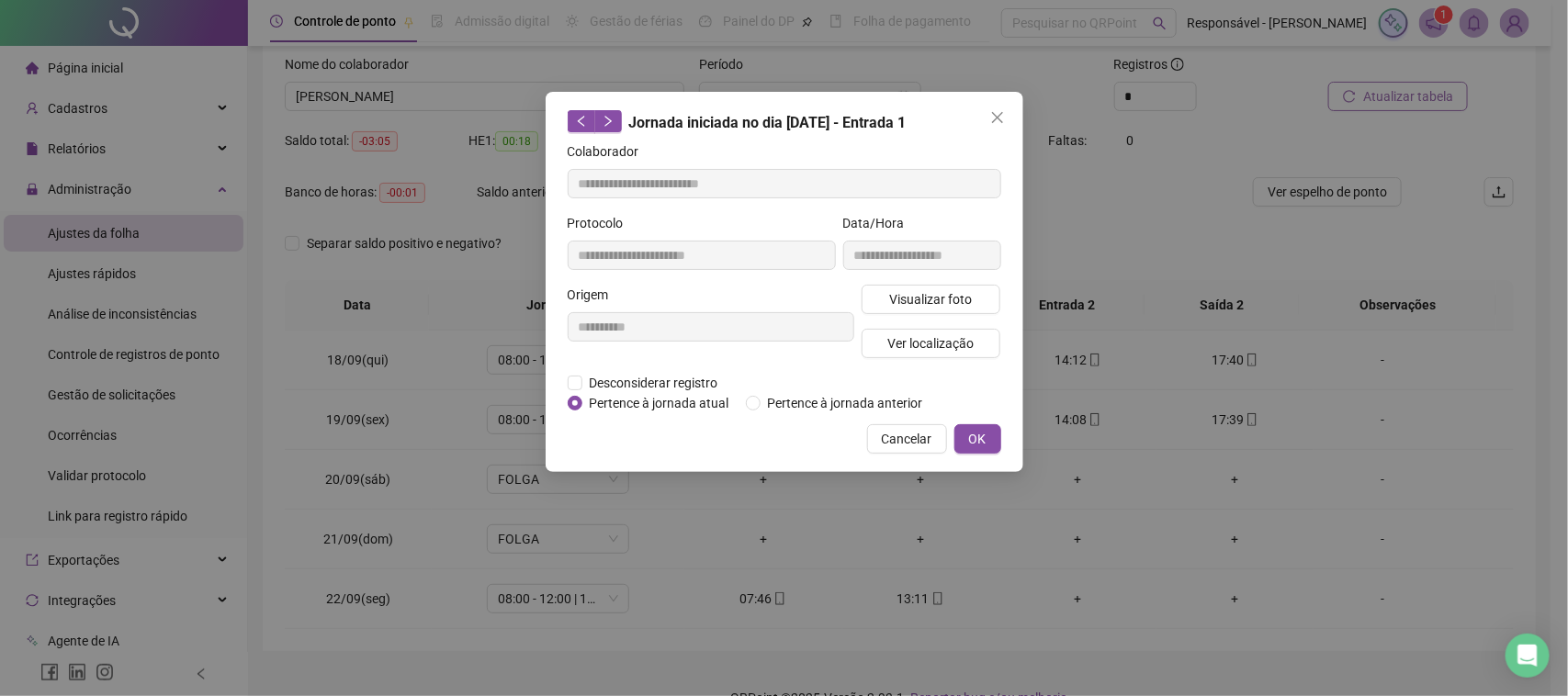
type input "**********"
click at [940, 272] on div "**********" at bounding box center [921, 249] width 165 height 72
drag, startPoint x: 938, startPoint y: 272, endPoint x: 932, endPoint y: 281, distance: 10.8
click at [937, 272] on div "**********" at bounding box center [921, 249] width 165 height 72
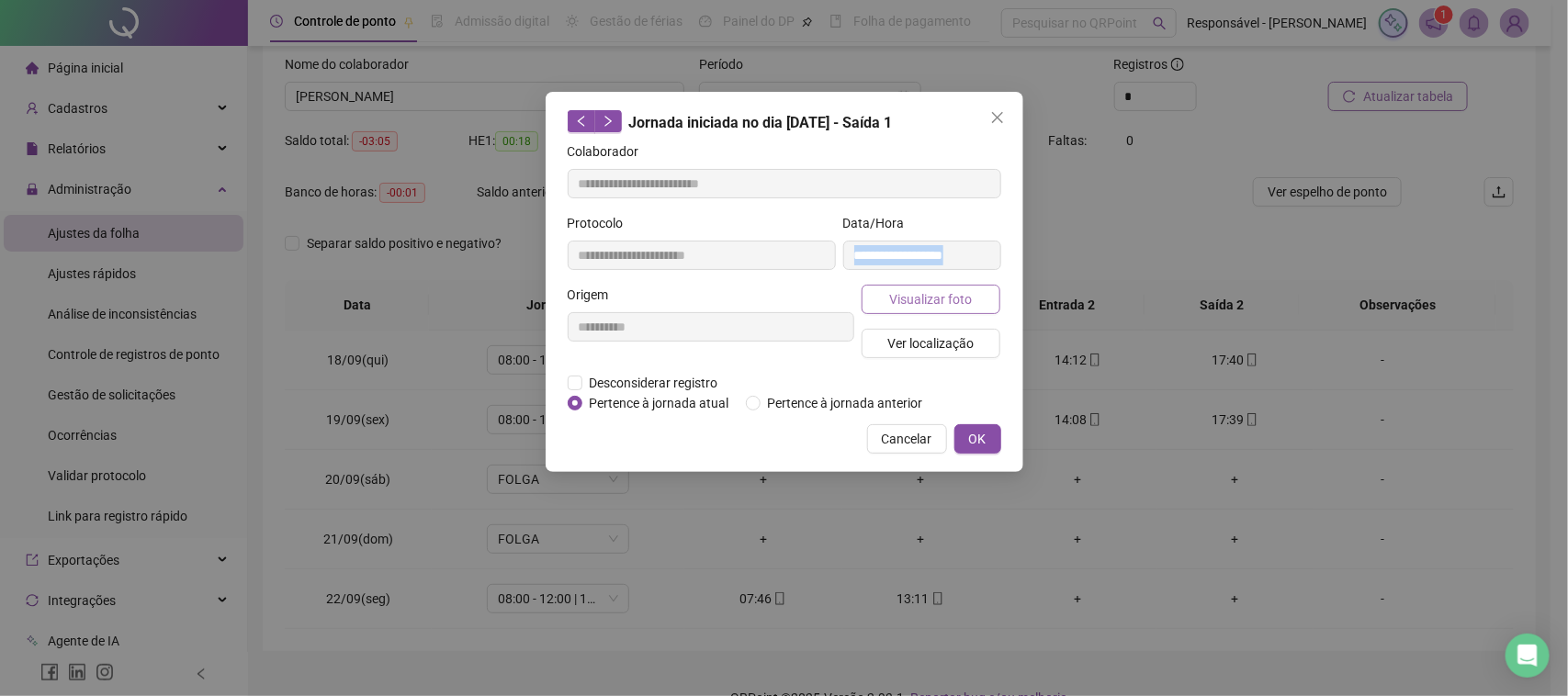
click at [932, 284] on button "Visualizar foto" at bounding box center [931, 299] width 140 height 29
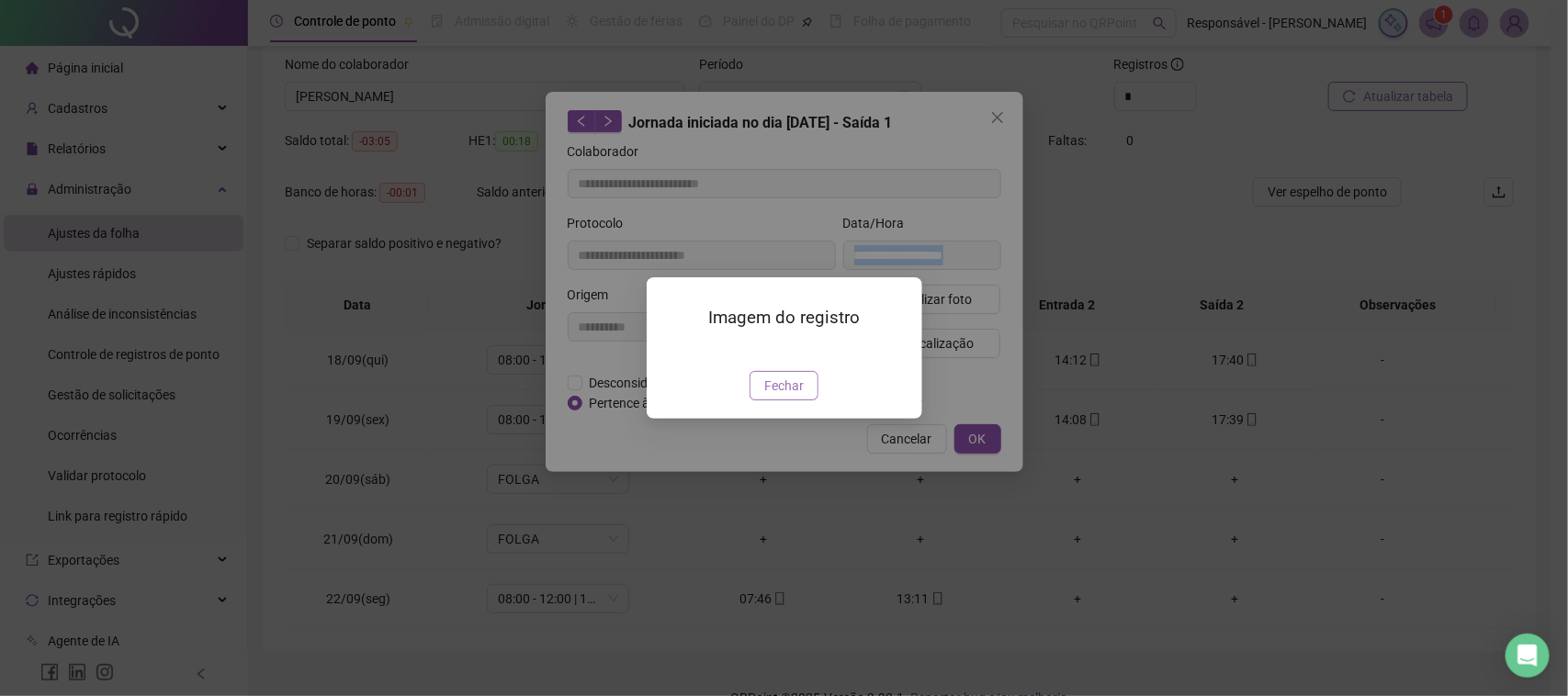
click at [800, 396] on span "Fechar" at bounding box center [784, 386] width 40 height 20
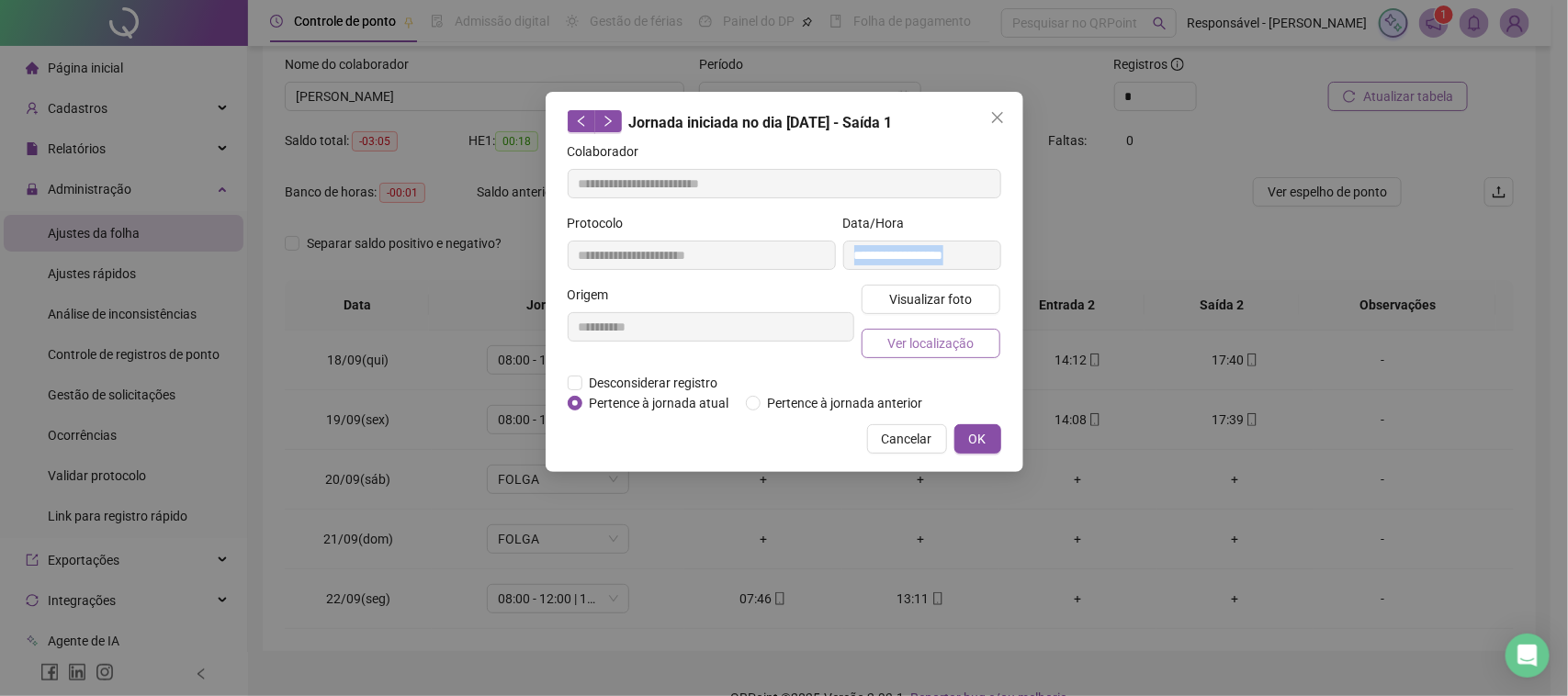
click at [925, 342] on span "Ver localização" at bounding box center [930, 343] width 87 height 20
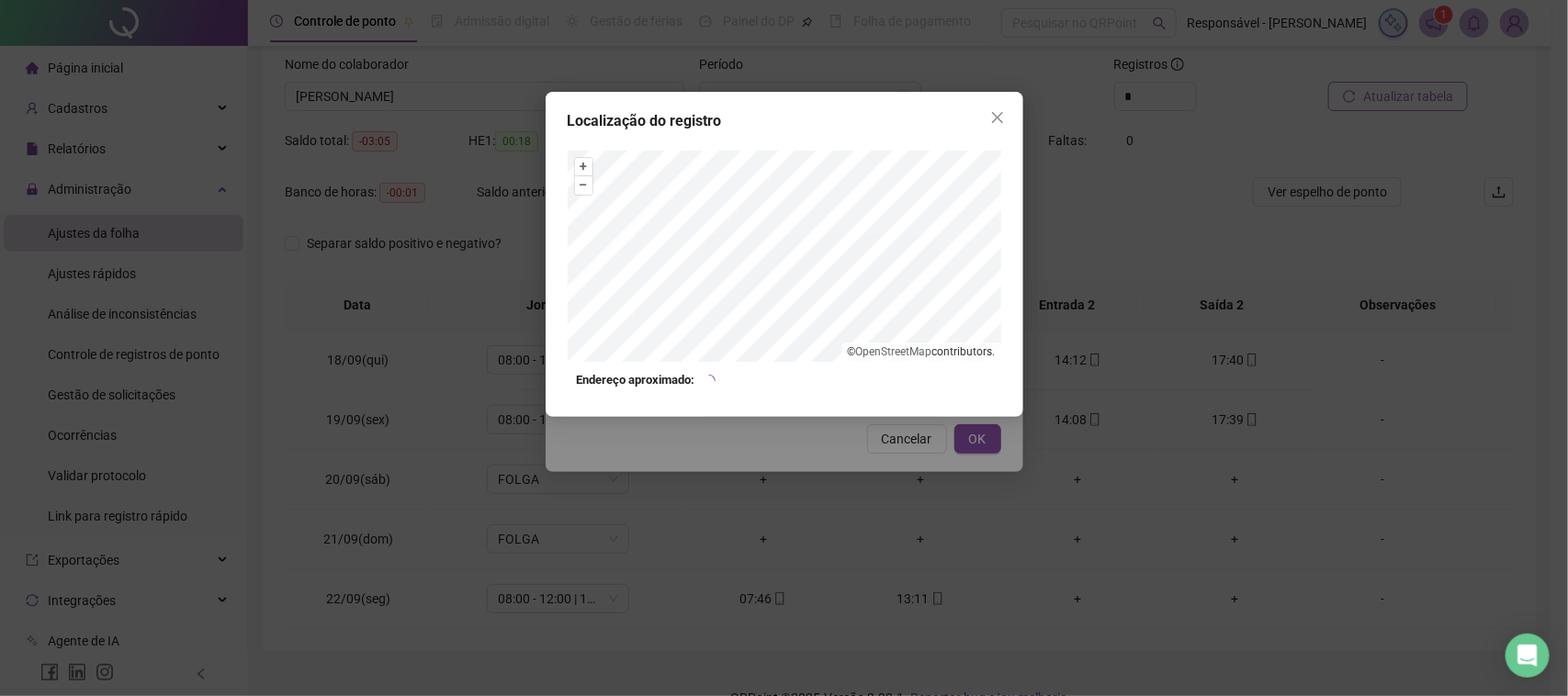
click at [898, 459] on div "Localização do registro + – ⇧ › © OpenStreetMap contributors. Endereço aproxima…" at bounding box center [784, 348] width 1568 height 696
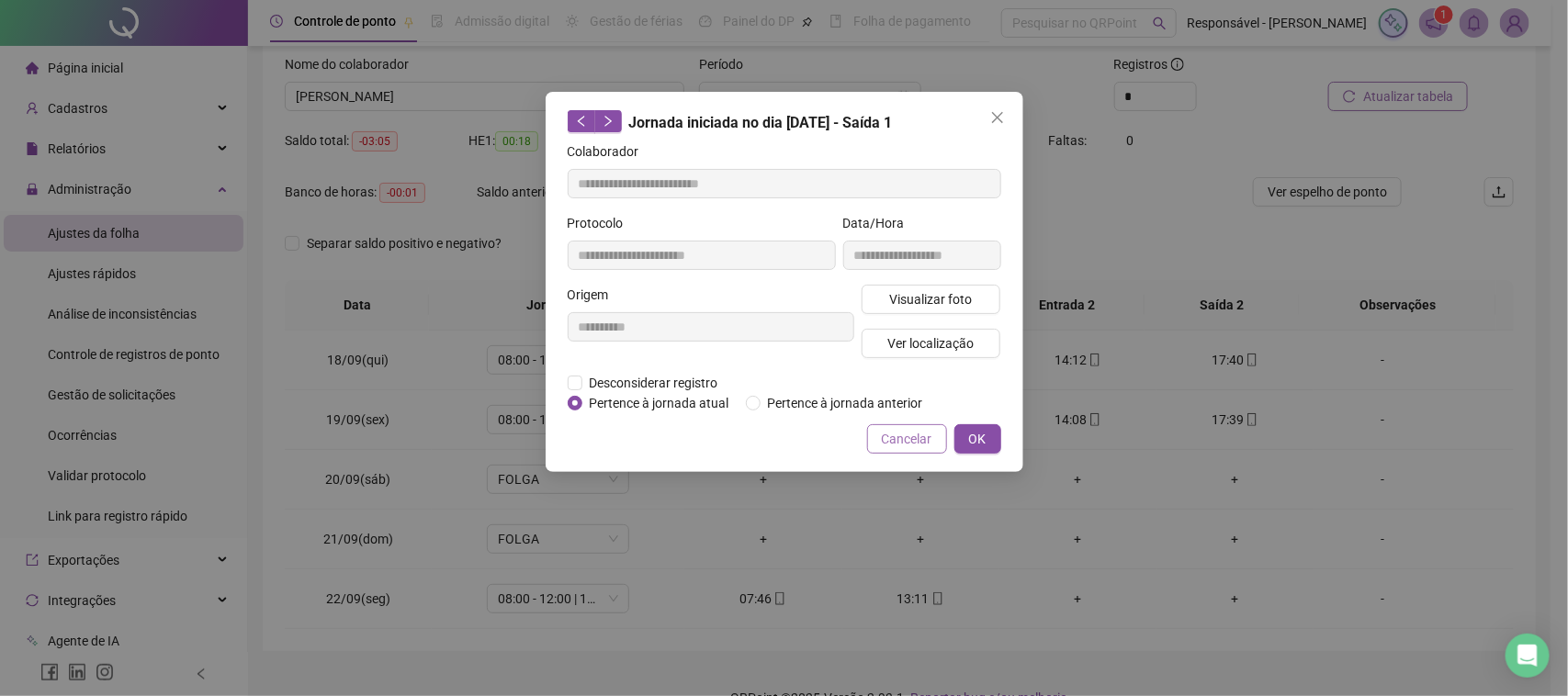
click at [910, 441] on span "Cancelar" at bounding box center [907, 439] width 51 height 20
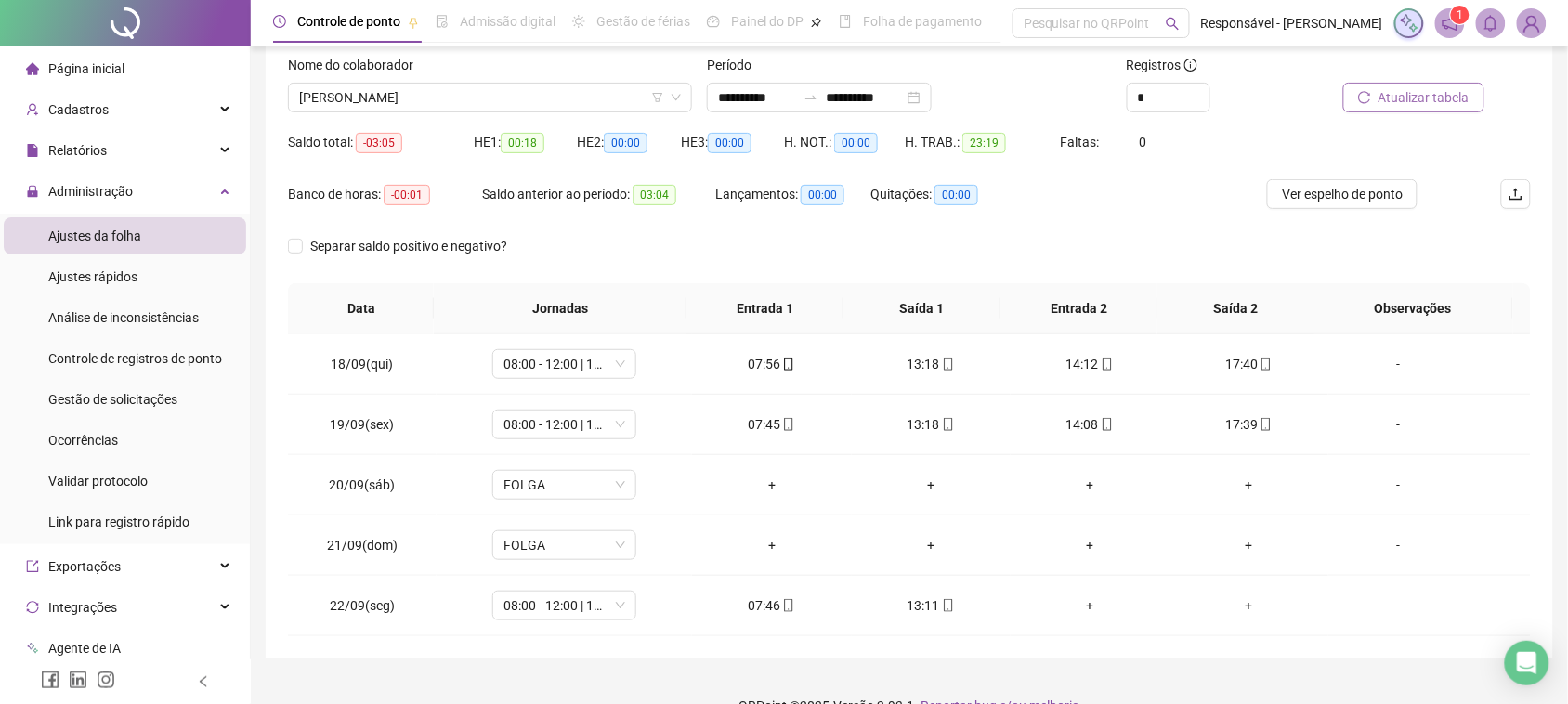
click at [1066, 415] on div "14:08" at bounding box center [1090, 425] width 130 height 20
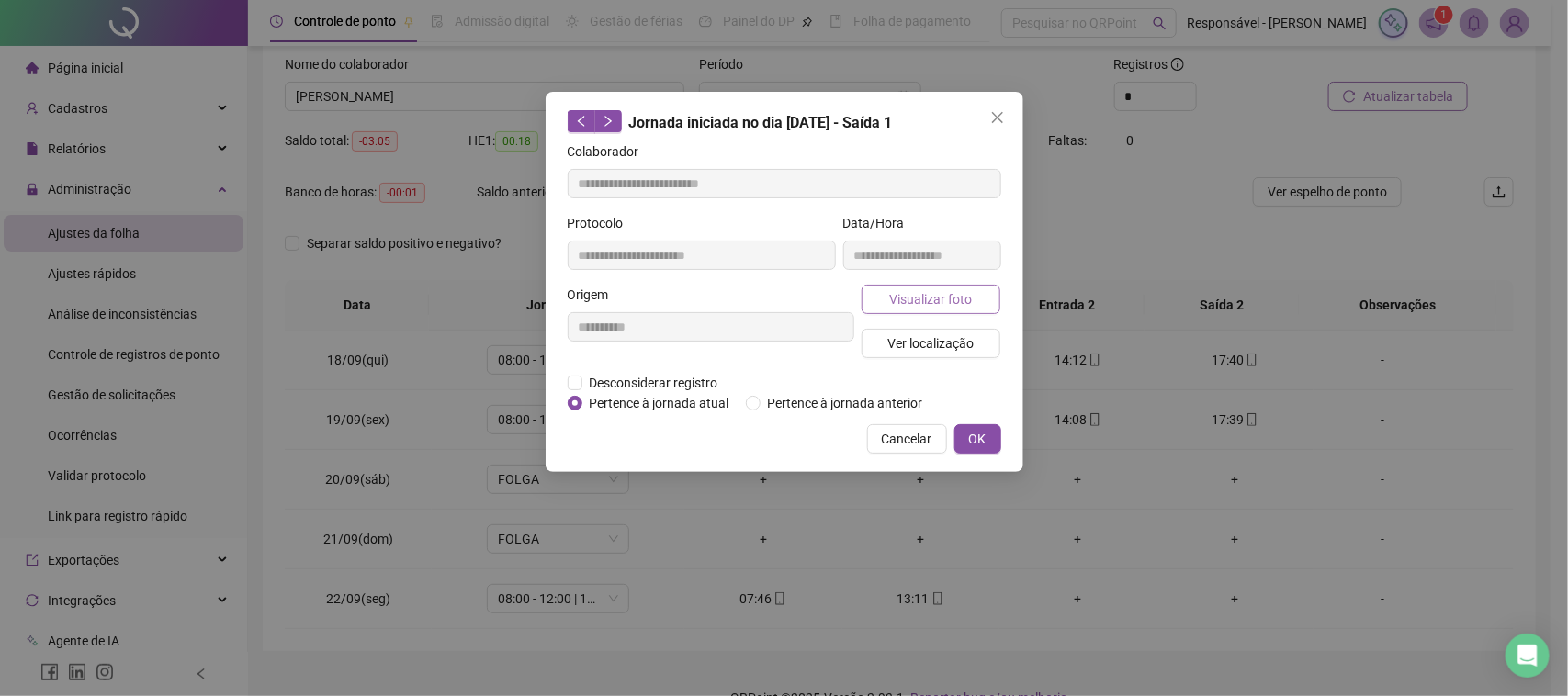
click at [920, 289] on span "Visualizar foto" at bounding box center [930, 299] width 83 height 20
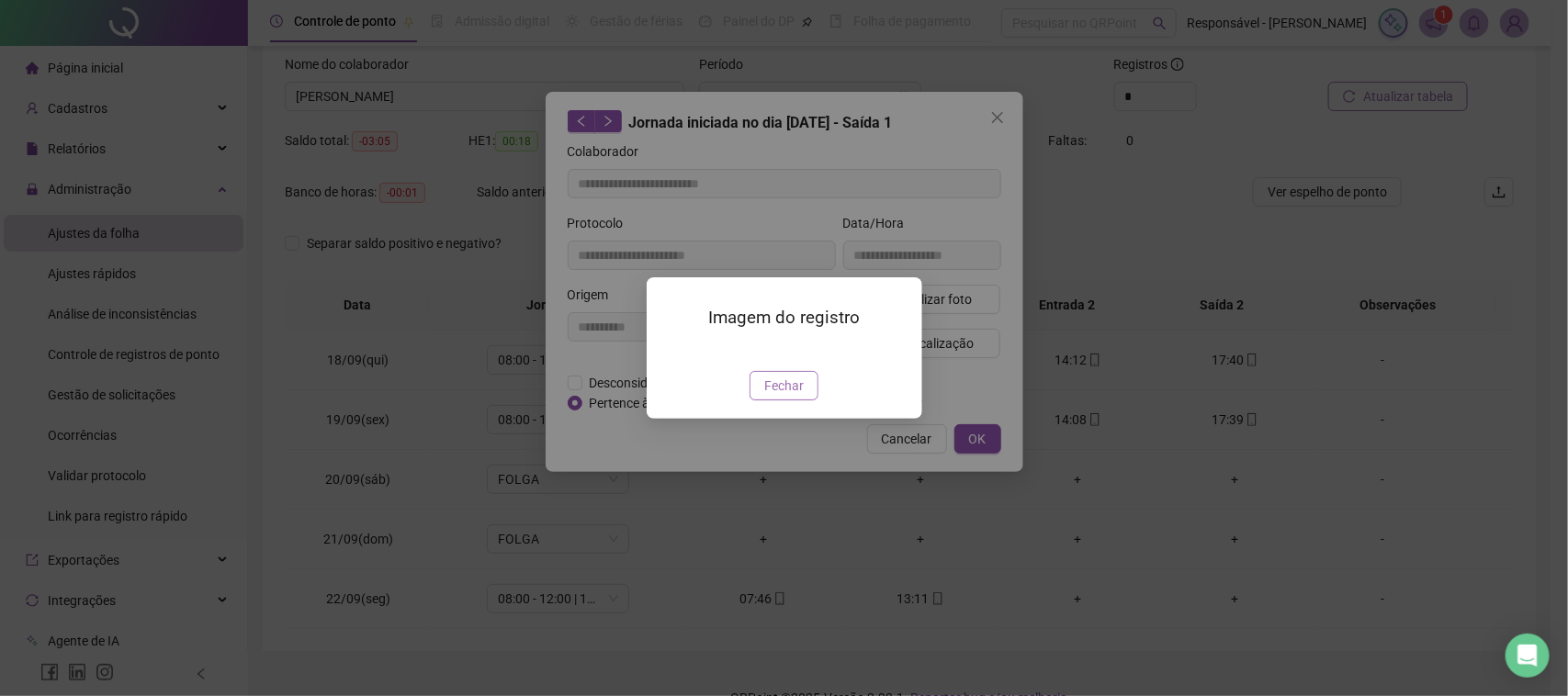
type input "**********"
click at [788, 396] on span "Fechar" at bounding box center [784, 386] width 40 height 20
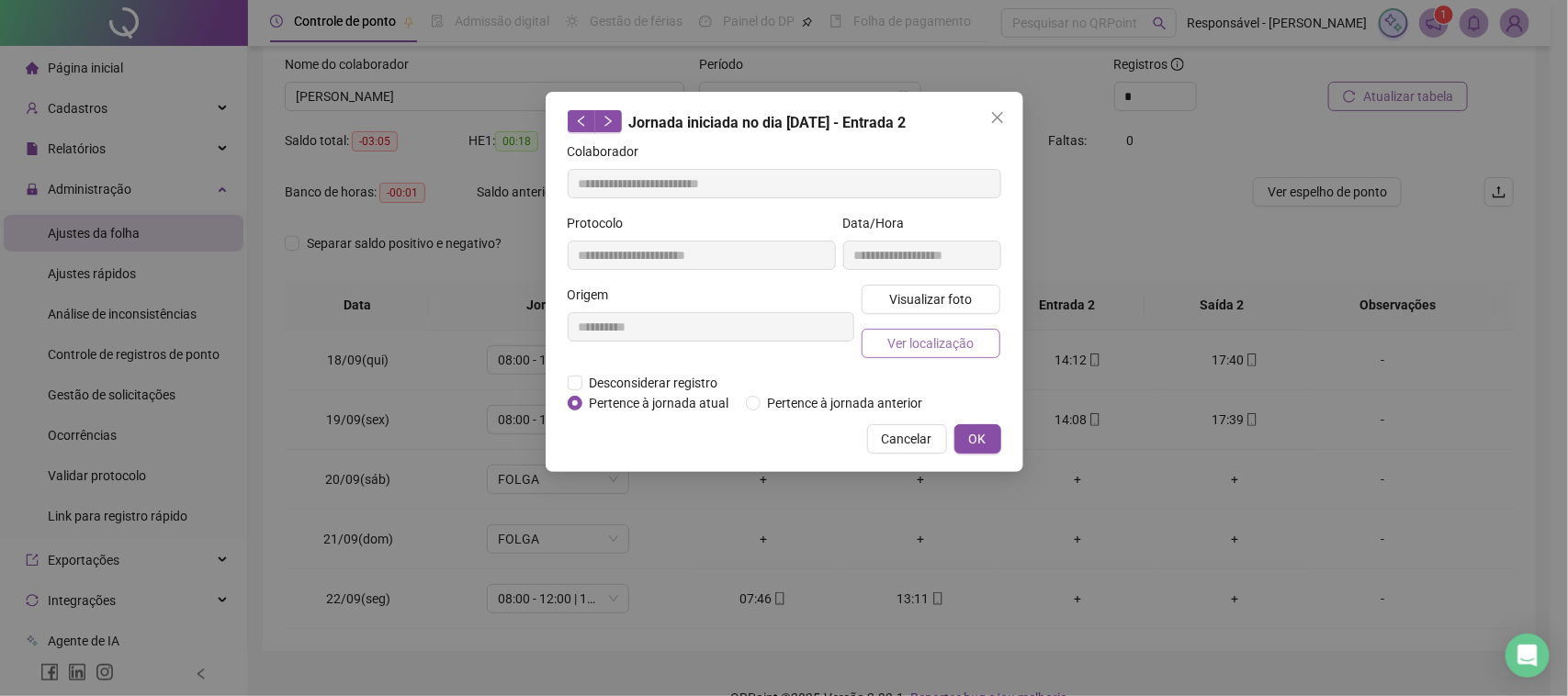
click at [874, 329] on button "Ver localização" at bounding box center [931, 343] width 140 height 29
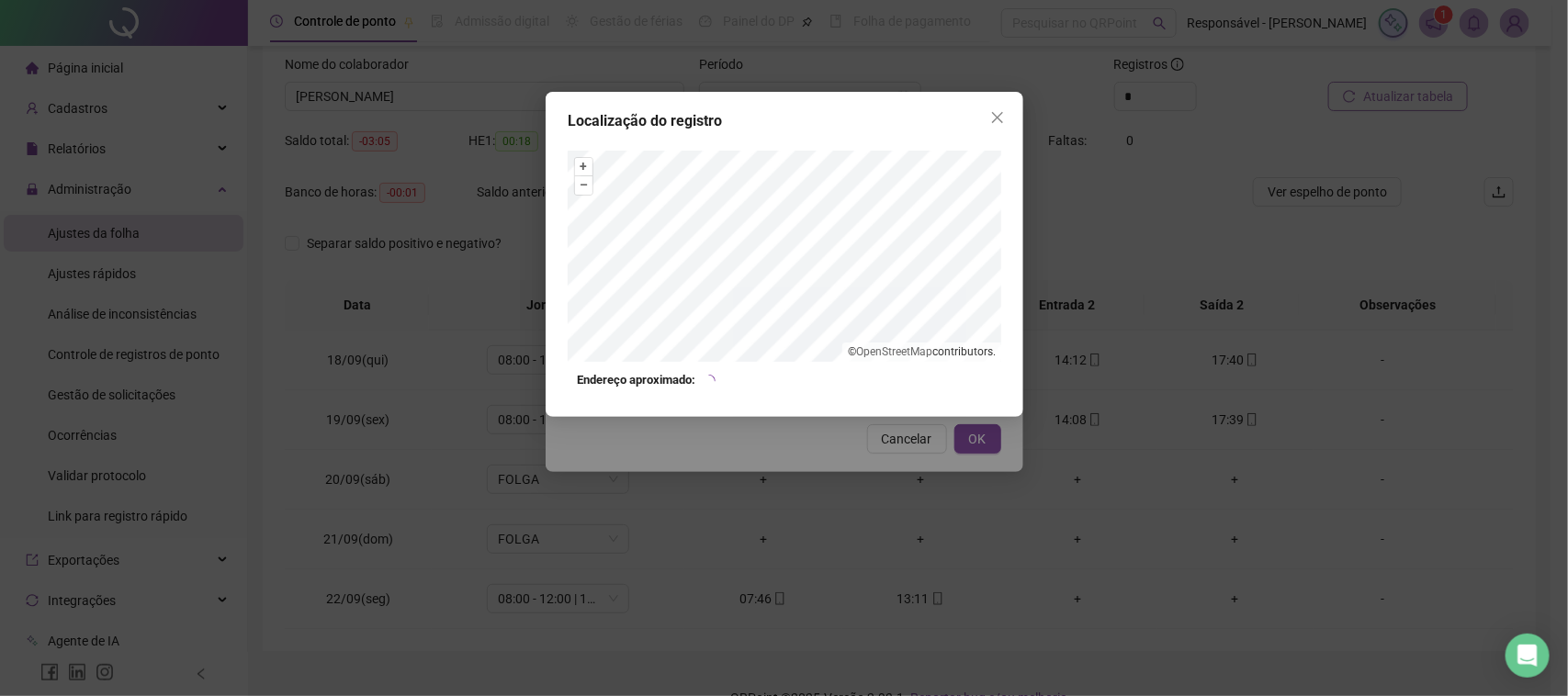
click at [841, 482] on div "Localização do registro + – ⇧ › © OpenStreetMap contributors. Endereço aproxima…" at bounding box center [784, 348] width 1568 height 696
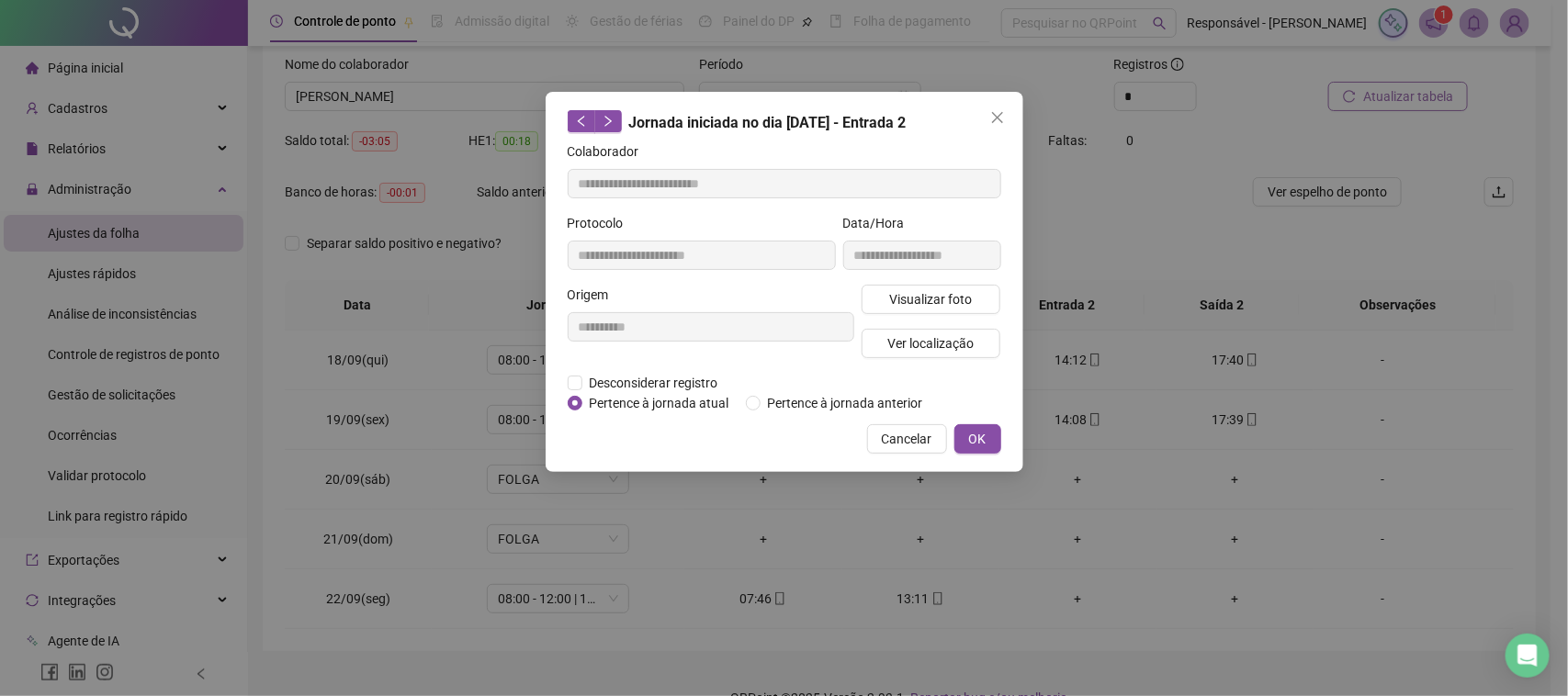
click at [877, 438] on button "Cancelar" at bounding box center [907, 439] width 80 height 29
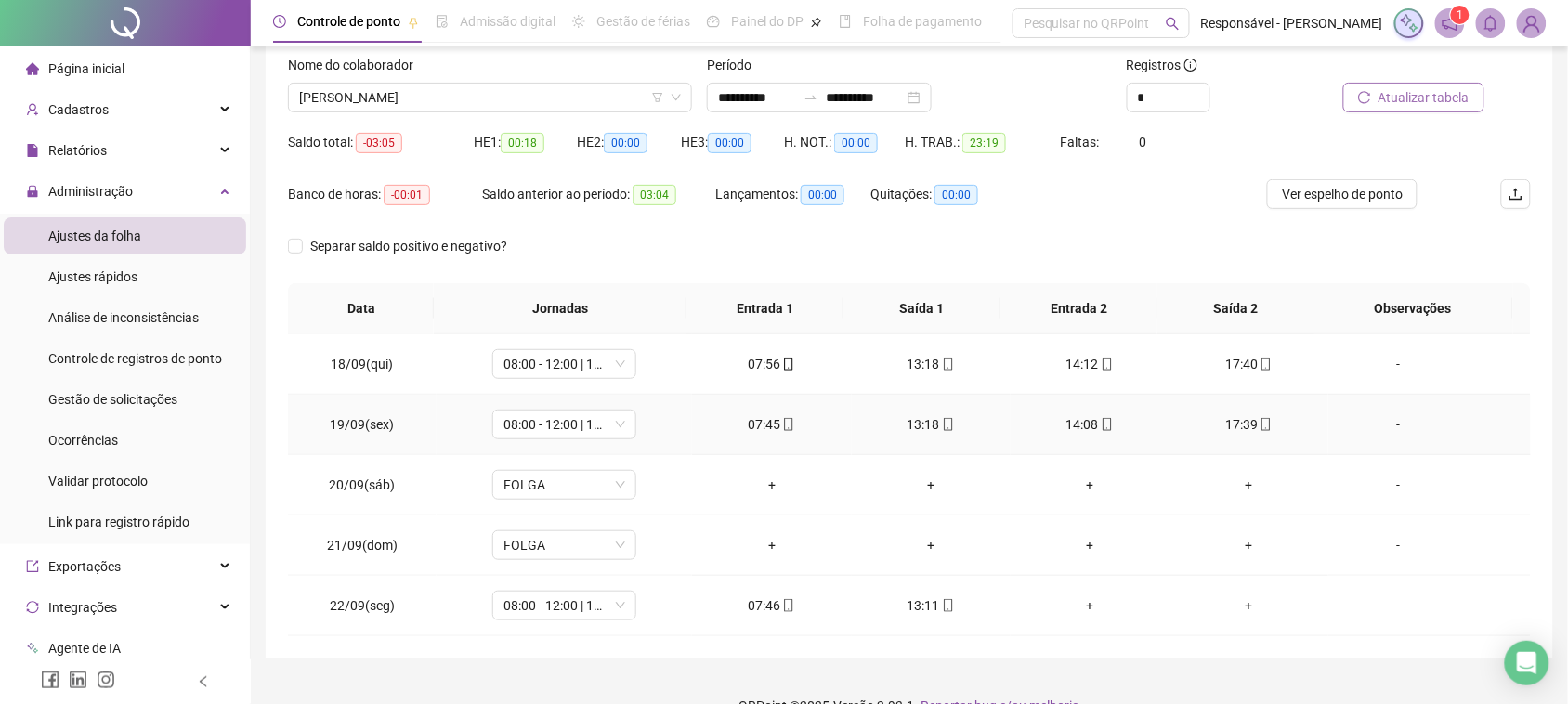
click at [1235, 425] on div "17:39" at bounding box center [1248, 425] width 130 height 20
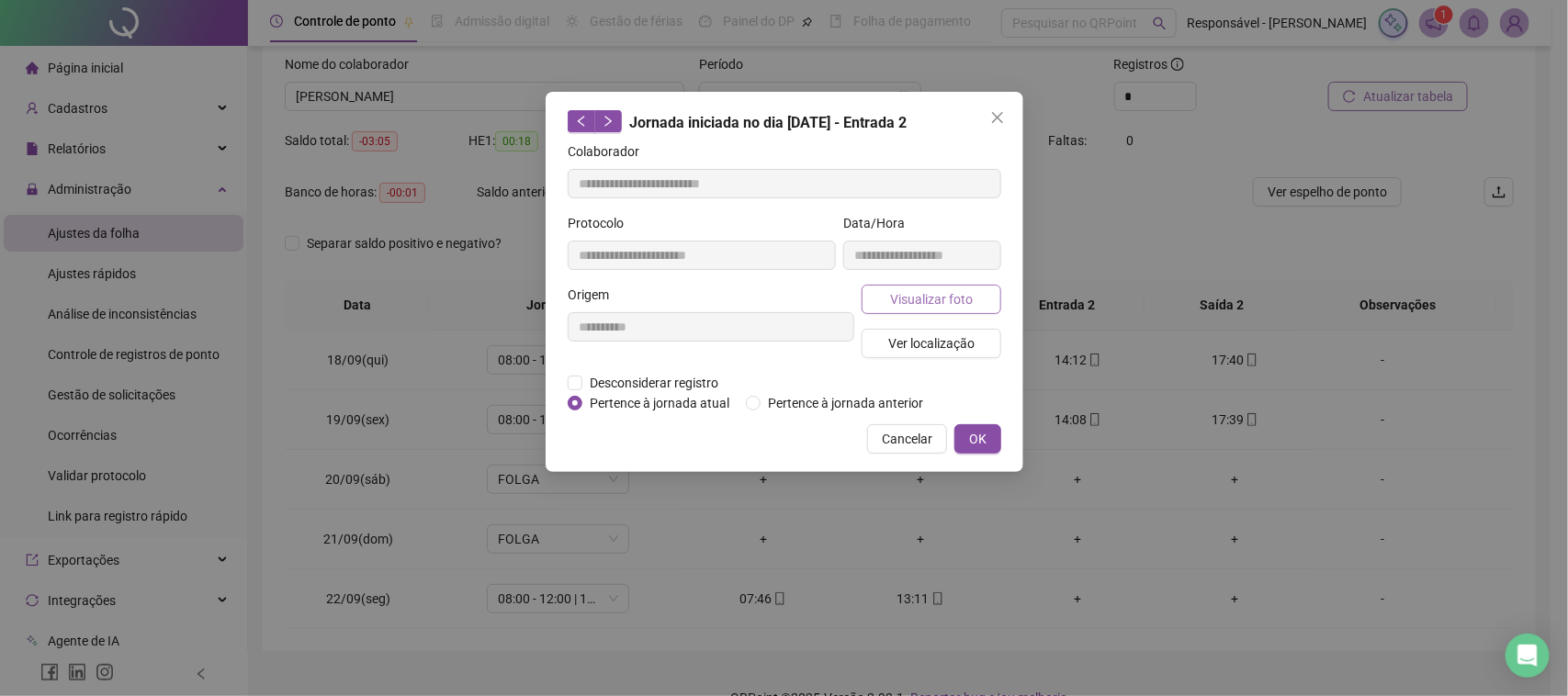
type input "**********"
click at [953, 278] on div "**********" at bounding box center [921, 249] width 165 height 72
click at [960, 294] on span "Visualizar foto" at bounding box center [930, 299] width 83 height 20
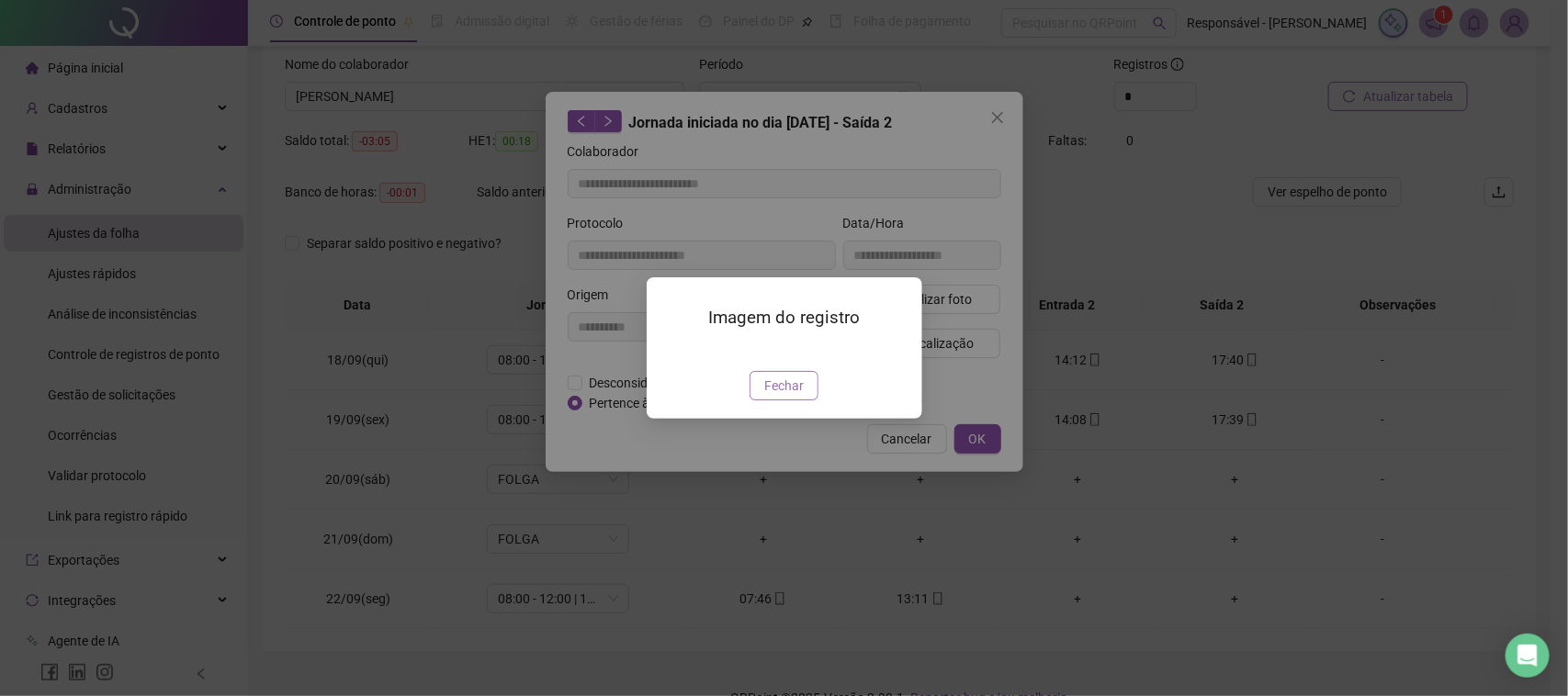
click at [788, 396] on span "Fechar" at bounding box center [784, 386] width 40 height 20
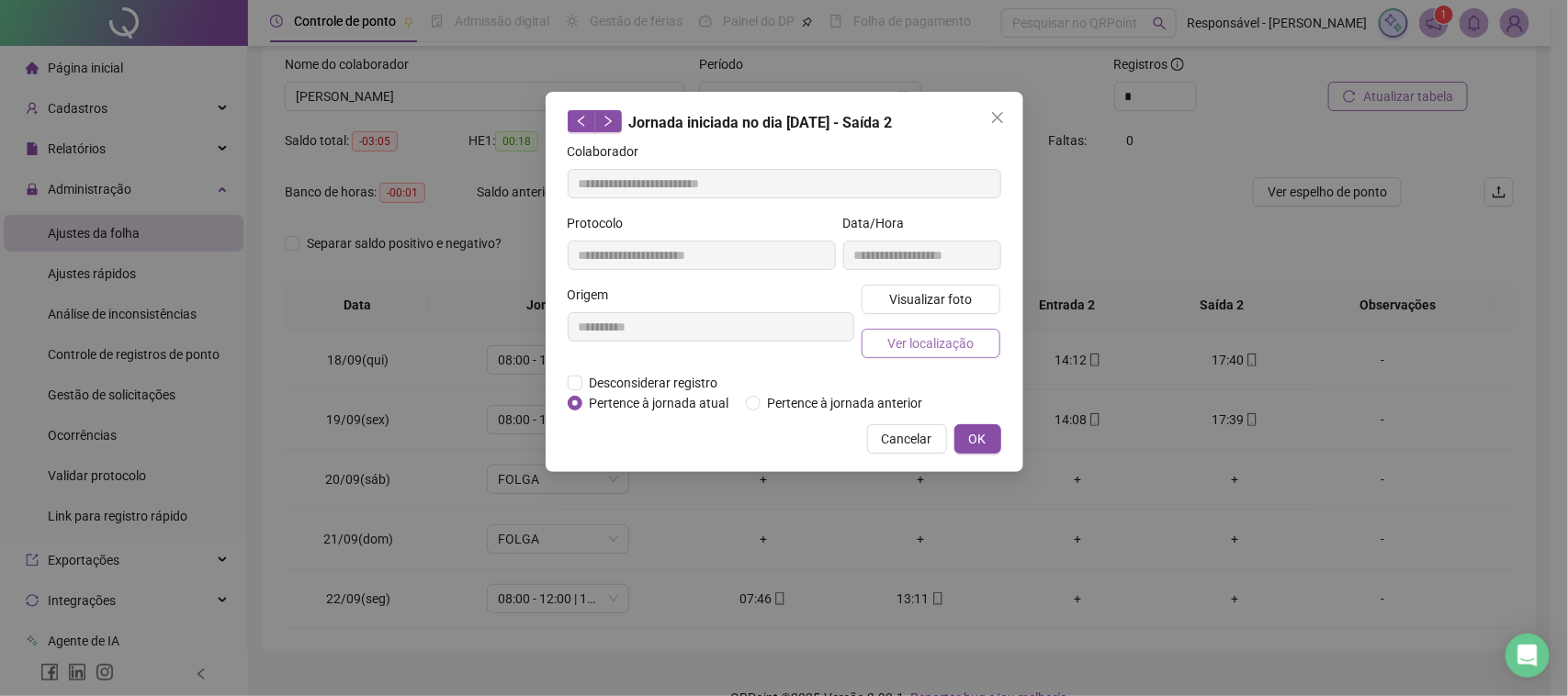
click at [895, 333] on span "Ver localização" at bounding box center [930, 343] width 87 height 20
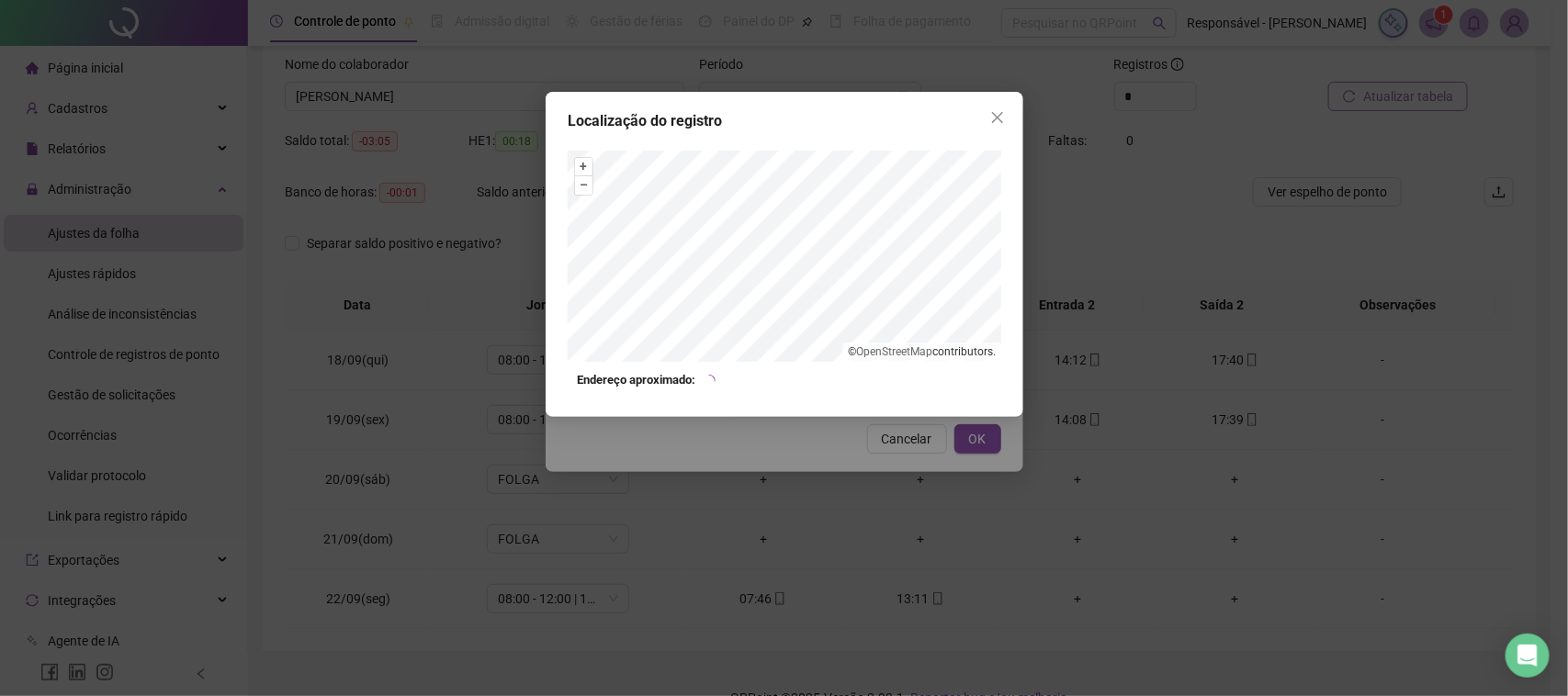
click at [849, 461] on div "Localização do registro + – ⇧ › © OpenStreetMap contributors. Endereço aproxima…" at bounding box center [784, 348] width 1568 height 696
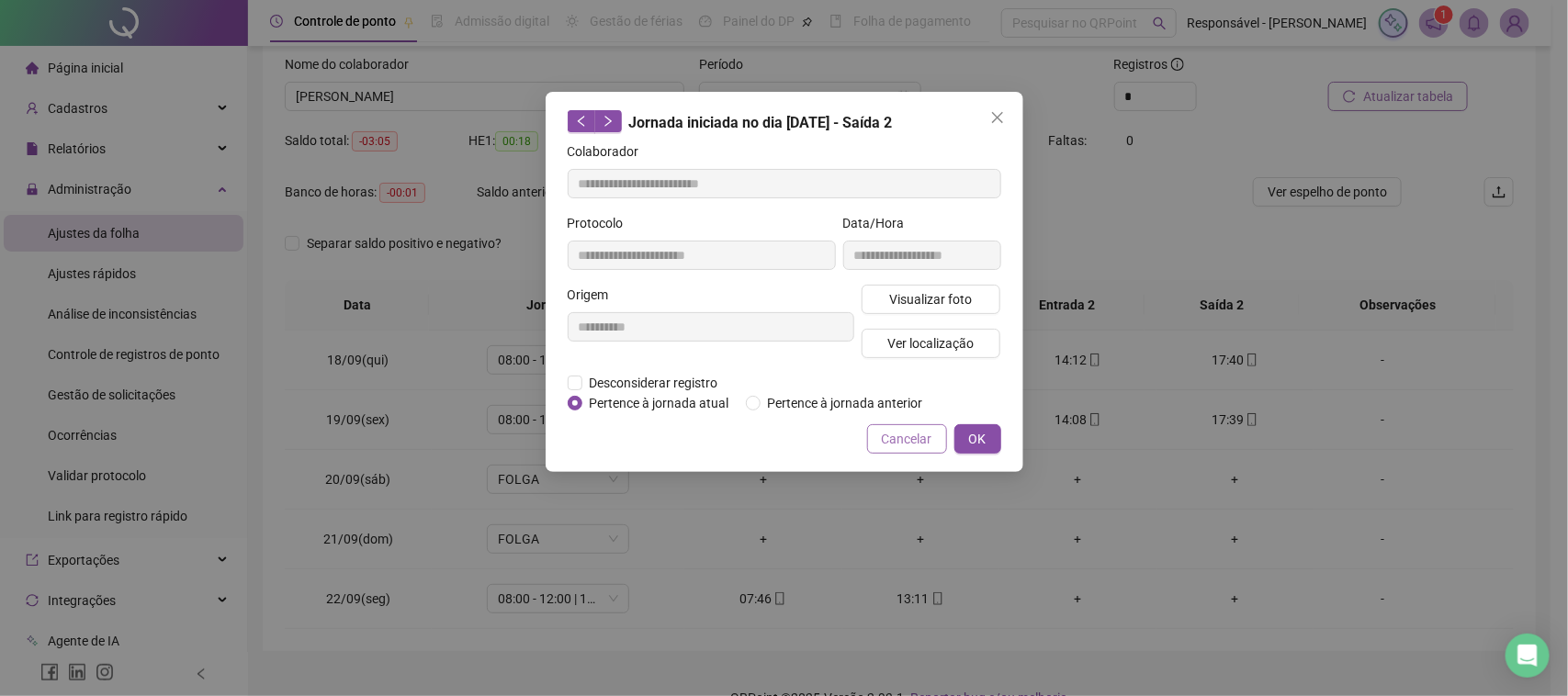
click at [888, 450] on button "Cancelar" at bounding box center [907, 439] width 80 height 29
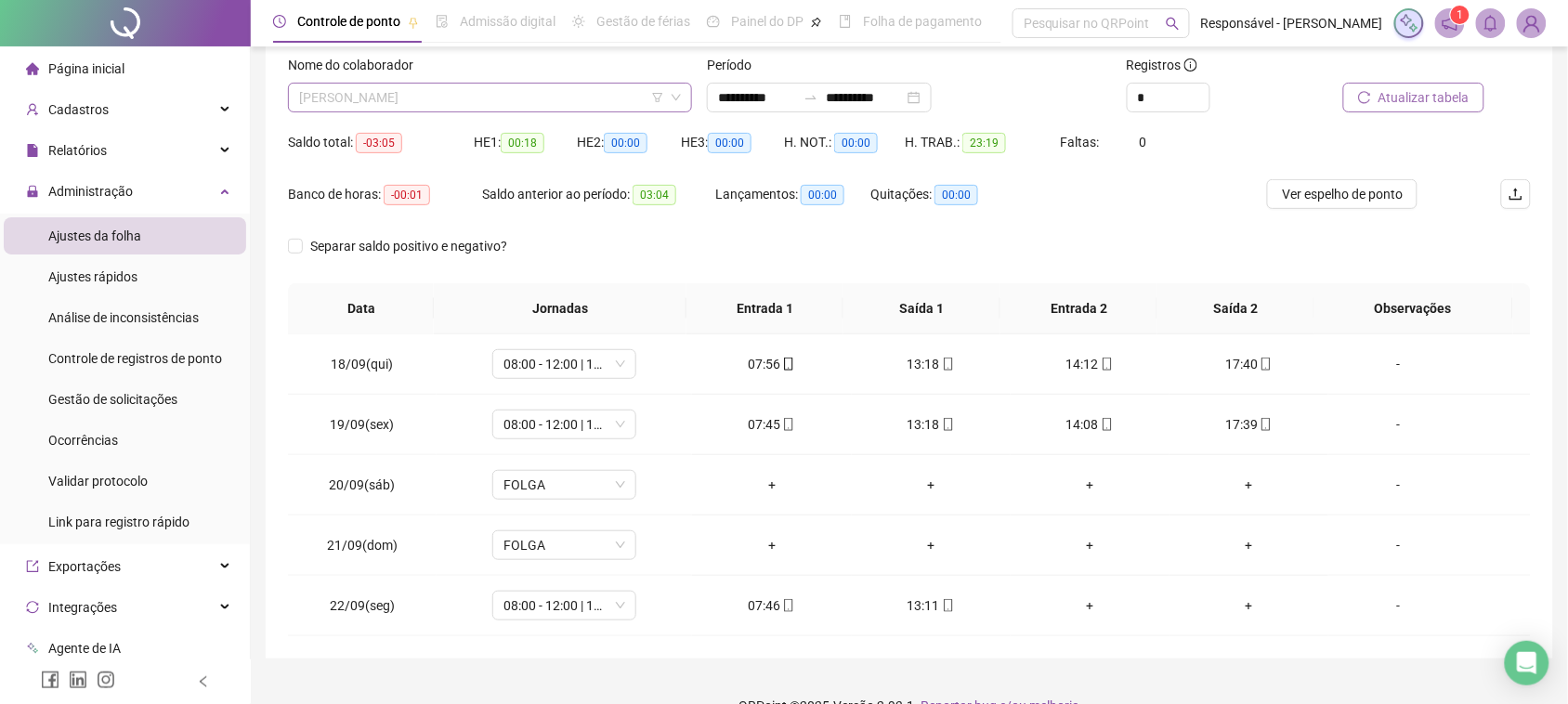
click at [521, 98] on span "[PERSON_NAME]" at bounding box center [490, 98] width 382 height 28
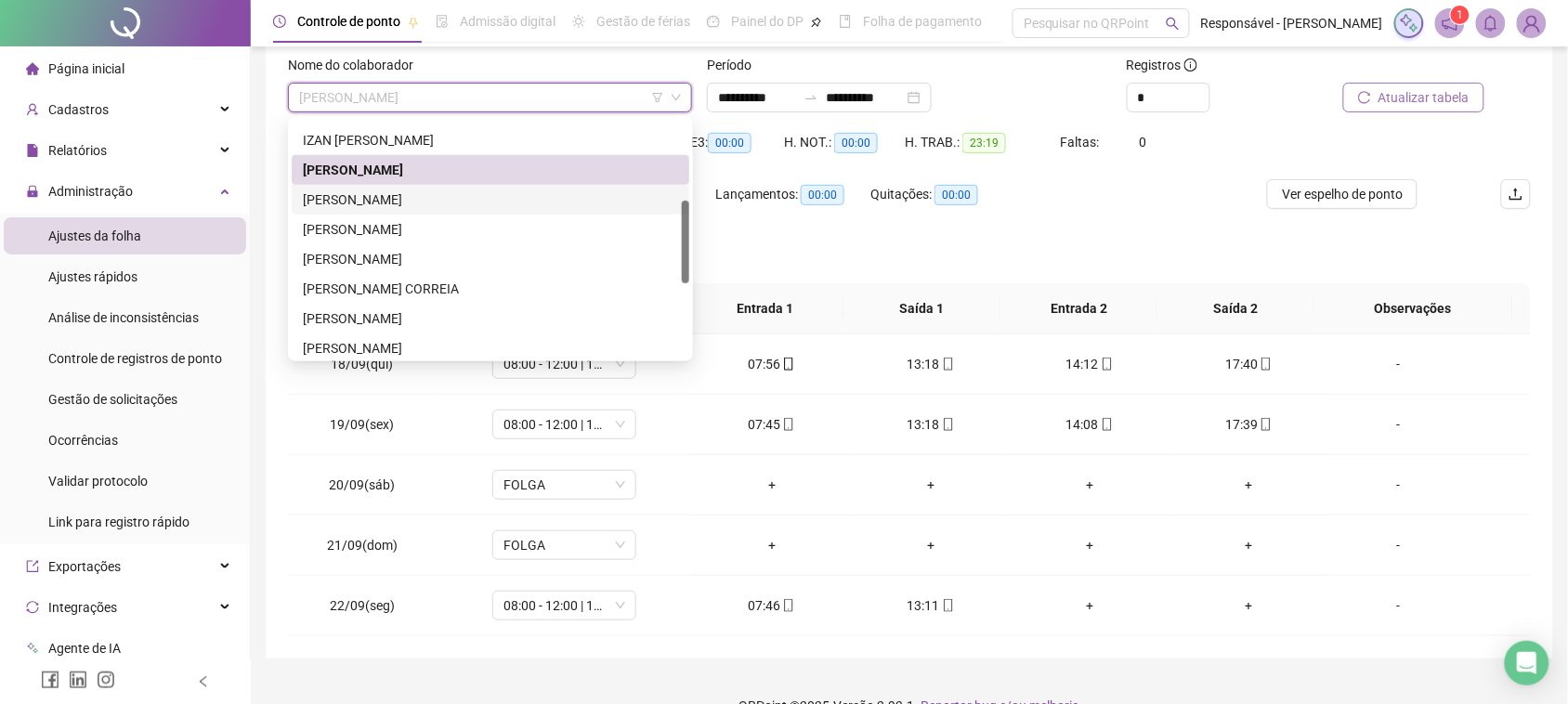
click at [448, 190] on div "[PERSON_NAME]" at bounding box center [490, 199] width 375 height 20
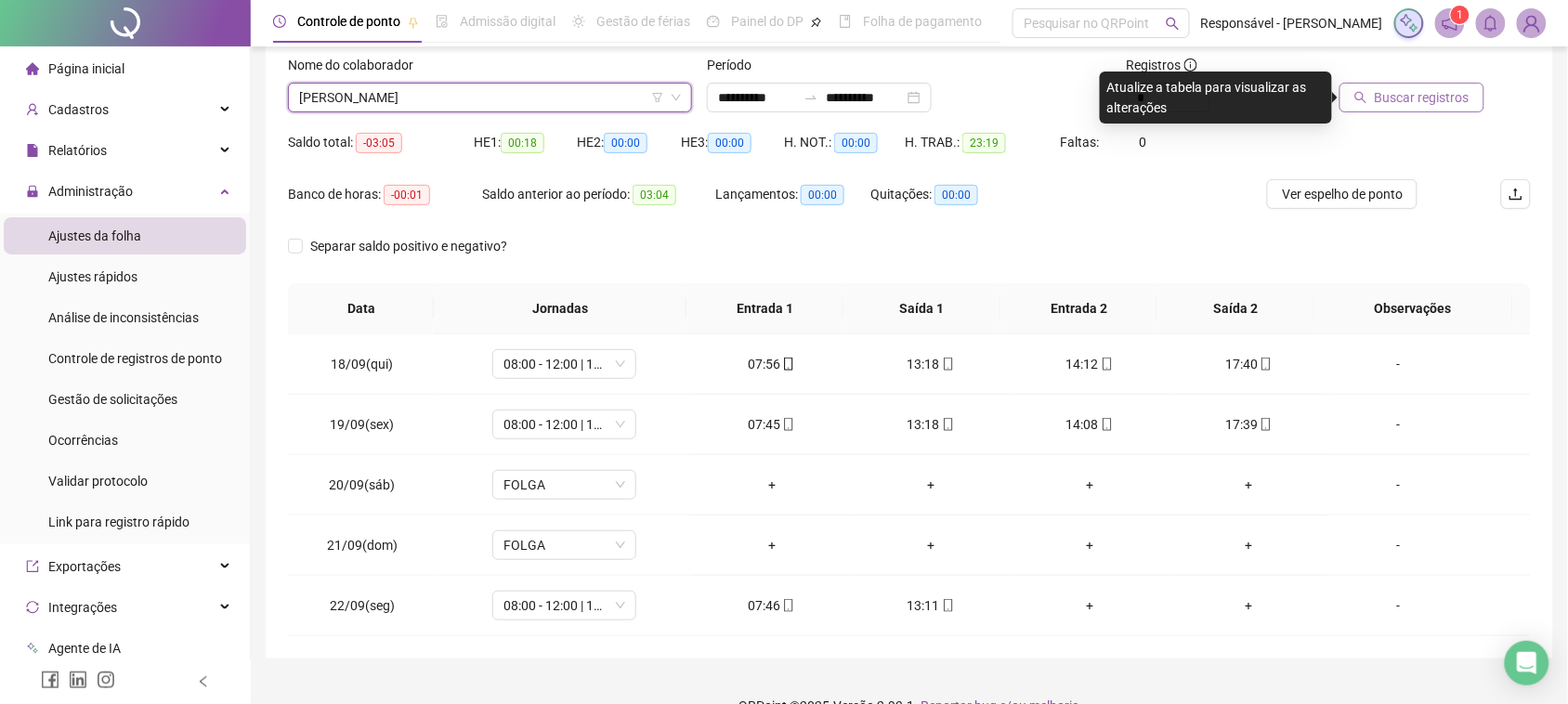
click at [1349, 102] on button "Buscar registros" at bounding box center [1412, 98] width 145 height 30
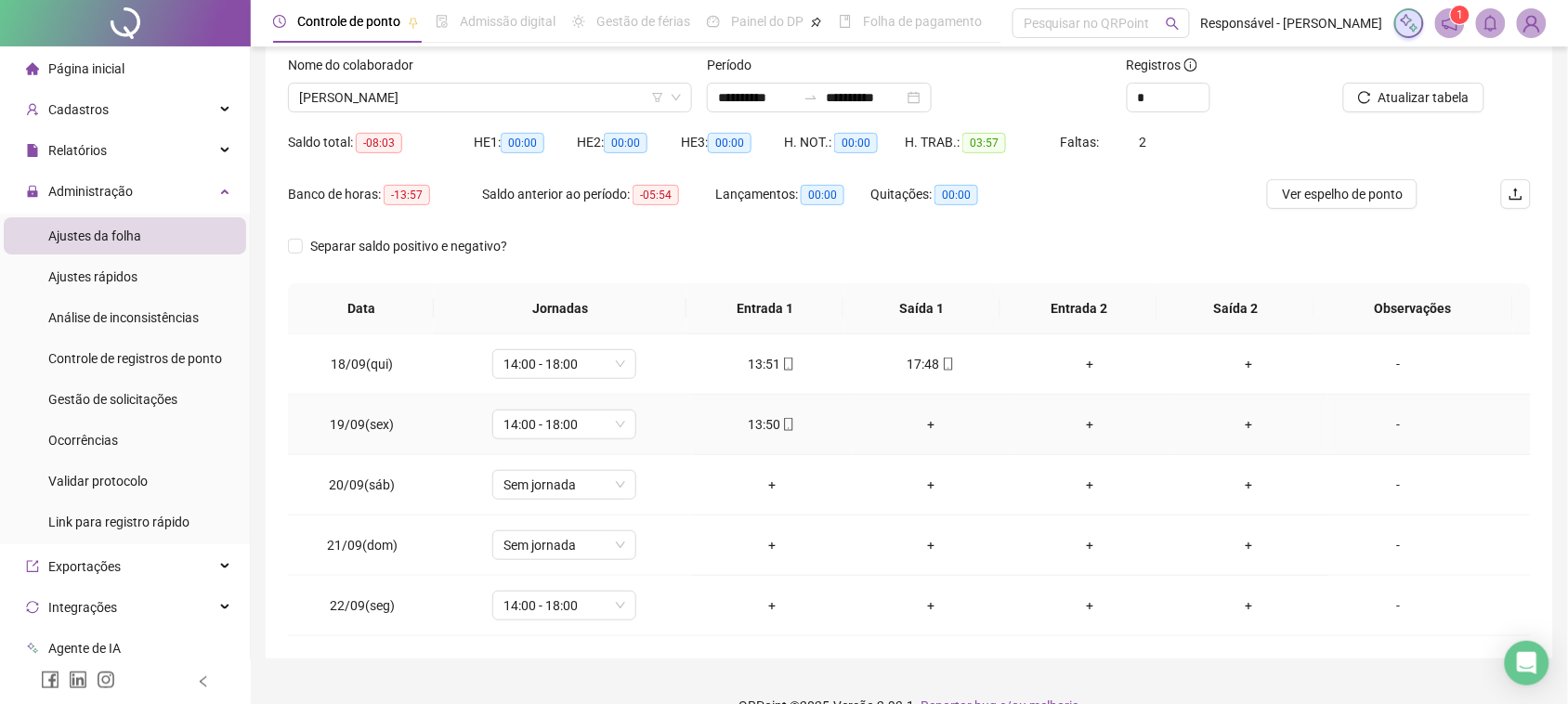
click at [756, 428] on div "13:50" at bounding box center [771, 425] width 130 height 20
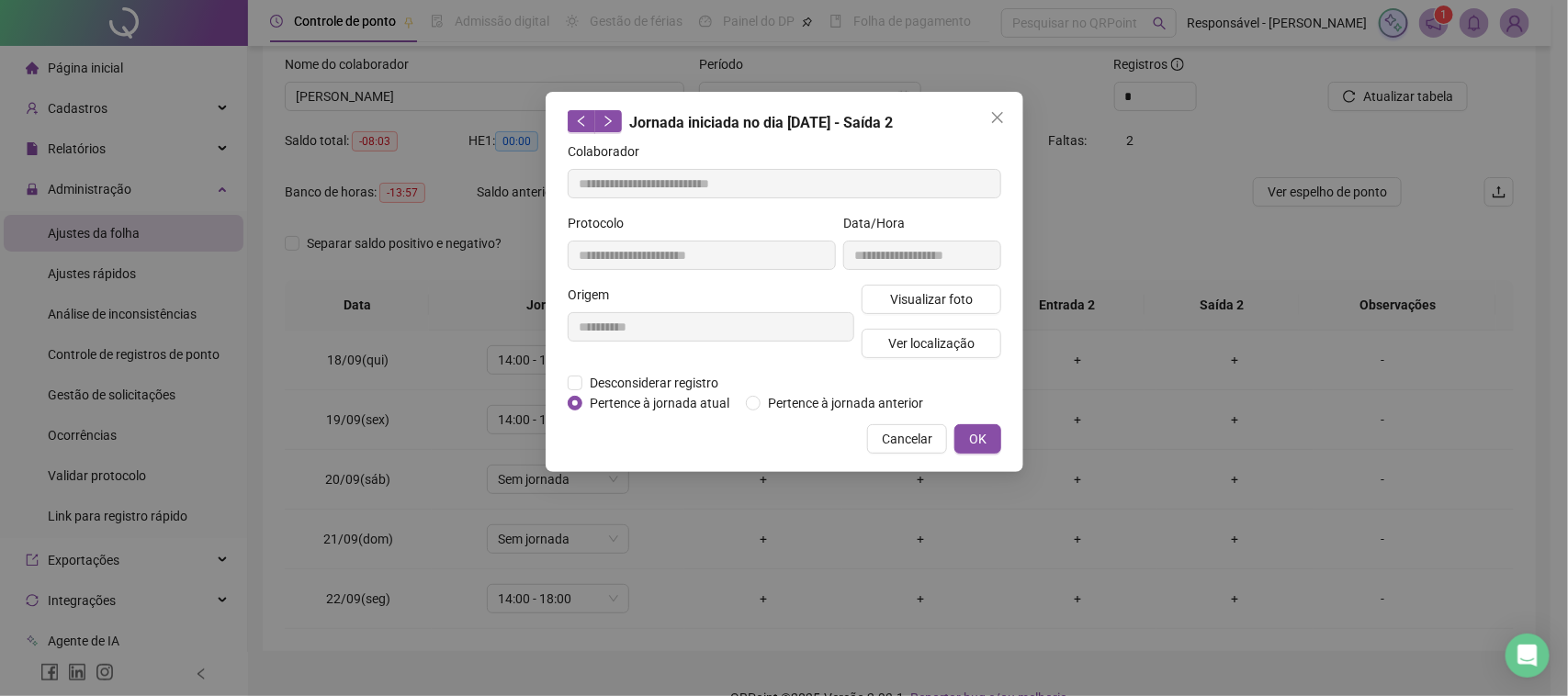
type input "**********"
click at [930, 296] on span "Visualizar foto" at bounding box center [930, 299] width 83 height 20
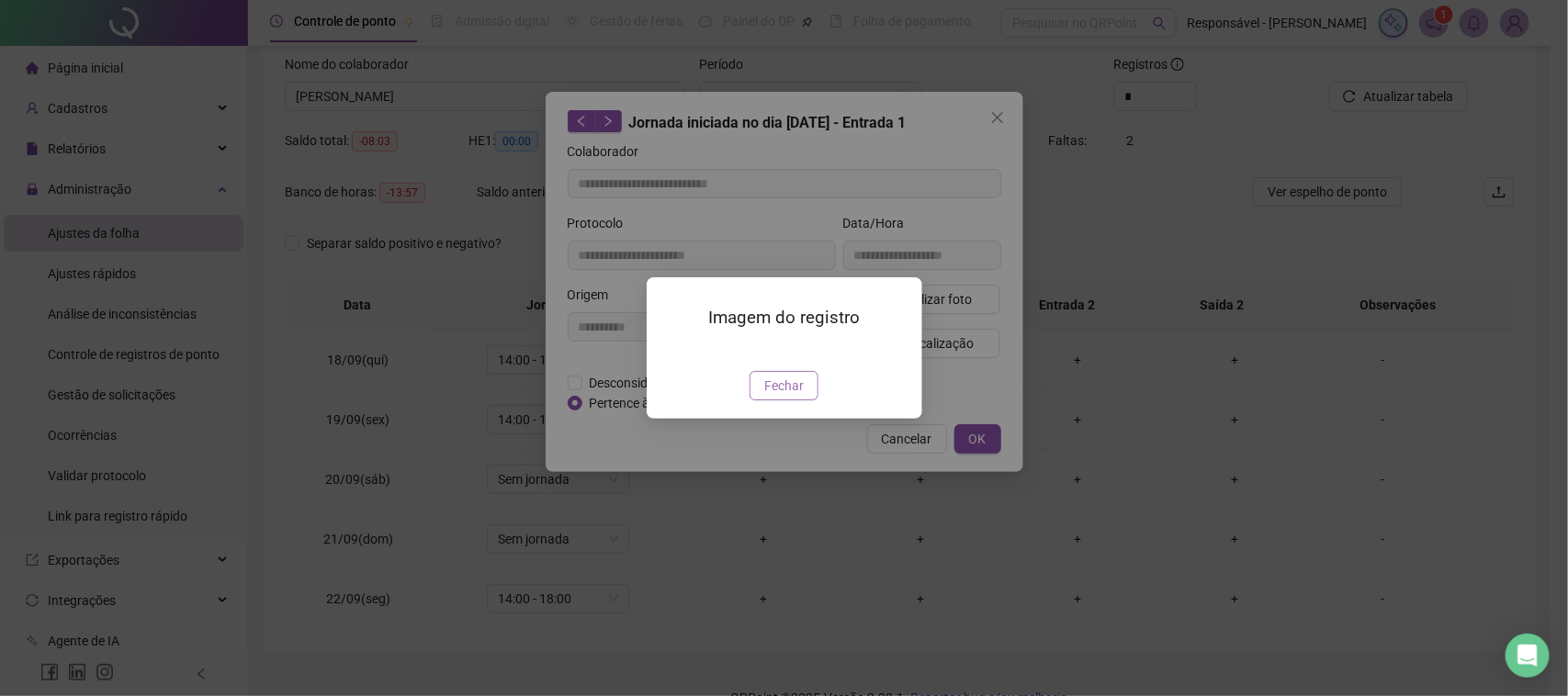
click at [787, 396] on span "Fechar" at bounding box center [784, 386] width 40 height 20
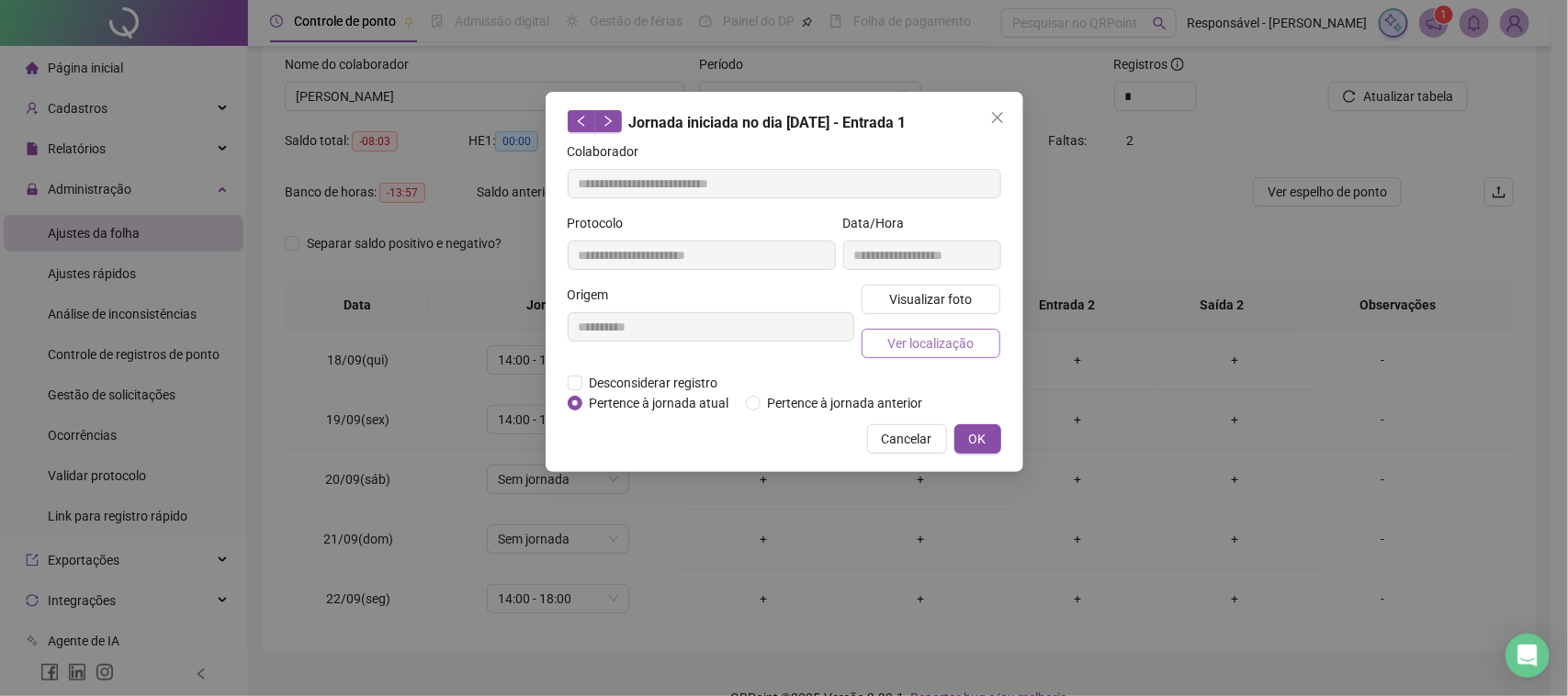
click at [916, 350] on span "Ver localização" at bounding box center [930, 343] width 87 height 20
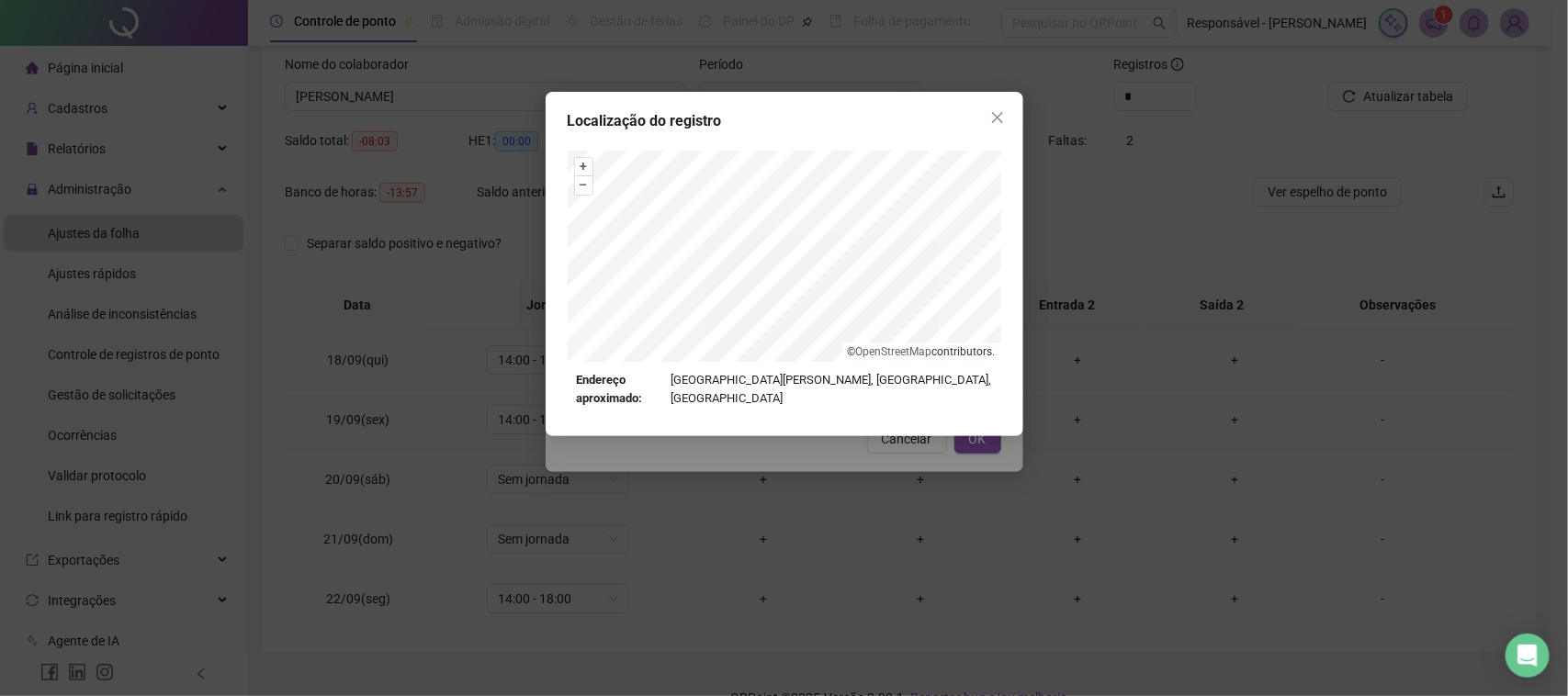
click at [903, 442] on div "Localização do registro + – ⇧ › © OpenStreetMap contributors. Endereço aproxima…" at bounding box center [784, 348] width 1568 height 696
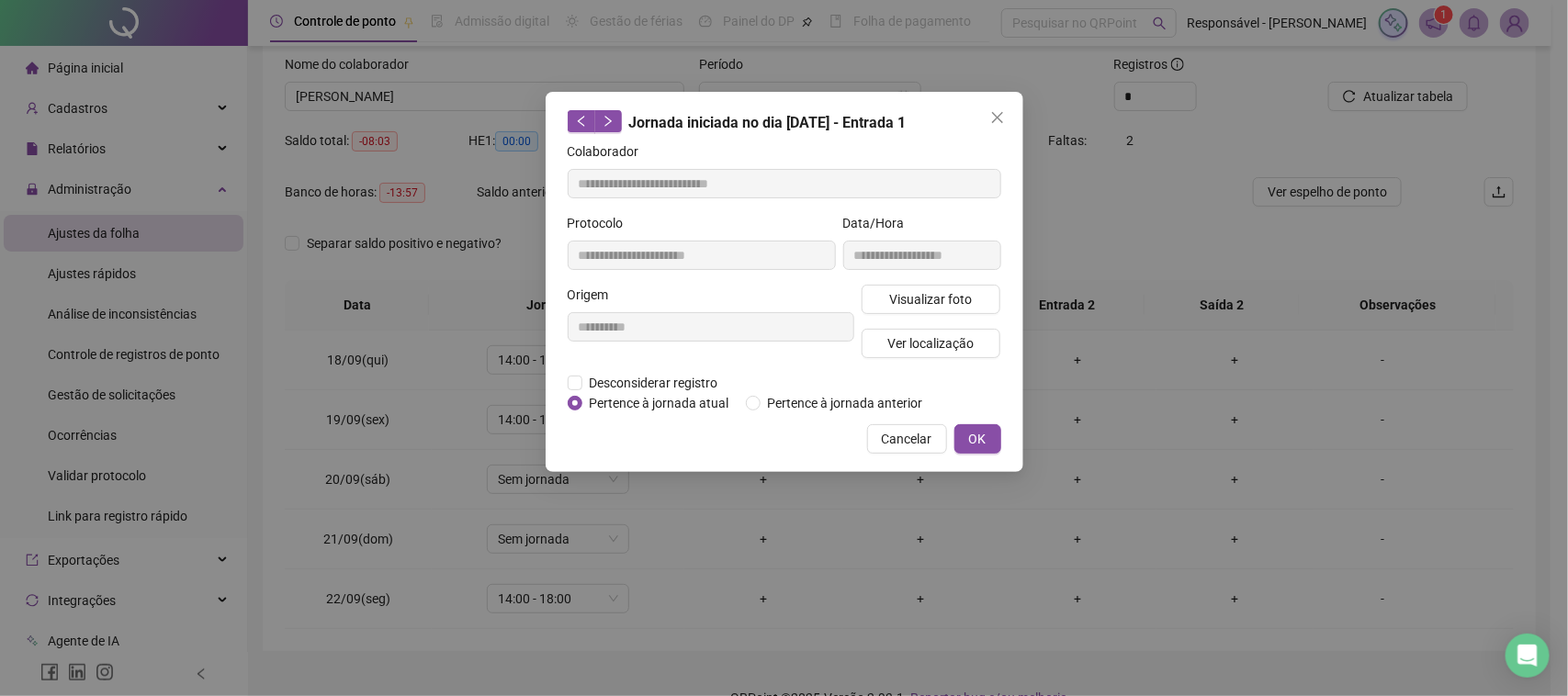
click at [906, 425] on button "Cancelar" at bounding box center [907, 439] width 80 height 29
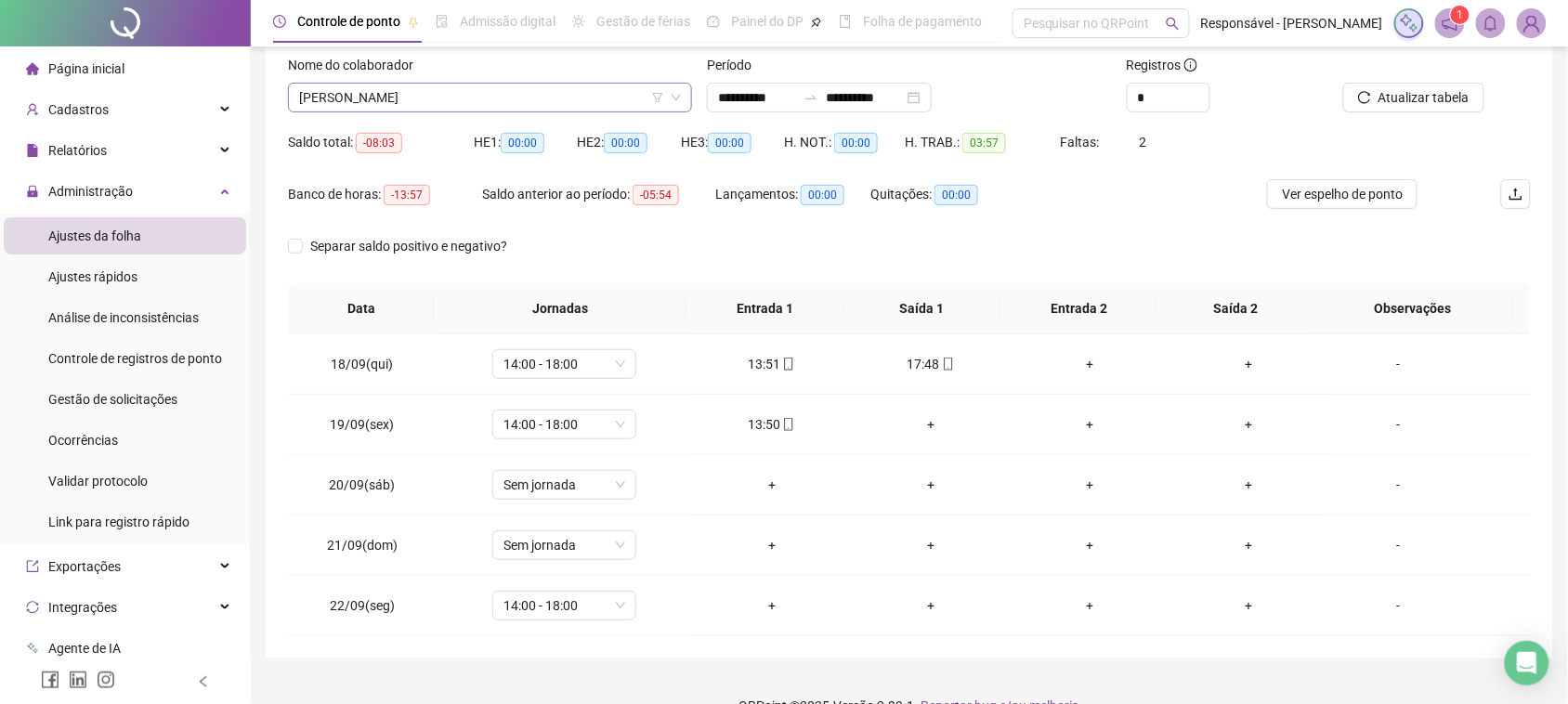
drag, startPoint x: 424, startPoint y: 114, endPoint x: 442, endPoint y: 104, distance: 20.6
click at [425, 114] on div "Nome do colaborador [PERSON_NAME]" at bounding box center [490, 91] width 419 height 73
click at [442, 104] on span "[PERSON_NAME]" at bounding box center [490, 98] width 382 height 28
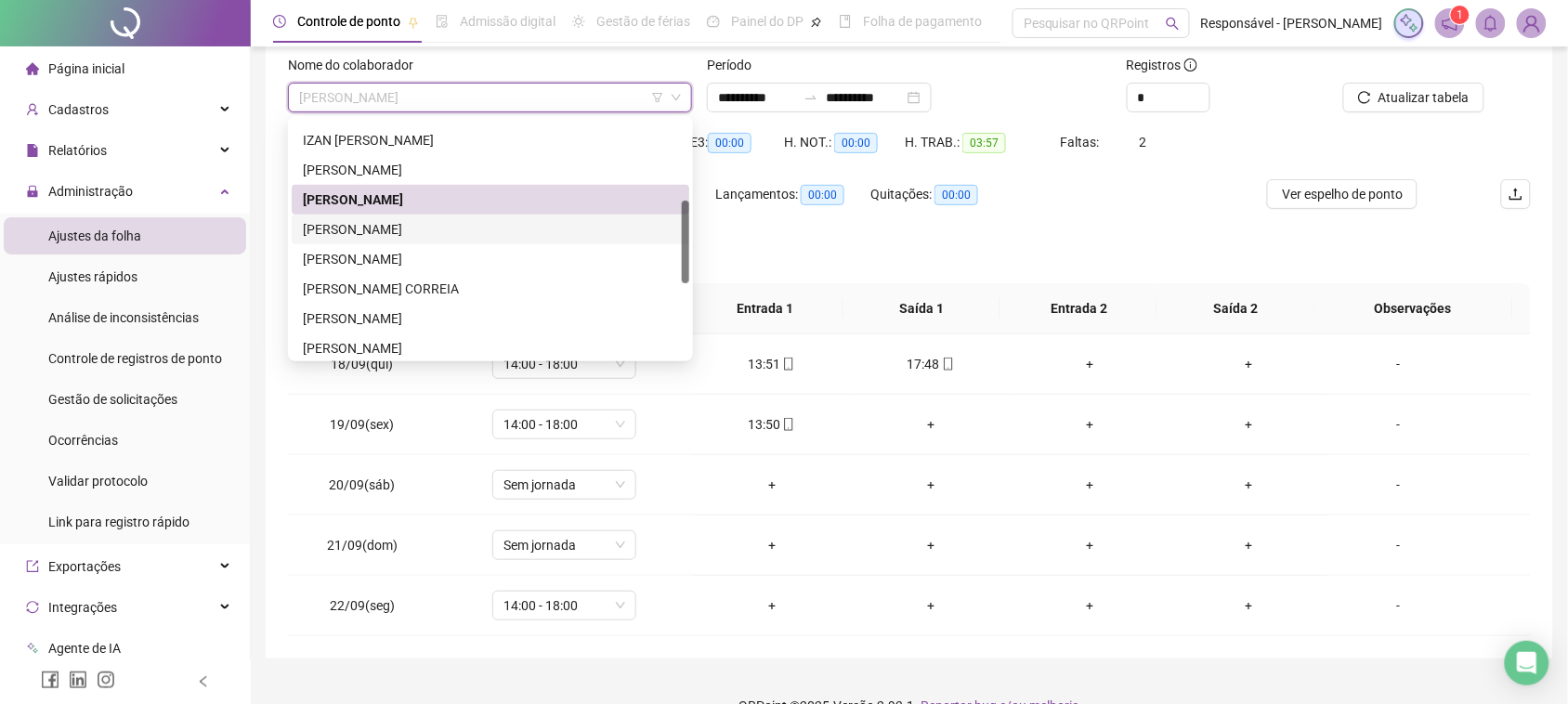
click at [397, 233] on div "[PERSON_NAME]" at bounding box center [490, 229] width 375 height 20
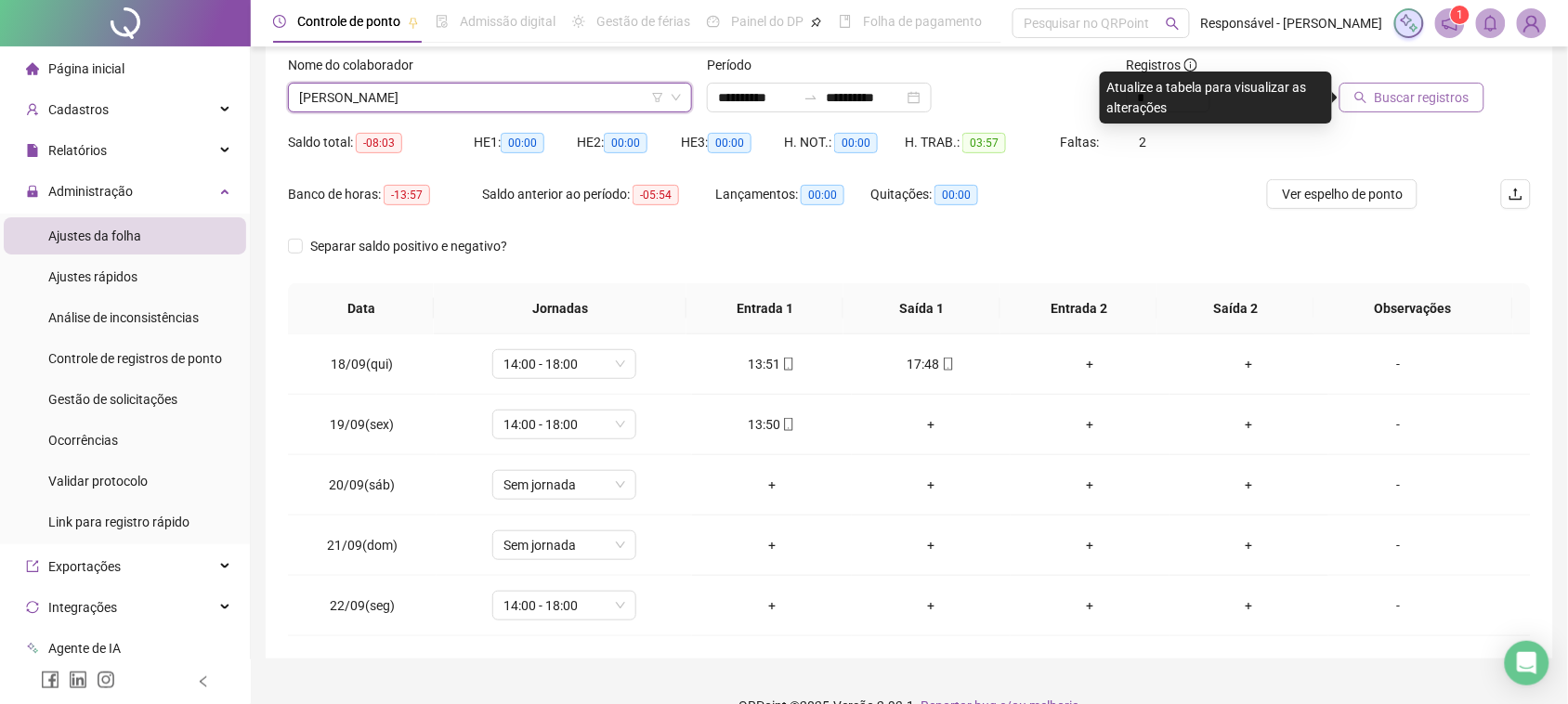
click at [1433, 101] on span "Buscar registros" at bounding box center [1423, 98] width 95 height 20
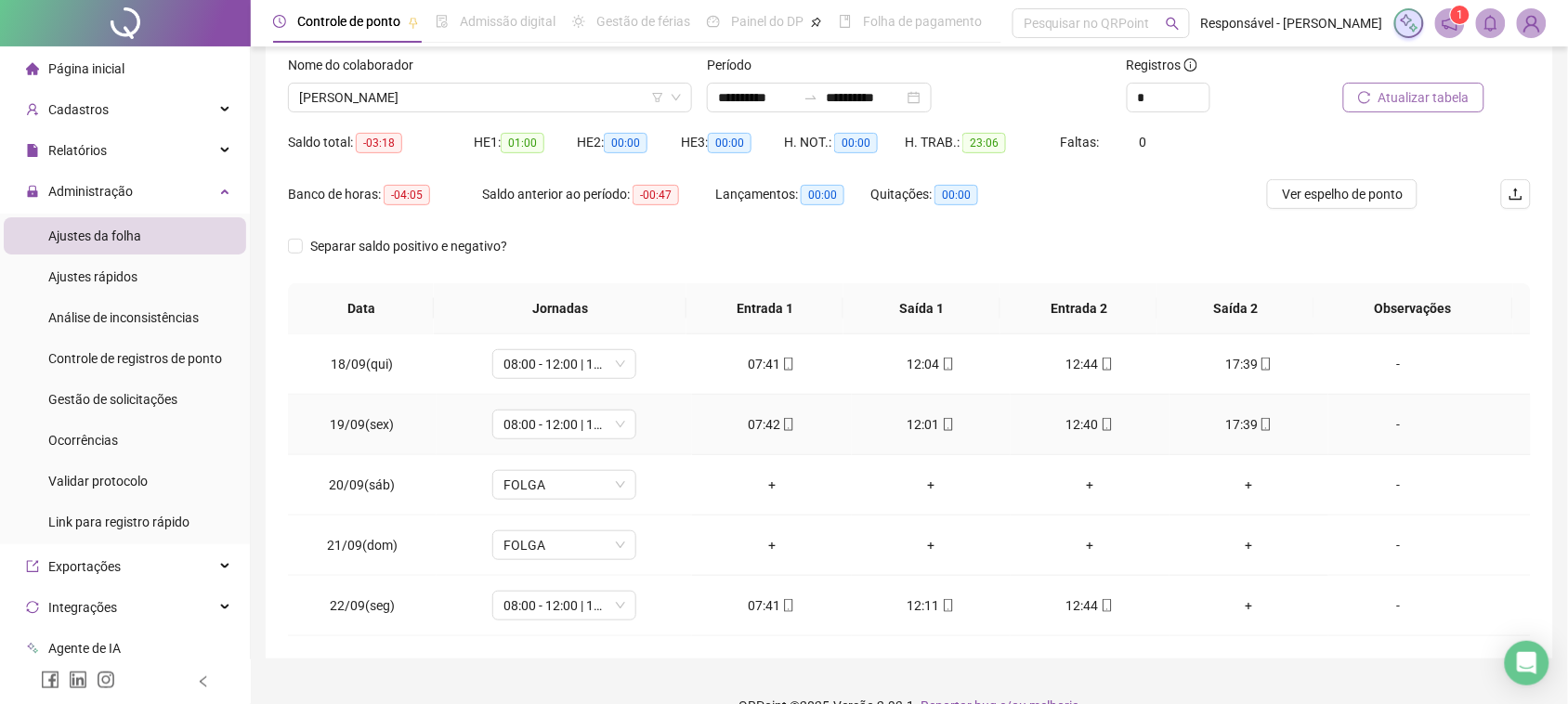
click at [785, 427] on icon "mobile" at bounding box center [789, 425] width 8 height 13
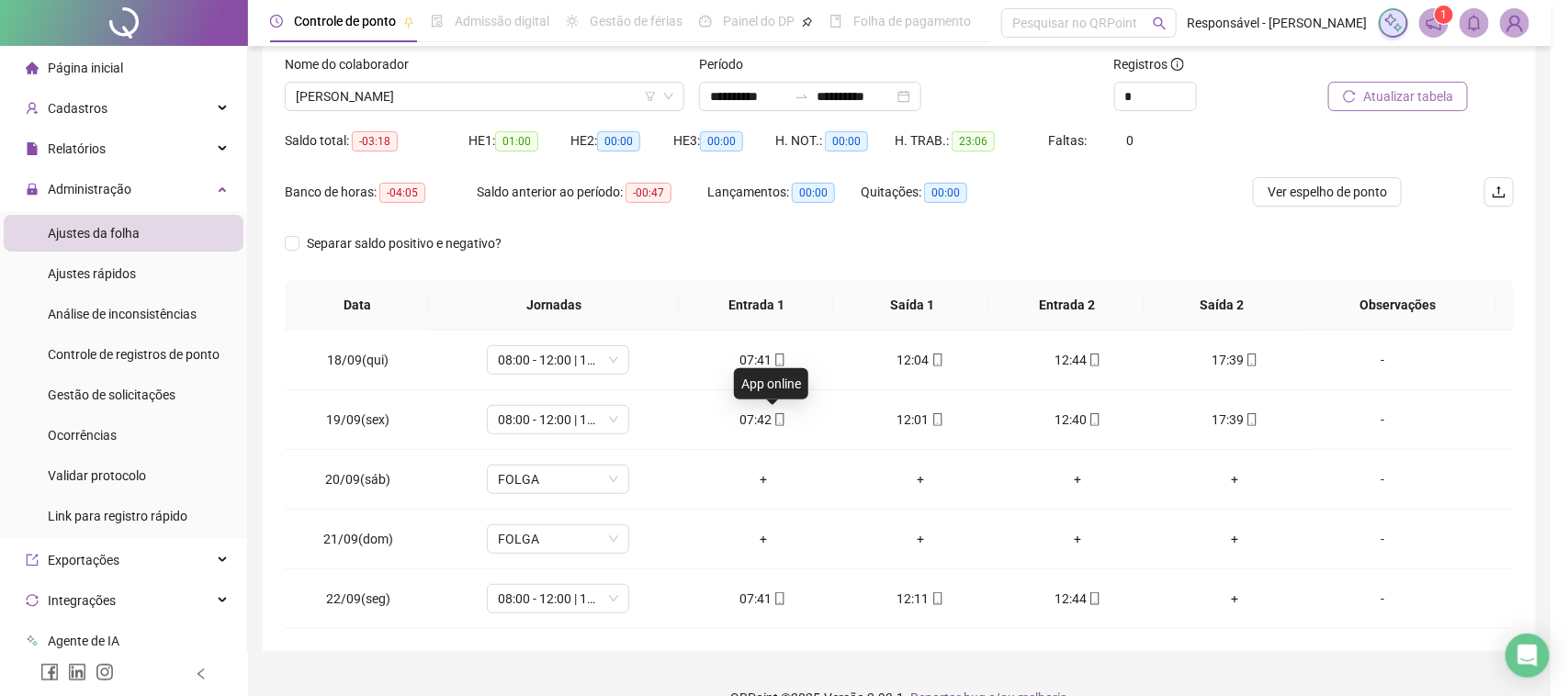
type input "**********"
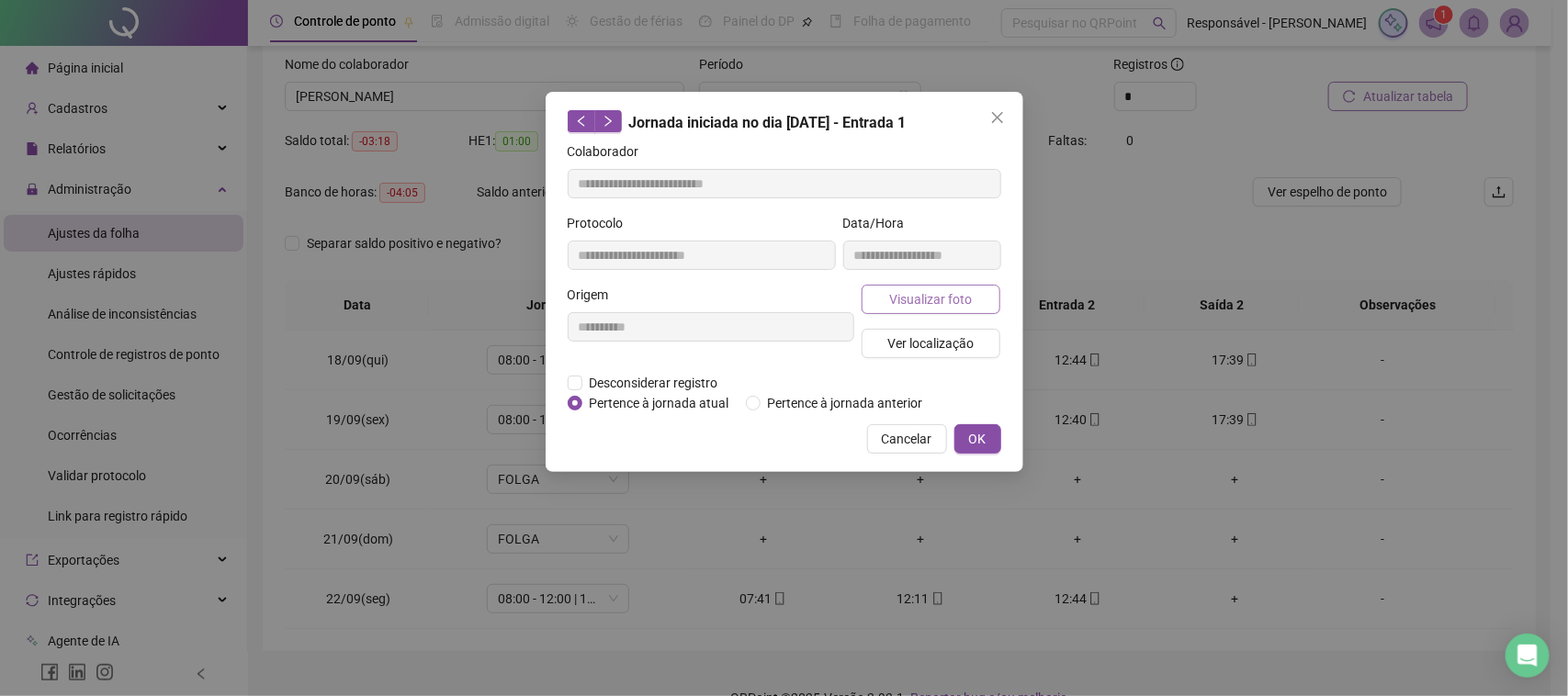
click at [925, 284] on button "Visualizar foto" at bounding box center [931, 299] width 140 height 29
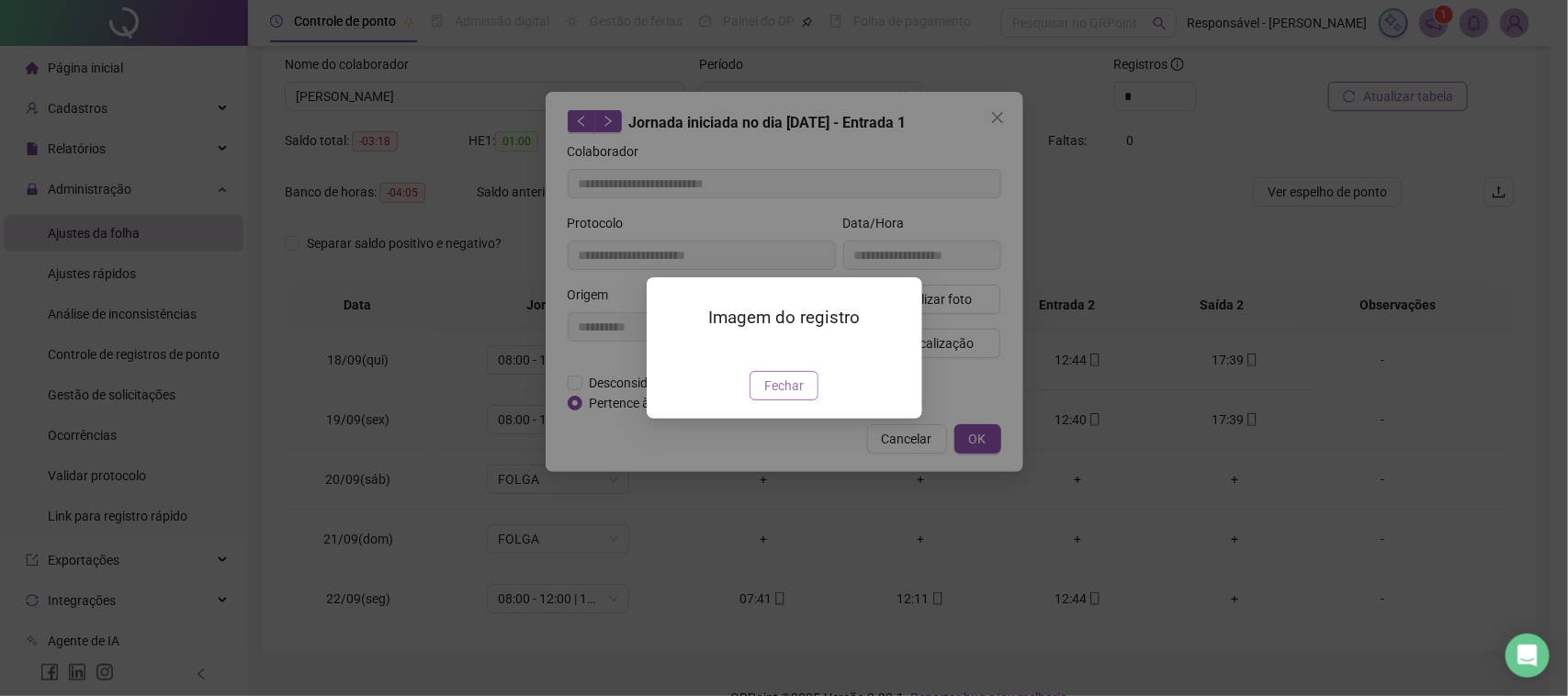
click at [781, 396] on span "Fechar" at bounding box center [784, 386] width 40 height 20
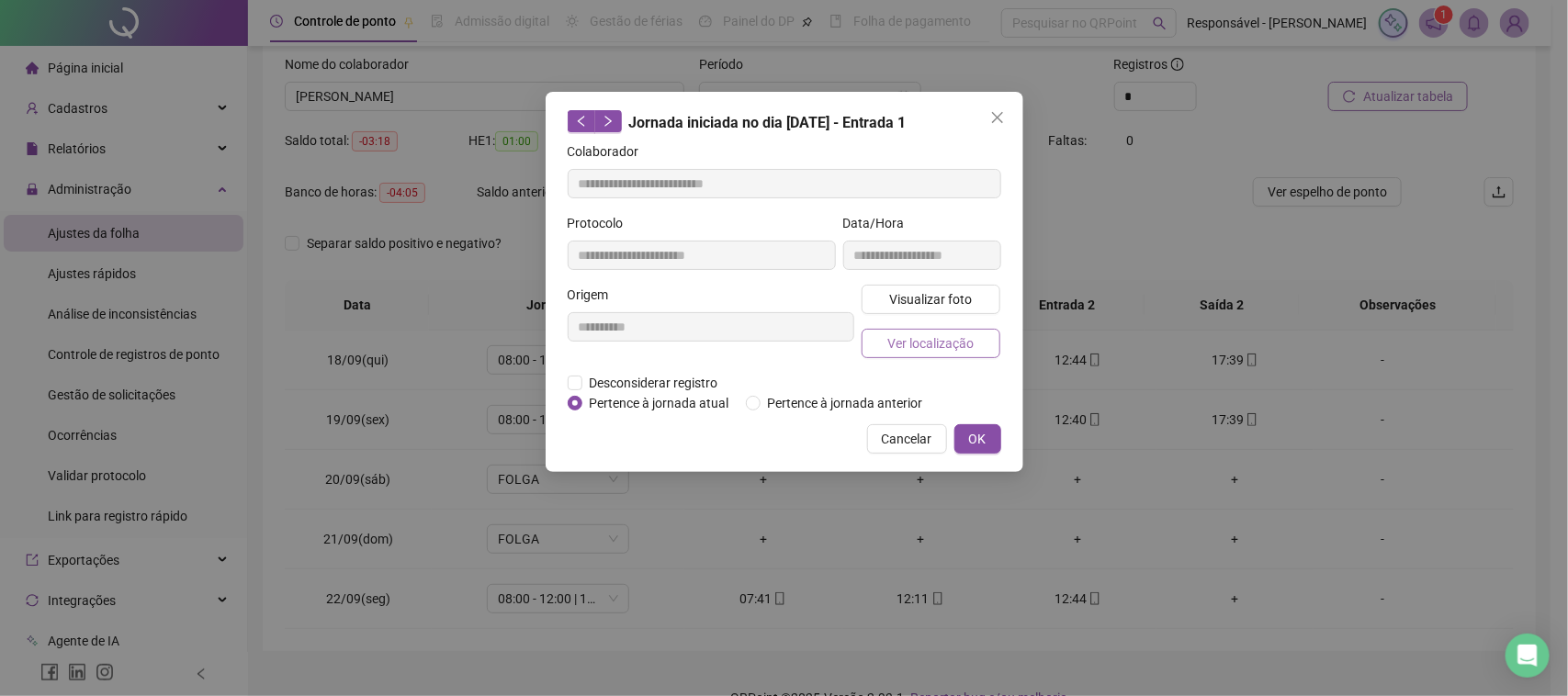
click at [921, 333] on span "Ver localização" at bounding box center [930, 343] width 87 height 20
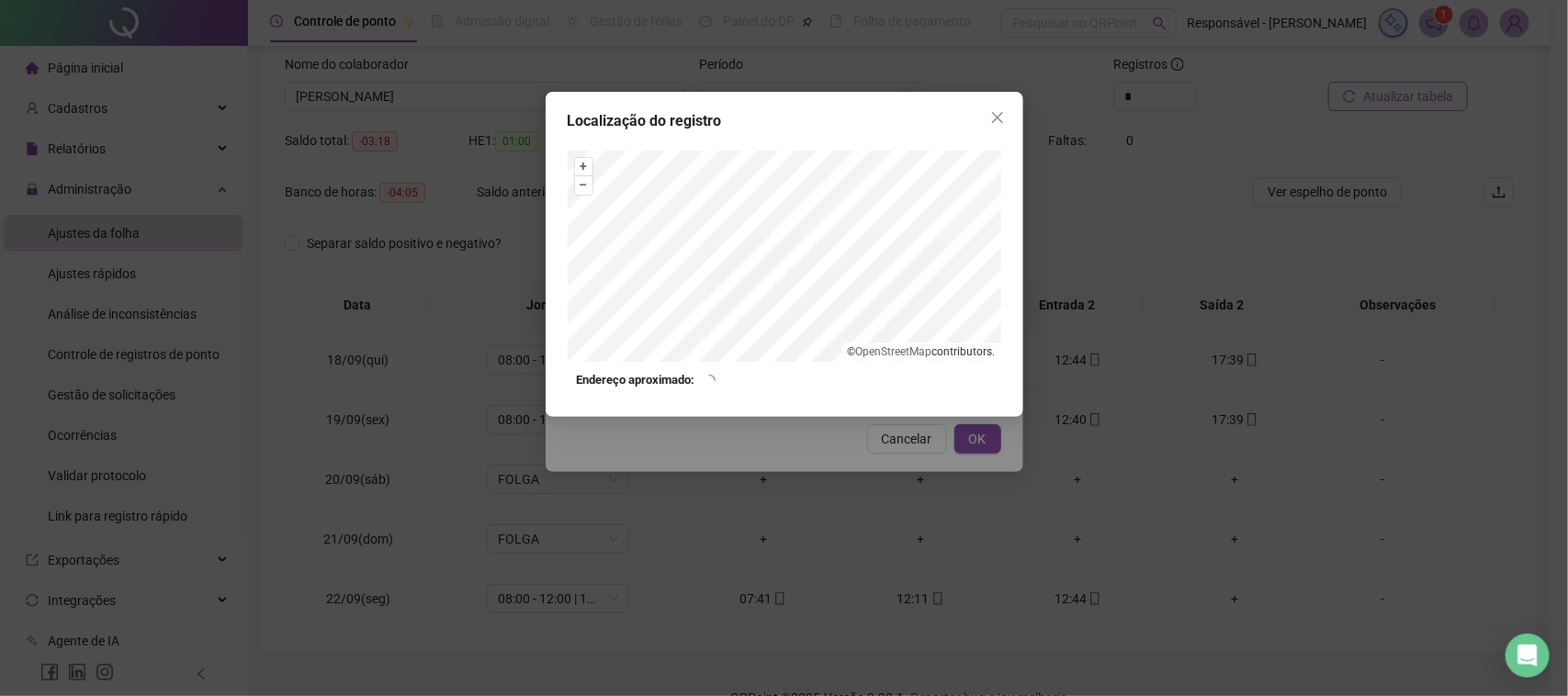
click at [897, 421] on div "Localização do registro + – ⇧ › © OpenStreetMap contributors. Endereço aproxima…" at bounding box center [784, 348] width 1568 height 696
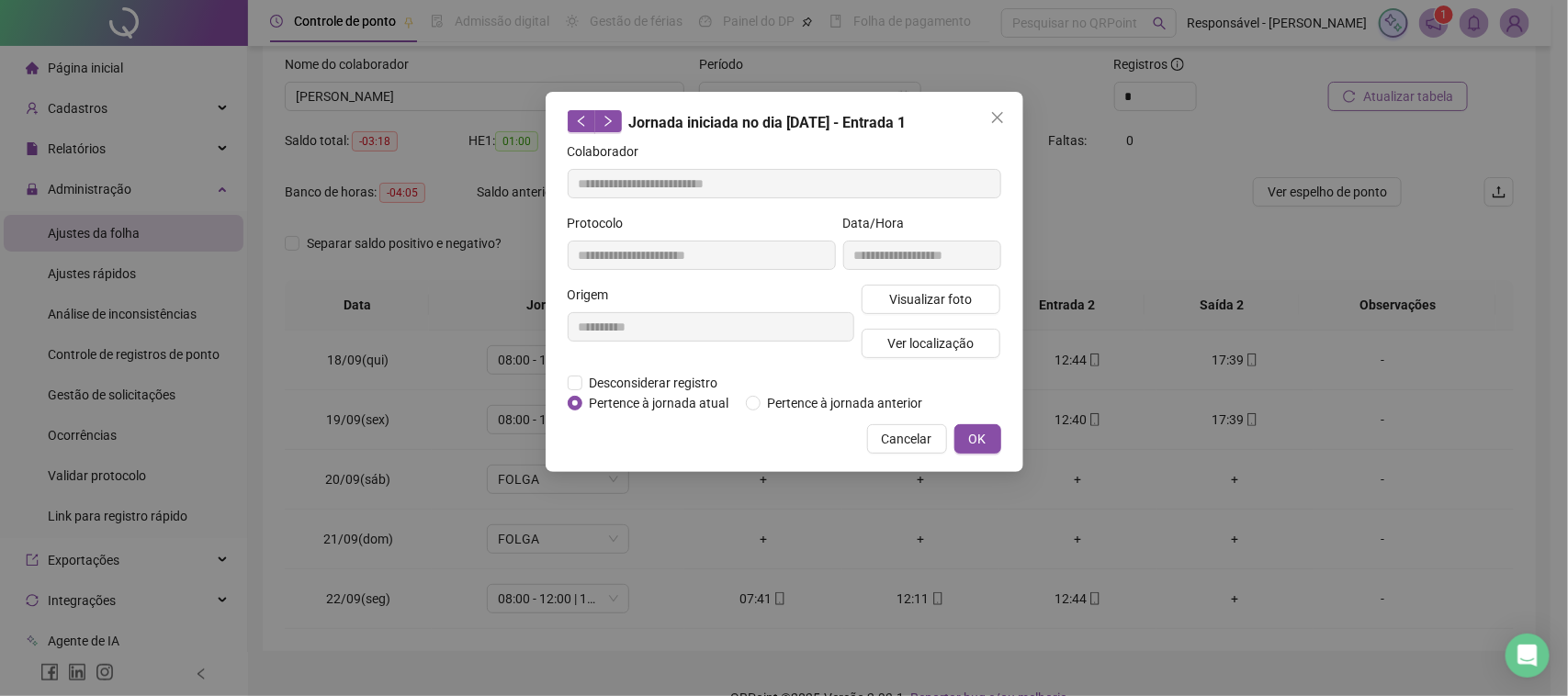
click at [915, 442] on span "Cancelar" at bounding box center [907, 439] width 51 height 20
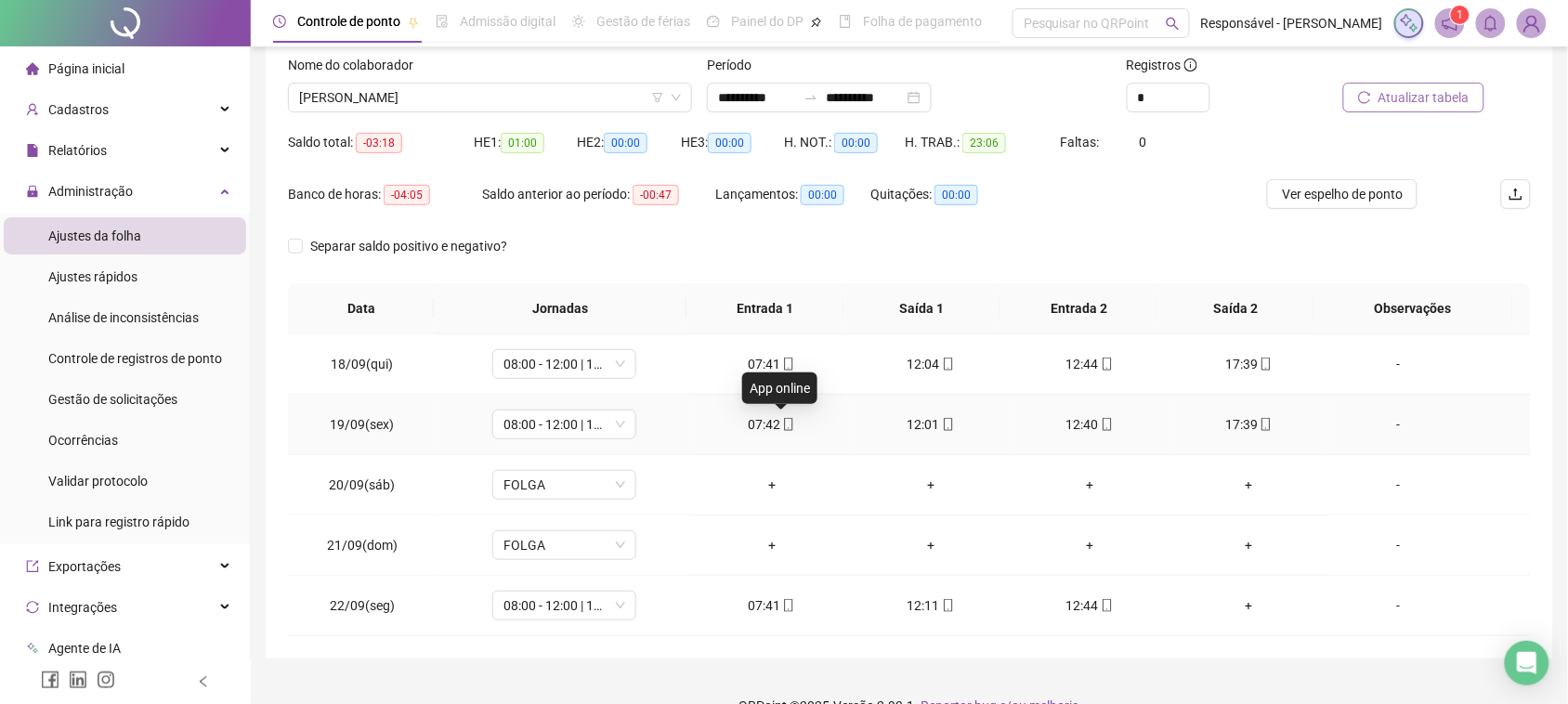
click at [783, 430] on icon "mobile" at bounding box center [789, 425] width 13 height 13
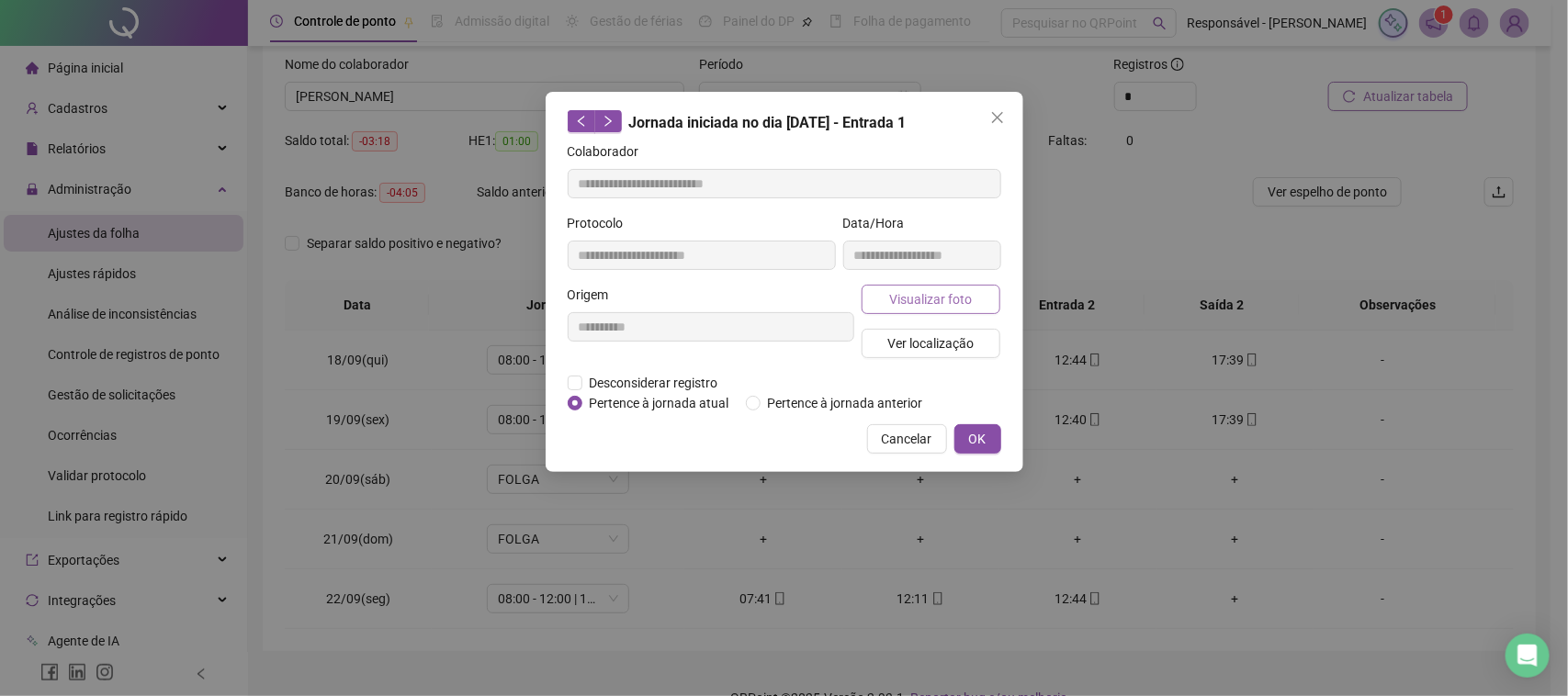
click at [963, 307] on span "Visualizar foto" at bounding box center [930, 299] width 83 height 20
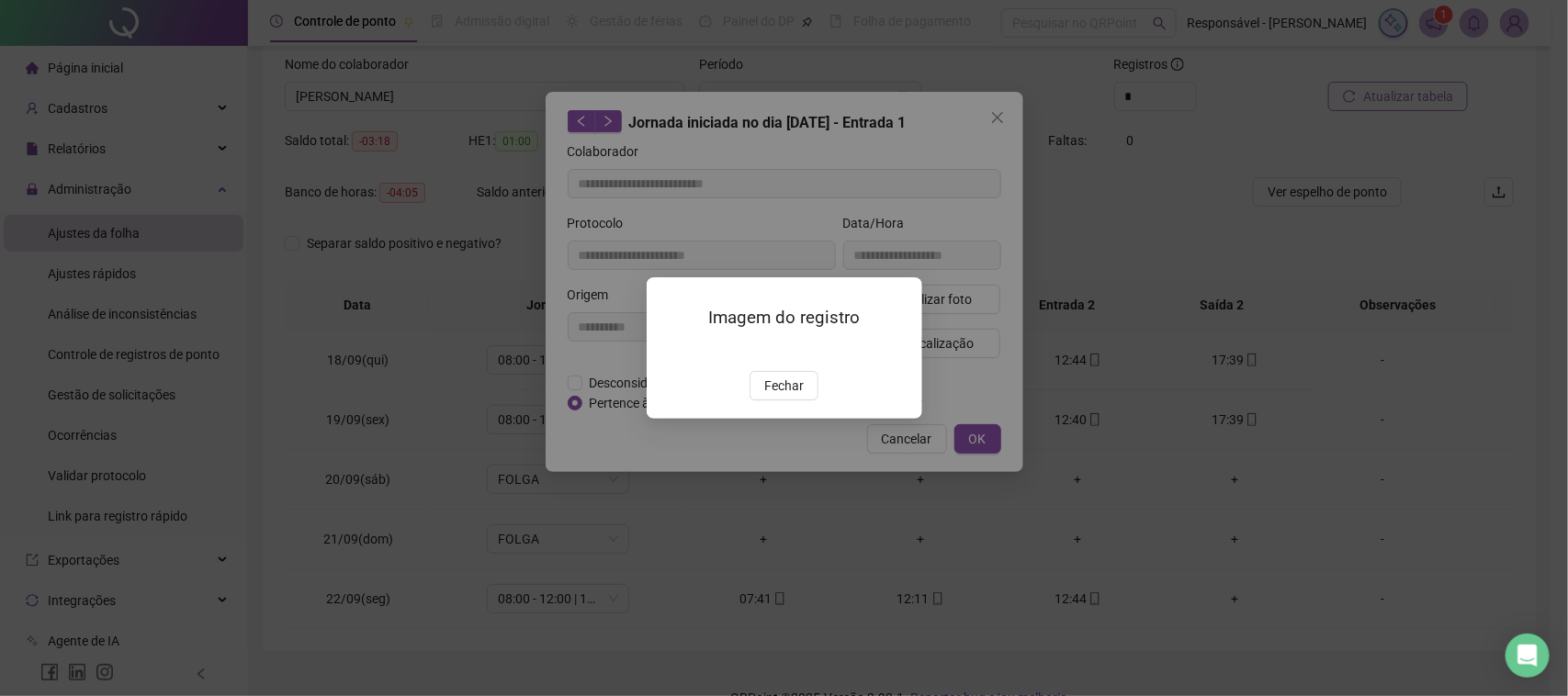
click at [783, 418] on div "Imagem do registro Fechar" at bounding box center [784, 347] width 275 height 141
click at [777, 396] on span "Fechar" at bounding box center [784, 386] width 40 height 20
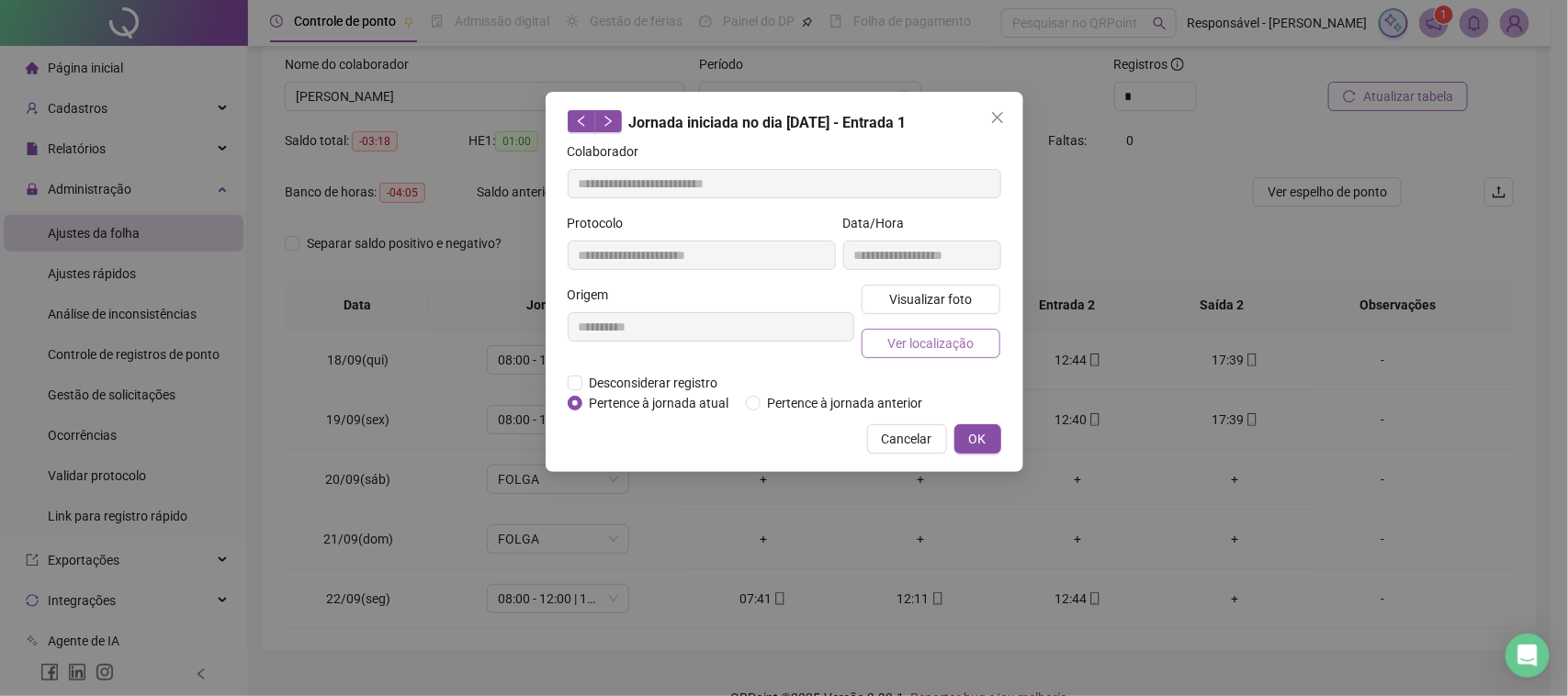
click at [947, 344] on span "Ver localização" at bounding box center [930, 343] width 87 height 20
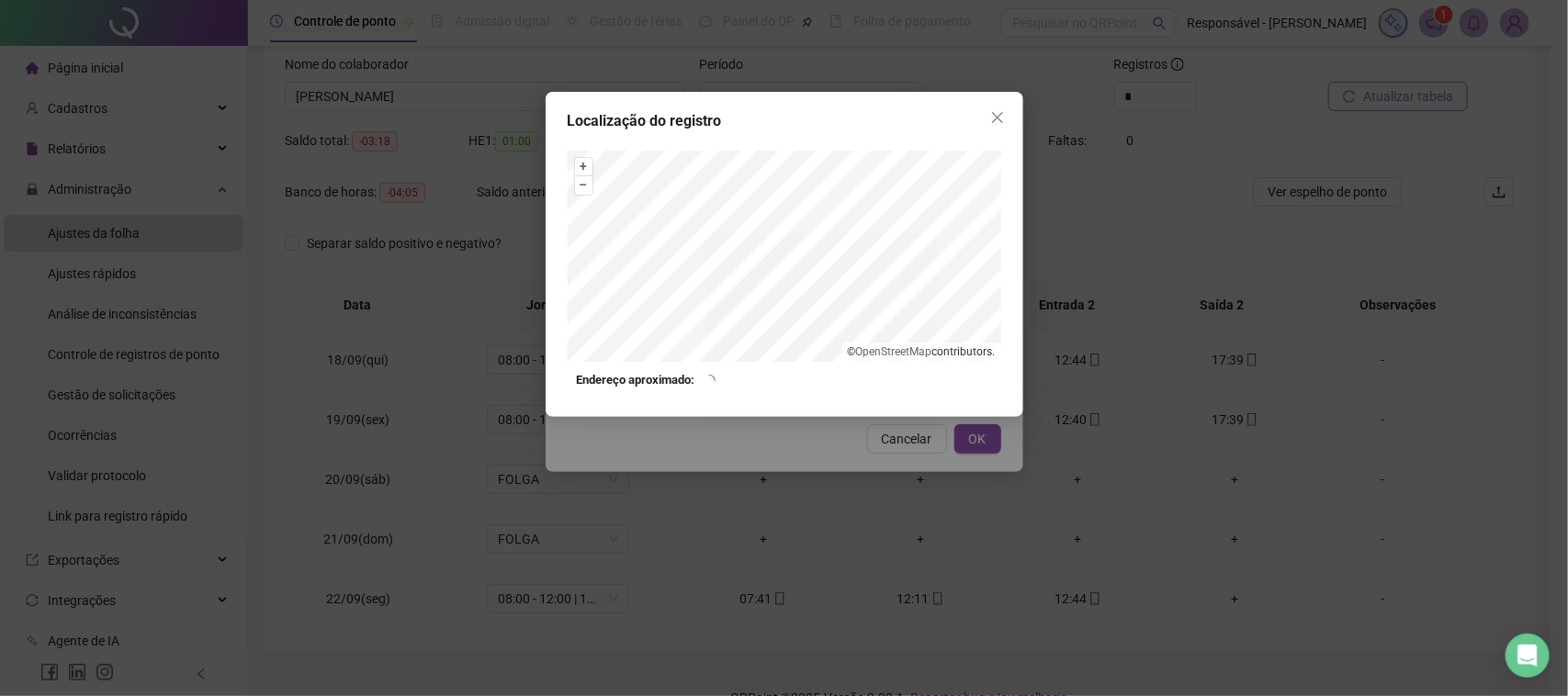
click at [917, 473] on div "Localização do registro + – ⇧ › © OpenStreetMap contributors. Endereço aproxima…" at bounding box center [784, 348] width 1568 height 696
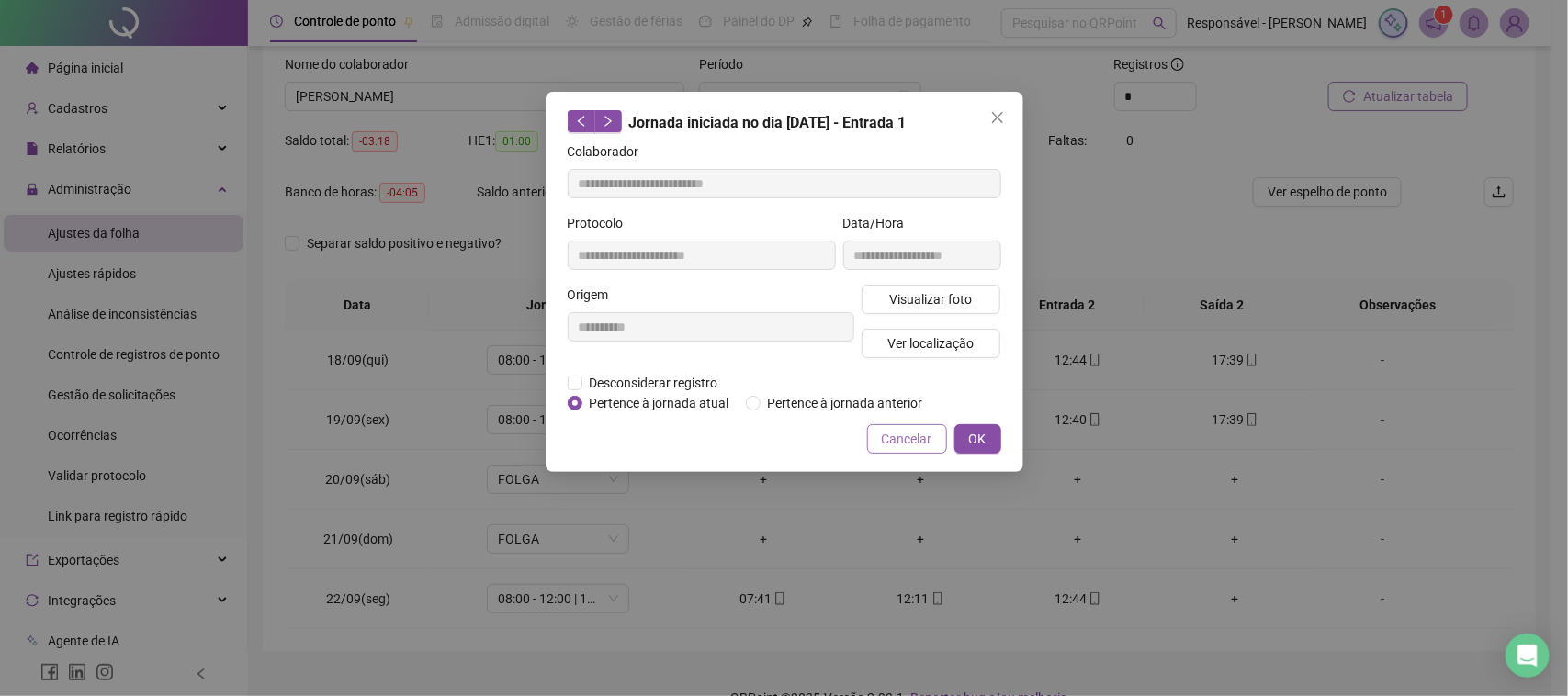
click at [896, 439] on span "Cancelar" at bounding box center [907, 439] width 51 height 20
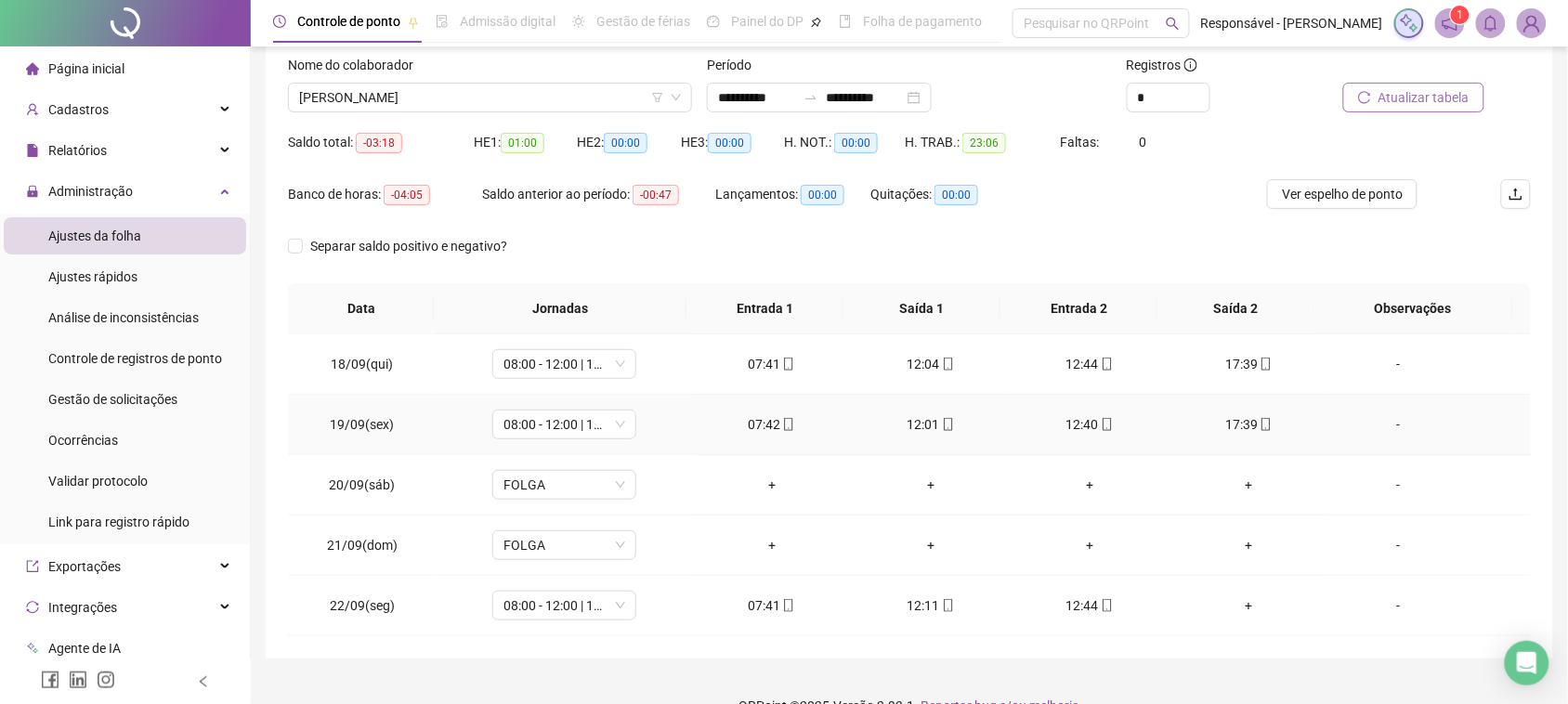
click at [910, 424] on div "12:01" at bounding box center [931, 425] width 130 height 20
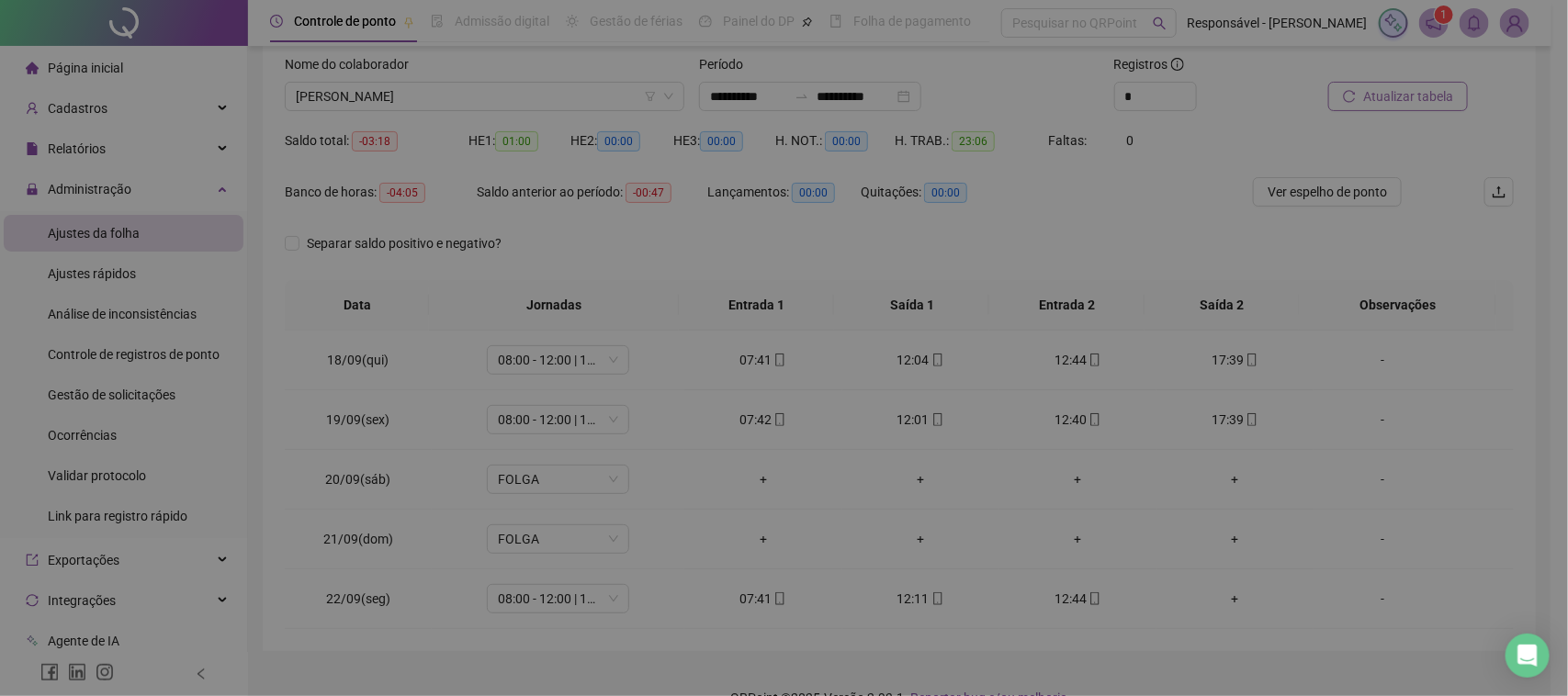
type input "**********"
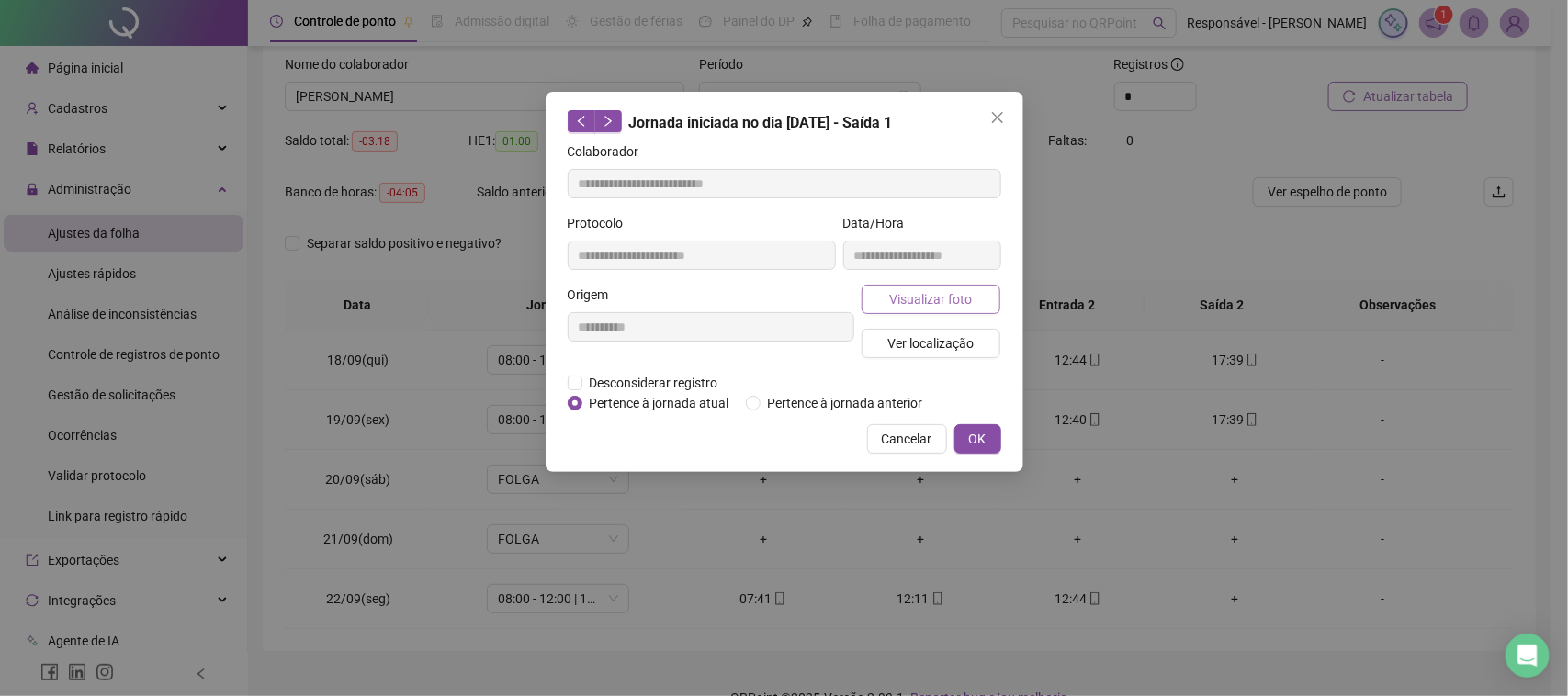
click at [928, 304] on span "Visualizar foto" at bounding box center [930, 299] width 83 height 20
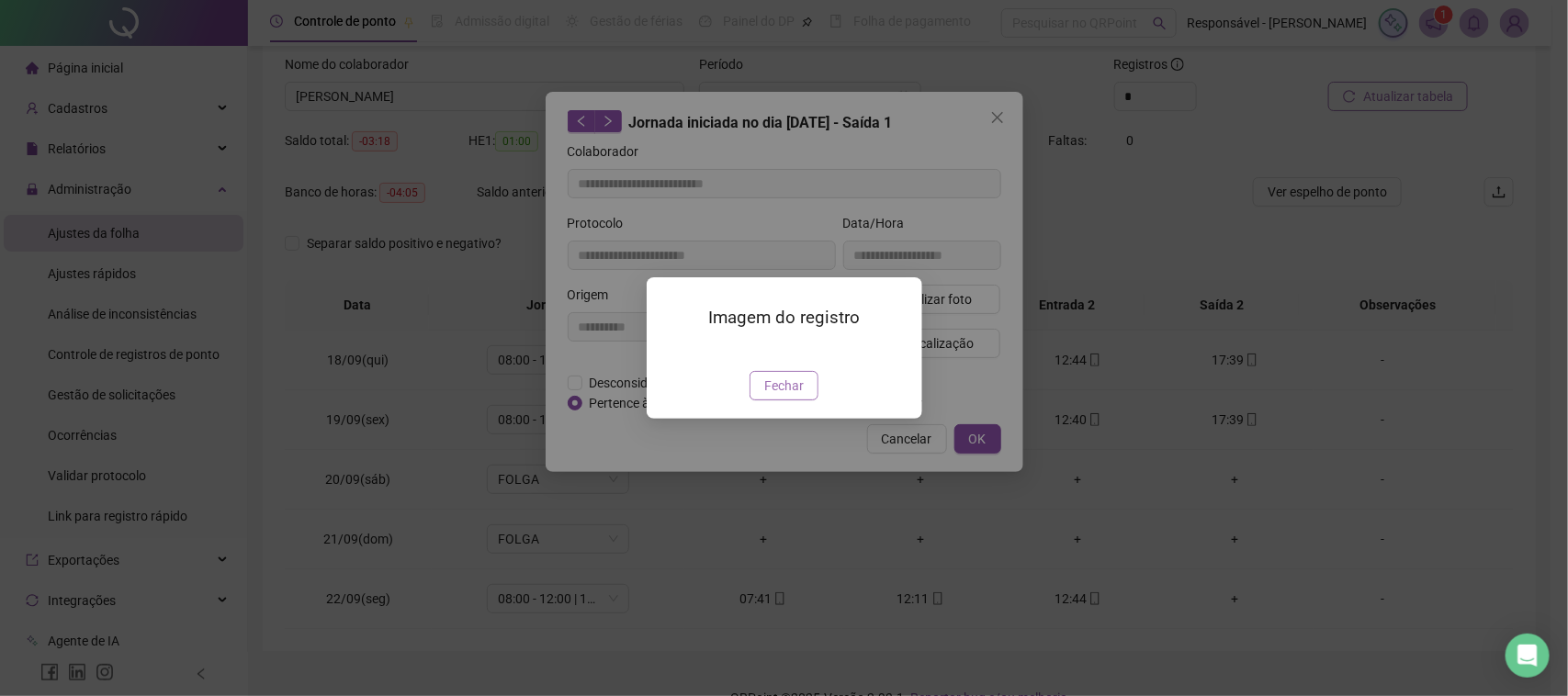
click at [784, 396] on span "Fechar" at bounding box center [784, 386] width 40 height 20
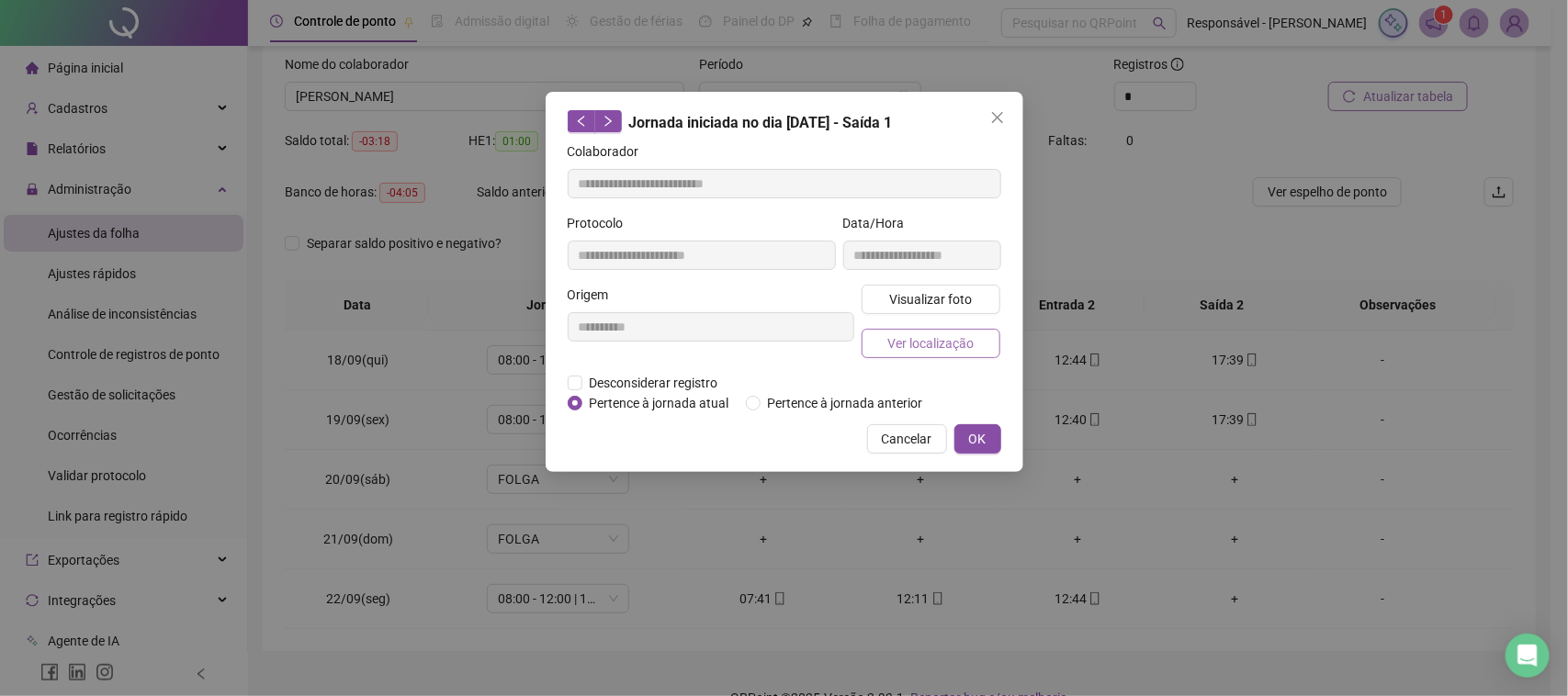
click at [935, 347] on span "Ver localização" at bounding box center [930, 343] width 87 height 20
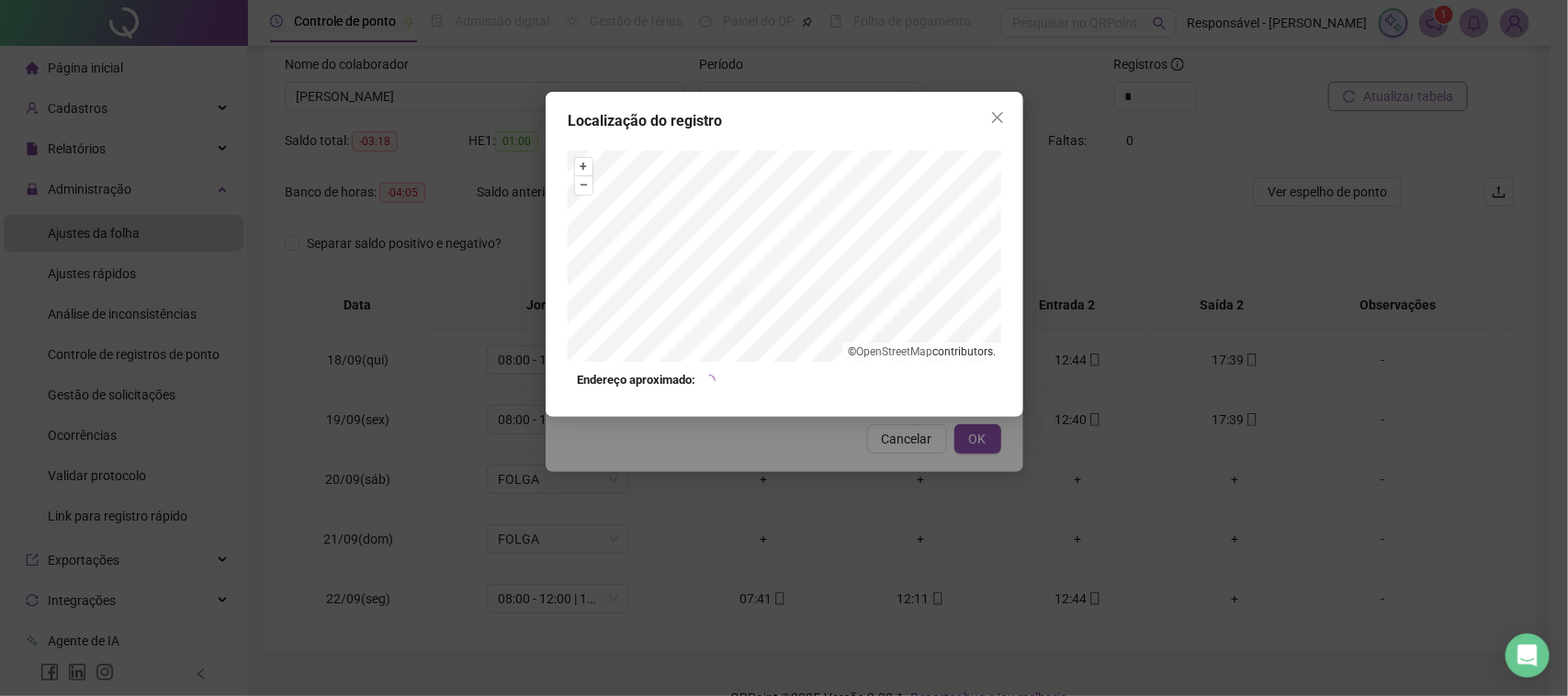
click at [859, 484] on div "Localização do registro + – ⇧ › © OpenStreetMap contributors. Endereço aproxima…" at bounding box center [784, 348] width 1568 height 696
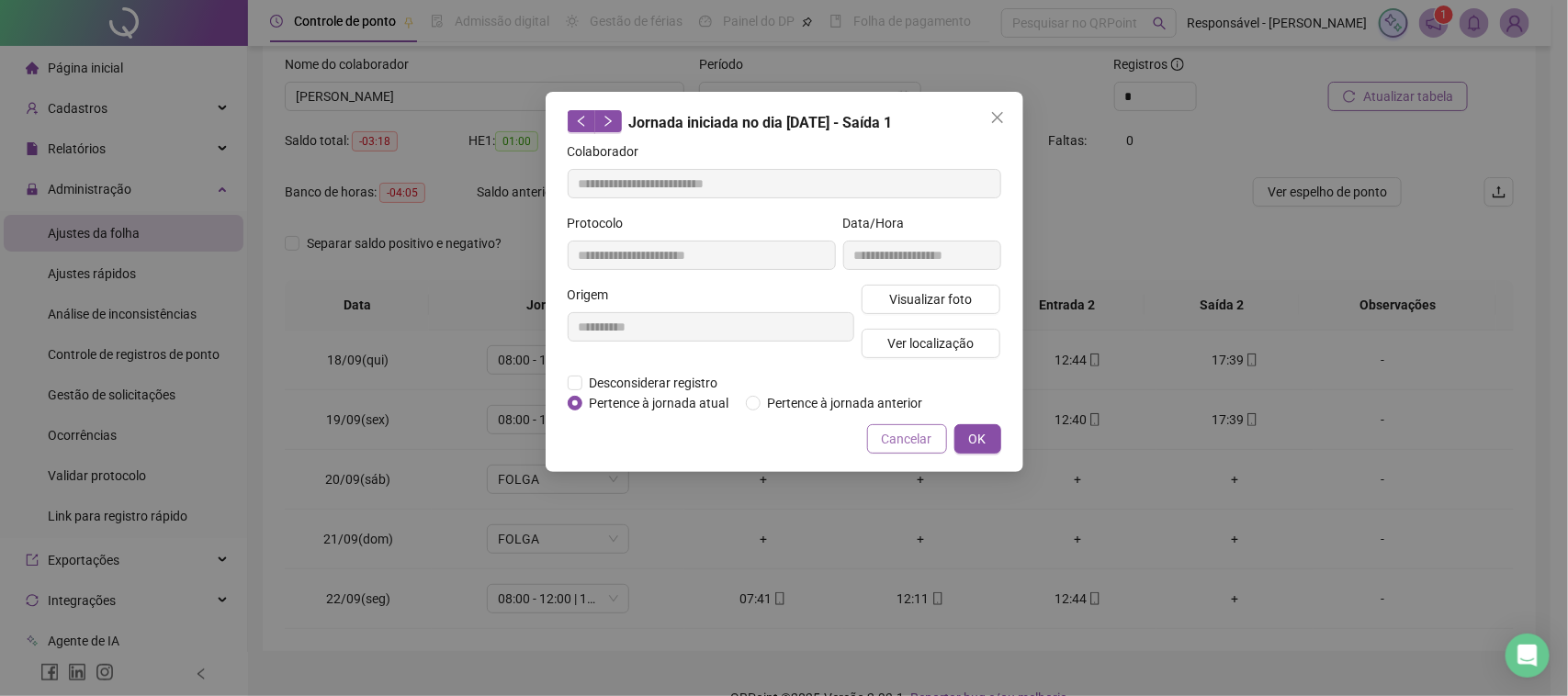
click at [898, 435] on span "Cancelar" at bounding box center [907, 439] width 51 height 20
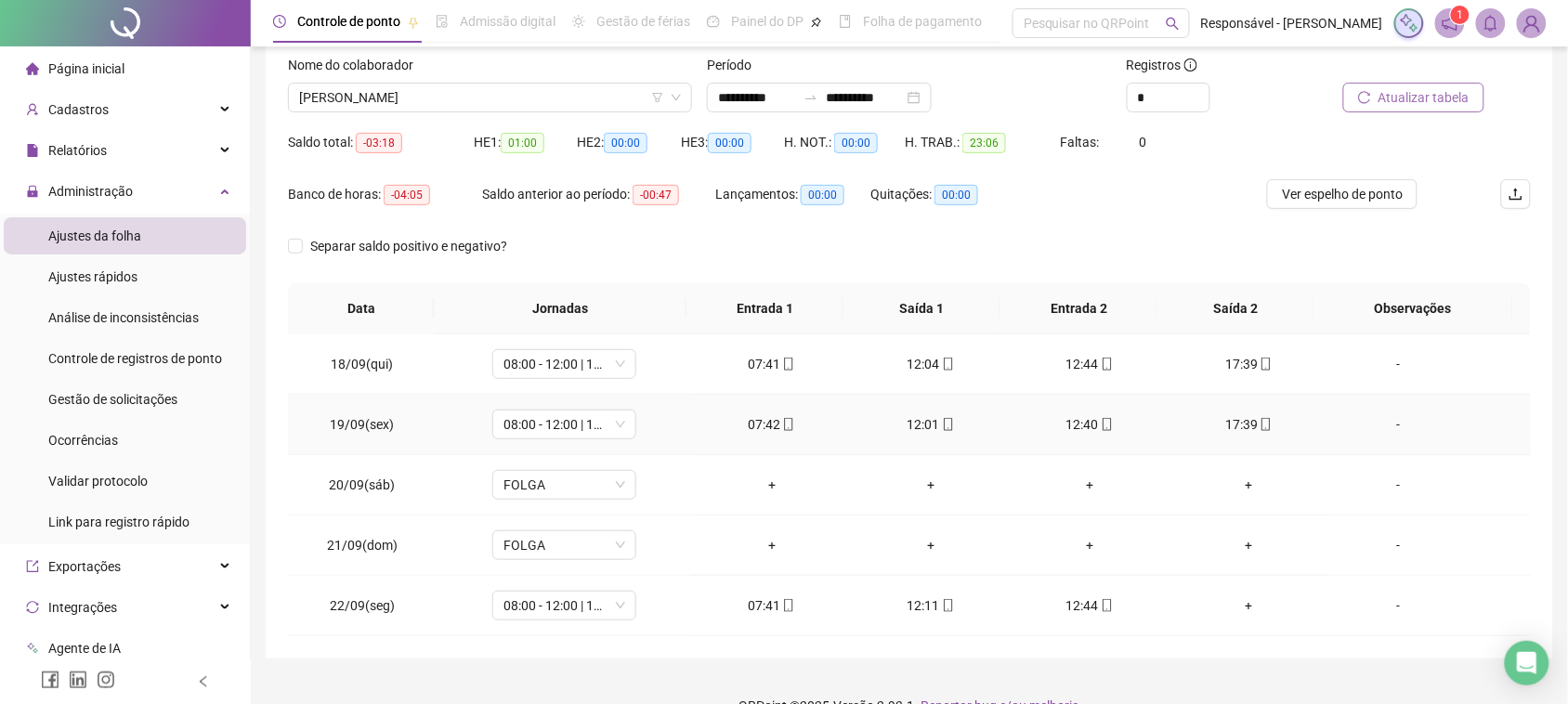
click at [1076, 425] on div "12:40" at bounding box center [1090, 425] width 130 height 20
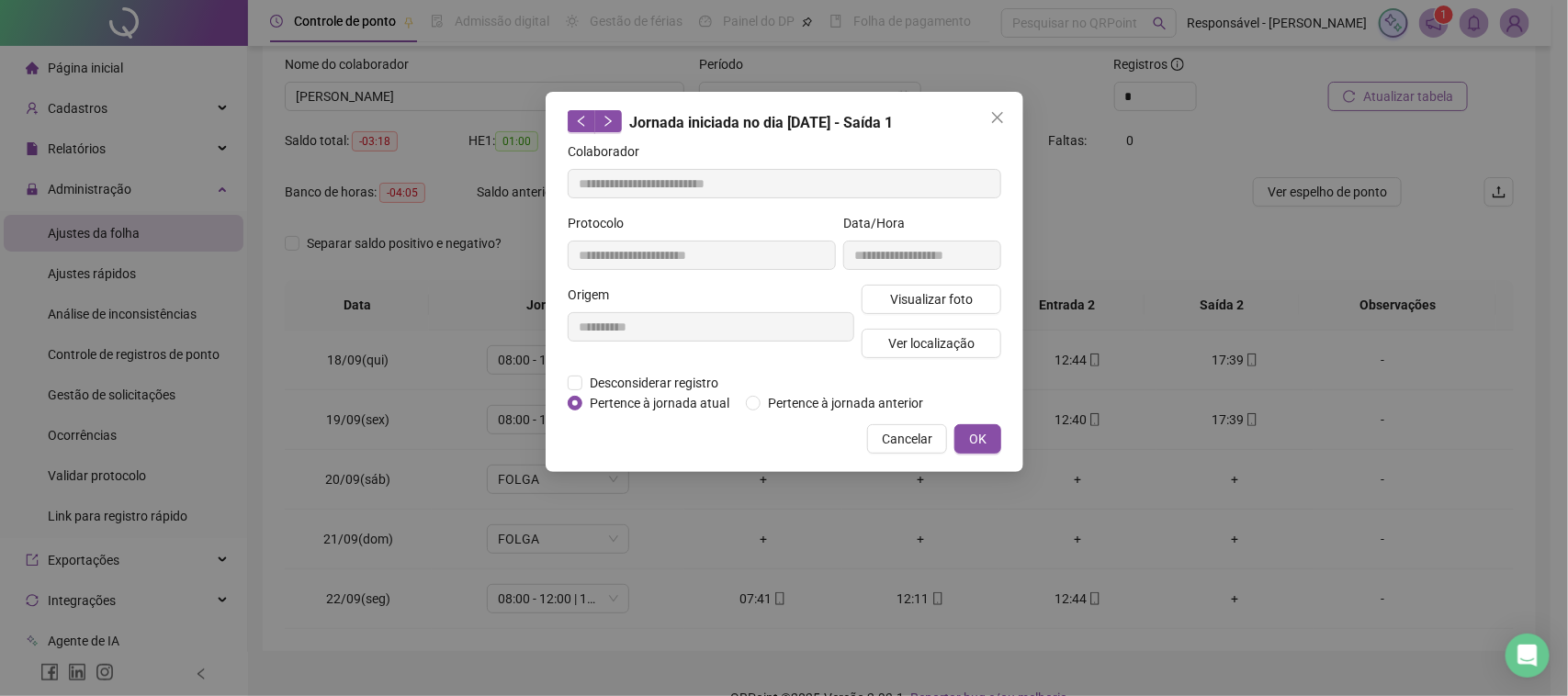
click at [930, 321] on div "Visualizar foto Ver localização" at bounding box center [931, 329] width 147 height 88
type input "**********"
click at [934, 315] on div "Visualizar foto Ver localização" at bounding box center [931, 329] width 147 height 88
click at [940, 307] on span "Visualizar foto" at bounding box center [930, 299] width 83 height 20
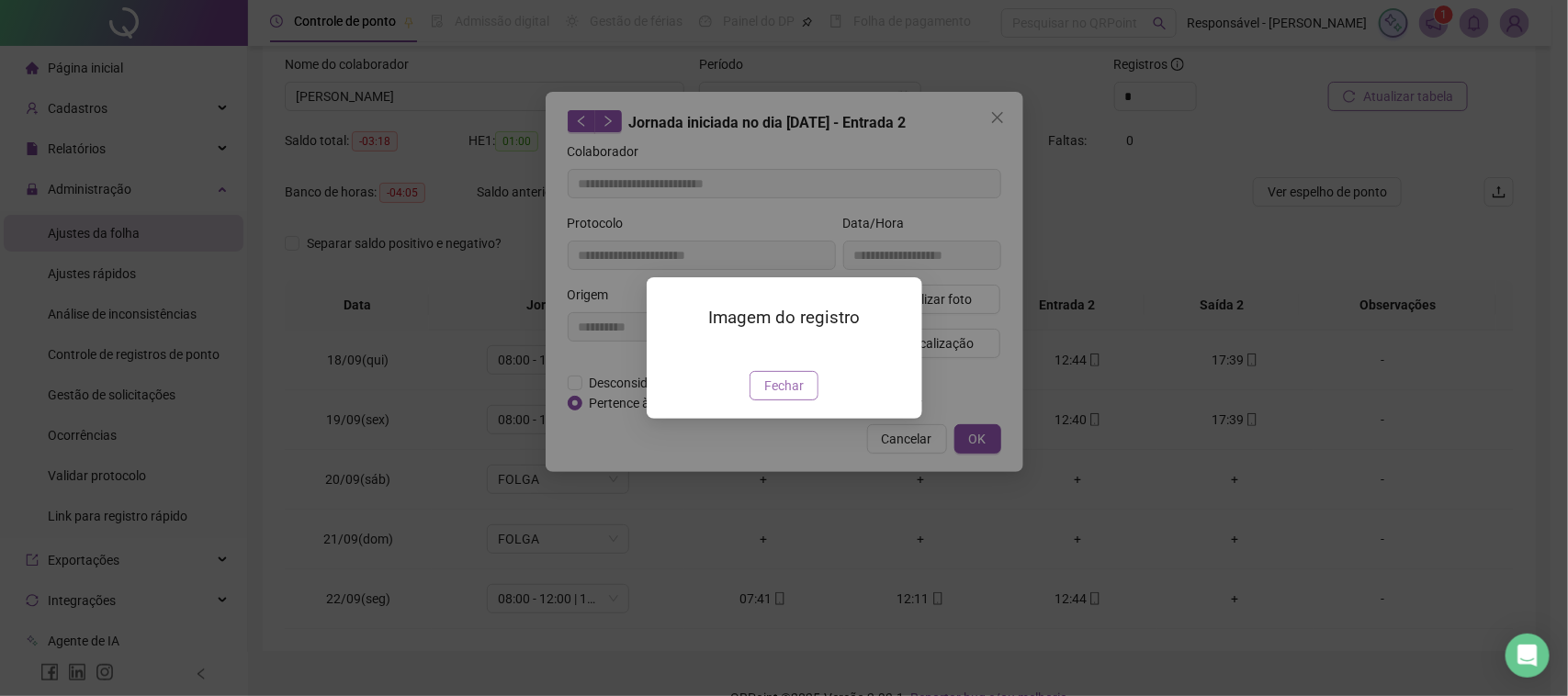
click at [783, 396] on span "Fechar" at bounding box center [784, 386] width 40 height 20
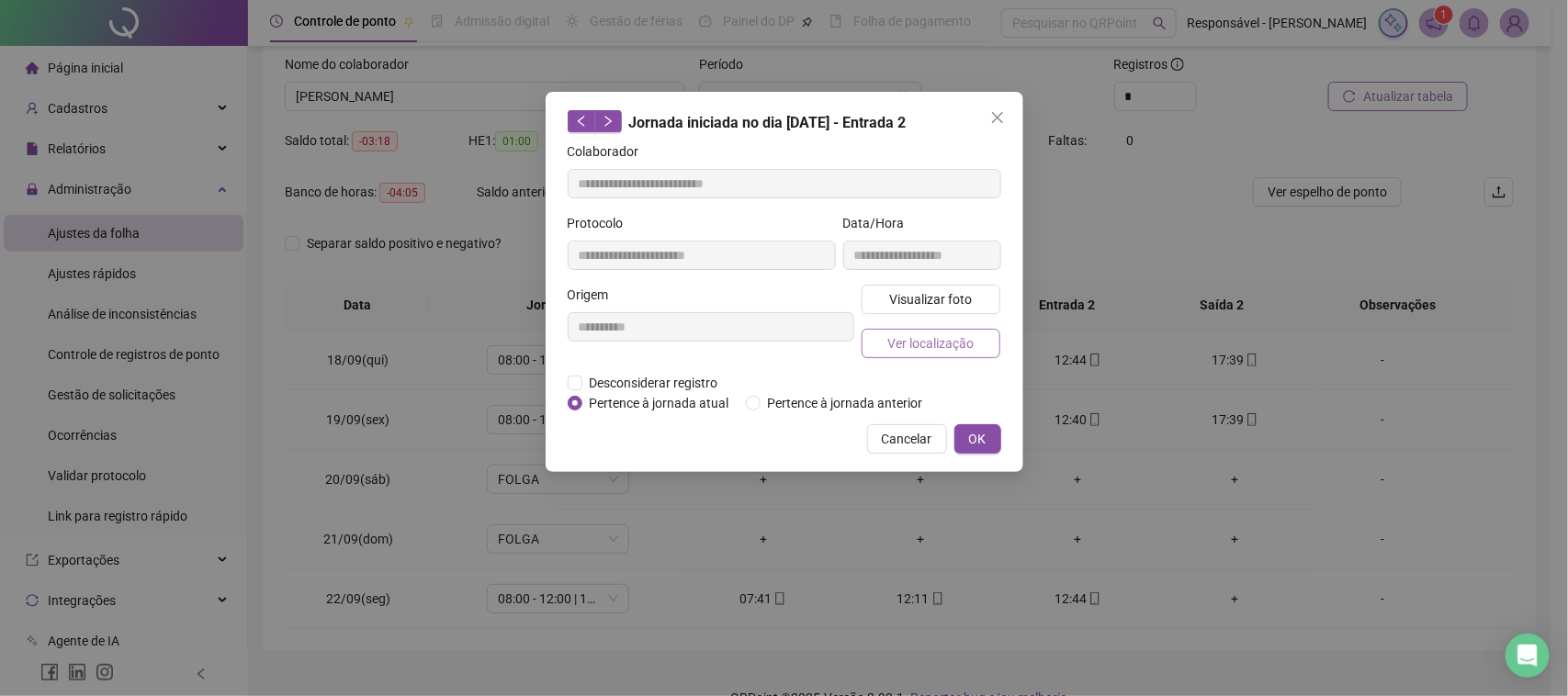
click at [921, 333] on span "Ver localização" at bounding box center [930, 343] width 87 height 20
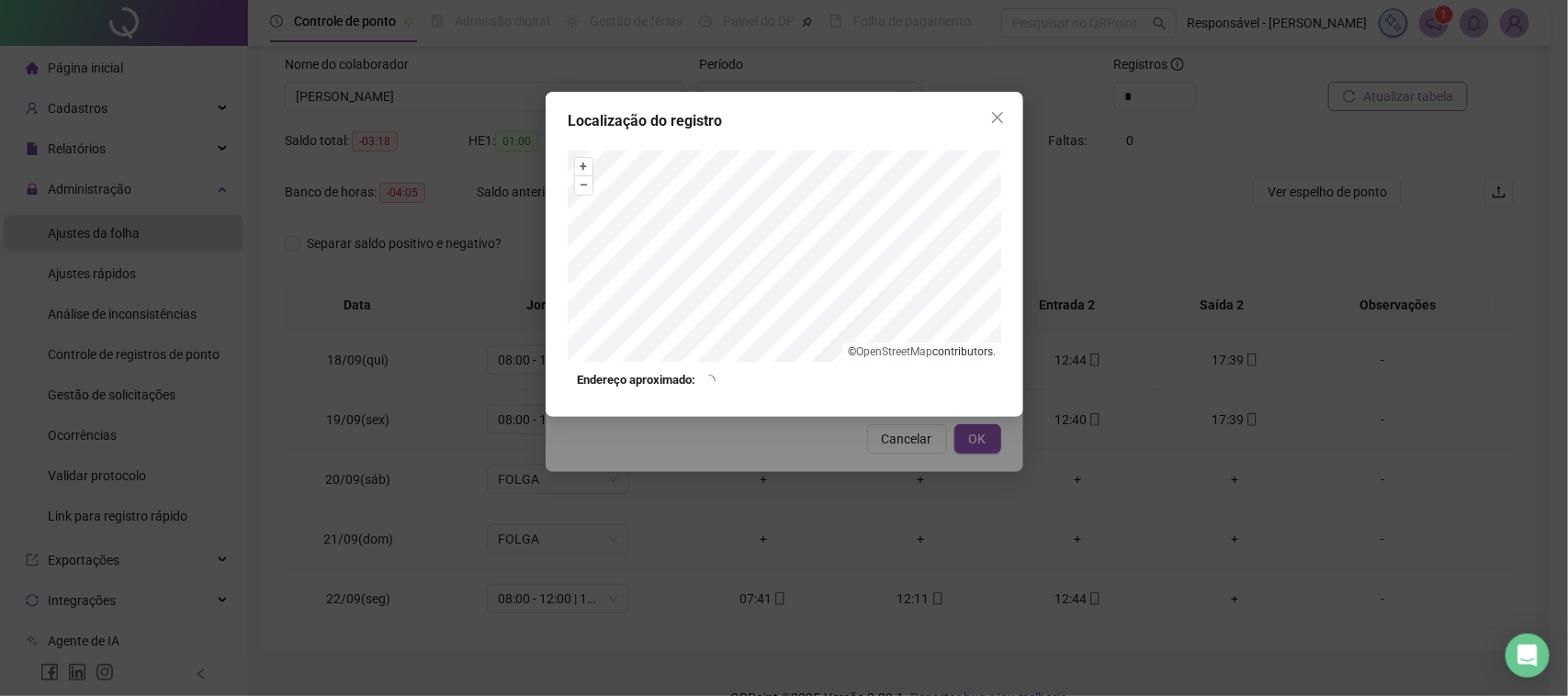
click at [892, 441] on div "Localização do registro + – ⇧ › © OpenStreetMap contributors. Endereço aproxima…" at bounding box center [784, 348] width 1568 height 696
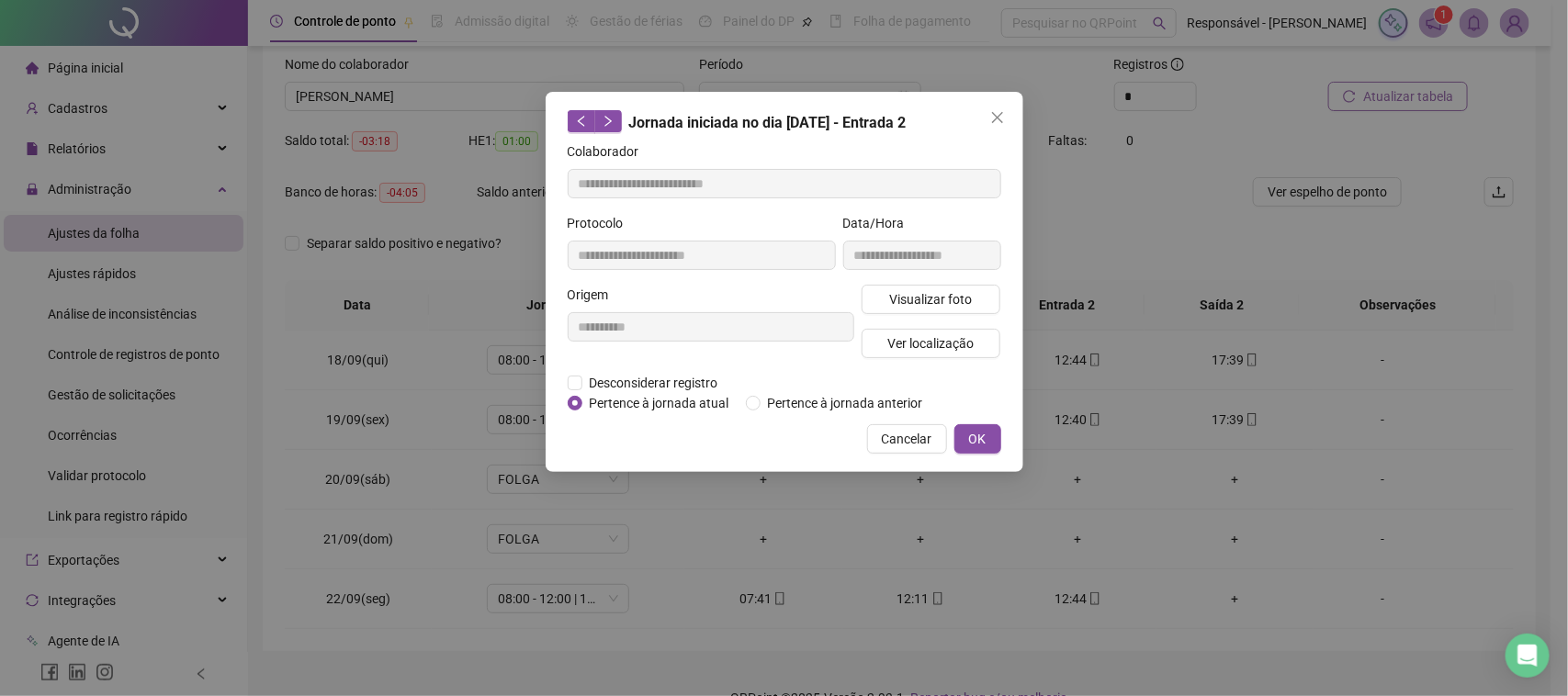
click at [917, 432] on span "Cancelar" at bounding box center [907, 439] width 51 height 20
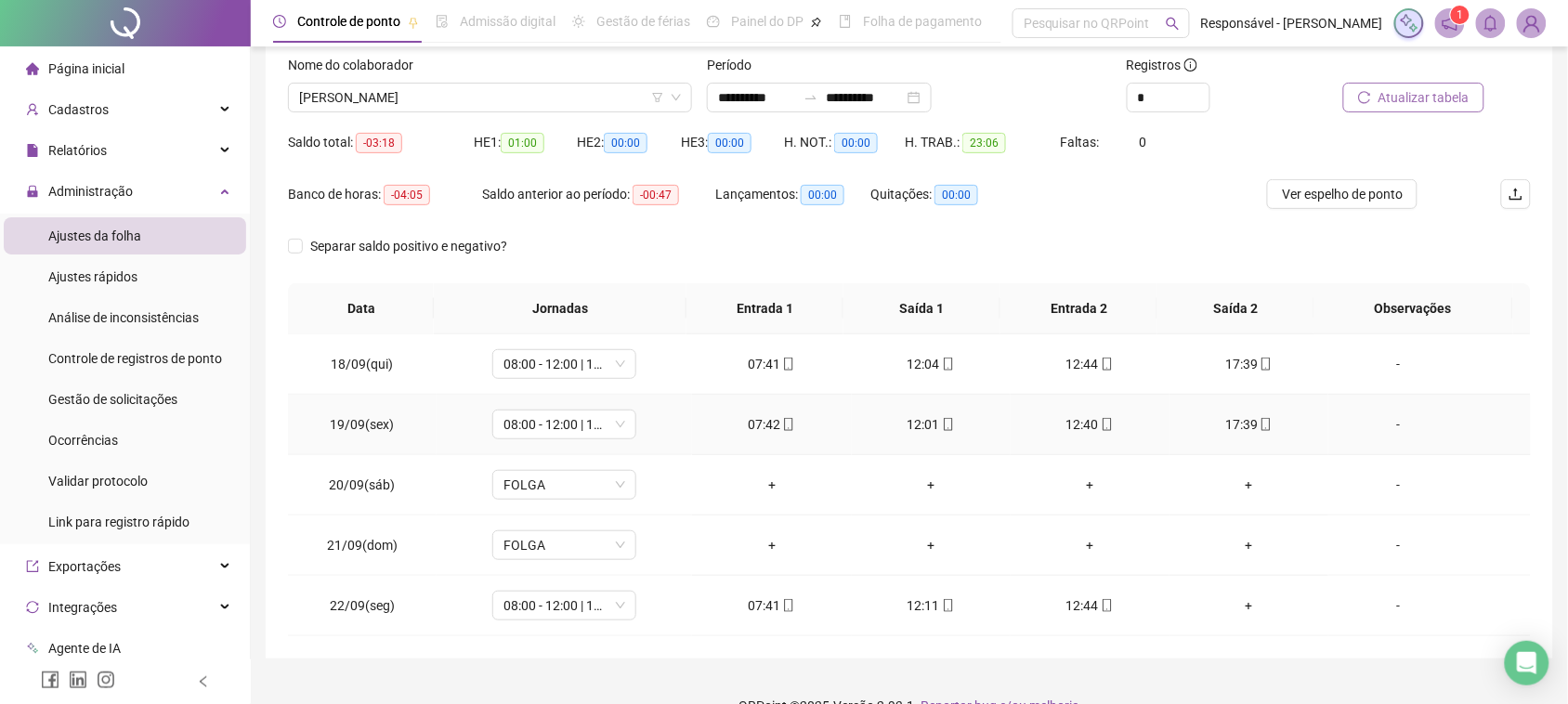
click at [1214, 420] on div "17:39" at bounding box center [1248, 425] width 130 height 20
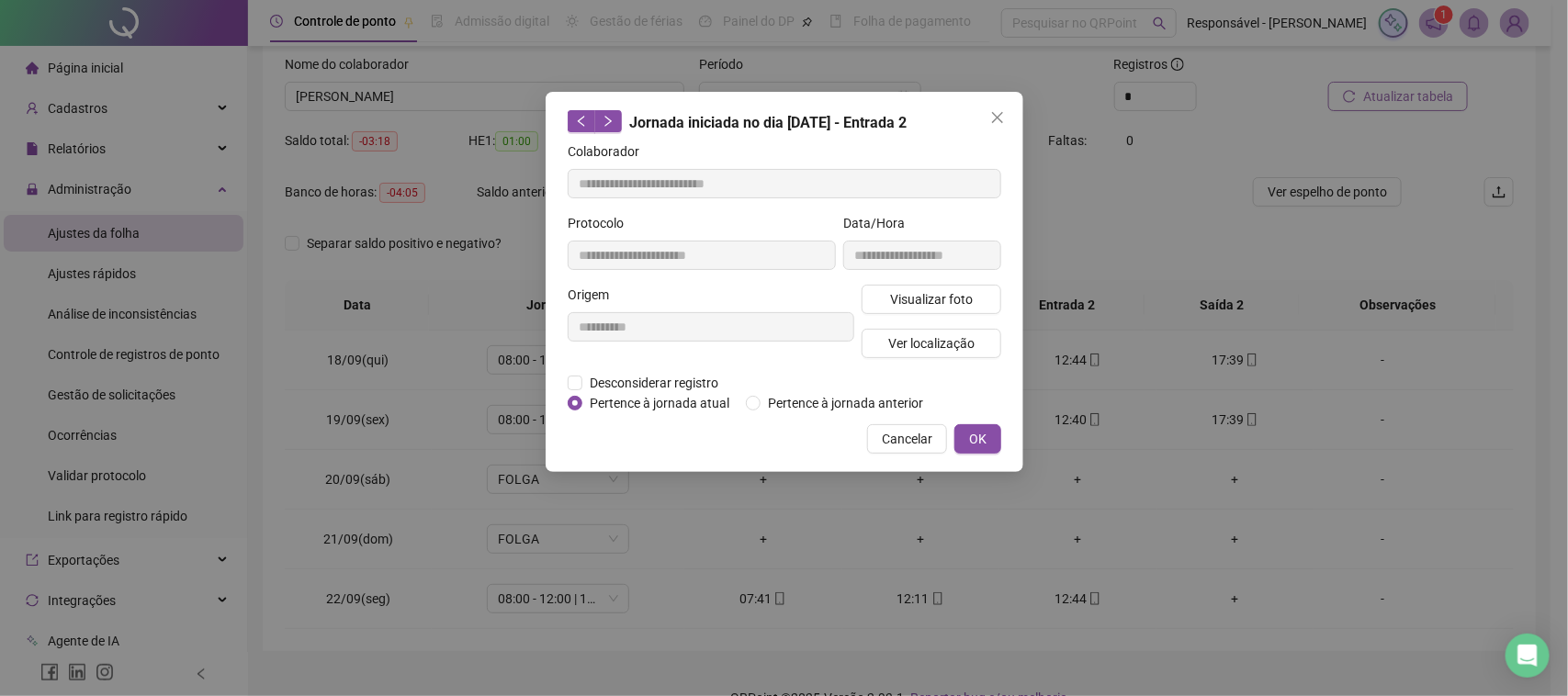
type input "**********"
click at [948, 307] on span "Visualizar foto" at bounding box center [930, 299] width 83 height 20
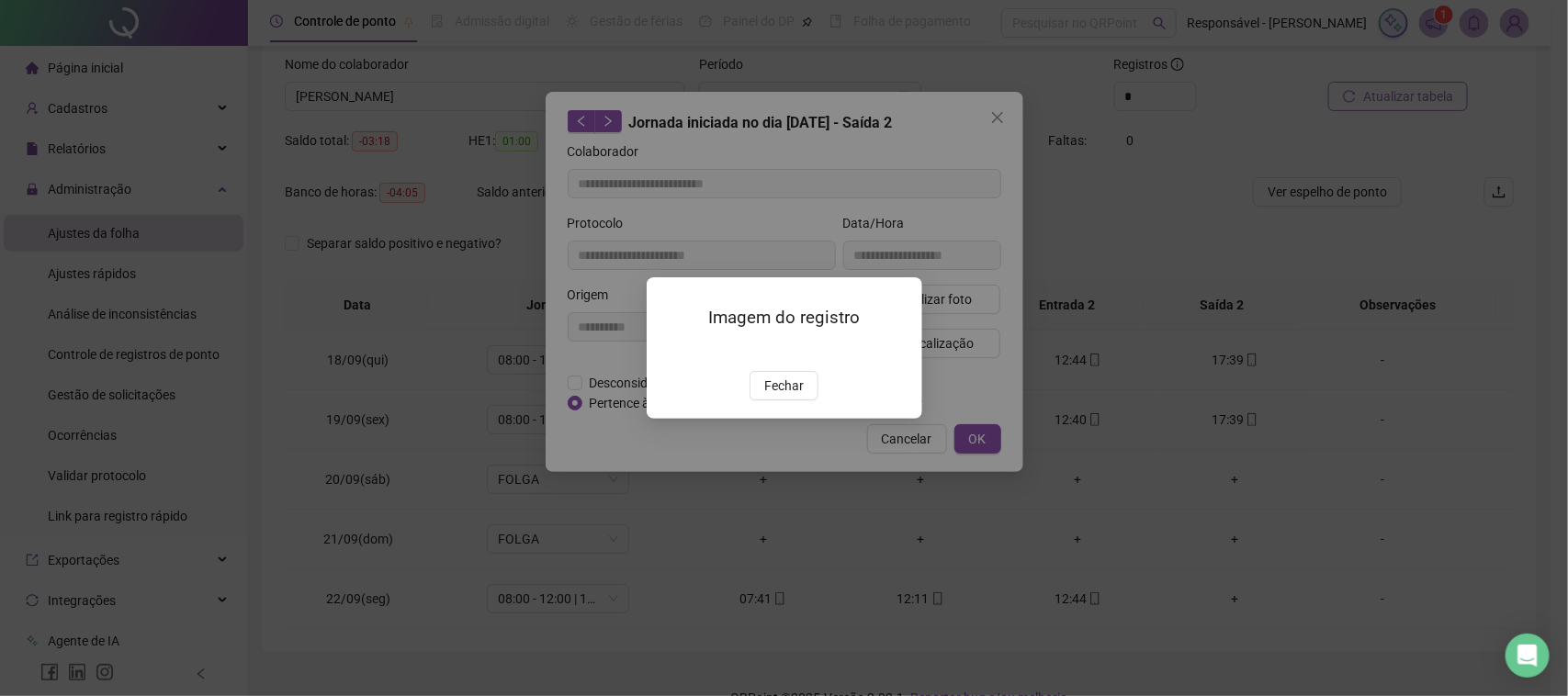
click at [774, 396] on span "Fechar" at bounding box center [784, 386] width 40 height 20
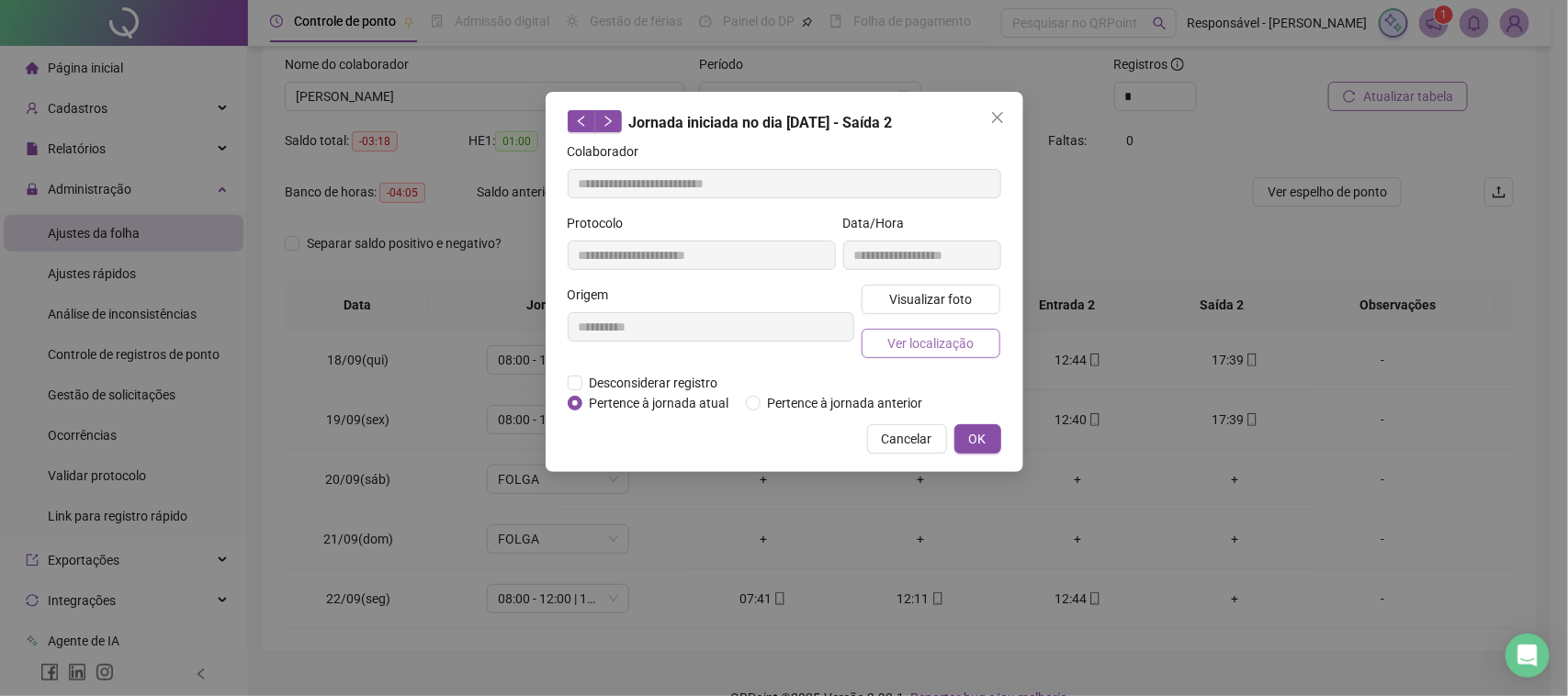
click at [969, 340] on span "Ver localização" at bounding box center [930, 343] width 87 height 20
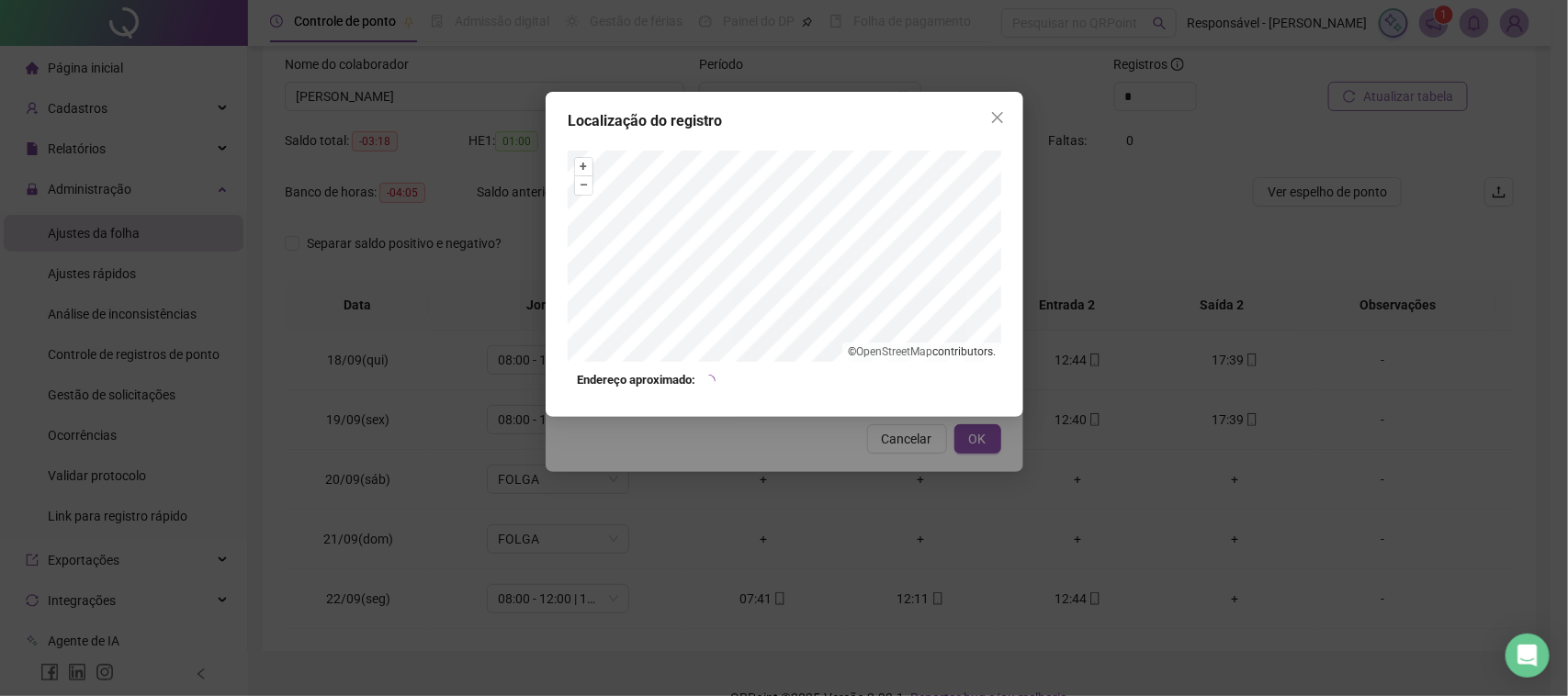
click at [897, 500] on div "Localização do registro + – ⇧ › © OpenStreetMap contributors. Endereço aproxima…" at bounding box center [784, 348] width 1568 height 696
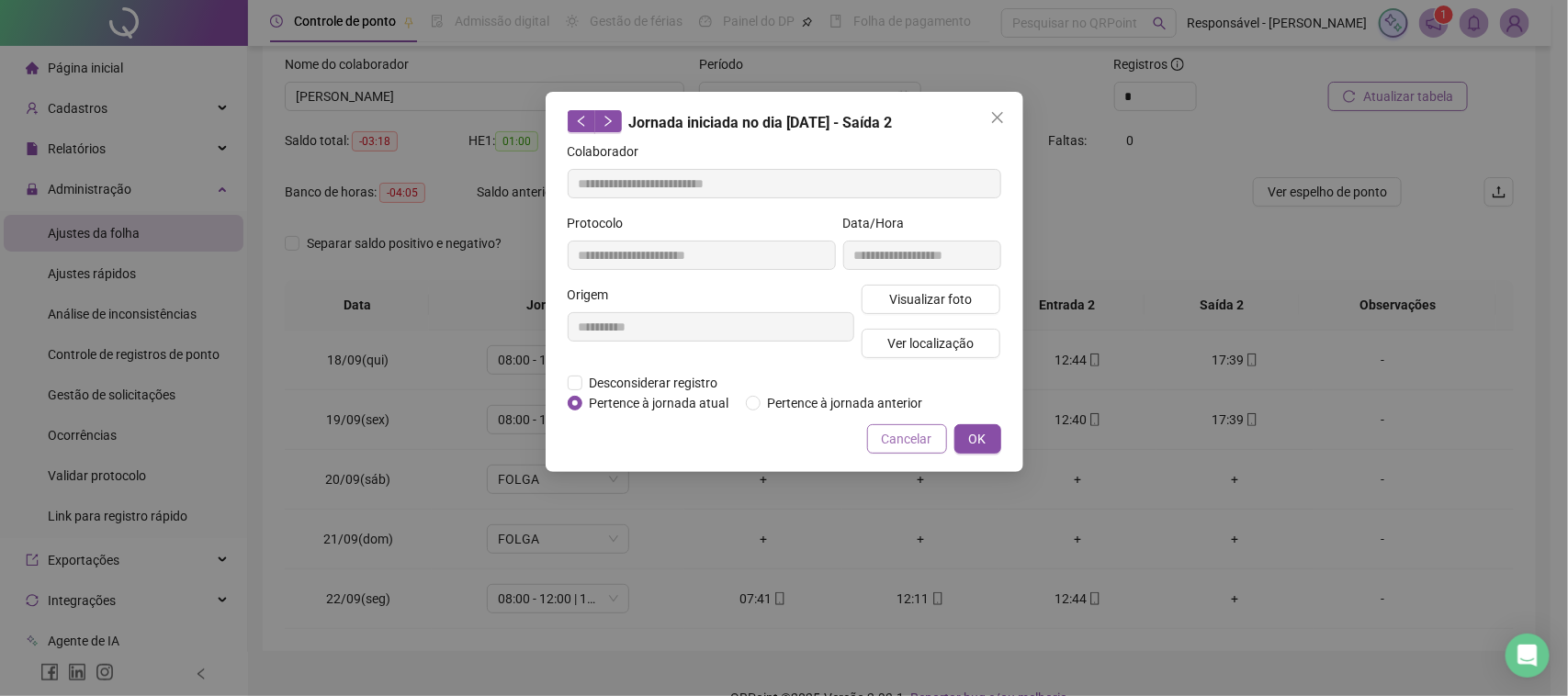
click at [903, 437] on span "Cancelar" at bounding box center [907, 439] width 51 height 20
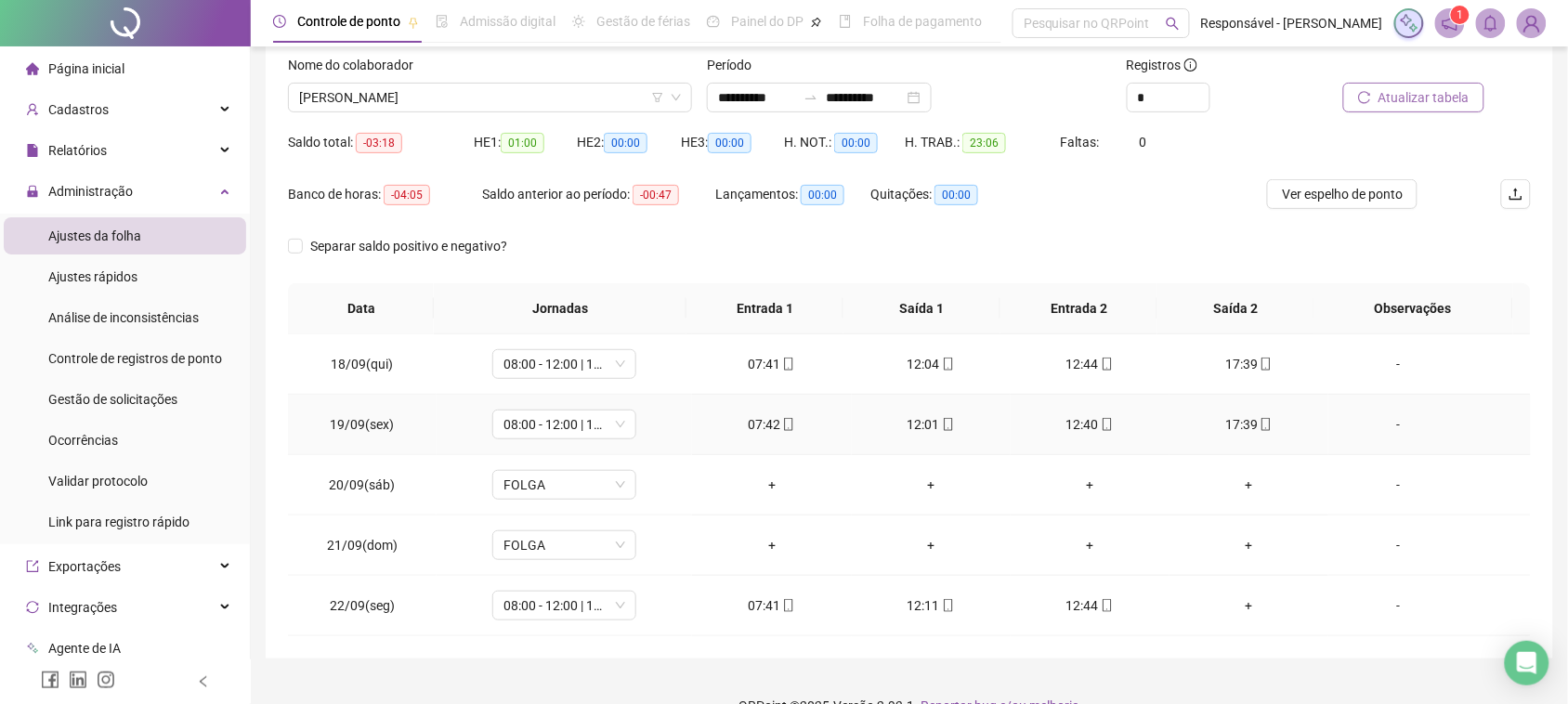
click at [1057, 415] on div "12:40" at bounding box center [1090, 425] width 130 height 20
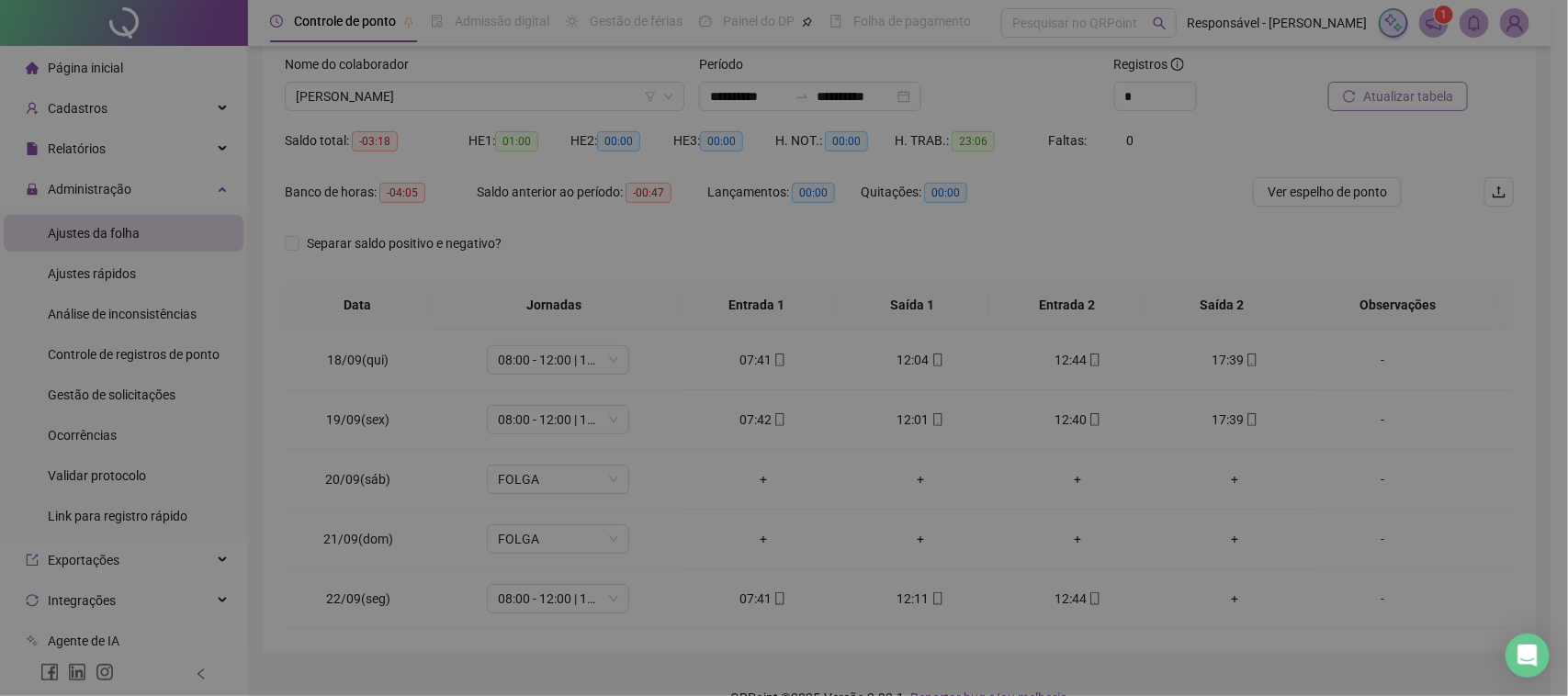
type input "**********"
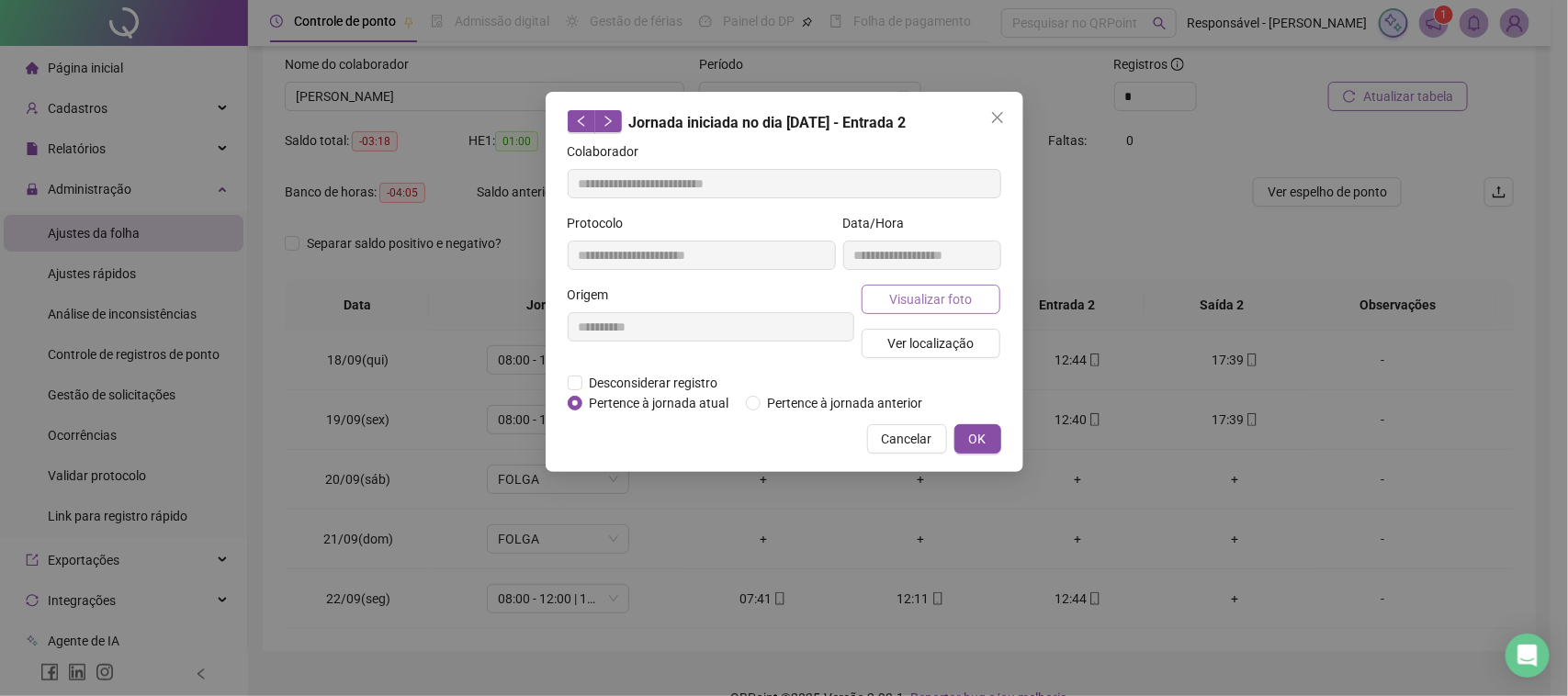
click at [974, 287] on button "Visualizar foto" at bounding box center [931, 299] width 140 height 29
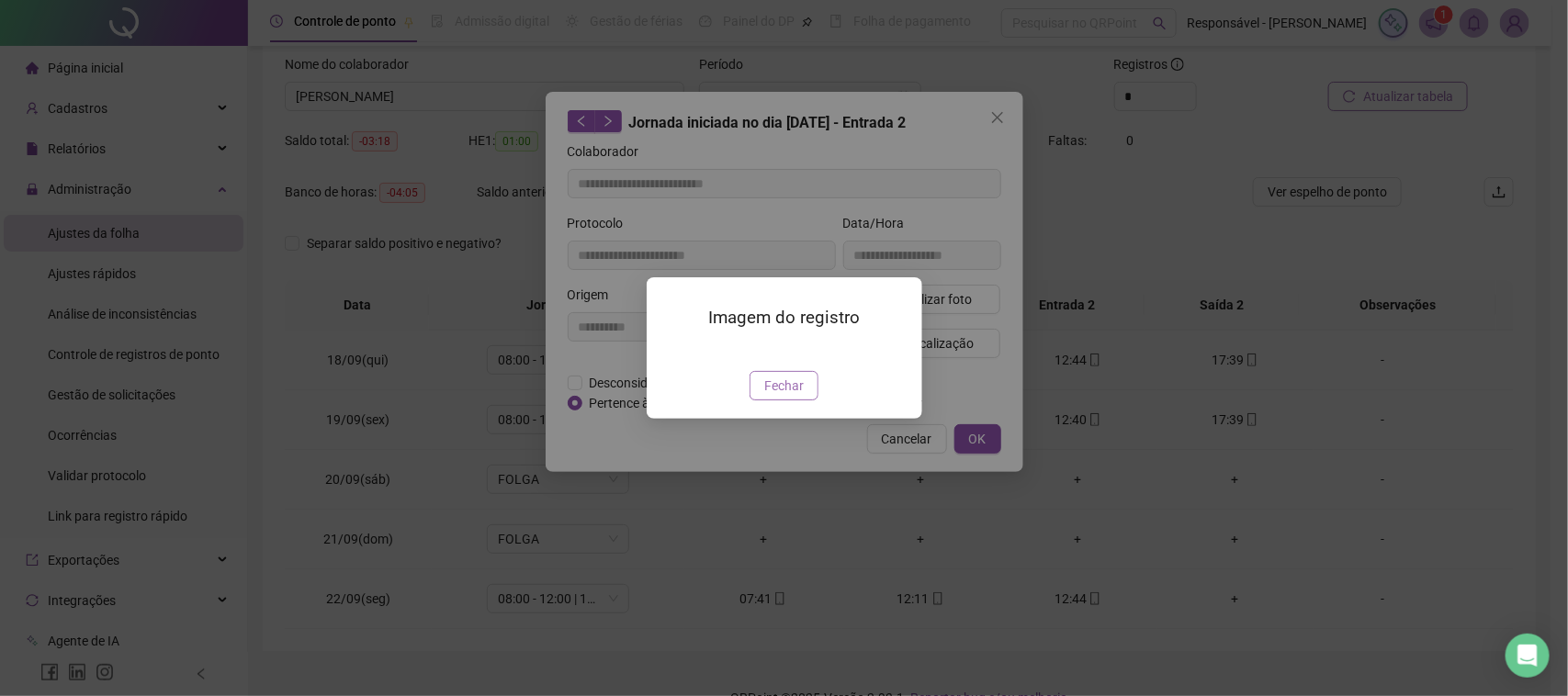
click at [803, 400] on button "Fechar" at bounding box center [784, 386] width 69 height 29
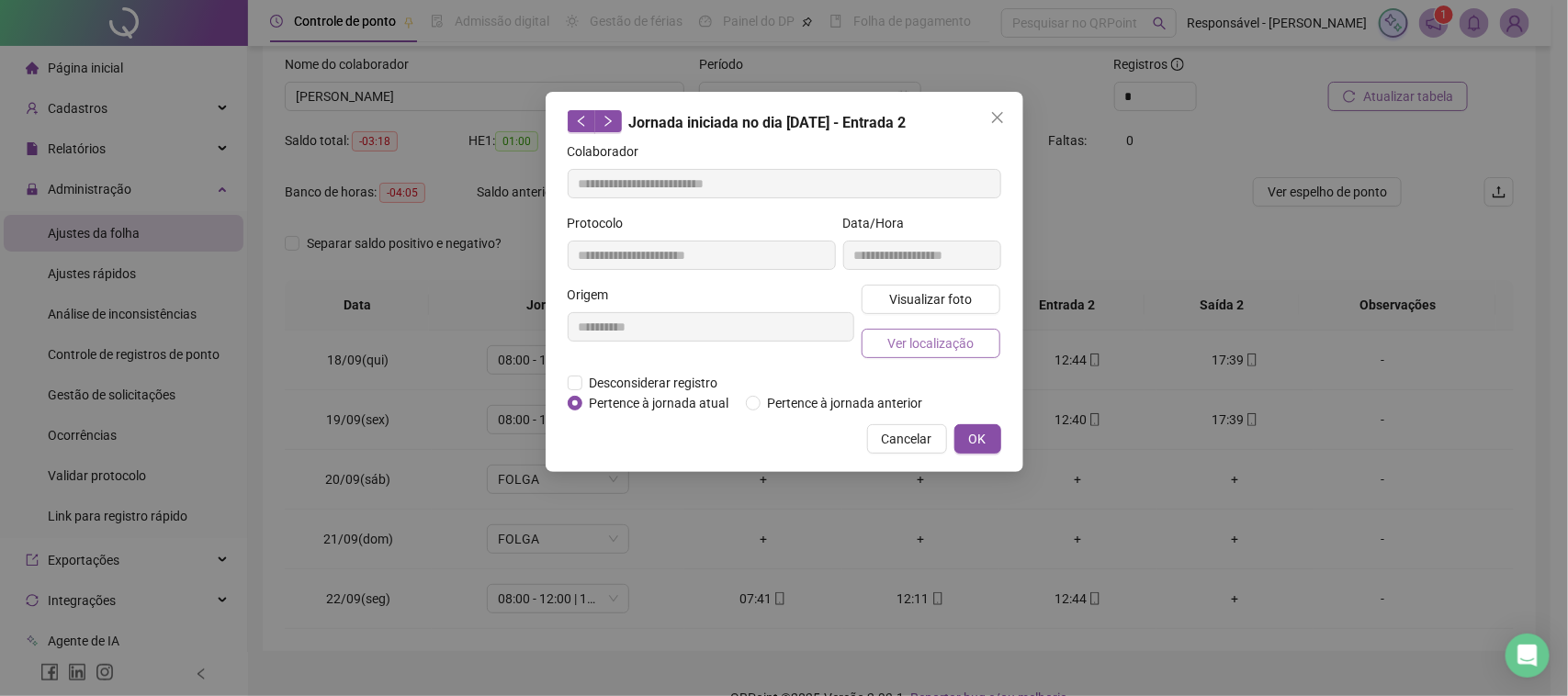
click at [949, 349] on span "Ver localização" at bounding box center [930, 343] width 87 height 20
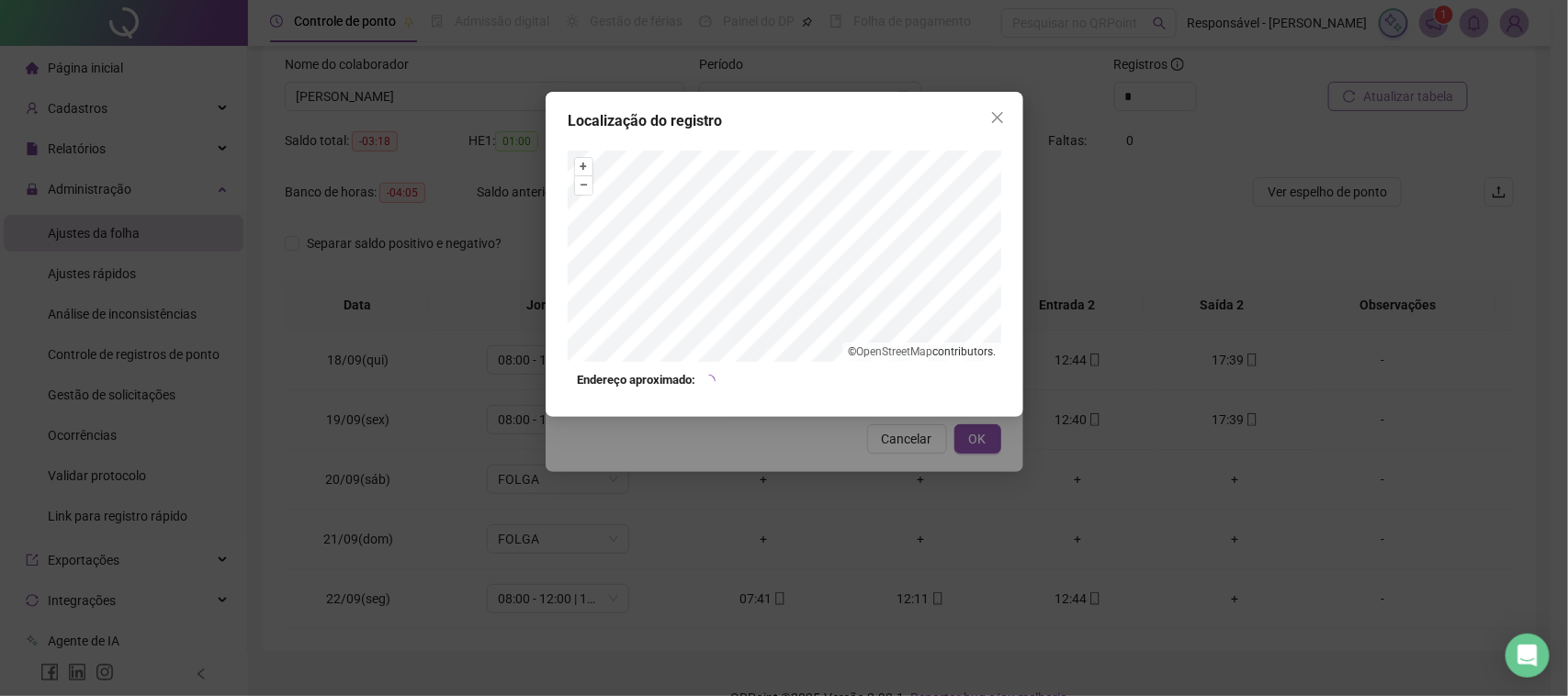
click at [872, 467] on div "Localização do registro + – ⇧ › © OpenStreetMap contributors. Endereço aproxima…" at bounding box center [784, 348] width 1568 height 696
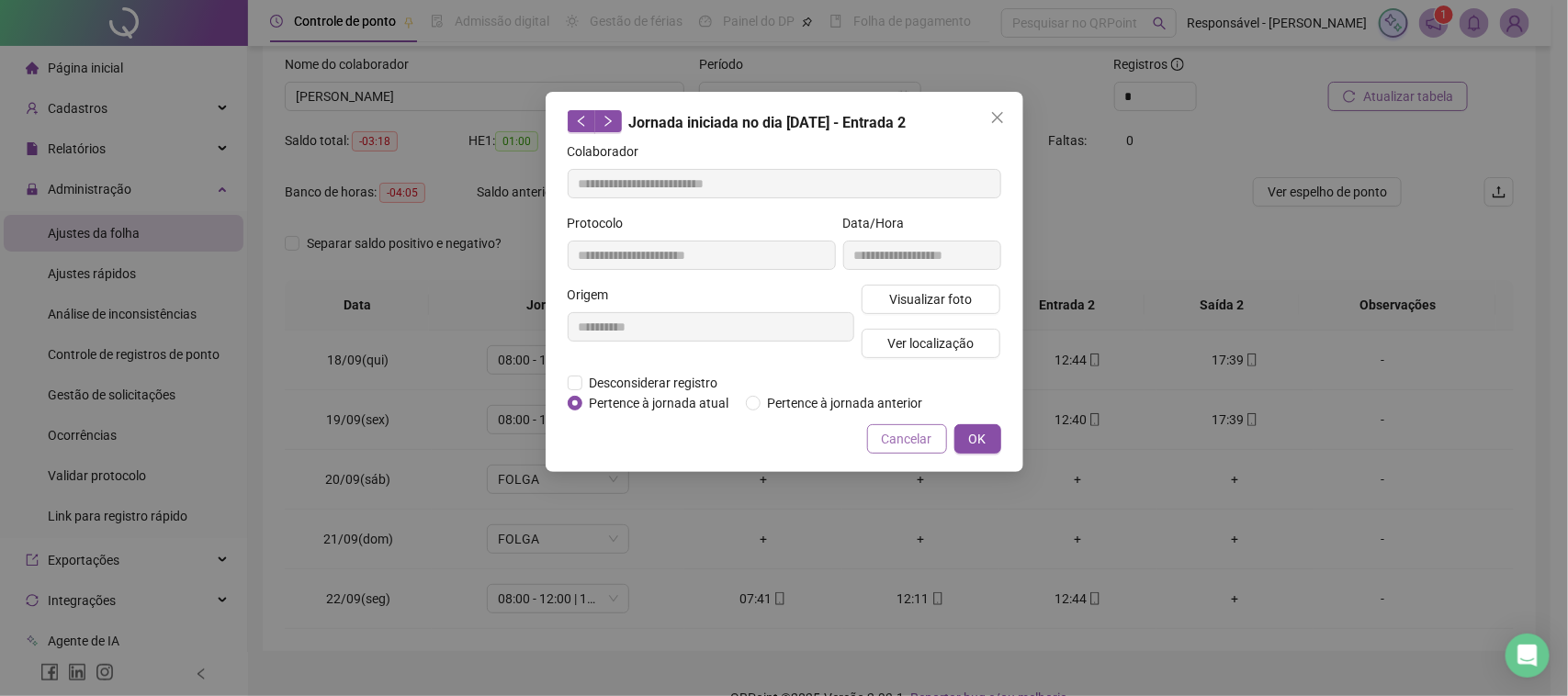
click at [915, 447] on span "Cancelar" at bounding box center [907, 439] width 51 height 20
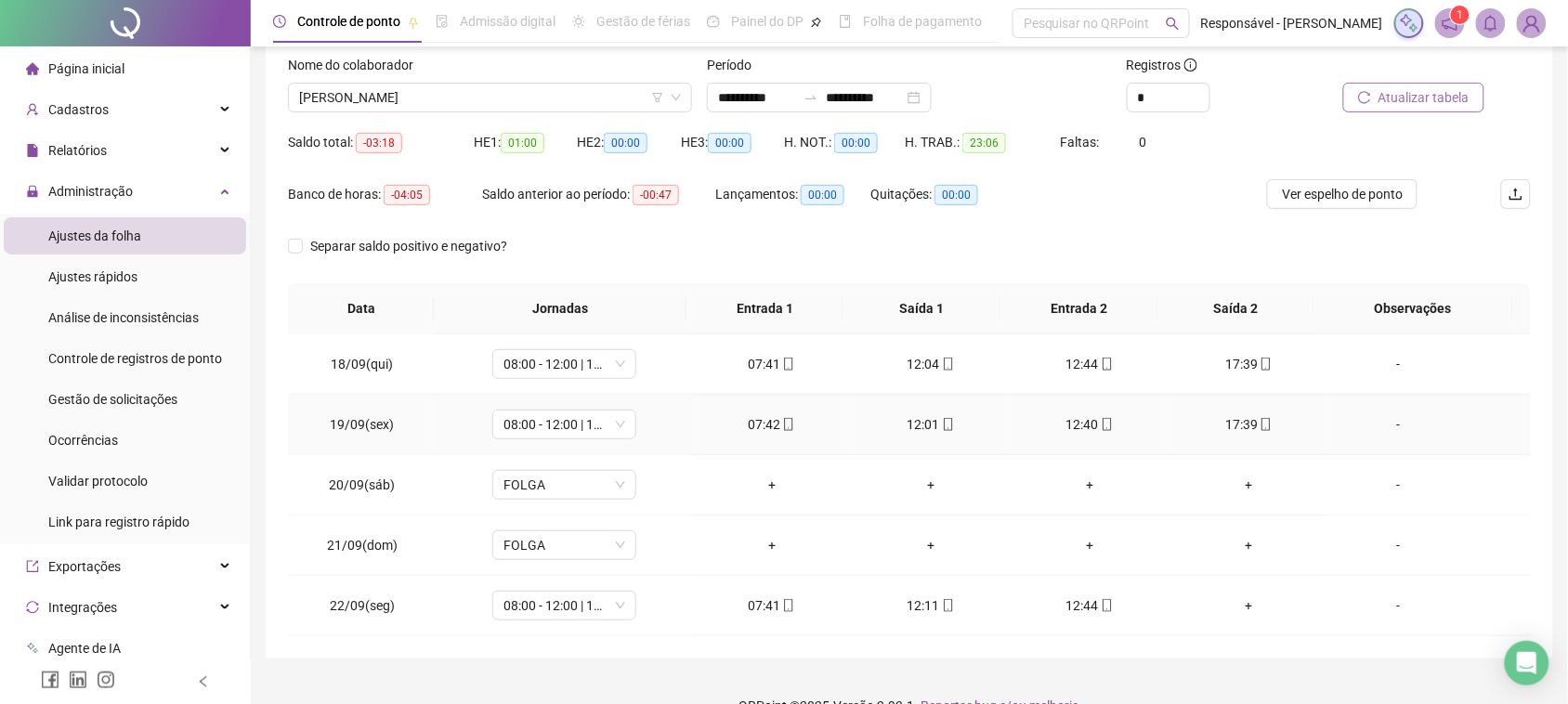
click at [1241, 415] on div "17:39" at bounding box center [1248, 425] width 130 height 20
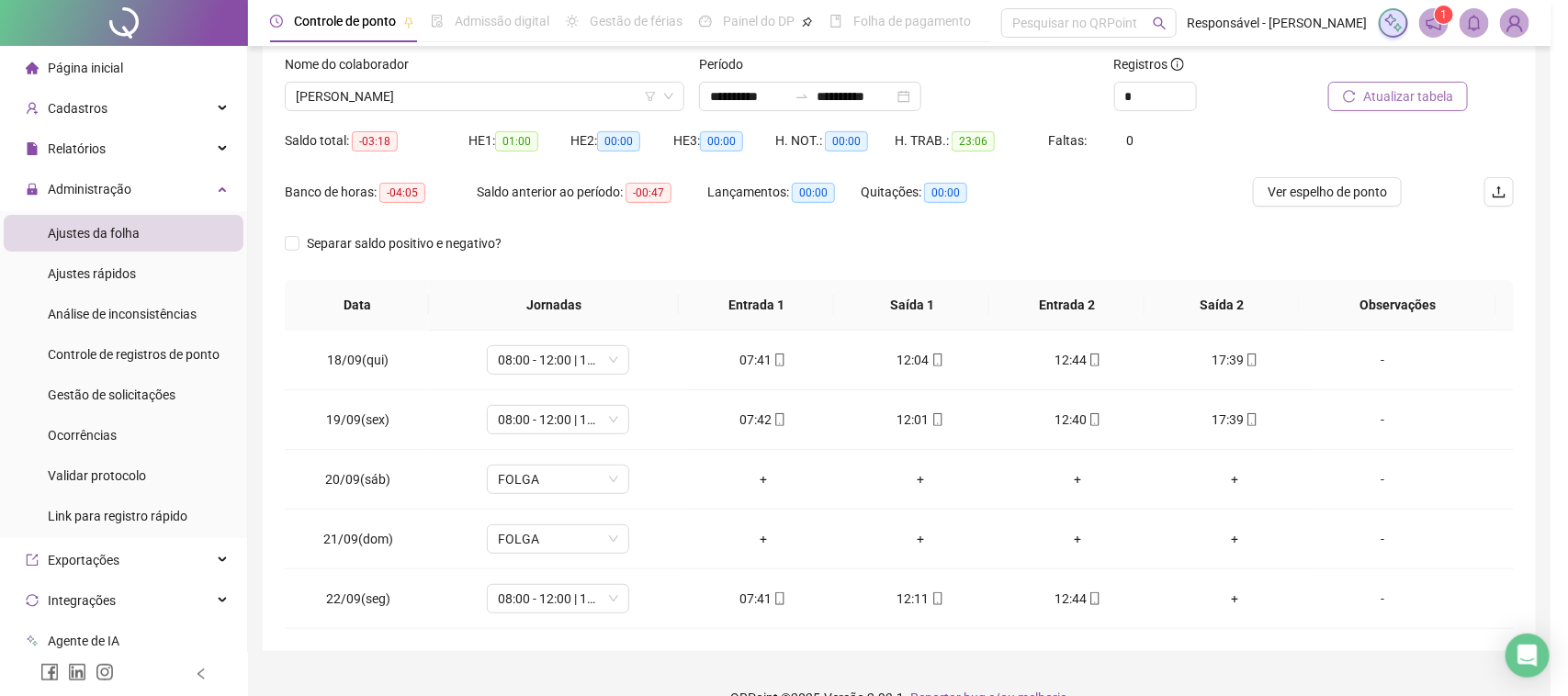
type input "**********"
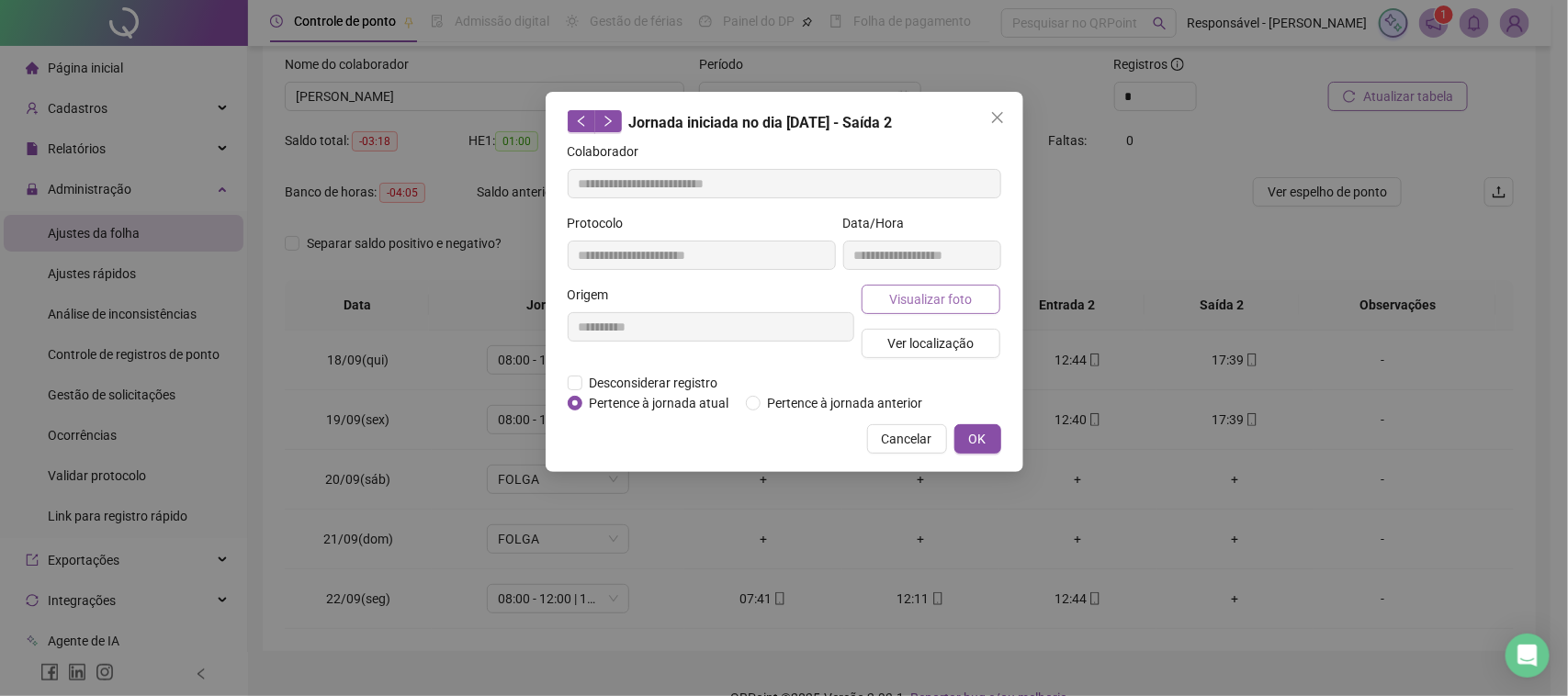
click at [907, 289] on span "Visualizar foto" at bounding box center [930, 299] width 83 height 20
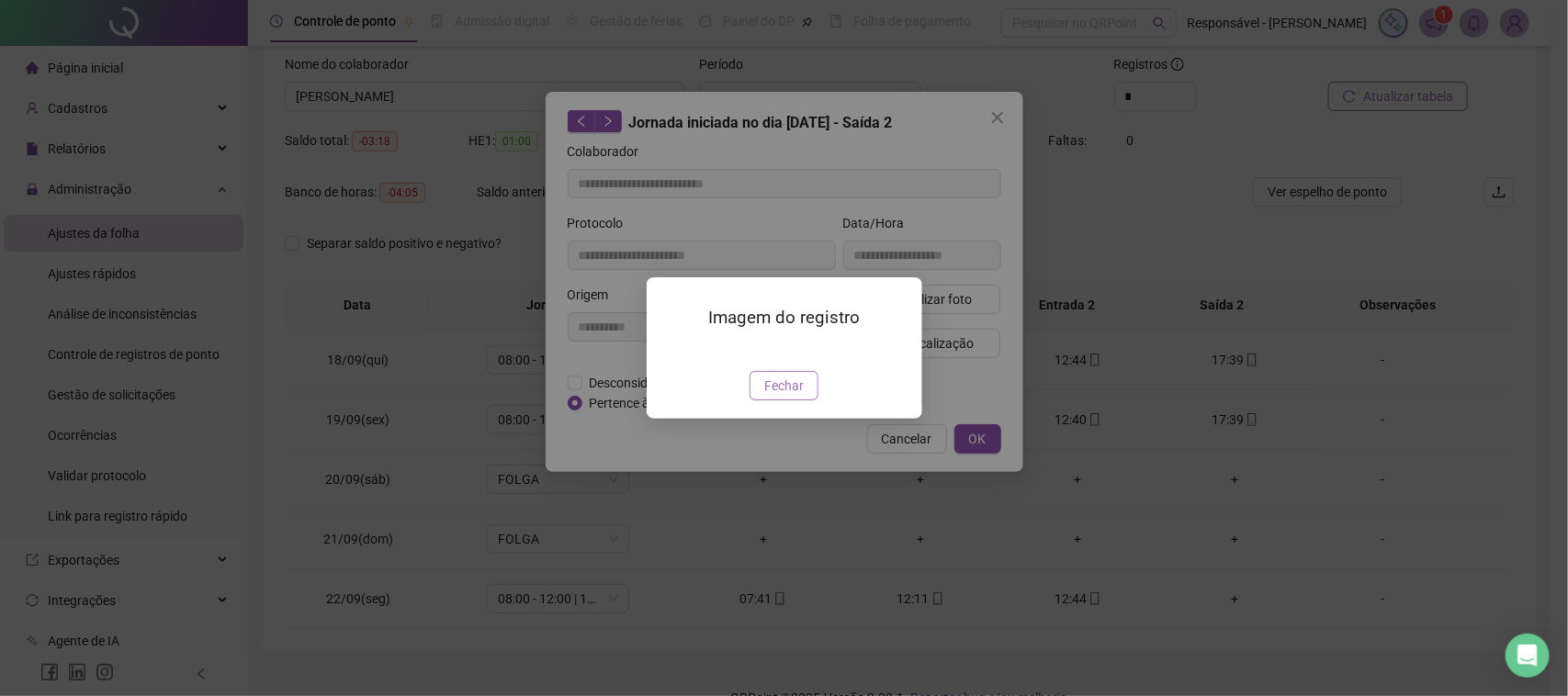
click at [784, 396] on span "Fechar" at bounding box center [784, 386] width 40 height 20
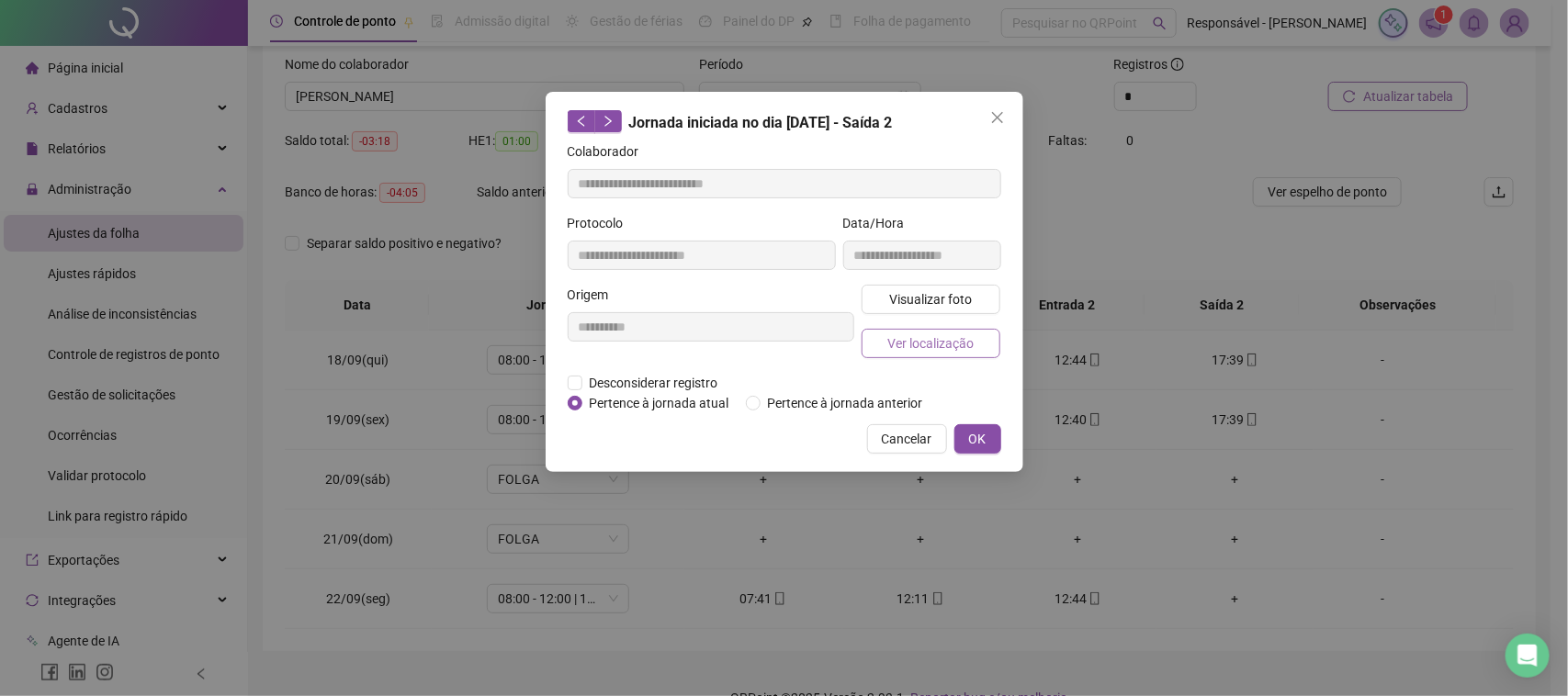
click at [919, 346] on span "Ver localização" at bounding box center [930, 343] width 87 height 20
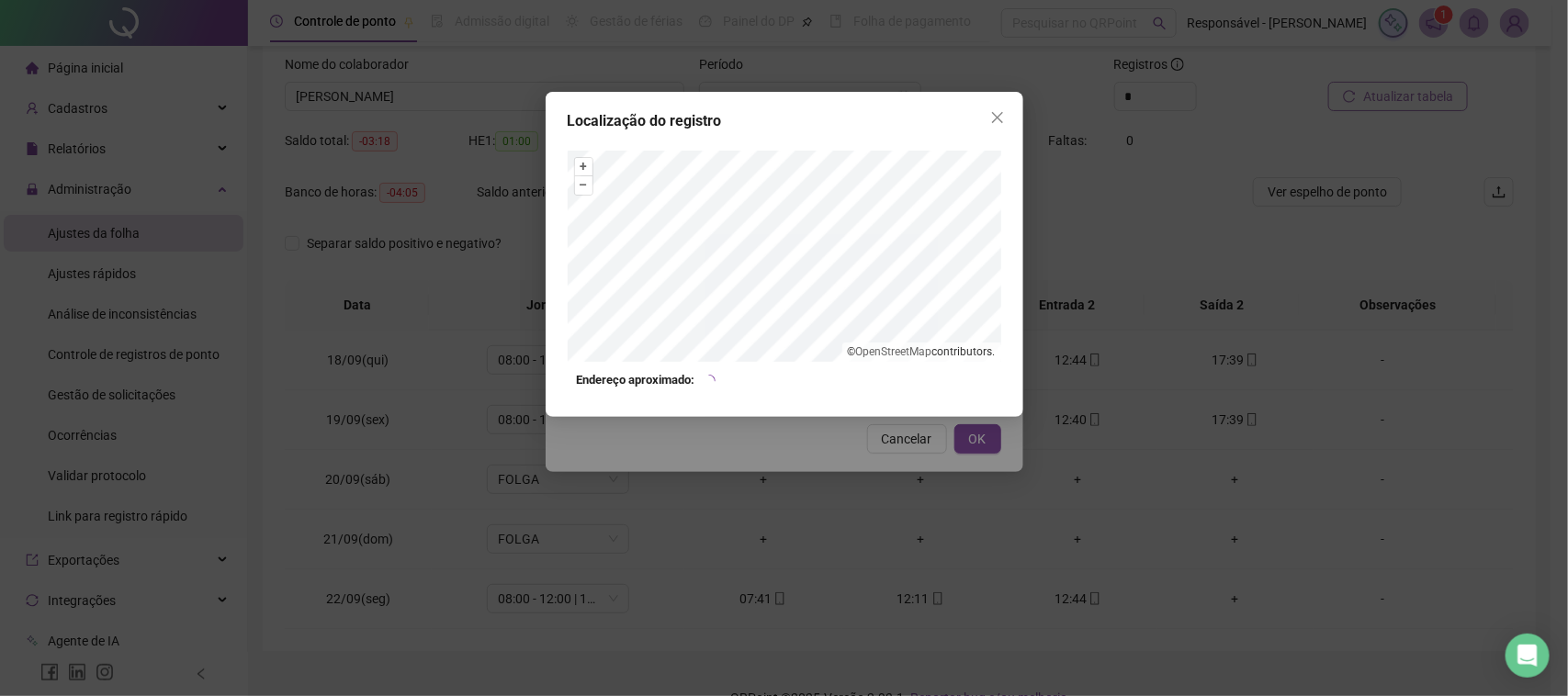
click at [910, 446] on div "Localização do registro + – ⇧ › © OpenStreetMap contributors. Endereço aproxima…" at bounding box center [784, 348] width 1568 height 696
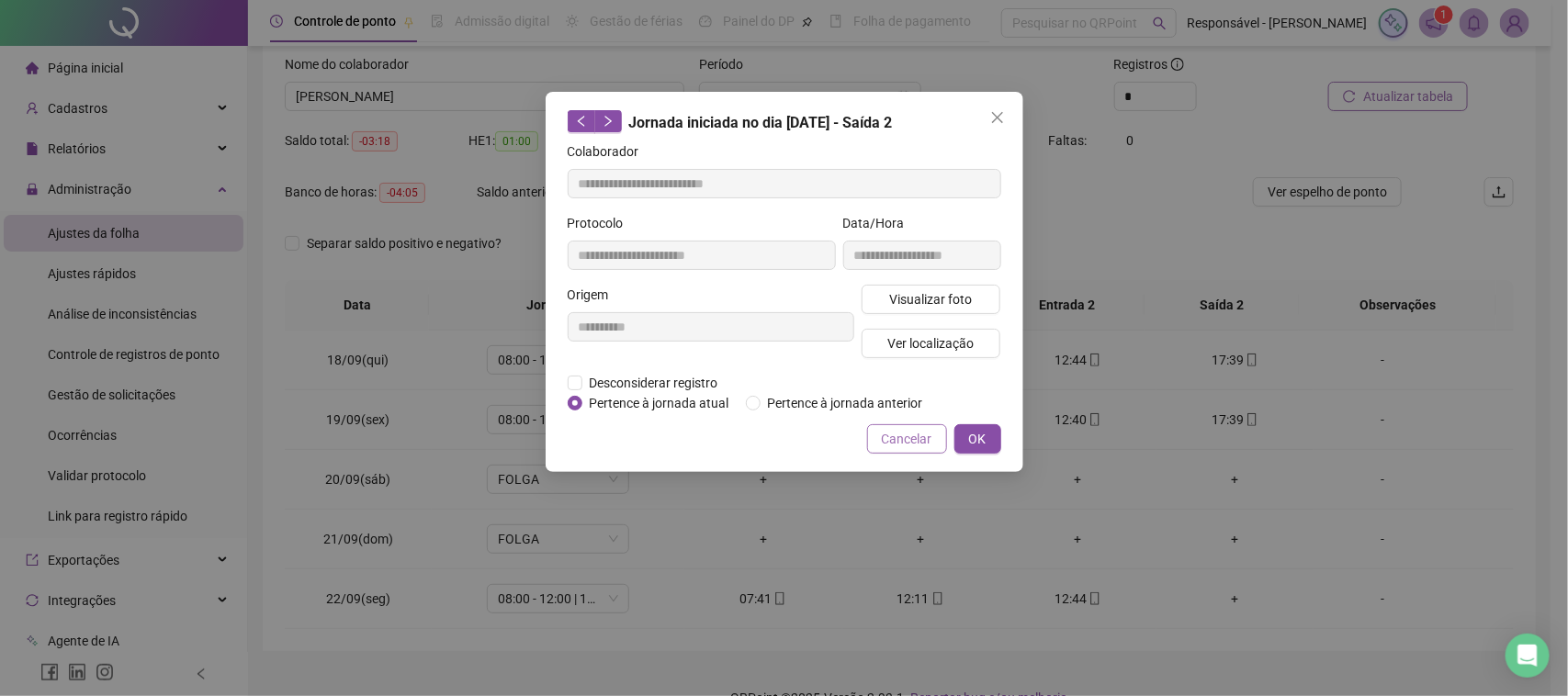
click at [907, 433] on span "Cancelar" at bounding box center [907, 439] width 51 height 20
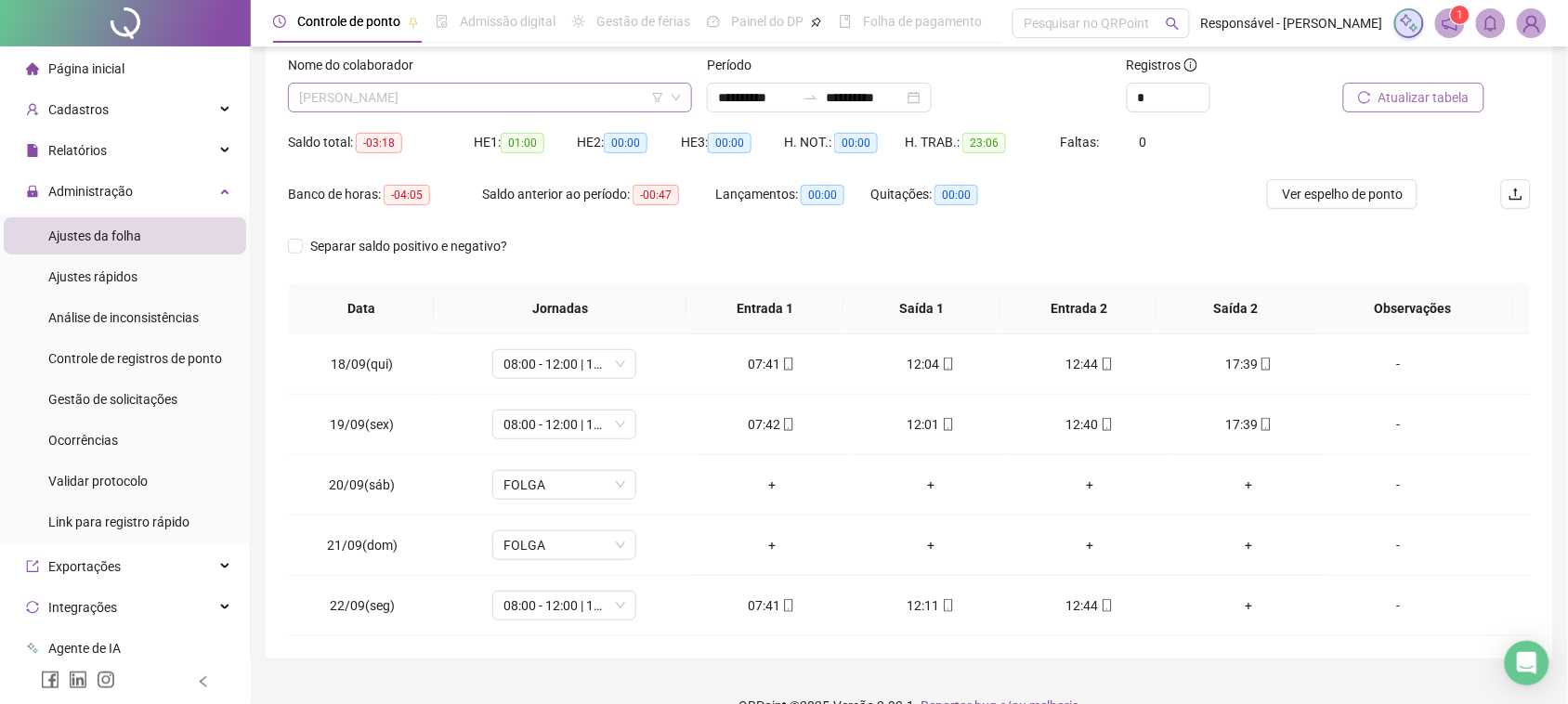
drag, startPoint x: 447, startPoint y: 94, endPoint x: 461, endPoint y: 128, distance: 36.8
click at [449, 94] on span "[PERSON_NAME]" at bounding box center [490, 98] width 382 height 28
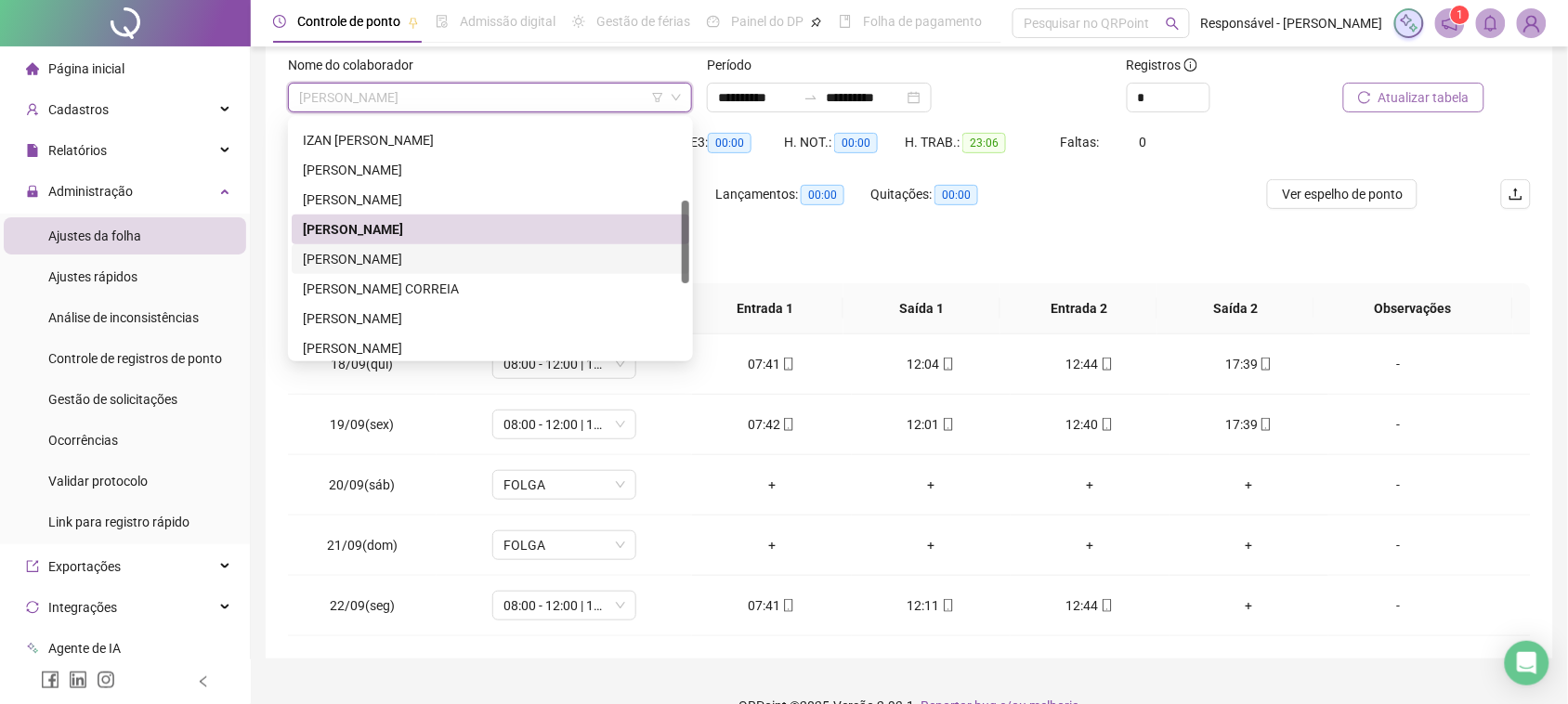
click at [458, 250] on div "[PERSON_NAME]" at bounding box center [490, 259] width 375 height 20
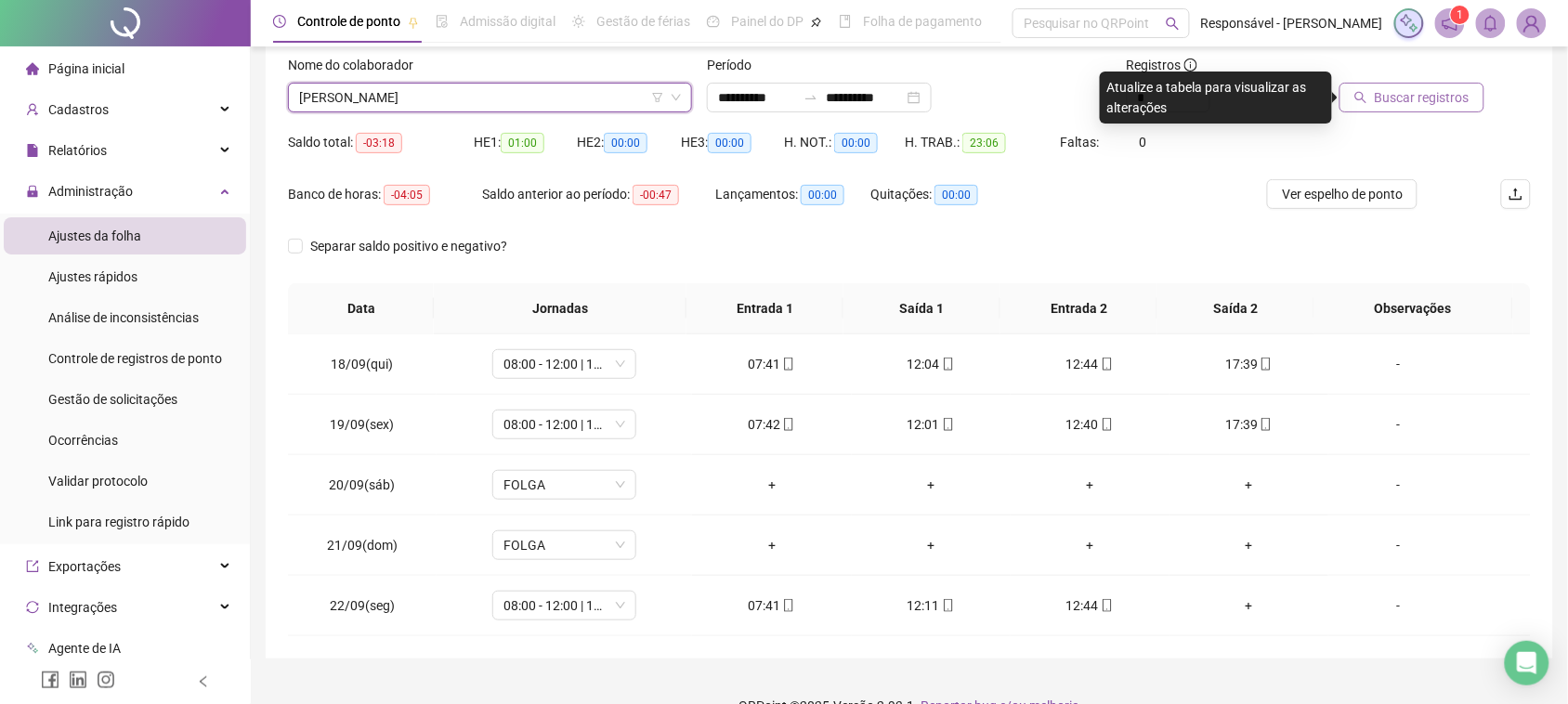
click at [1404, 99] on span "Buscar registros" at bounding box center [1423, 98] width 95 height 20
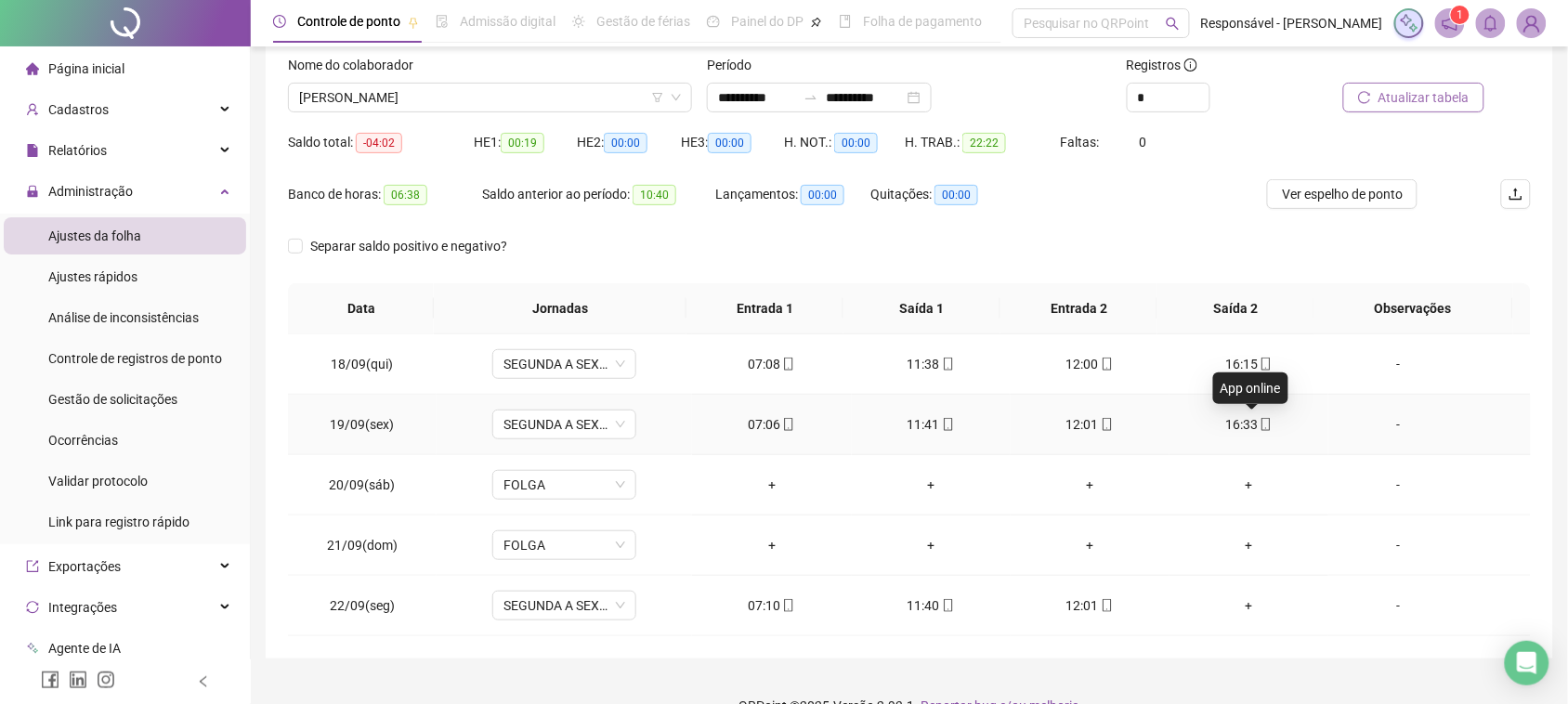
click at [1260, 423] on icon "mobile" at bounding box center [1266, 425] width 13 height 13
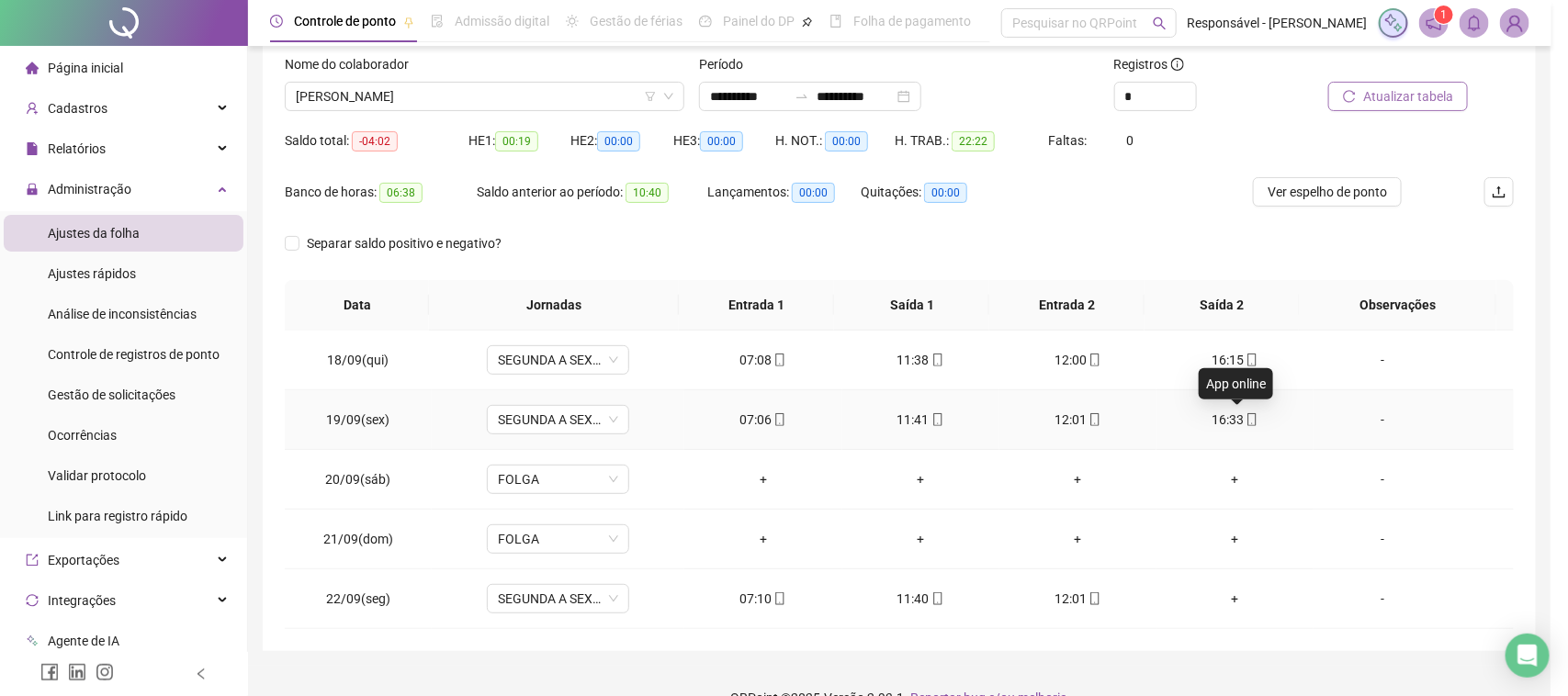
type input "**********"
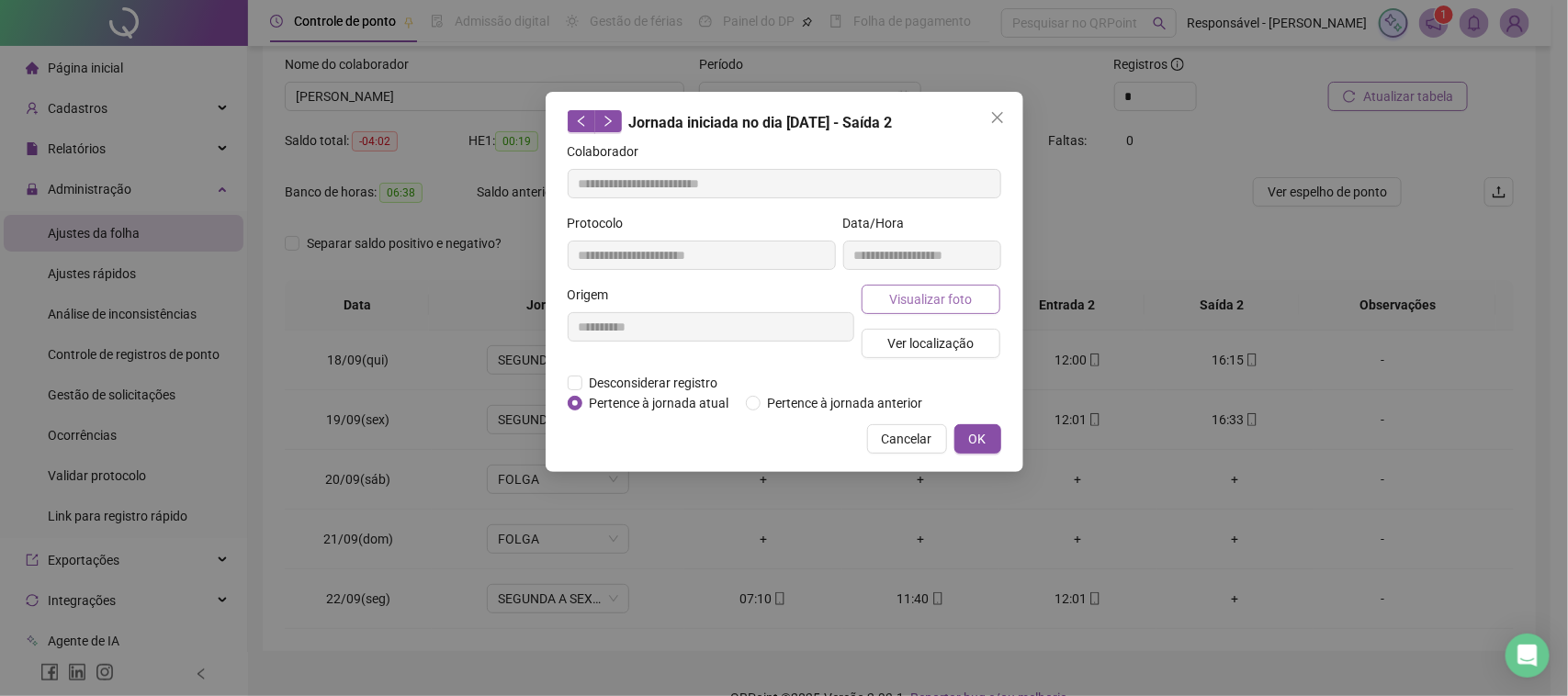
click at [969, 296] on span "Visualizar foto" at bounding box center [930, 299] width 83 height 20
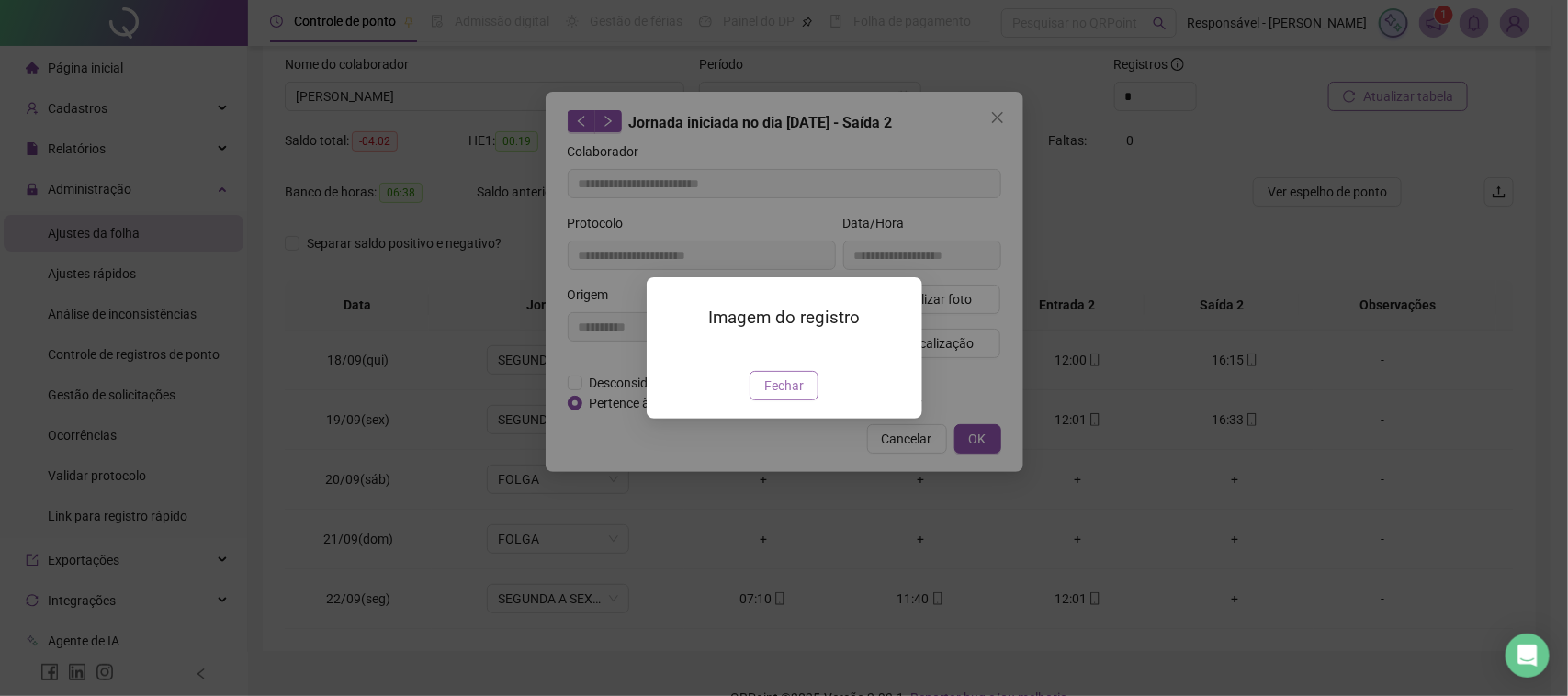
click at [778, 396] on span "Fechar" at bounding box center [784, 386] width 40 height 20
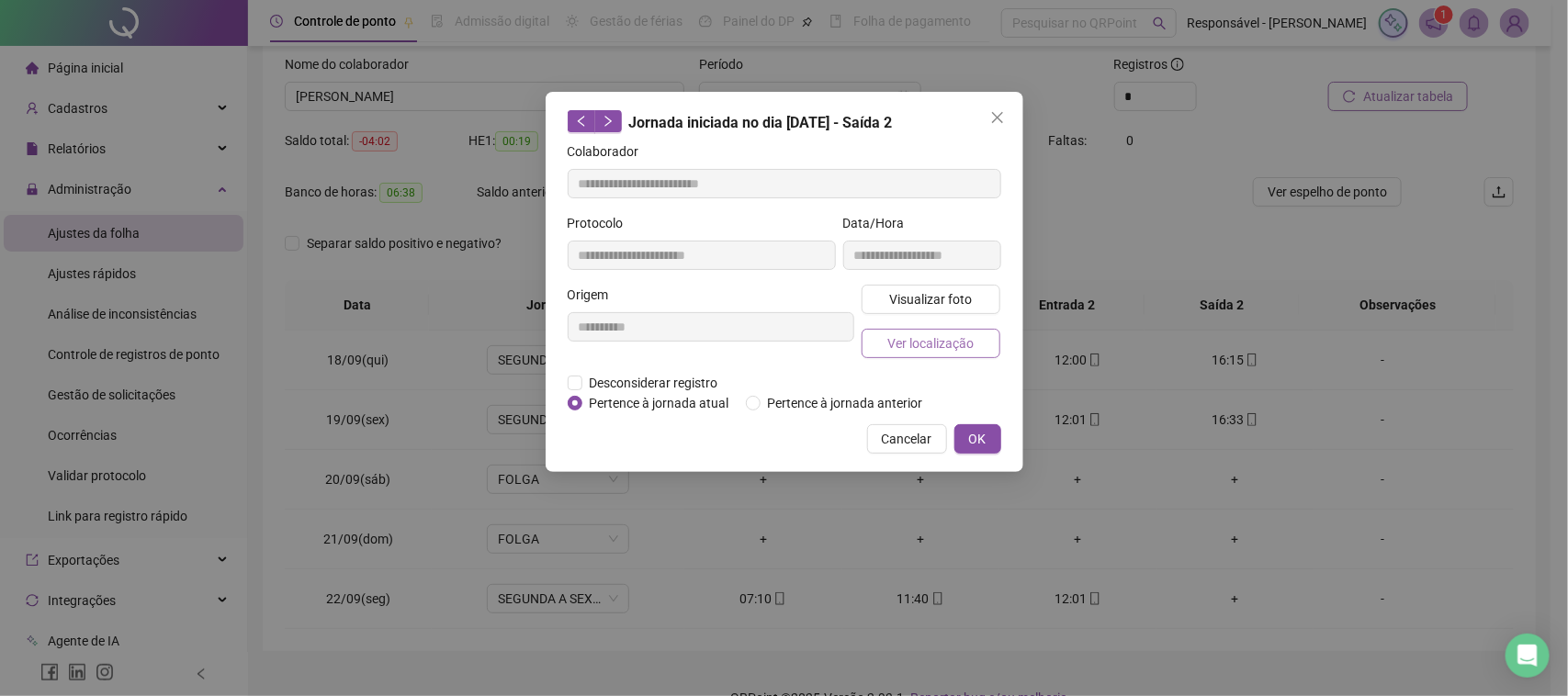
click at [967, 331] on button "Ver localização" at bounding box center [931, 343] width 140 height 29
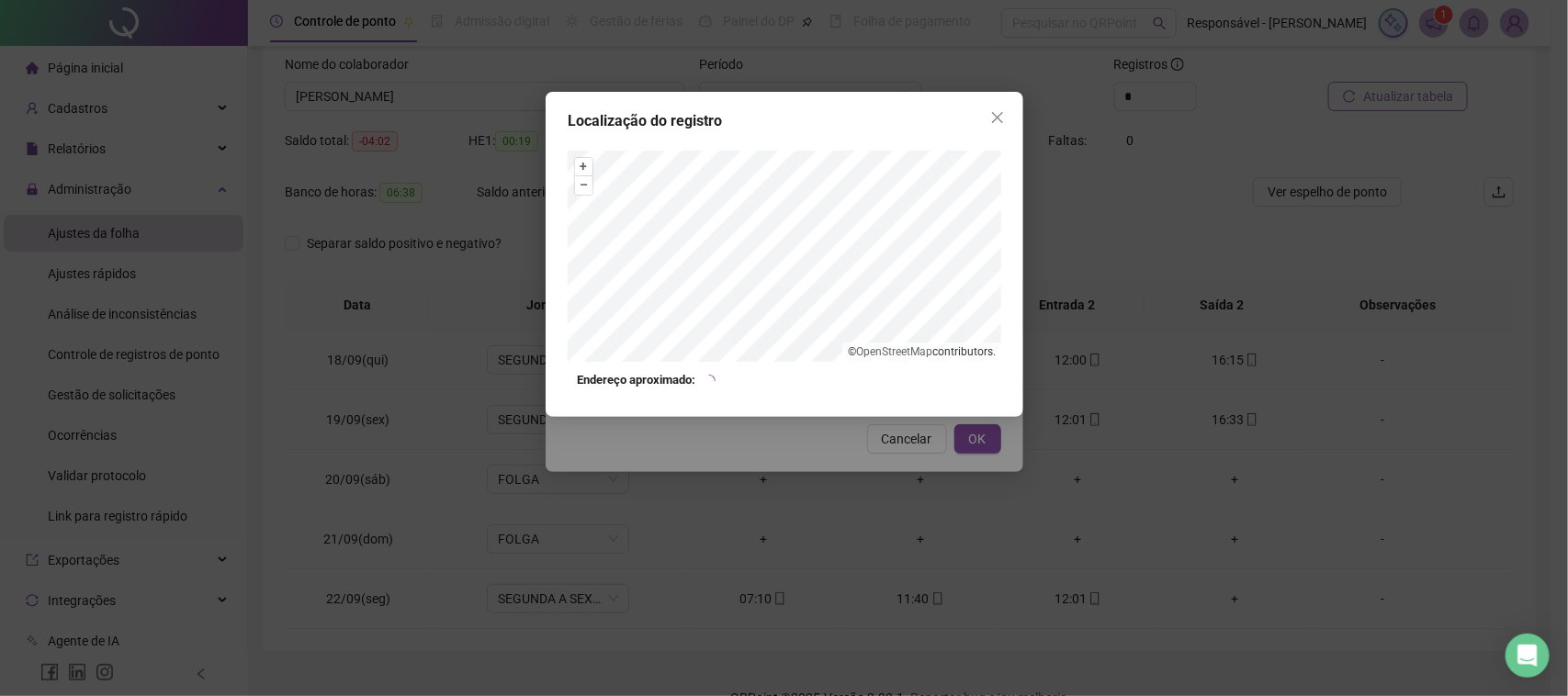
click at [917, 456] on div "Localização do registro + – ⇧ › © OpenStreetMap contributors. Endereço aproxima…" at bounding box center [784, 348] width 1568 height 696
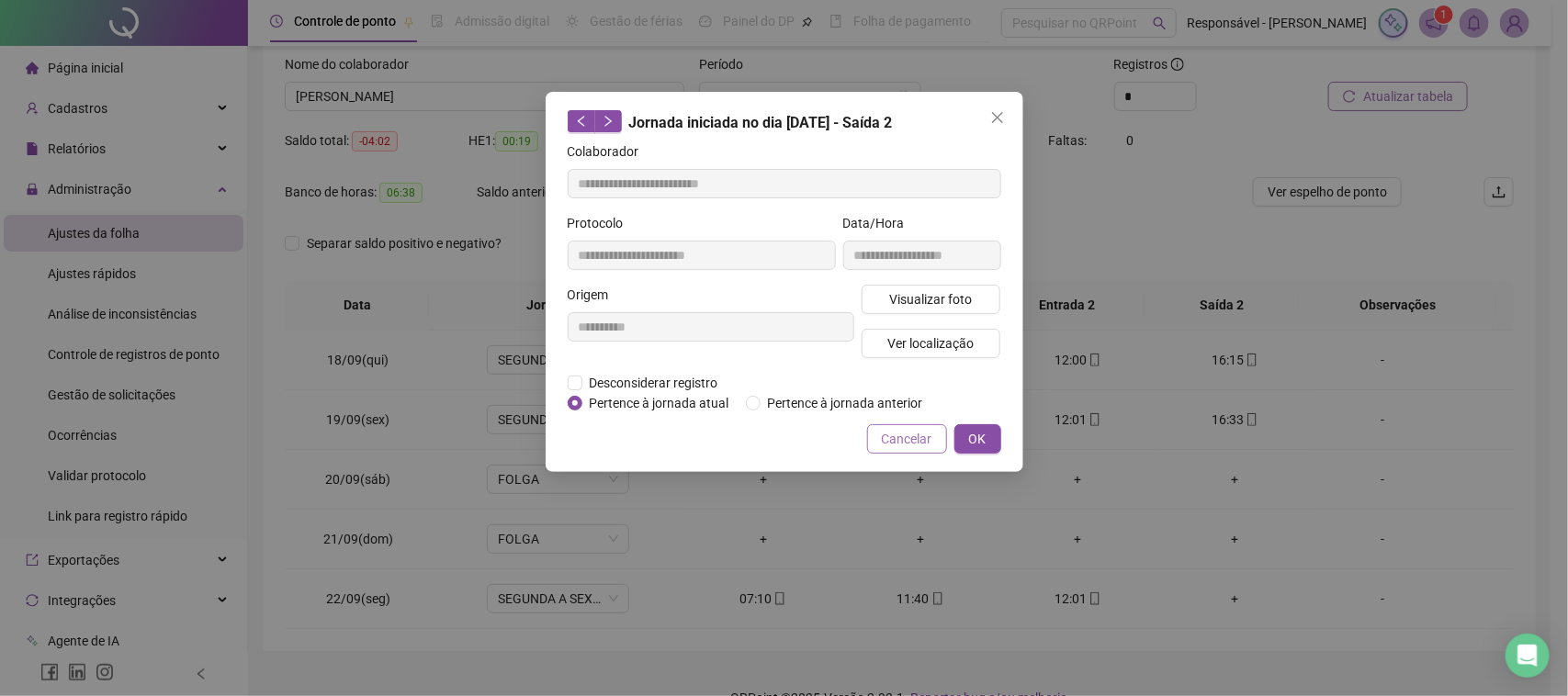
click at [924, 443] on span "Cancelar" at bounding box center [907, 439] width 51 height 20
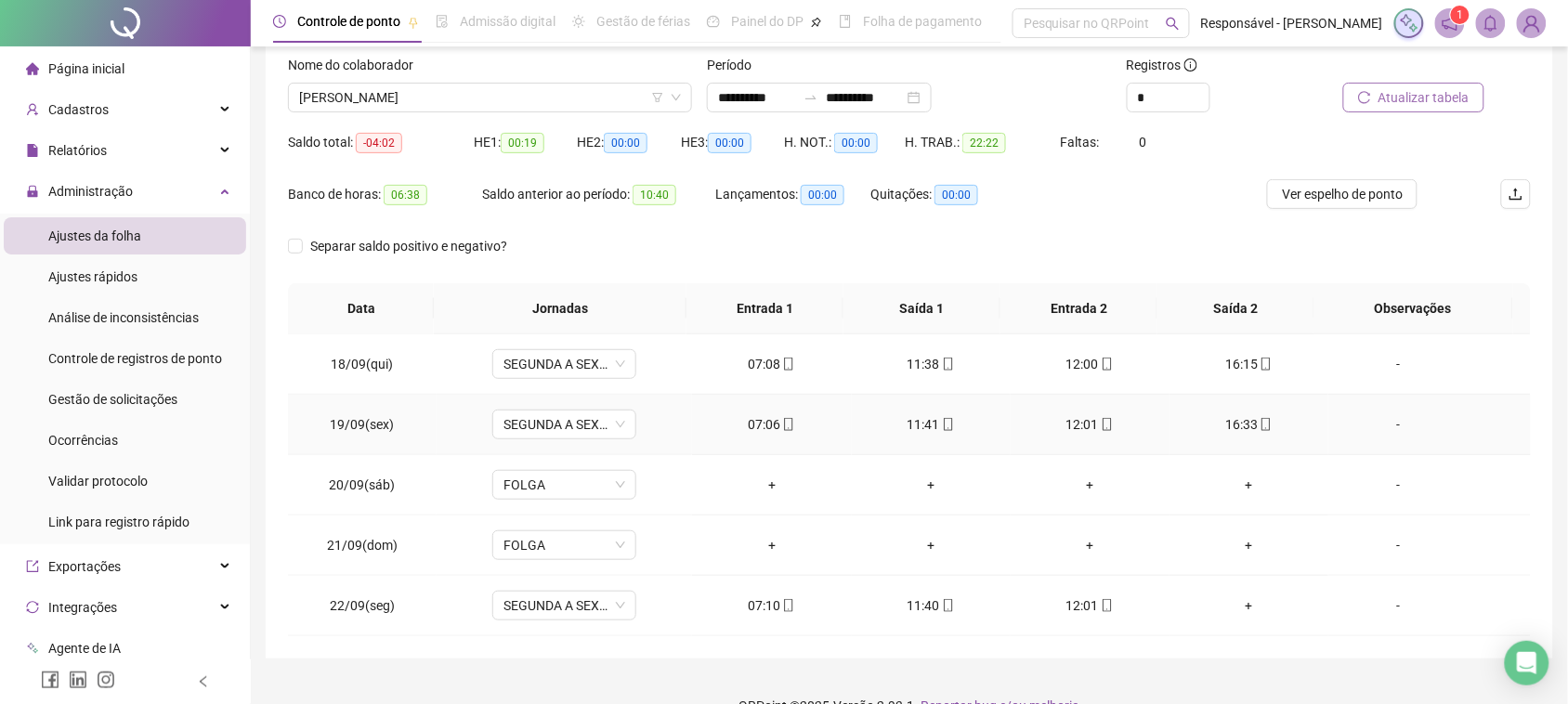
click at [1031, 426] on div "12:01" at bounding box center [1090, 425] width 130 height 20
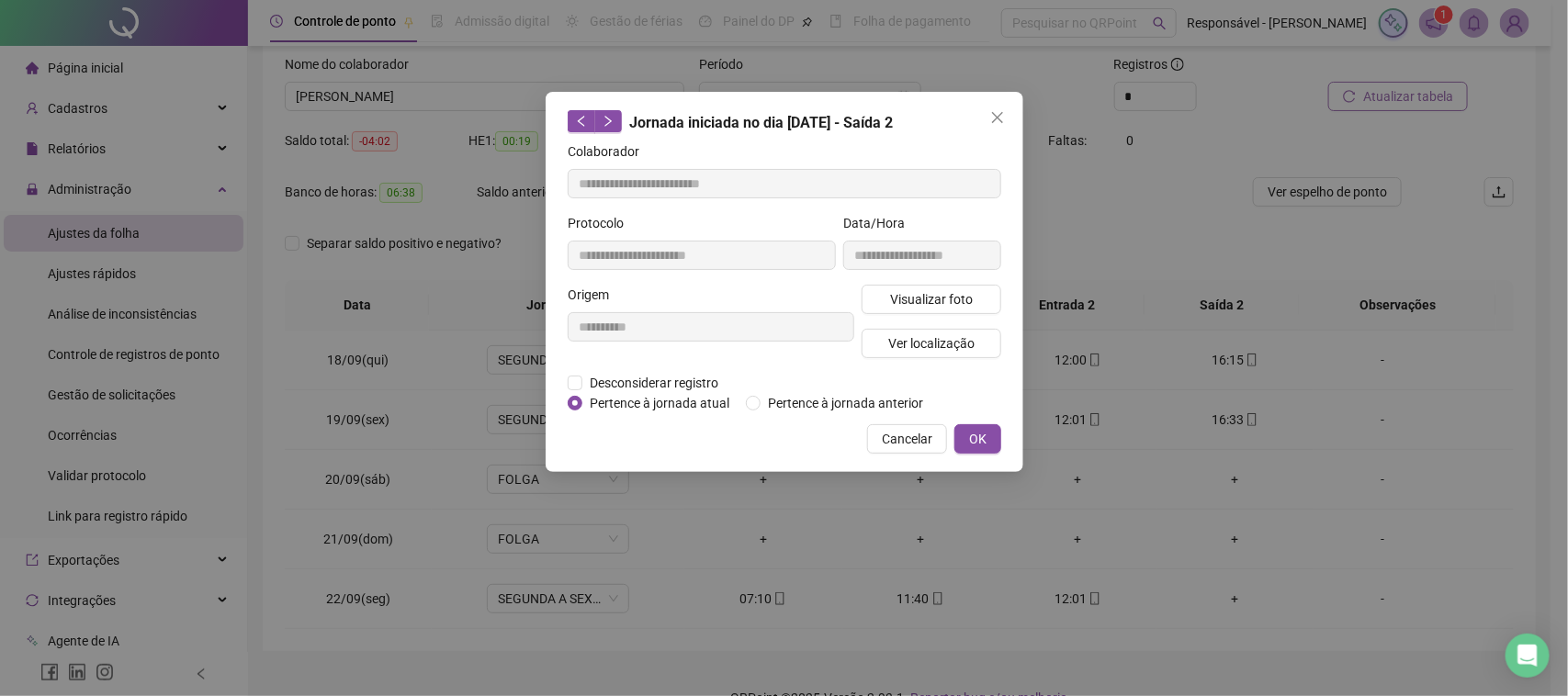
type input "**********"
click at [962, 304] on span "Visualizar foto" at bounding box center [930, 299] width 83 height 20
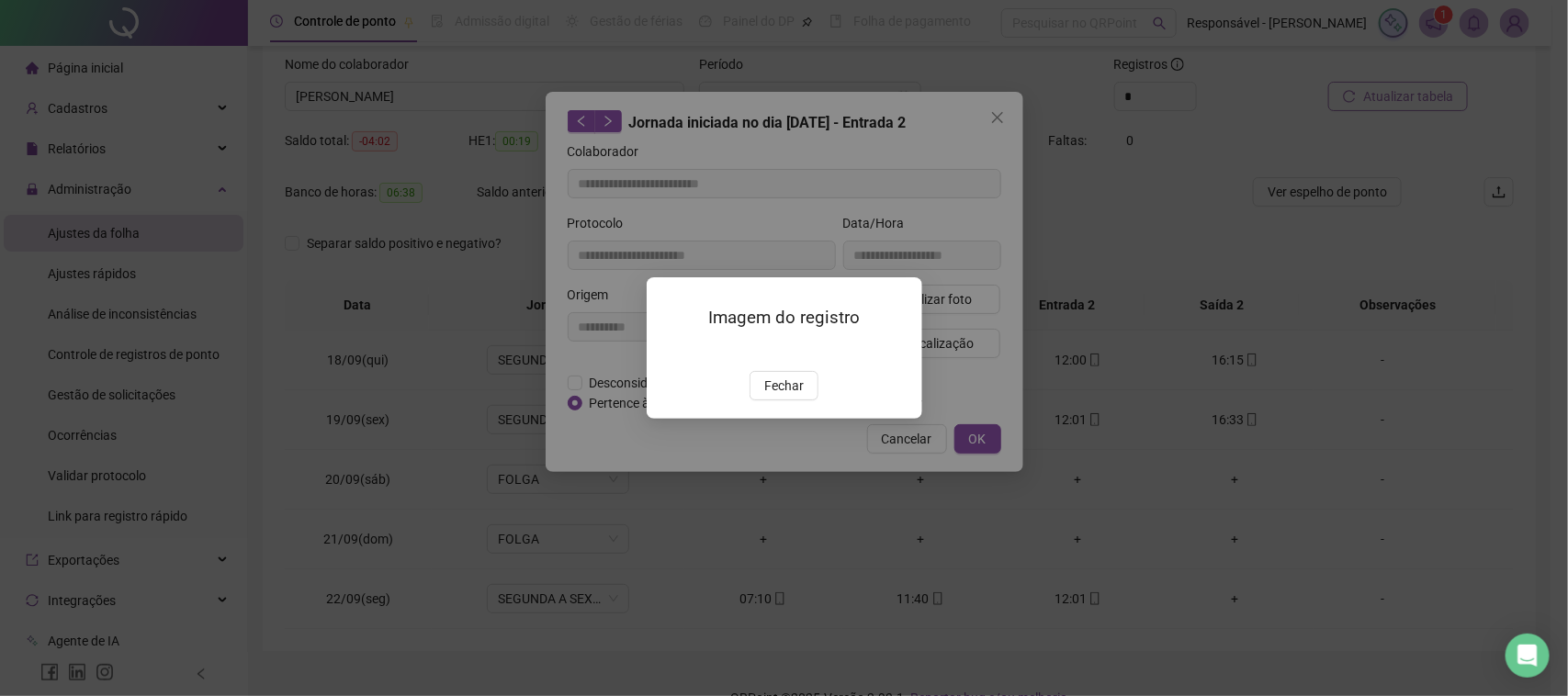
click at [793, 418] on div "Imagem do registro Fechar" at bounding box center [784, 347] width 275 height 141
click at [796, 396] on span "Fechar" at bounding box center [784, 386] width 40 height 20
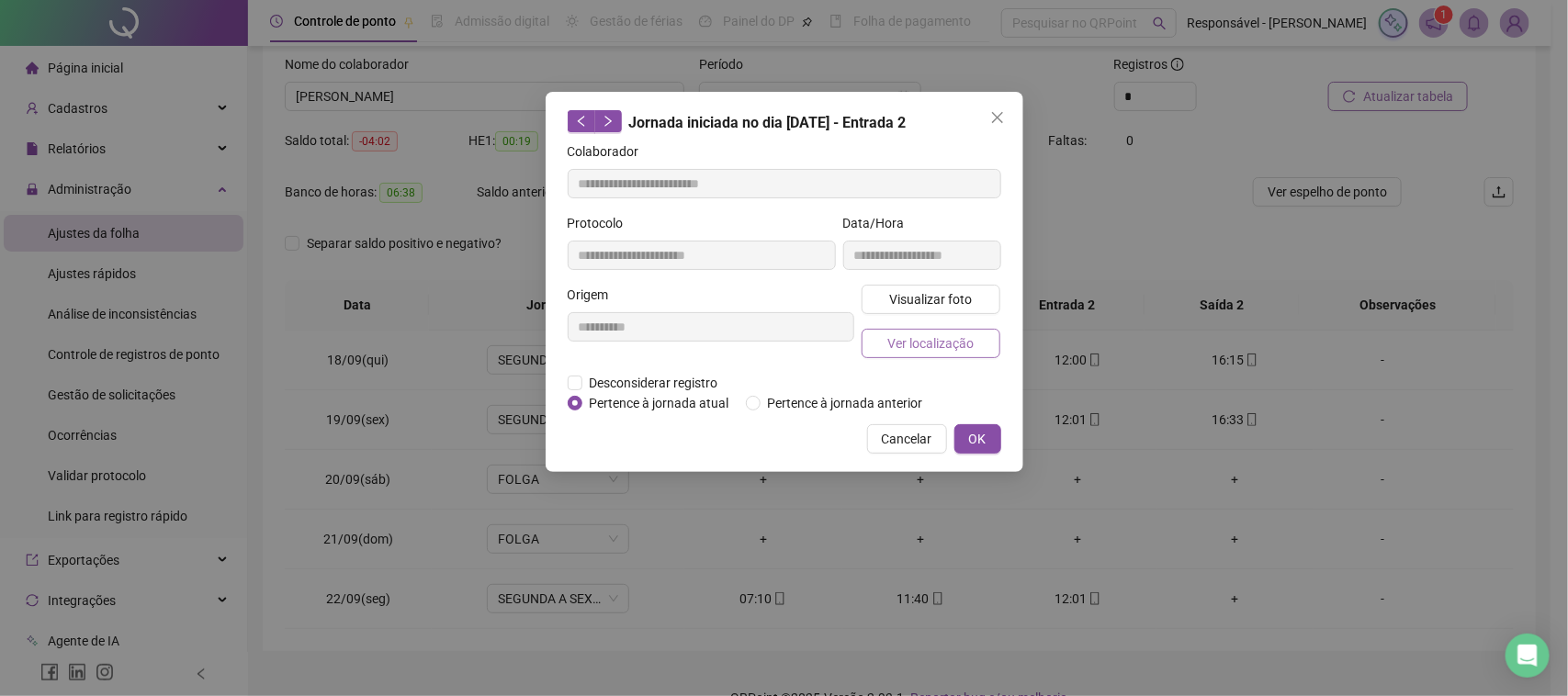
click at [930, 345] on span "Ver localização" at bounding box center [930, 343] width 87 height 20
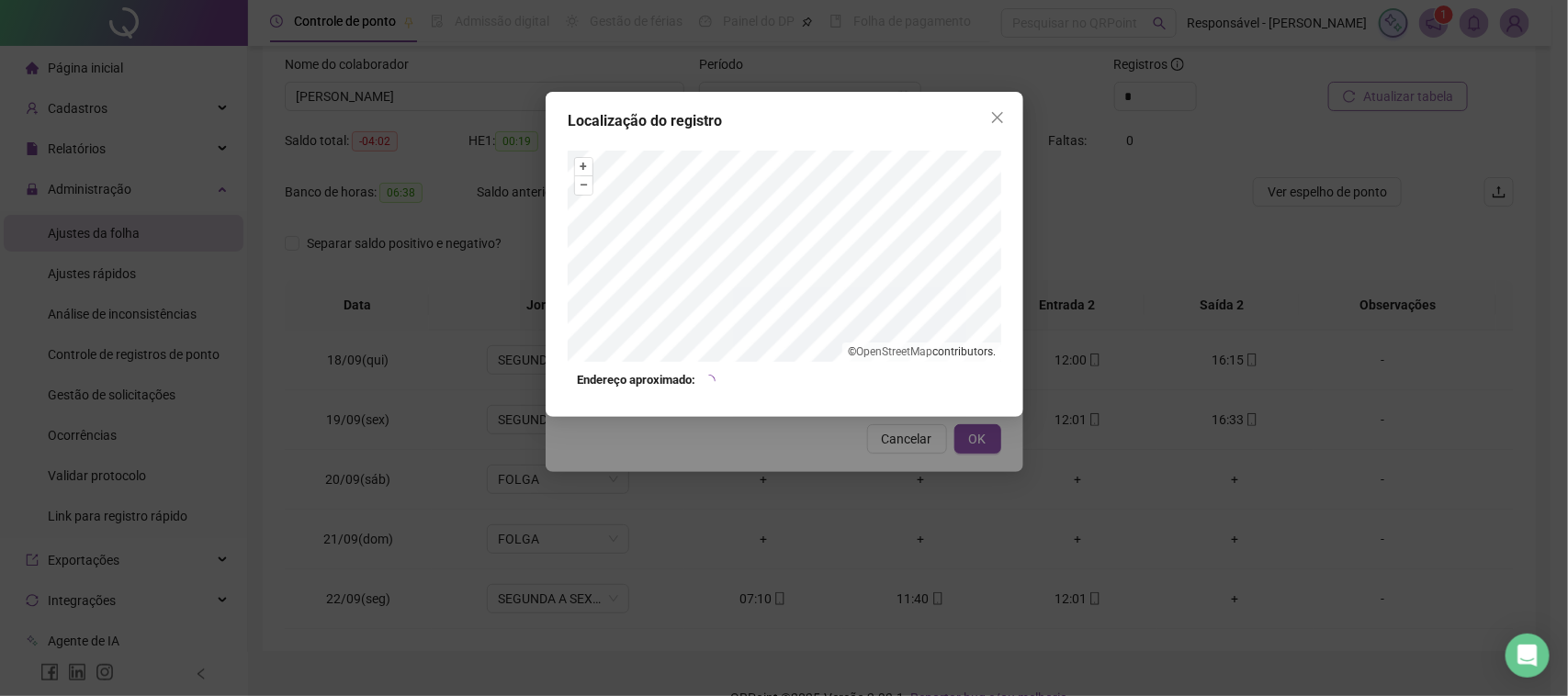
click at [878, 424] on div "Localização do registro + – ⇧ › © OpenStreetMap contributors. Endereço aproxima…" at bounding box center [784, 348] width 1568 height 696
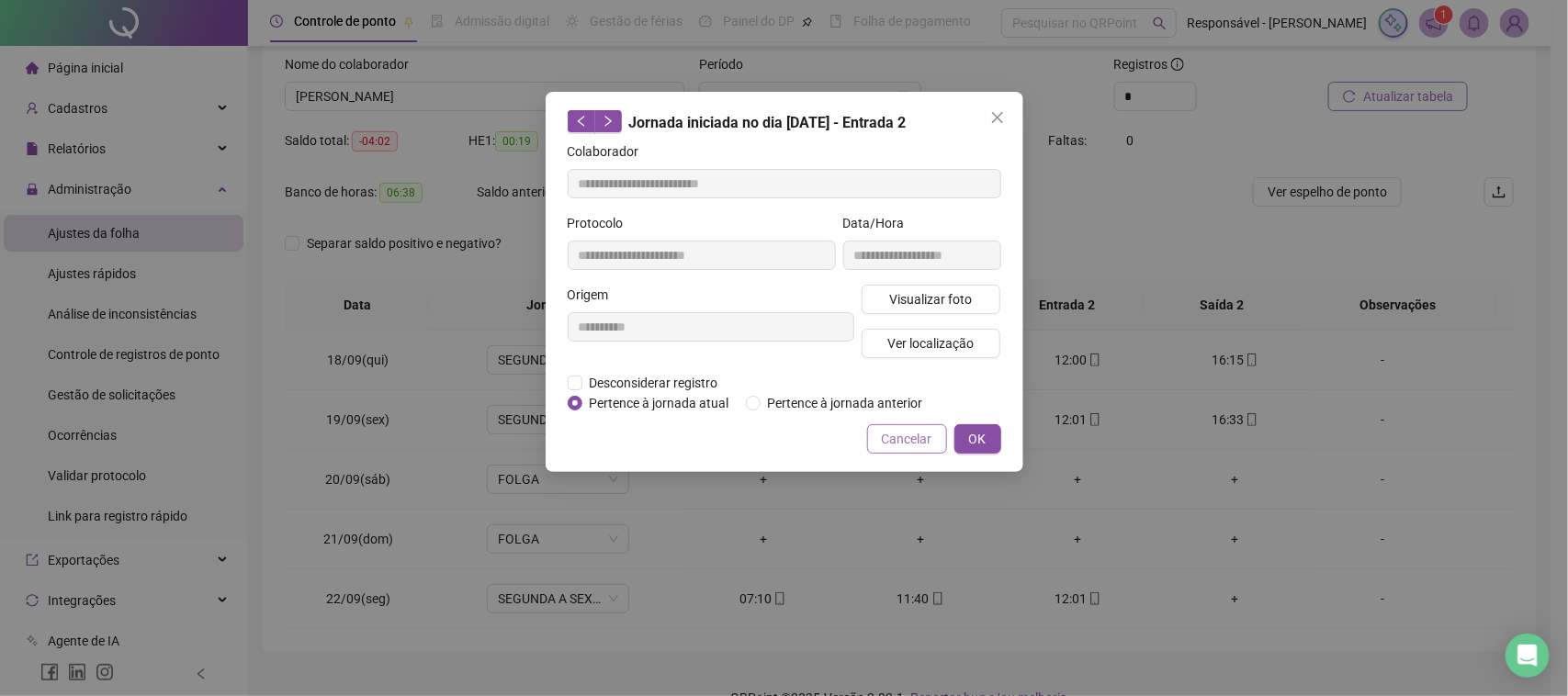
click at [905, 434] on span "Cancelar" at bounding box center [907, 439] width 51 height 20
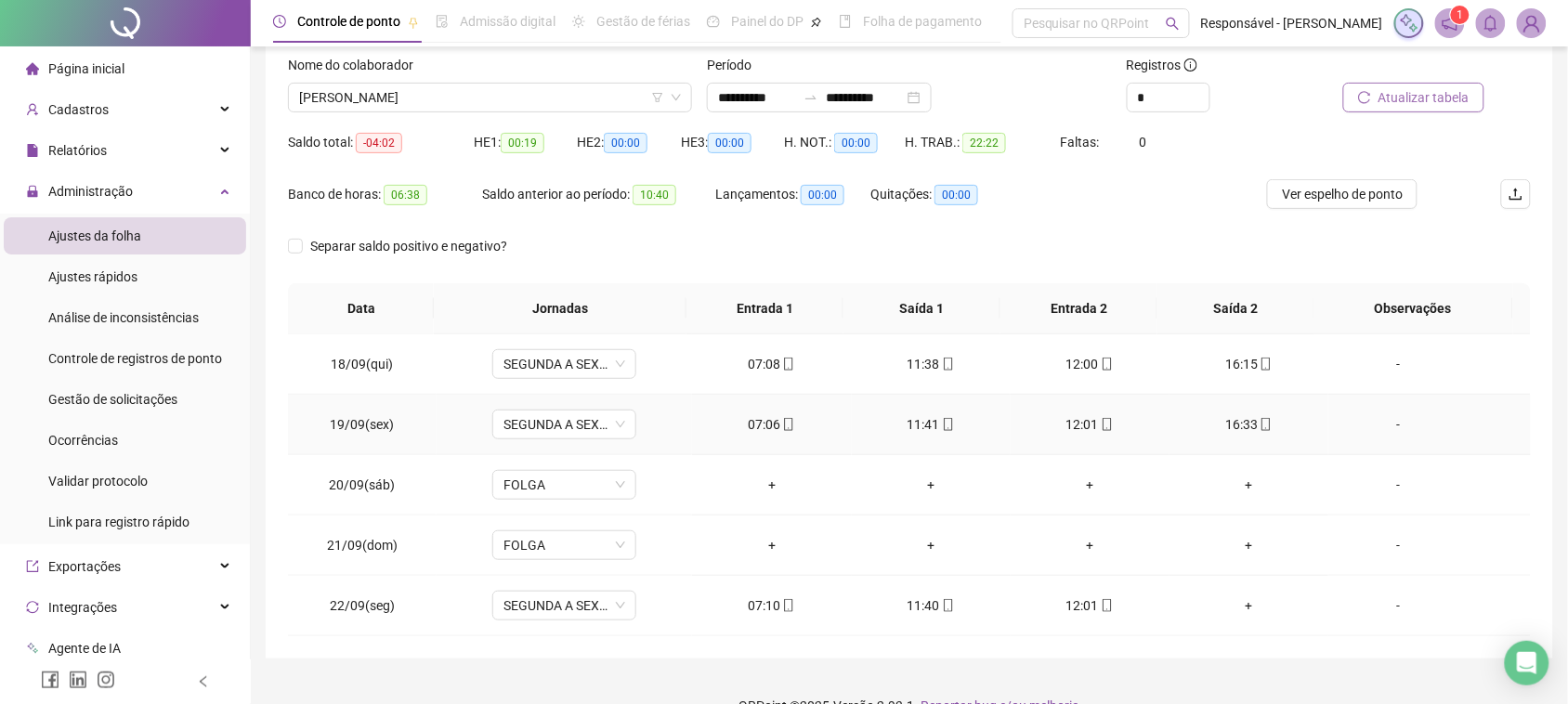
click at [917, 419] on div "11:41" at bounding box center [931, 425] width 130 height 20
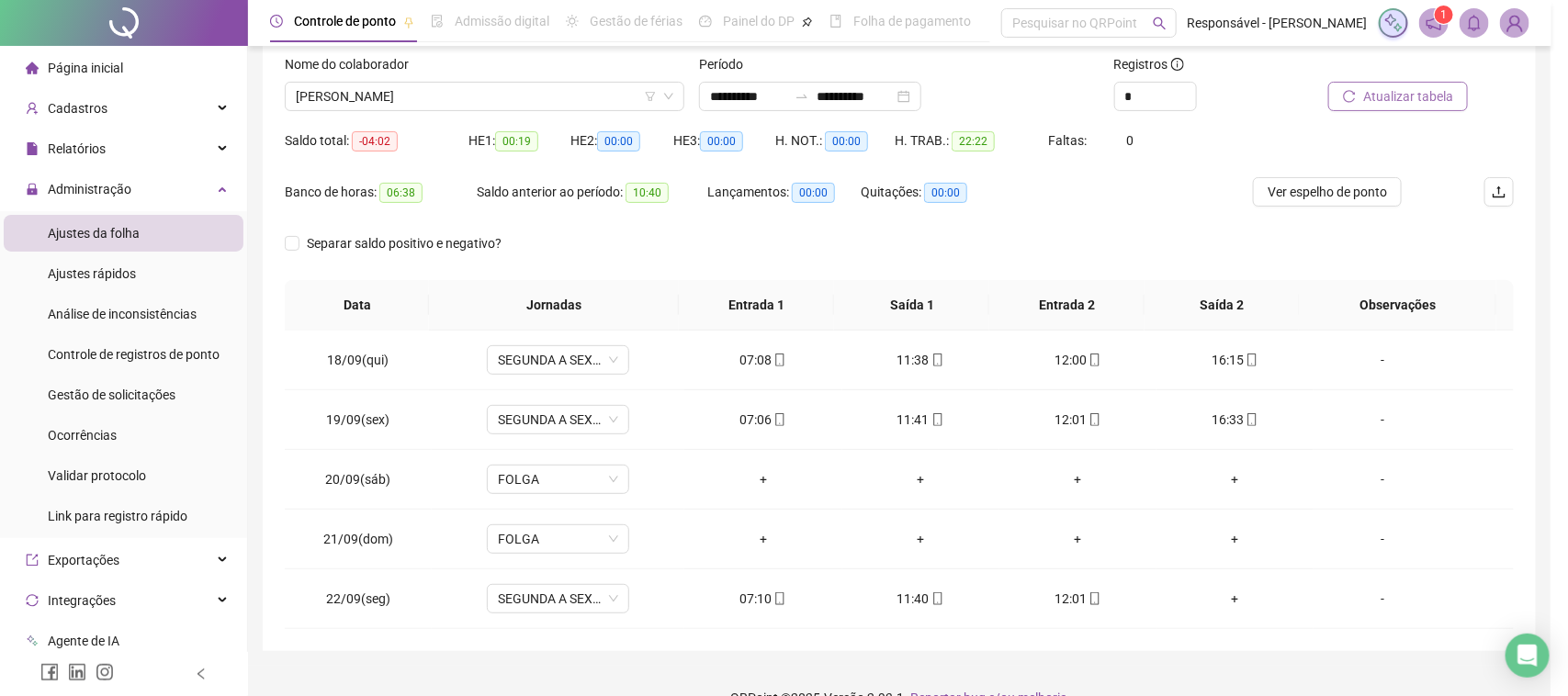
type input "**********"
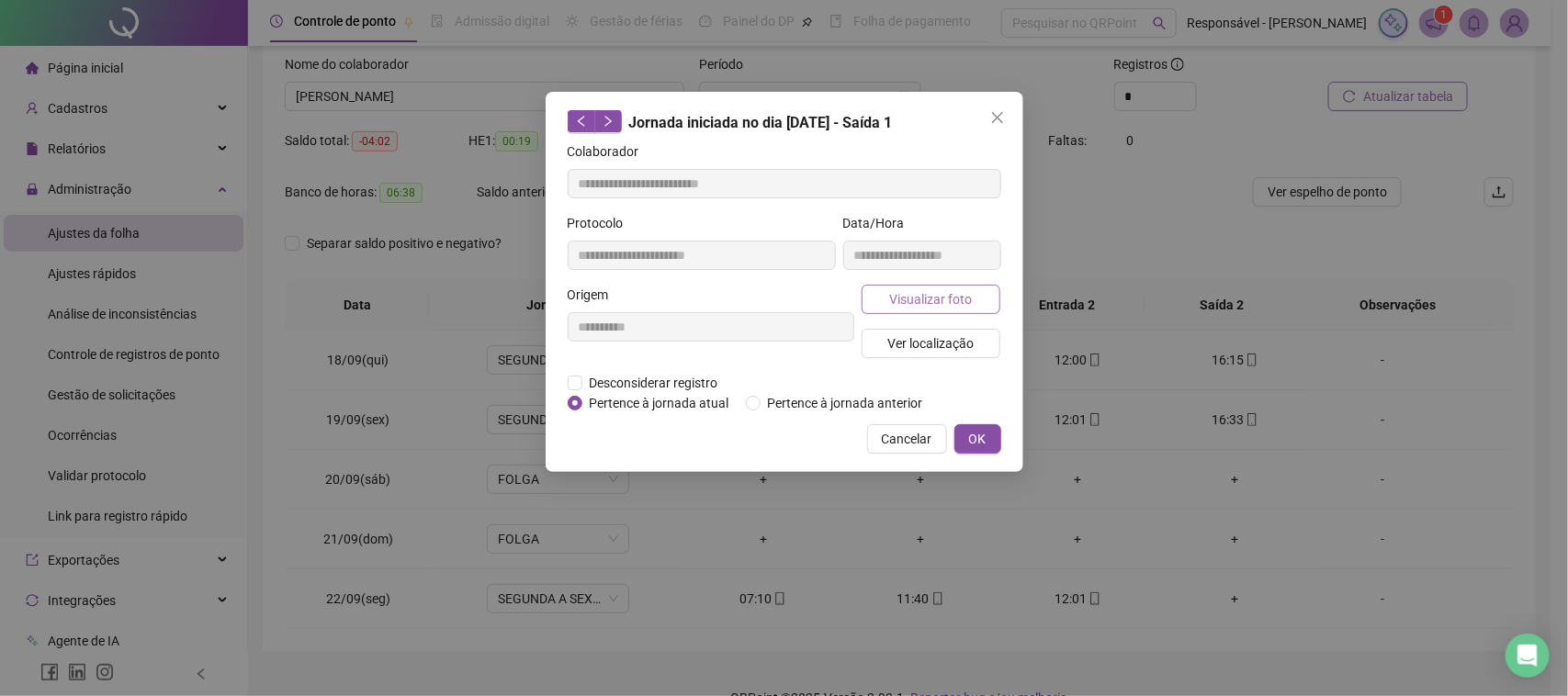
click at [963, 312] on button "Visualizar foto" at bounding box center [931, 299] width 140 height 29
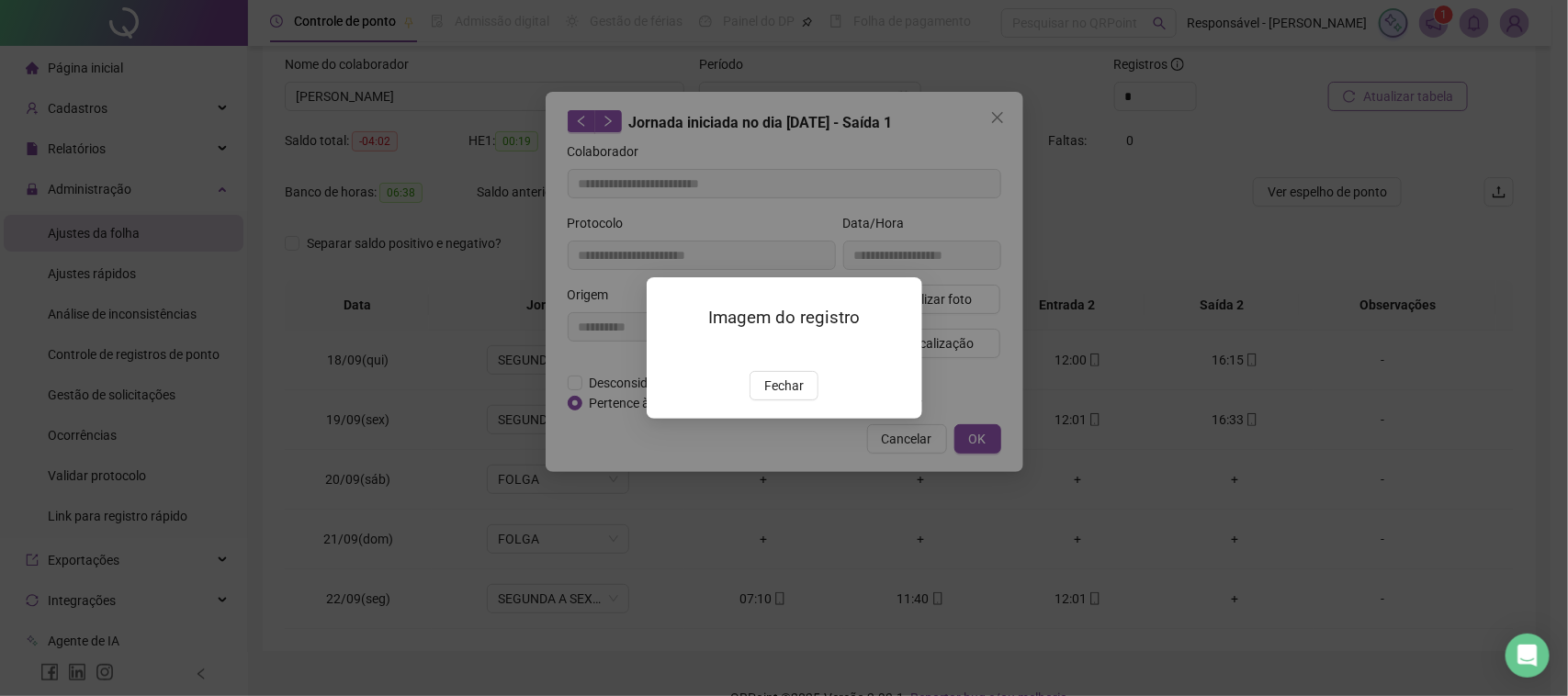
click at [792, 418] on div "Imagem do registro Fechar" at bounding box center [784, 347] width 275 height 141
click at [777, 396] on span "Fechar" at bounding box center [784, 386] width 40 height 20
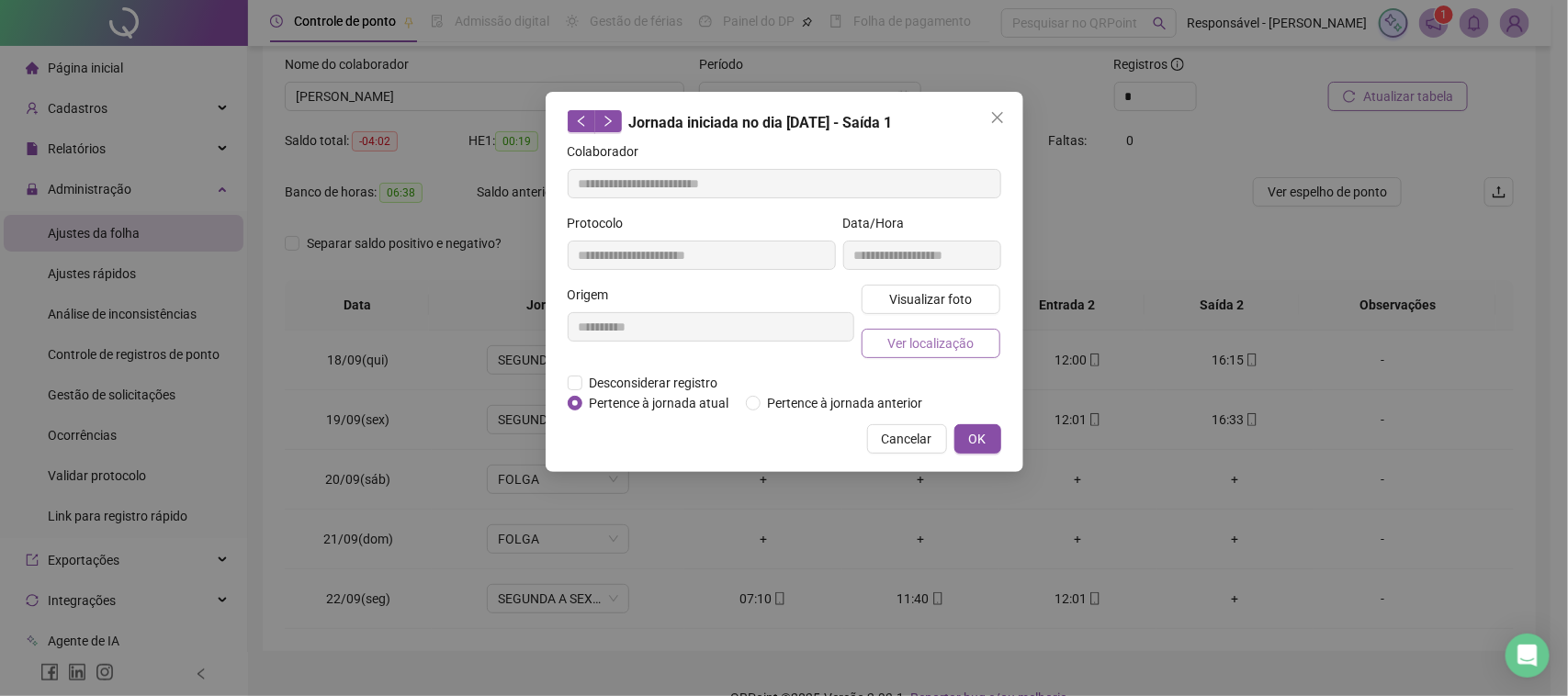
click at [915, 335] on span "Ver localização" at bounding box center [930, 343] width 87 height 20
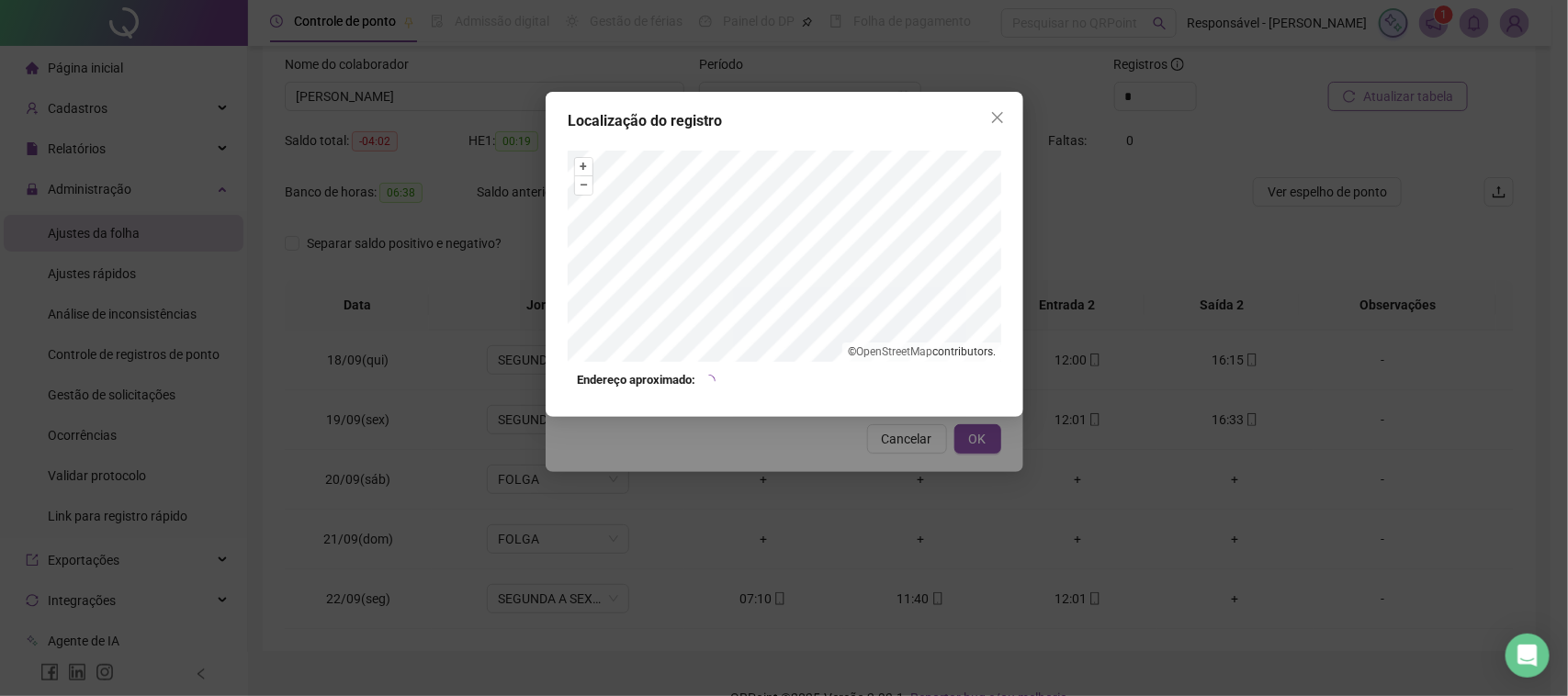
click at [895, 524] on div "Localização do registro + – ⇧ › © OpenStreetMap contributors. Endereço aproxima…" at bounding box center [784, 348] width 1568 height 696
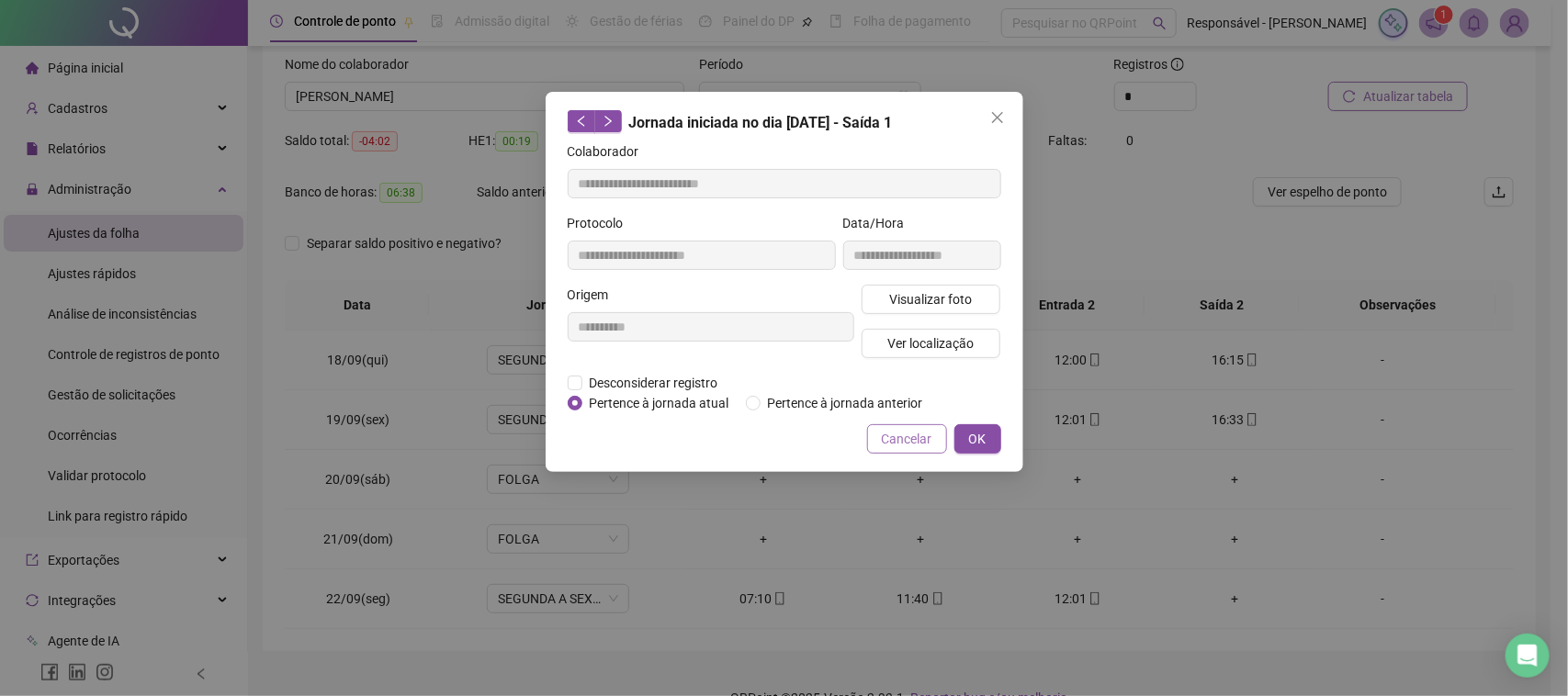
click at [907, 432] on span "Cancelar" at bounding box center [907, 439] width 51 height 20
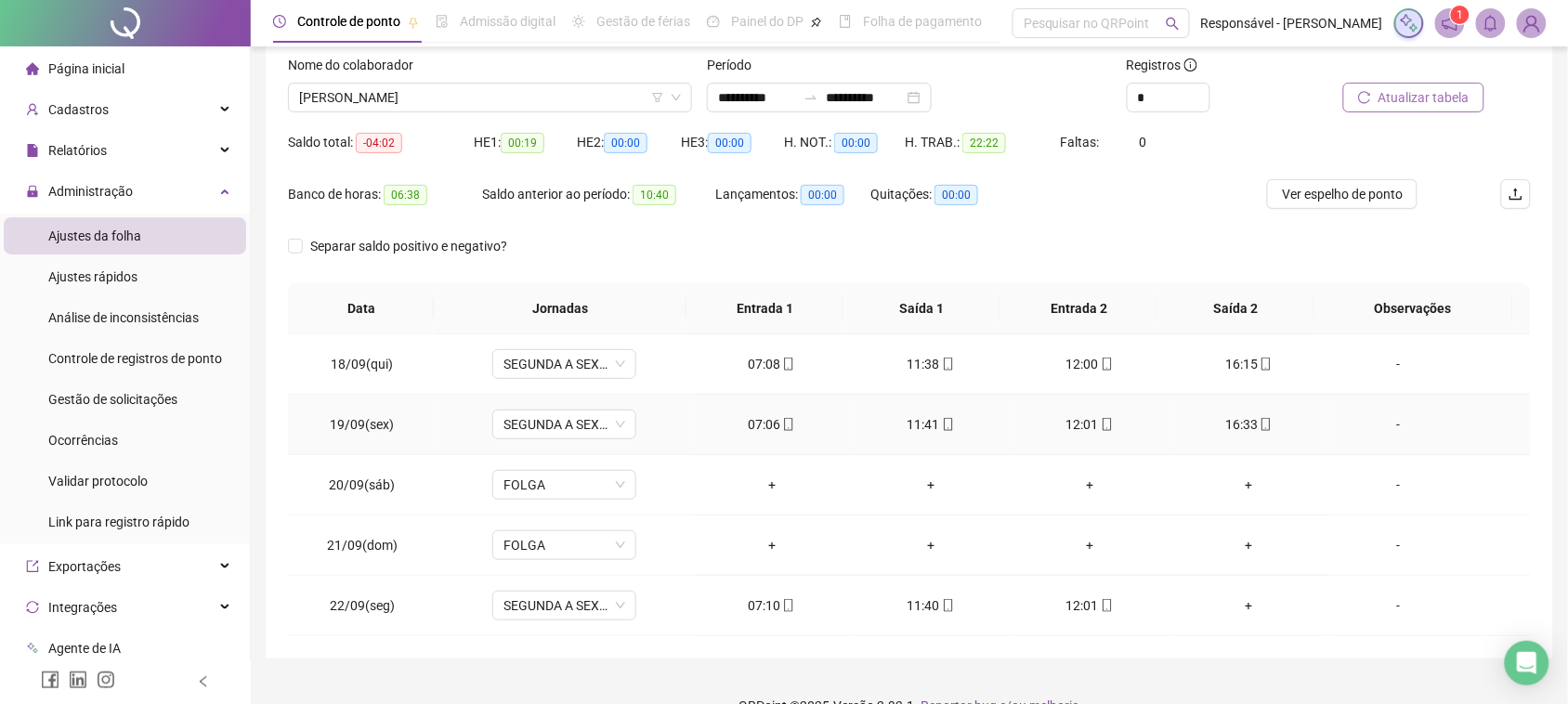
click at [783, 430] on icon "mobile" at bounding box center [789, 425] width 13 height 13
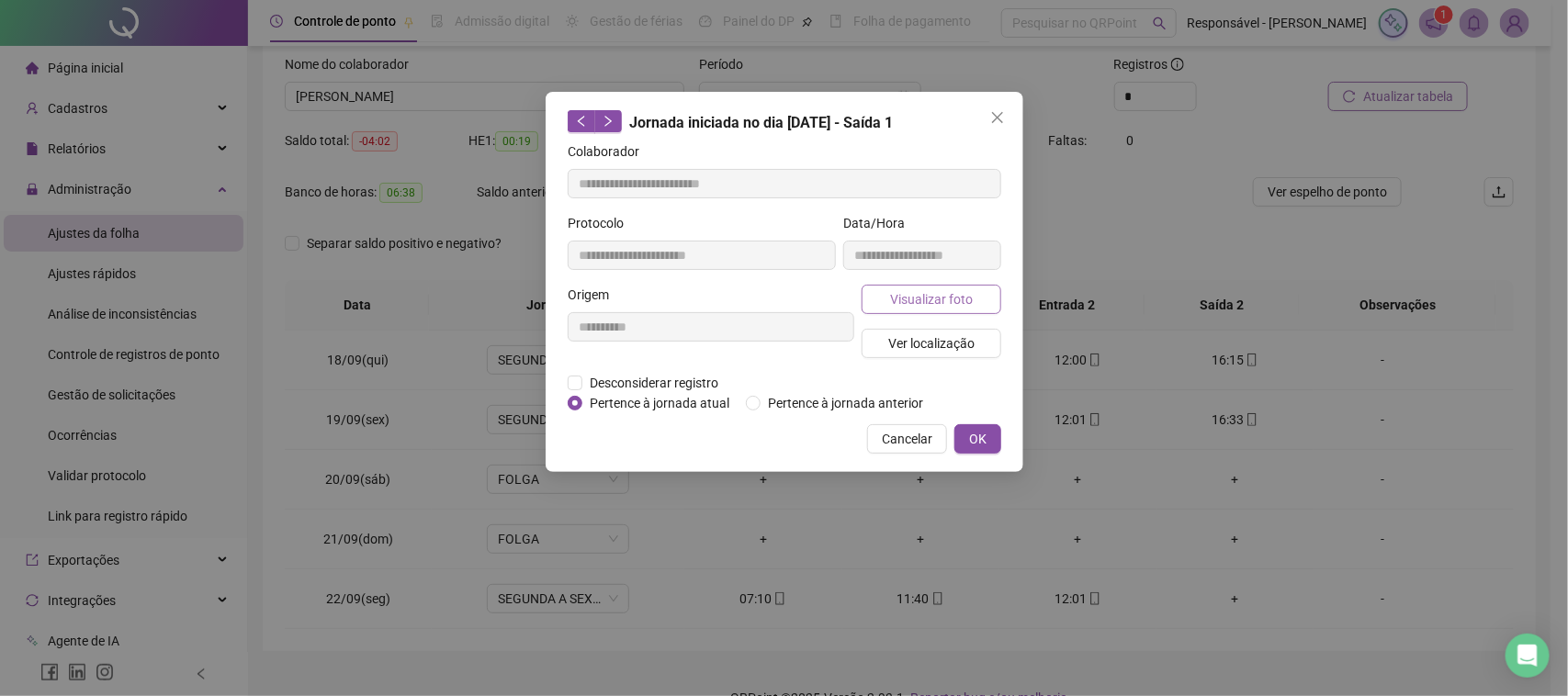
type input "**********"
click at [934, 289] on span "Visualizar foto" at bounding box center [930, 299] width 83 height 20
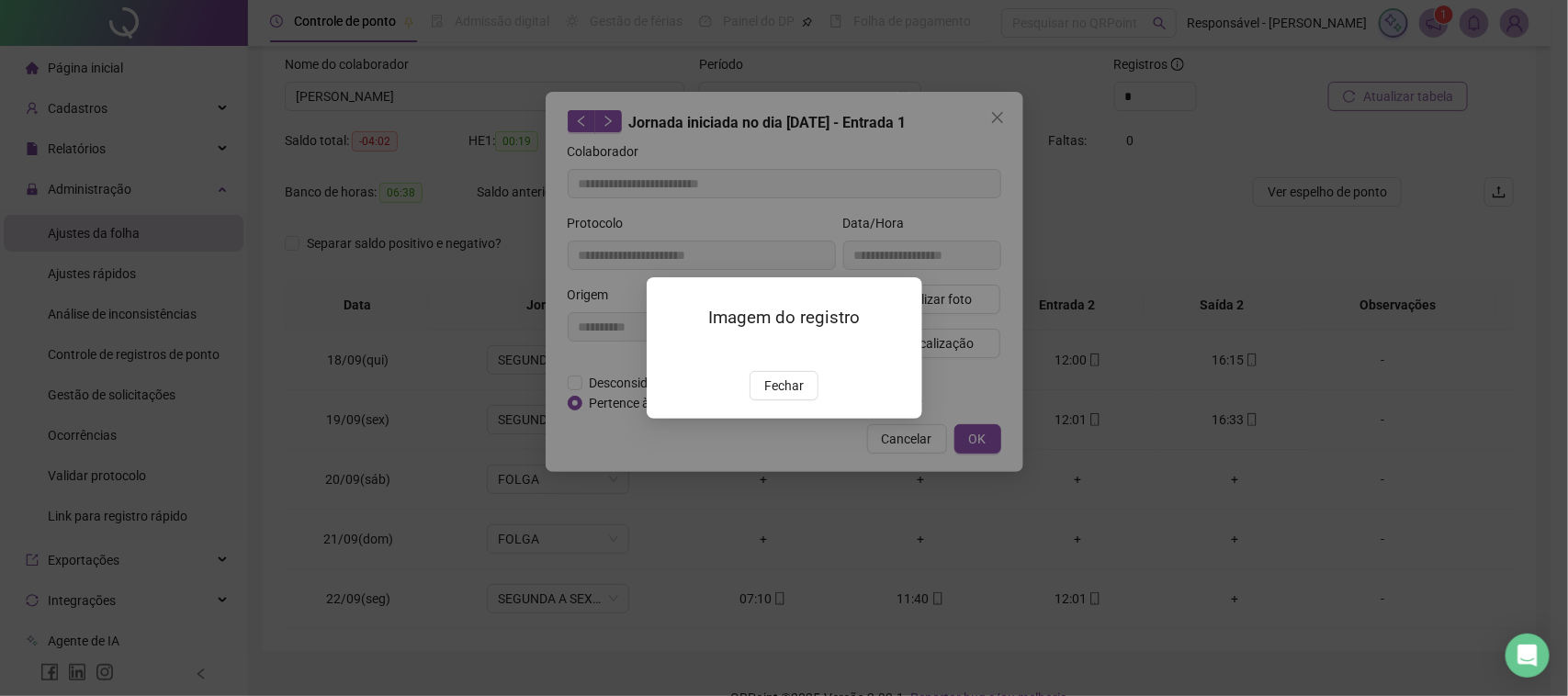
click at [786, 418] on div "Imagem do registro Fechar" at bounding box center [784, 347] width 275 height 141
click at [782, 396] on span "Fechar" at bounding box center [784, 386] width 40 height 20
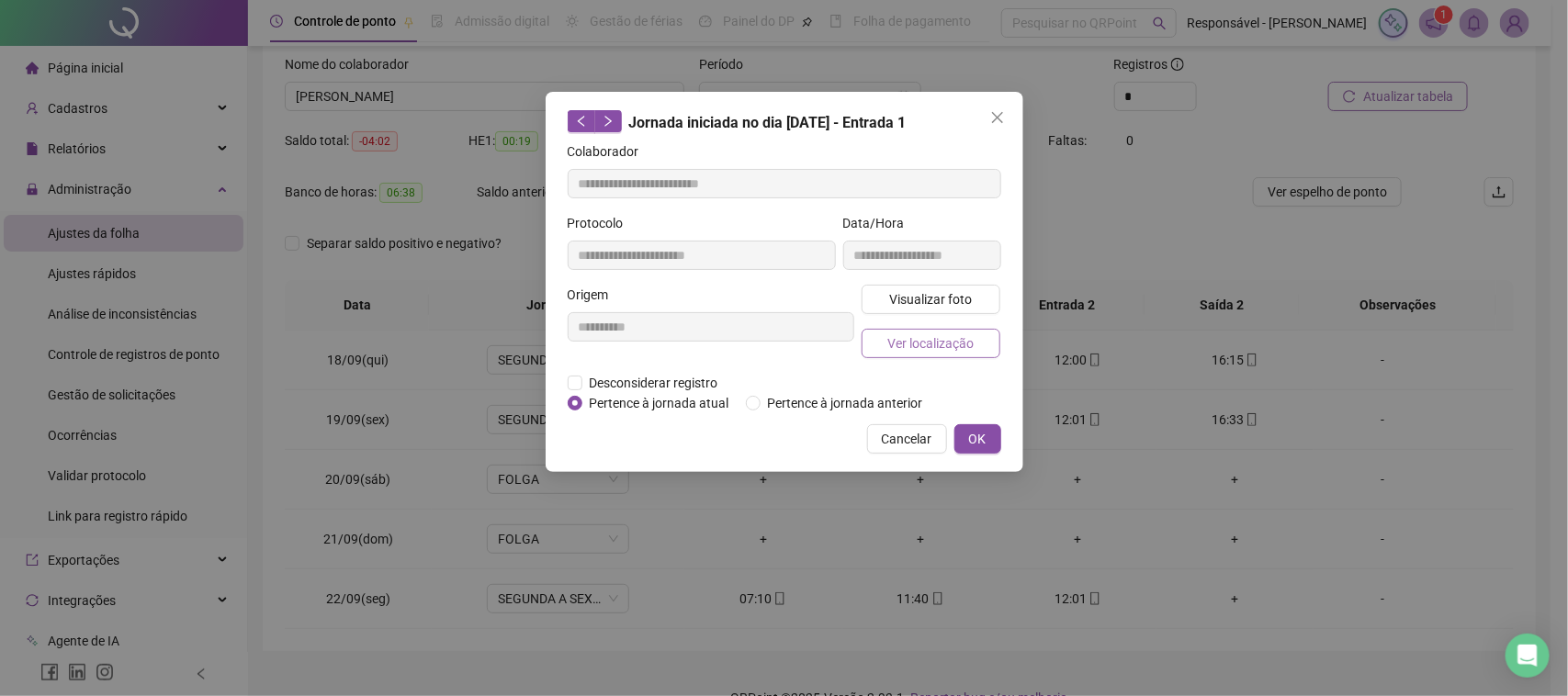
click at [930, 346] on span "Ver localização" at bounding box center [930, 343] width 87 height 20
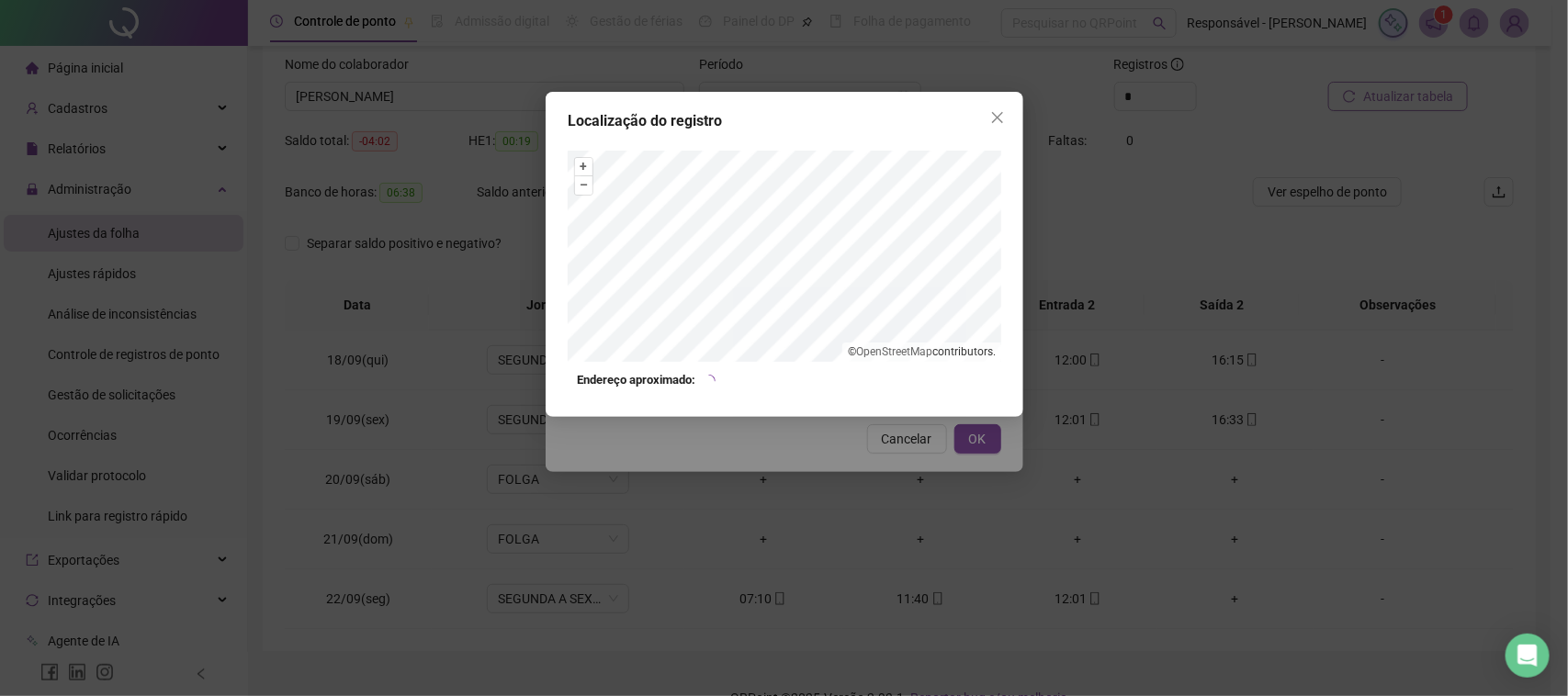
click at [872, 457] on div "Localização do registro + – ⇧ › © OpenStreetMap contributors. Endereço aproxima…" at bounding box center [784, 348] width 1568 height 696
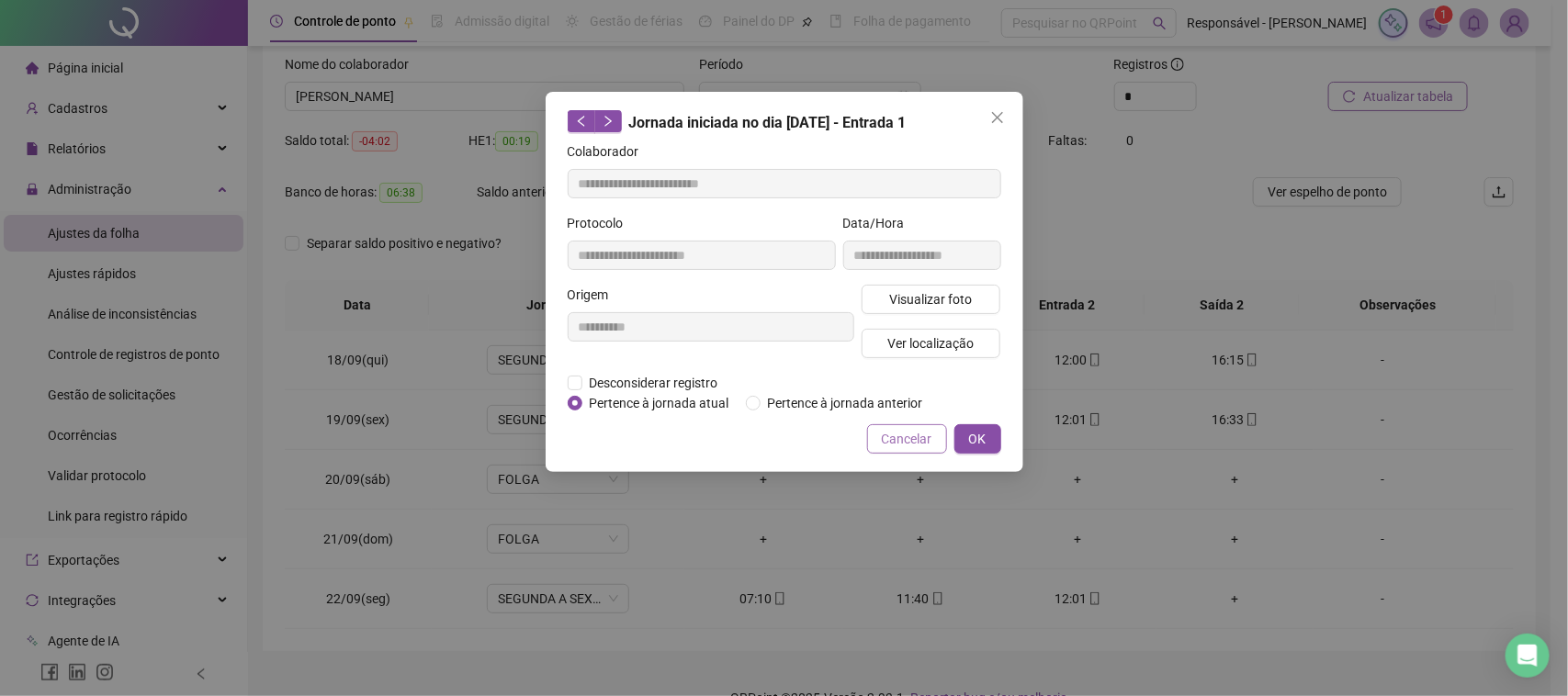
click at [892, 442] on span "Cancelar" at bounding box center [907, 439] width 51 height 20
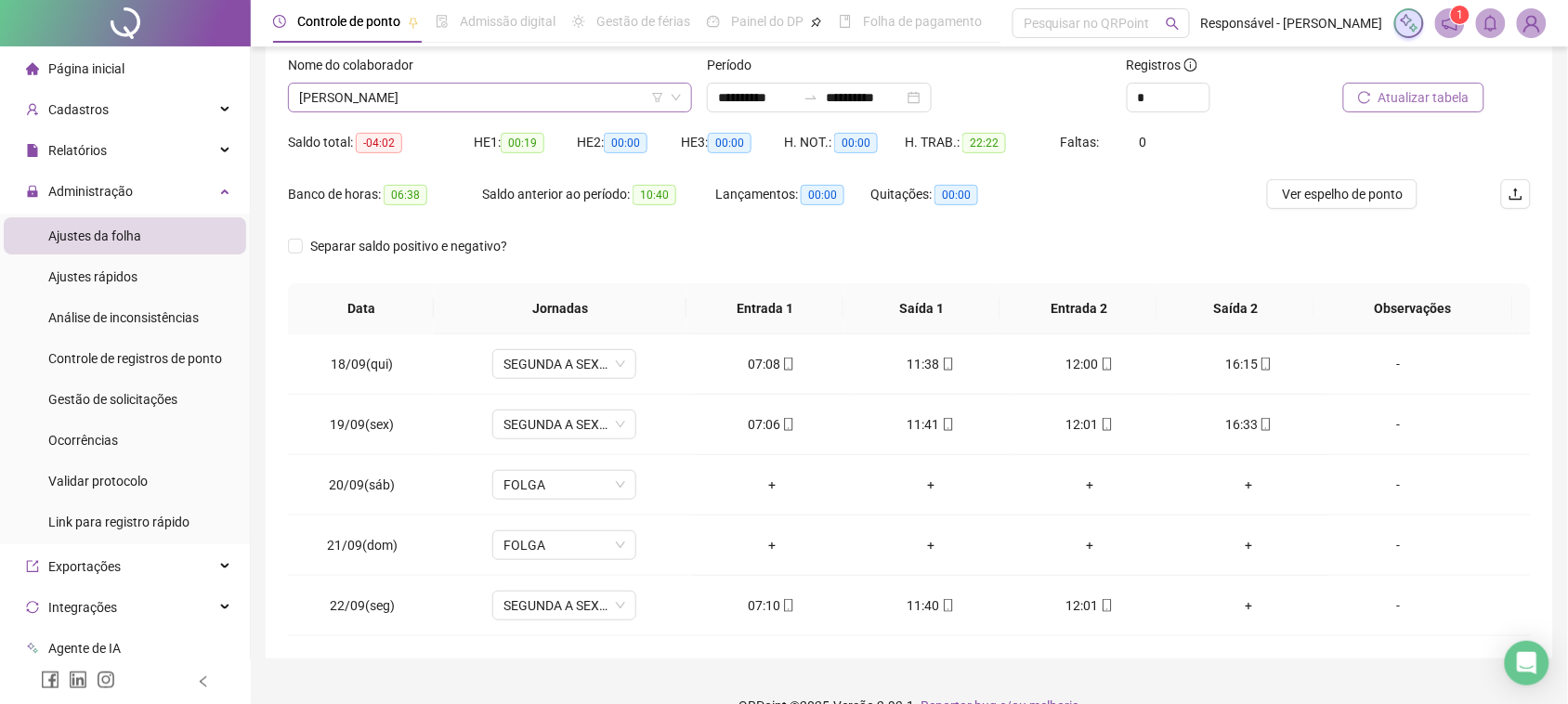
click at [490, 102] on span "[PERSON_NAME]" at bounding box center [490, 98] width 382 height 28
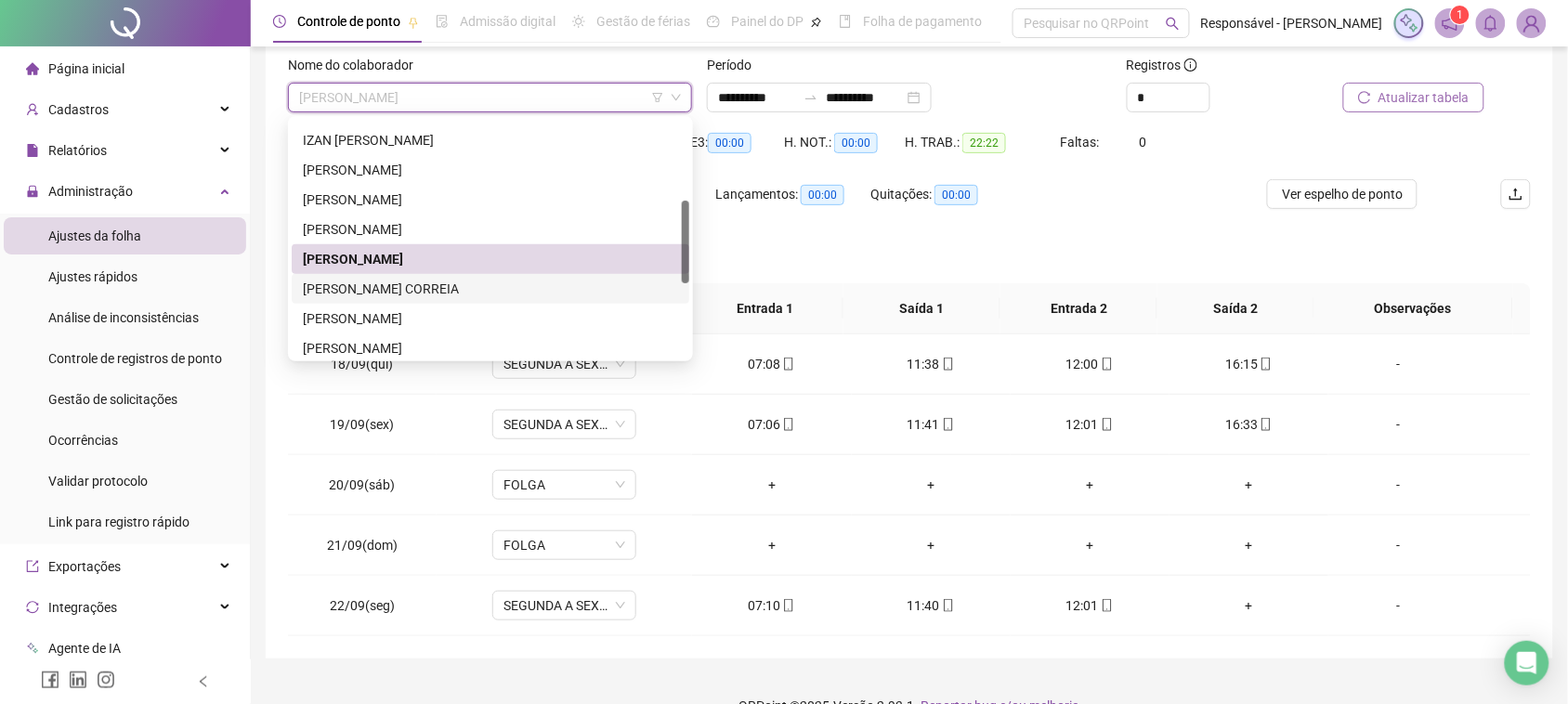
click at [390, 278] on div "[PERSON_NAME] CORREIA" at bounding box center [490, 289] width 375 height 20
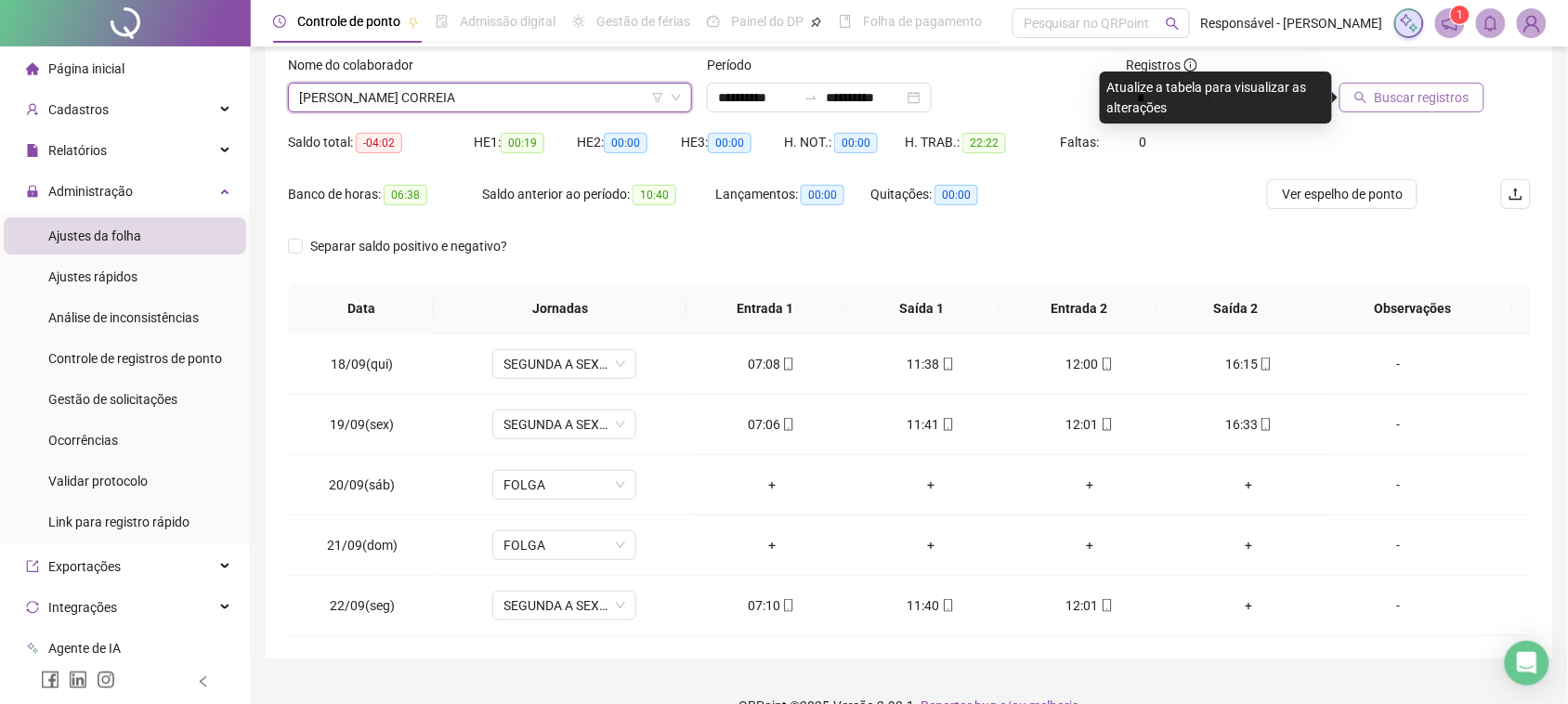
click at [1406, 99] on span "Buscar registros" at bounding box center [1423, 98] width 95 height 20
